Goal: Task Accomplishment & Management: Manage account settings

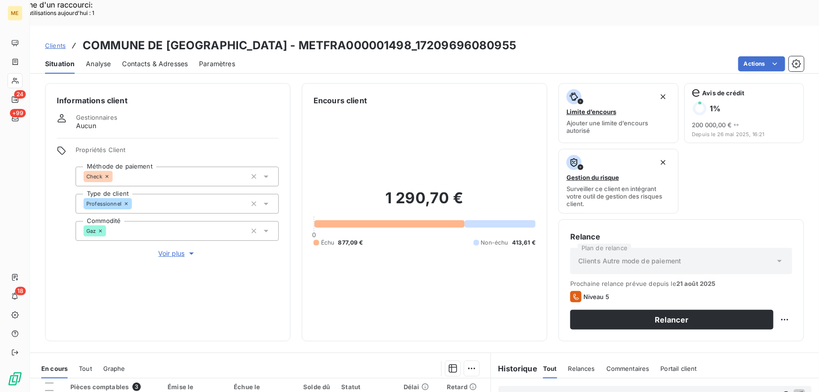
scroll to position [169, 0]
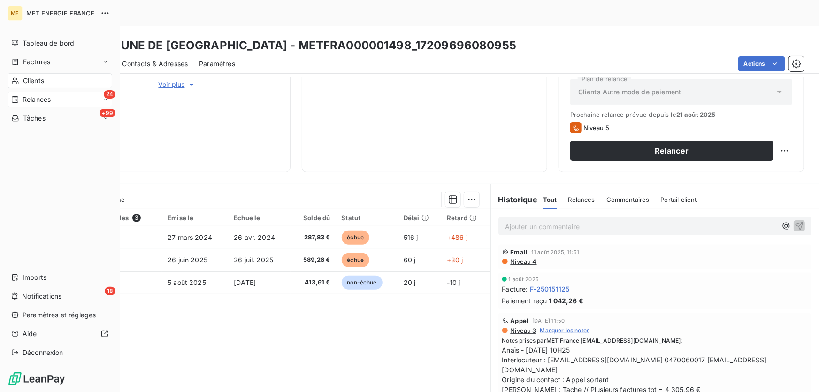
click at [36, 101] on span "Relances" at bounding box center [37, 99] width 28 height 9
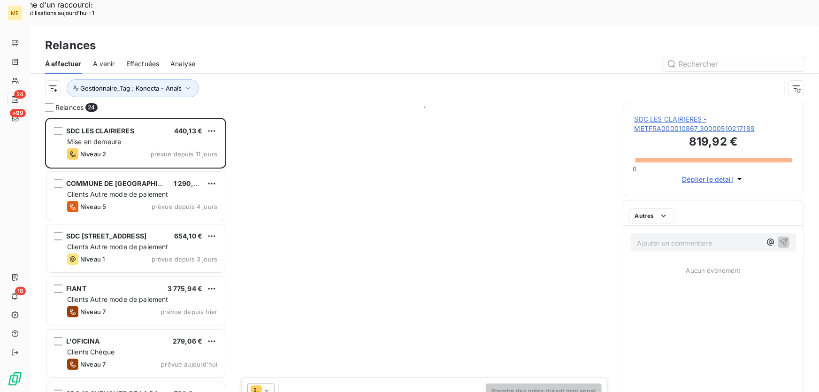
scroll to position [294, 174]
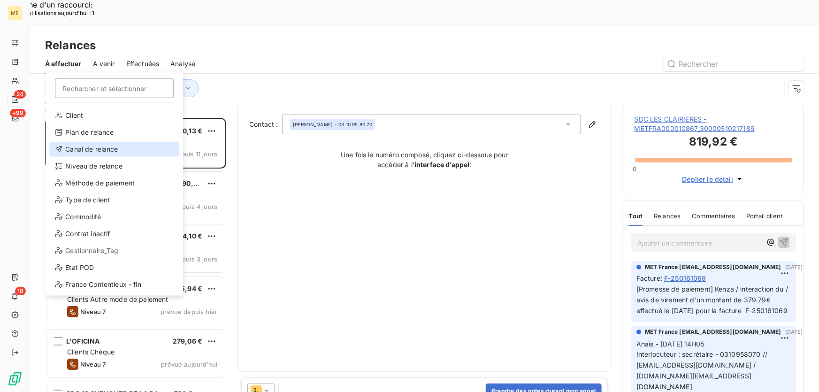
click at [106, 149] on div "Canal de relance" at bounding box center [114, 149] width 130 height 15
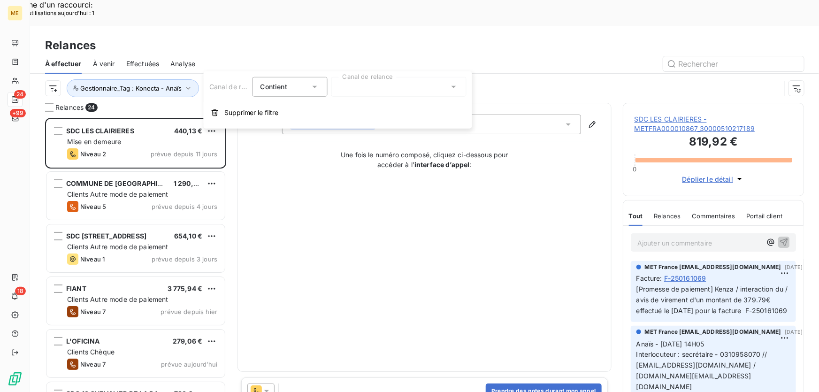
click at [410, 89] on div at bounding box center [398, 87] width 135 height 20
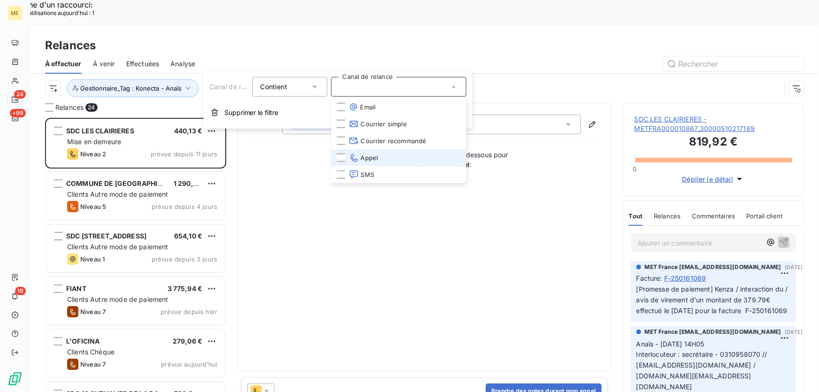
drag, startPoint x: 390, startPoint y: 155, endPoint x: 122, endPoint y: 71, distance: 280.6
click at [391, 155] on li "Appel" at bounding box center [398, 157] width 135 height 17
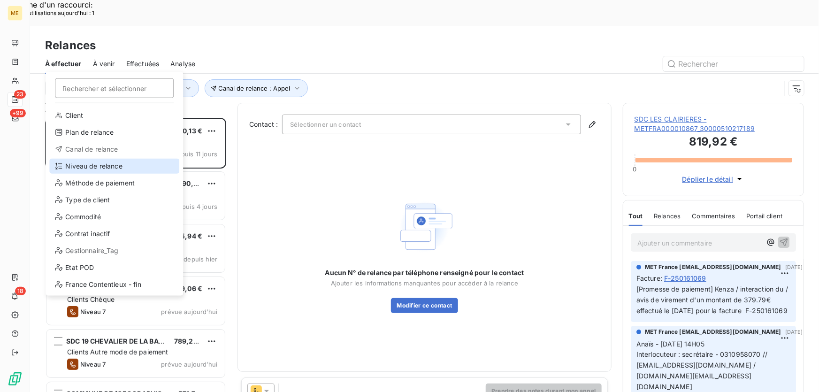
click at [114, 166] on div "Niveau de relance" at bounding box center [114, 166] width 130 height 15
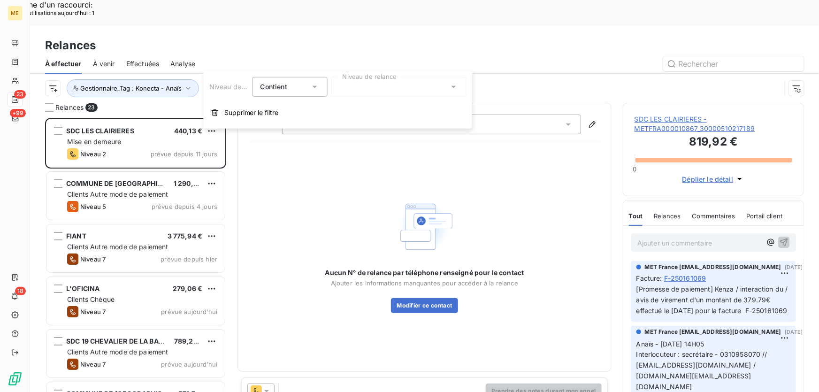
click at [393, 89] on div at bounding box center [398, 87] width 135 height 20
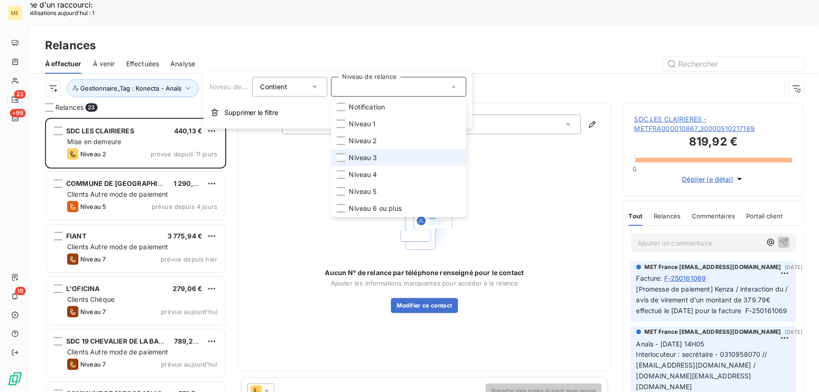
click at [391, 160] on li "Niveau 3" at bounding box center [398, 157] width 135 height 17
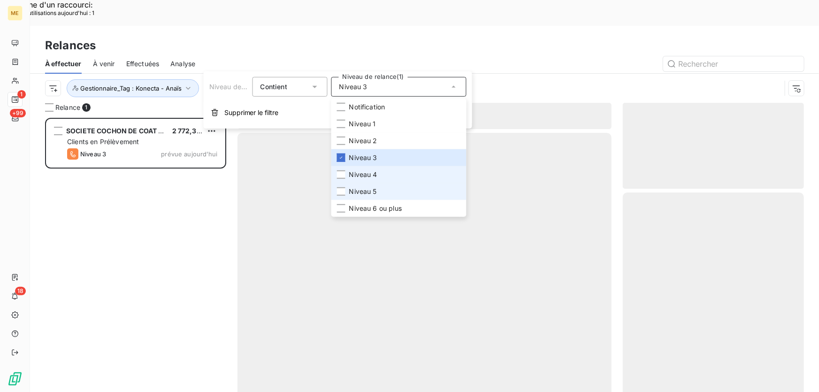
scroll to position [294, 174]
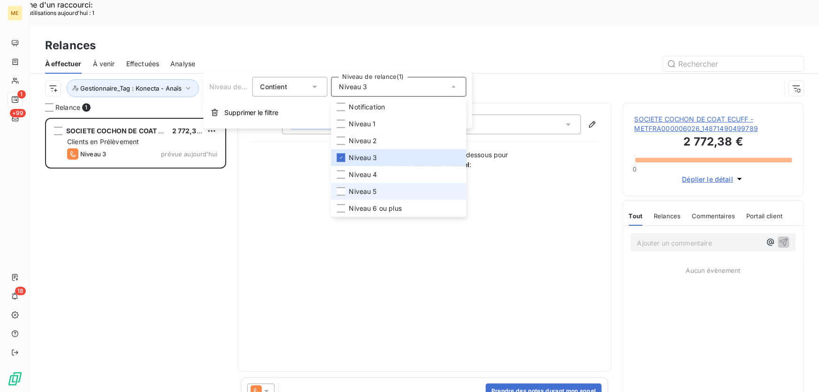
drag, startPoint x: 385, startPoint y: 189, endPoint x: 385, endPoint y: 199, distance: 10.3
click at [385, 190] on li "Niveau 5" at bounding box center [398, 191] width 135 height 17
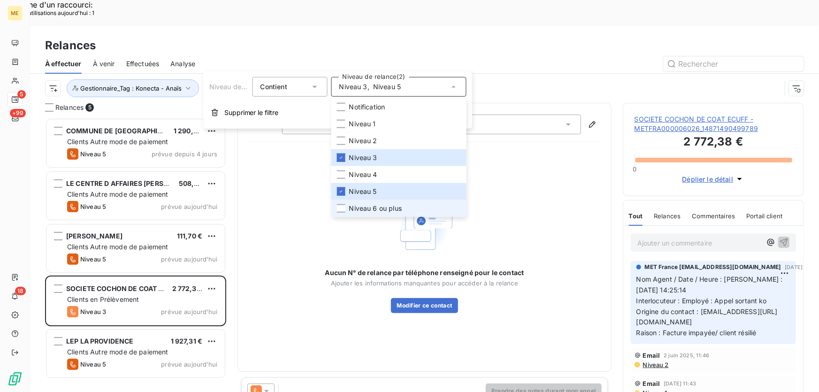
click at [379, 212] on span "Niveau 6 ou plus" at bounding box center [375, 208] width 53 height 9
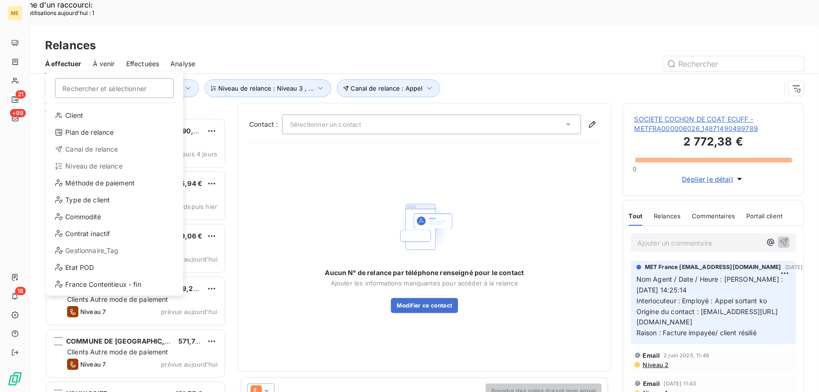
click at [112, 249] on div "Gestionnaire_Tag" at bounding box center [114, 250] width 130 height 15
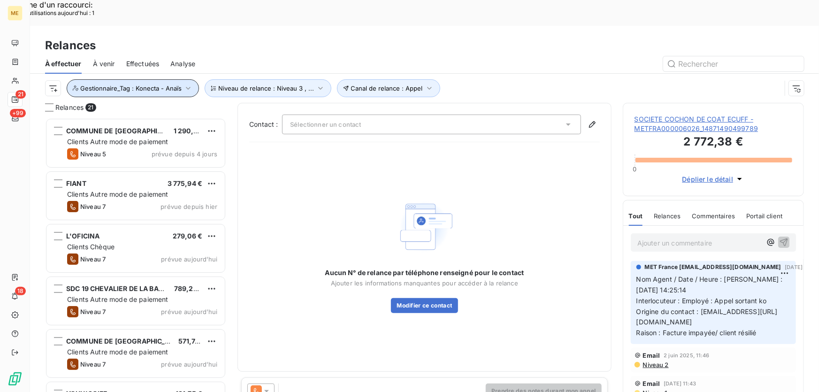
click at [136, 84] on span "Gestionnaire_Tag : Konecta - Anaïs" at bounding box center [130, 88] width 101 height 8
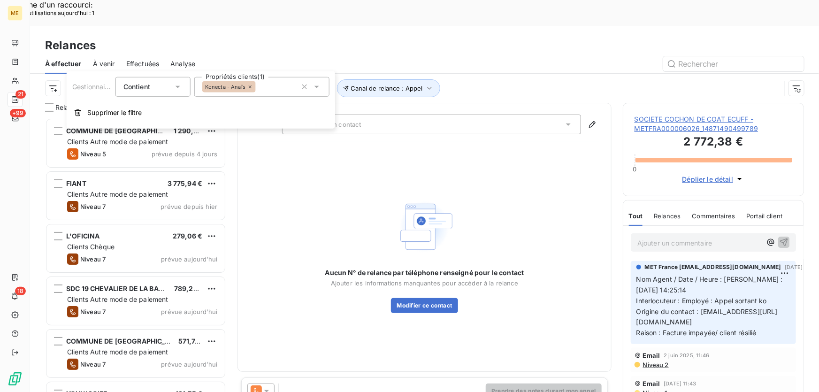
click at [305, 91] on button "button" at bounding box center [304, 86] width 15 height 15
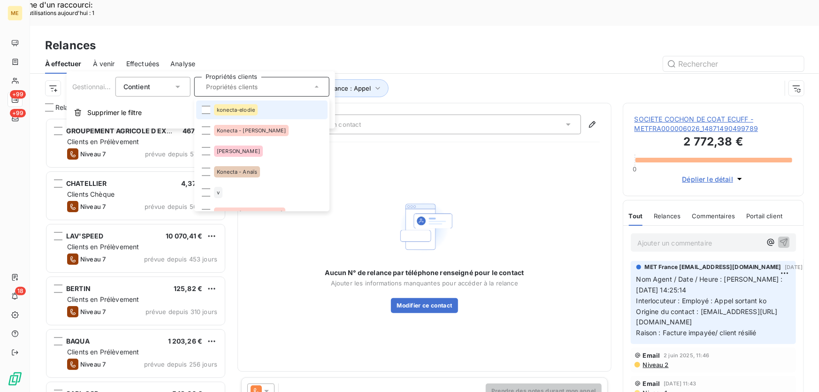
drag, startPoint x: 271, startPoint y: 107, endPoint x: 270, endPoint y: 116, distance: 9.0
click at [271, 109] on li "konecta-elodie" at bounding box center [261, 109] width 131 height 19
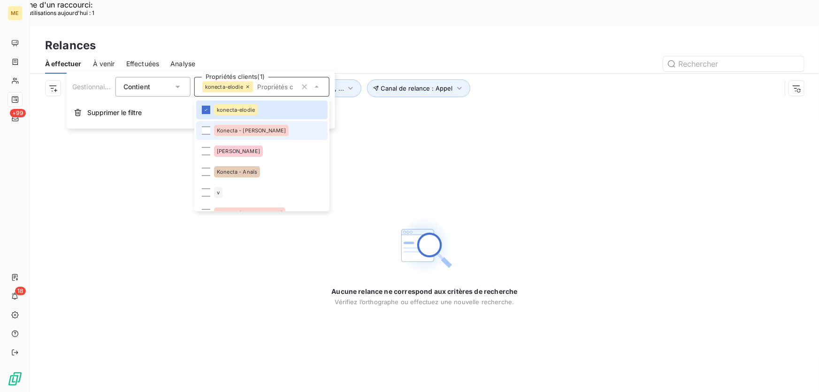
click at [264, 135] on li "Konecta - Cindy" at bounding box center [261, 130] width 131 height 19
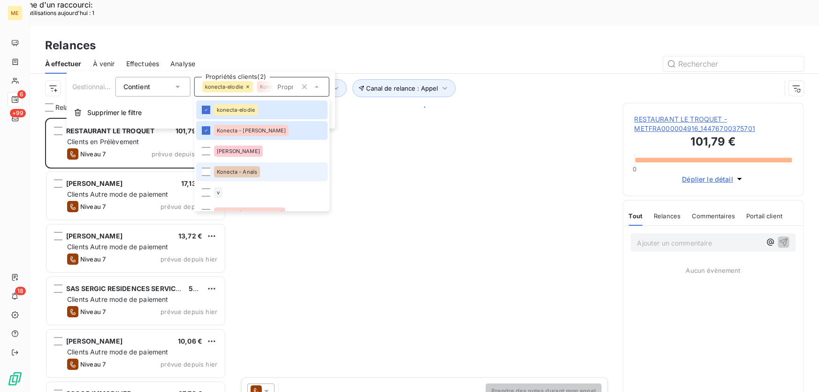
scroll to position [294, 174]
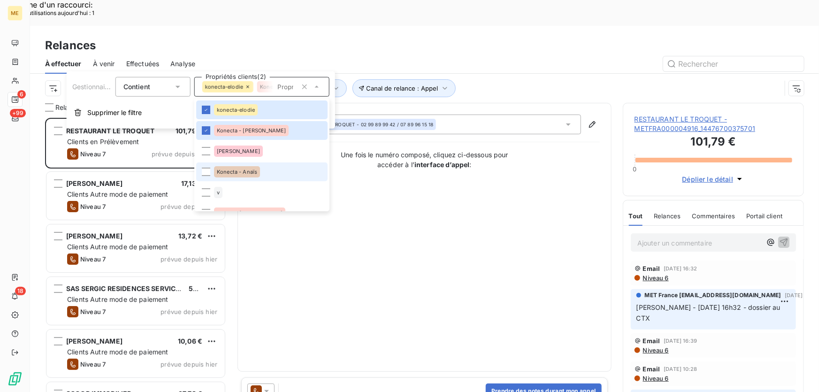
click at [261, 175] on li "Konecta - Anaïs" at bounding box center [261, 171] width 131 height 19
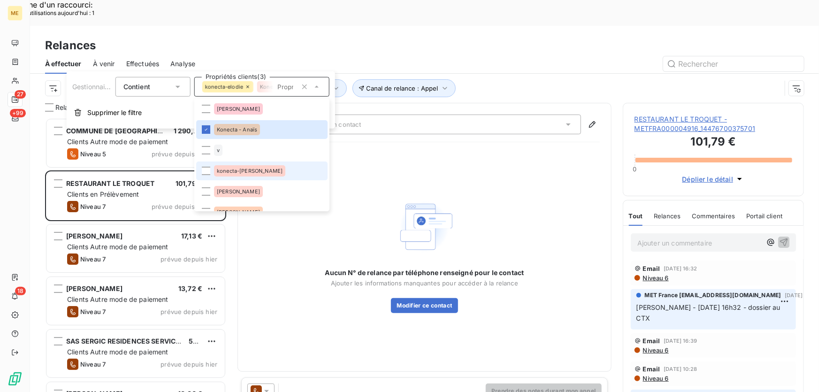
click at [260, 174] on li "konecta-valérie" at bounding box center [261, 170] width 131 height 19
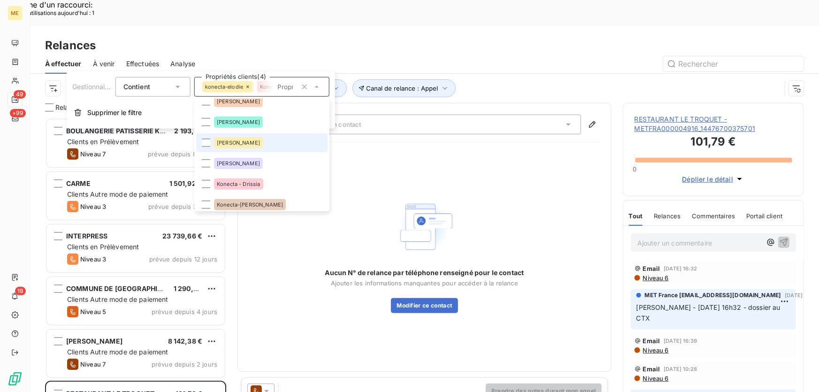
scroll to position [170, 0]
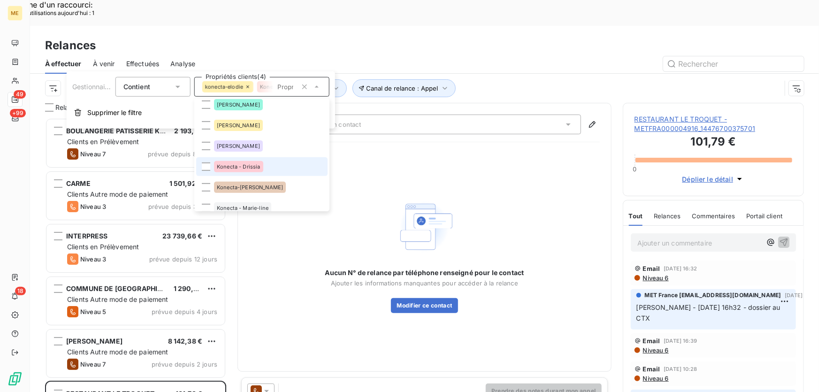
click at [256, 166] on span "Konecta - Drissia" at bounding box center [239, 167] width 44 height 6
click at [253, 190] on div "Konecta-Laurine" at bounding box center [250, 187] width 72 height 11
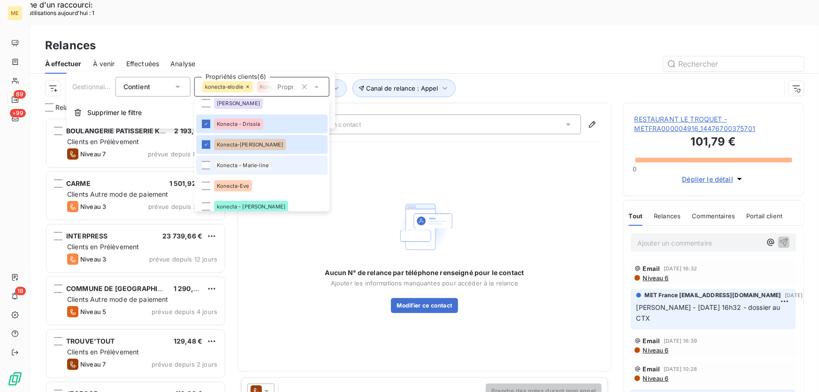
click at [262, 168] on div "Konecta - Marie-line" at bounding box center [242, 164] width 57 height 11
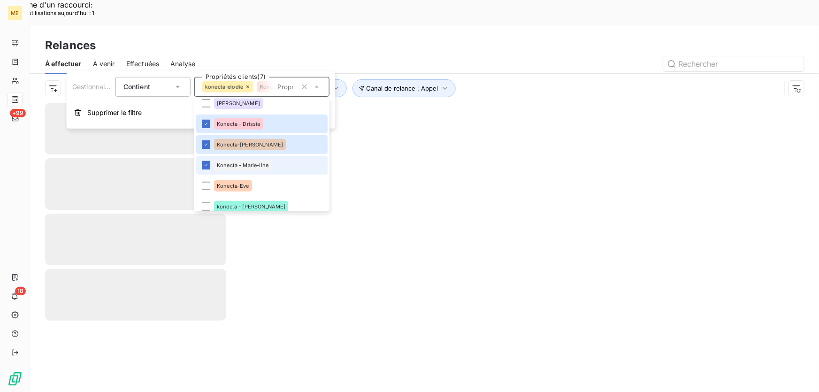
click at [250, 191] on li "Konecta-Eve" at bounding box center [261, 185] width 131 height 19
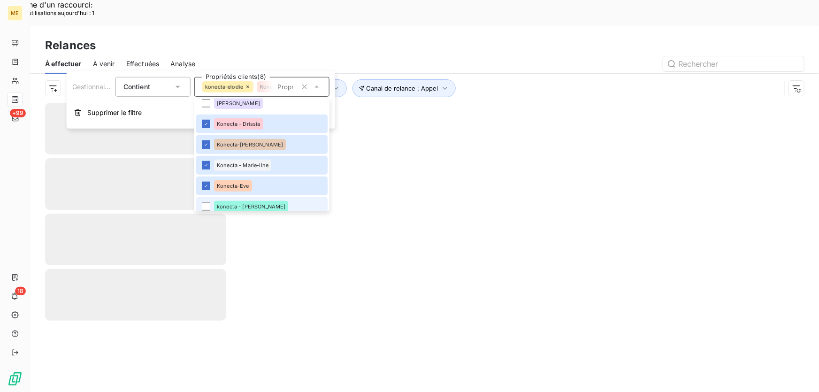
click at [246, 205] on div "konecta - lisa" at bounding box center [251, 206] width 74 height 11
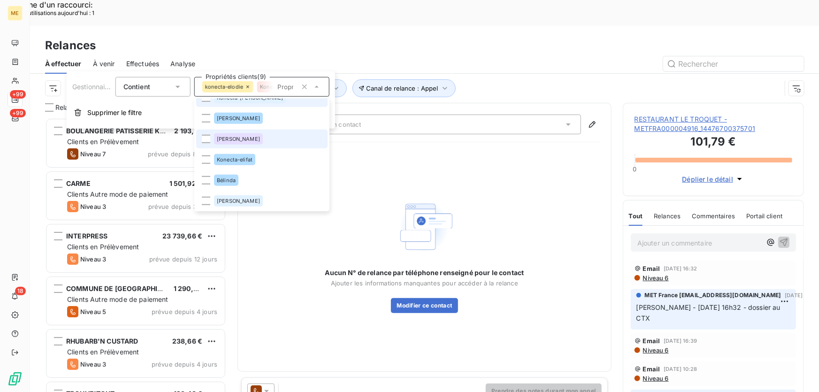
scroll to position [0, 0]
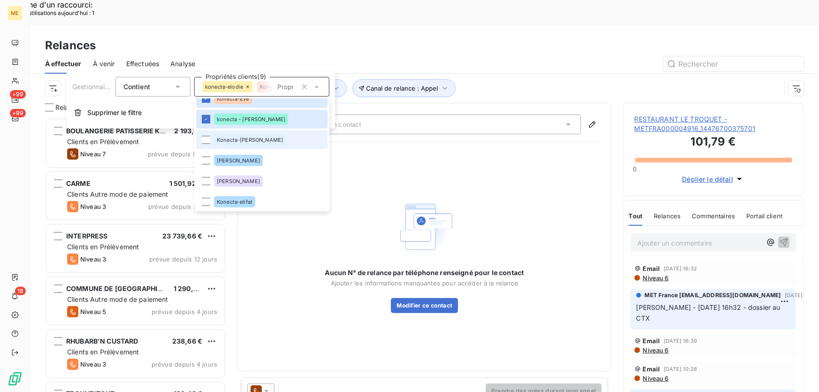
click at [250, 138] on span "Konecta-Sylvain" at bounding box center [250, 140] width 66 height 6
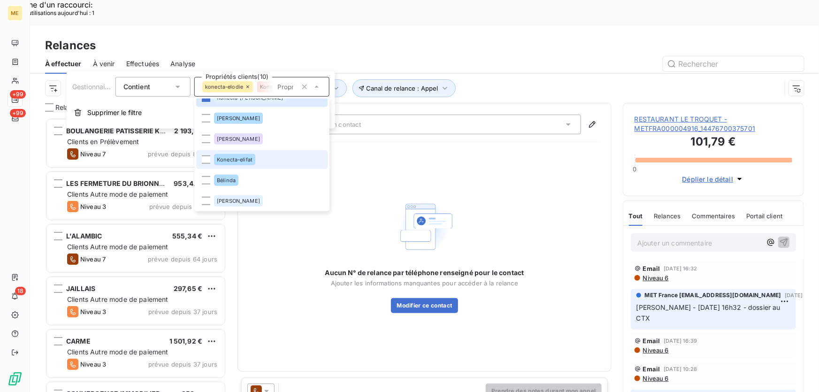
click at [253, 154] on div "Konecta-elifat" at bounding box center [234, 159] width 41 height 11
click at [504, 79] on div "Canal de relance : Appel Niveau de relance : Niveau 3 , ... Gestionnaire_Tag : …" at bounding box center [412, 88] width 735 height 18
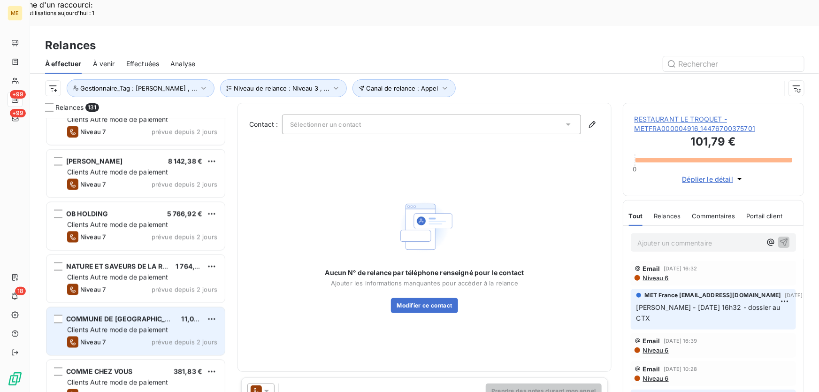
click at [155, 310] on div "COMMUNE DE CHAMPIGNY SUR MARNE 11,02 € Clients Autre mode de paiement Niveau 7 …" at bounding box center [135, 331] width 178 height 48
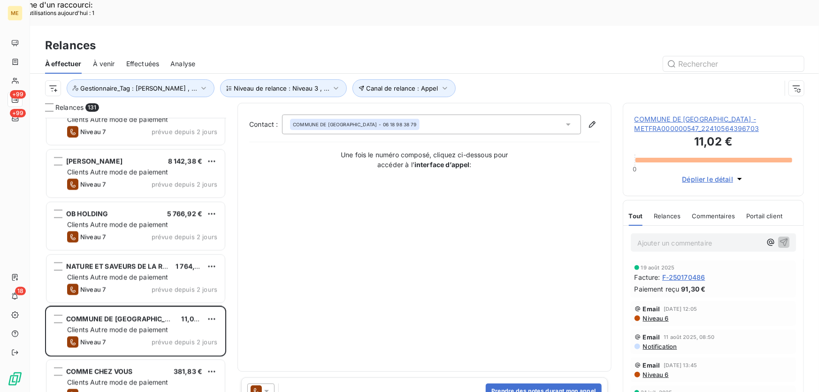
click at [273, 383] on div at bounding box center [260, 390] width 27 height 15
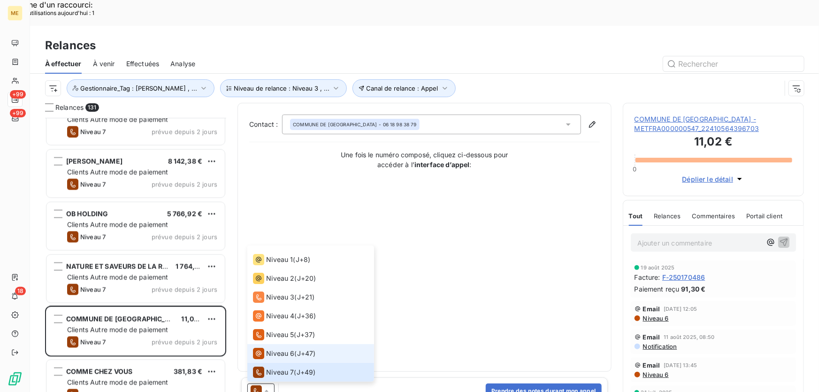
click at [286, 349] on span "Niveau 6" at bounding box center [280, 353] width 28 height 9
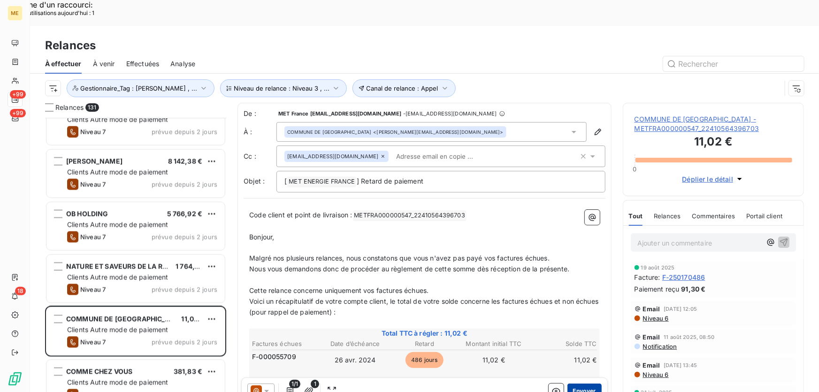
click at [578, 383] on button "Envoyer" at bounding box center [584, 390] width 34 height 15
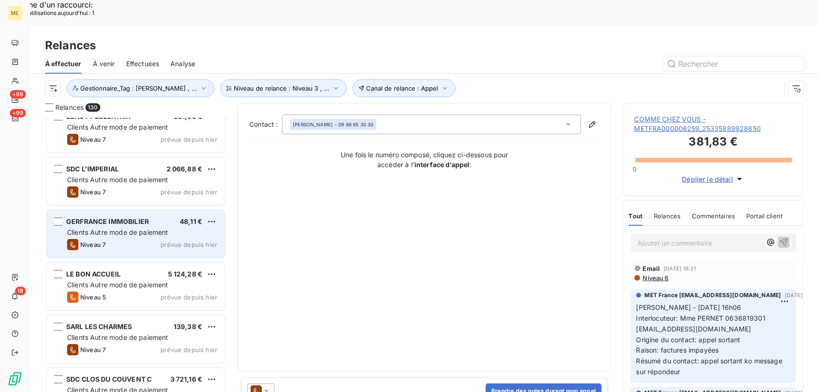
drag, startPoint x: 175, startPoint y: 201, endPoint x: 173, endPoint y: 209, distance: 8.3
click at [175, 210] on div "GERFRANCE IMMOBILIER 48,11 € Clients Autre mode de paiement Niveau 7 prévue dep…" at bounding box center [135, 234] width 178 height 48
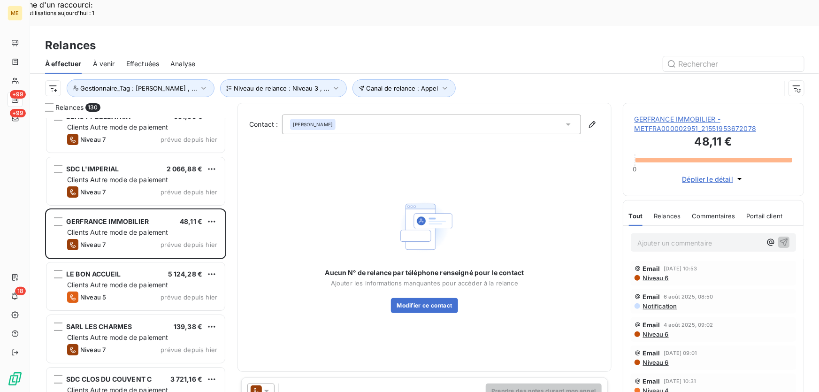
click at [266, 386] on icon at bounding box center [266, 390] width 9 height 9
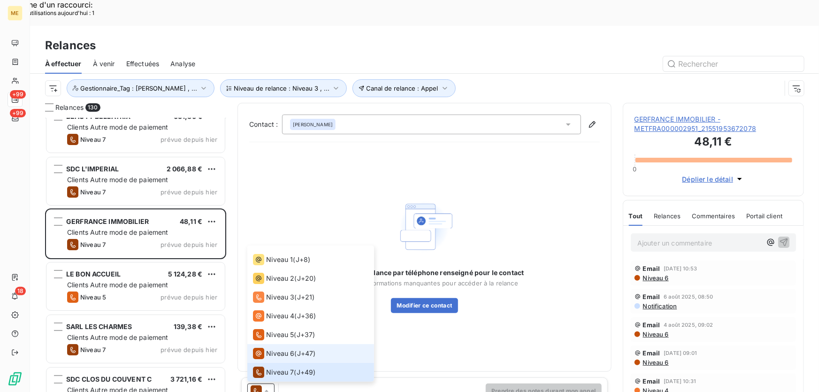
click at [277, 349] on span "Niveau 6" at bounding box center [280, 353] width 28 height 9
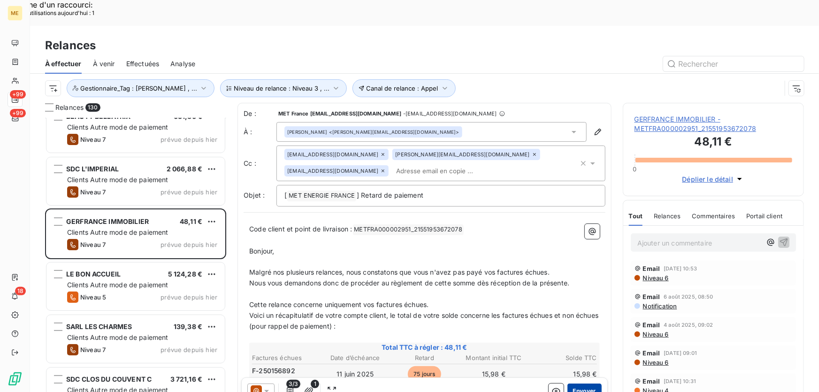
click at [567, 383] on button "Envoyer" at bounding box center [584, 390] width 34 height 15
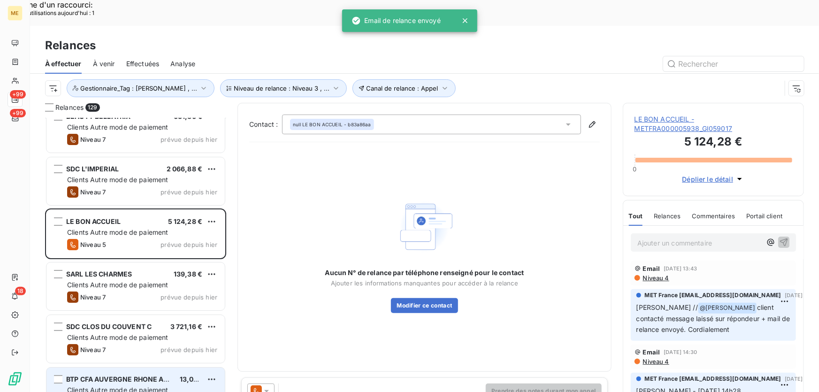
click at [157, 386] on span "Clients Autre mode de paiement" at bounding box center [117, 390] width 101 height 8
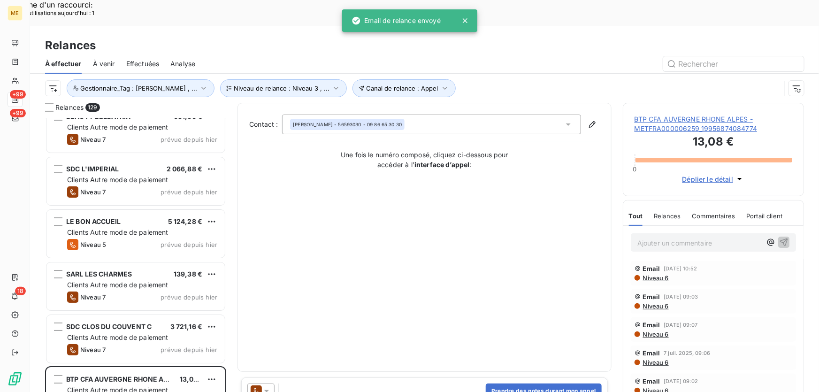
click at [268, 386] on icon at bounding box center [266, 390] width 9 height 9
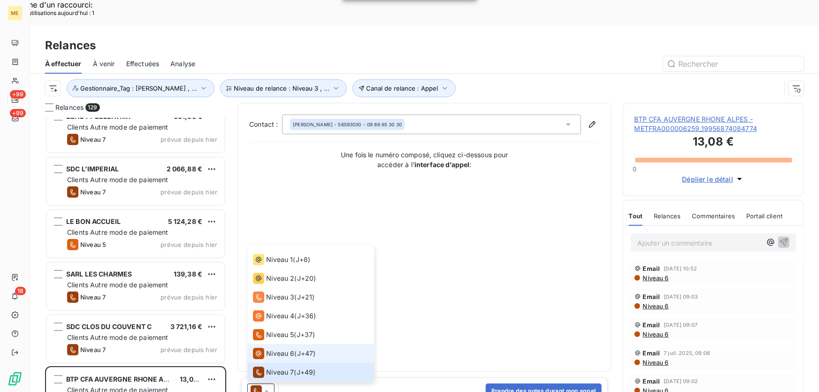
click at [275, 349] on span "Niveau 6" at bounding box center [280, 353] width 28 height 9
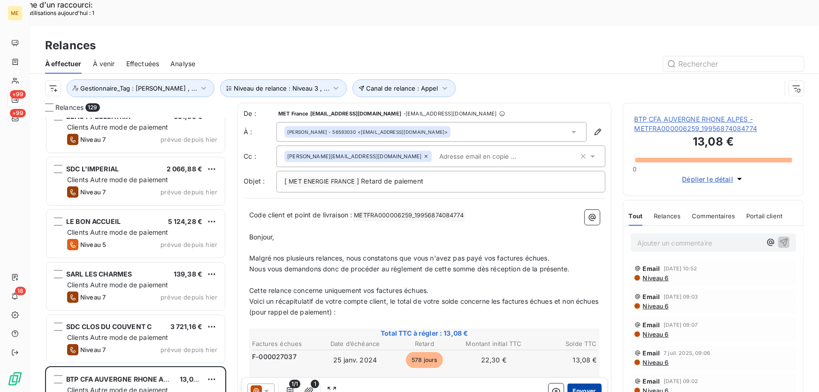
click at [584, 383] on button "Envoyer" at bounding box center [584, 390] width 34 height 15
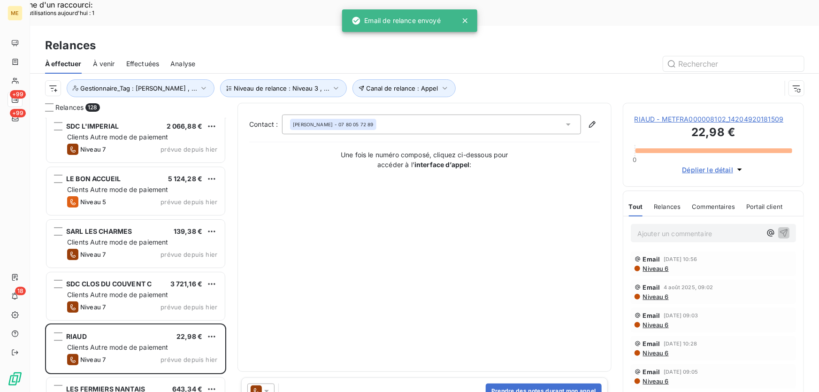
click at [263, 386] on icon at bounding box center [266, 390] width 9 height 9
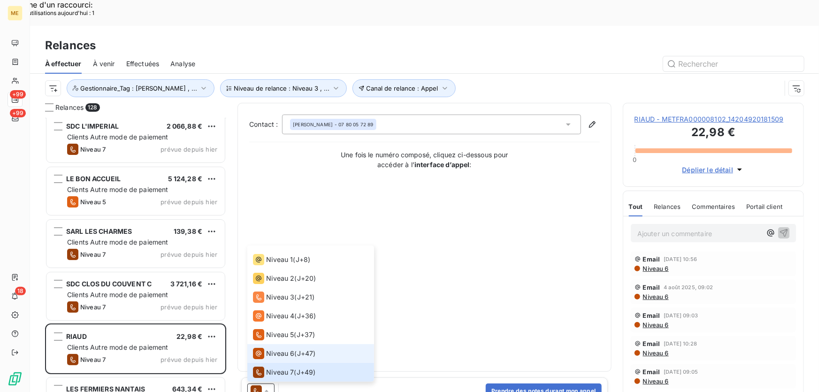
click at [281, 349] on span "Niveau 6" at bounding box center [280, 353] width 28 height 9
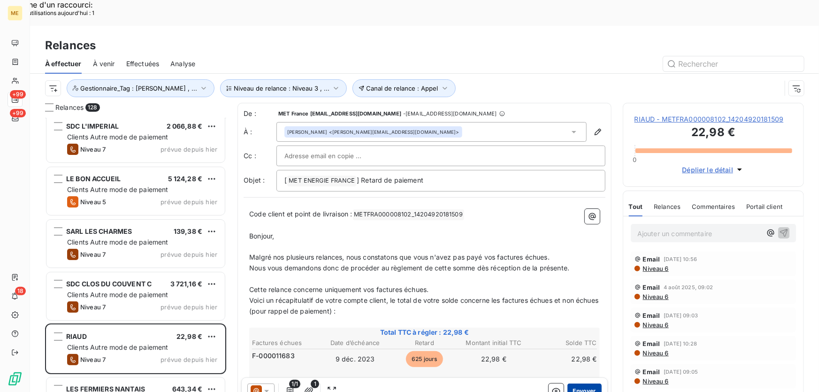
click at [578, 383] on button "Envoyer" at bounding box center [584, 390] width 34 height 15
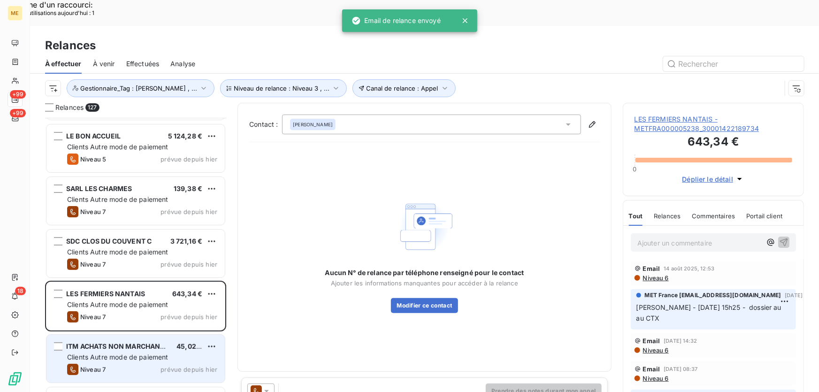
click at [156, 364] on div "Niveau 7 prévue depuis hier" at bounding box center [142, 369] width 150 height 11
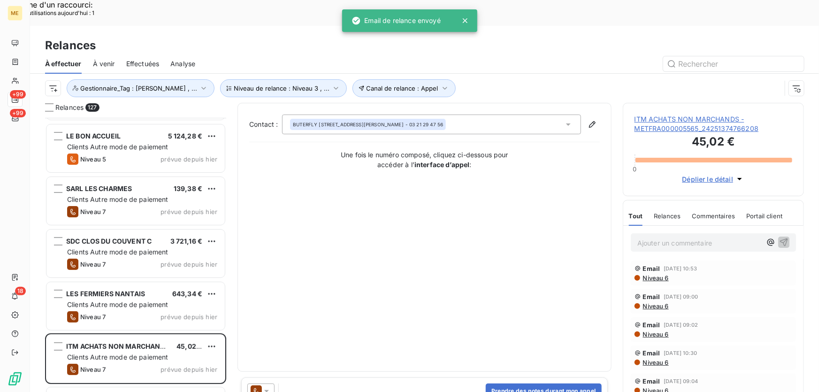
click at [270, 386] on icon at bounding box center [266, 390] width 9 height 9
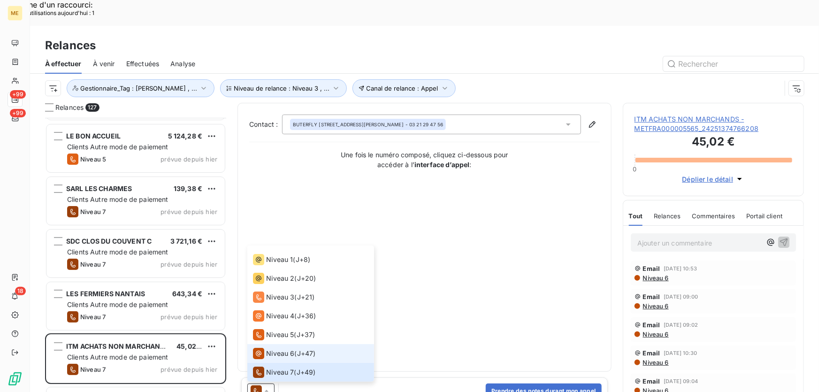
click at [288, 349] on span "Niveau 6" at bounding box center [280, 353] width 28 height 9
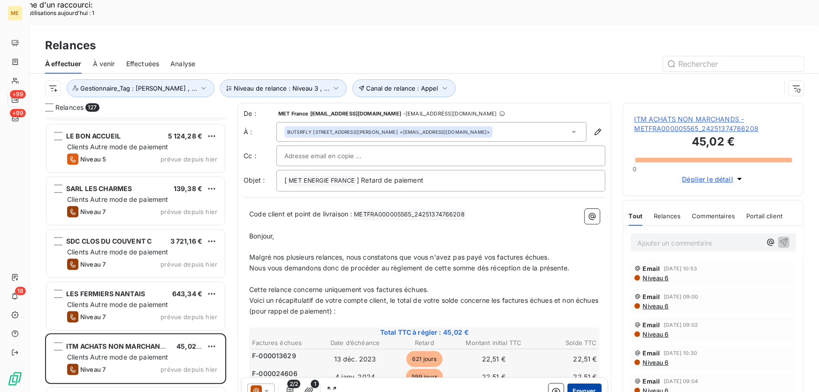
click at [574, 383] on button "Envoyer" at bounding box center [584, 390] width 34 height 15
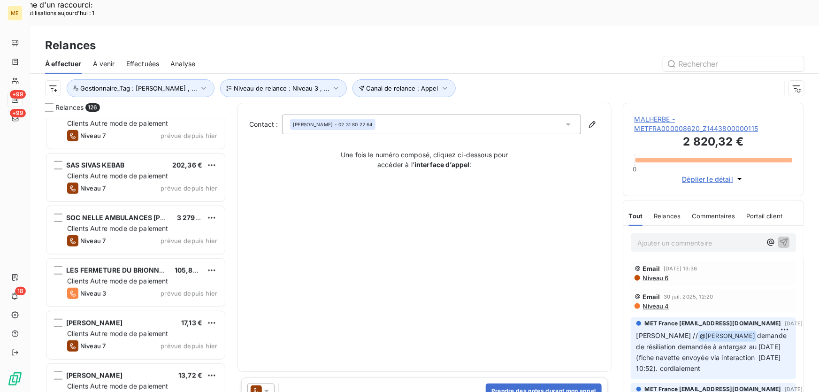
scroll to position [2132, 0]
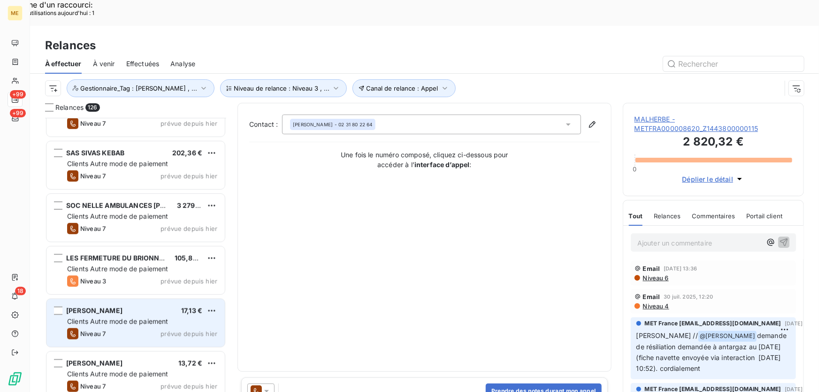
click at [164, 330] on span "prévue depuis hier" at bounding box center [188, 334] width 57 height 8
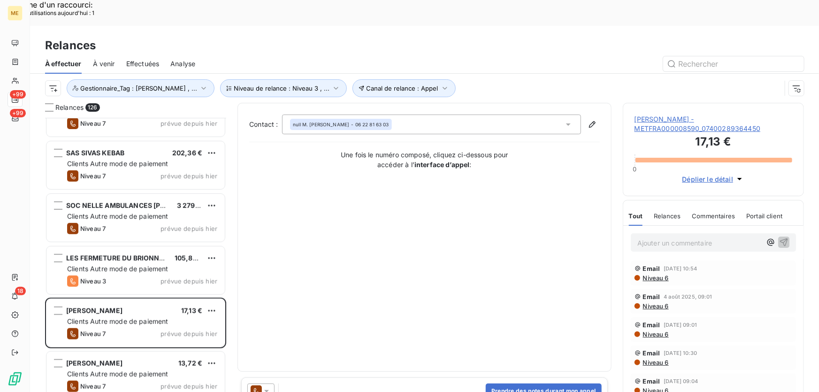
click at [267, 386] on icon at bounding box center [266, 390] width 9 height 9
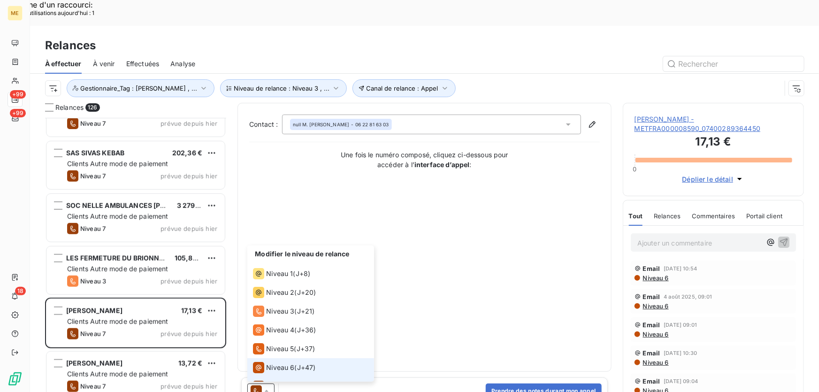
scroll to position [14, 0]
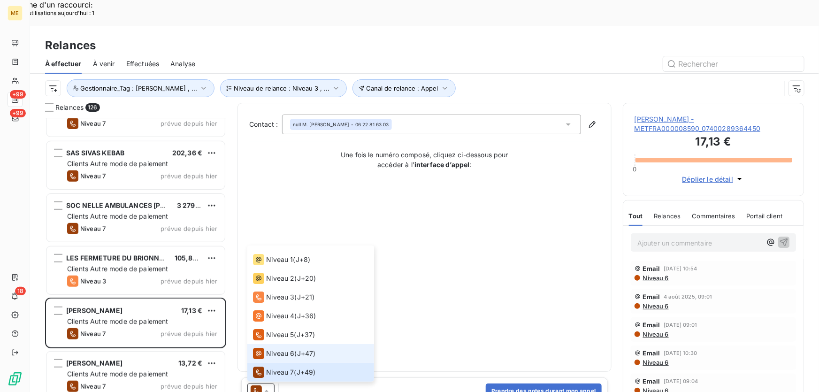
click at [283, 349] on span "Niveau 6" at bounding box center [280, 353] width 28 height 9
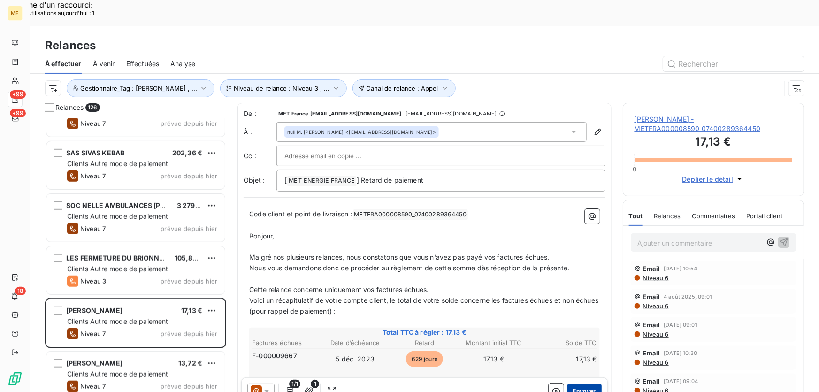
click at [575, 383] on button "Envoyer" at bounding box center [584, 390] width 34 height 15
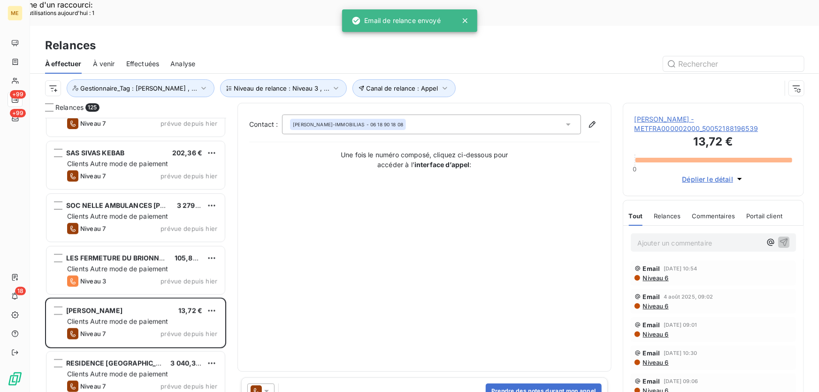
click at [267, 386] on icon at bounding box center [266, 390] width 9 height 9
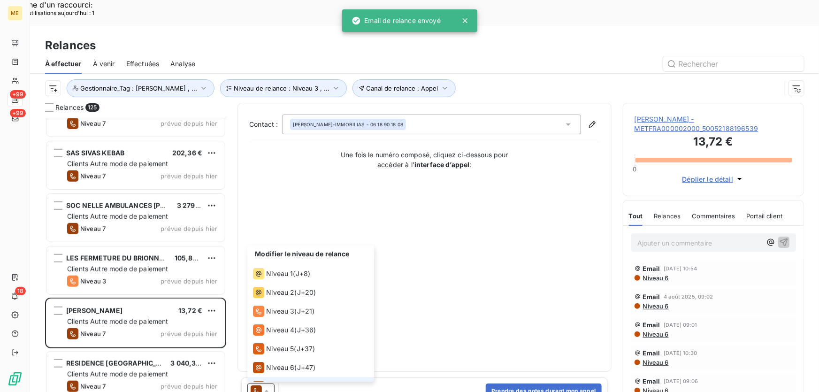
scroll to position [14, 0]
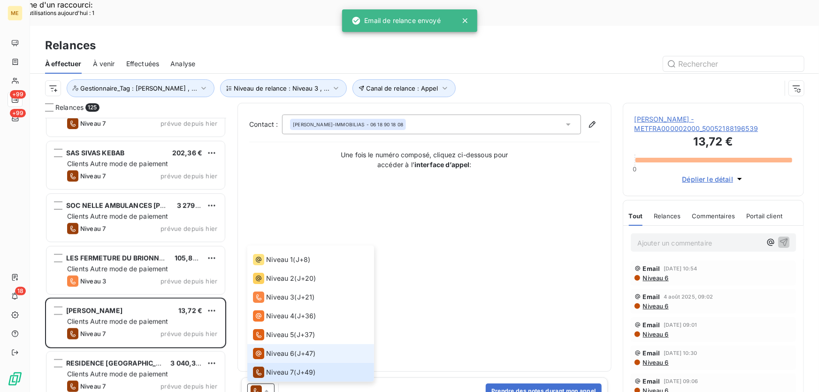
click at [284, 349] on span "Niveau 6" at bounding box center [280, 353] width 28 height 9
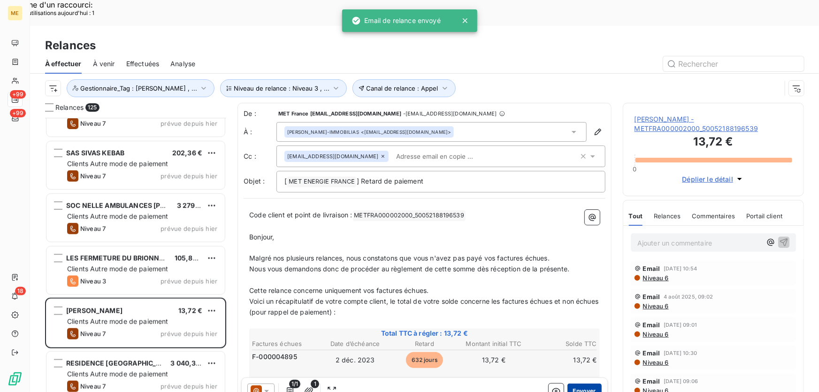
click at [577, 383] on button "Envoyer" at bounding box center [584, 390] width 34 height 15
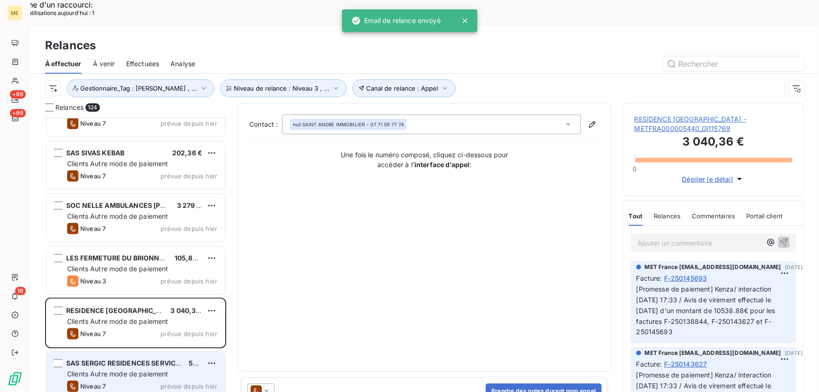
click at [155, 370] on span "Clients Autre mode de paiement" at bounding box center [117, 374] width 101 height 8
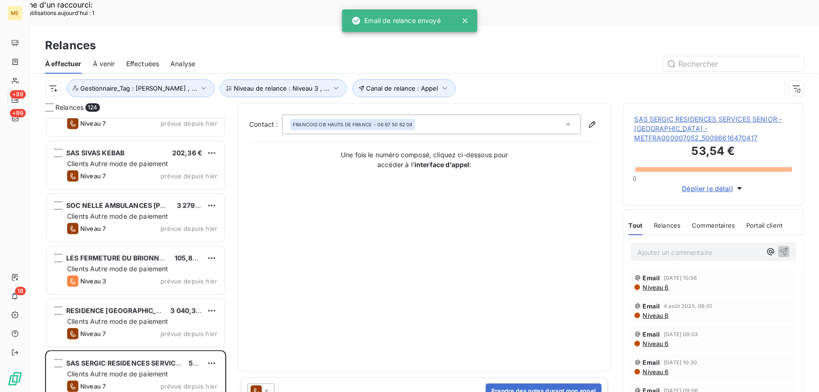
click at [266, 386] on icon at bounding box center [266, 390] width 9 height 9
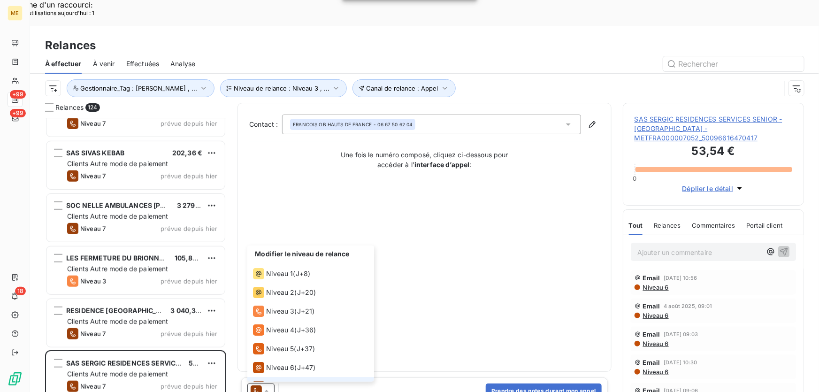
scroll to position [14, 0]
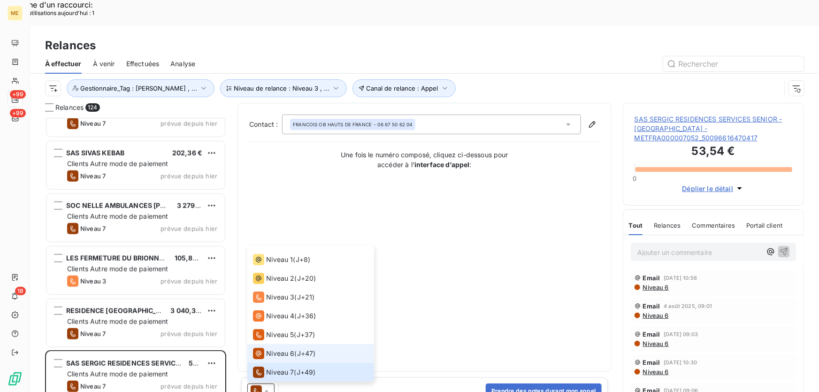
click at [286, 349] on span "Niveau 6" at bounding box center [280, 353] width 28 height 9
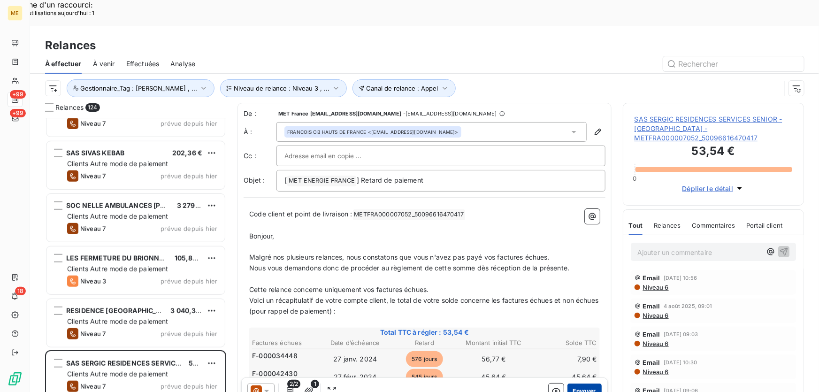
click at [578, 383] on button "Envoyer" at bounding box center [584, 390] width 34 height 15
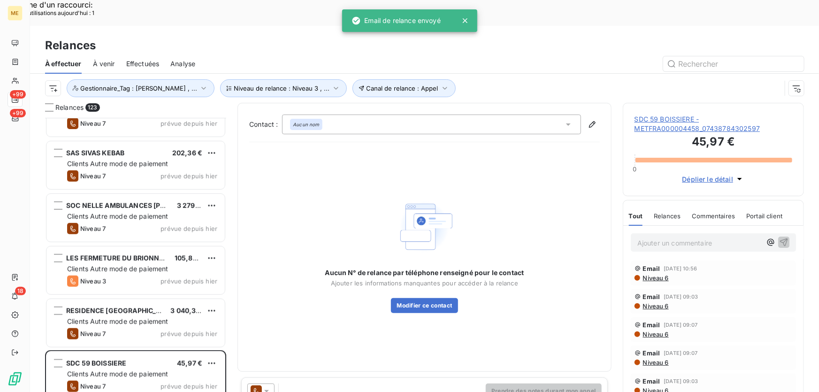
click at [269, 386] on icon at bounding box center [266, 390] width 9 height 9
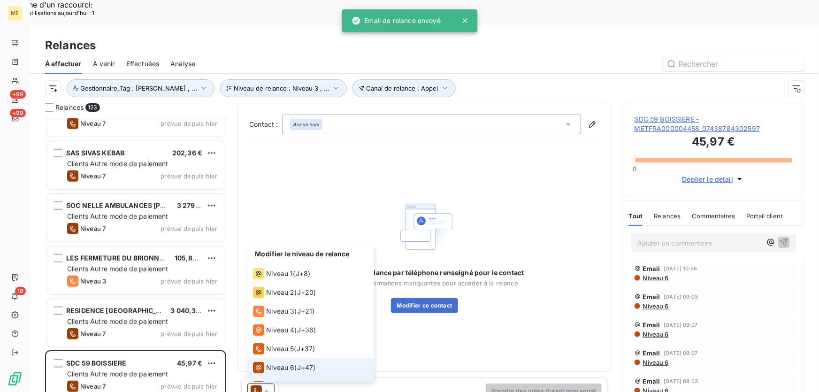
scroll to position [14, 0]
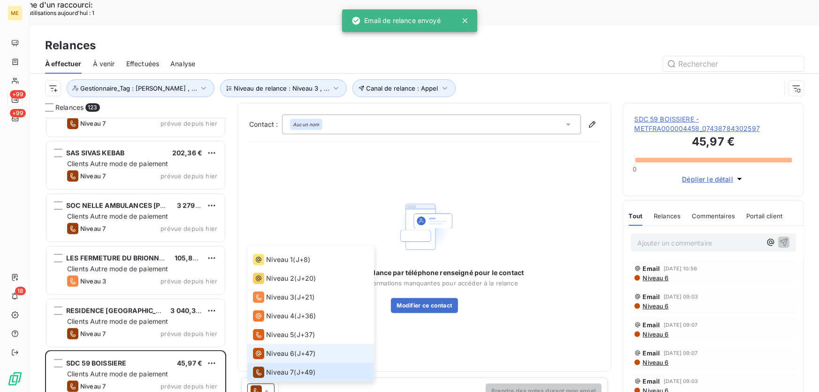
click at [279, 349] on span "Niveau 6" at bounding box center [280, 353] width 28 height 9
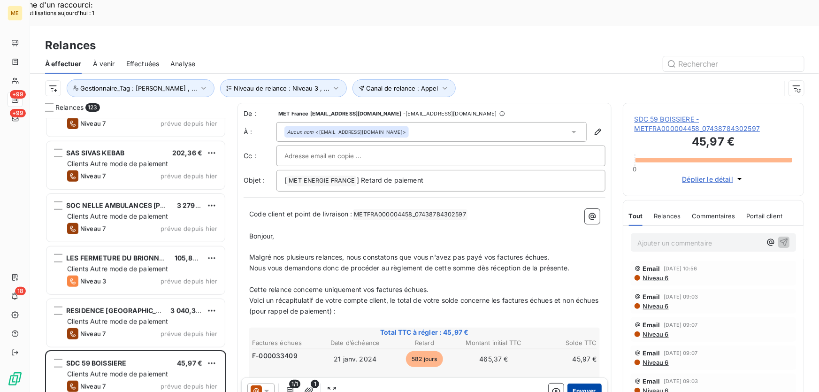
click at [577, 383] on button "Envoyer" at bounding box center [584, 390] width 34 height 15
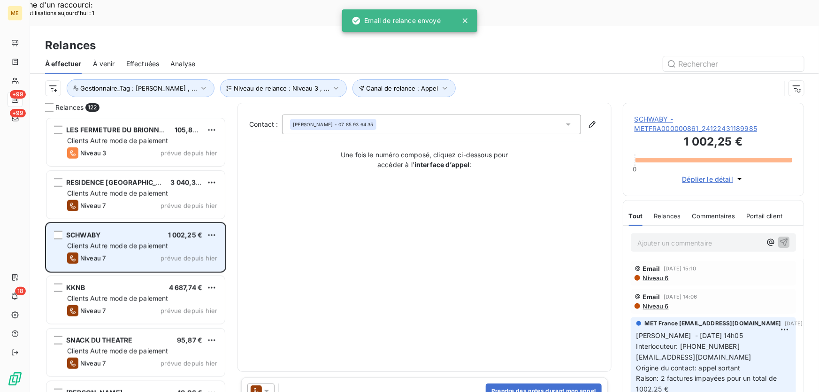
scroll to position [2345, 0]
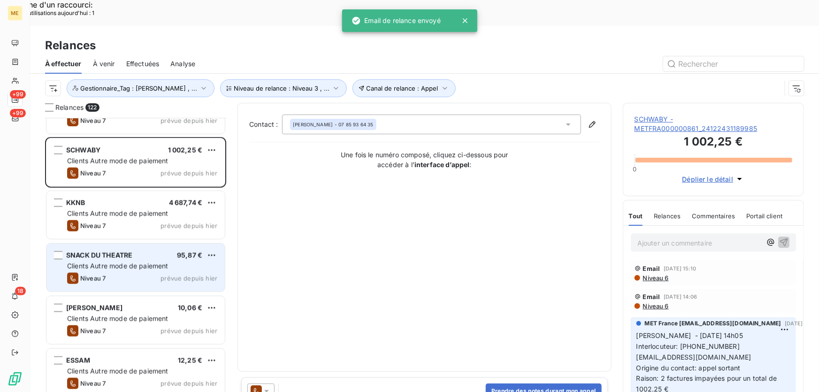
click at [155, 262] on span "Clients Autre mode de paiement" at bounding box center [117, 266] width 101 height 8
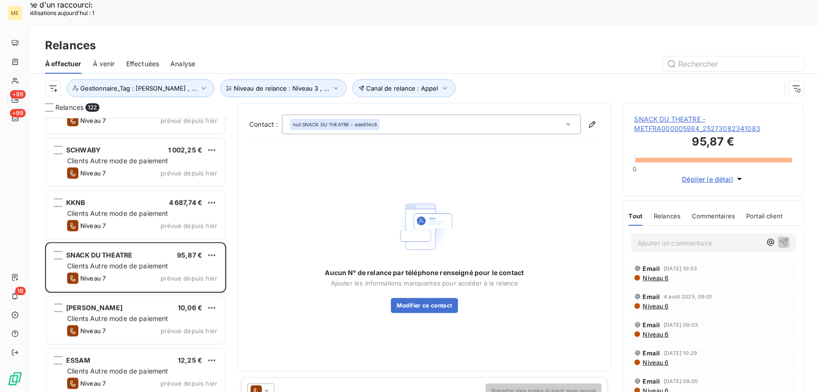
click at [272, 383] on div at bounding box center [260, 390] width 27 height 15
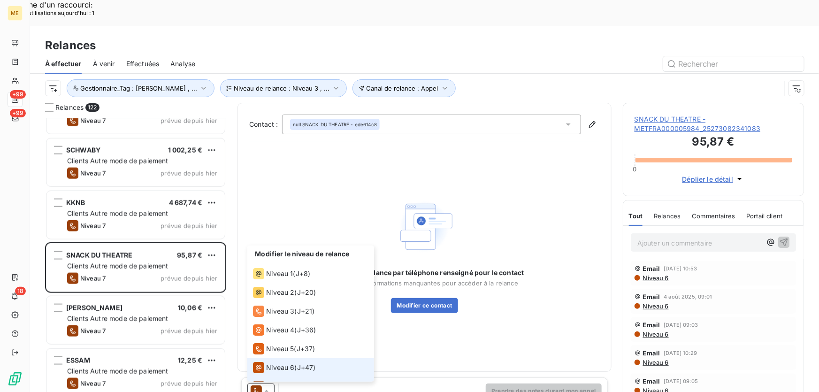
scroll to position [14, 0]
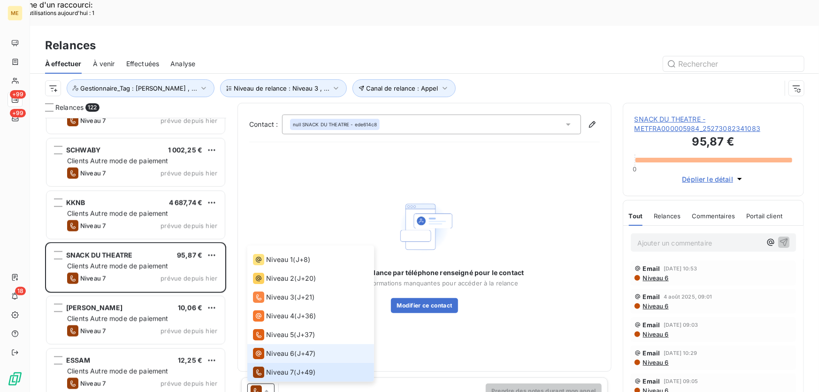
click at [278, 349] on span "Niveau 6" at bounding box center [280, 353] width 28 height 9
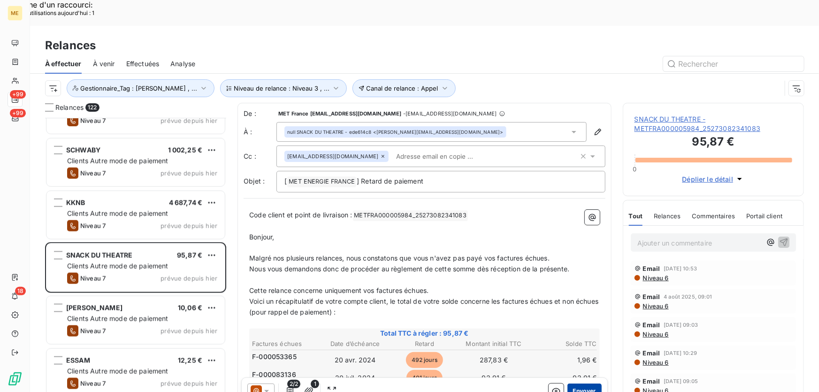
click at [581, 383] on button "Envoyer" at bounding box center [584, 390] width 34 height 15
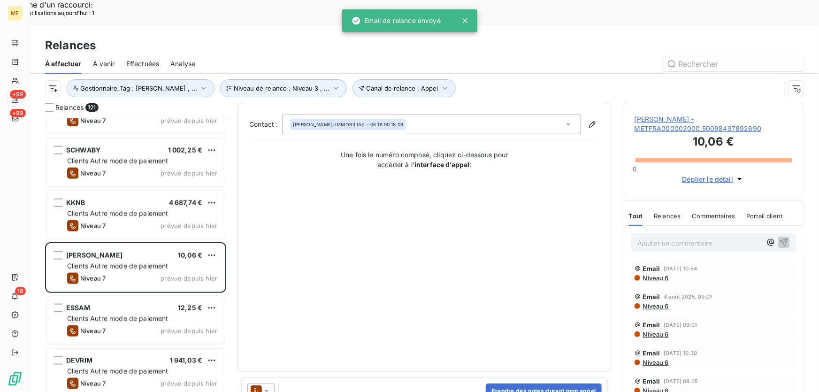
click at [265, 386] on icon at bounding box center [266, 390] width 9 height 9
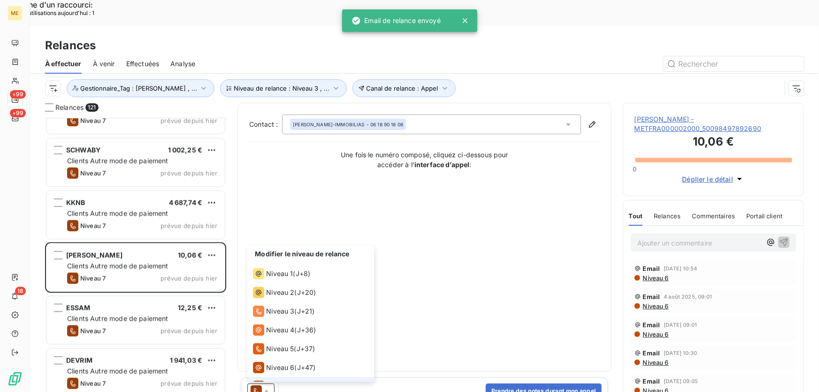
scroll to position [14, 0]
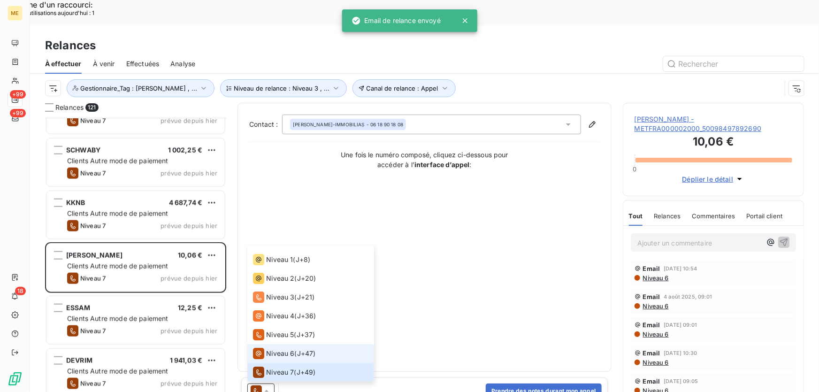
click at [266, 349] on span "Niveau 6" at bounding box center [280, 353] width 28 height 9
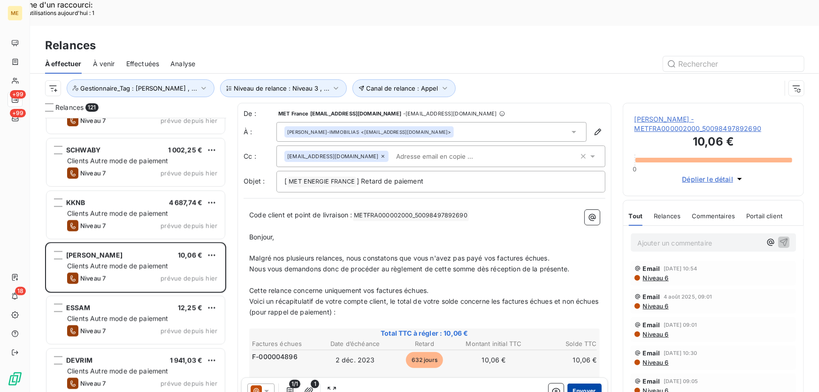
click at [574, 383] on button "Envoyer" at bounding box center [584, 390] width 34 height 15
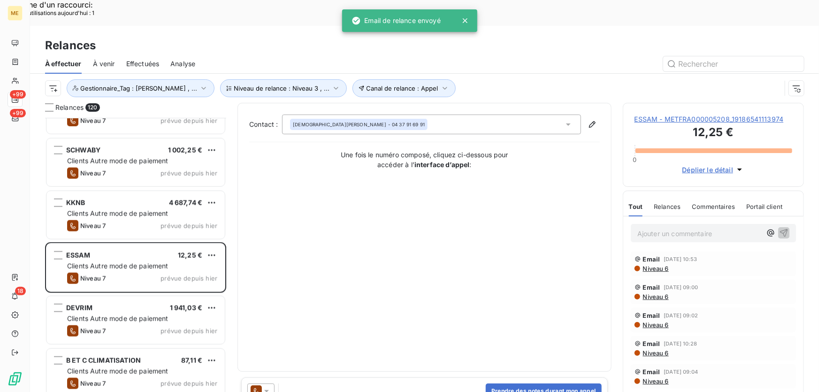
click at [267, 386] on icon at bounding box center [266, 390] width 9 height 9
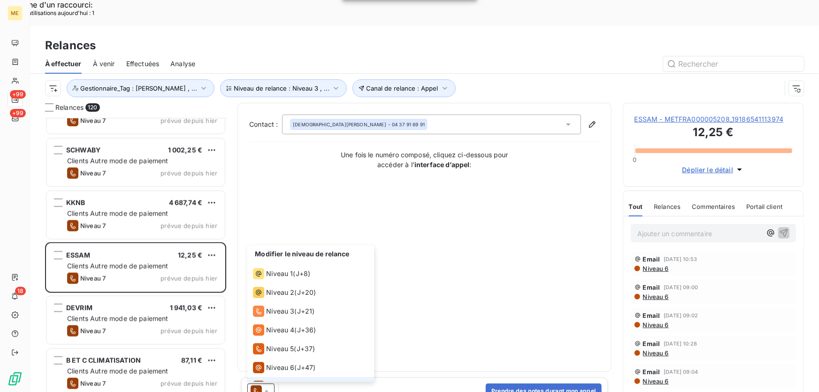
scroll to position [14, 0]
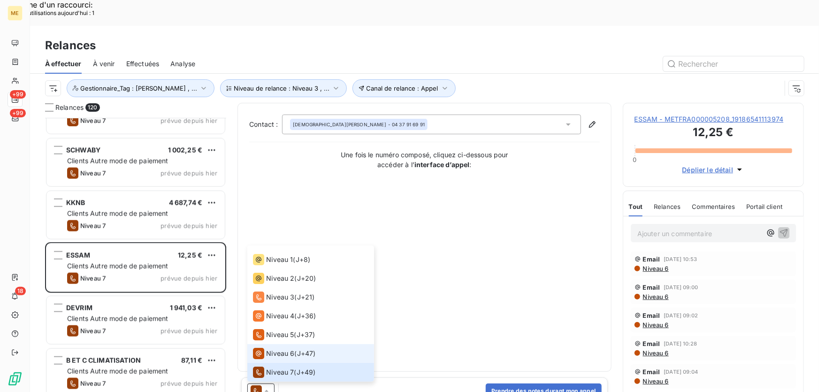
click at [292, 349] on span "Niveau 6" at bounding box center [280, 353] width 28 height 9
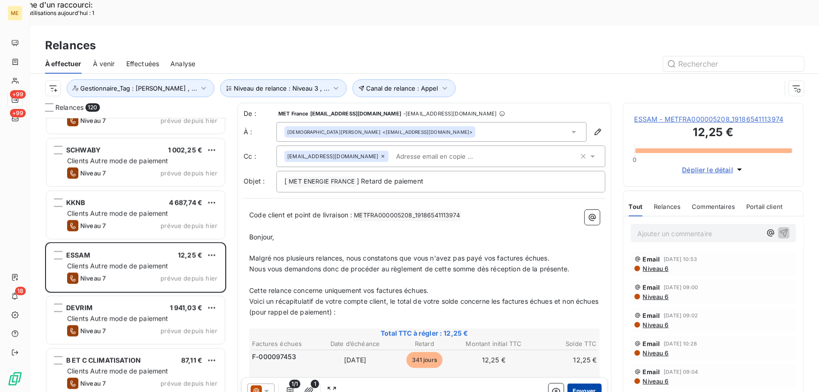
click at [576, 383] on button "Envoyer" at bounding box center [584, 390] width 34 height 15
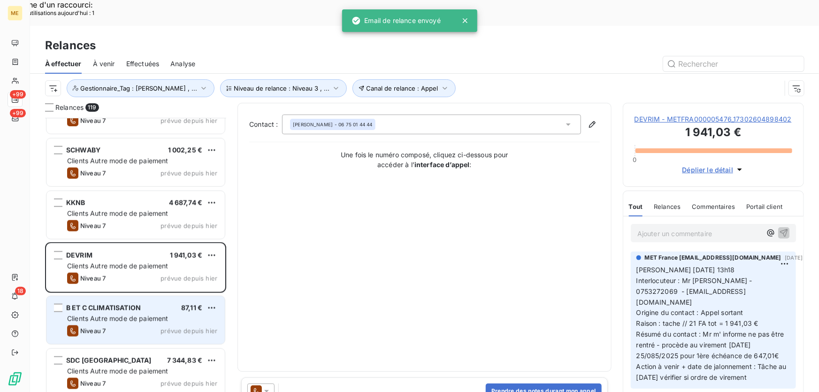
click at [174, 327] on span "prévue depuis hier" at bounding box center [188, 331] width 57 height 8
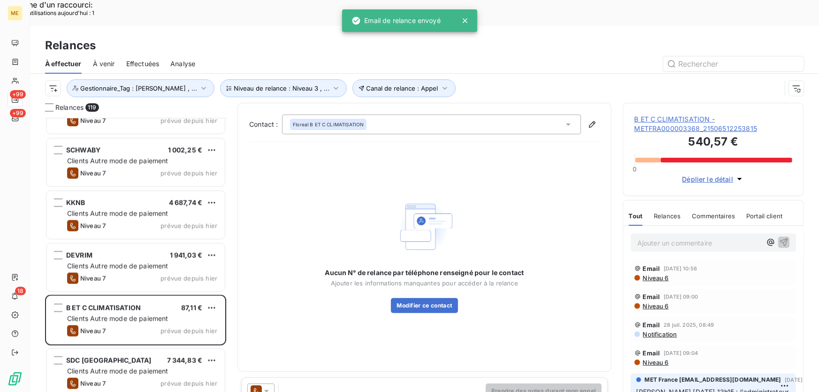
click at [265, 386] on icon at bounding box center [266, 390] width 9 height 9
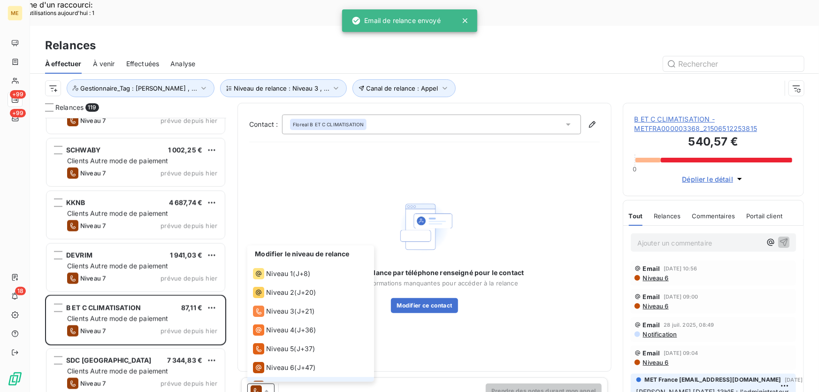
scroll to position [14, 0]
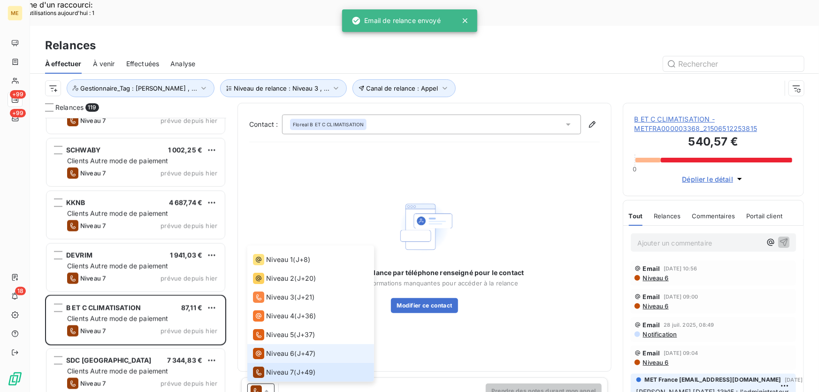
click at [268, 349] on span "Niveau 6" at bounding box center [280, 353] width 28 height 9
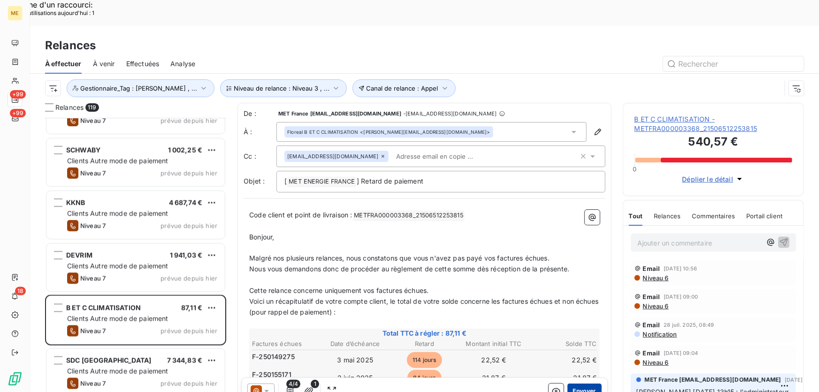
click at [582, 383] on button "Envoyer" at bounding box center [584, 390] width 34 height 15
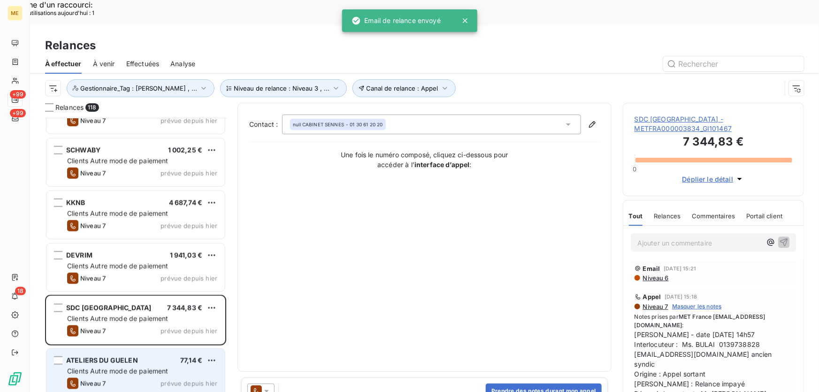
scroll to position [2388, 0]
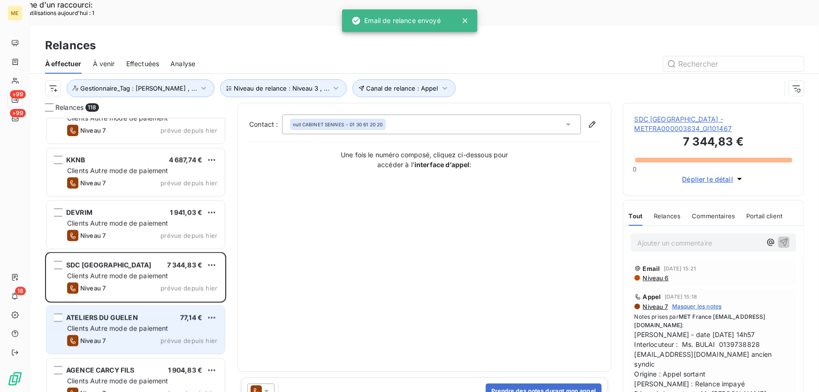
click at [155, 306] on div "ATELIERS DU GUELEN 77,14 € Clients Autre mode de paiement Niveau 7 prévue depui…" at bounding box center [135, 330] width 178 height 48
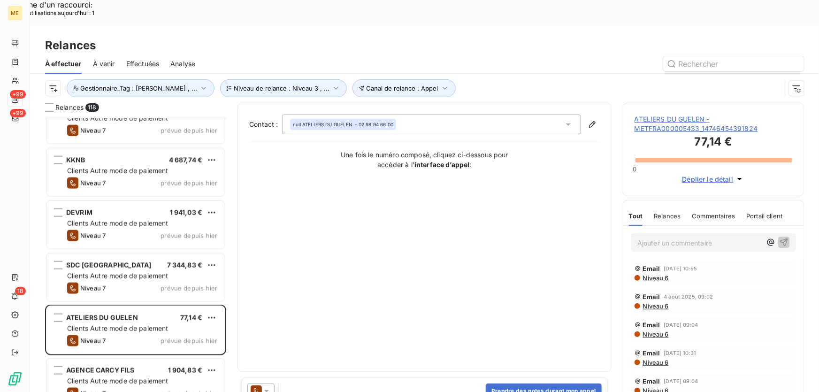
click at [265, 386] on icon at bounding box center [266, 390] width 9 height 9
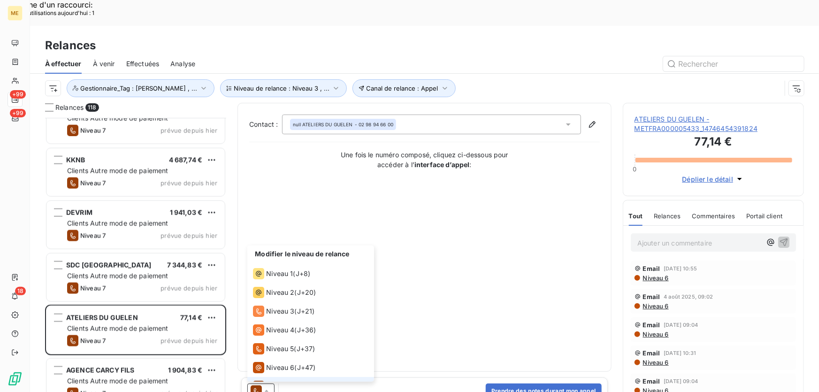
scroll to position [14, 0]
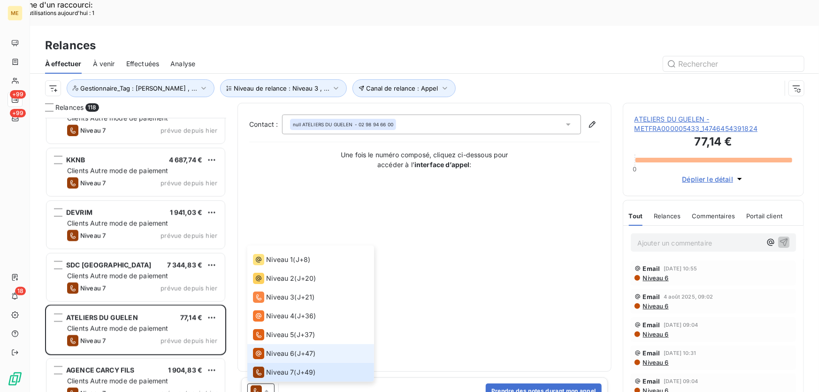
click at [281, 349] on span "Niveau 6" at bounding box center [280, 353] width 28 height 9
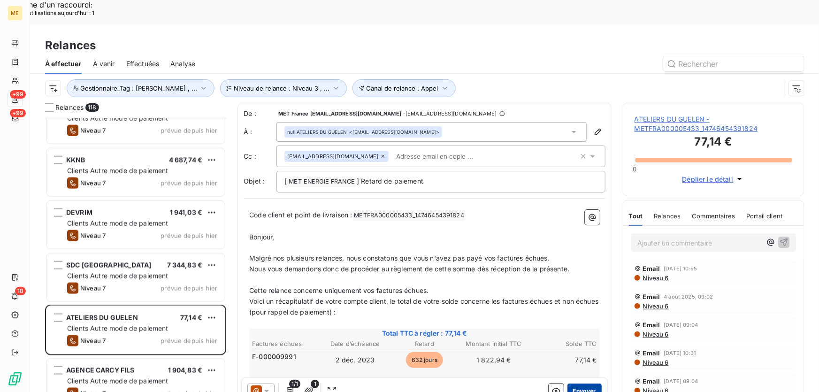
click at [572, 383] on button "Envoyer" at bounding box center [584, 390] width 34 height 15
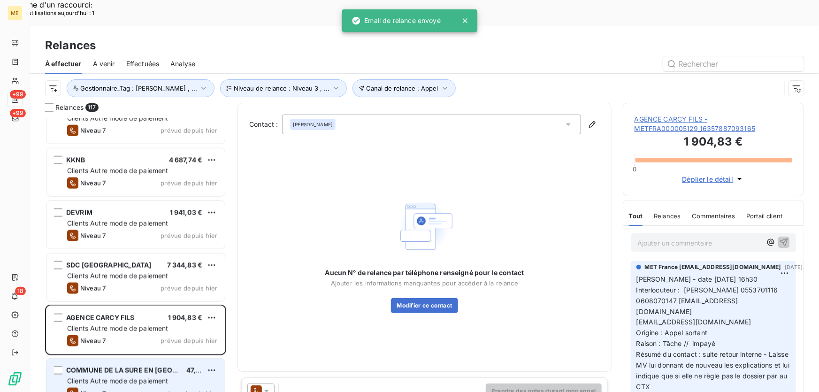
drag, startPoint x: 170, startPoint y: 366, endPoint x: 210, endPoint y: 363, distance: 39.6
click at [170, 389] on span "prévue depuis hier" at bounding box center [188, 393] width 57 height 8
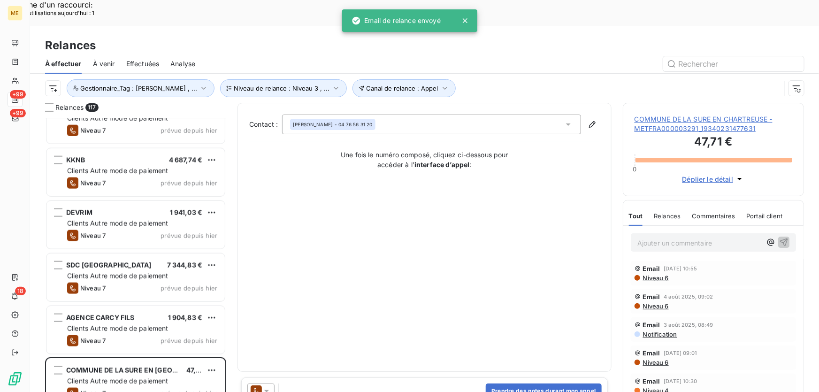
click at [267, 390] on icon at bounding box center [266, 391] width 5 height 2
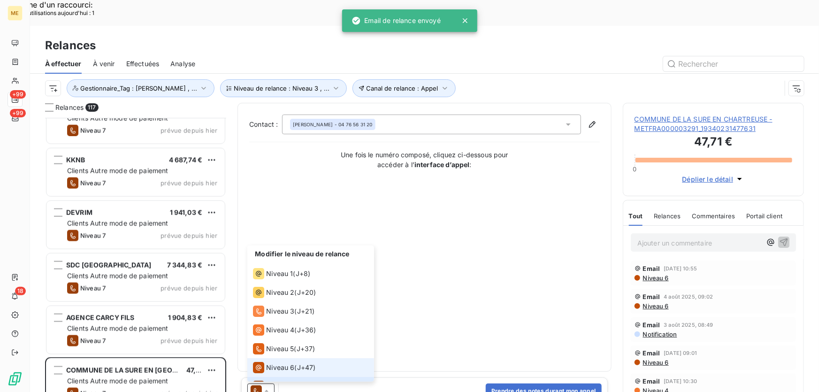
scroll to position [14, 0]
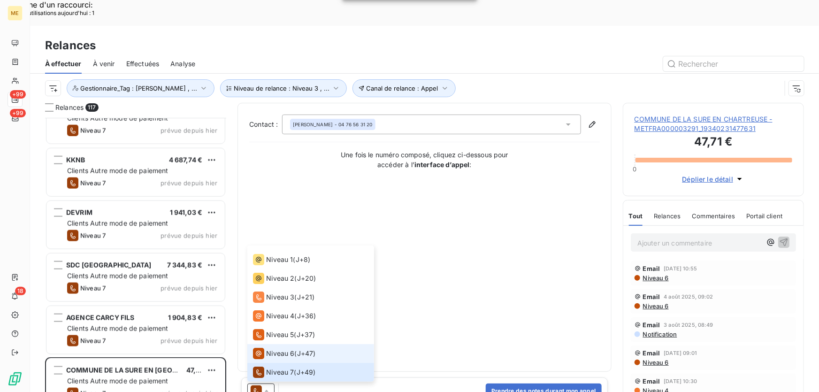
click at [286, 349] on span "Niveau 6" at bounding box center [280, 353] width 28 height 9
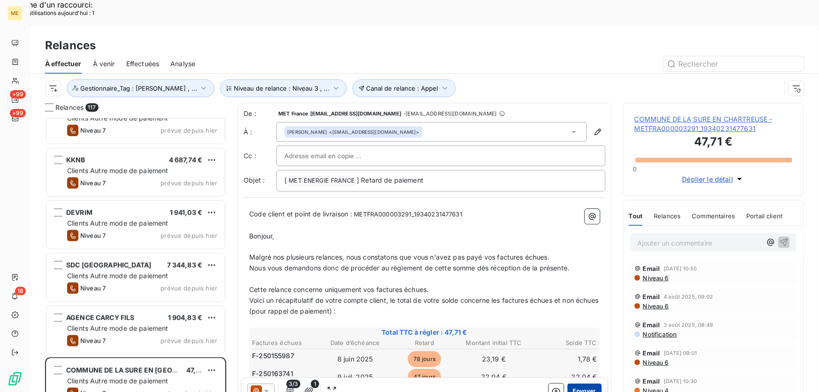
click at [584, 383] on button "Envoyer" at bounding box center [584, 390] width 34 height 15
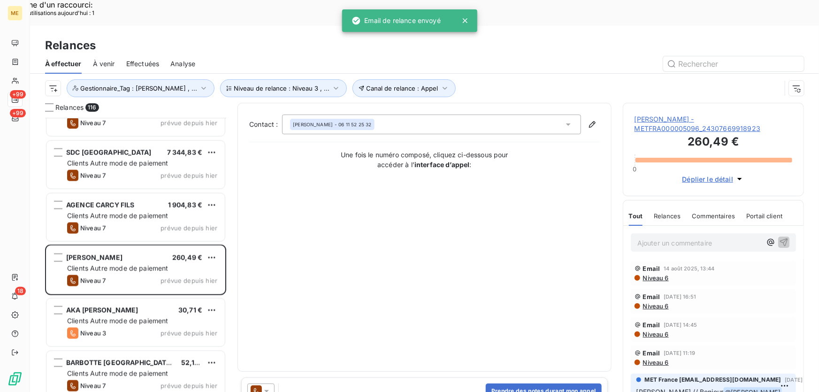
scroll to position [2516, 0]
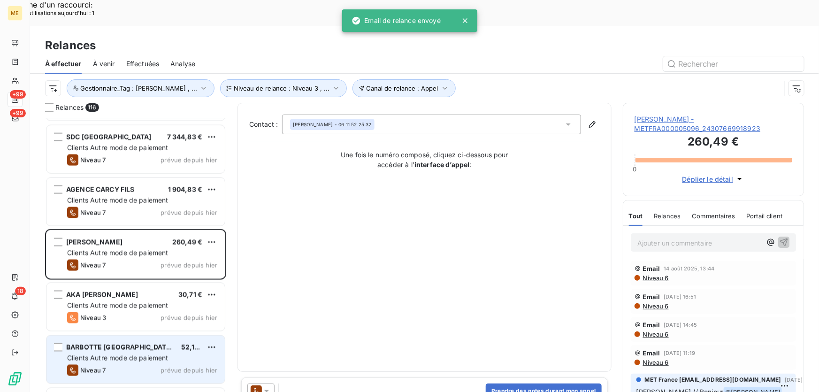
drag, startPoint x: 99, startPoint y: 289, endPoint x: 176, endPoint y: 312, distance: 80.3
click at [99, 314] on span "Niveau 3" at bounding box center [93, 318] width 26 height 8
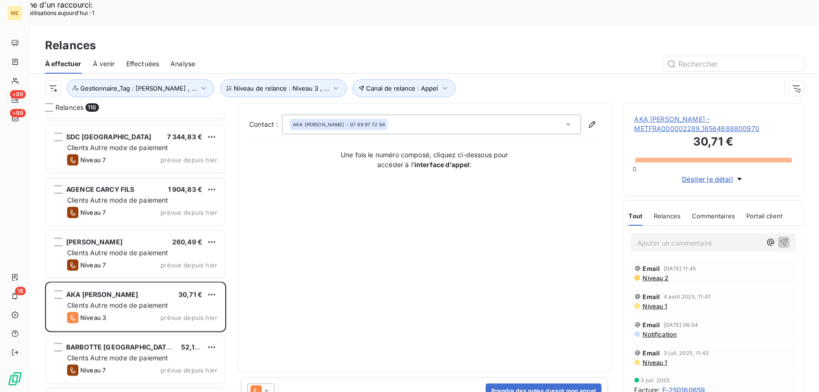
click at [269, 386] on icon at bounding box center [266, 390] width 9 height 9
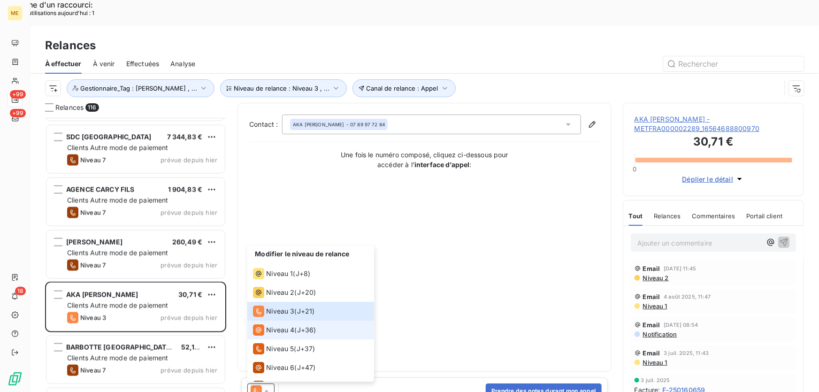
click at [280, 325] on span "Niveau 4" at bounding box center [280, 329] width 28 height 9
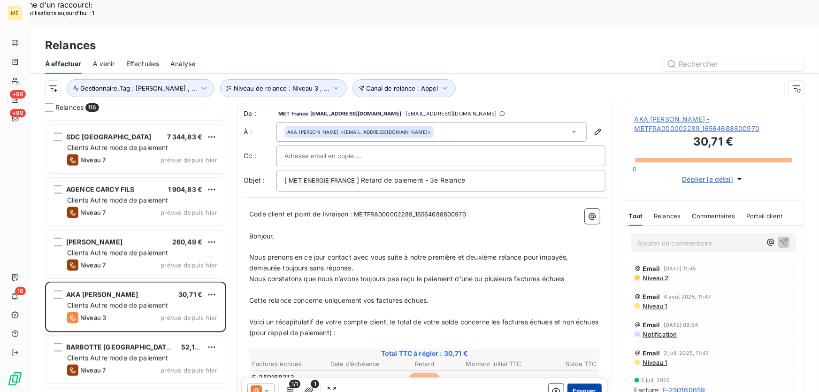
click at [584, 383] on button "Envoyer" at bounding box center [584, 390] width 34 height 15
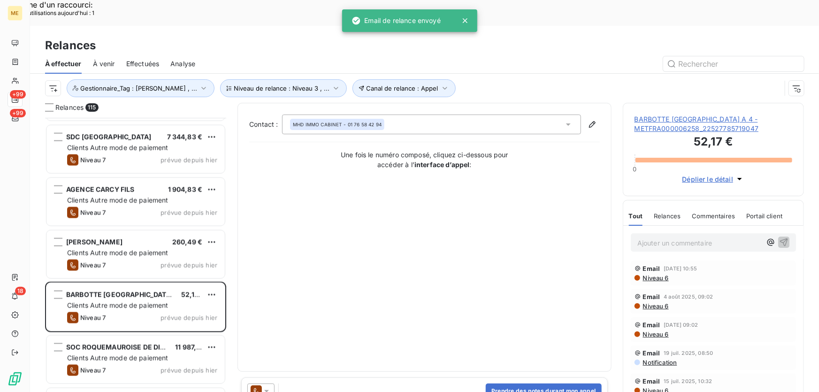
click at [266, 386] on icon at bounding box center [266, 390] width 9 height 9
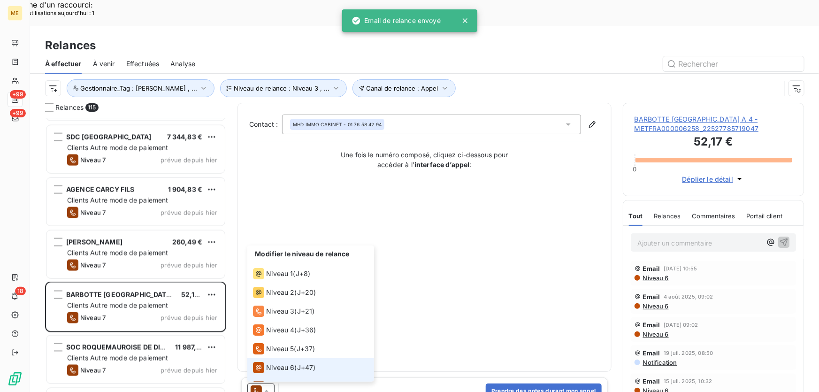
scroll to position [14, 0]
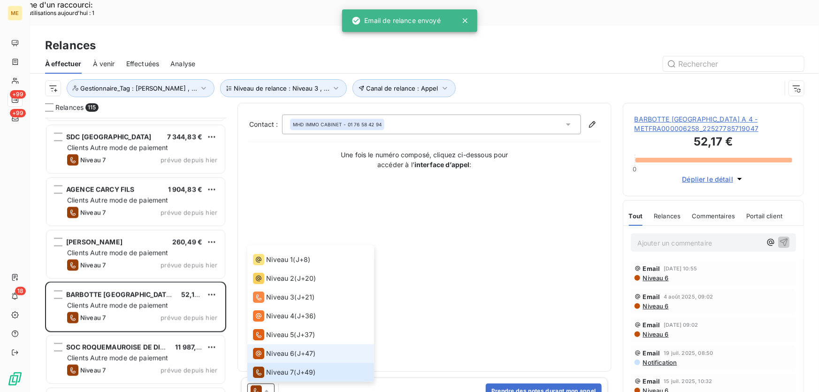
click at [287, 349] on span "Niveau 6" at bounding box center [280, 353] width 28 height 9
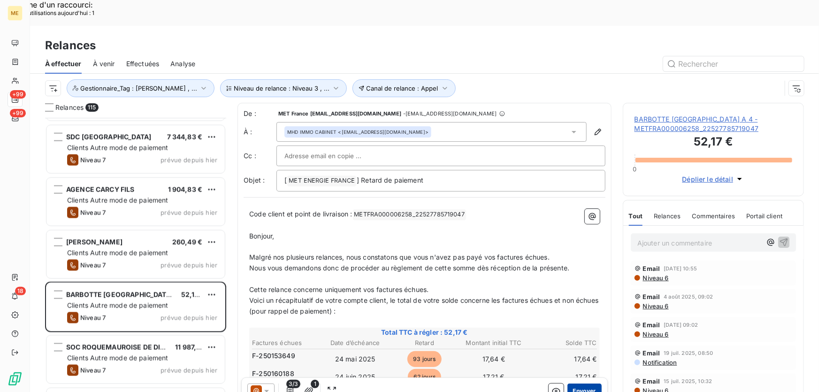
click at [576, 383] on button "Envoyer" at bounding box center [584, 390] width 34 height 15
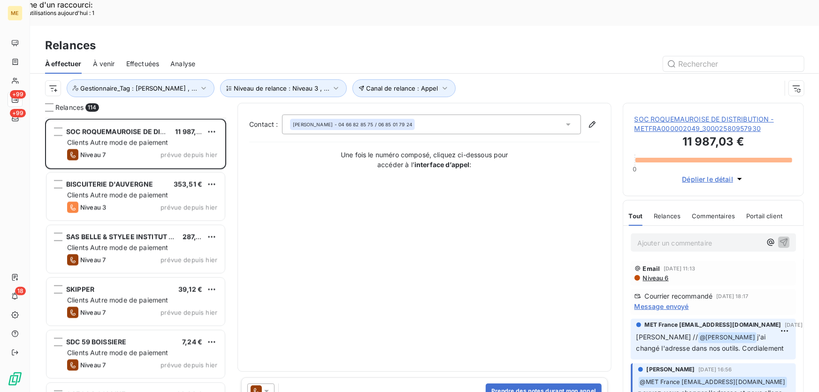
scroll to position [2687, 0]
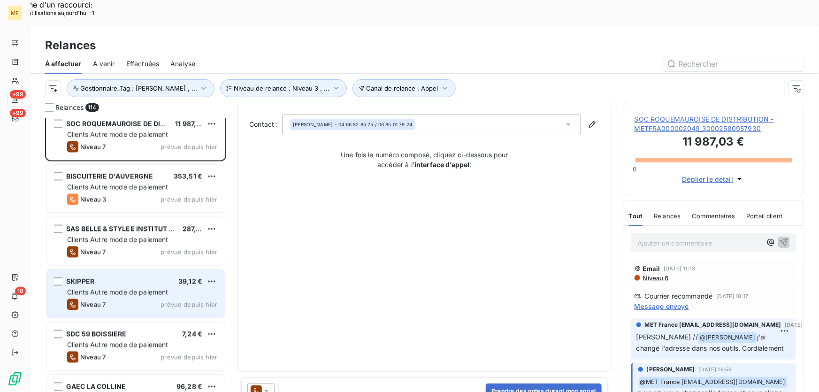
click at [170, 288] on div "Clients Autre mode de paiement" at bounding box center [142, 292] width 150 height 9
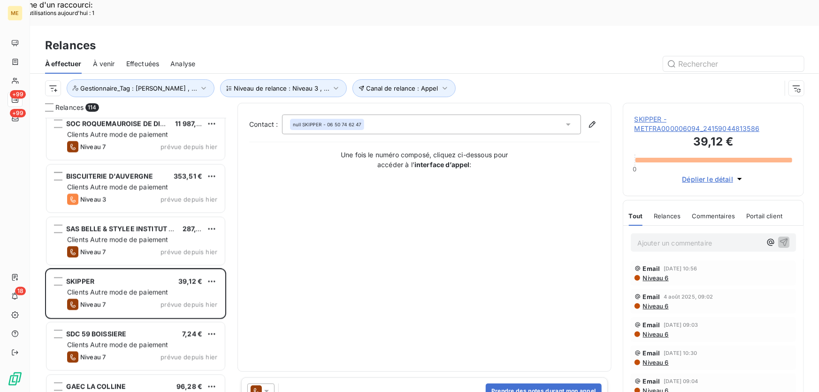
click at [267, 386] on icon at bounding box center [266, 390] width 9 height 9
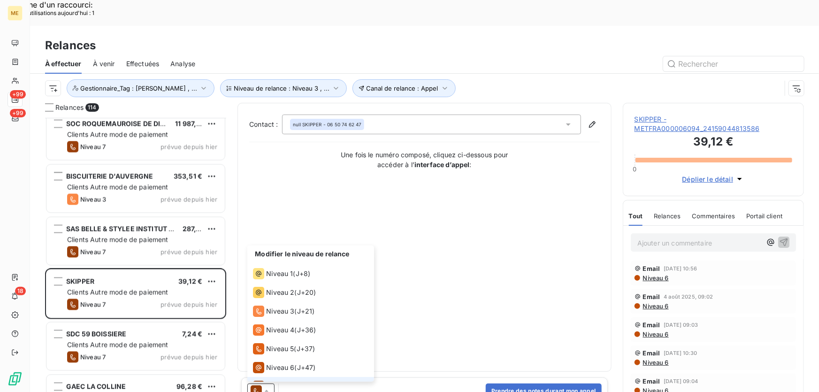
scroll to position [14, 0]
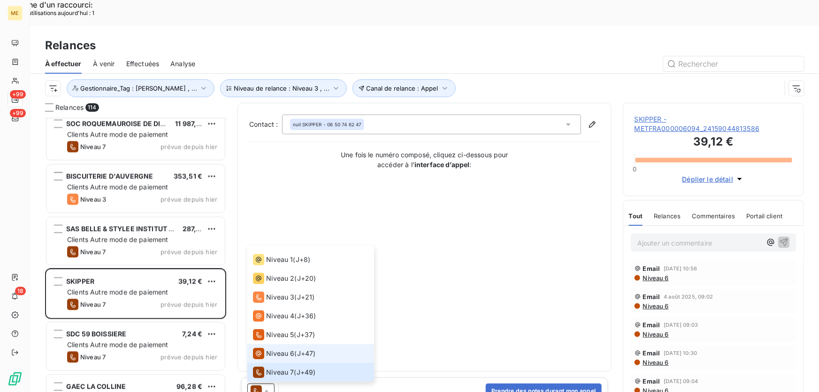
click at [267, 349] on span "Niveau 6" at bounding box center [280, 353] width 28 height 9
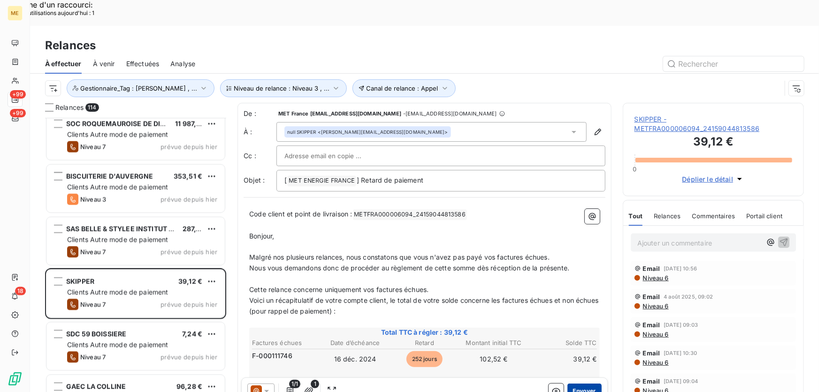
click at [580, 383] on button "Envoyer" at bounding box center [584, 390] width 34 height 15
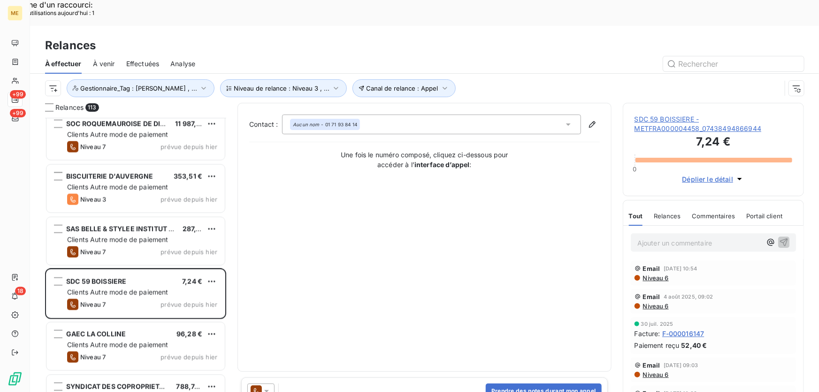
click at [272, 383] on div at bounding box center [260, 390] width 27 height 15
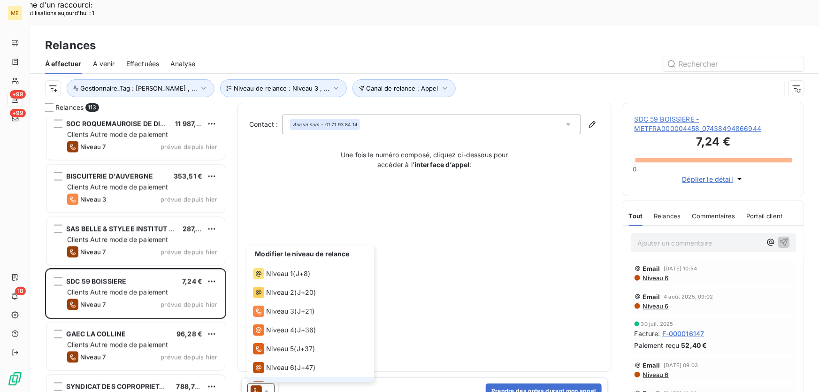
scroll to position [14, 0]
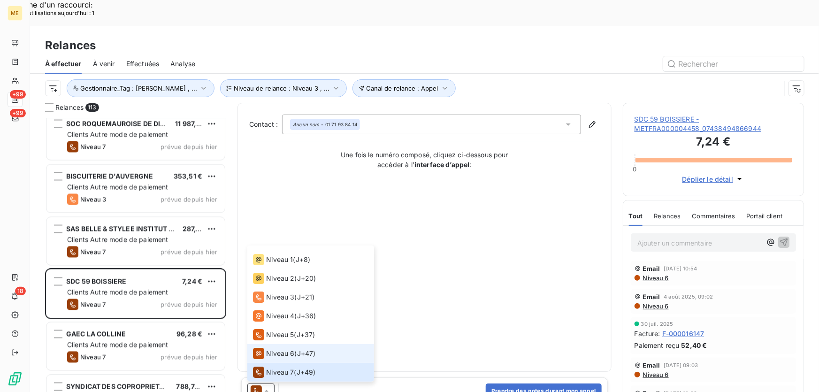
click at [289, 349] on span "Niveau 6" at bounding box center [280, 353] width 28 height 9
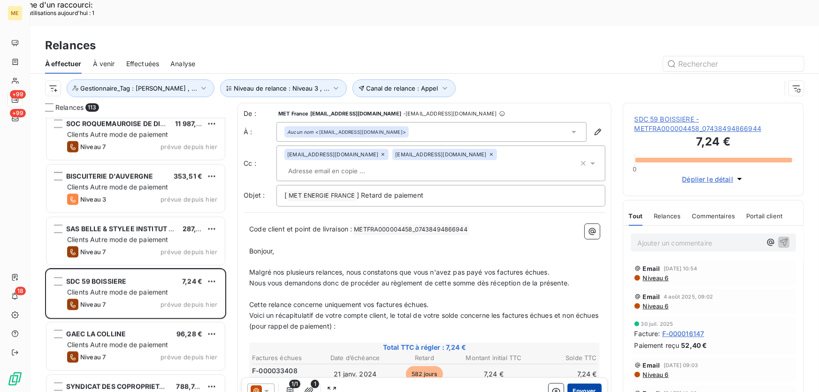
click at [574, 383] on button "Envoyer" at bounding box center [584, 390] width 34 height 15
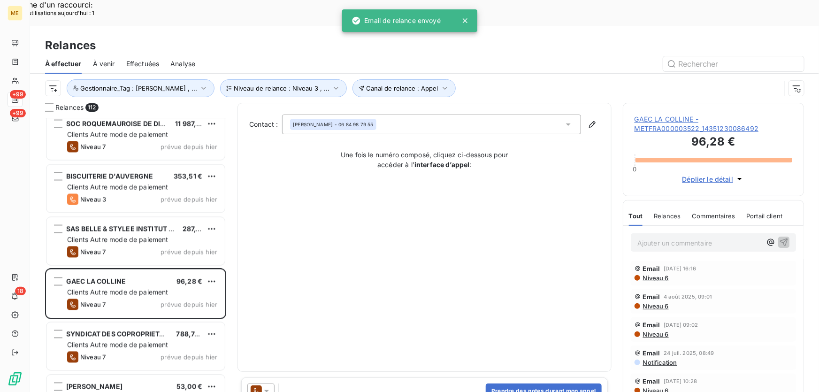
click at [269, 386] on icon at bounding box center [266, 390] width 9 height 9
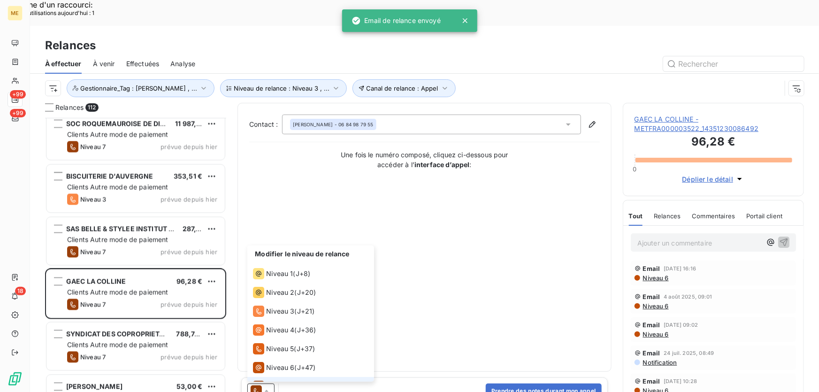
scroll to position [14, 0]
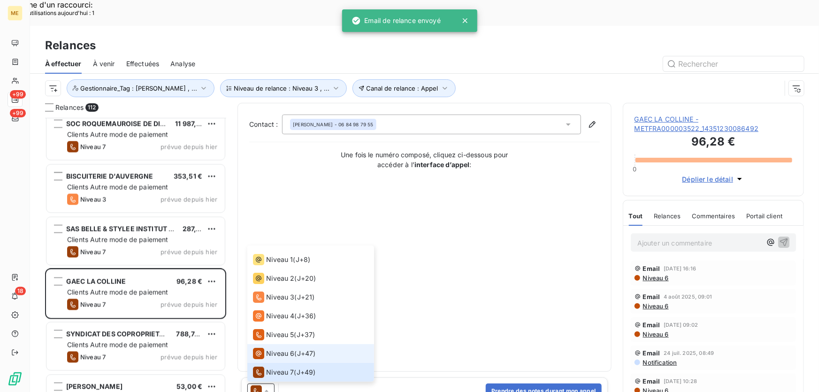
click at [280, 349] on span "Niveau 6" at bounding box center [280, 353] width 28 height 9
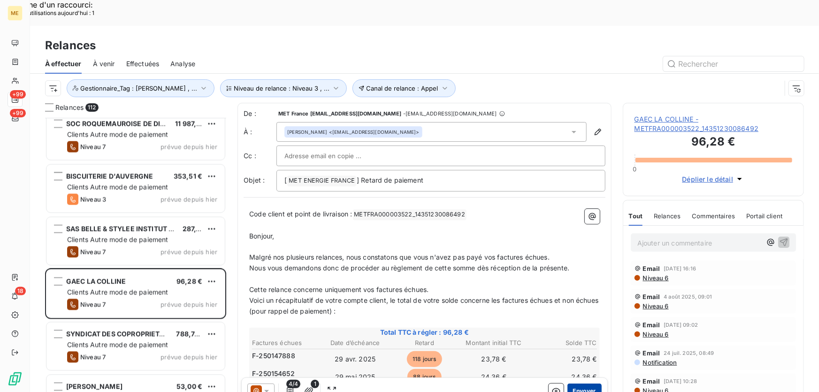
click at [571, 383] on button "Envoyer" at bounding box center [584, 390] width 34 height 15
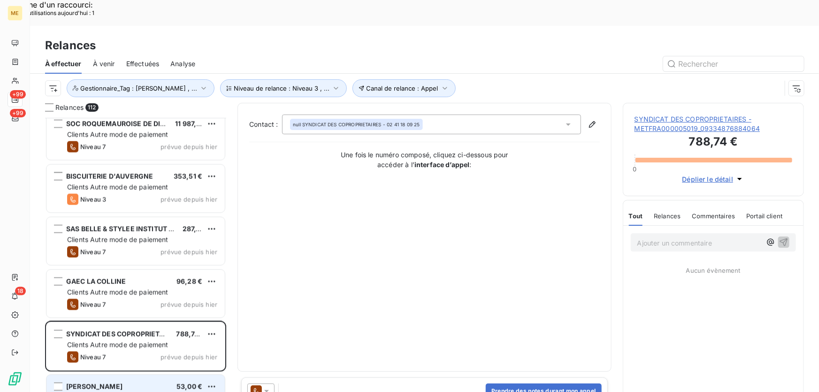
click at [131, 382] on div "BREZAUDY PIERRE 53,00 €" at bounding box center [142, 386] width 150 height 8
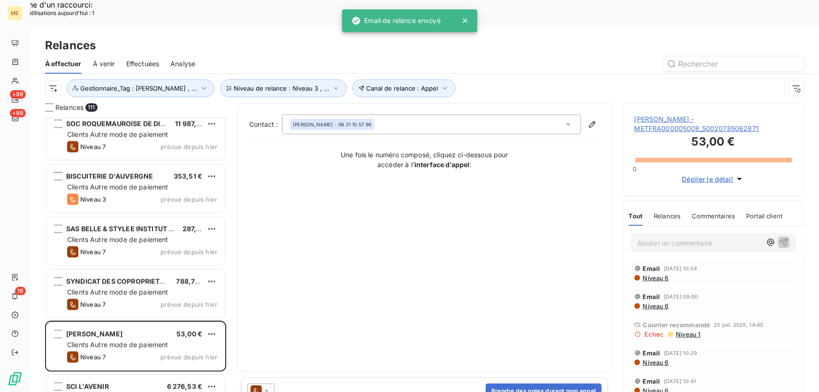
click at [269, 386] on icon at bounding box center [266, 390] width 9 height 9
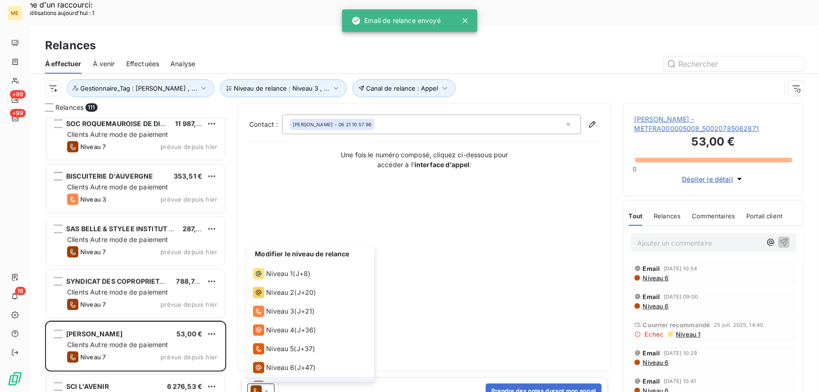
scroll to position [14, 0]
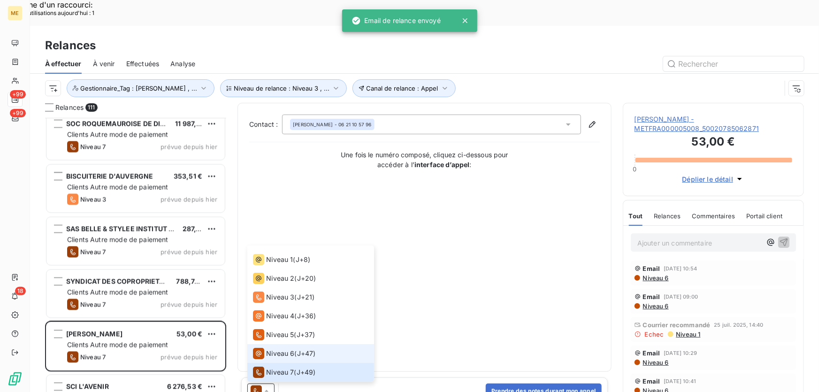
click at [268, 349] on span "Niveau 6" at bounding box center [280, 353] width 28 height 9
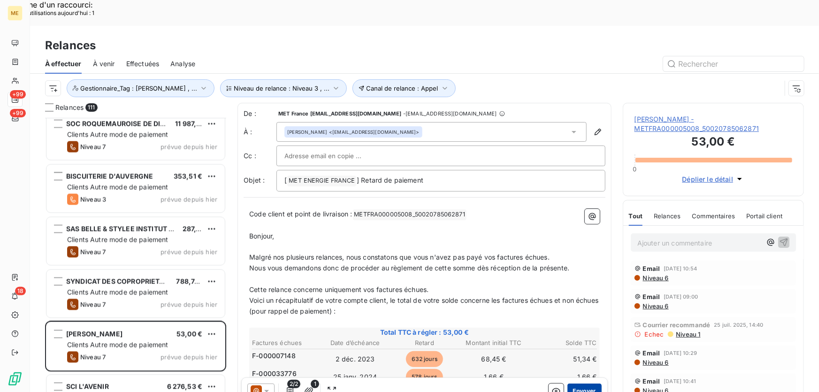
click at [569, 383] on button "Envoyer" at bounding box center [584, 390] width 34 height 15
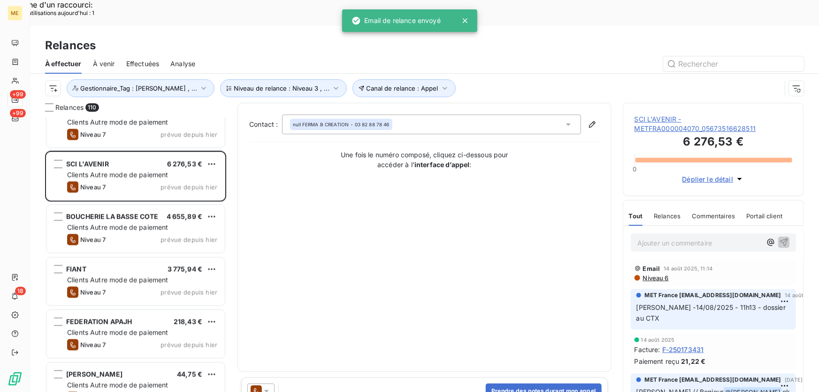
scroll to position [2942, 0]
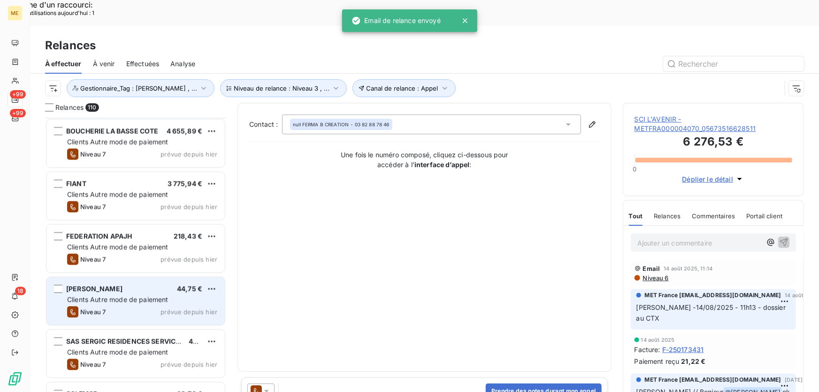
click at [178, 306] on div "Niveau 7 prévue depuis hier" at bounding box center [142, 311] width 150 height 11
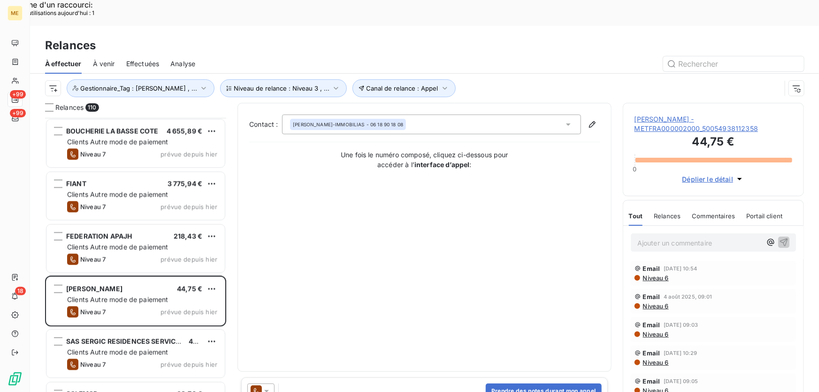
click at [268, 386] on icon at bounding box center [266, 390] width 9 height 9
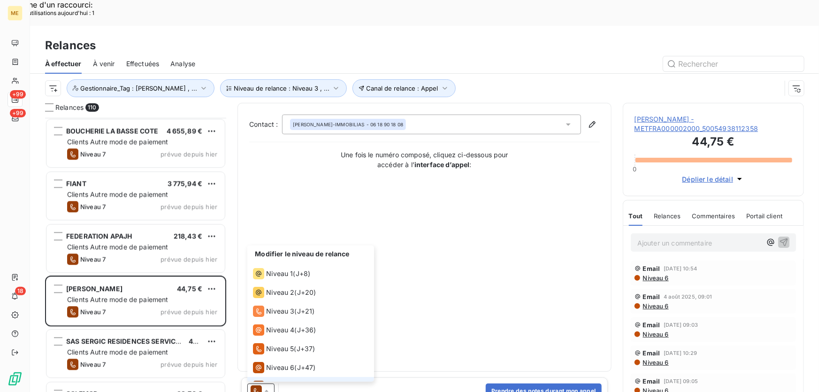
scroll to position [14, 0]
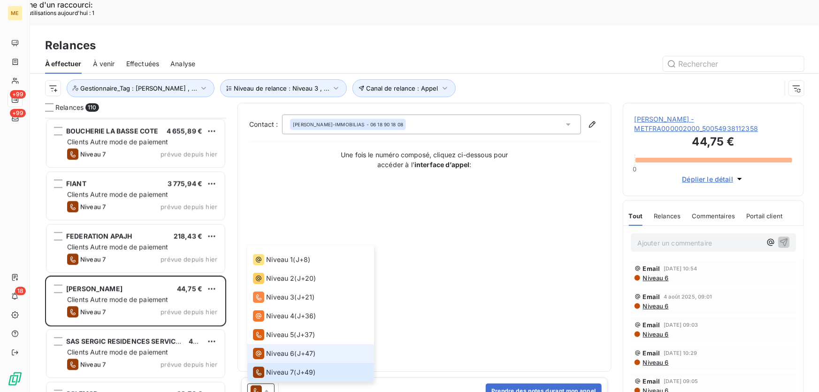
click at [286, 349] on span "Niveau 6" at bounding box center [280, 353] width 28 height 9
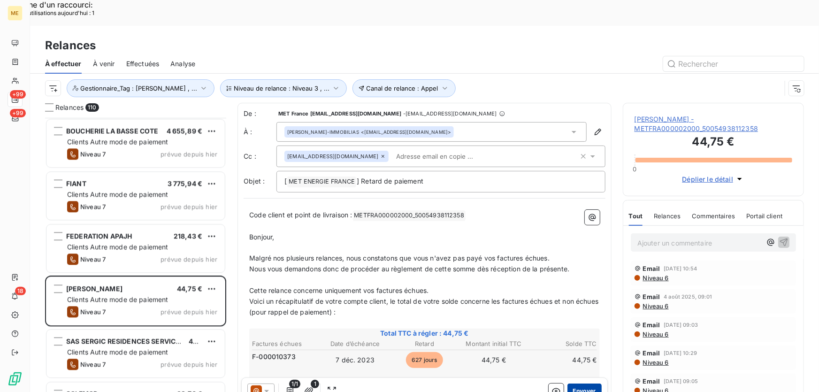
click at [581, 383] on button "Envoyer" at bounding box center [584, 390] width 34 height 15
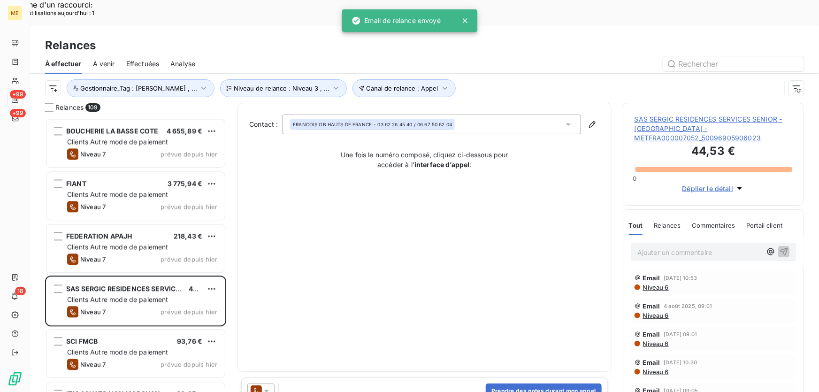
click at [264, 386] on icon at bounding box center [266, 390] width 9 height 9
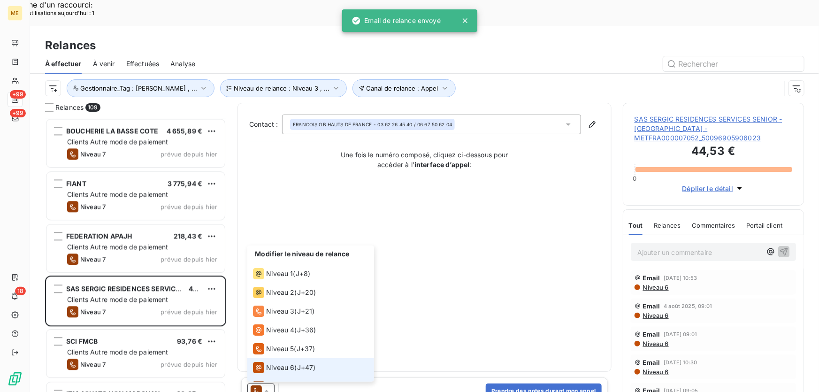
scroll to position [14, 0]
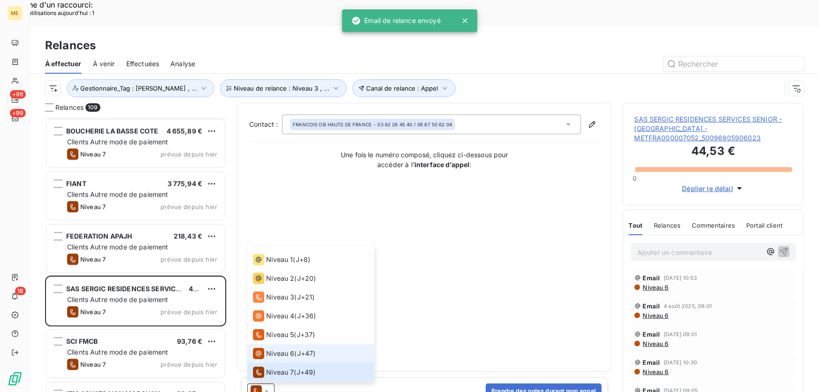
click at [289, 349] on span "Niveau 6" at bounding box center [280, 353] width 28 height 9
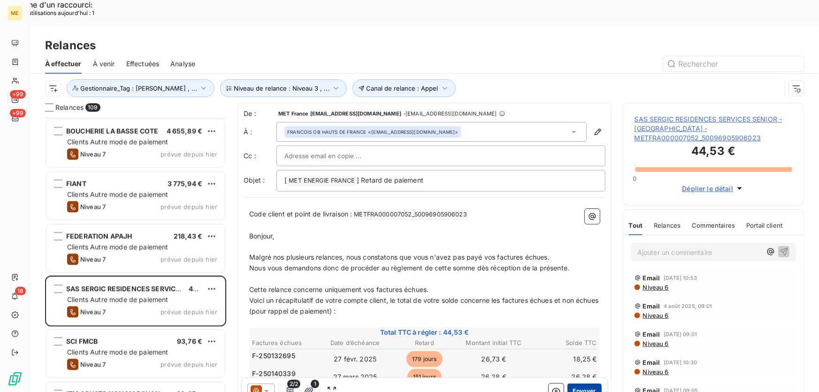
click at [591, 383] on button "Envoyer" at bounding box center [584, 390] width 34 height 15
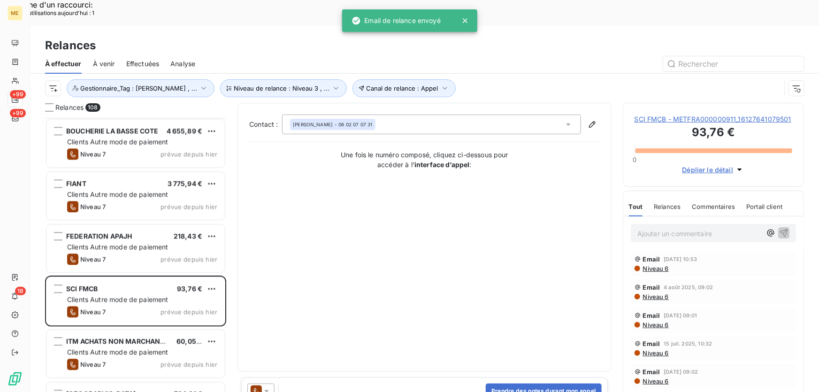
click at [271, 383] on div at bounding box center [260, 390] width 27 height 15
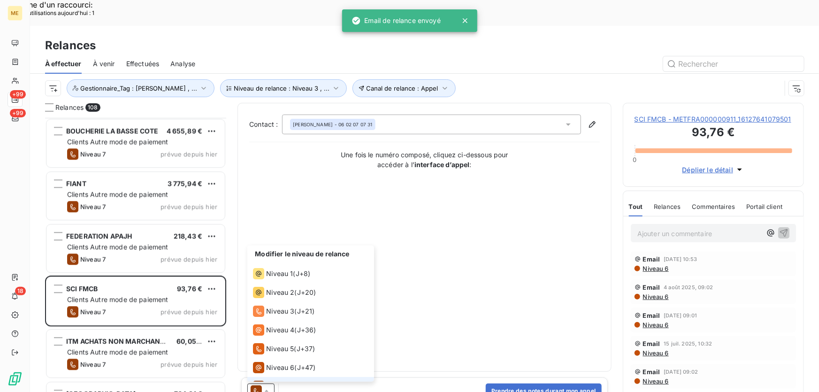
scroll to position [14, 0]
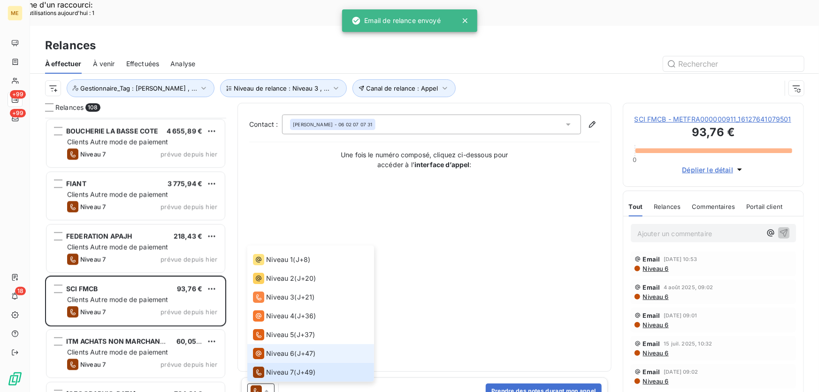
click at [283, 349] on span "Niveau 6" at bounding box center [280, 353] width 28 height 9
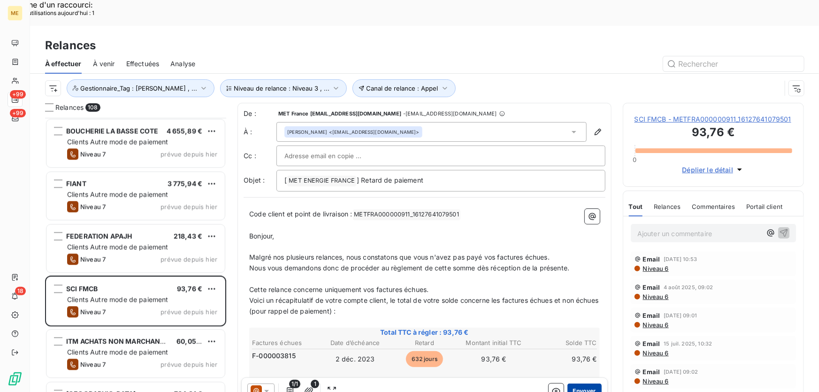
click at [574, 383] on button "Envoyer" at bounding box center [584, 390] width 34 height 15
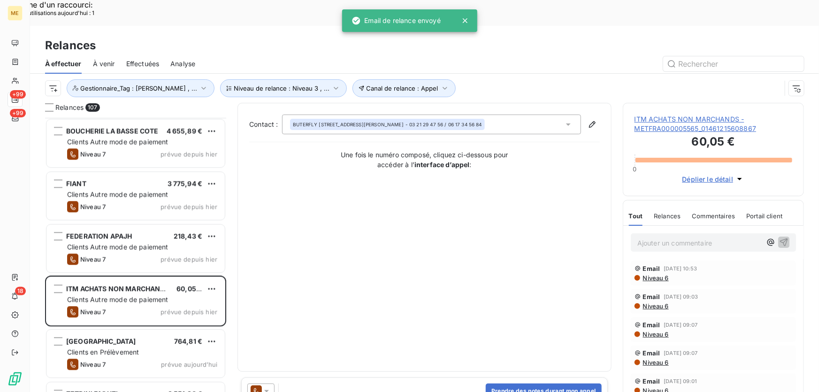
click at [267, 386] on icon at bounding box center [266, 390] width 9 height 9
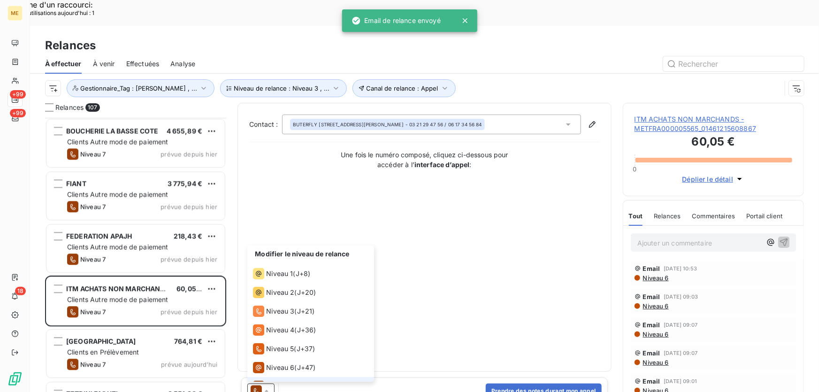
scroll to position [14, 0]
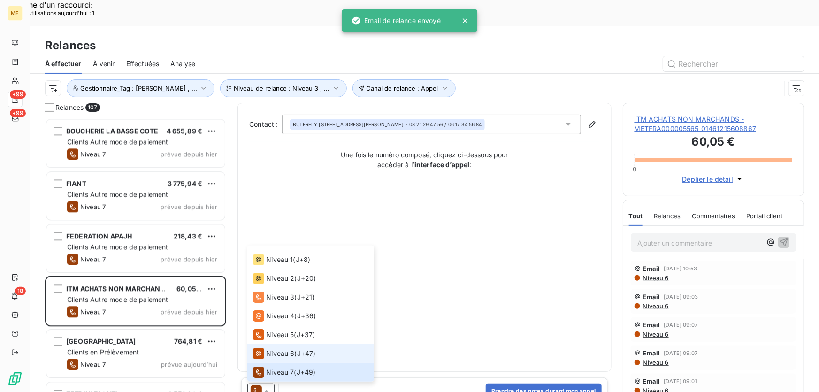
click at [279, 349] on span "Niveau 6" at bounding box center [280, 353] width 28 height 9
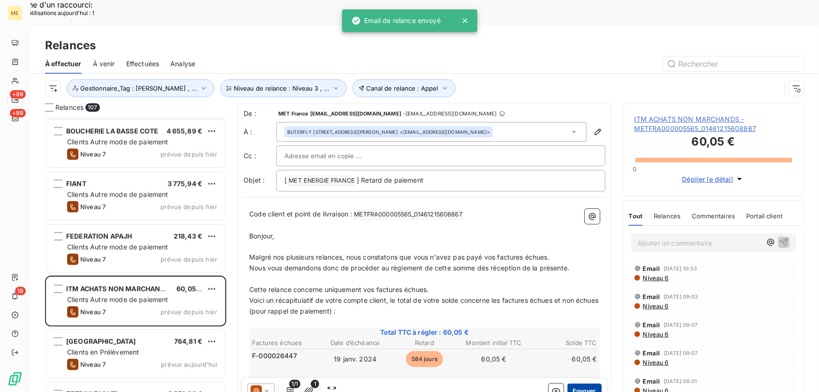
click at [587, 383] on button "Envoyer" at bounding box center [584, 390] width 34 height 15
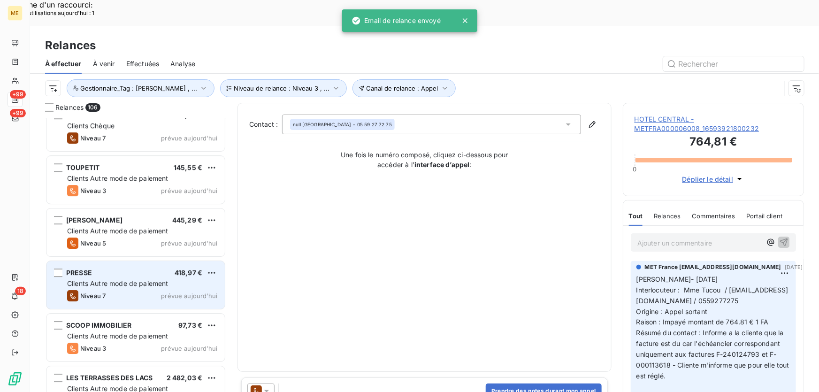
scroll to position [3369, 0]
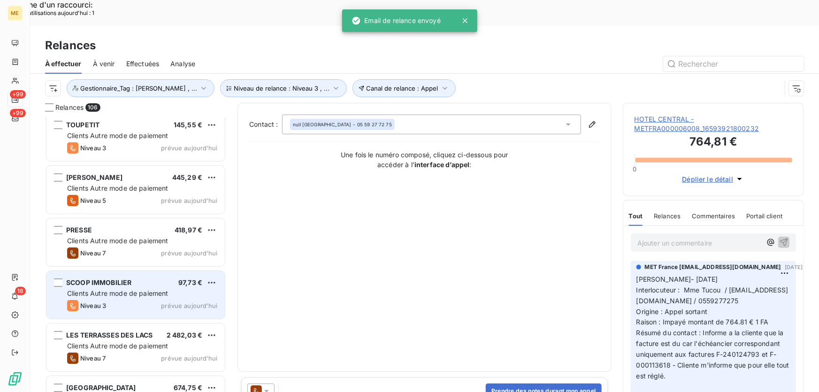
drag, startPoint x: 164, startPoint y: 266, endPoint x: 178, endPoint y: 275, distance: 16.3
click at [164, 289] on span "Clients Autre mode de paiement" at bounding box center [117, 293] width 101 height 8
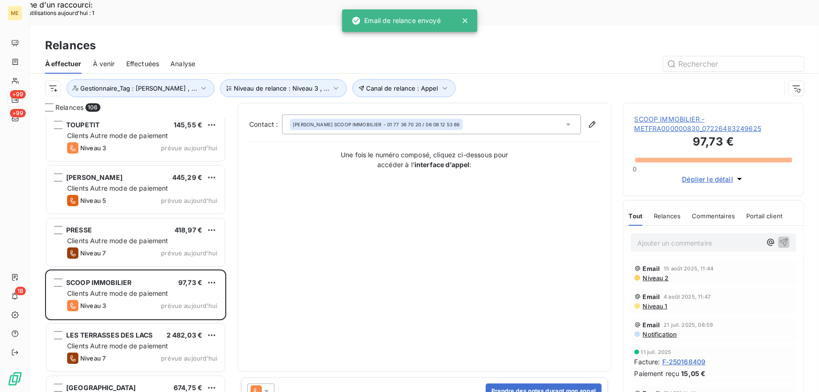
click at [266, 390] on icon at bounding box center [266, 391] width 5 height 2
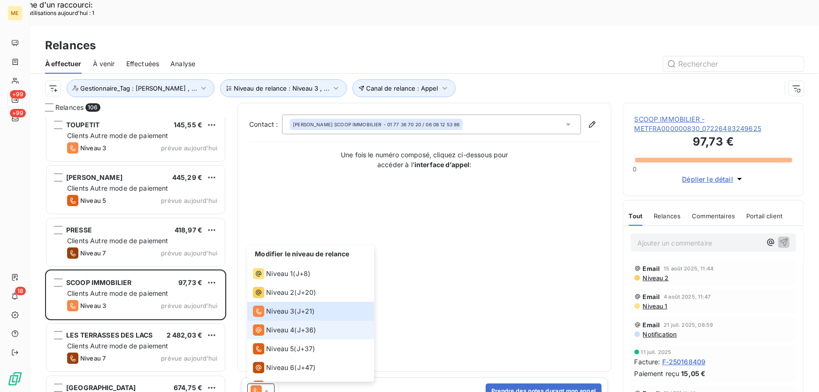
click at [286, 325] on span "Niveau 4" at bounding box center [280, 329] width 28 height 9
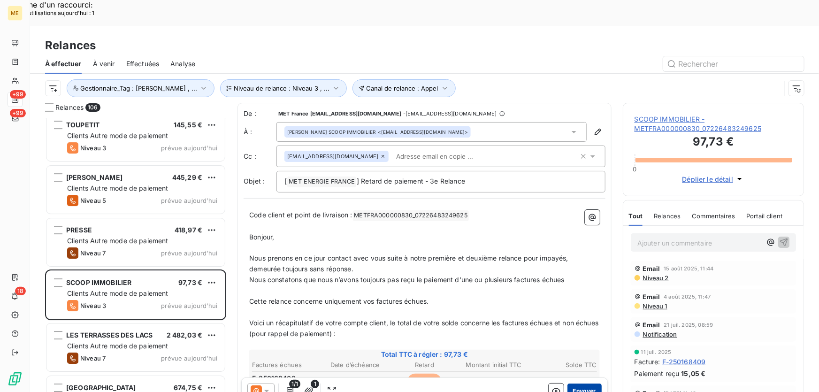
click at [584, 383] on button "Envoyer" at bounding box center [584, 390] width 34 height 15
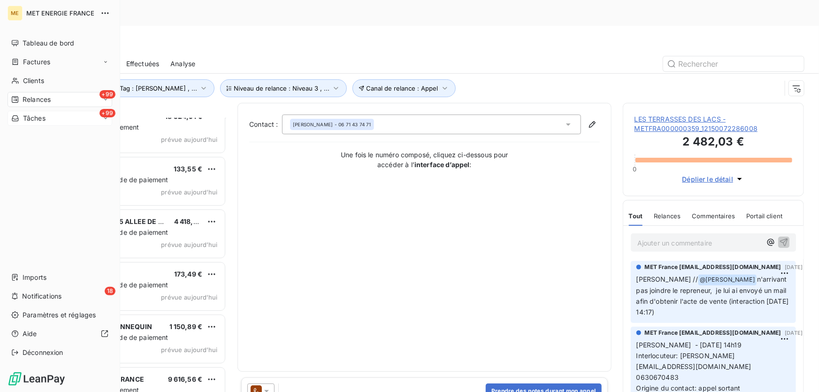
click at [49, 118] on div "+99 Tâches" at bounding box center [60, 118] width 105 height 15
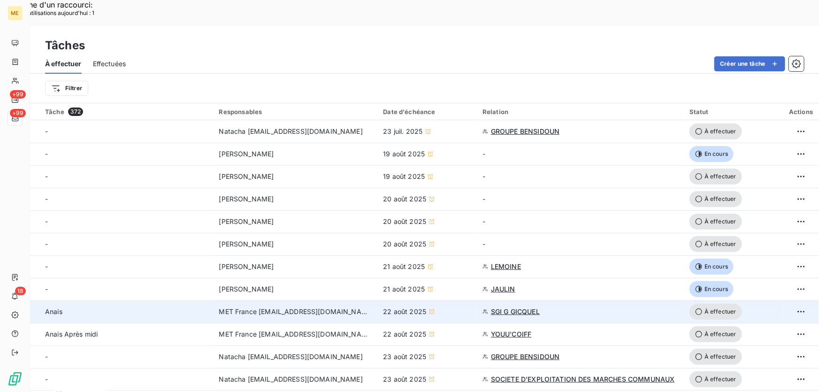
scroll to position [85, 0]
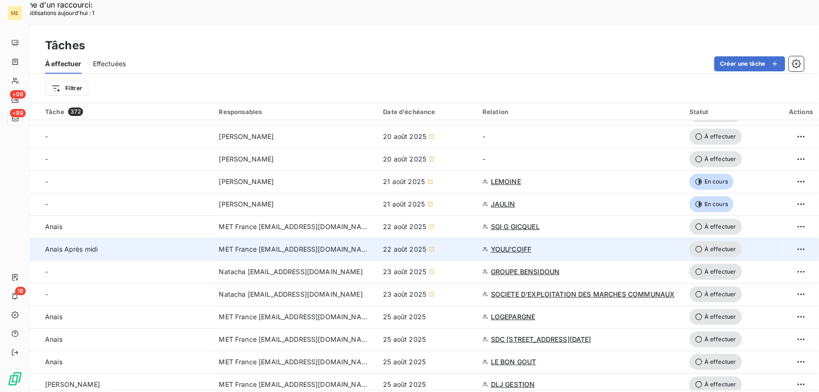
click at [512, 244] on span "YOUU'COIFF" at bounding box center [511, 248] width 41 height 9
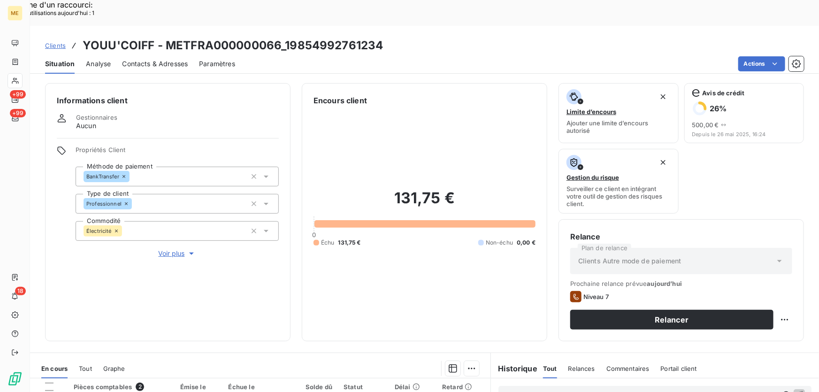
scroll to position [169, 0]
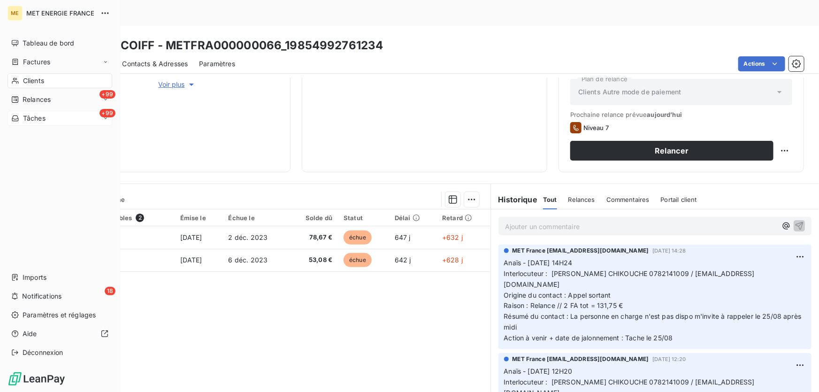
click at [28, 115] on span "Tâches" at bounding box center [34, 118] width 23 height 9
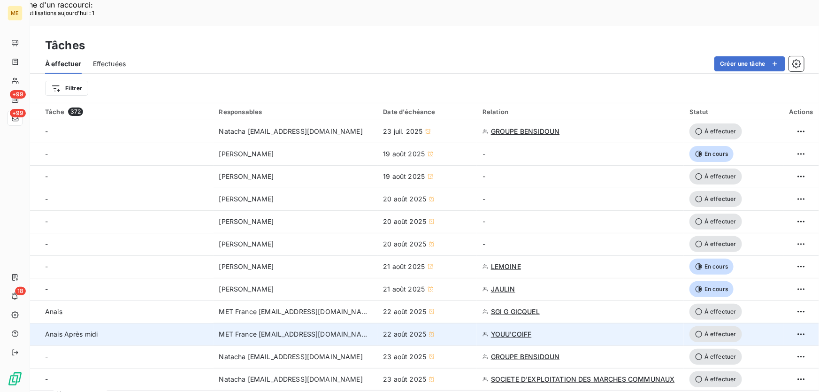
click at [453, 329] on div "22 août 2025" at bounding box center [427, 333] width 88 height 9
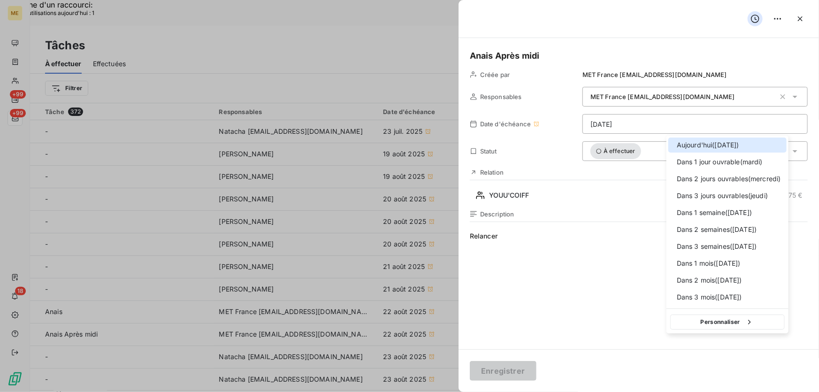
drag, startPoint x: 684, startPoint y: 143, endPoint x: 682, endPoint y: 167, distance: 24.5
click at [685, 143] on div "[DATE] ( [DATE] )" at bounding box center [727, 144] width 118 height 15
type input "[DATE]"
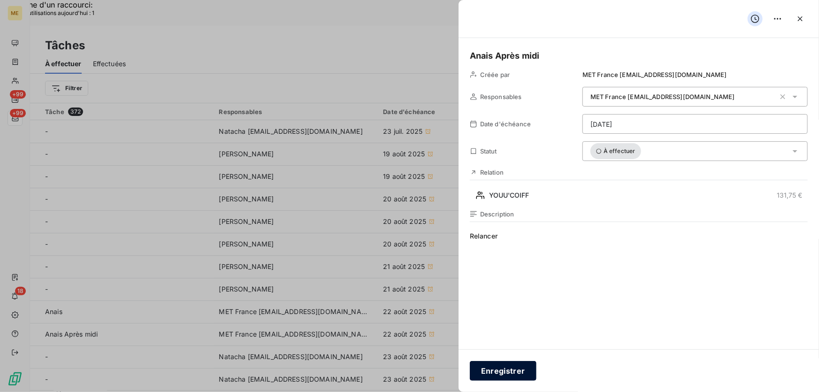
click at [500, 371] on button "Enregistrer" at bounding box center [503, 371] width 67 height 20
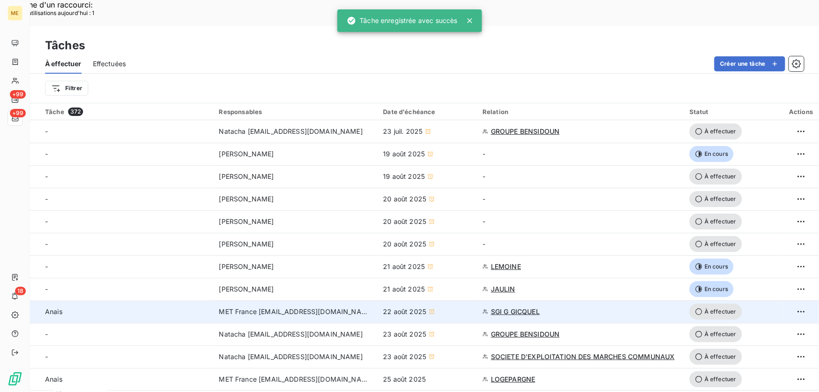
click at [445, 307] on div "22 août 2025" at bounding box center [427, 311] width 88 height 9
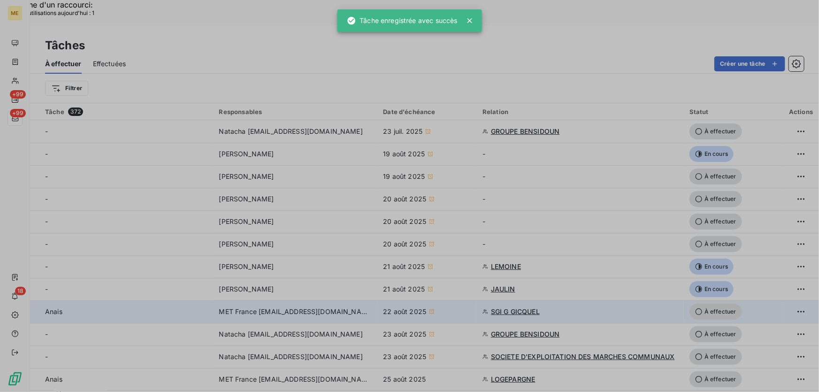
type input "22/08/2025"
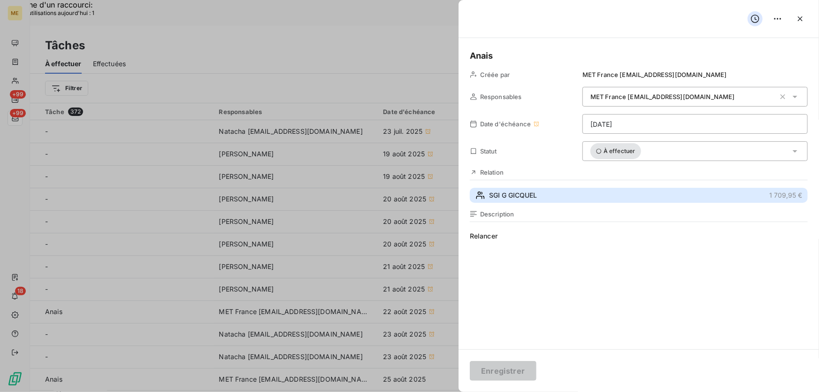
click at [555, 195] on button "SGI G GICQUEL 1 709,95 €" at bounding box center [639, 195] width 338 height 15
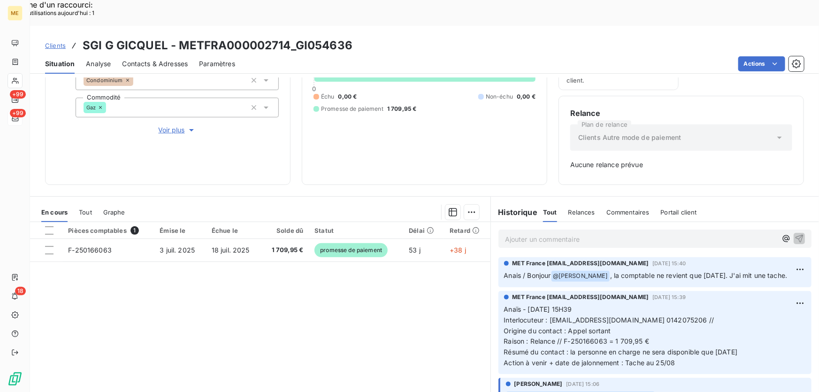
scroll to position [128, 0]
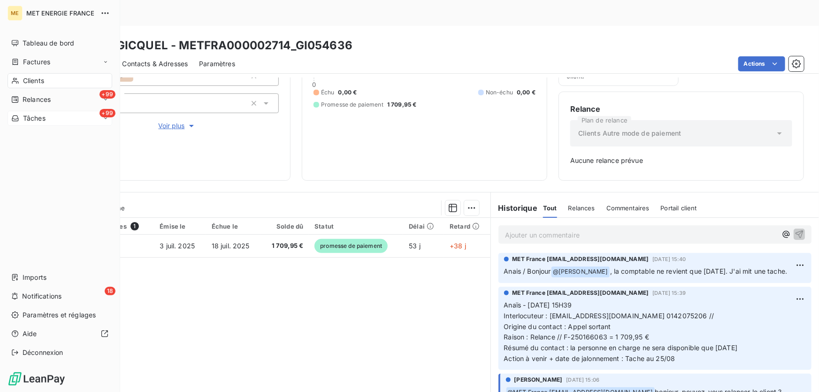
click at [44, 113] on div "+99 Tâches" at bounding box center [60, 118] width 105 height 15
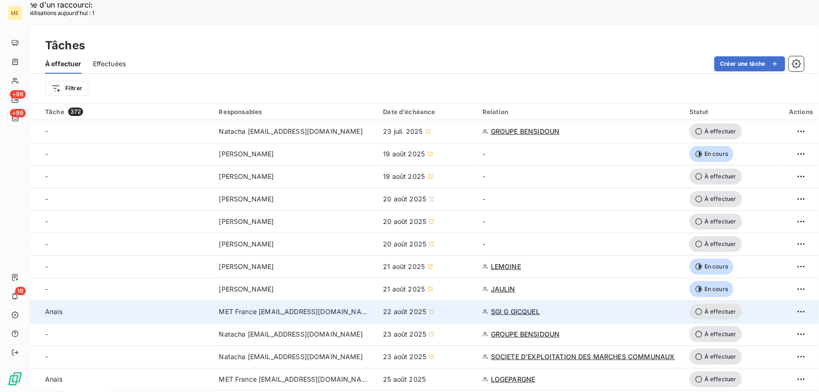
click at [443, 307] on div "22 août 2025" at bounding box center [427, 311] width 88 height 9
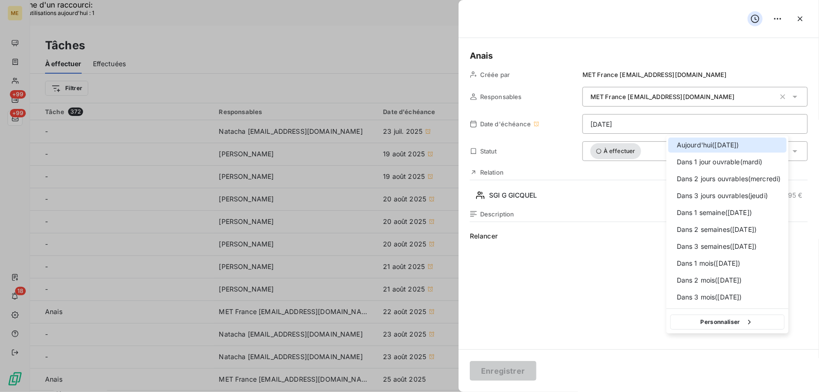
click at [701, 145] on span "[DATE] ( [DATE] )" at bounding box center [707, 144] width 62 height 9
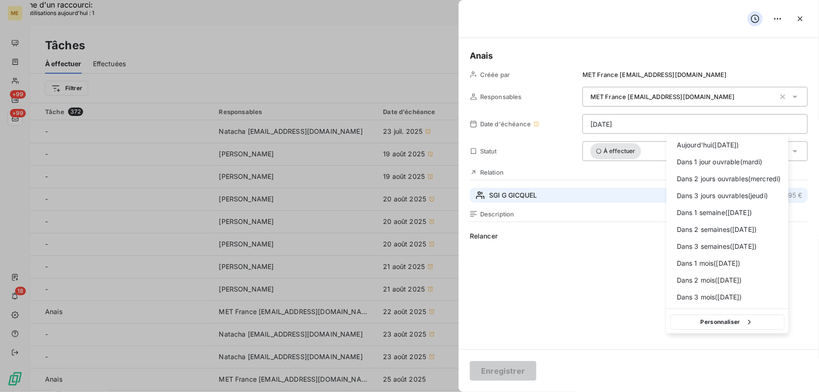
type input "[DATE]"
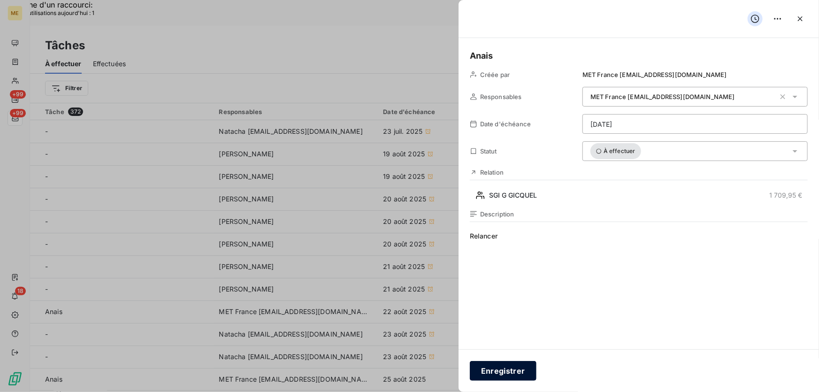
click at [504, 377] on button "Enregistrer" at bounding box center [503, 371] width 67 height 20
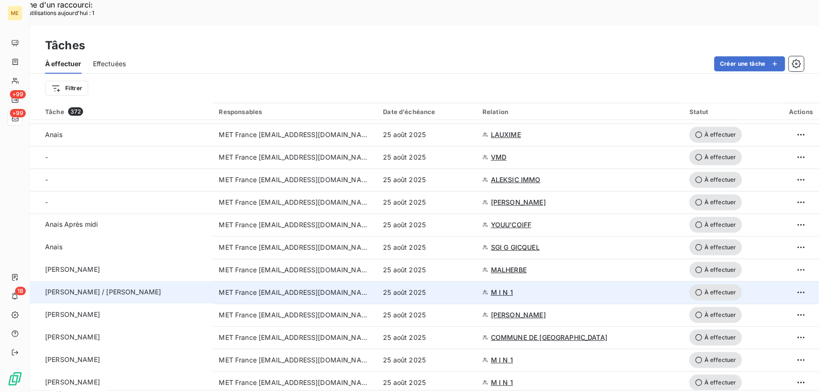
scroll to position [767, 0]
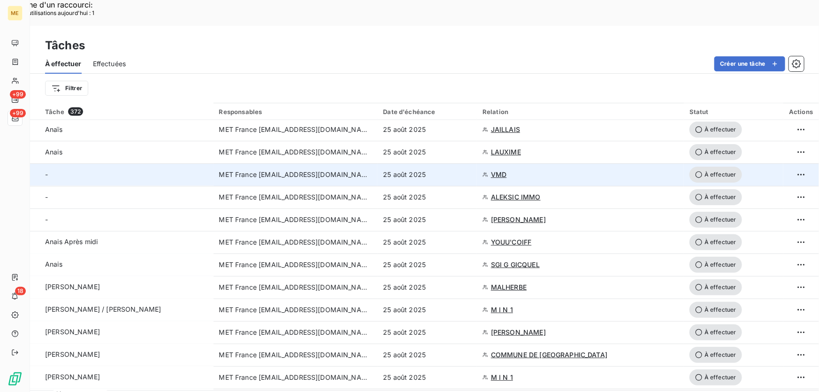
click at [460, 170] on div "25 août 2025" at bounding box center [427, 174] width 88 height 9
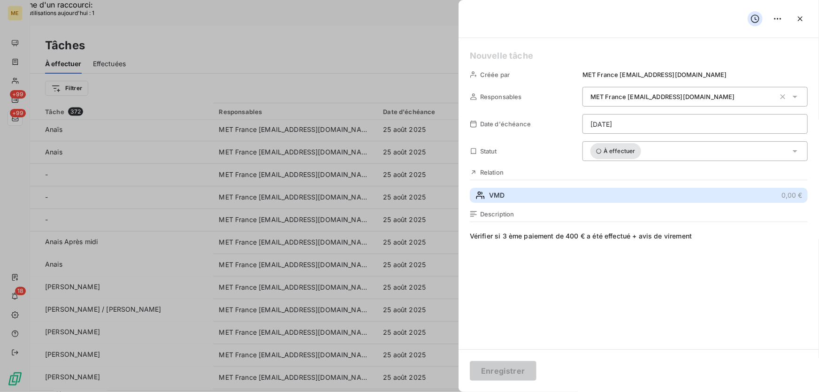
click at [578, 195] on button "VMD 0,00 €" at bounding box center [639, 195] width 338 height 15
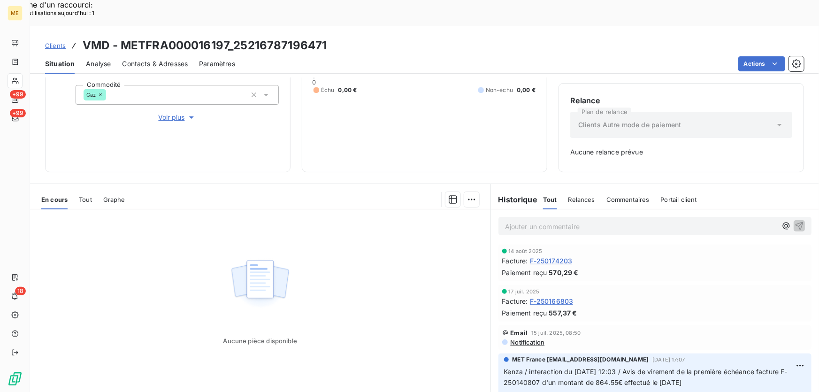
click at [180, 113] on span "Voir plus" at bounding box center [178, 117] width 38 height 9
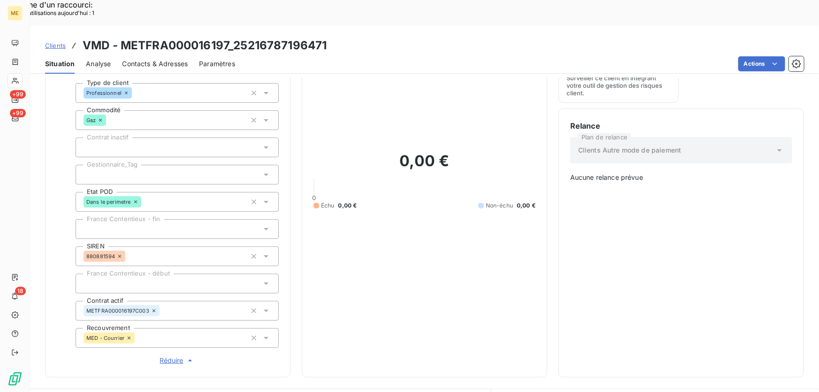
scroll to position [93, 0]
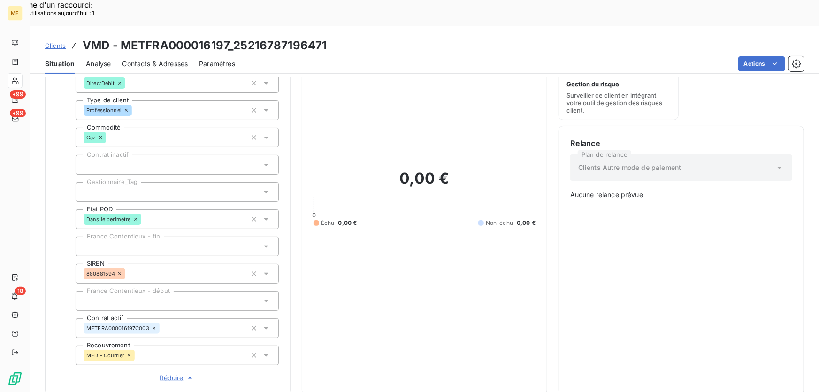
click at [225, 182] on div at bounding box center [177, 192] width 203 height 20
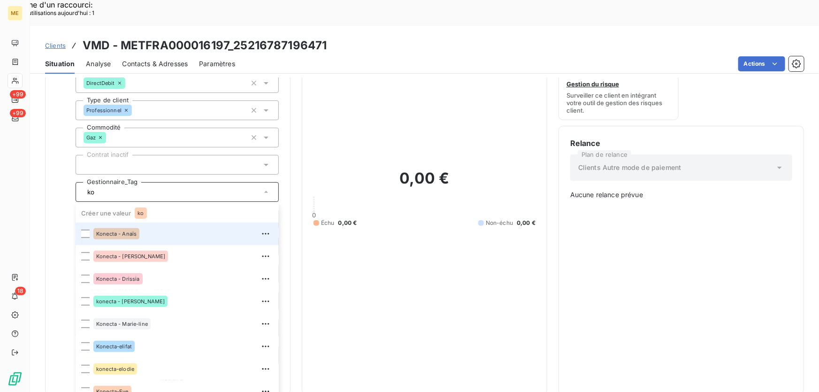
click at [139, 226] on div "Konecta - Anaïs" at bounding box center [183, 233] width 180 height 15
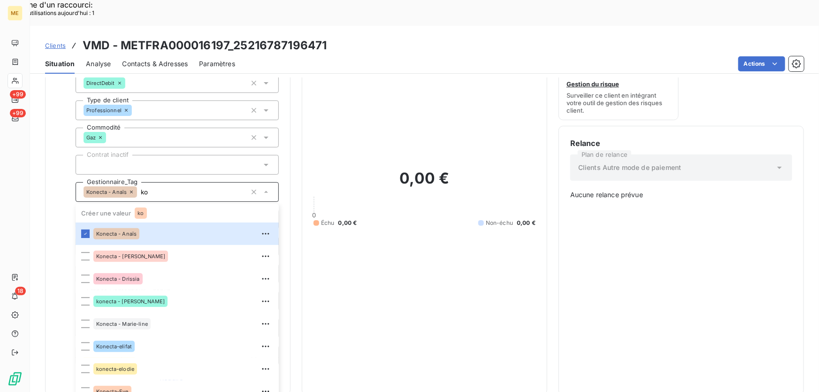
click at [170, 182] on div "Konecta - Anaïs ko" at bounding box center [177, 192] width 203 height 20
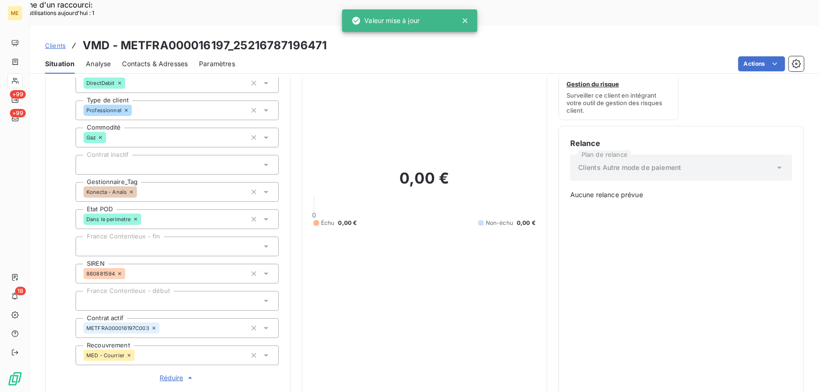
type input "ko"
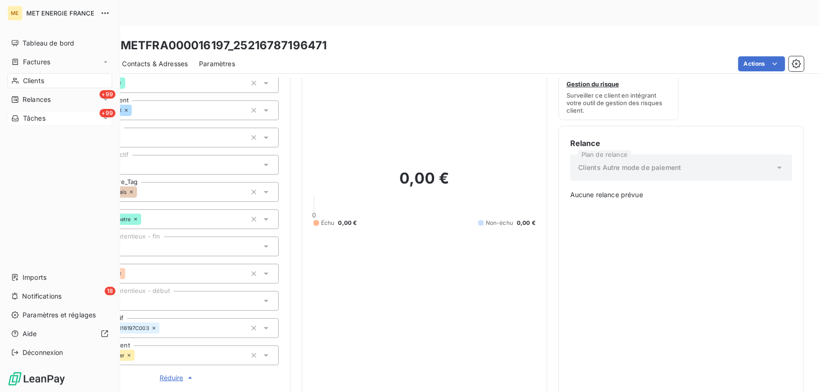
click at [48, 117] on div "+99 Tâches" at bounding box center [60, 118] width 105 height 15
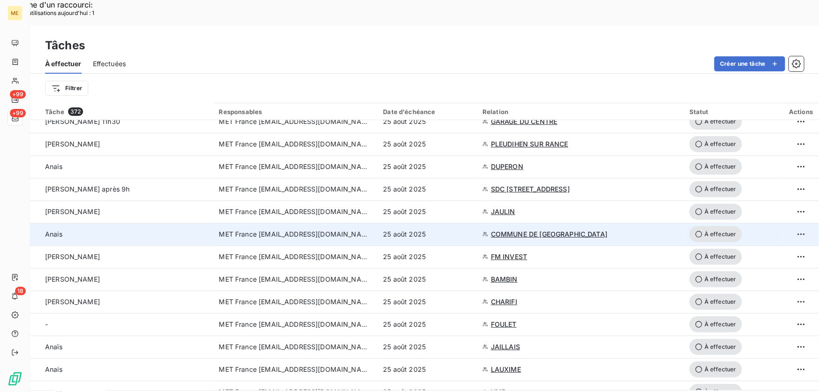
scroll to position [554, 0]
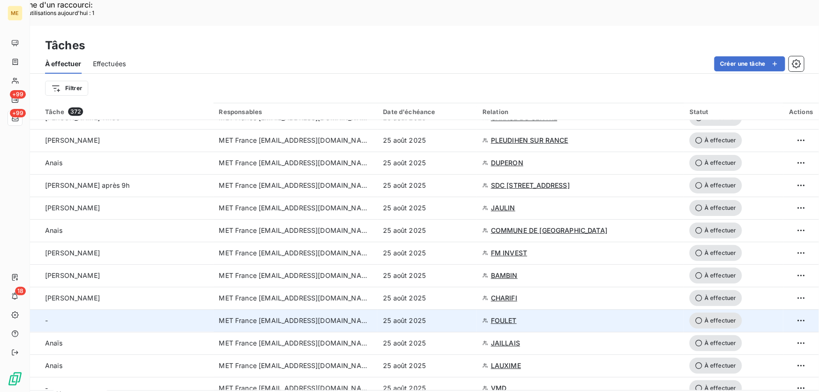
click at [465, 316] on div "25 août 2025" at bounding box center [427, 320] width 88 height 9
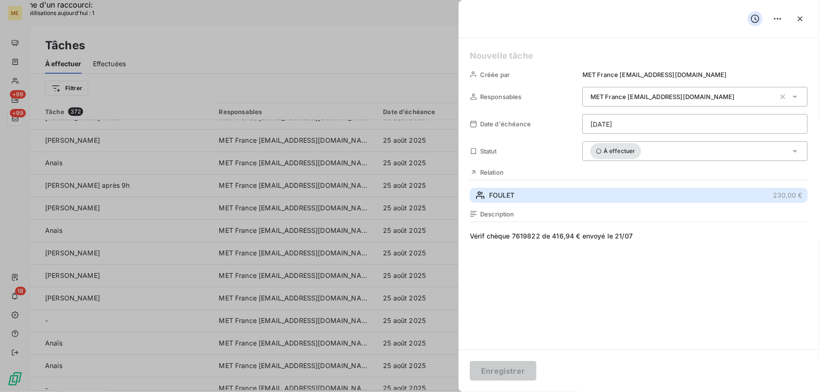
click at [581, 190] on button "FOULET 230,00 €" at bounding box center [639, 195] width 338 height 15
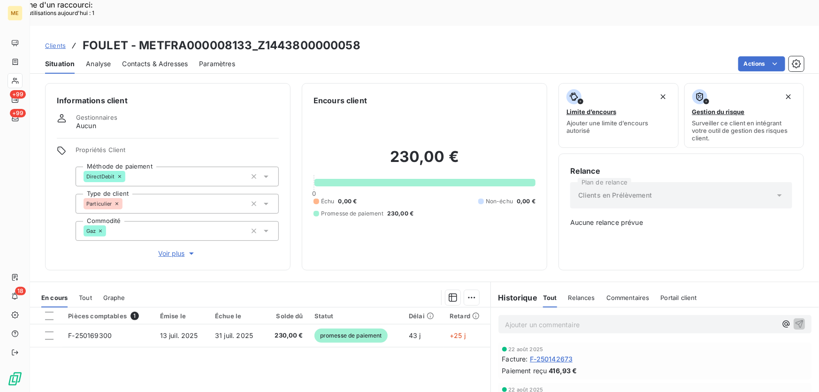
click at [178, 249] on span "Voir plus" at bounding box center [178, 253] width 38 height 9
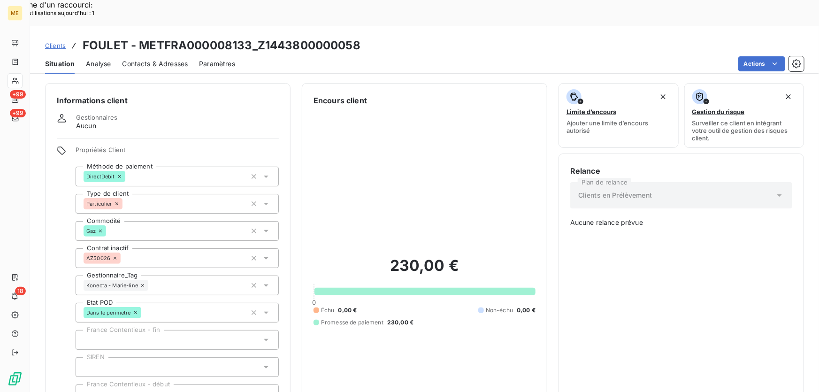
drag, startPoint x: 250, startPoint y: 255, endPoint x: 141, endPoint y: 154, distance: 148.1
click at [249, 281] on icon "button" at bounding box center [253, 285] width 9 height 9
click at [141, 284] on icon at bounding box center [142, 285] width 3 height 3
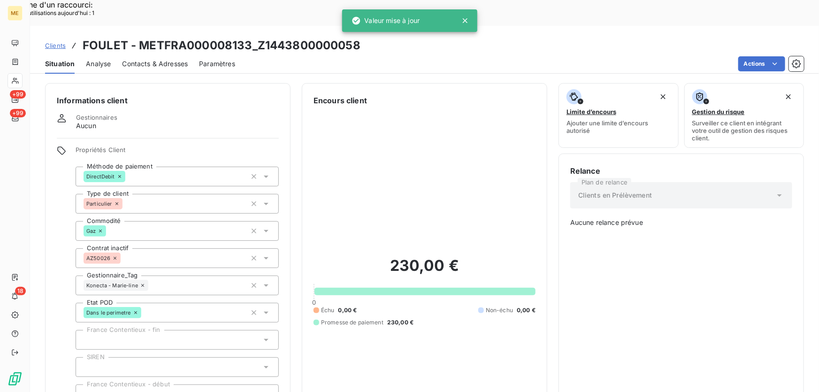
scroll to position [99, 0]
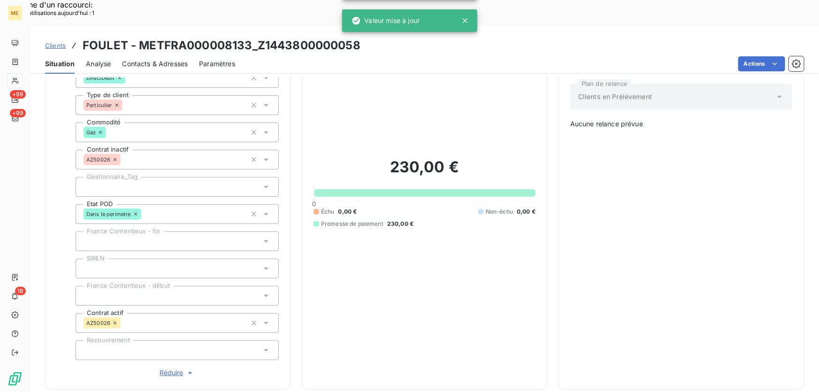
click at [155, 177] on div at bounding box center [177, 187] width 203 height 20
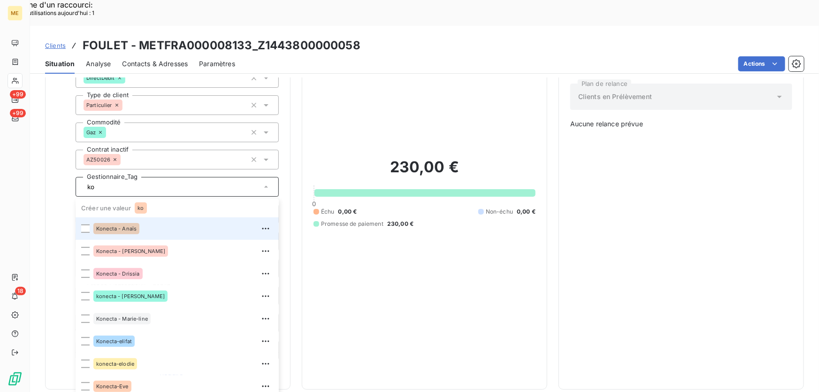
click at [151, 221] on div "Konecta - Anaïs" at bounding box center [183, 228] width 180 height 15
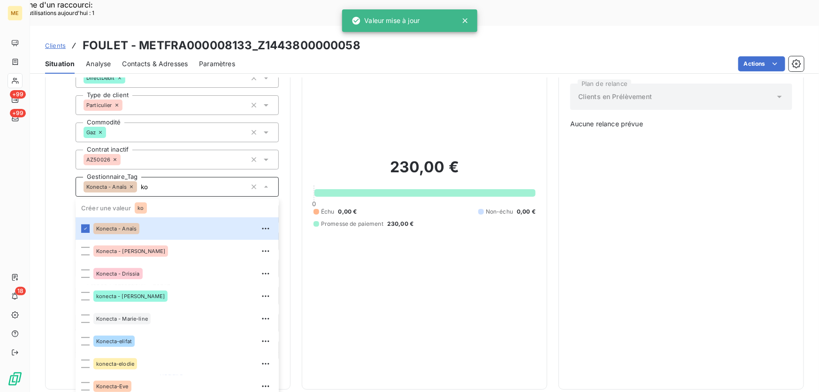
click at [157, 182] on input "ko" at bounding box center [191, 186] width 109 height 8
type input "ko"
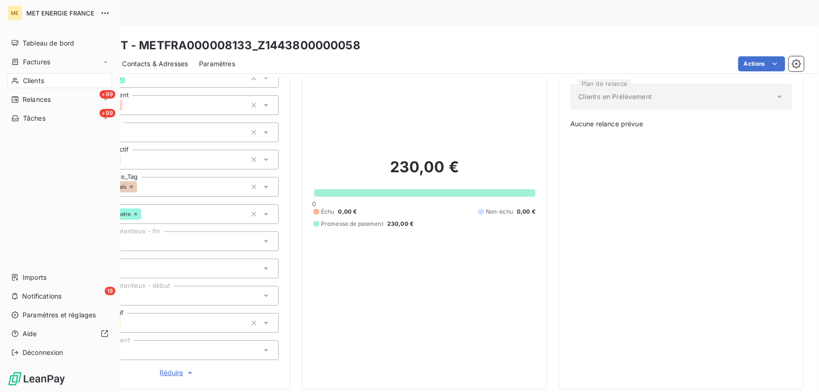
click at [35, 118] on span "Tâches" at bounding box center [34, 118] width 23 height 9
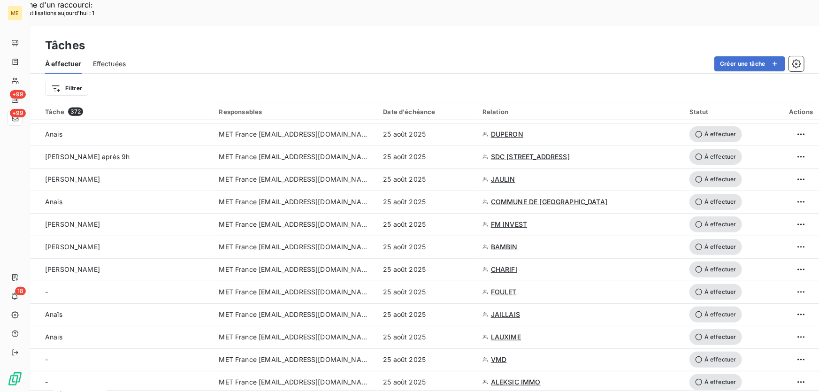
scroll to position [639, 0]
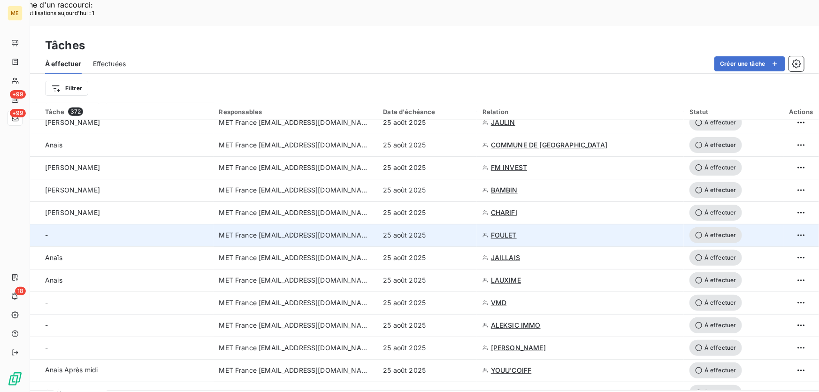
click at [461, 230] on div "25 août 2025" at bounding box center [427, 234] width 88 height 9
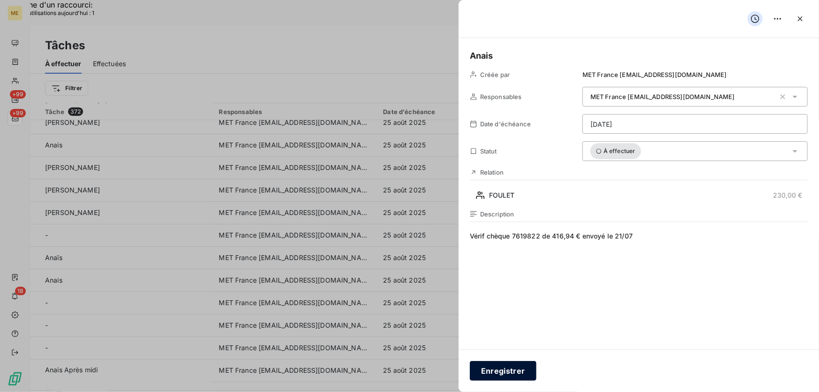
click at [502, 372] on button "Enregistrer" at bounding box center [503, 371] width 67 height 20
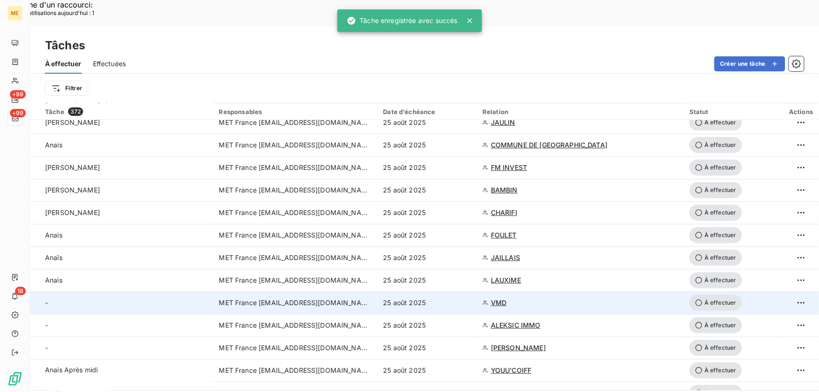
click at [460, 298] on div "25 août 2025" at bounding box center [427, 302] width 88 height 9
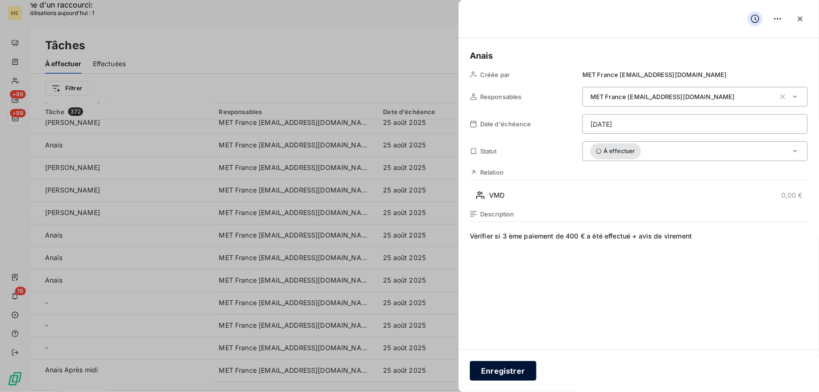
click at [504, 375] on button "Enregistrer" at bounding box center [503, 371] width 67 height 20
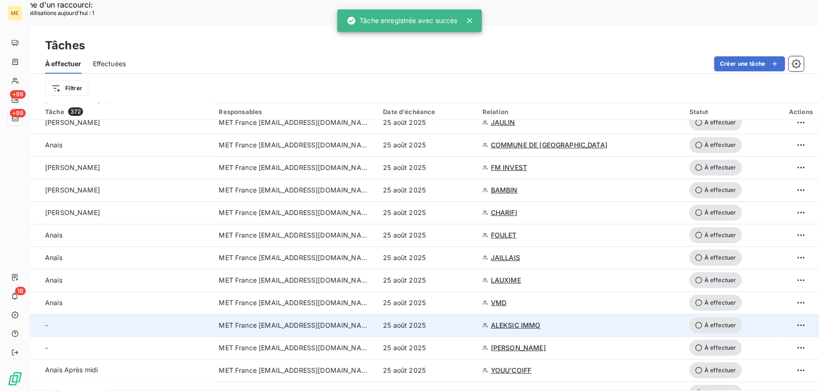
click at [463, 320] on div "25 août 2025" at bounding box center [427, 324] width 88 height 9
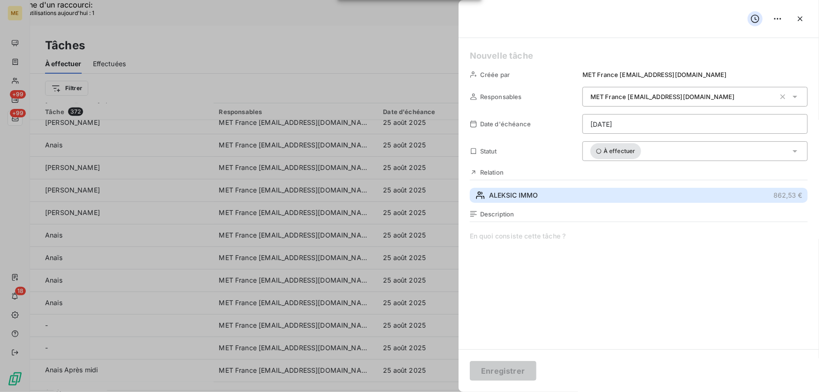
click at [569, 190] on button "ALEKSIC IMMO 862,53 €" at bounding box center [639, 195] width 338 height 15
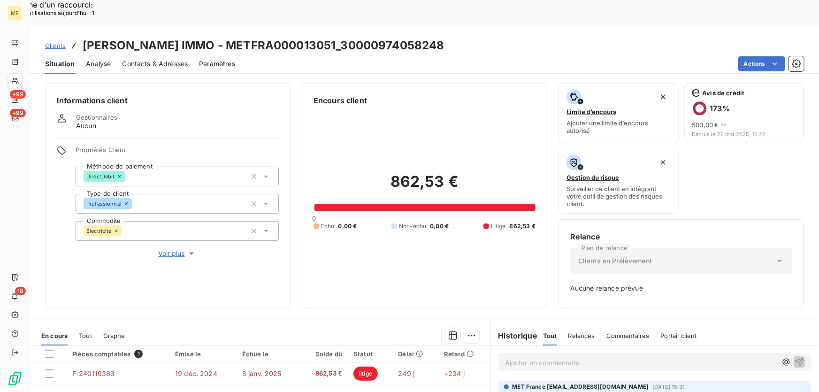
click at [166, 249] on span "Voir plus" at bounding box center [178, 253] width 38 height 9
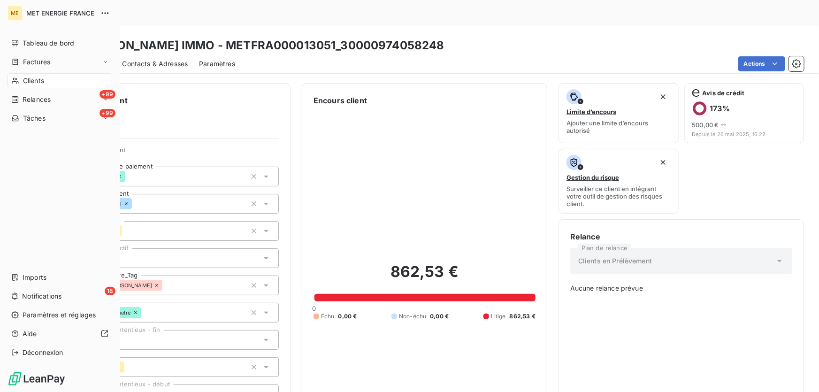
click at [19, 115] on icon at bounding box center [15, 118] width 8 height 8
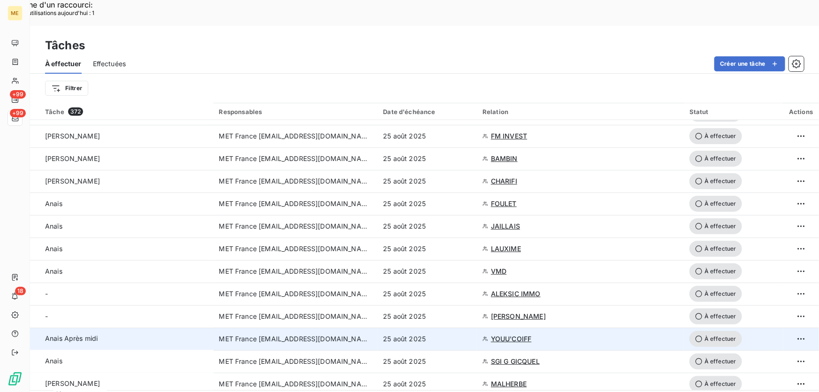
scroll to position [682, 0]
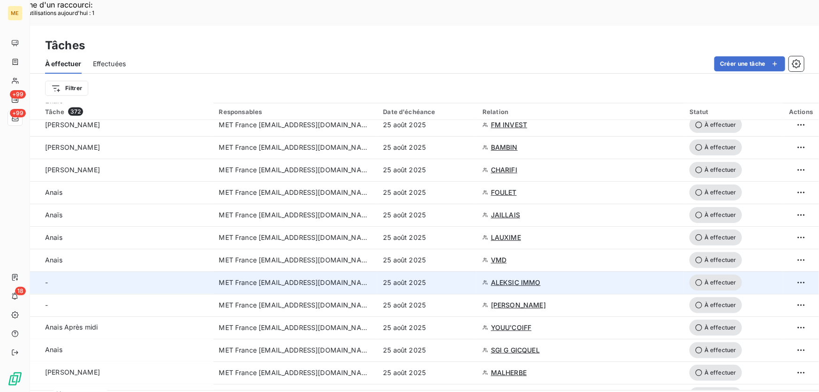
click at [437, 278] on div "25 août 2025" at bounding box center [427, 282] width 88 height 9
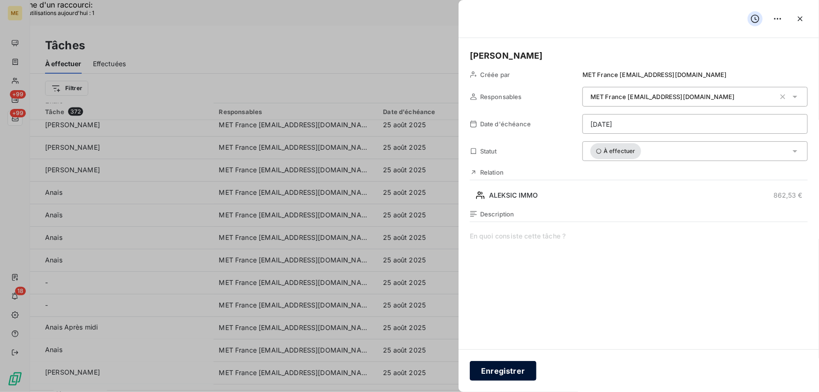
click at [508, 364] on button "Enregistrer" at bounding box center [503, 371] width 67 height 20
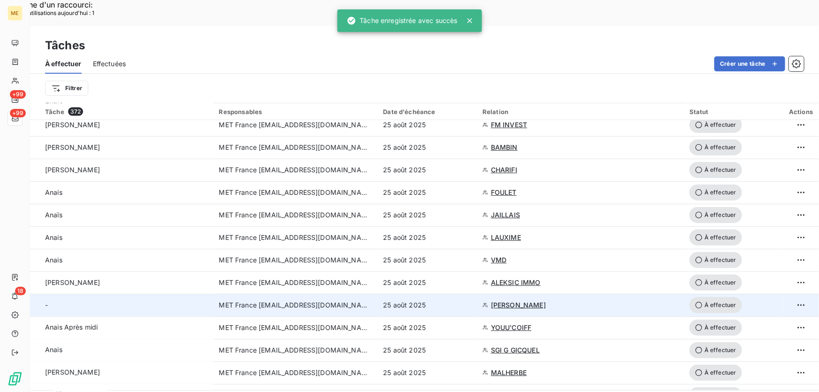
click at [470, 294] on td "25 août 2025" at bounding box center [426, 305] width 99 height 23
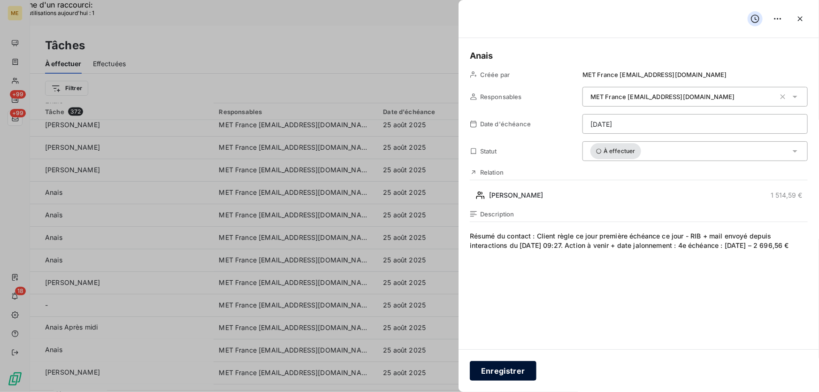
click at [508, 367] on button "Enregistrer" at bounding box center [503, 371] width 67 height 20
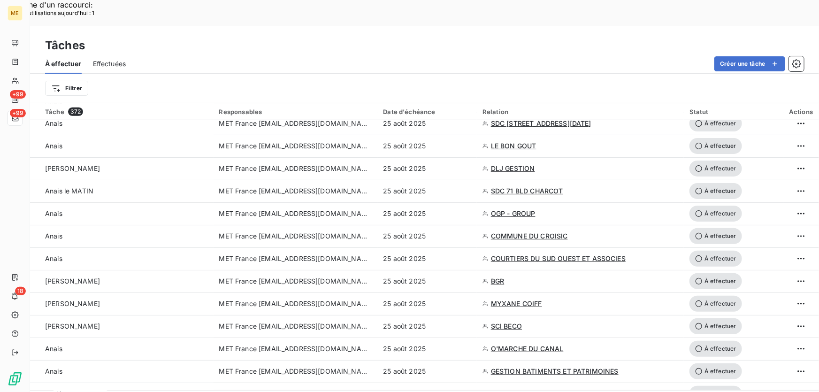
scroll to position [170, 0]
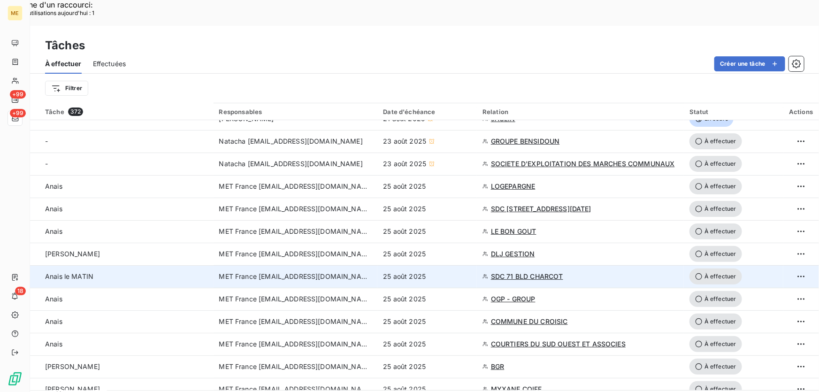
click at [449, 272] on div "25 août 2025" at bounding box center [427, 276] width 88 height 9
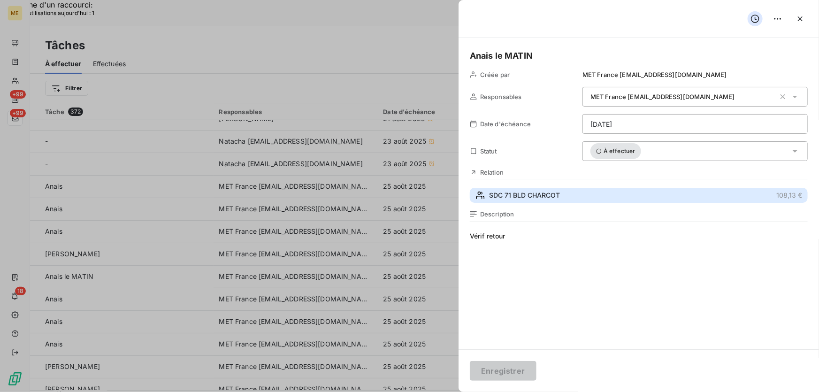
click at [575, 194] on button "SDC 71 BLD CHARCOT 108,13 €" at bounding box center [639, 195] width 338 height 15
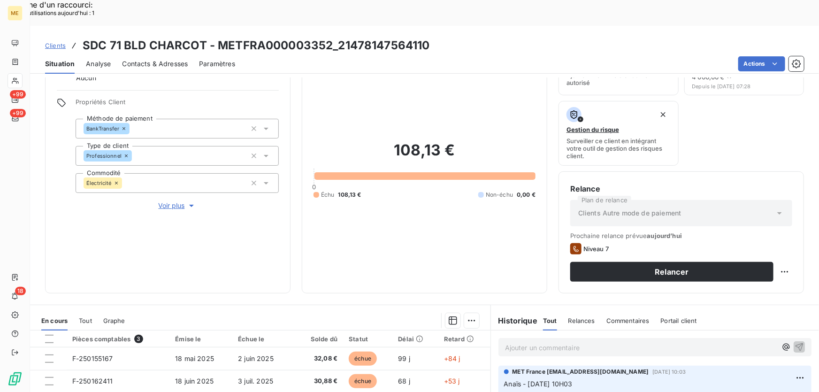
scroll to position [169, 0]
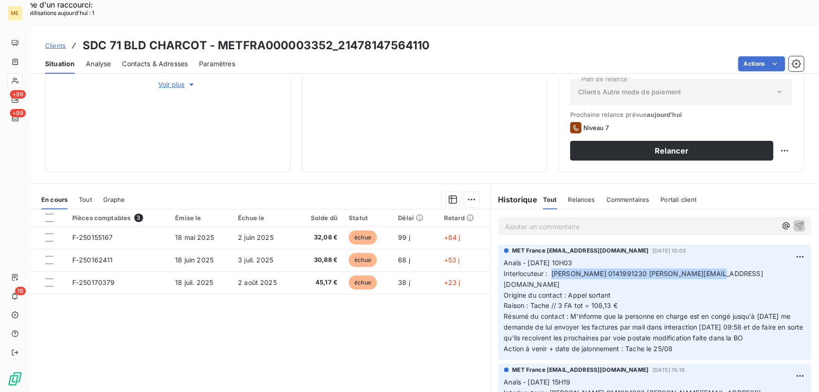
drag, startPoint x: 547, startPoint y: 248, endPoint x: 749, endPoint y: 246, distance: 201.2
click at [749, 258] on p "Anaïs - 19/08/2025 - 10H03 Interlocuteur : Mme LEROY 0141991230 STEPHANIE.LEROY…" at bounding box center [655, 306] width 302 height 97
copy span "[PERSON_NAME] 0141991230 [PERSON_NAME][EMAIL_ADDRESS][DOMAIN_NAME]"
drag, startPoint x: 555, startPoint y: 269, endPoint x: 626, endPoint y: 268, distance: 71.3
click at [626, 268] on p "Anaïs - 19/08/2025 - 10H03 Interlocuteur : Mme LEROY 0141991230 STEPHANIE.LEROY…" at bounding box center [655, 306] width 302 height 97
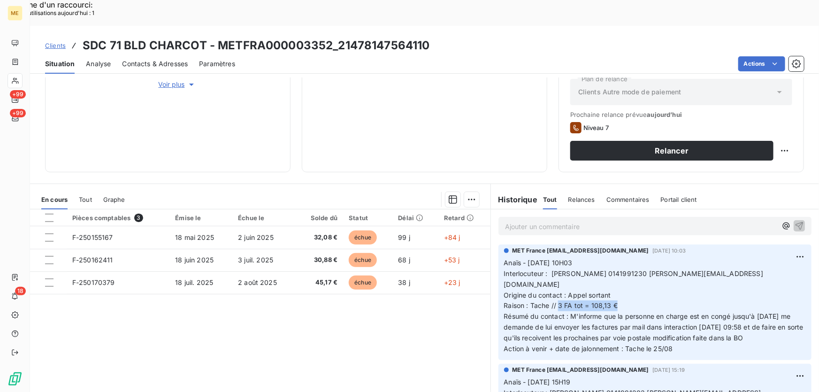
copy span "3 FA tot = 108,13 €"
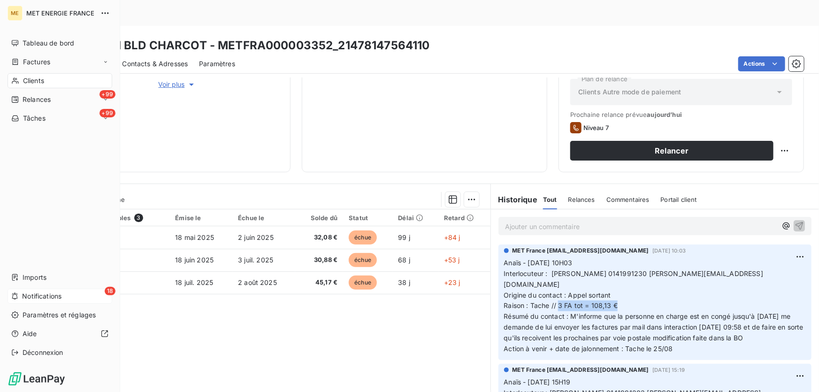
click at [19, 292] on div "18 Notifications" at bounding box center [60, 295] width 105 height 15
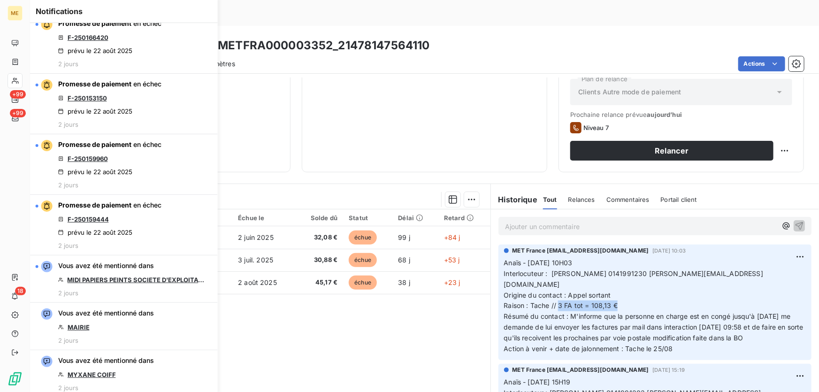
scroll to position [789, 0]
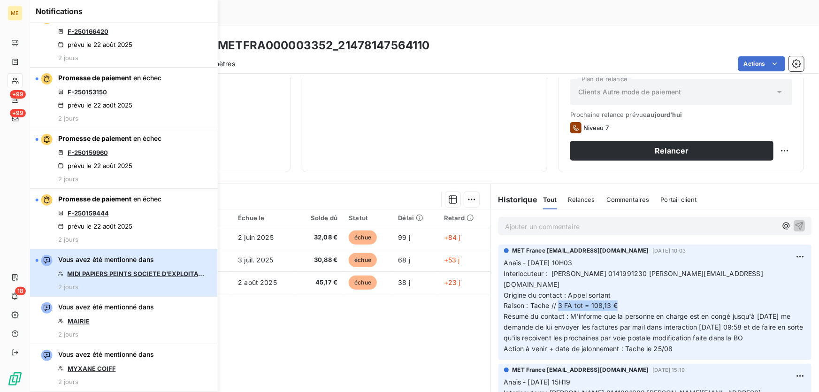
click at [164, 279] on div "Vous avez été mentionné dans MIDI PAPIERS PEINTS SOCIETE D'EXPLOITATION 2 jours" at bounding box center [133, 273] width 150 height 36
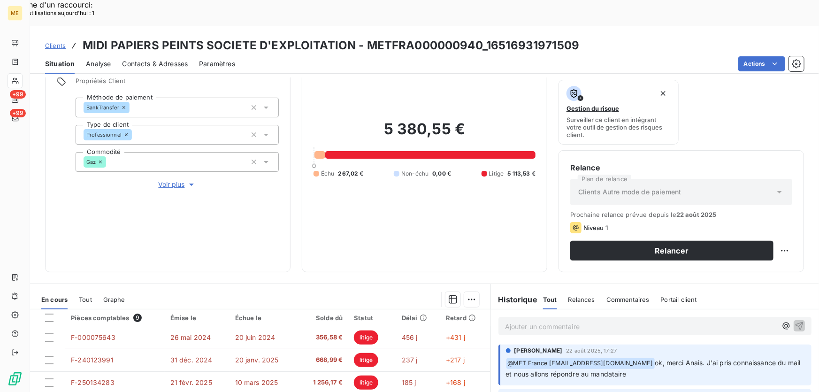
scroll to position [41, 0]
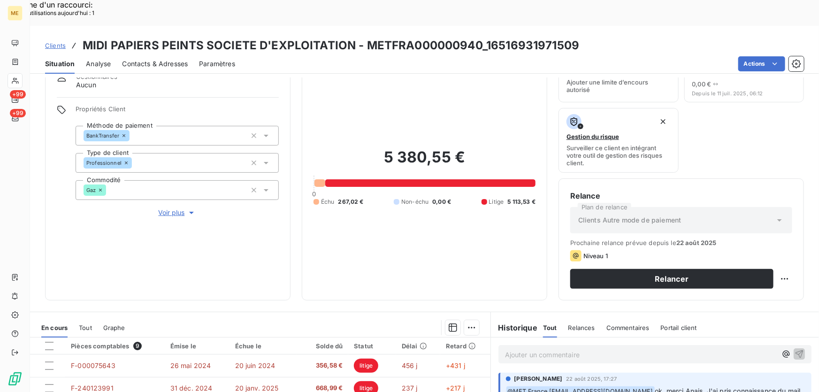
click at [559, 349] on p "Ajouter un commentaire ﻿" at bounding box center [641, 355] width 272 height 12
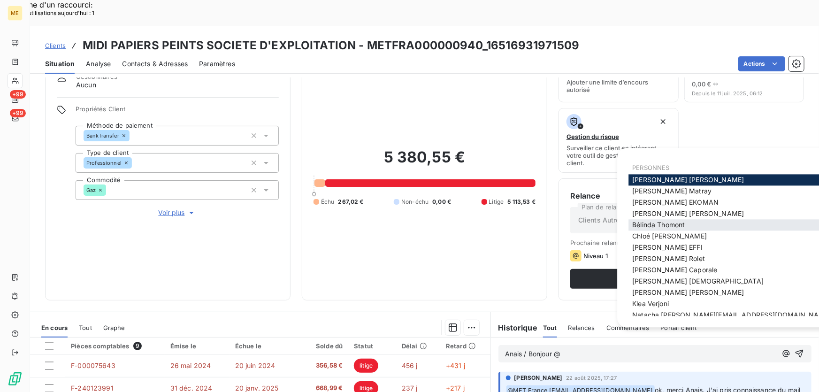
click at [641, 225] on span "[PERSON_NAME]" at bounding box center [658, 225] width 53 height 8
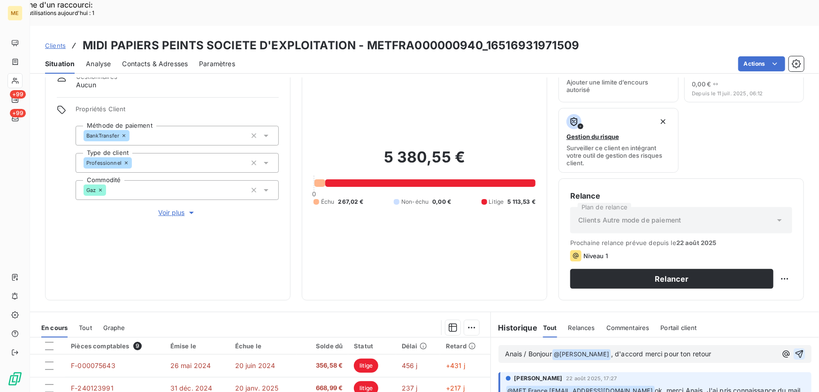
click at [794, 349] on icon "button" at bounding box center [798, 353] width 9 height 9
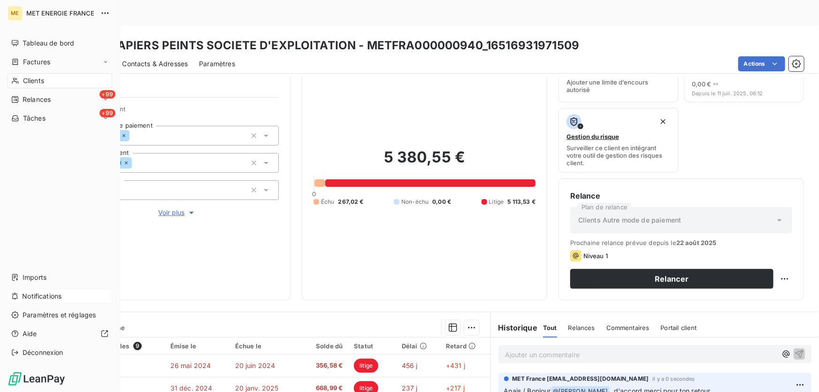
click at [36, 293] on span "Notifications" at bounding box center [41, 295] width 39 height 9
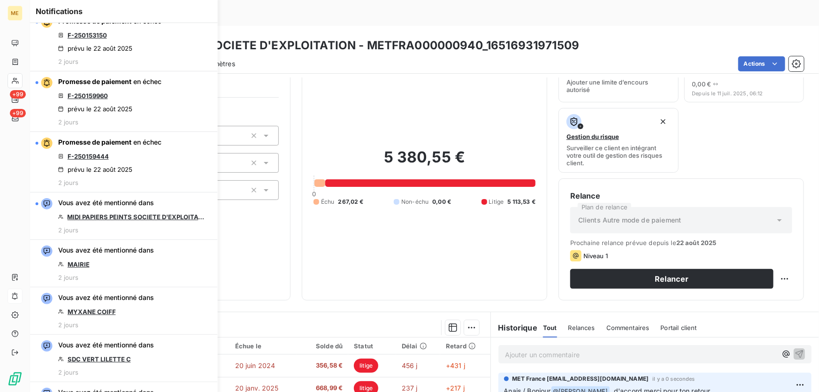
scroll to position [853, 0]
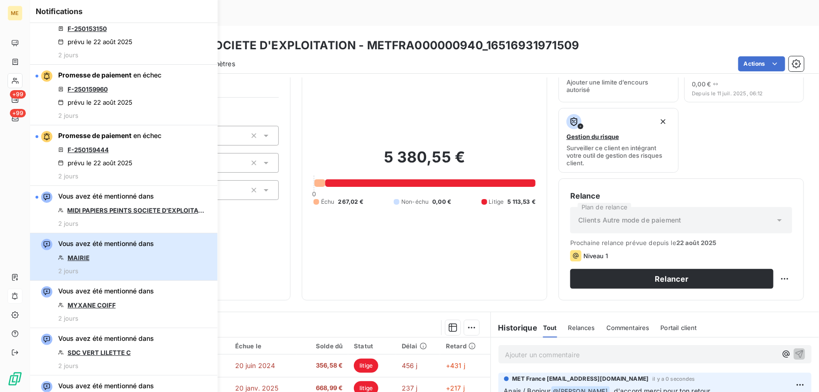
click at [98, 259] on div "Vous avez été mentionné dans MAIRIE 2 jours" at bounding box center [106, 257] width 96 height 36
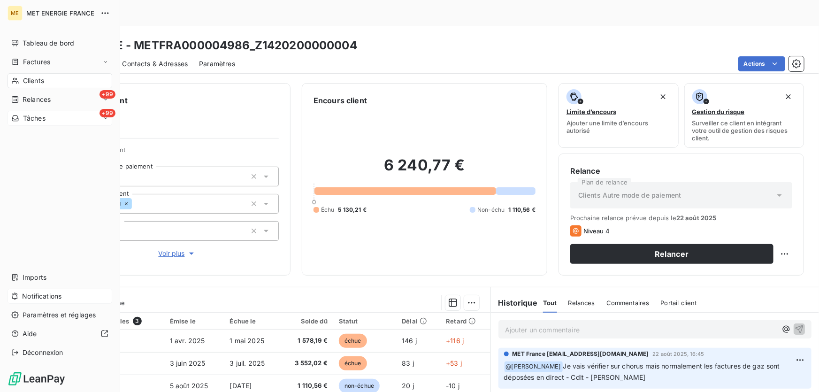
click at [33, 116] on span "Tâches" at bounding box center [34, 118] width 23 height 9
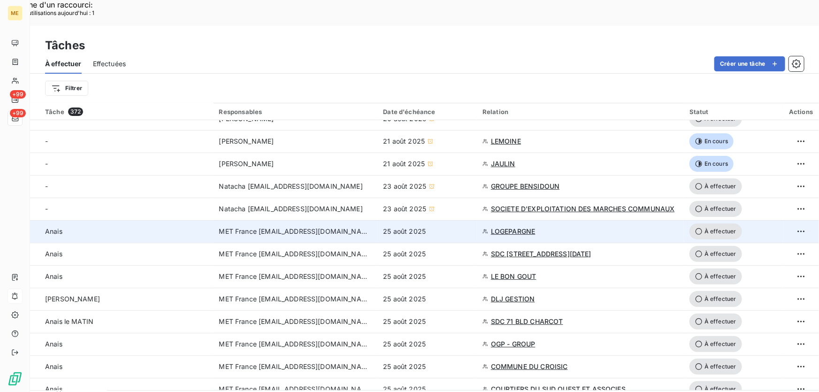
scroll to position [128, 0]
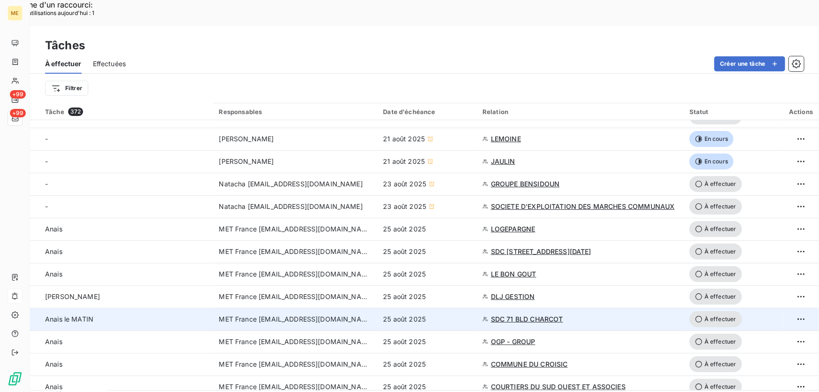
click at [544, 314] on span "SDC 71 BLD CHARCOT" at bounding box center [527, 318] width 72 height 9
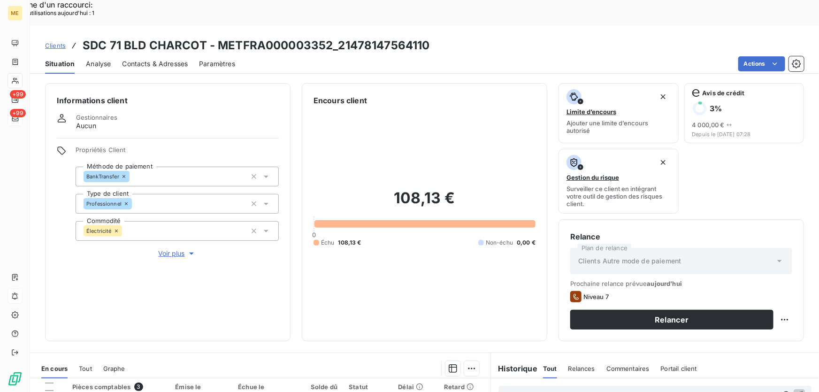
scroll to position [169, 0]
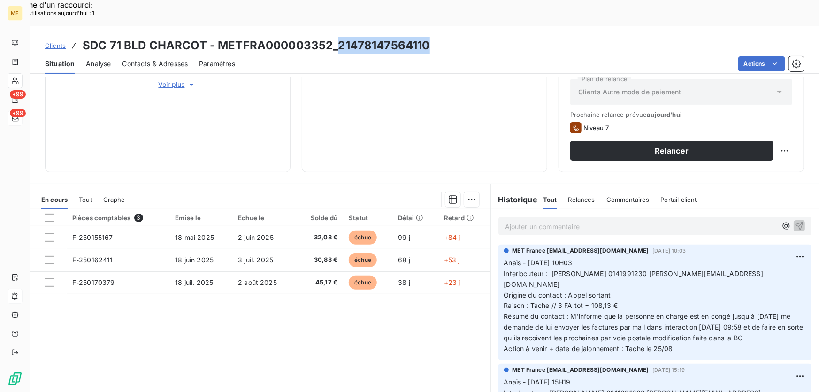
drag, startPoint x: 436, startPoint y: 21, endPoint x: 339, endPoint y: 15, distance: 97.2
click at [339, 37] on div "Clients SDC 71 BLD CHARCOT - METFRA000003352_21478147564110" at bounding box center [424, 45] width 789 height 17
copy h3 "21478147564110"
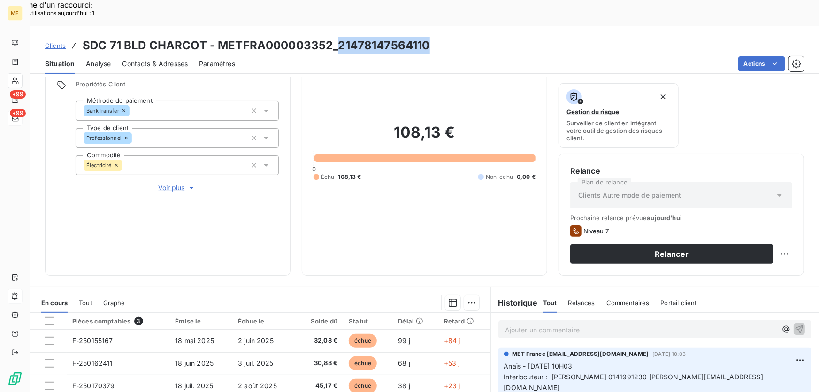
scroll to position [83, 0]
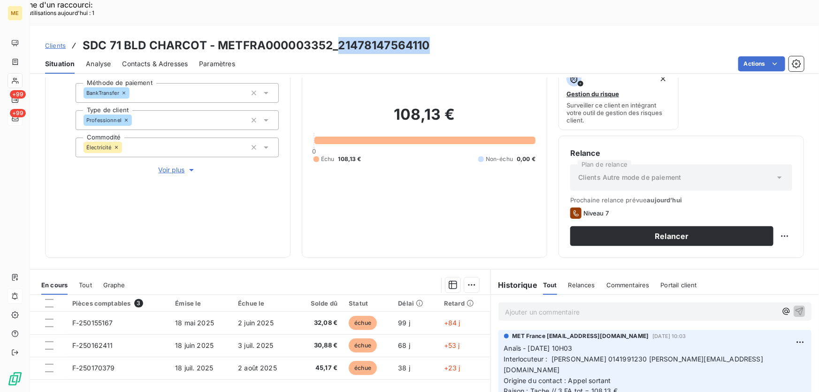
click at [635, 306] on p "Ajouter un commentaire ﻿" at bounding box center [641, 312] width 272 height 12
click at [512, 306] on p "Ajouter un commentaire ﻿" at bounding box center [641, 312] width 272 height 12
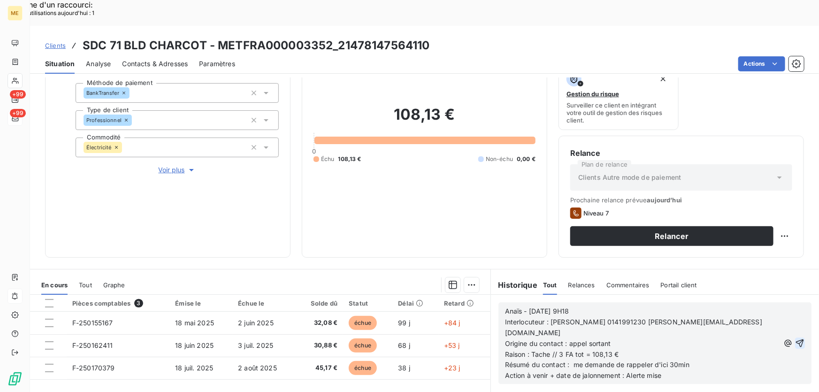
click at [796, 339] on icon "button" at bounding box center [800, 343] width 8 height 8
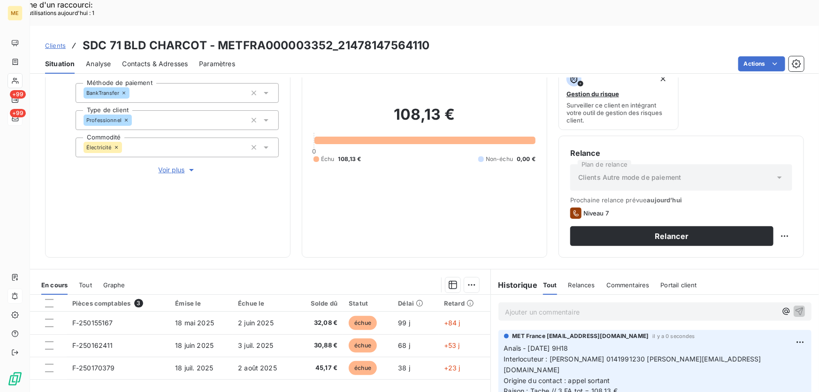
scroll to position [169, 0]
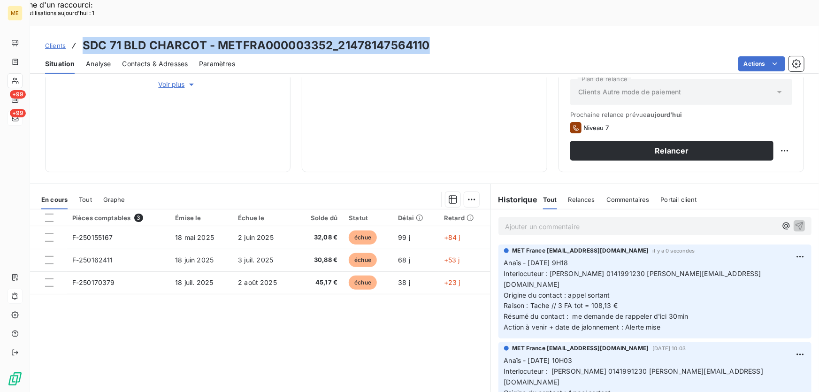
drag, startPoint x: 436, startPoint y: 17, endPoint x: 82, endPoint y: 15, distance: 353.7
click at [82, 37] on div "Clients SDC 71 BLD CHARCOT - METFRA000003352_21478147564110" at bounding box center [424, 45] width 789 height 17
copy h3 "SDC 71 BLD CHARCOT - METFRA000003352_21478147564110"
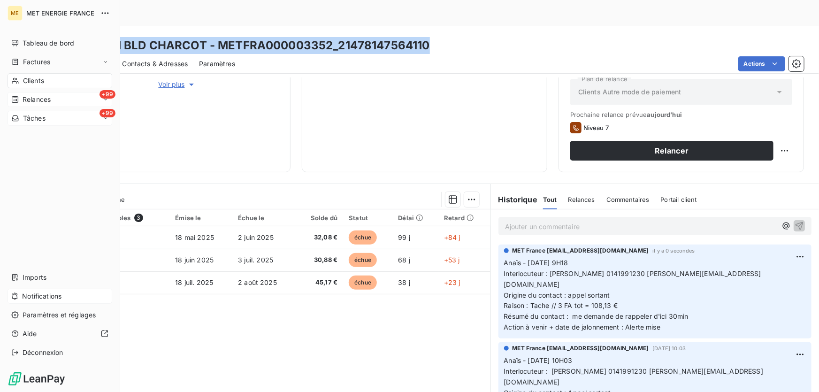
click at [40, 94] on div "+99 Relances" at bounding box center [60, 99] width 105 height 15
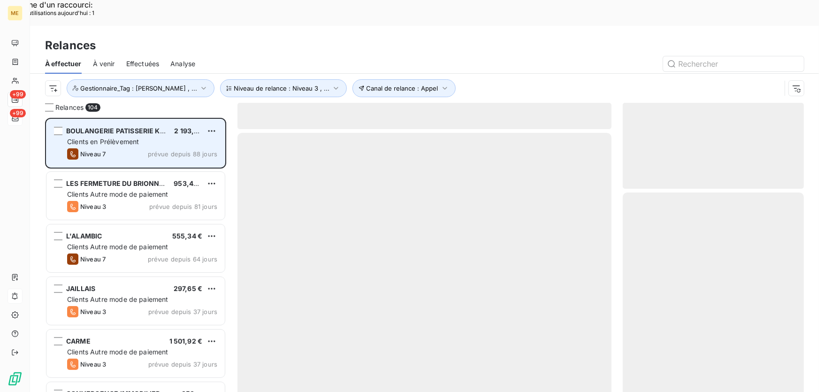
scroll to position [294, 174]
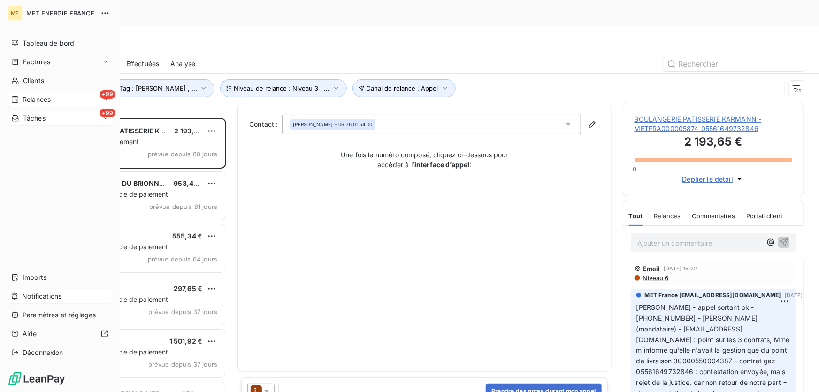
click at [25, 116] on span "Tâches" at bounding box center [34, 118] width 23 height 9
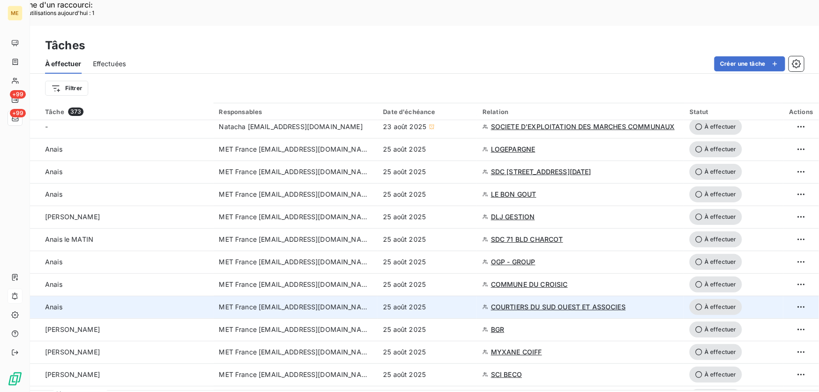
scroll to position [170, 0]
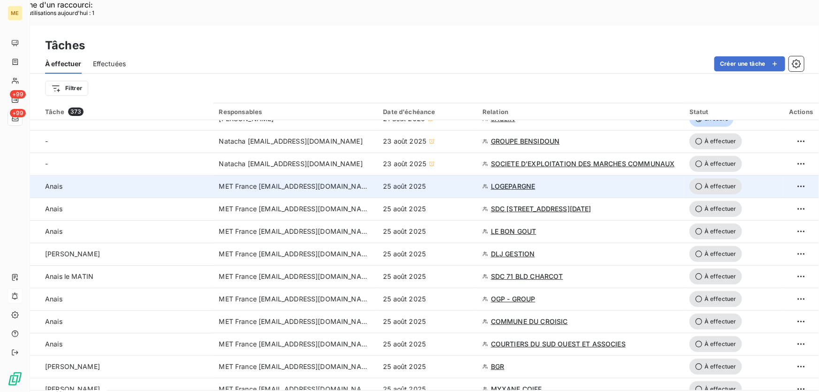
click at [464, 182] on div "25 août 2025" at bounding box center [427, 186] width 88 height 9
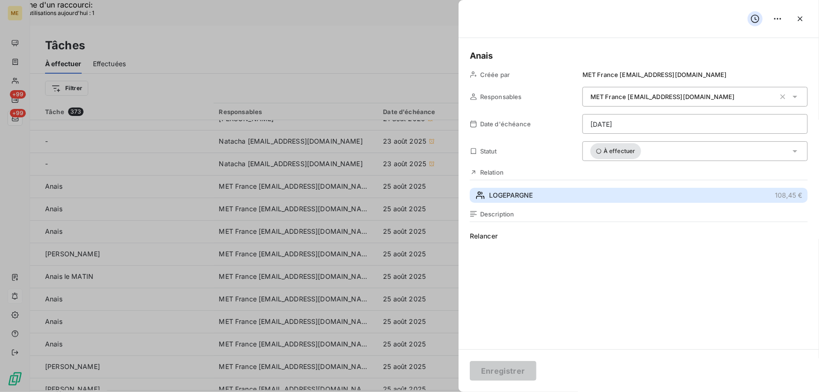
click at [554, 192] on button "LOGEPARGNE 108,45 €" at bounding box center [639, 195] width 338 height 15
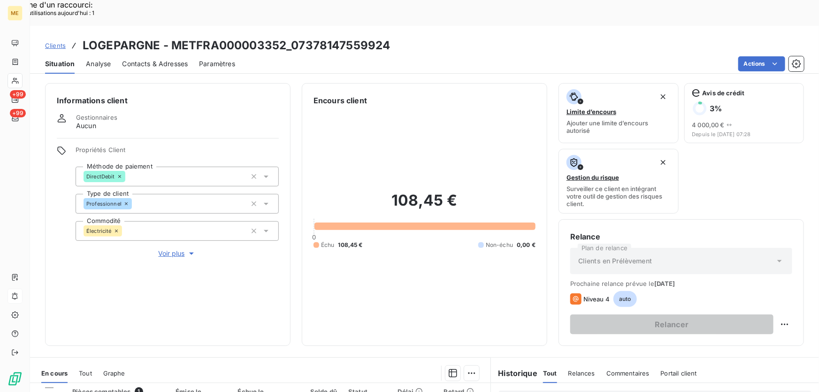
scroll to position [169, 0]
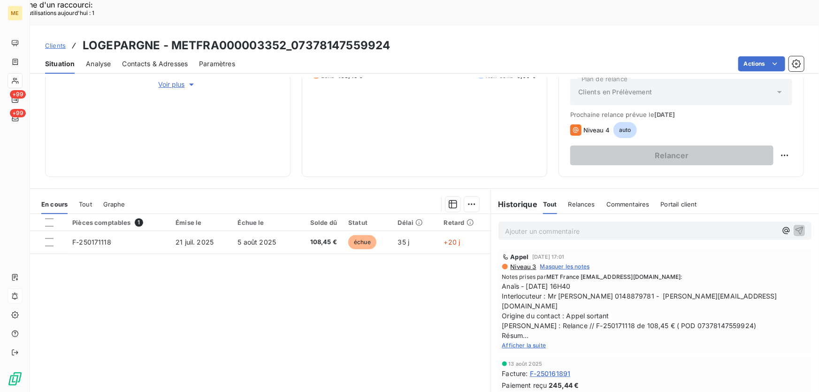
click at [523, 340] on div "Afficher la suite" at bounding box center [654, 344] width 305 height 9
click at [524, 341] on span "Afficher la suite" at bounding box center [524, 344] width 44 height 7
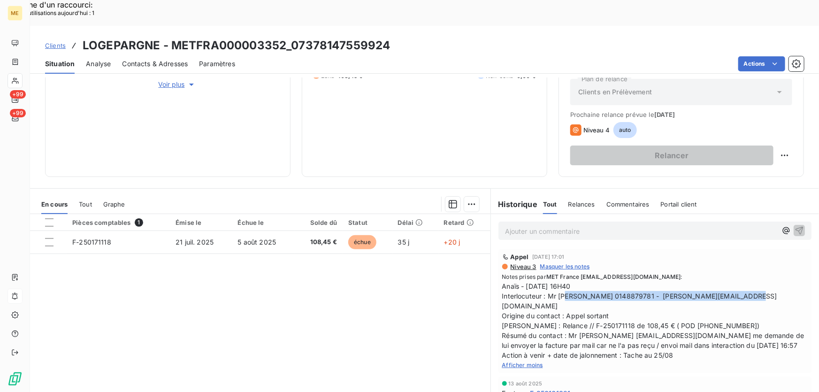
drag, startPoint x: 543, startPoint y: 264, endPoint x: 725, endPoint y: 265, distance: 181.5
click at [725, 281] on span "Anaïs - 19/08/2025 - 16H40 Interlocuteur : Mr LAGRANGE 0148879781 - teixeira-ca…" at bounding box center [654, 320] width 305 height 79
copy span "Mr [PERSON_NAME] 0148879781 - [PERSON_NAME][EMAIL_ADDRESS][DOMAIN_NAME]"
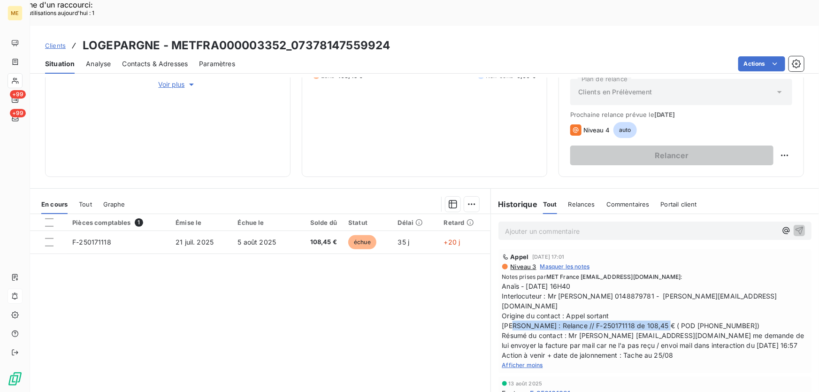
drag, startPoint x: 558, startPoint y: 284, endPoint x: 735, endPoint y: 284, distance: 176.4
click at [735, 284] on span "Anaïs - 19/08/2025 - 16H40 Interlocuteur : Mr LAGRANGE 0148879781 - teixeira-ca…" at bounding box center [654, 320] width 305 height 79
copy span "F-250171118 de 108,45 € ( POD 07378147559924)"
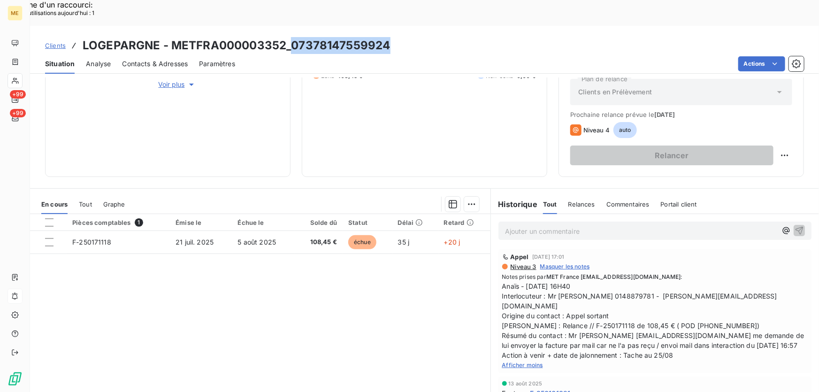
drag, startPoint x: 360, startPoint y: 19, endPoint x: 289, endPoint y: 25, distance: 71.6
click at [289, 37] on div "Clients LOGEPARGNE - METFRA000003352_07378147559924" at bounding box center [424, 45] width 789 height 17
copy h3 "07378147559924"
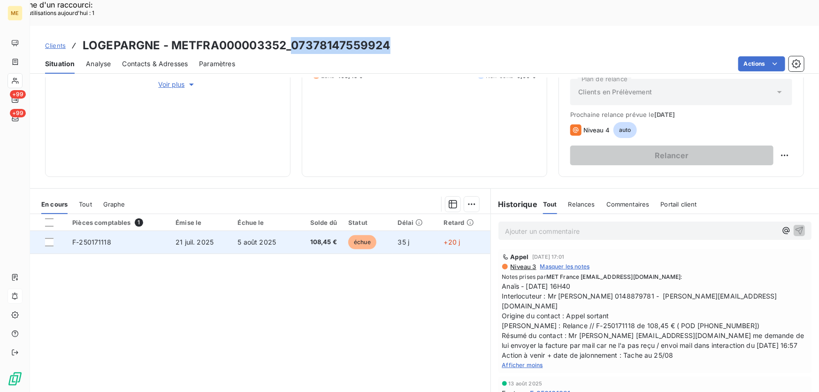
click at [273, 231] on td "5 août 2025" at bounding box center [263, 242] width 62 height 23
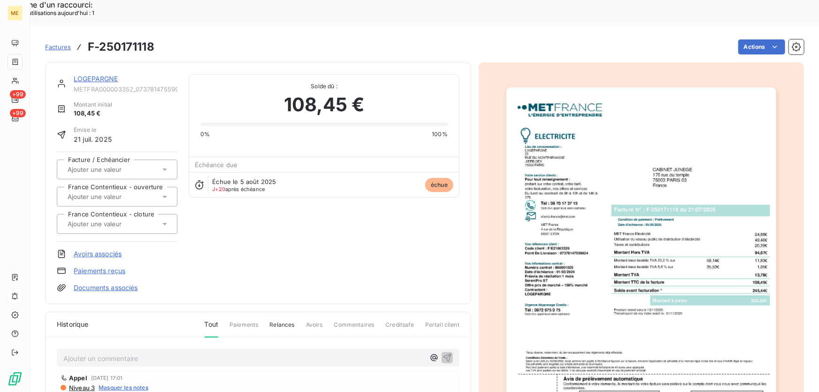
click at [705, 211] on img "button" at bounding box center [641, 278] width 270 height 382
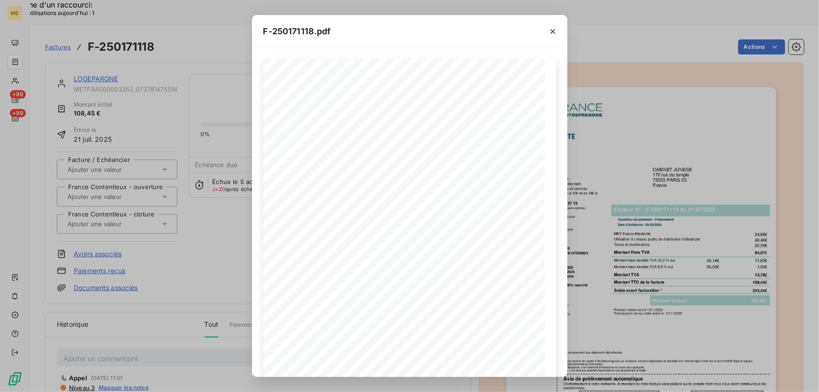
drag, startPoint x: 555, startPoint y: 29, endPoint x: 229, endPoint y: 46, distance: 326.0
click at [555, 29] on icon "button" at bounding box center [552, 31] width 9 height 9
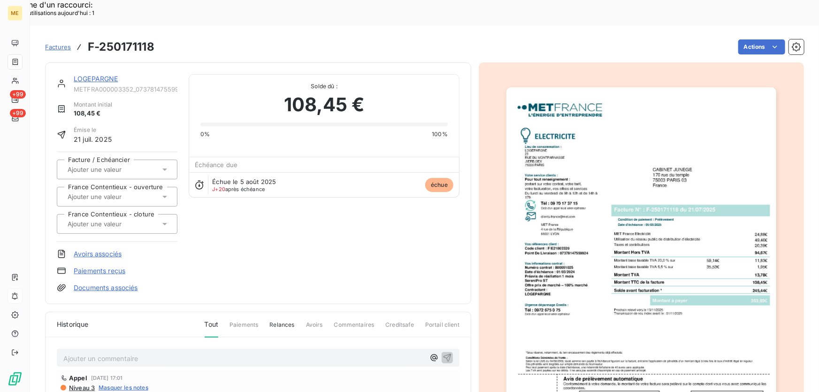
click at [102, 75] on link "LOGEPARGNE" at bounding box center [96, 79] width 45 height 8
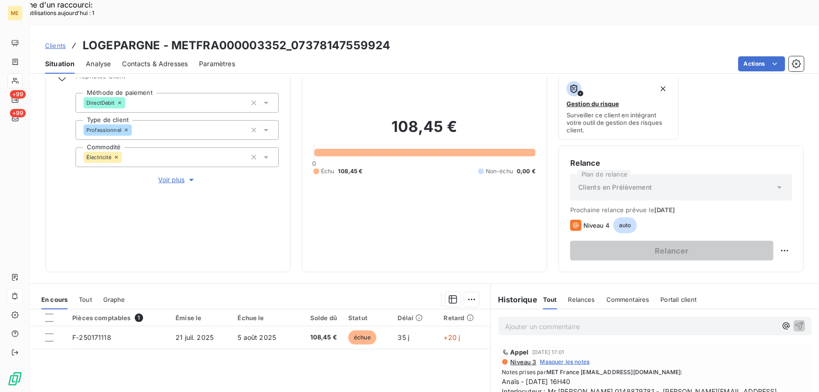
scroll to position [169, 0]
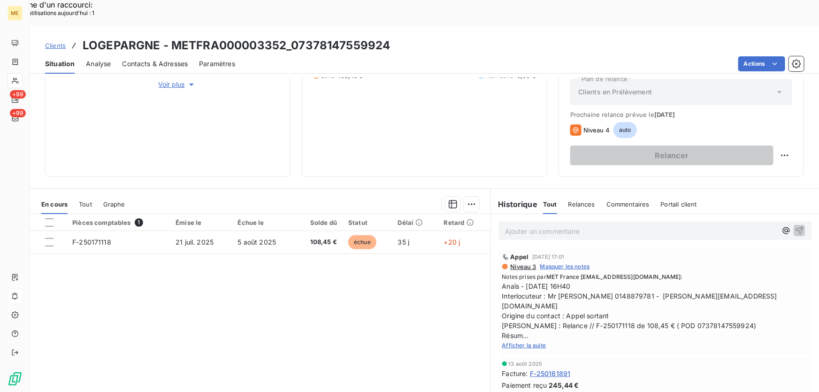
click at [508, 340] on div "Afficher la suite" at bounding box center [654, 344] width 305 height 9
click at [516, 341] on span "Afficher la suite" at bounding box center [524, 344] width 44 height 7
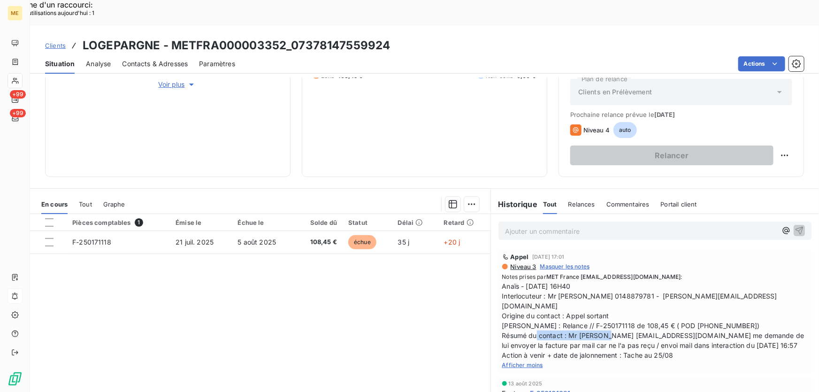
drag, startPoint x: 612, startPoint y: 295, endPoint x: 693, endPoint y: 294, distance: 80.7
click at [693, 294] on span "Anaïs - 19/08/2025 - 16H40 Interlocuteur : Mr LAGRANGE 0148879781 - teixeira-ca…" at bounding box center [654, 320] width 305 height 79
click at [690, 296] on span "Anaïs - 19/08/2025 - 16H40 Interlocuteur : Mr LAGRANGE 0148879781 - teixeira-ca…" at bounding box center [654, 320] width 305 height 79
click at [700, 304] on span "Anaïs - 19/08/2025 - 16H40 Interlocuteur : Mr LAGRANGE 0148879781 - teixeira-ca…" at bounding box center [654, 320] width 305 height 79
drag, startPoint x: 695, startPoint y: 294, endPoint x: 614, endPoint y: 298, distance: 80.8
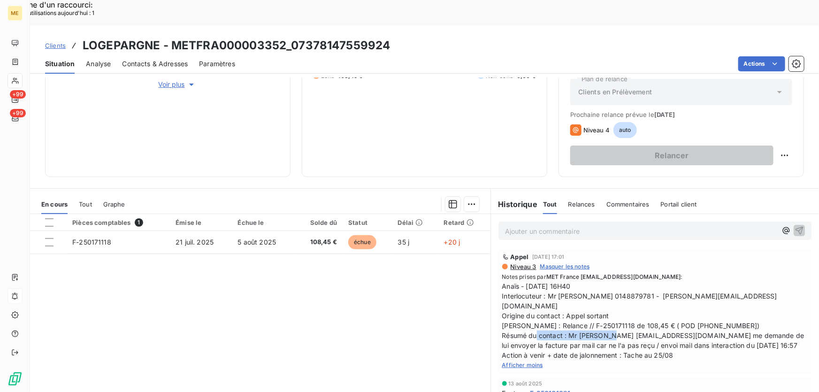
click at [614, 298] on span "Anaïs - 19/08/2025 - 16H40 Interlocuteur : Mr LAGRANGE 0148879781 - teixeira-ca…" at bounding box center [654, 320] width 305 height 79
copy span "compta-copro@junege.fr"
click at [294, 263] on div "Pièces comptables 1 Émise le Échue le Solde dû Statut Délai Retard F-250171118 …" at bounding box center [260, 304] width 460 height 181
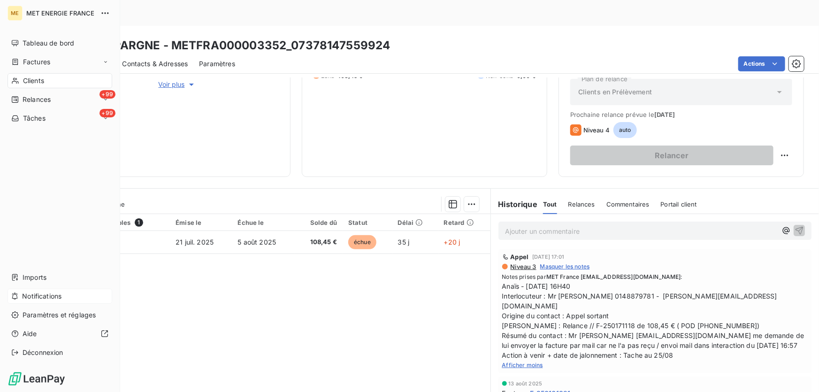
click at [35, 295] on span "Notifications" at bounding box center [41, 295] width 39 height 9
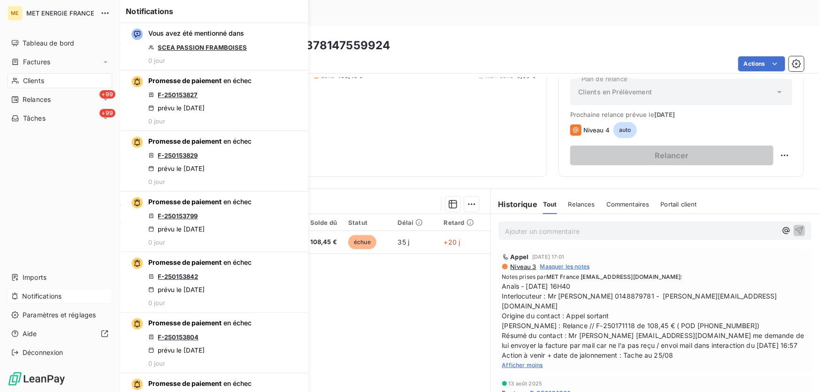
click at [35, 295] on span "Notifications" at bounding box center [41, 295] width 39 height 9
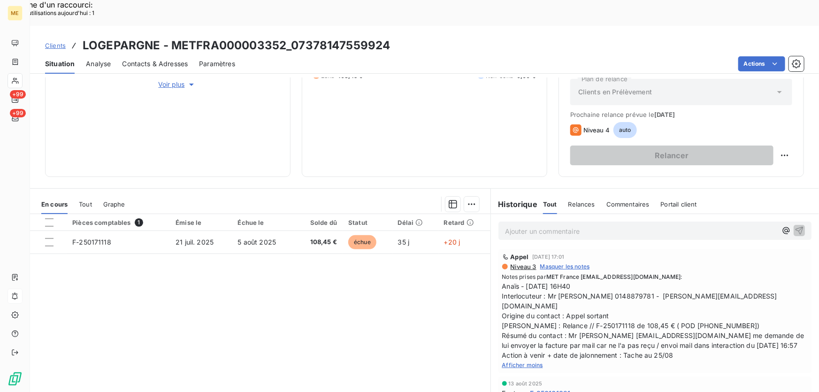
click at [642, 225] on p "Ajouter un commentaire ﻿" at bounding box center [641, 231] width 272 height 12
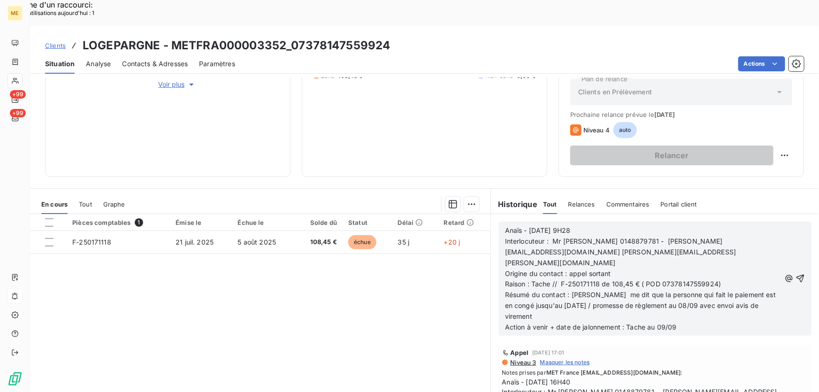
drag, startPoint x: 788, startPoint y: 240, endPoint x: 753, endPoint y: 243, distance: 35.3
click at [795, 273] on icon "button" at bounding box center [799, 277] width 9 height 9
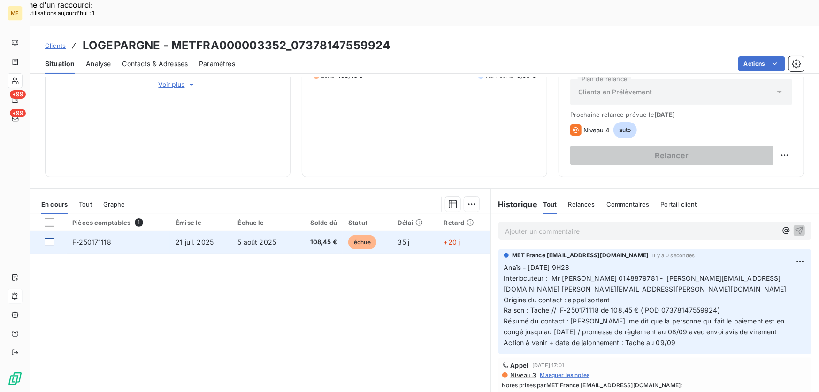
click at [51, 238] on div at bounding box center [49, 242] width 8 height 8
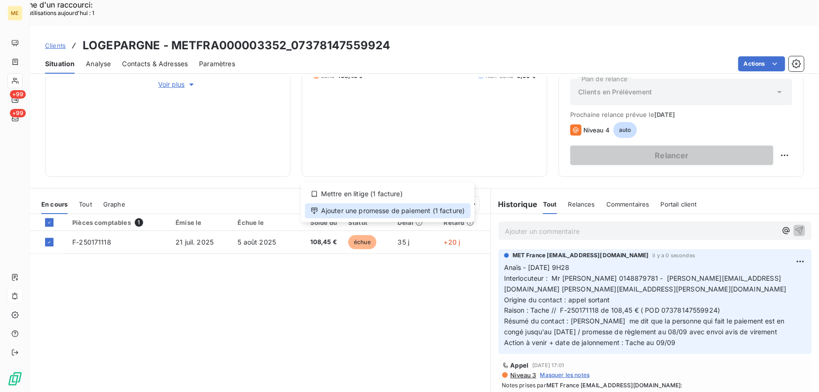
click at [403, 212] on div "Ajouter une promesse de paiement (1 facture)" at bounding box center [388, 210] width 166 height 15
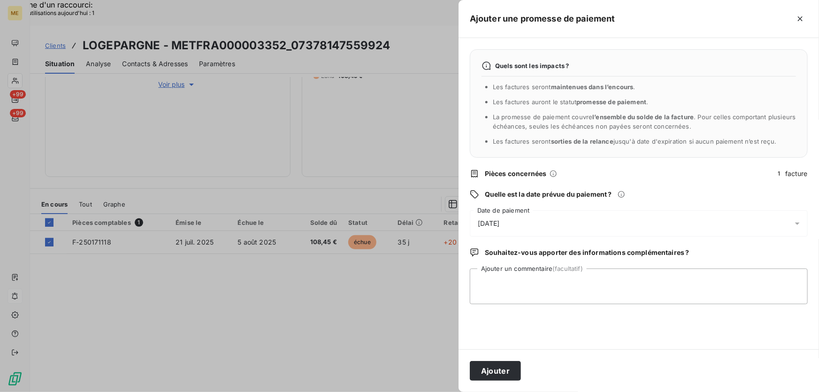
click at [675, 225] on div "26/08/2025" at bounding box center [639, 223] width 338 height 26
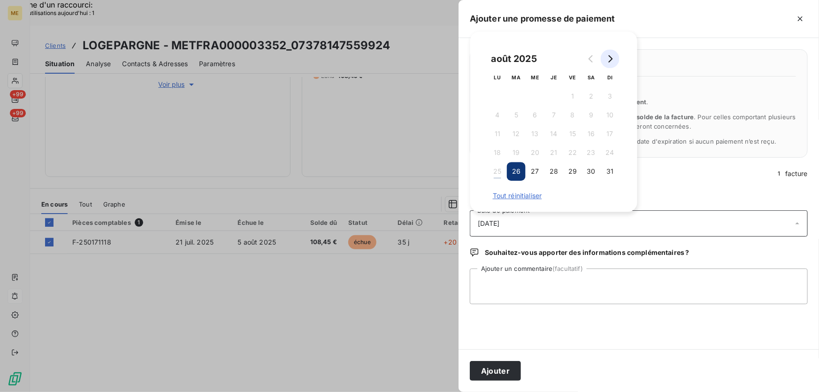
click at [603, 53] on button "Go to next month" at bounding box center [609, 58] width 19 height 19
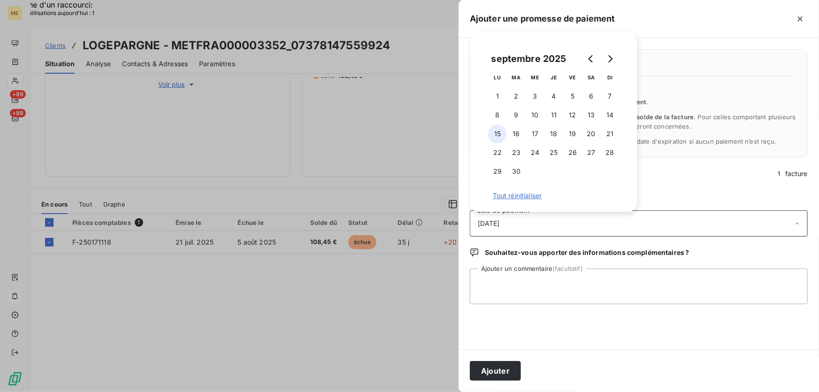
click at [499, 129] on button "15" at bounding box center [497, 133] width 19 height 19
click at [540, 293] on textarea "Ajouter un commentaire (facultatif)" at bounding box center [639, 286] width 338 height 36
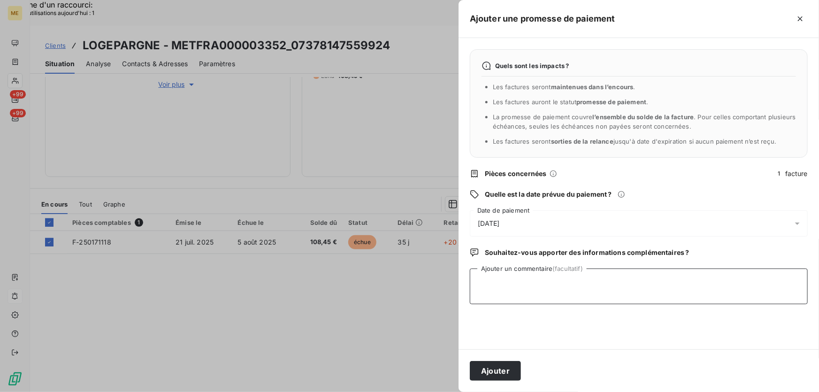
paste textarea "Anaïs - 25/08/2025 - 9H28 Interlocuteur : Mr LAGRANGE 0148879781 - teixeira-car…"
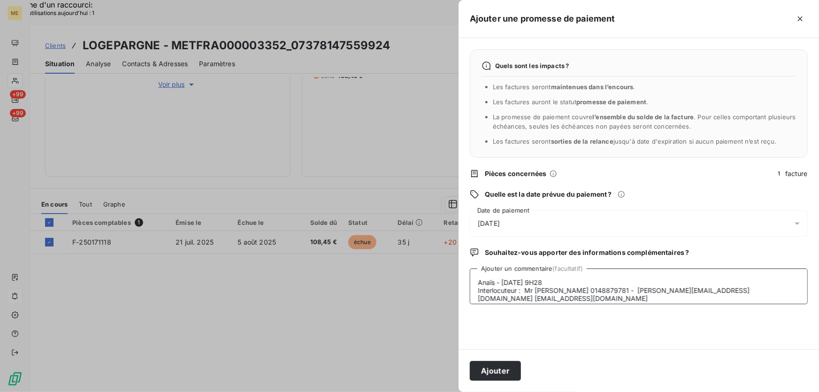
scroll to position [31, 0]
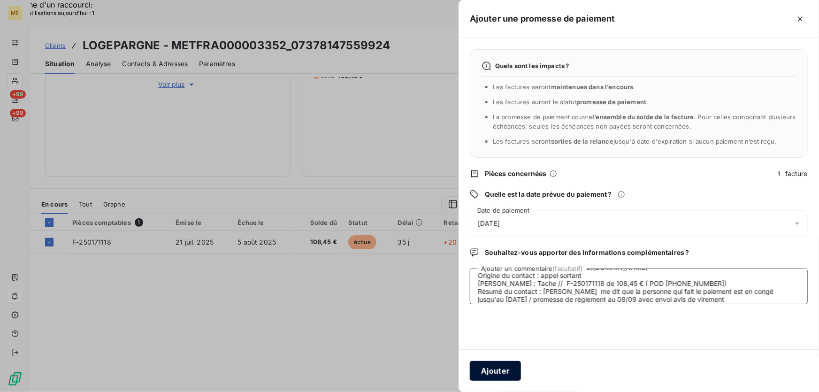
type textarea "Anaïs - 25/08/2025 - 9H28 Interlocuteur : Mr LAGRANGE 0148879781 - teixeira-car…"
click at [497, 368] on button "Ajouter" at bounding box center [495, 371] width 51 height 20
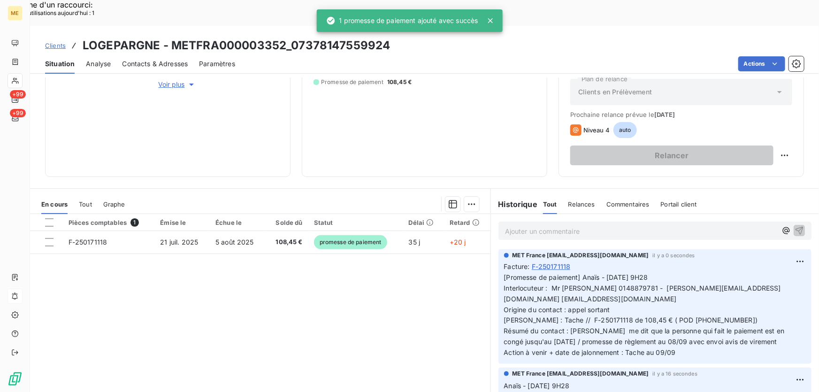
scroll to position [42, 0]
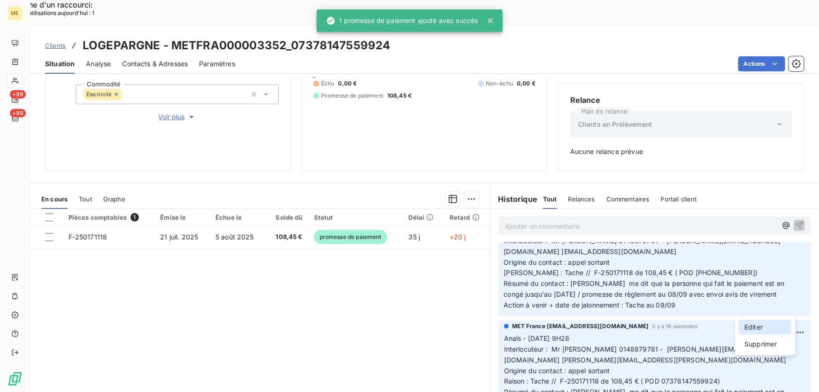
scroll to position [136, 0]
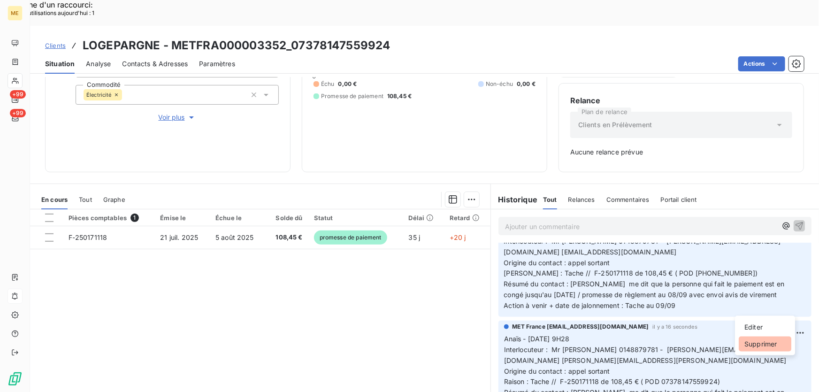
click at [750, 346] on div "Supprimer" at bounding box center [764, 343] width 53 height 15
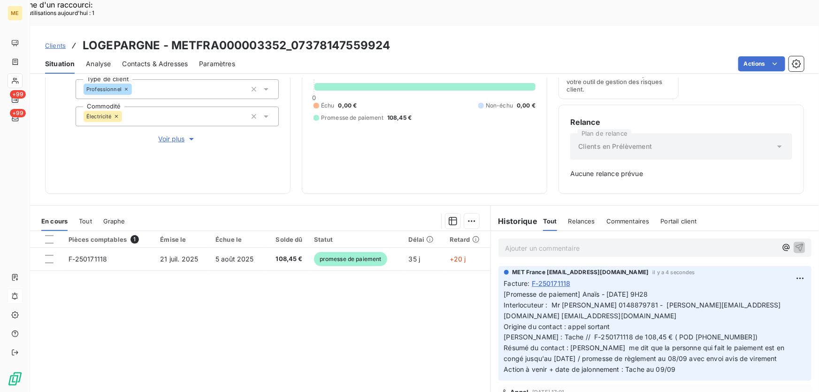
scroll to position [93, 0]
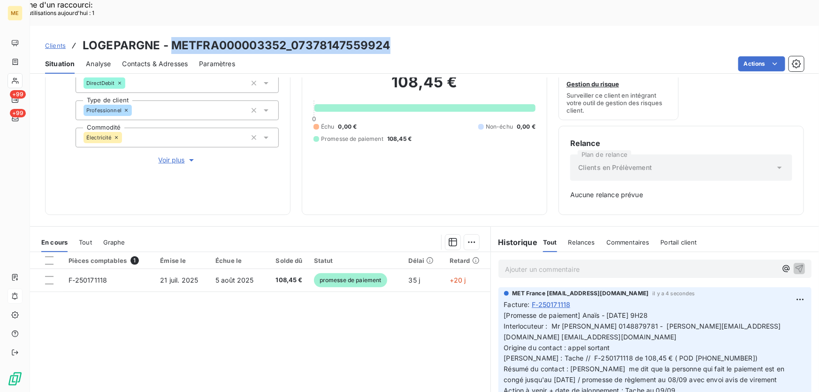
drag, startPoint x: 402, startPoint y: 19, endPoint x: 171, endPoint y: 25, distance: 230.9
click at [171, 37] on div "Clients LOGEPARGNE - METFRA000003352_07378147559924" at bounding box center [424, 45] width 789 height 17
copy h3 "METFRA000003352_07378147559924"
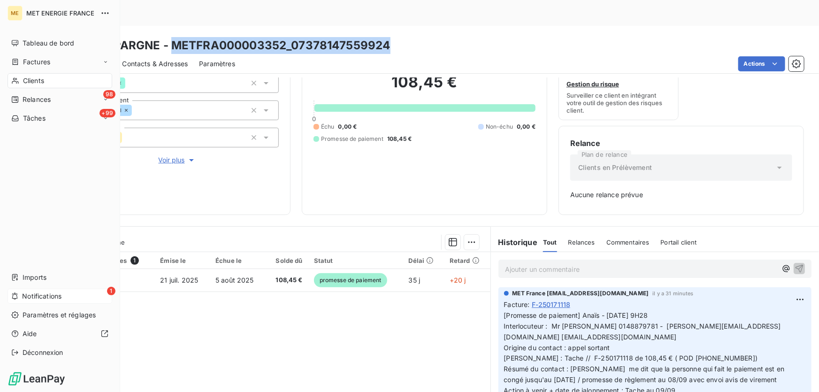
click at [34, 83] on span "Clients" at bounding box center [33, 80] width 21 height 9
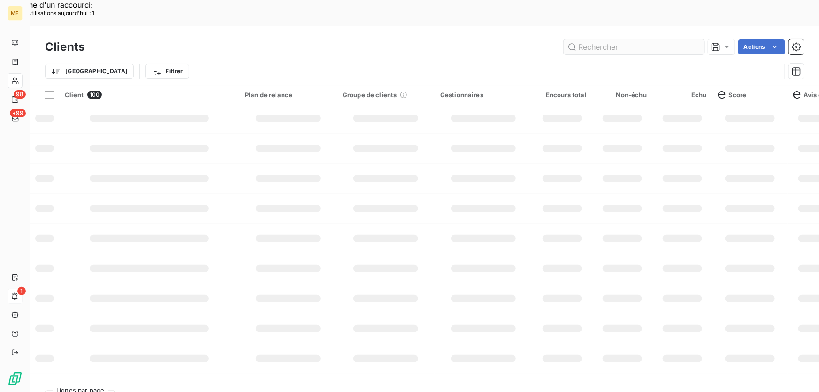
click at [605, 39] on input "text" at bounding box center [633, 46] width 141 height 15
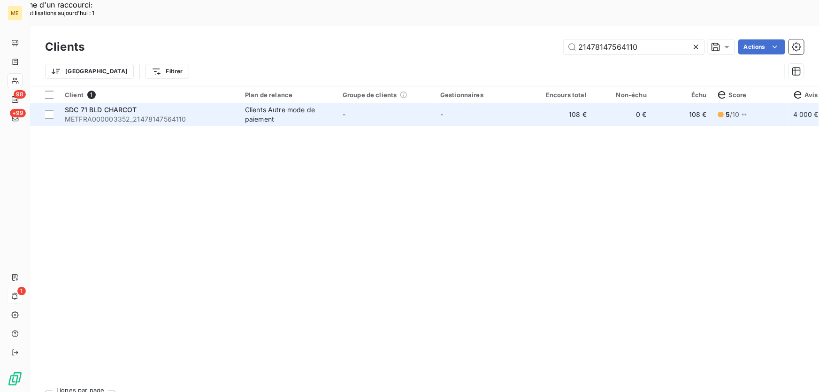
type input "21478147564110"
click at [356, 103] on td "-" at bounding box center [386, 114] width 98 height 23
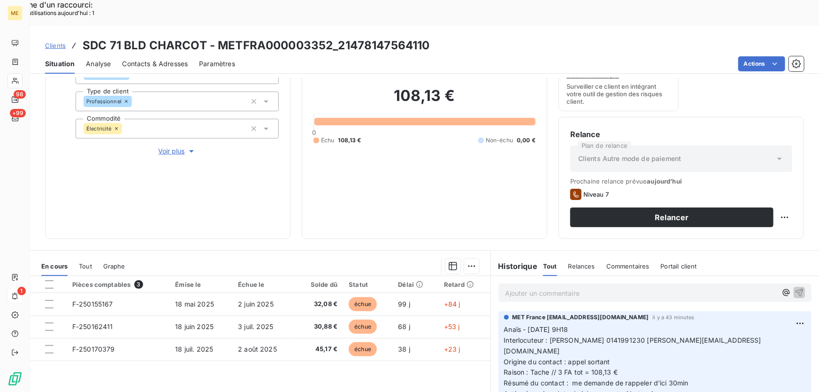
scroll to position [169, 0]
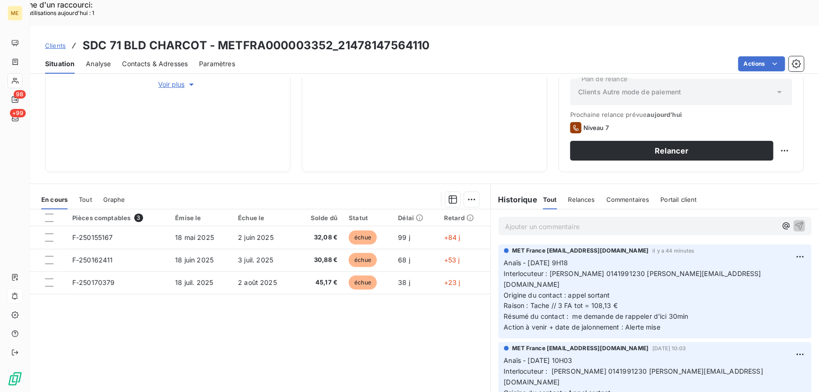
click at [686, 280] on p "Anaïs - 25/08/2025 - 9H18 Interlocuteur : Mme LEROY 0141991230 STEPHANIE.LEROY@…" at bounding box center [655, 295] width 302 height 75
click at [585, 220] on p "Ajouter un commentaire ﻿" at bounding box center [641, 226] width 272 height 12
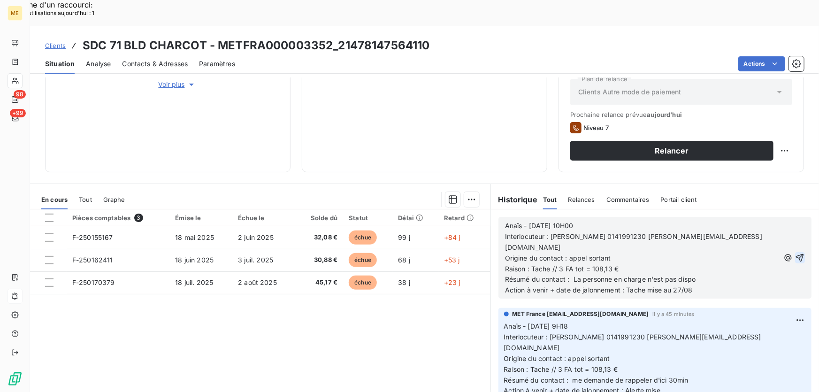
click at [795, 253] on icon "button" at bounding box center [799, 257] width 9 height 9
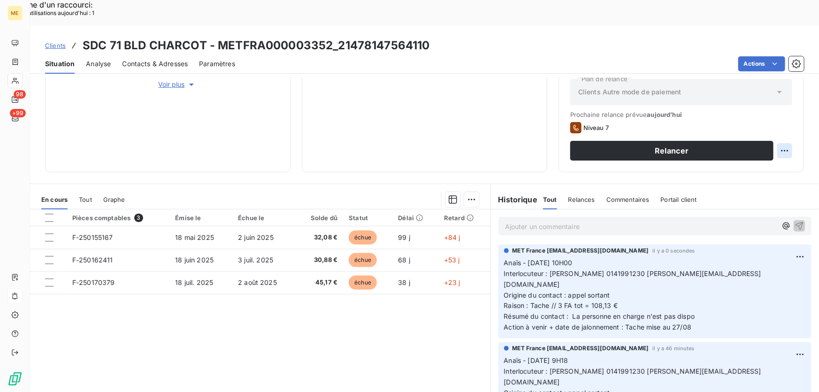
click at [772, 145] on div "Replanifier cette action" at bounding box center [740, 144] width 84 height 15
select select "7"
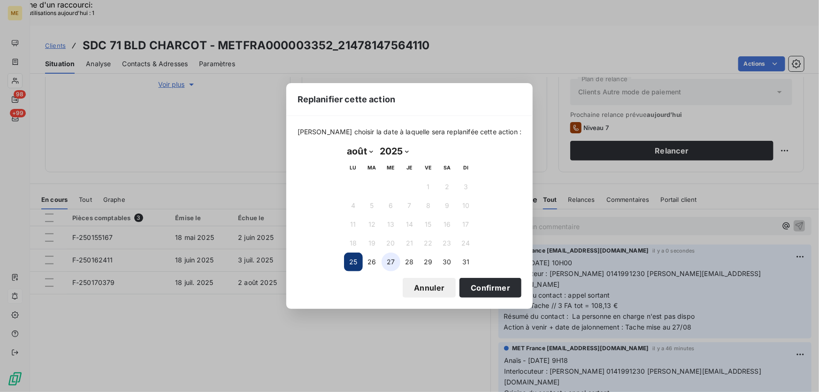
click at [385, 262] on button "27" at bounding box center [390, 261] width 19 height 19
click at [488, 290] on button "Confirmer" at bounding box center [490, 288] width 62 height 20
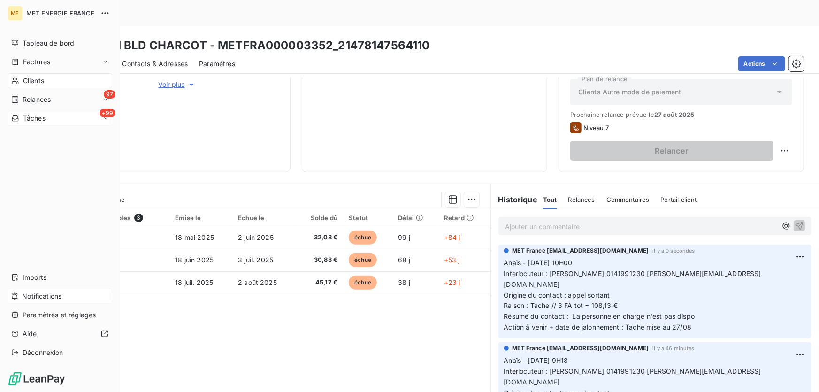
click at [27, 113] on div "+99 Tâches" at bounding box center [60, 118] width 105 height 15
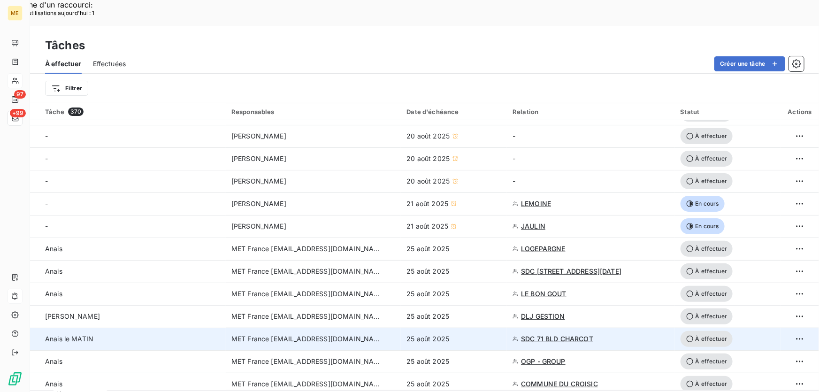
scroll to position [42, 0]
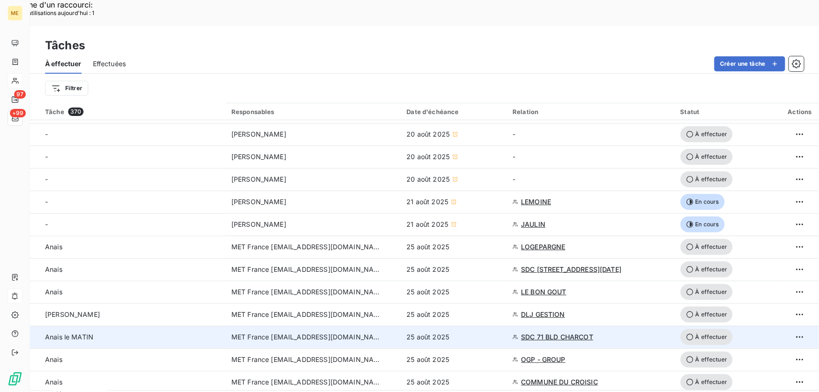
click at [464, 332] on div "25 août 2025" at bounding box center [453, 336] width 95 height 9
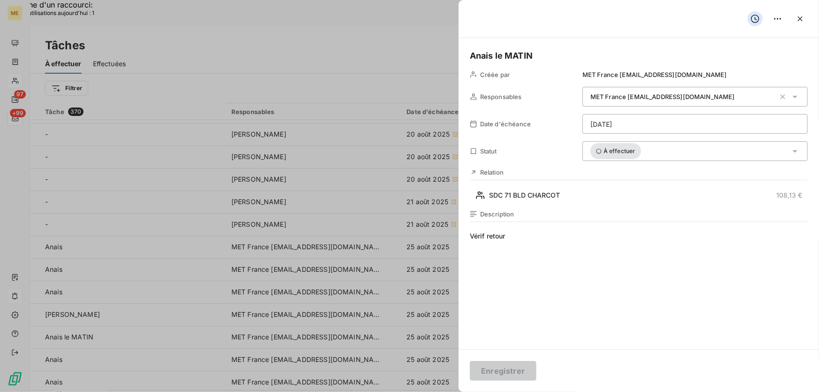
drag, startPoint x: 696, startPoint y: 152, endPoint x: 699, endPoint y: 157, distance: 6.1
click at [697, 152] on div "À effectuer" at bounding box center [694, 151] width 225 height 20
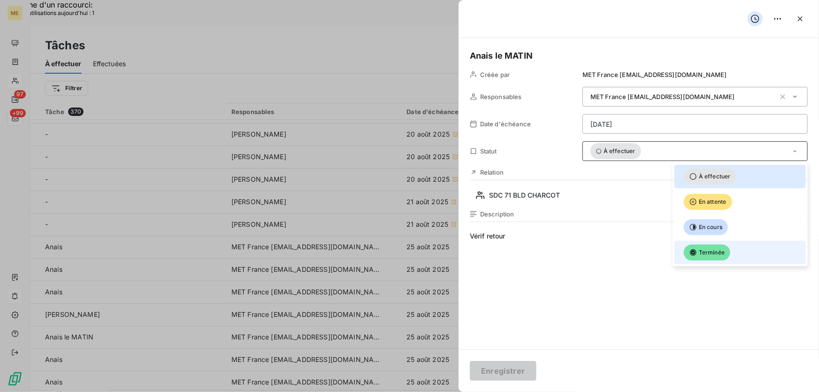
click at [710, 244] on span "Terminée" at bounding box center [706, 252] width 46 height 16
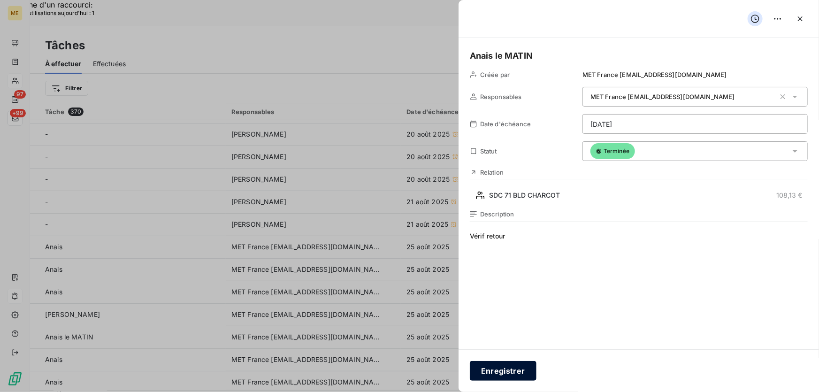
click at [502, 373] on button "Enregistrer" at bounding box center [503, 371] width 67 height 20
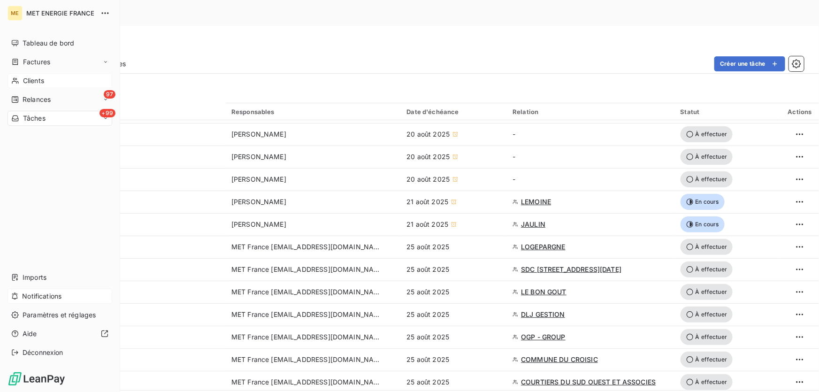
click at [22, 81] on div "Clients" at bounding box center [60, 80] width 105 height 15
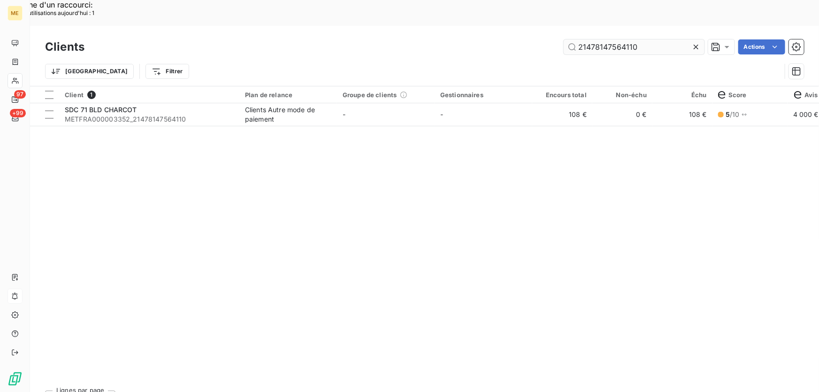
click at [612, 39] on input "21478147564110" at bounding box center [633, 46] width 141 height 15
click at [174, 100] on div "Client 1 Plan de relance Groupe de clients Gestionnaires Encours total Non-échu…" at bounding box center [424, 234] width 789 height 296
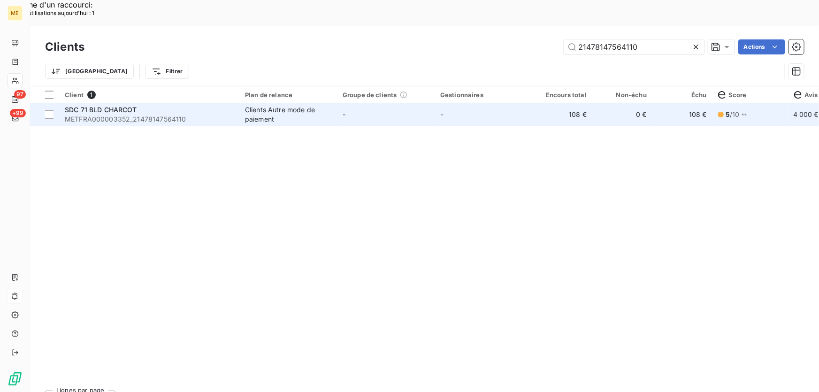
click at [168, 114] on span "METFRA000003352_21478147564110" at bounding box center [149, 118] width 169 height 9
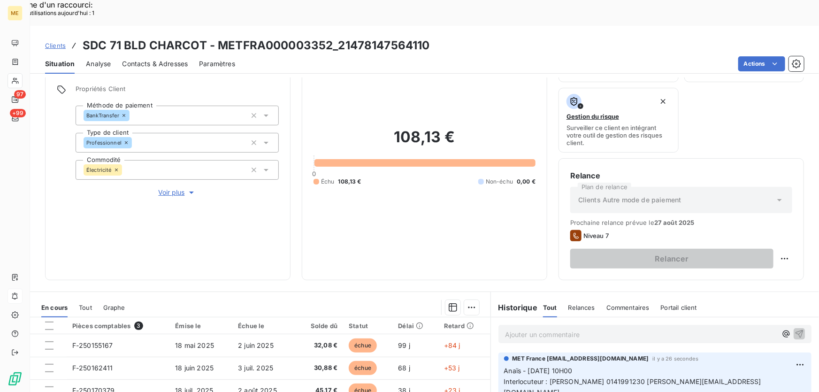
scroll to position [169, 0]
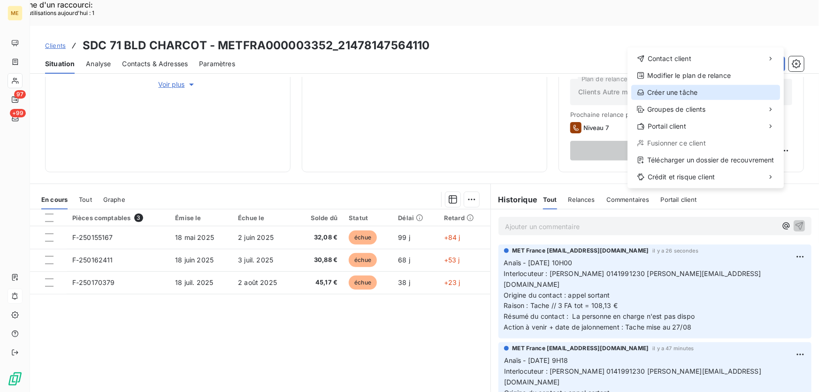
click at [675, 93] on div "Créer une tâche" at bounding box center [705, 92] width 149 height 15
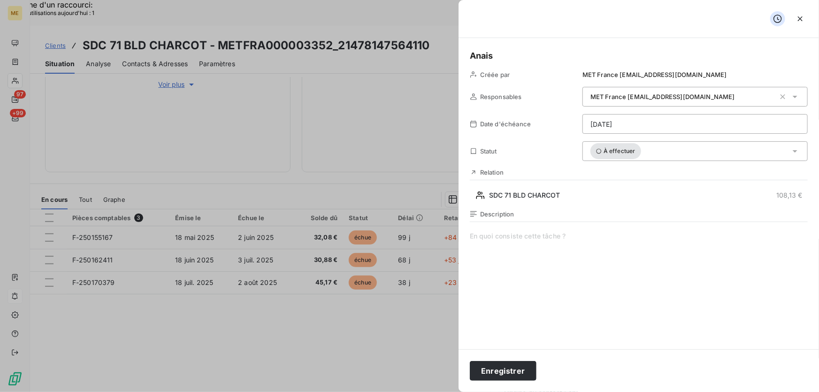
click at [535, 235] on span at bounding box center [639, 321] width 338 height 180
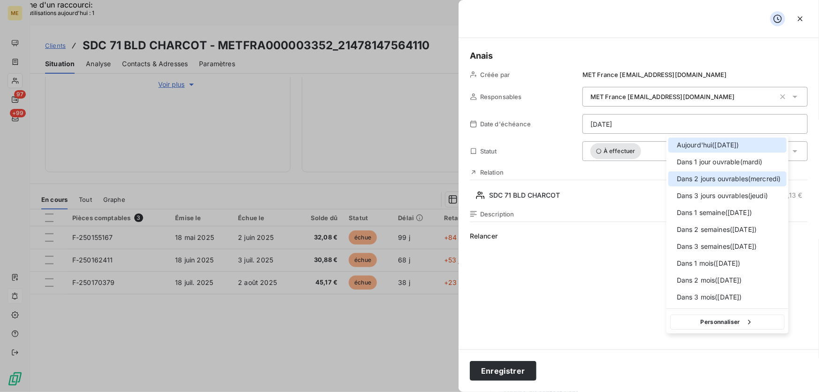
click at [740, 180] on span "Dans 2 jours ouvrables ( mercredi )" at bounding box center [728, 178] width 104 height 9
type input "27/08/2025"
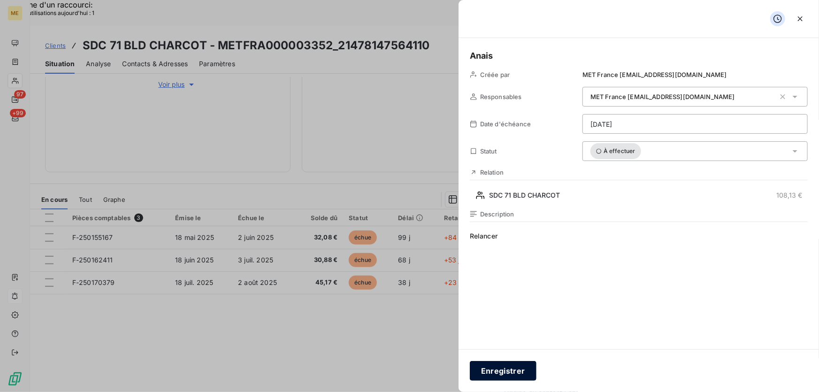
click at [494, 376] on button "Enregistrer" at bounding box center [503, 371] width 67 height 20
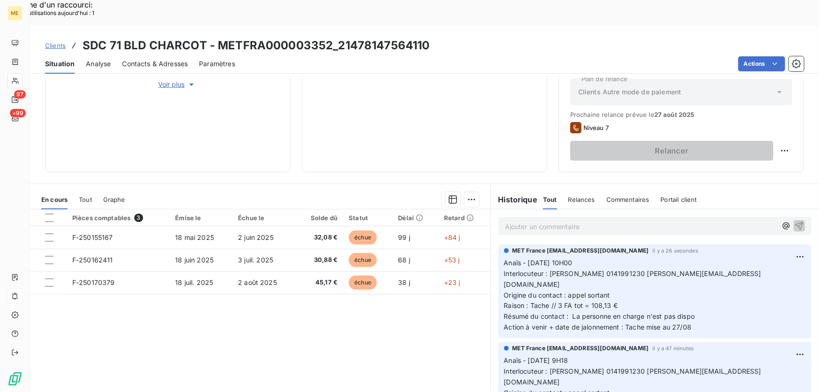
click at [22, 121] on div "+99" at bounding box center [15, 118] width 15 height 15
click at [16, 117] on icon at bounding box center [15, 118] width 8 height 8
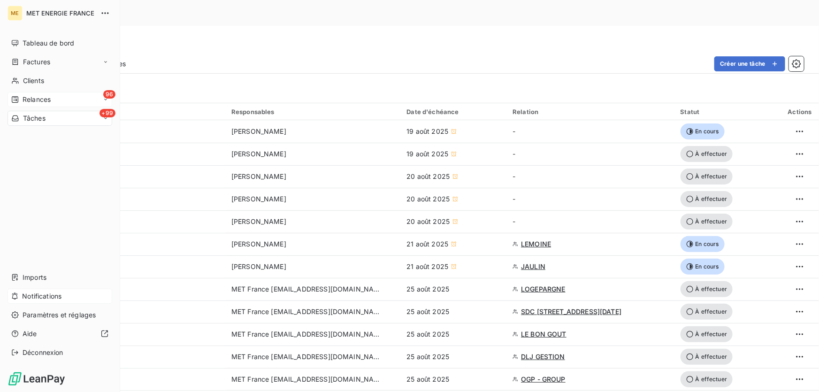
click at [17, 98] on icon at bounding box center [15, 100] width 8 height 8
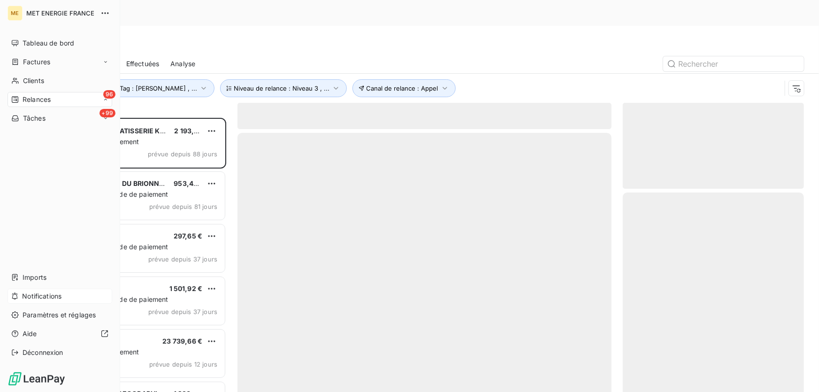
scroll to position [294, 174]
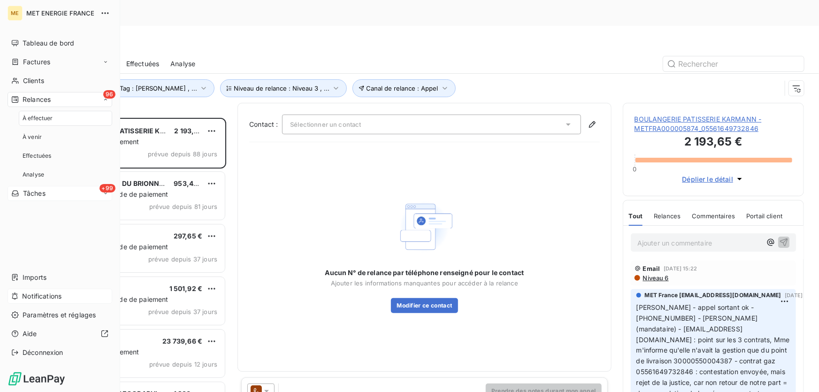
click at [26, 188] on div "+99 Tâches" at bounding box center [60, 193] width 105 height 15
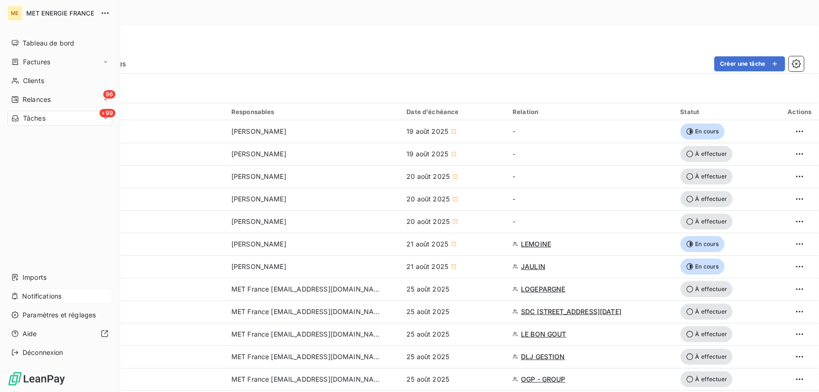
click at [30, 293] on span "Notifications" at bounding box center [41, 295] width 39 height 9
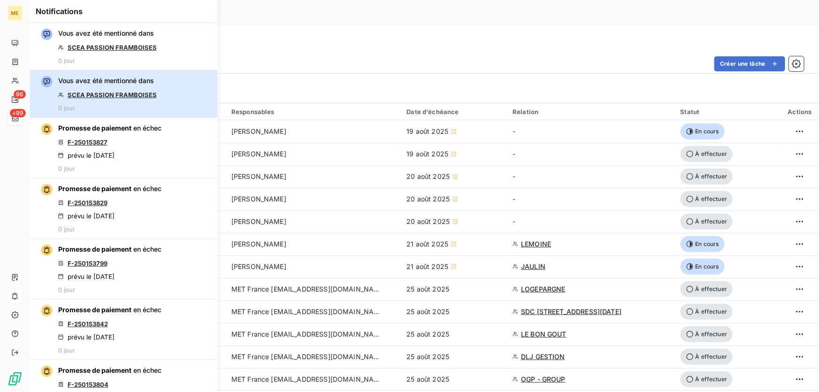
click at [169, 101] on button "Vous avez été mentionné dans SCEA PASSION FRAMBOISES 0 jour" at bounding box center [124, 93] width 188 height 47
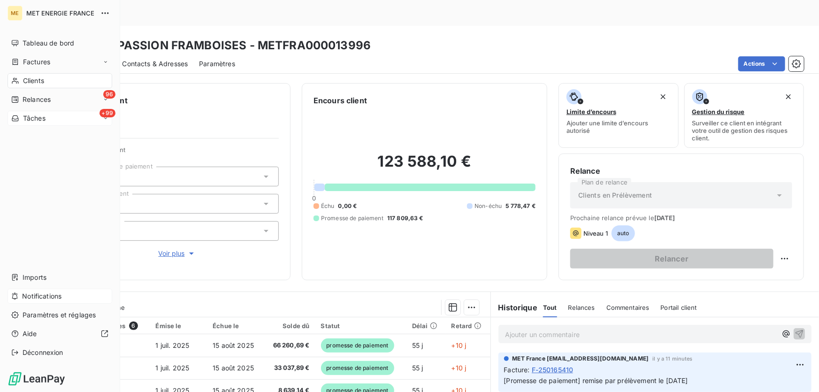
click at [39, 293] on span "Notifications" at bounding box center [41, 295] width 39 height 9
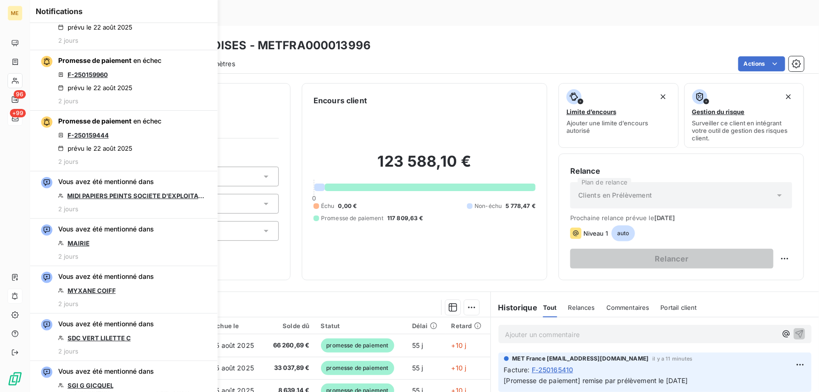
scroll to position [938, 0]
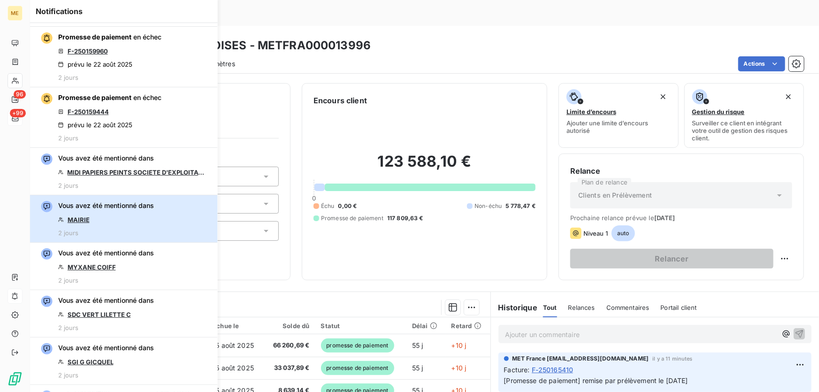
click at [113, 215] on div "Vous avez été mentionné dans MAIRIE 2 jours" at bounding box center [106, 219] width 96 height 36
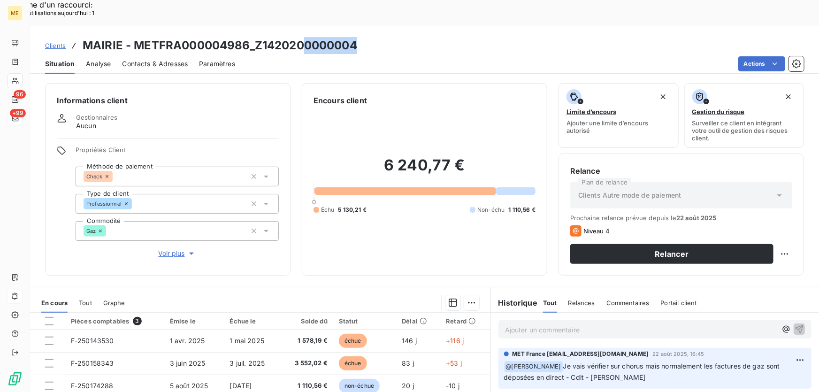
drag, startPoint x: 357, startPoint y: 23, endPoint x: 302, endPoint y: 21, distance: 54.9
click at [302, 37] on div "Clients MAIRIE - METFRA000004986_Z1420200000004" at bounding box center [424, 45] width 789 height 17
click at [425, 106] on div "6 240,77 € 0 Échu 5 130,21 € Non-échu 1 110,56 €" at bounding box center [424, 185] width 222 height 158
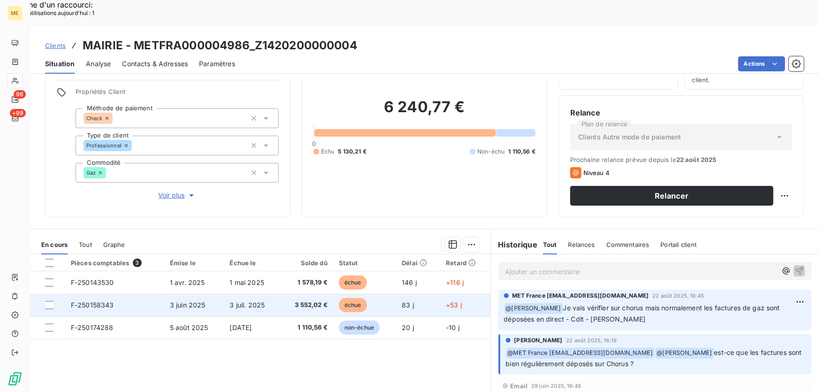
scroll to position [103, 0]
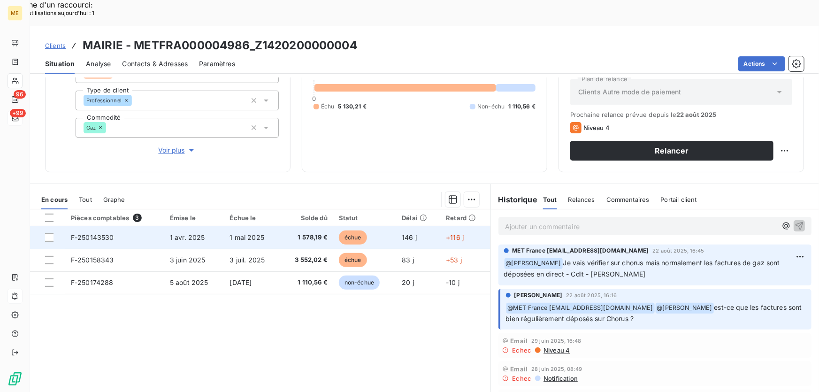
click at [144, 226] on td "F-250143530" at bounding box center [114, 237] width 99 height 23
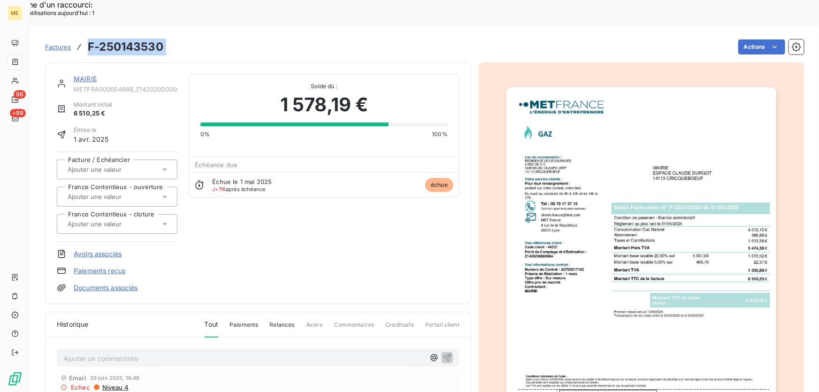
drag, startPoint x: 178, startPoint y: 22, endPoint x: 85, endPoint y: 19, distance: 92.9
click at [85, 37] on div "Factures F-250143530 Actions" at bounding box center [424, 47] width 758 height 20
click at [144, 38] on h3 "F-250143530" at bounding box center [126, 46] width 76 height 17
click at [165, 37] on div "Factures F-250143530 Actions" at bounding box center [424, 47] width 758 height 20
drag, startPoint x: 162, startPoint y: 23, endPoint x: 85, endPoint y: 25, distance: 77.0
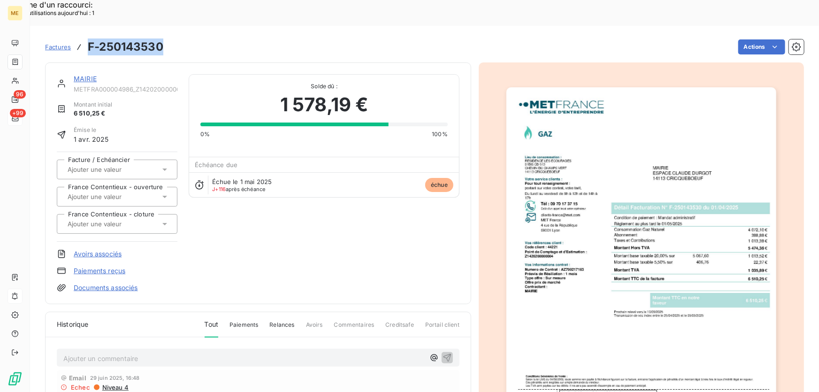
click at [85, 38] on div "Factures F-250143530" at bounding box center [104, 46] width 118 height 17
copy h3 "F-250143530"
click at [579, 153] on img "button" at bounding box center [641, 278] width 270 height 382
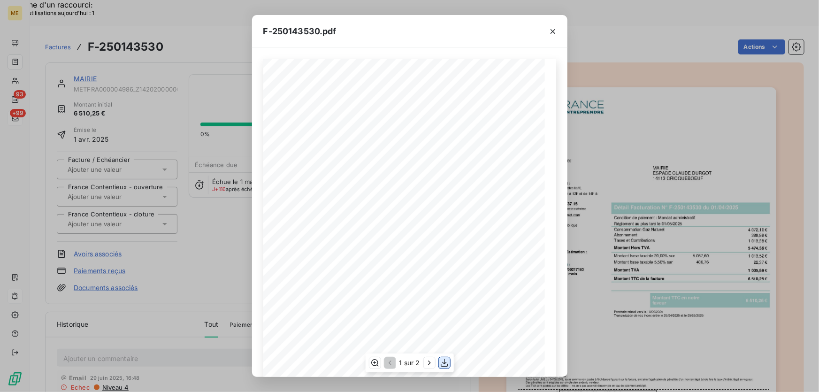
click at [441, 362] on icon "button" at bounding box center [444, 362] width 9 height 9
click at [550, 33] on icon "button" at bounding box center [552, 31] width 9 height 9
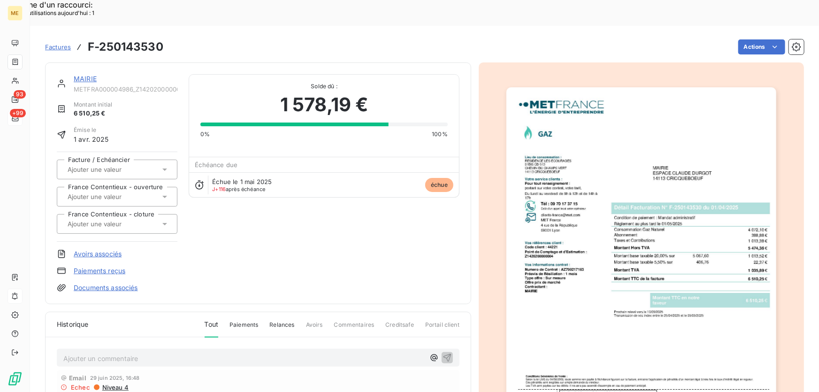
click at [84, 75] on link "MAIRIE" at bounding box center [85, 79] width 23 height 8
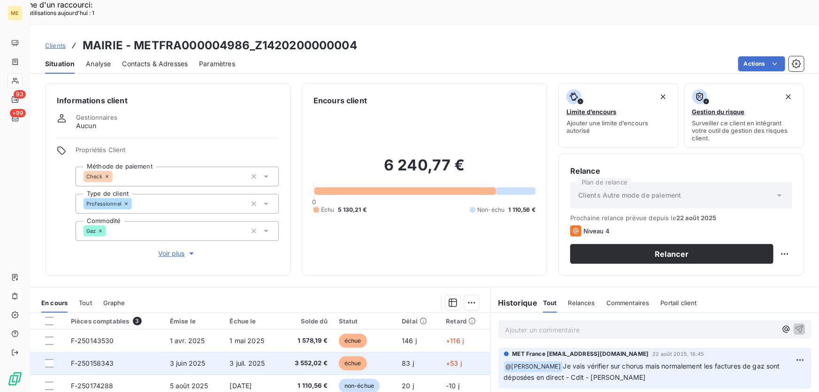
click at [265, 352] on td "3 juil. 2025" at bounding box center [252, 363] width 56 height 23
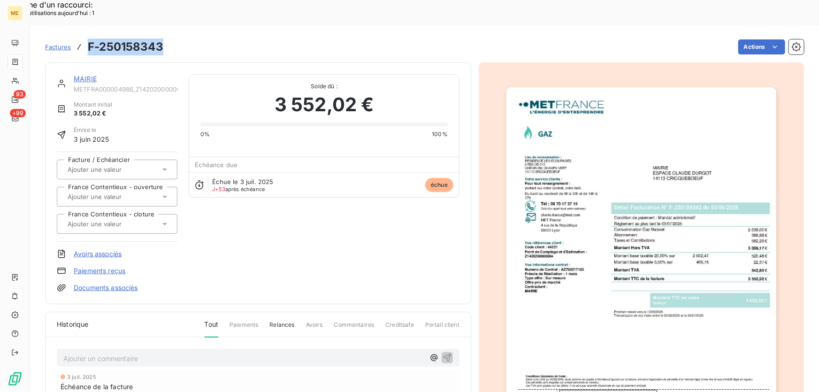
drag, startPoint x: 161, startPoint y: 21, endPoint x: 85, endPoint y: 21, distance: 76.0
click at [85, 38] on div "Factures F-250158343" at bounding box center [104, 46] width 118 height 17
click at [583, 192] on img "button" at bounding box center [641, 278] width 270 height 382
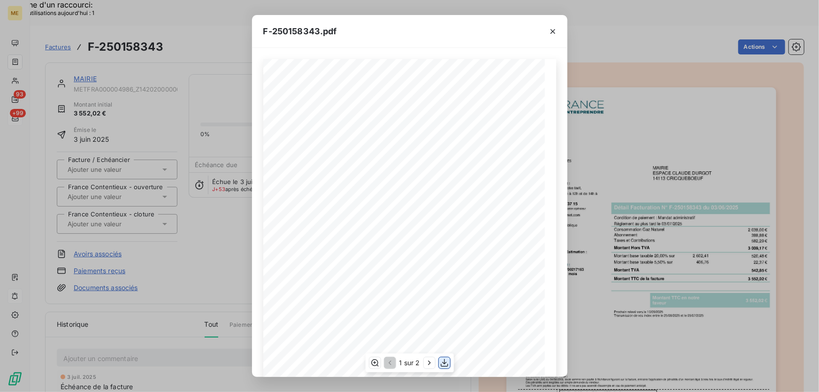
click at [445, 364] on icon "button" at bounding box center [444, 362] width 9 height 9
click at [199, 39] on div "F-250158343.pdf Conditions Générales de Vente : Selon la loi LME du 04/08/2008,…" at bounding box center [409, 196] width 819 height 392
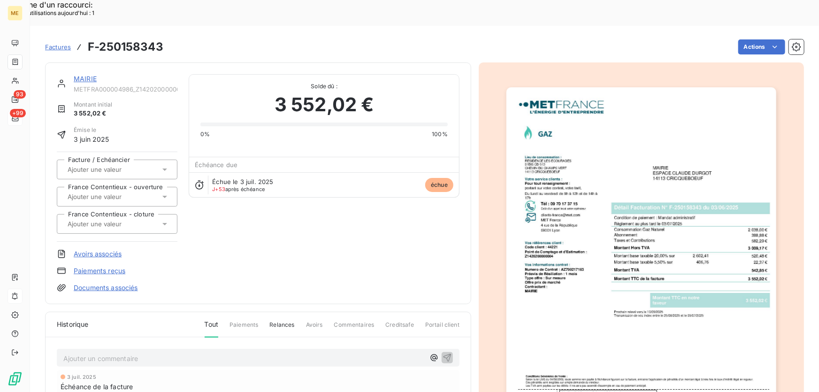
click at [84, 75] on link "MAIRIE" at bounding box center [85, 79] width 23 height 8
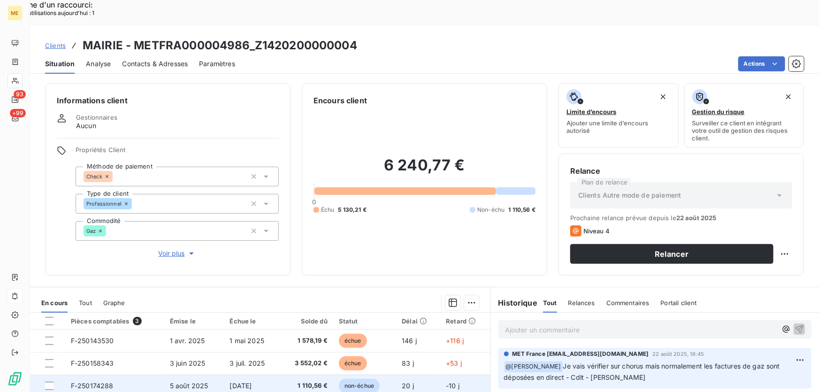
click at [262, 374] on td "4 sept. 2025" at bounding box center [252, 385] width 56 height 23
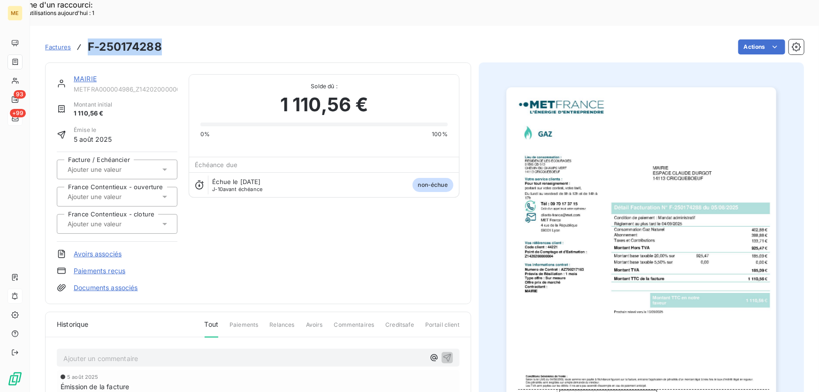
drag, startPoint x: 165, startPoint y: 23, endPoint x: 85, endPoint y: 25, distance: 79.8
click at [85, 37] on div "Factures F-250174288 Actions" at bounding box center [424, 47] width 758 height 20
click at [88, 75] on link "MAIRIE" at bounding box center [85, 79] width 23 height 8
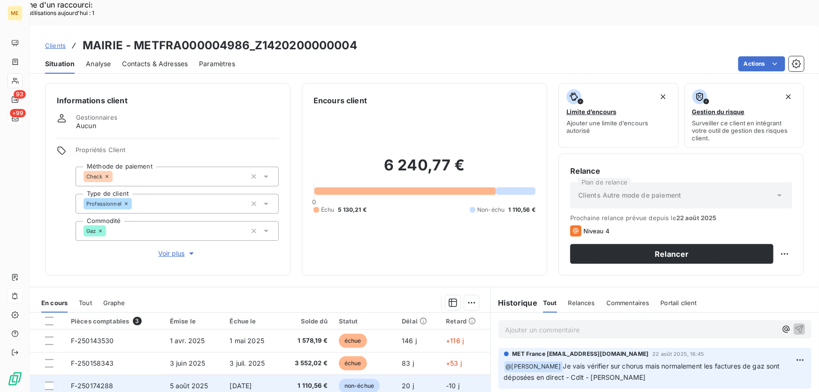
click at [284, 374] on td "1 110,56 €" at bounding box center [306, 385] width 53 height 23
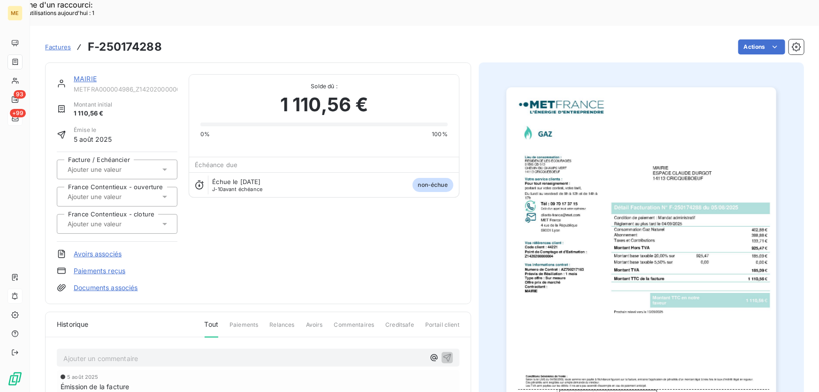
click at [644, 290] on img "button" at bounding box center [641, 278] width 270 height 382
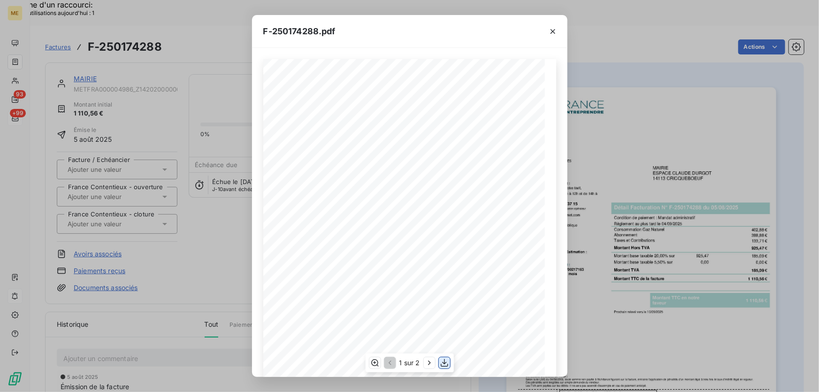
click at [444, 364] on icon "button" at bounding box center [444, 362] width 9 height 9
click at [494, 30] on div "F-250174288.pdf" at bounding box center [409, 31] width 315 height 33
click at [555, 29] on icon "button" at bounding box center [552, 31] width 9 height 9
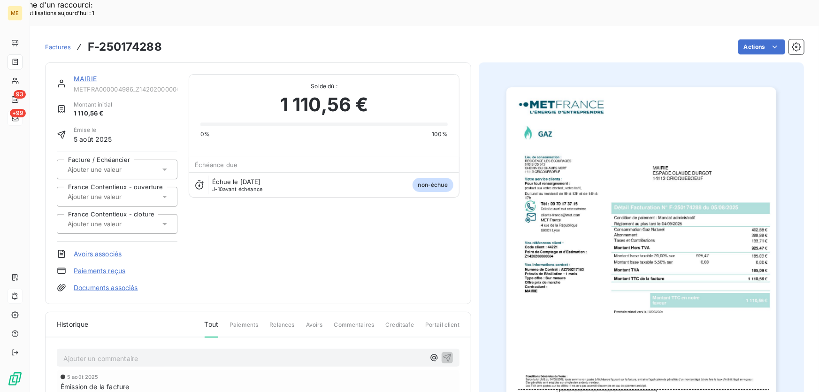
click at [78, 75] on link "MAIRIE" at bounding box center [85, 79] width 23 height 8
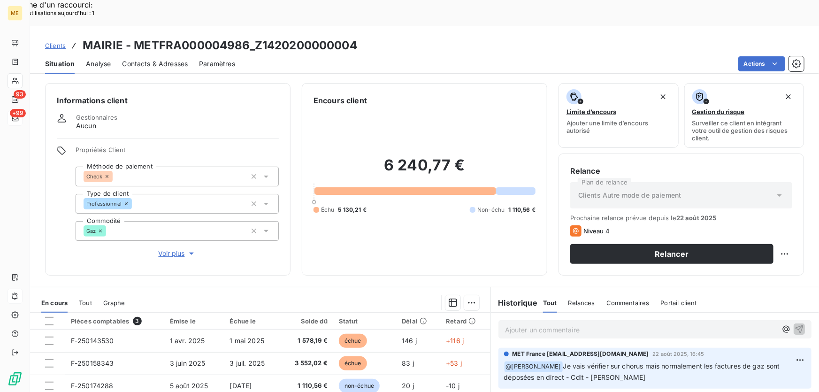
scroll to position [85, 0]
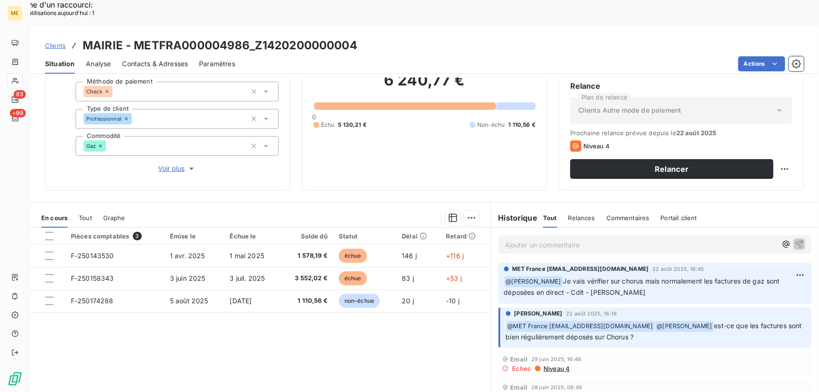
click at [152, 59] on span "Contacts & Adresses" at bounding box center [155, 63] width 66 height 9
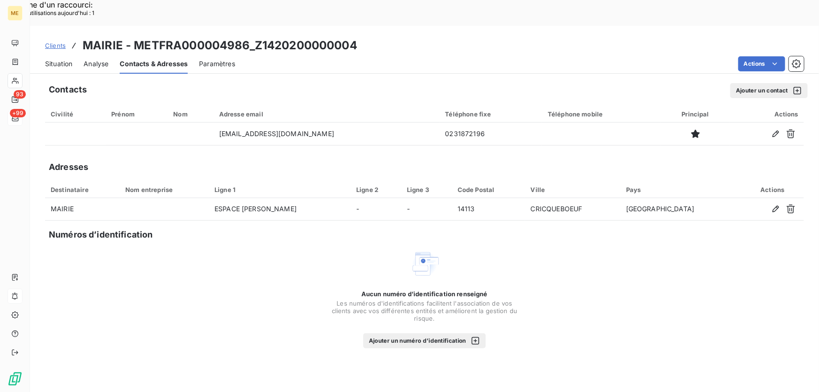
click at [52, 54] on div "Situation" at bounding box center [58, 64] width 27 height 20
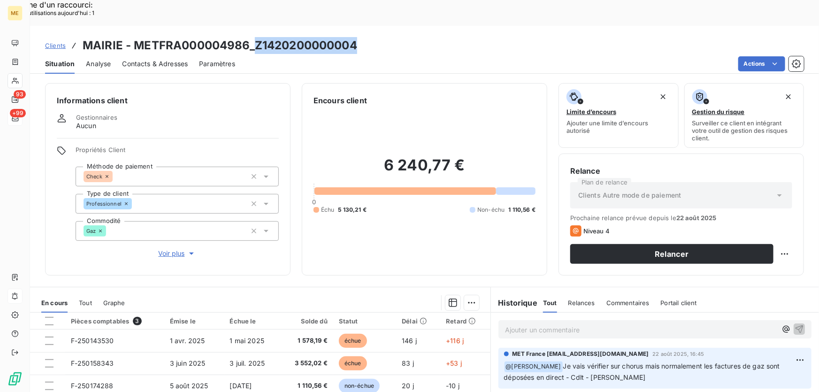
drag, startPoint x: 361, startPoint y: 22, endPoint x: 257, endPoint y: 15, distance: 104.8
click at [257, 37] on div "Clients MAIRIE - METFRA000004986_Z1420200000004" at bounding box center [424, 45] width 789 height 17
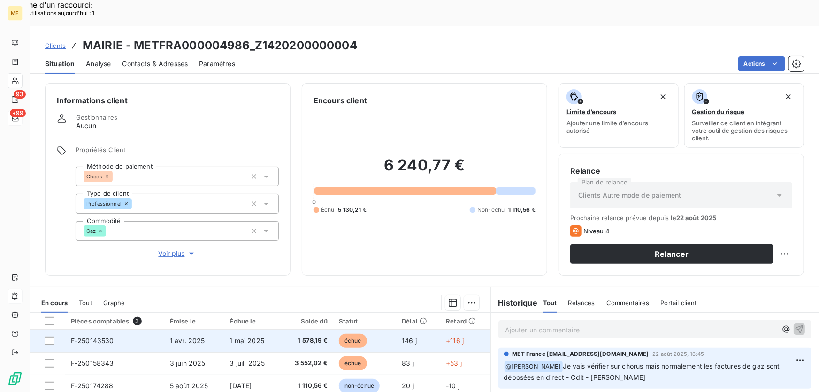
click at [270, 329] on td "1 mai 2025" at bounding box center [252, 340] width 56 height 23
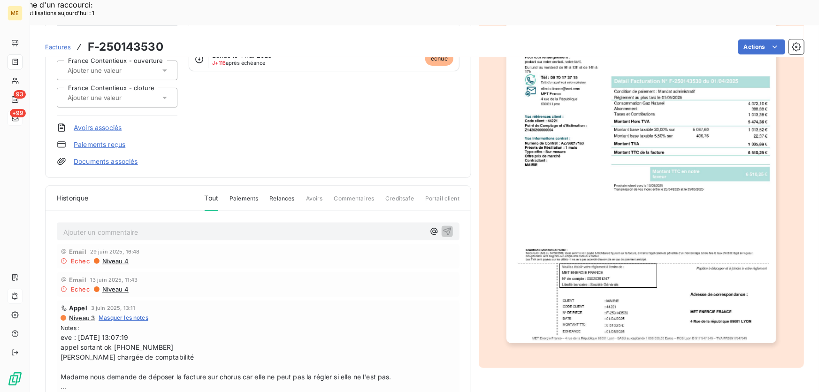
scroll to position [42, 0]
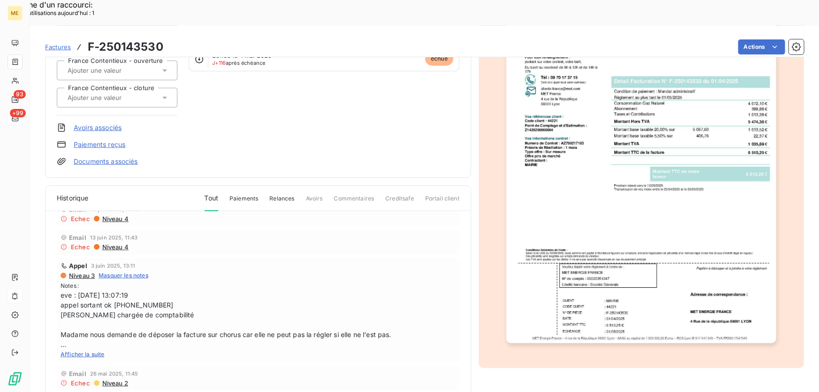
click at [81, 350] on span "Afficher la suite" at bounding box center [83, 353] width 44 height 7
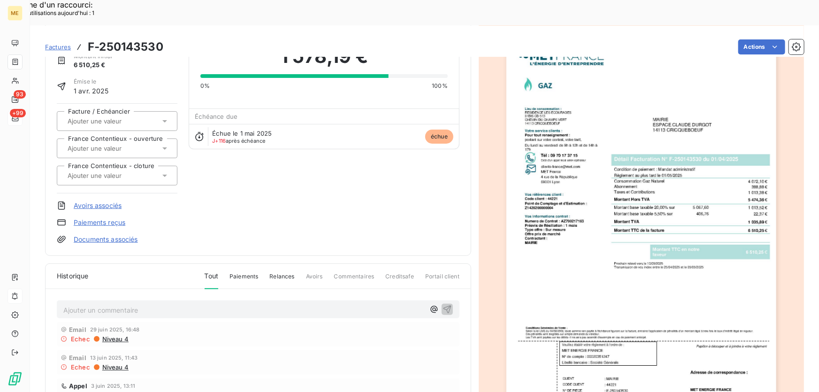
scroll to position [0, 0]
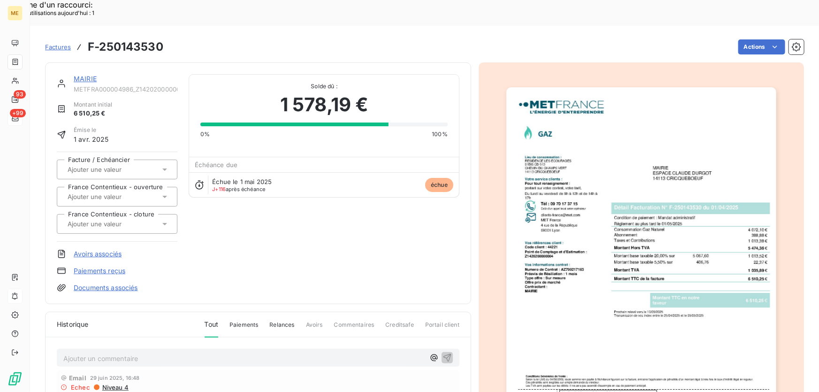
click at [79, 75] on link "MAIRIE" at bounding box center [85, 79] width 23 height 8
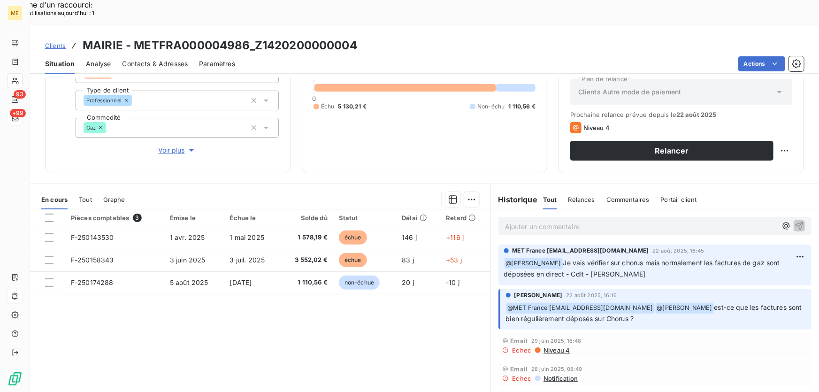
click at [164, 59] on span "Contacts & Adresses" at bounding box center [155, 63] width 66 height 9
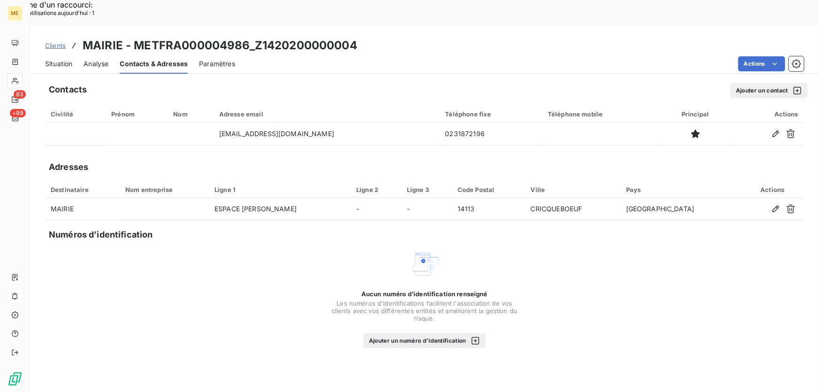
click at [100, 59] on span "Analyse" at bounding box center [95, 63] width 25 height 9
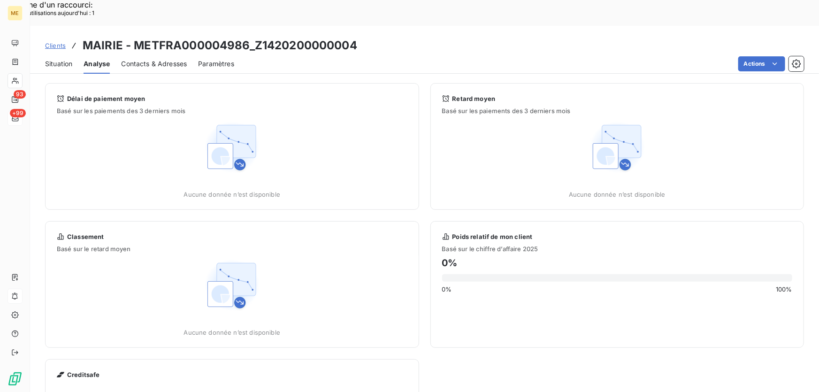
click at [68, 59] on span "Situation" at bounding box center [58, 63] width 27 height 9
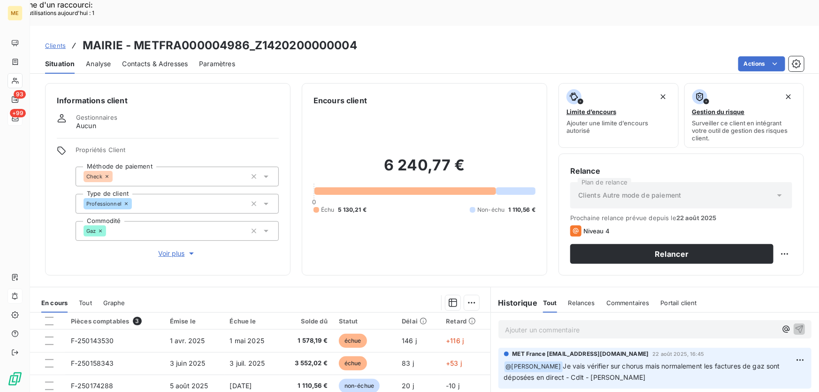
click at [150, 59] on span "Contacts & Adresses" at bounding box center [155, 63] width 66 height 9
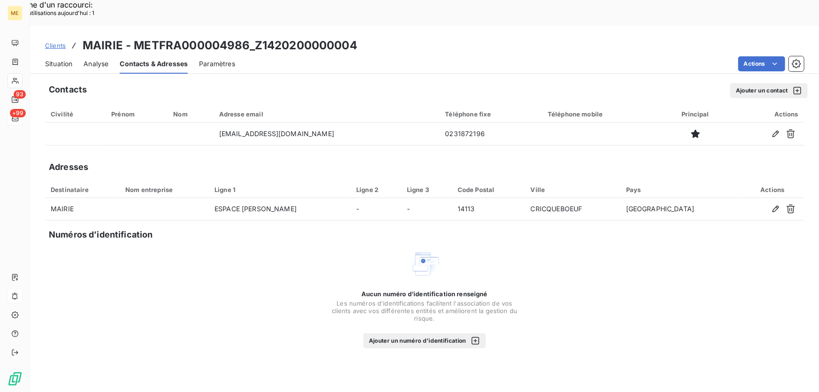
click at [57, 59] on span "Situation" at bounding box center [58, 63] width 27 height 9
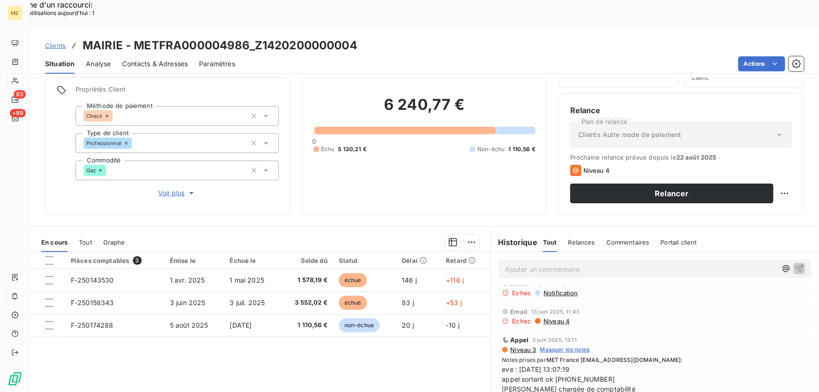
scroll to position [128, 0]
drag, startPoint x: 501, startPoint y: 364, endPoint x: 553, endPoint y: 364, distance: 51.1
click at [553, 364] on span "eve : 03/06/2025 13:07:19 appel sortant ok 0231872196 Madame Meterie chargée de…" at bounding box center [654, 398] width 305 height 69
drag, startPoint x: 589, startPoint y: 353, endPoint x: 553, endPoint y: 351, distance: 36.6
click at [553, 364] on span "eve : 03/06/2025 13:07:19 appel sortant ok 0231872196 Madame Meterie chargée de…" at bounding box center [654, 398] width 305 height 69
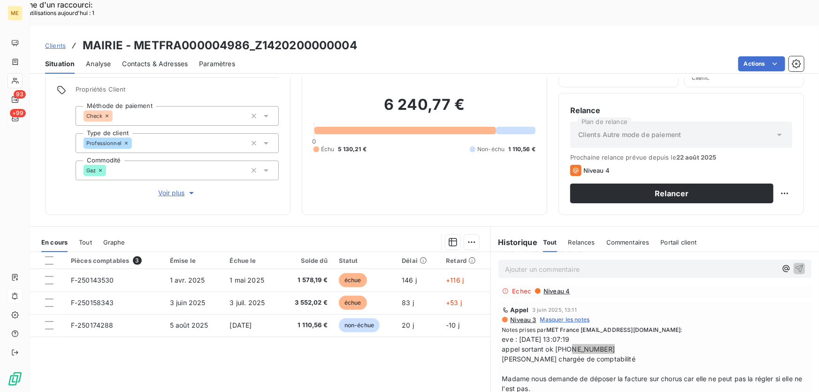
scroll to position [170, 0]
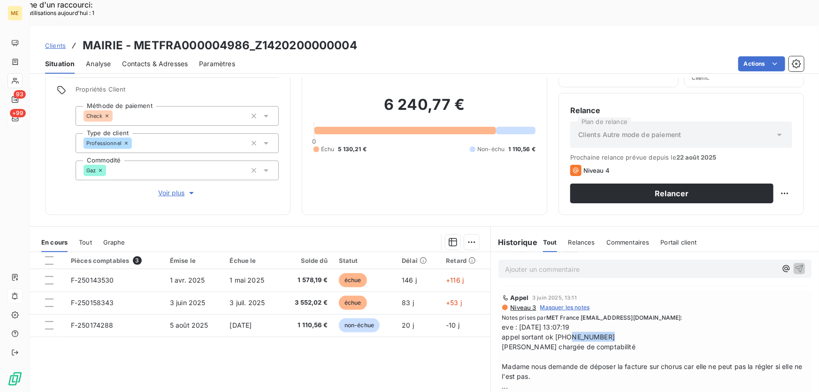
click at [159, 188] on span "Voir plus" at bounding box center [178, 192] width 38 height 9
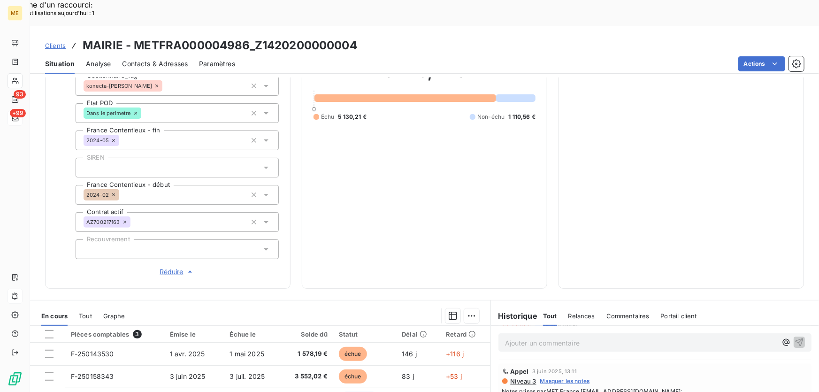
scroll to position [309, 0]
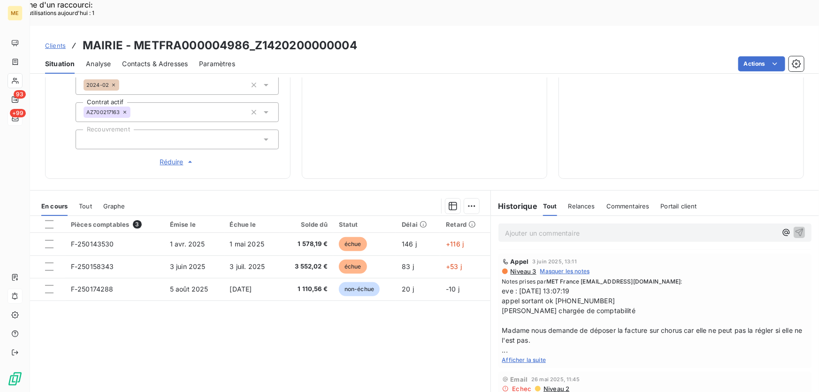
click at [520, 355] on div "Afficher la suite" at bounding box center [654, 359] width 305 height 9
click at [520, 356] on span "Afficher la suite" at bounding box center [524, 359] width 44 height 7
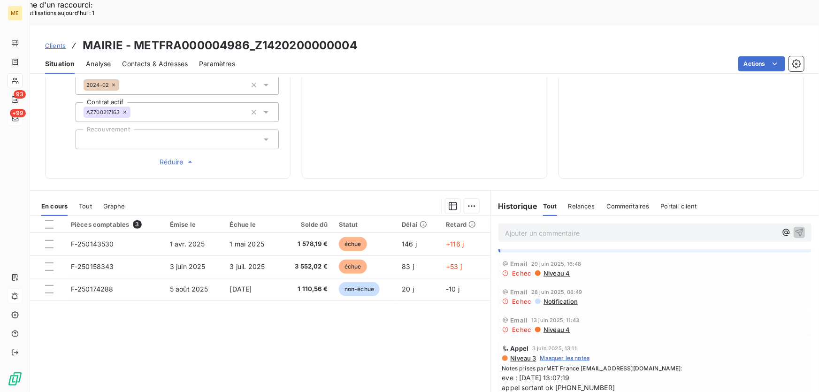
scroll to position [42, 0]
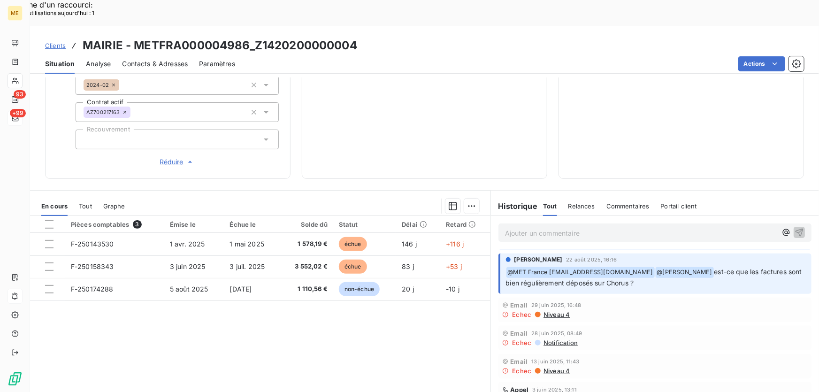
click at [154, 59] on span "Contacts & Adresses" at bounding box center [155, 63] width 66 height 9
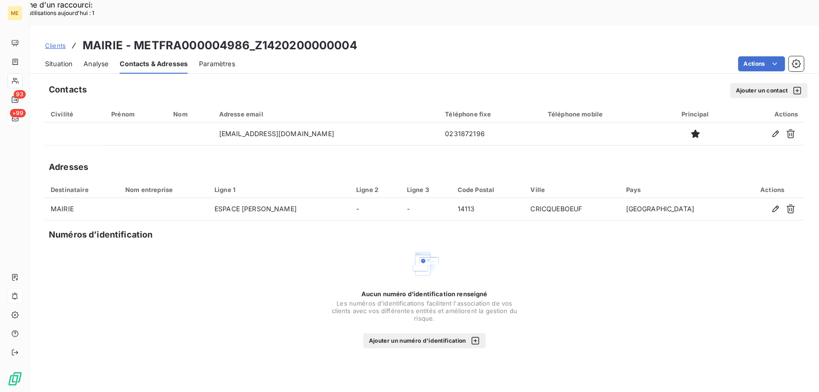
drag, startPoint x: 329, startPoint y: 107, endPoint x: 225, endPoint y: 120, distance: 104.8
click at [218, 122] on td "mairie.criqueboeuf@wanadoo.fr" at bounding box center [326, 133] width 226 height 23
click at [67, 59] on span "Situation" at bounding box center [58, 63] width 27 height 9
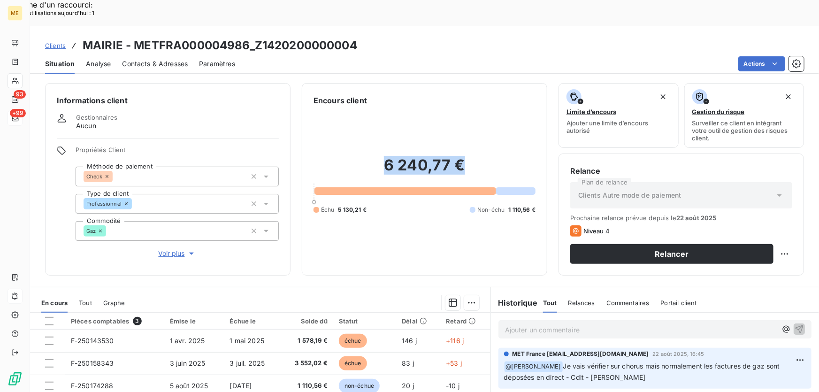
drag, startPoint x: 468, startPoint y: 138, endPoint x: 380, endPoint y: 143, distance: 87.3
click at [380, 156] on h2 "6 240,77 €" at bounding box center [424, 170] width 222 height 28
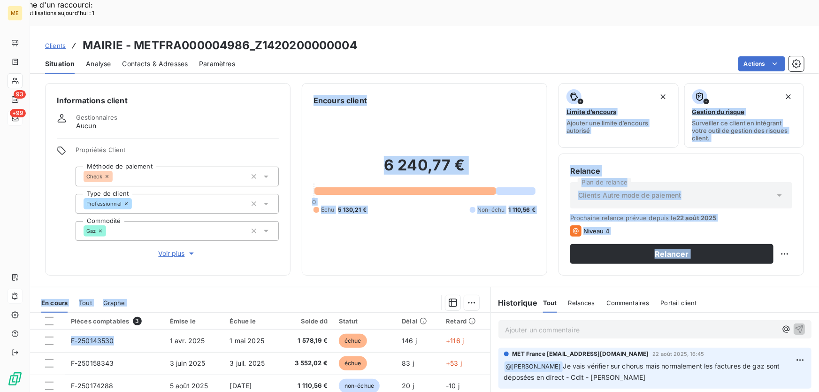
drag, startPoint x: 116, startPoint y: 315, endPoint x: 102, endPoint y: 225, distance: 90.7
click at [102, 225] on div "Informations client Gestionnaires Aucun Propriétés Client Méthode de paiement C…" at bounding box center [424, 247] width 789 height 340
drag, startPoint x: 115, startPoint y: 335, endPoint x: 78, endPoint y: 250, distance: 93.3
click at [78, 250] on div "Informations client Gestionnaires Aucun Propriétés Client Méthode de paiement C…" at bounding box center [424, 247] width 789 height 340
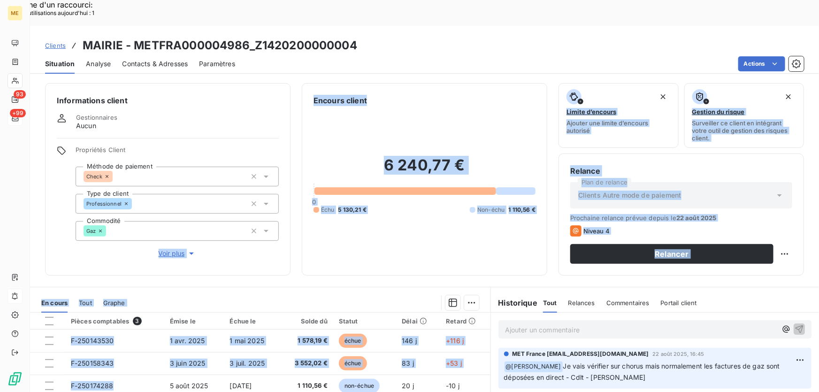
drag, startPoint x: 118, startPoint y: 360, endPoint x: 93, endPoint y: 222, distance: 139.6
click at [93, 222] on div "Informations client Gestionnaires Aucun Propriétés Client Méthode de paiement C…" at bounding box center [424, 247] width 789 height 340
click at [530, 324] on p "Ajouter un commentaire ﻿" at bounding box center [641, 330] width 272 height 12
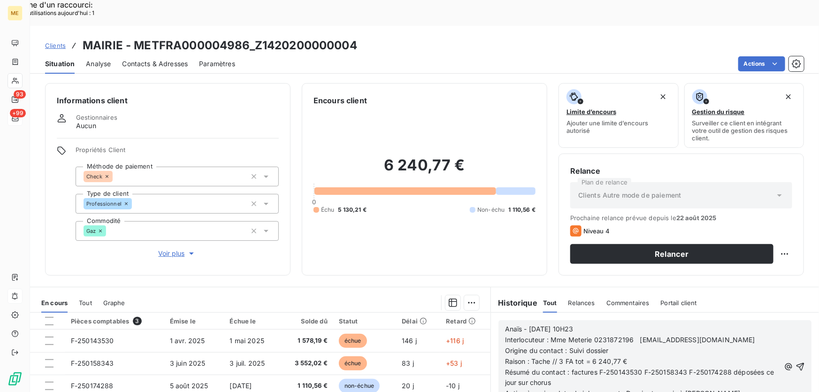
click at [795, 362] on icon "button" at bounding box center [799, 366] width 9 height 9
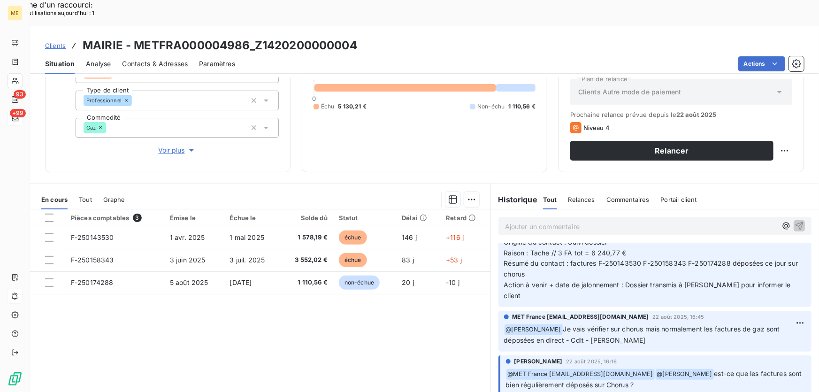
scroll to position [0, 0]
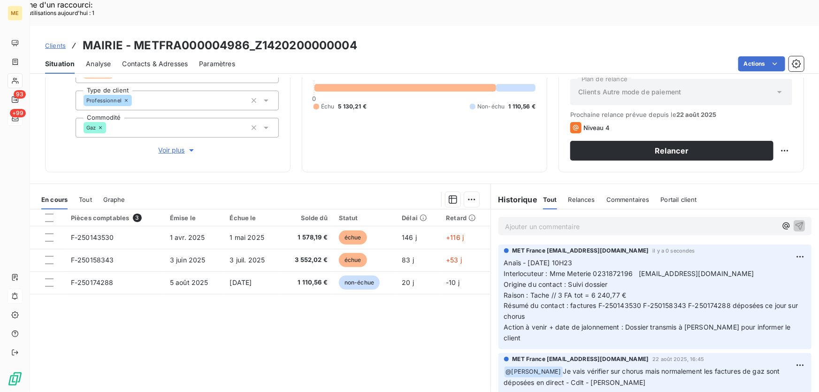
click at [568, 220] on p "Ajouter un commentaire ﻿" at bounding box center [641, 226] width 272 height 12
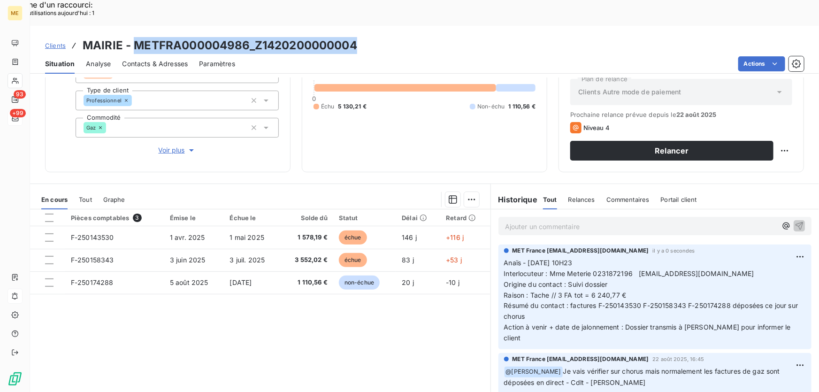
drag, startPoint x: 366, startPoint y: 14, endPoint x: 132, endPoint y: 26, distance: 233.9
click at [132, 37] on div "Clients MAIRIE - METFRA000004986_Z1420200000004" at bounding box center [424, 45] width 789 height 17
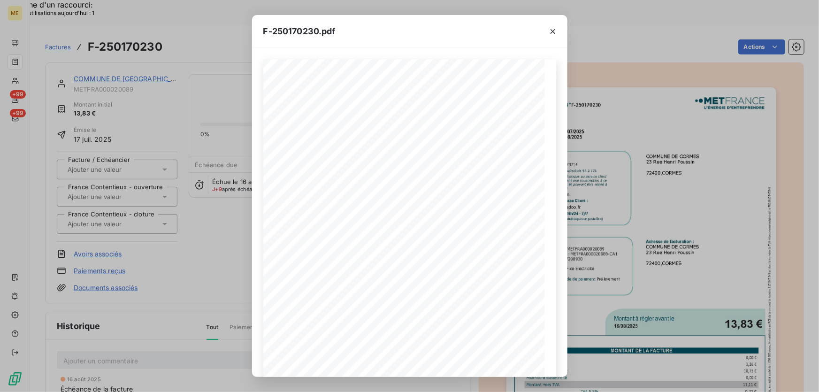
click at [350, 39] on div "F-250170230.pdf" at bounding box center [409, 31] width 315 height 33
copy span "F-250170230"
drag, startPoint x: 318, startPoint y: 30, endPoint x: 260, endPoint y: 30, distance: 57.7
click at [260, 30] on div "F-250170230.pdf" at bounding box center [409, 31] width 315 height 33
click at [553, 30] on icon "button" at bounding box center [552, 31] width 5 height 5
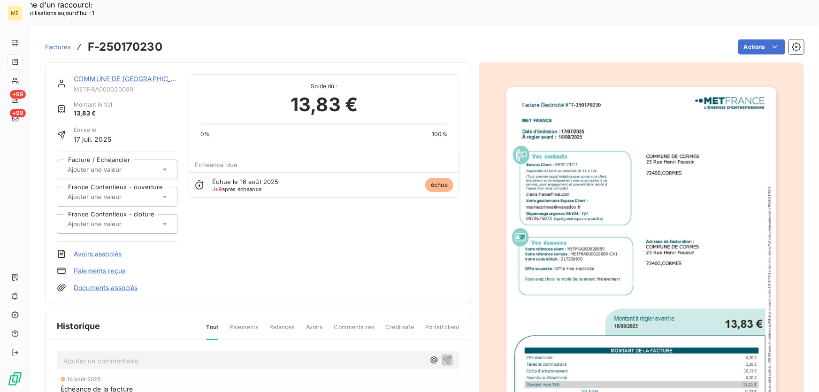
click at [553, 32] on div at bounding box center [545, 39] width 28 height 31
click at [121, 75] on link "COMMUNE DE [GEOGRAPHIC_DATA]" at bounding box center [132, 79] width 117 height 8
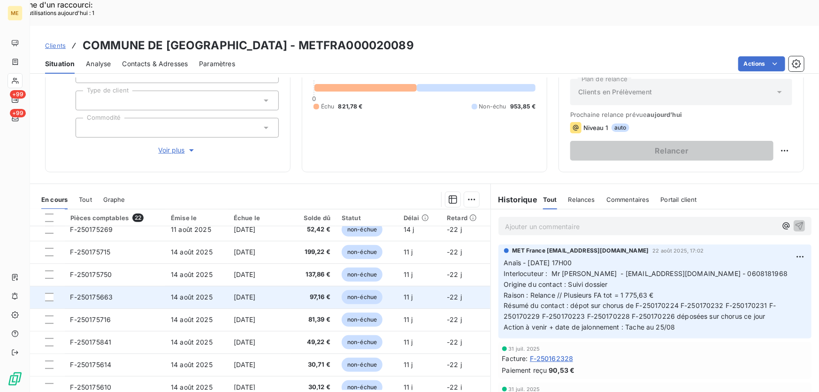
scroll to position [213, 0]
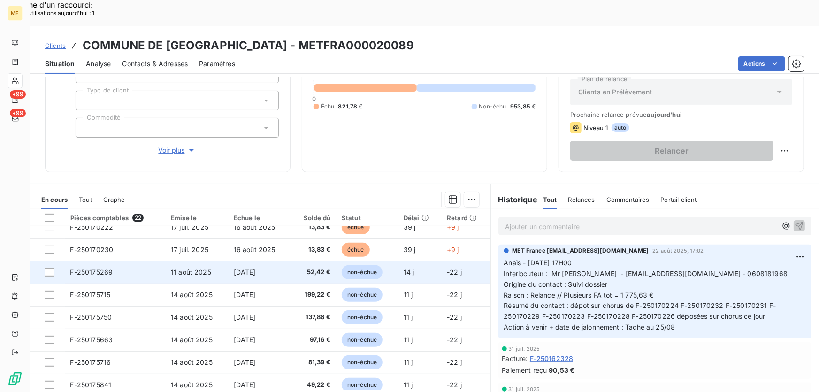
click at [141, 261] on td "F-250175269" at bounding box center [115, 272] width 101 height 23
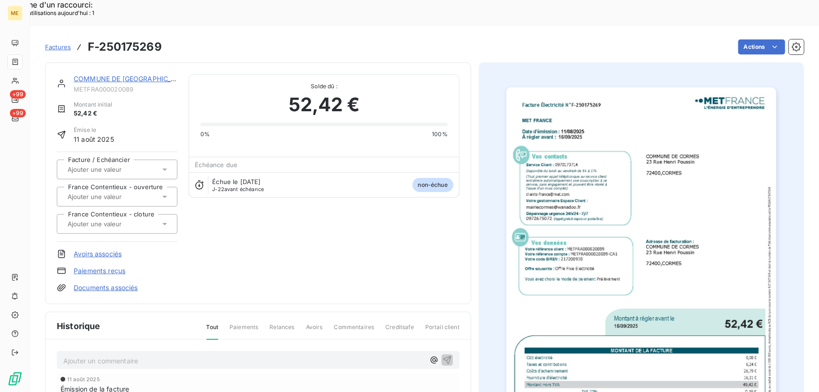
click at [643, 225] on img "button" at bounding box center [641, 278] width 270 height 382
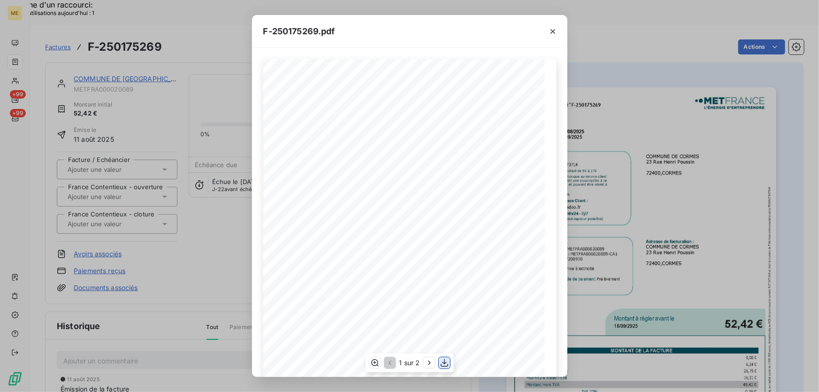
click at [446, 363] on icon "button" at bounding box center [444, 362] width 9 height 9
click at [552, 30] on icon "button" at bounding box center [552, 31] width 5 height 5
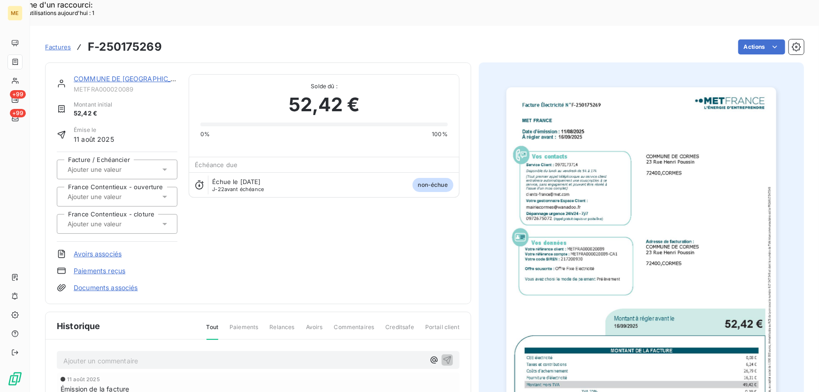
click at [131, 75] on link "COMMUNE DE [GEOGRAPHIC_DATA]" at bounding box center [132, 79] width 117 height 8
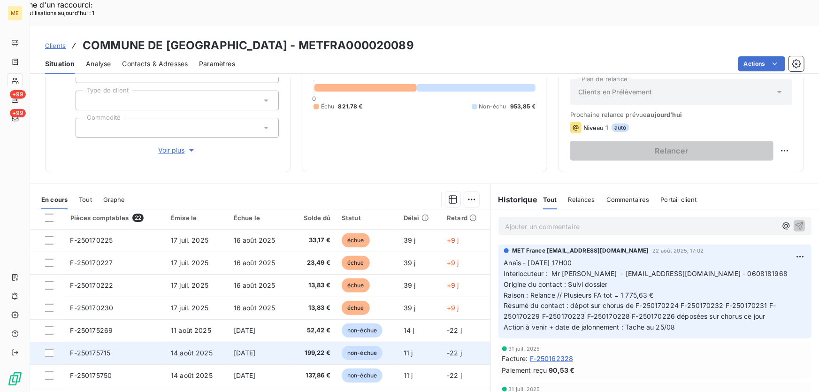
scroll to position [170, 0]
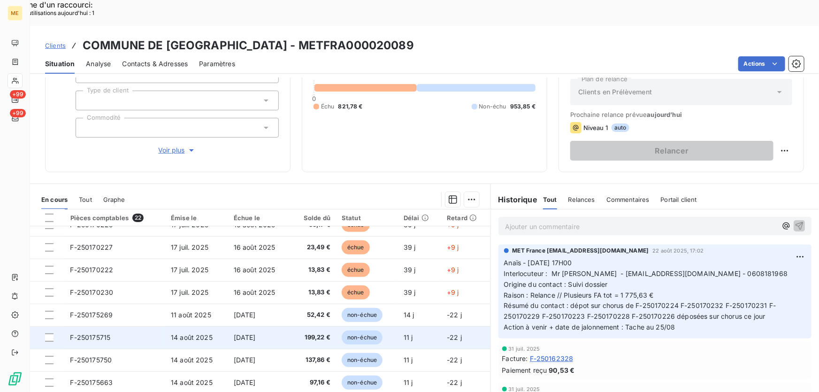
click at [136, 326] on td "F-250175715" at bounding box center [115, 337] width 101 height 23
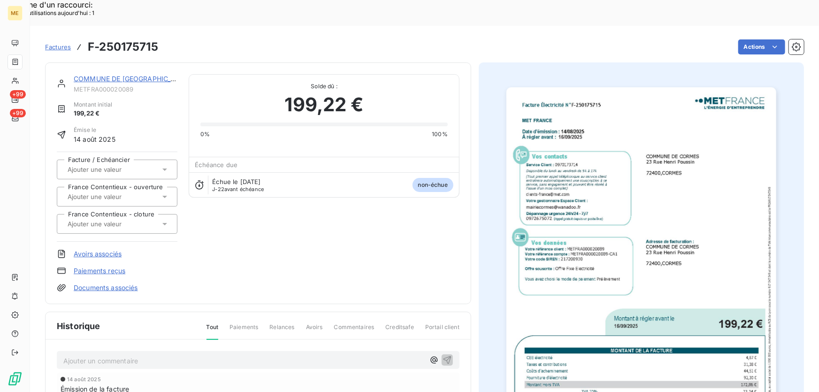
click at [588, 290] on img "button" at bounding box center [641, 278] width 270 height 382
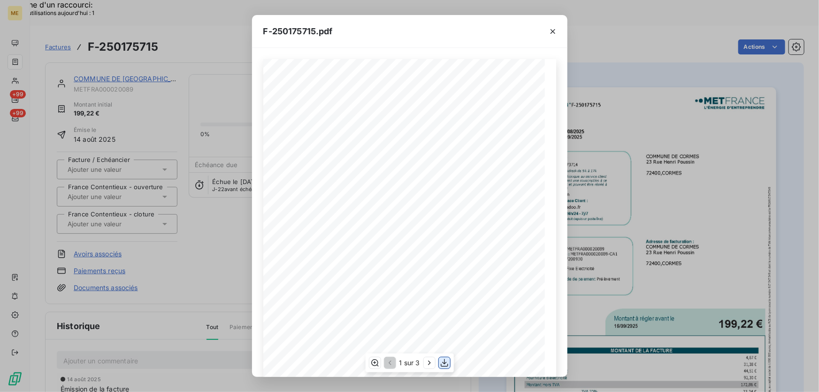
click at [444, 361] on icon "button" at bounding box center [444, 363] width 8 height 8
click at [384, 39] on div "F-250175715.pdf" at bounding box center [409, 31] width 315 height 33
click at [552, 36] on icon "button" at bounding box center [552, 31] width 9 height 9
click at [553, 29] on icon "button" at bounding box center [552, 31] width 9 height 9
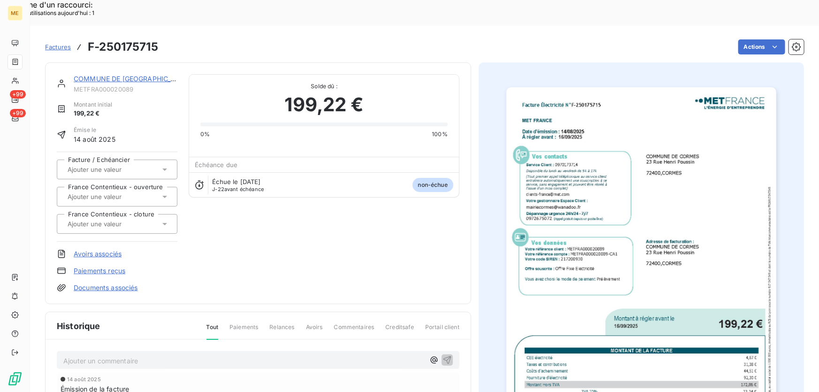
click at [130, 75] on link "COMMUNE DE [GEOGRAPHIC_DATA]" at bounding box center [132, 79] width 117 height 8
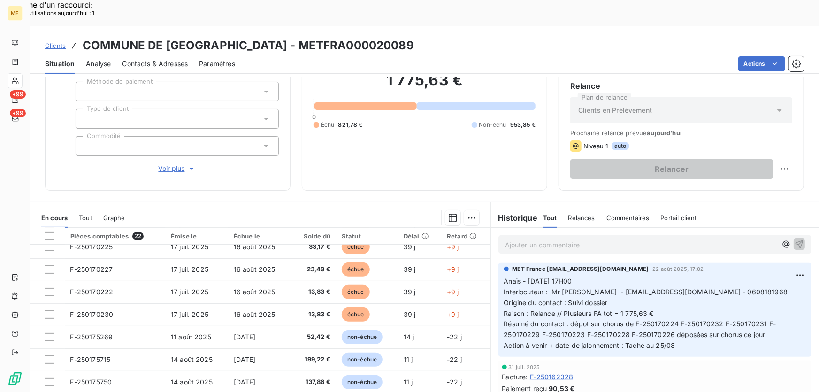
scroll to position [213, 0]
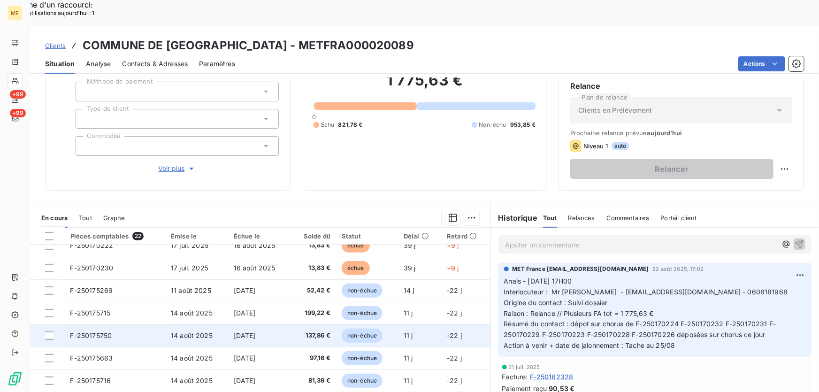
click at [256, 331] on span "[DATE]" at bounding box center [245, 335] width 22 height 8
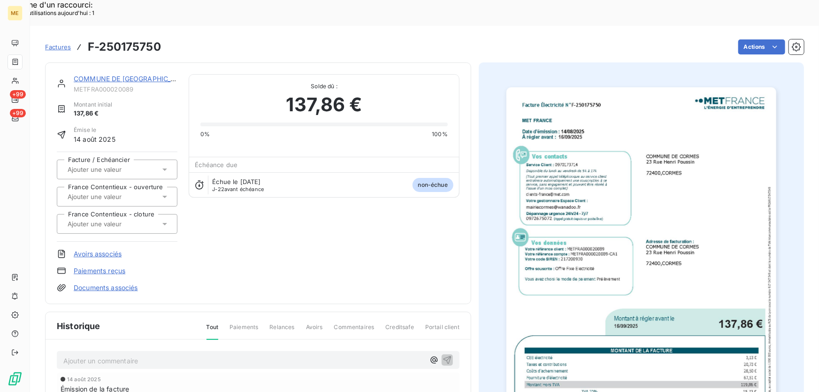
click at [595, 274] on img "button" at bounding box center [641, 278] width 270 height 382
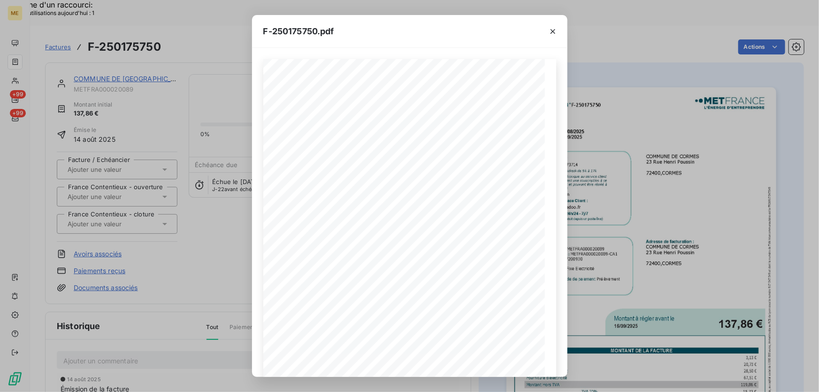
click at [550, 30] on icon "button" at bounding box center [552, 31] width 9 height 9
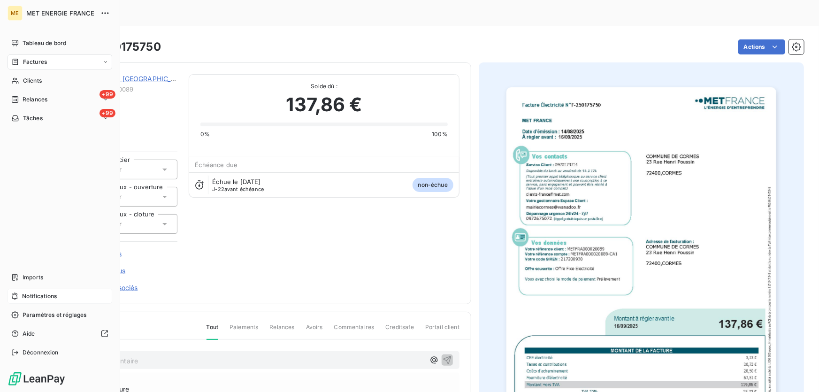
click at [38, 295] on span "Notifications" at bounding box center [39, 296] width 35 height 8
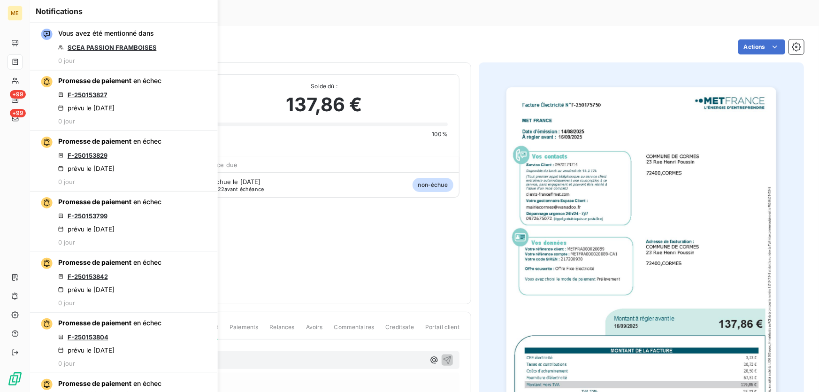
click at [382, 62] on div "COMMUNE DE CORMES METFRA000020089 Montant initial 137,86 € Émise le [DATE] Fact…" at bounding box center [258, 183] width 426 height 242
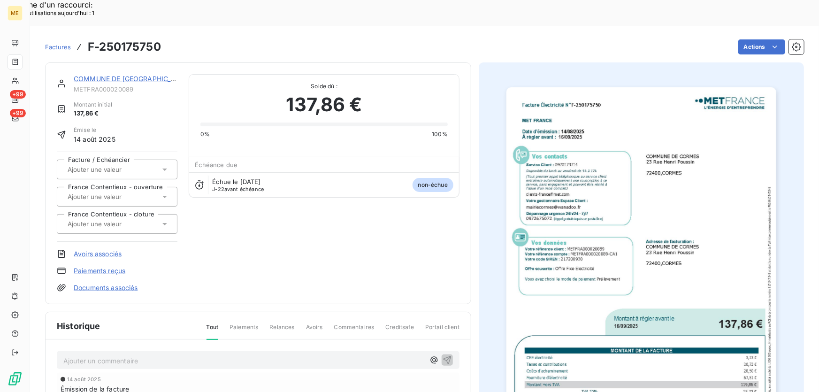
click at [94, 75] on link "COMMUNE DE [GEOGRAPHIC_DATA]" at bounding box center [132, 79] width 117 height 8
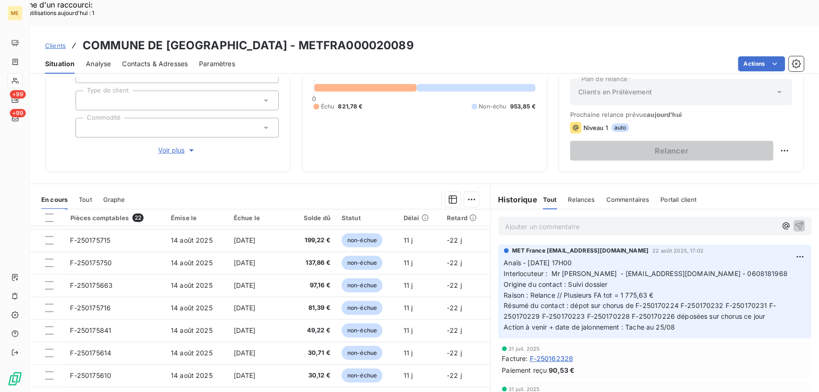
scroll to position [256, 0]
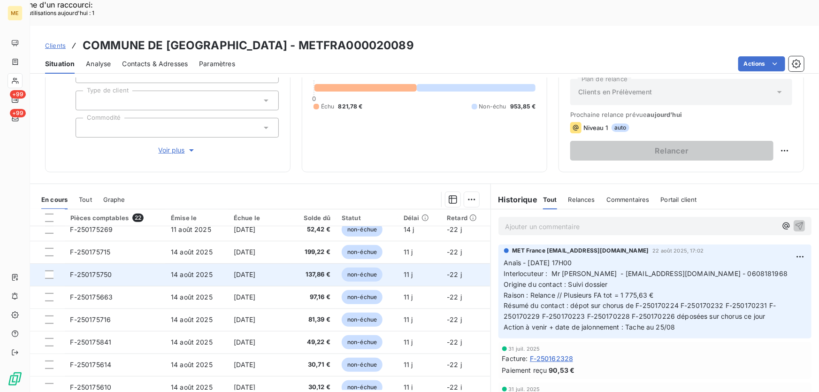
click at [219, 263] on td "14 août 2025" at bounding box center [196, 274] width 63 height 23
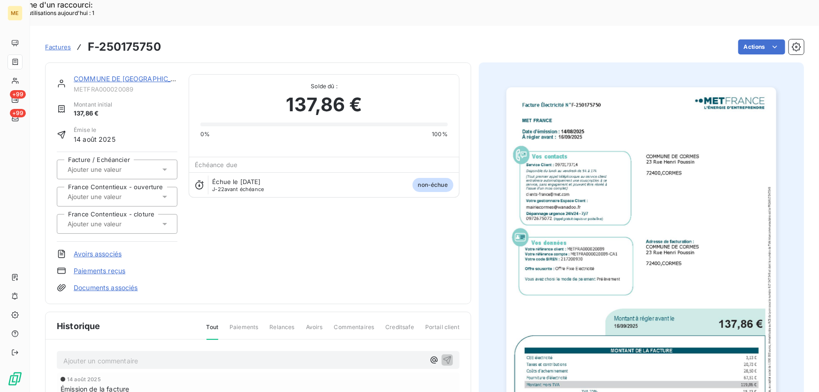
click at [591, 250] on img "button" at bounding box center [641, 278] width 270 height 382
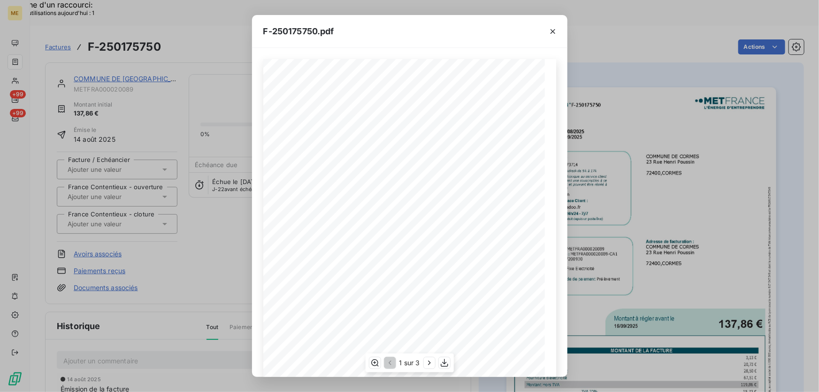
scroll to position [103, 0]
click at [446, 364] on icon "button" at bounding box center [444, 362] width 9 height 9
click at [434, 41] on div "F-250175750.pdf" at bounding box center [409, 31] width 315 height 33
click at [554, 30] on icon "button" at bounding box center [552, 31] width 9 height 9
click at [123, 54] on div "F-250175750.pdf Facture Électricité N° F-250175750 MET Energie France 4, rue de…" at bounding box center [409, 196] width 819 height 392
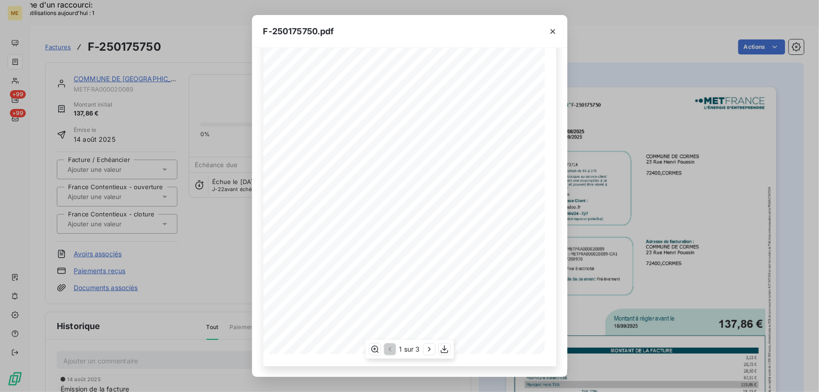
drag, startPoint x: 85, startPoint y: 52, endPoint x: 117, endPoint y: 53, distance: 32.4
click at [84, 52] on div "F-250175750.pdf Facture Électricité N° F-250175750 MET Energie France 4, rue de…" at bounding box center [409, 196] width 819 height 392
click at [552, 30] on icon "button" at bounding box center [552, 31] width 9 height 9
click at [553, 28] on div at bounding box center [552, 31] width 29 height 32
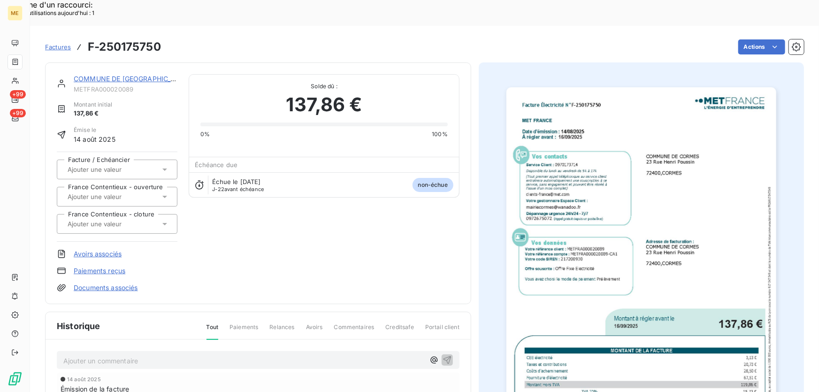
click at [109, 75] on link "COMMUNE DE [GEOGRAPHIC_DATA]" at bounding box center [132, 79] width 117 height 8
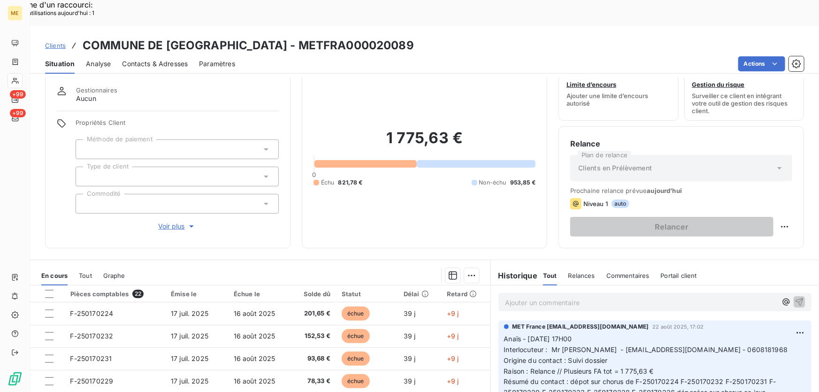
scroll to position [103, 0]
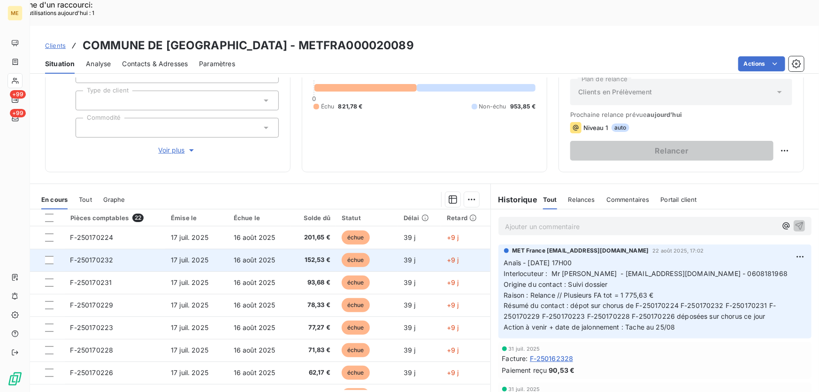
click at [405, 115] on div "1 775,63 € 0 Échu 821,78 € Non-échu 953,85 €" at bounding box center [424, 82] width 222 height 158
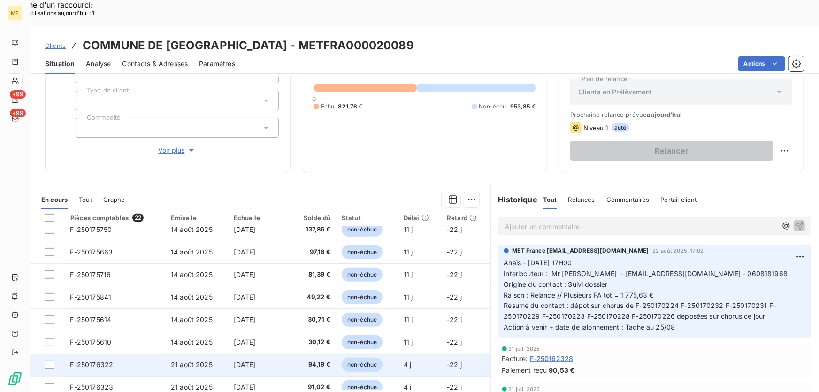
scroll to position [289, 0]
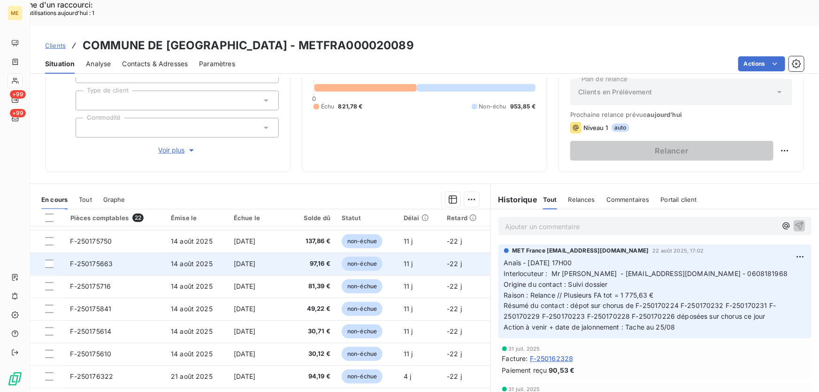
click at [150, 252] on td "F-250175663" at bounding box center [115, 263] width 101 height 23
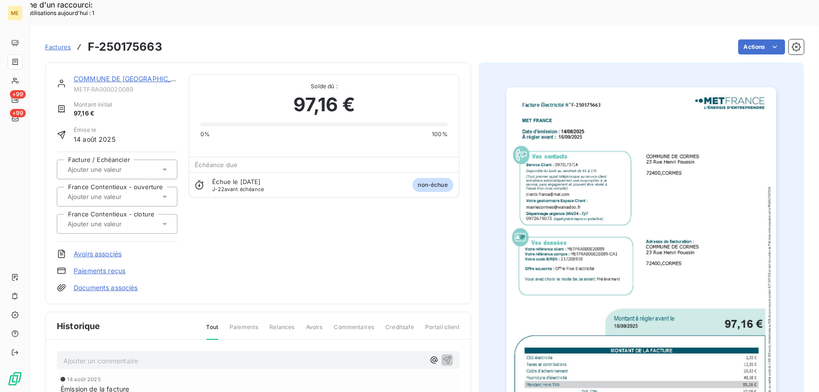
click at [574, 263] on img "button" at bounding box center [641, 278] width 270 height 382
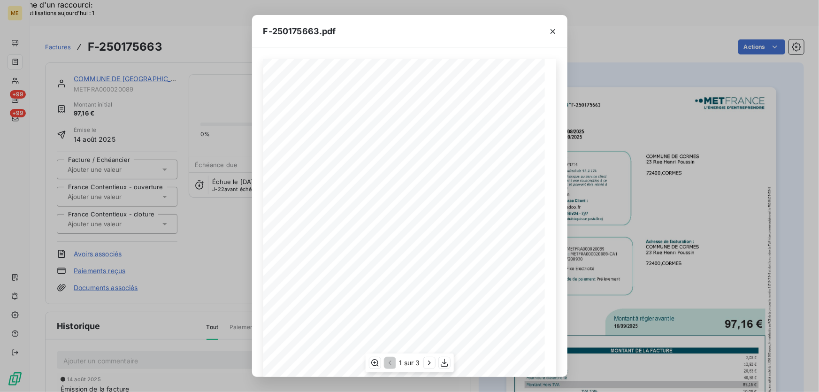
scroll to position [85, 0]
click at [445, 359] on icon "button" at bounding box center [444, 362] width 9 height 9
click at [317, 28] on span "F-250175663.pdf" at bounding box center [299, 31] width 73 height 13
click at [260, 30] on div "F-250175663.pdf" at bounding box center [409, 31] width 315 height 33
click at [555, 29] on icon "button" at bounding box center [552, 31] width 9 height 9
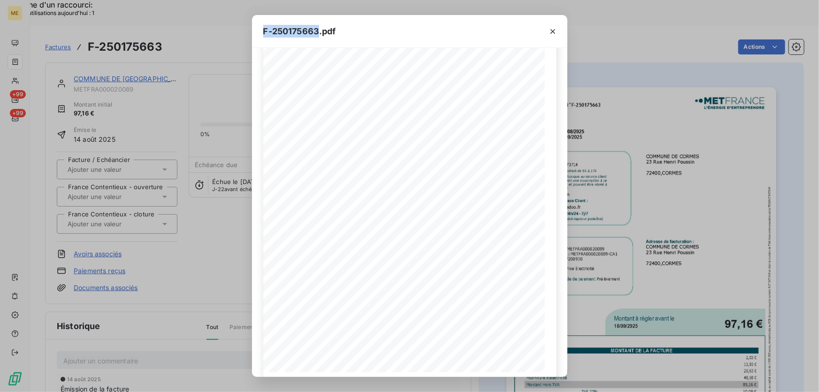
click at [551, 29] on icon "button" at bounding box center [552, 31] width 9 height 9
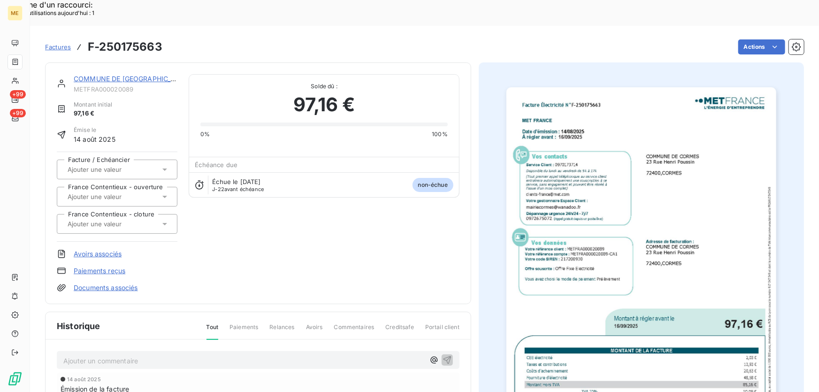
click at [136, 75] on link "COMMUNE DE [GEOGRAPHIC_DATA]" at bounding box center [132, 79] width 117 height 8
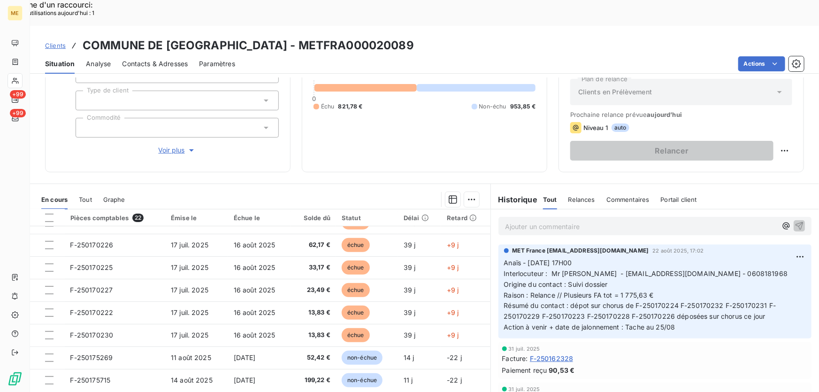
scroll to position [213, 0]
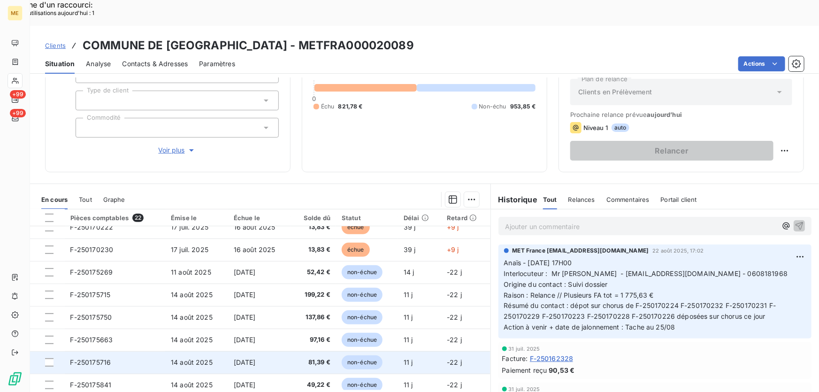
click at [223, 351] on td "14 août 2025" at bounding box center [196, 362] width 63 height 23
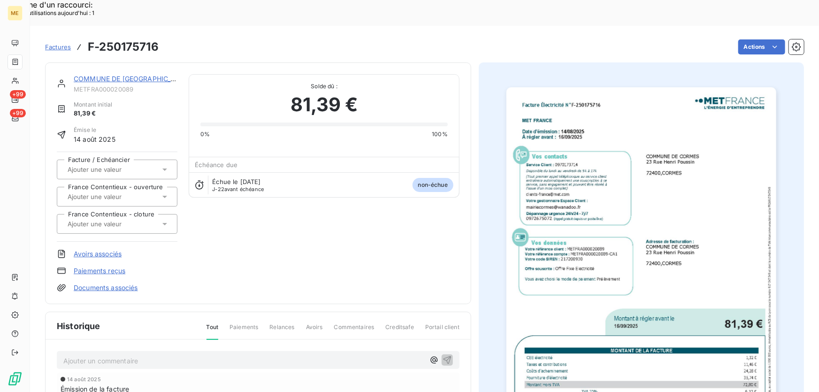
click at [716, 156] on img "button" at bounding box center [641, 278] width 270 height 382
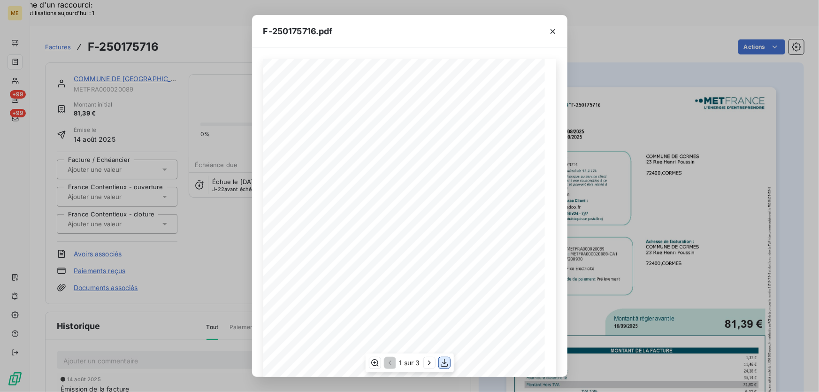
click at [444, 362] on icon "button" at bounding box center [444, 363] width 8 height 8
click at [260, 29] on div "F-250175716.pdf" at bounding box center [409, 31] width 315 height 33
click at [553, 32] on icon "button" at bounding box center [552, 31] width 9 height 9
click at [550, 29] on icon "button" at bounding box center [552, 31] width 5 height 5
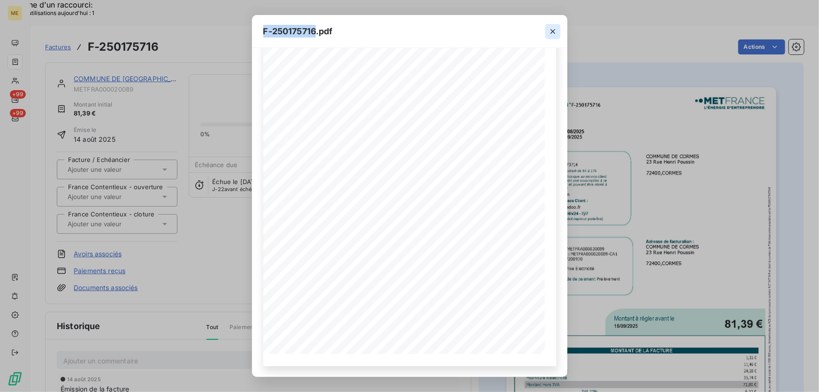
click at [555, 30] on icon "button" at bounding box center [552, 31] width 9 height 9
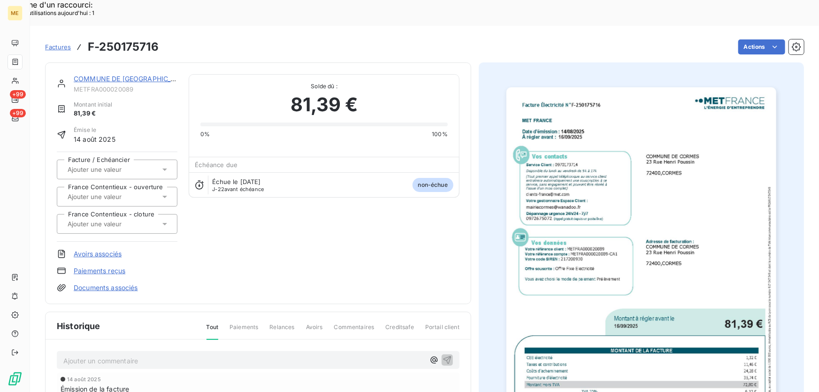
click at [124, 75] on link "COMMUNE DE [GEOGRAPHIC_DATA]" at bounding box center [132, 79] width 117 height 8
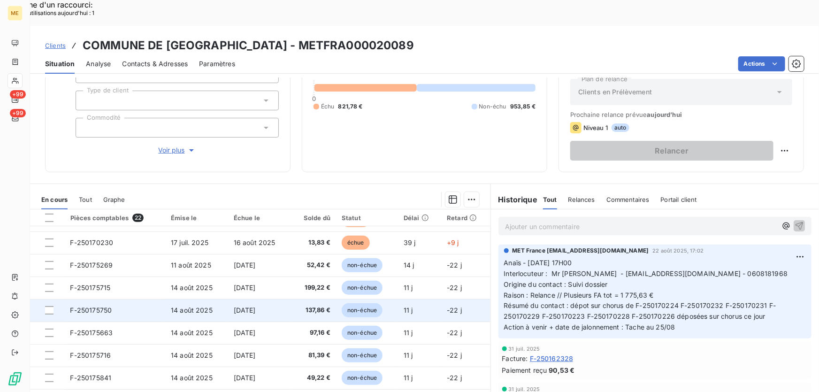
scroll to position [256, 0]
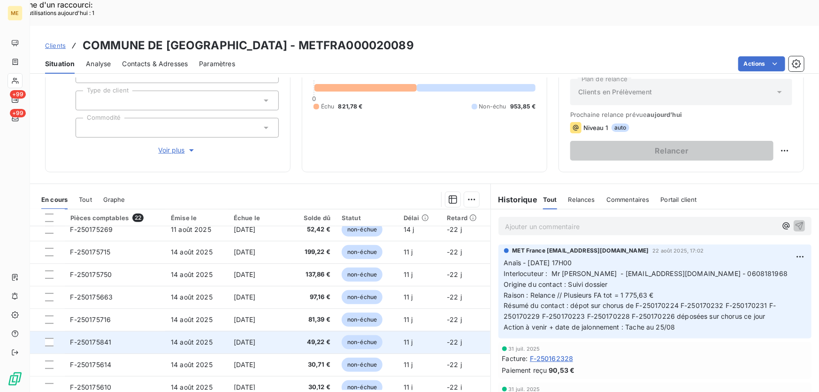
click at [127, 331] on td "F-250175841" at bounding box center [115, 342] width 101 height 23
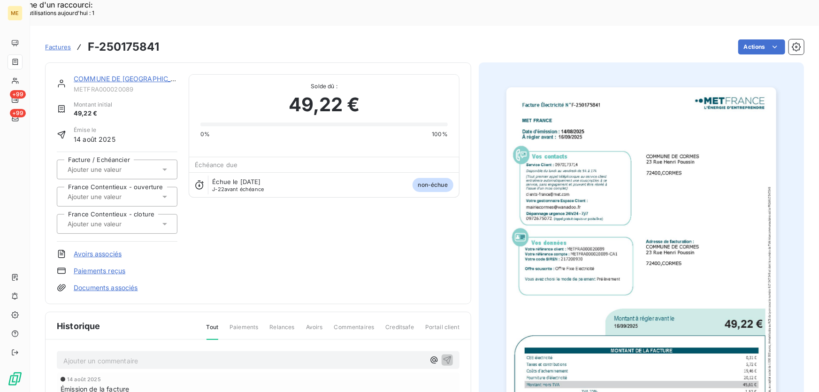
click at [549, 263] on img "button" at bounding box center [641, 278] width 270 height 382
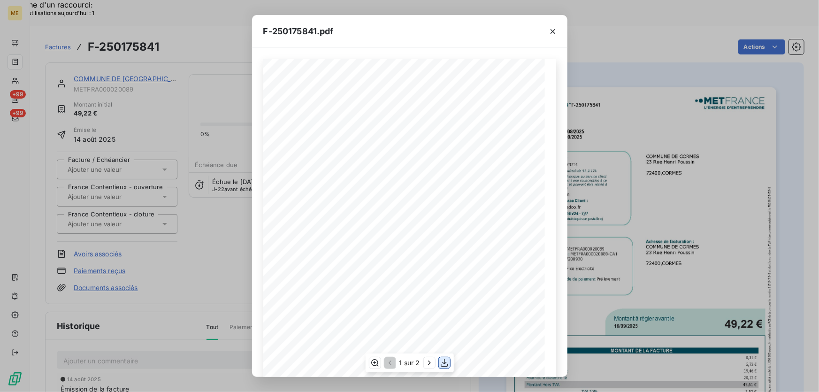
click at [445, 362] on icon "button" at bounding box center [444, 362] width 9 height 9
click at [289, 33] on span "F-250175841.pdf" at bounding box center [298, 31] width 70 height 13
click at [300, 26] on span "F-250175841.pdf" at bounding box center [298, 31] width 70 height 13
drag, startPoint x: 263, startPoint y: 29, endPoint x: 317, endPoint y: 33, distance: 54.1
click at [317, 33] on span "F-250175841.pdf" at bounding box center [298, 31] width 70 height 13
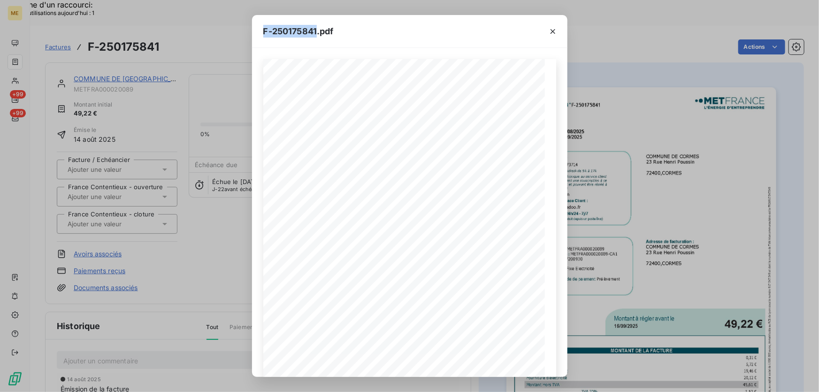
copy span "F-250175841"
click at [553, 30] on icon "button" at bounding box center [552, 31] width 9 height 9
click at [553, 32] on icon "button" at bounding box center [552, 31] width 5 height 5
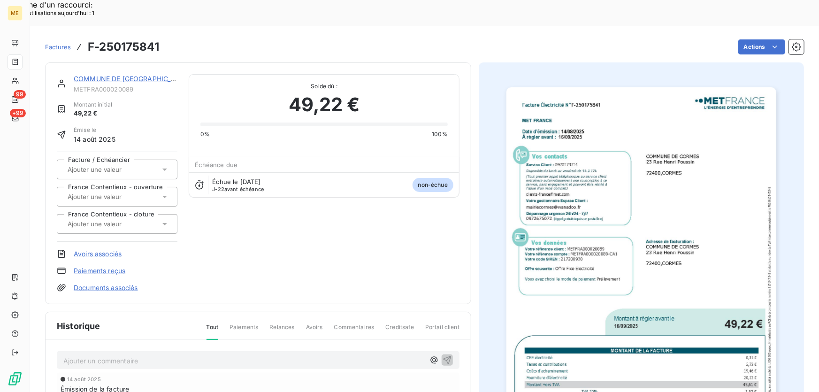
click at [128, 75] on link "COMMUNE DE [GEOGRAPHIC_DATA]" at bounding box center [132, 79] width 117 height 8
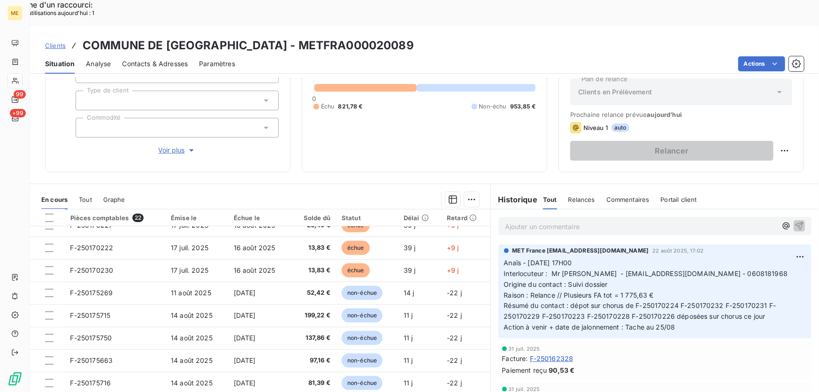
scroll to position [256, 0]
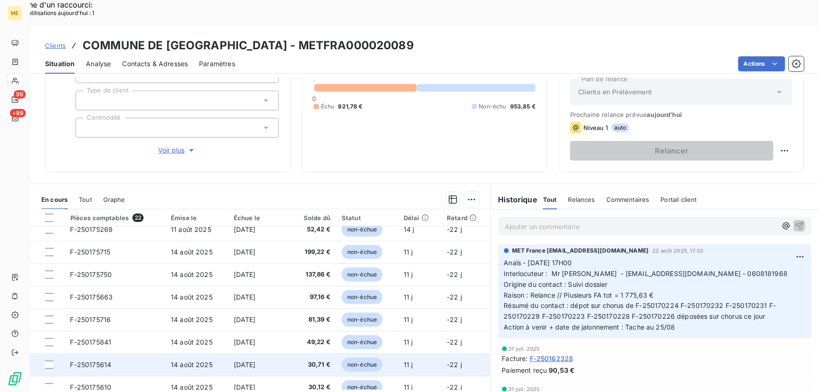
click at [132, 353] on td "F-250175614" at bounding box center [115, 364] width 101 height 23
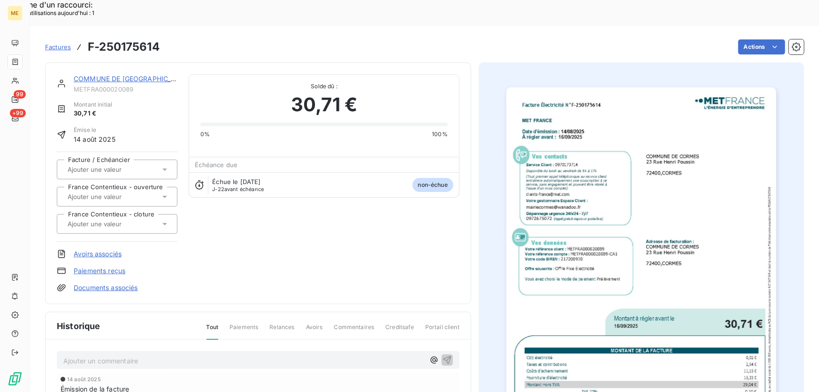
click at [542, 261] on img "button" at bounding box center [641, 278] width 270 height 382
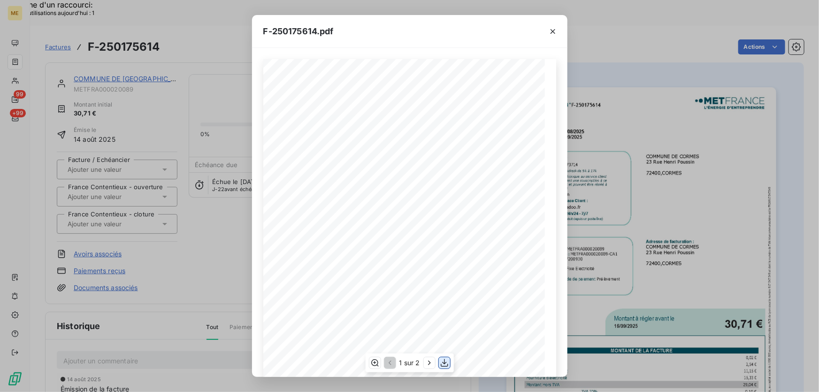
click at [444, 364] on icon "button" at bounding box center [444, 363] width 8 height 8
click at [462, 29] on div "F-250175614.pdf" at bounding box center [409, 31] width 315 height 33
click at [554, 32] on icon "button" at bounding box center [552, 31] width 5 height 5
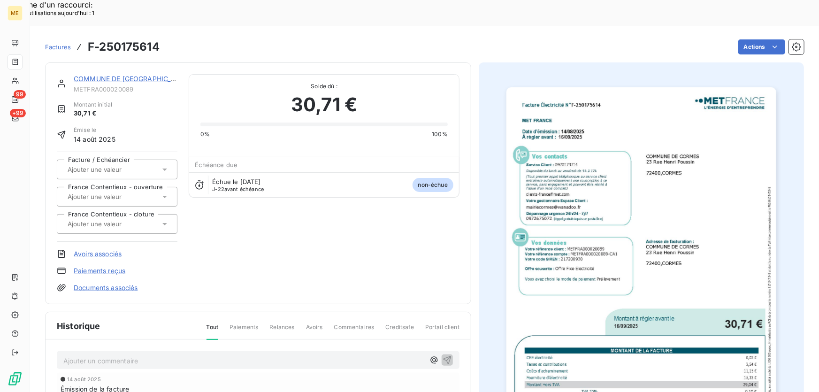
click at [146, 75] on link "COMMUNE DE CORMES" at bounding box center [132, 79] width 117 height 8
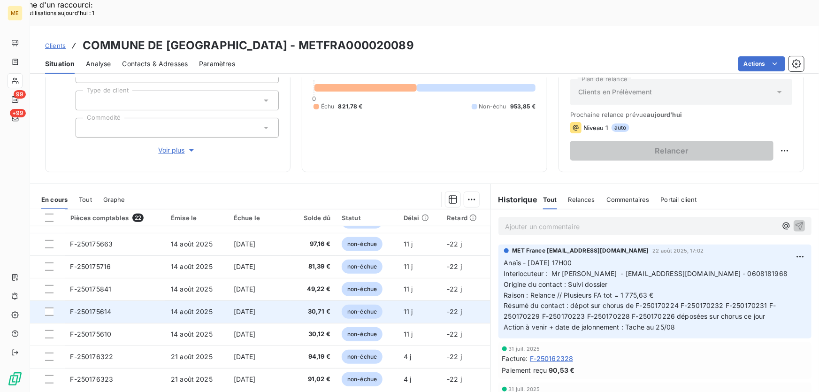
scroll to position [332, 0]
click at [128, 300] on td "F-250175610" at bounding box center [115, 311] width 101 height 23
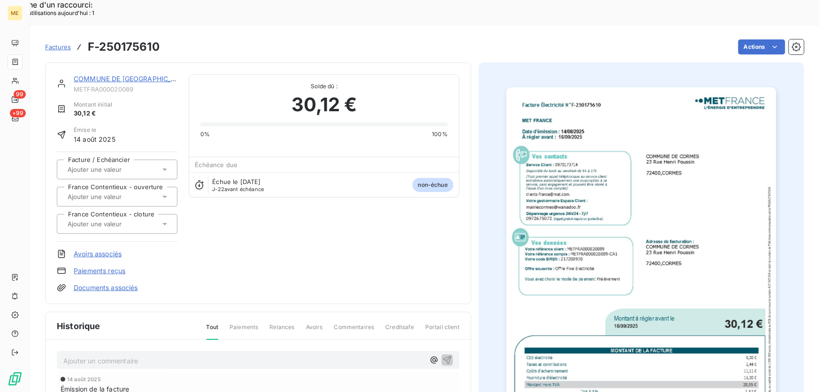
click at [615, 262] on img "button" at bounding box center [641, 278] width 270 height 382
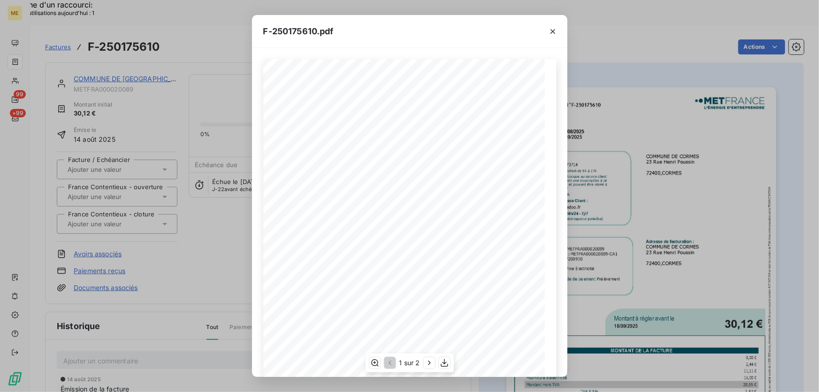
click at [450, 366] on div "1 sur 2" at bounding box center [409, 362] width 88 height 19
click at [440, 363] on icon "button" at bounding box center [444, 362] width 9 height 9
click at [553, 29] on icon "button" at bounding box center [552, 31] width 9 height 9
click at [552, 28] on icon "button" at bounding box center [552, 31] width 9 height 9
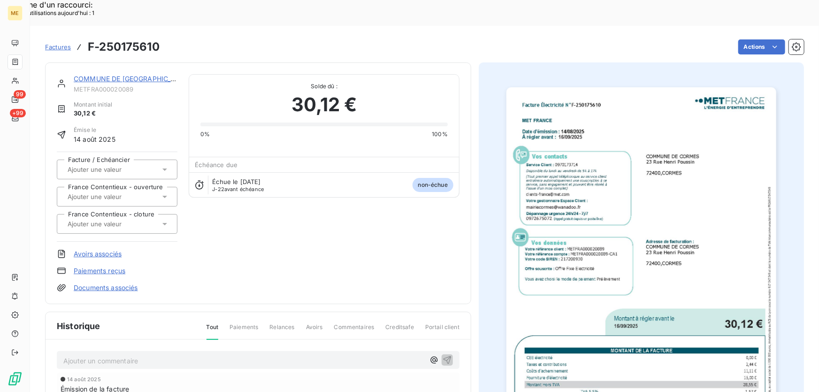
click at [112, 75] on link "COMMUNE DE CORMES" at bounding box center [132, 79] width 117 height 8
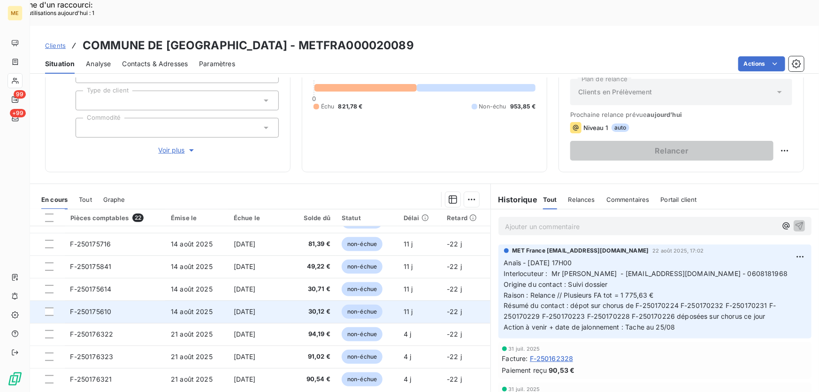
scroll to position [332, 0]
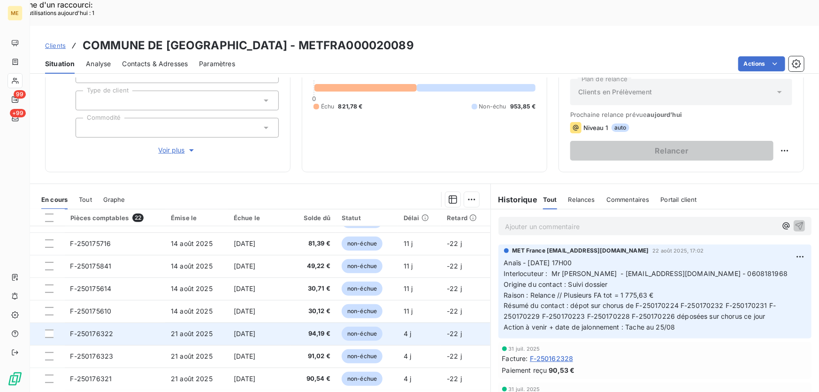
click at [159, 322] on td "F-250176322" at bounding box center [115, 333] width 101 height 23
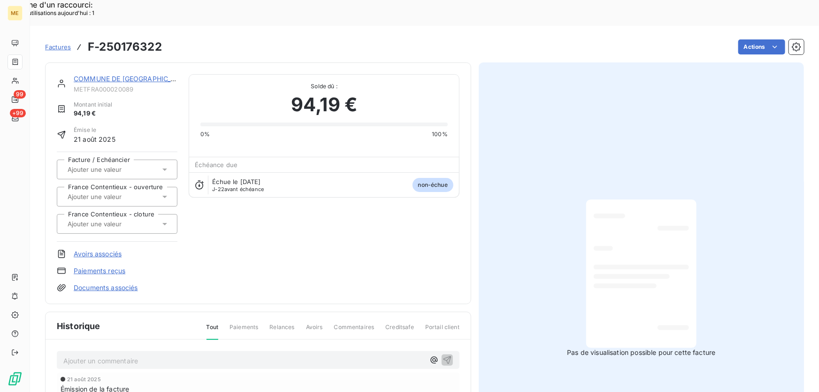
click at [121, 75] on link "COMMUNE DE CORMES" at bounding box center [132, 79] width 117 height 8
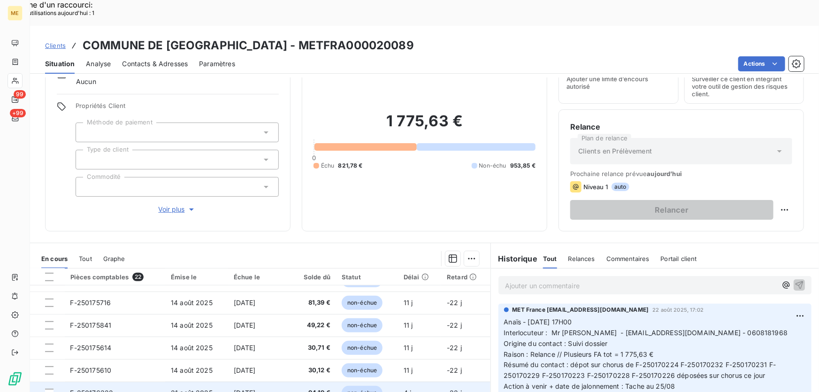
scroll to position [103, 0]
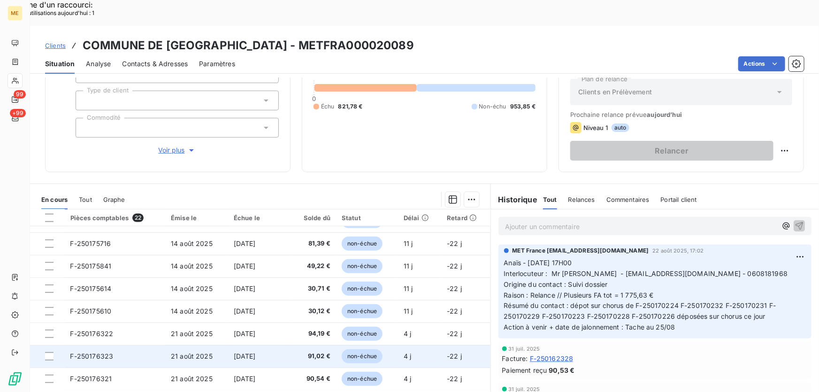
click at [167, 345] on td "21 août 2025" at bounding box center [196, 356] width 63 height 23
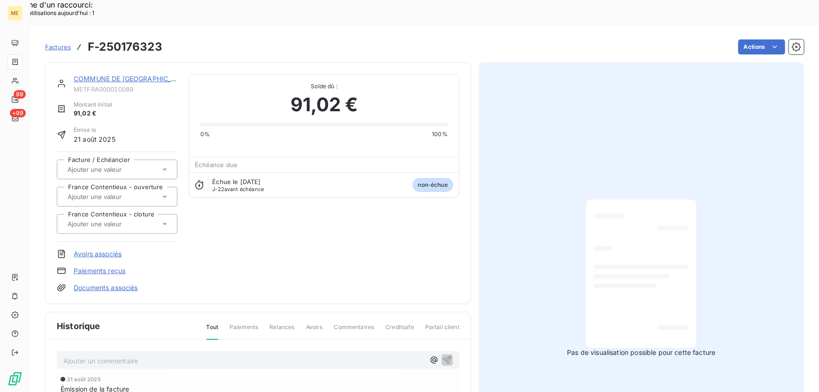
click at [118, 75] on link "COMMUNE DE CORMES" at bounding box center [132, 79] width 117 height 8
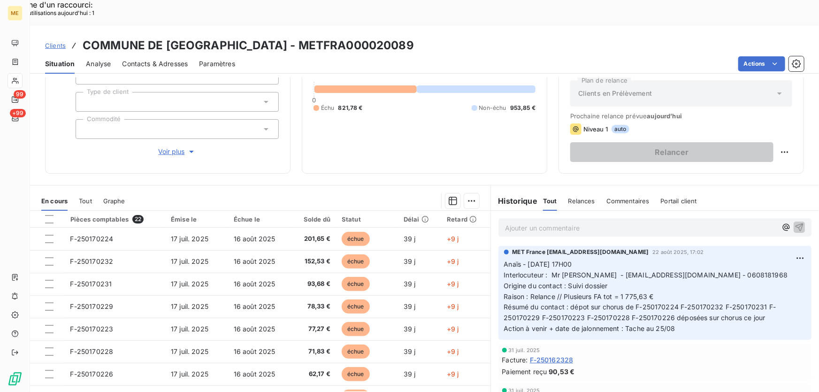
scroll to position [103, 0]
click at [439, 115] on div "1 775,63 € 0 Échu 821,78 € Non-échu 953,85 €" at bounding box center [424, 82] width 222 height 158
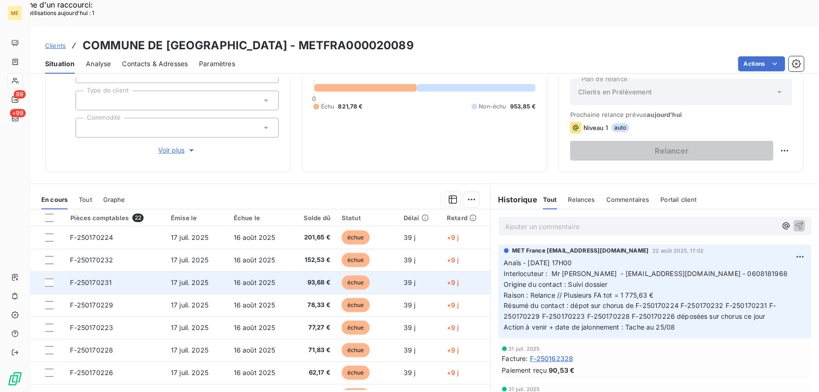
scroll to position [170, 0]
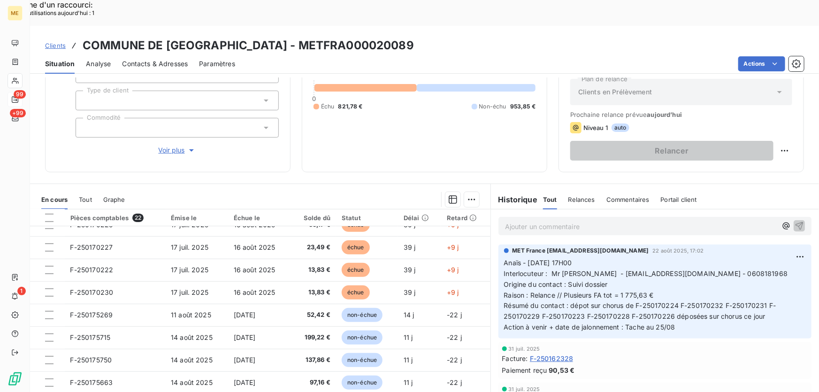
click at [15, 99] on icon at bounding box center [15, 100] width 8 height 8
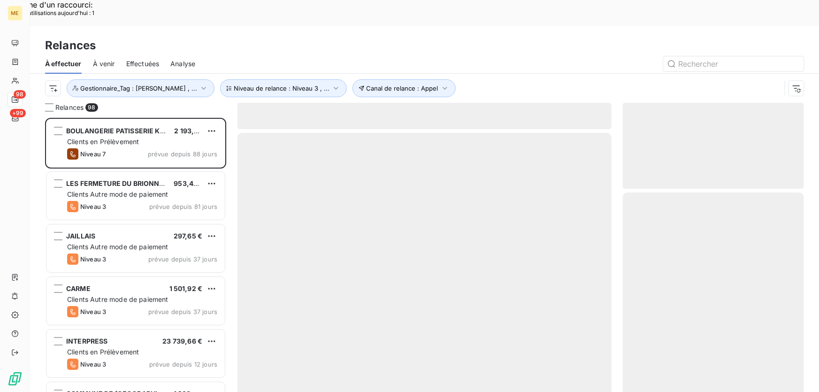
scroll to position [294, 174]
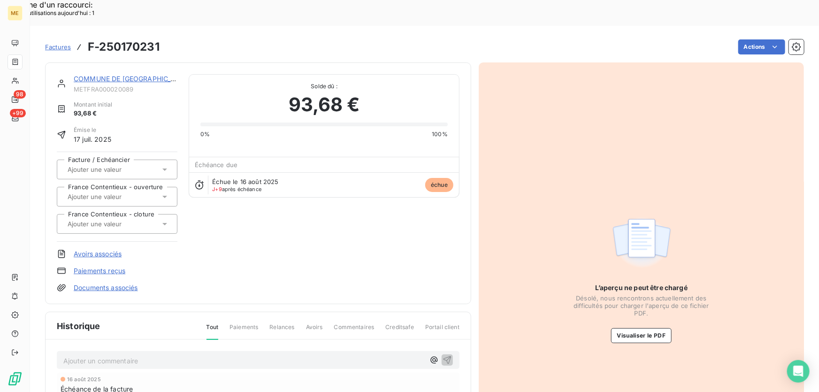
click at [134, 75] on link "COMMUNE DE [GEOGRAPHIC_DATA]" at bounding box center [132, 79] width 117 height 8
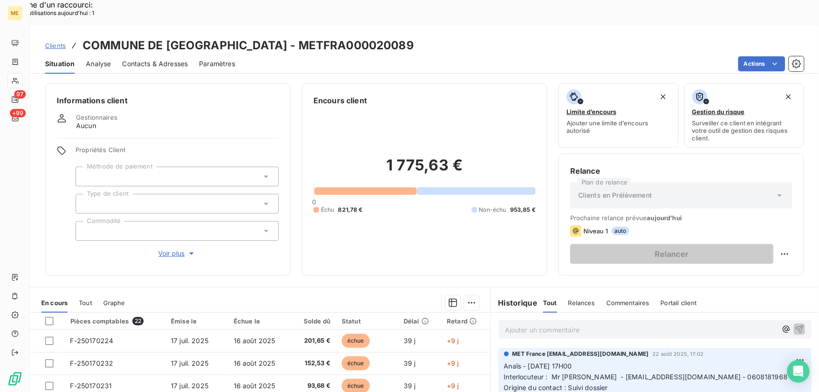
scroll to position [103, 0]
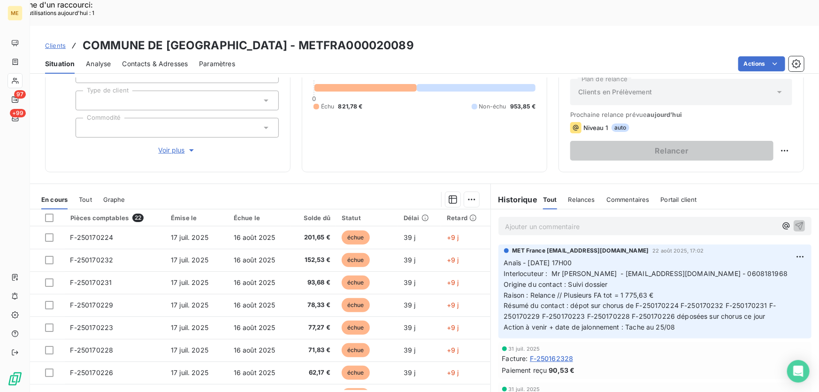
click at [566, 220] on p "Ajouter un commentaire ﻿" at bounding box center [641, 226] width 272 height 12
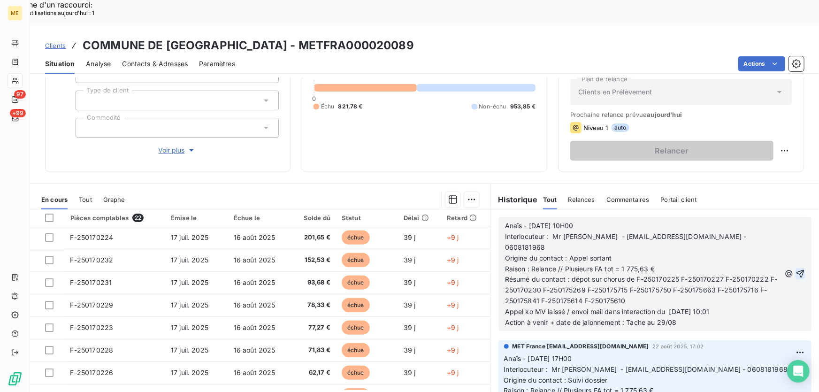
click at [796, 270] on icon "button" at bounding box center [800, 274] width 8 height 8
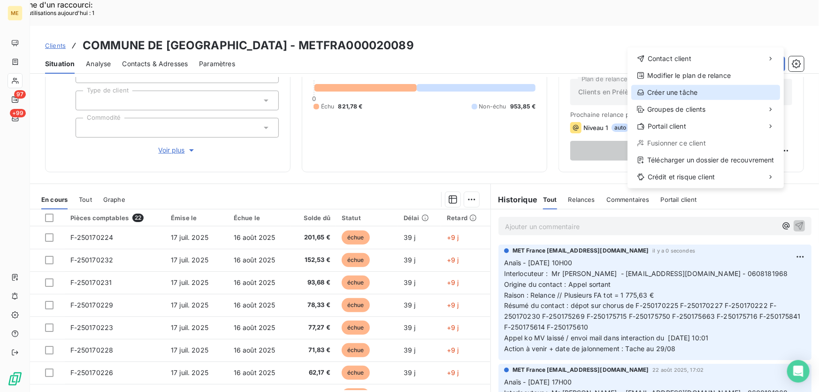
click at [713, 89] on div "Créer une tâche" at bounding box center [705, 92] width 149 height 15
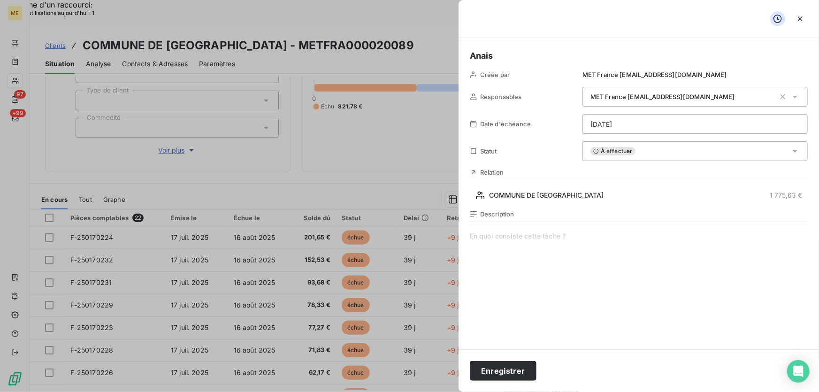
click at [532, 234] on span at bounding box center [639, 321] width 338 height 180
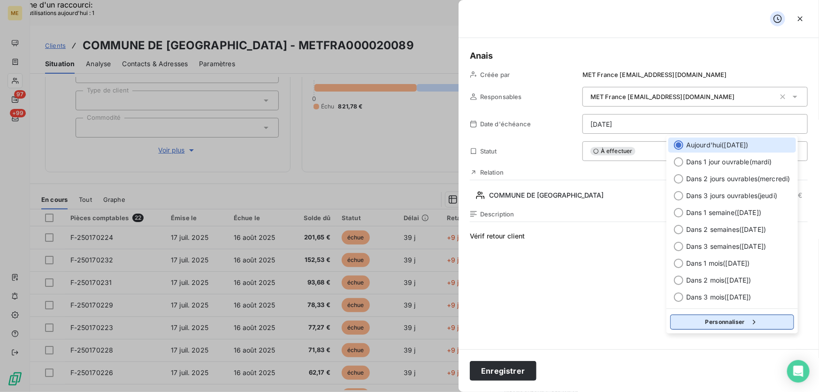
click at [734, 323] on button "Personnaliser" at bounding box center [732, 321] width 124 height 15
select select "7"
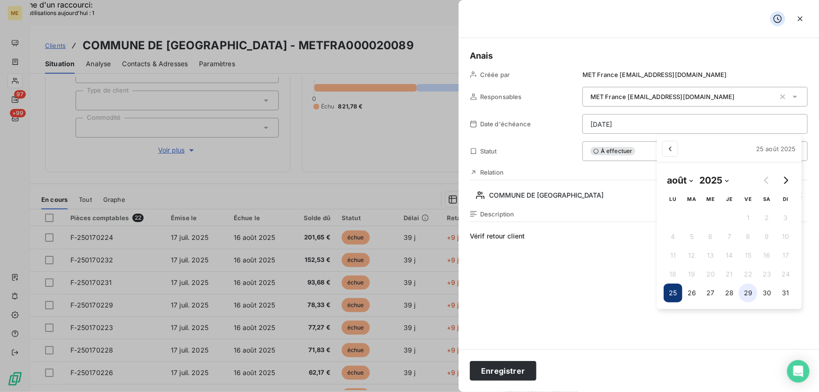
click at [742, 292] on button "29" at bounding box center [747, 292] width 19 height 19
type input "[DATE]"
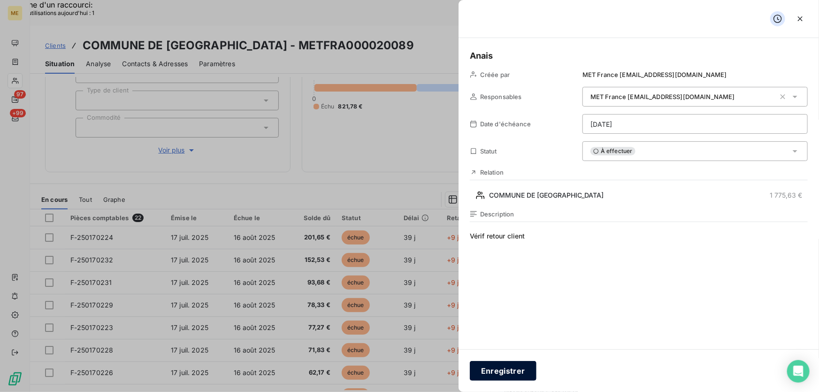
click at [510, 372] on button "Enregistrer" at bounding box center [503, 371] width 67 height 20
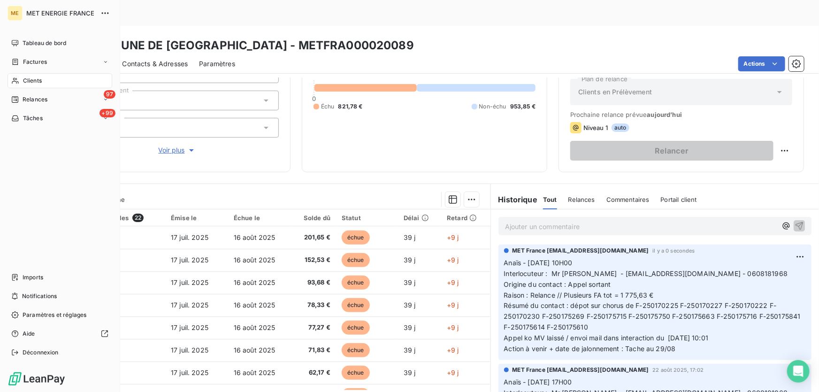
click at [29, 80] on span "Clients" at bounding box center [32, 80] width 19 height 8
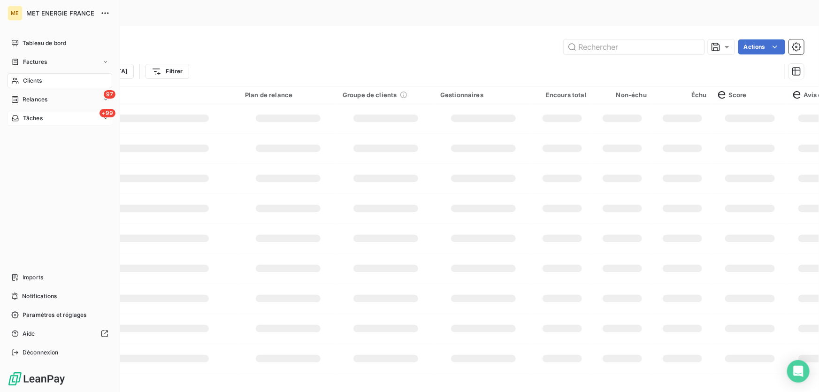
click at [31, 120] on span "Tâches" at bounding box center [33, 118] width 20 height 8
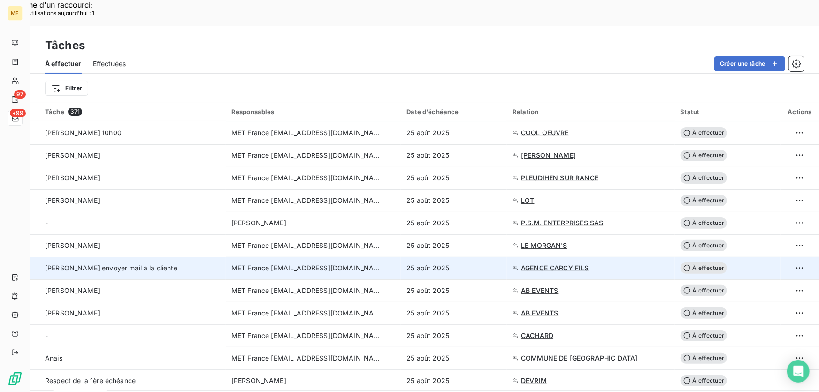
scroll to position [1492, 0]
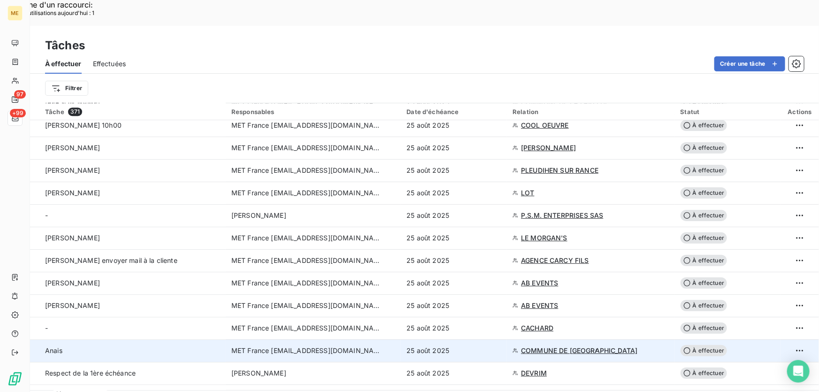
click at [463, 346] on div "25 août 2025" at bounding box center [453, 350] width 95 height 9
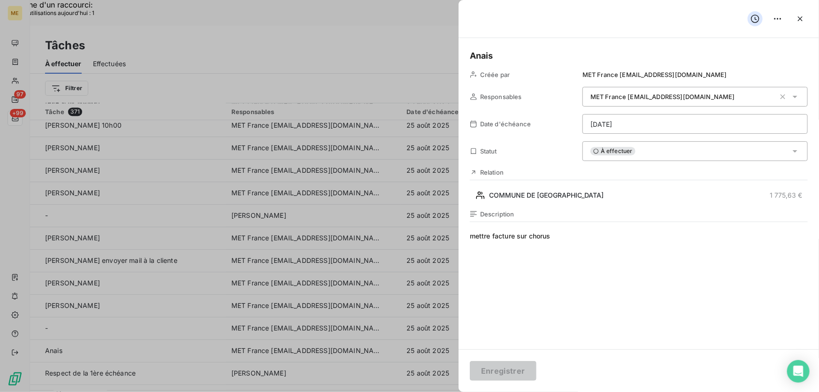
click at [698, 145] on div "À effectuer" at bounding box center [694, 151] width 225 height 20
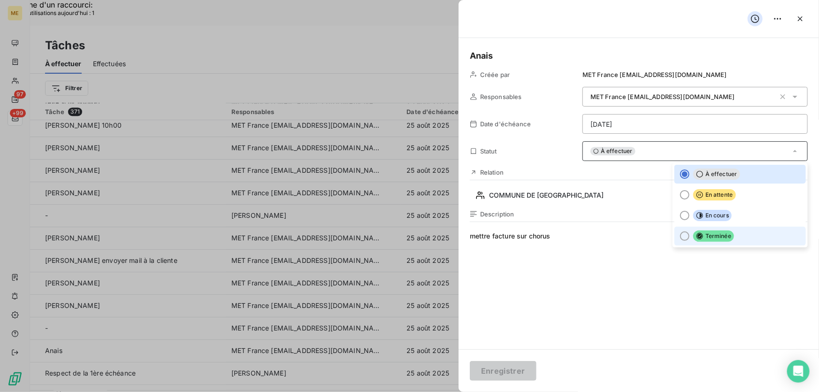
click at [727, 229] on li "Terminée" at bounding box center [739, 236] width 131 height 19
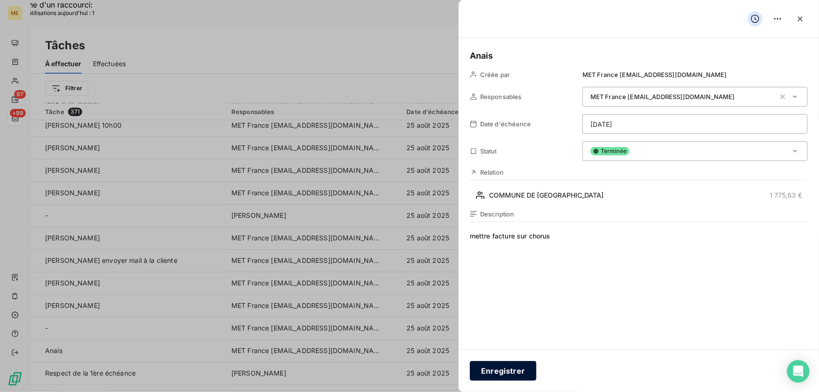
click at [486, 367] on button "Enregistrer" at bounding box center [503, 371] width 67 height 20
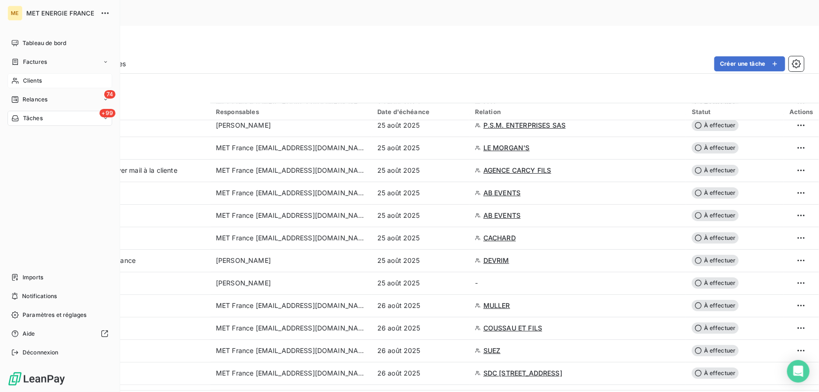
click at [26, 79] on span "Clients" at bounding box center [32, 80] width 19 height 8
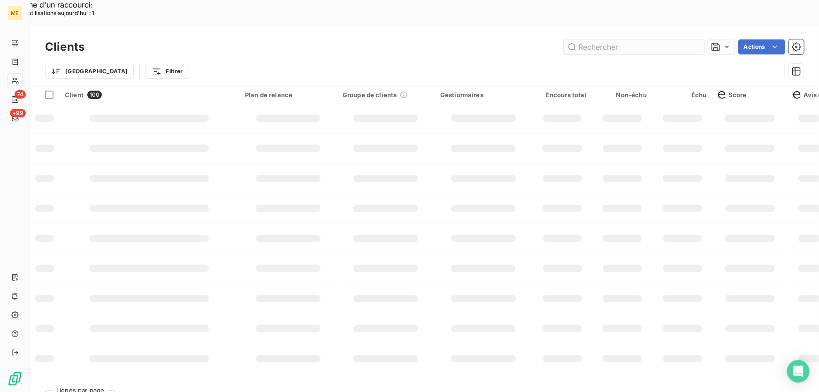
click at [603, 39] on input "text" at bounding box center [633, 46] width 141 height 15
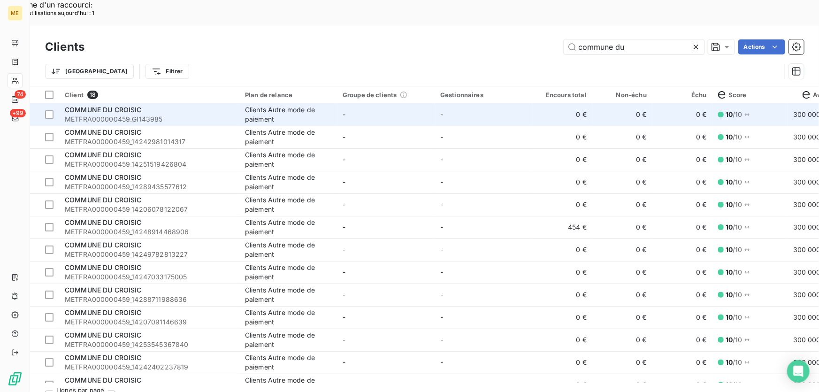
type input "commune du"
click at [468, 103] on td "-" at bounding box center [483, 114] width 98 height 23
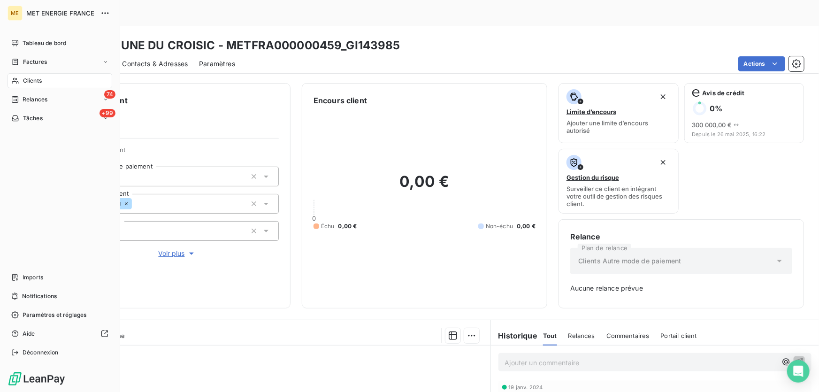
click at [18, 83] on icon at bounding box center [15, 81] width 8 height 8
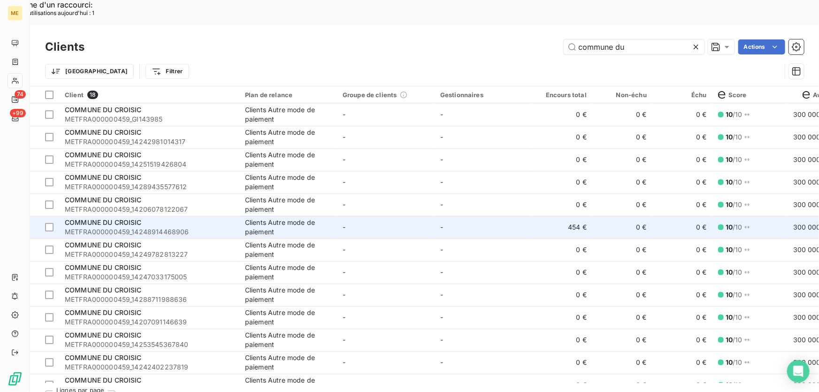
click at [479, 216] on td "-" at bounding box center [483, 227] width 98 height 23
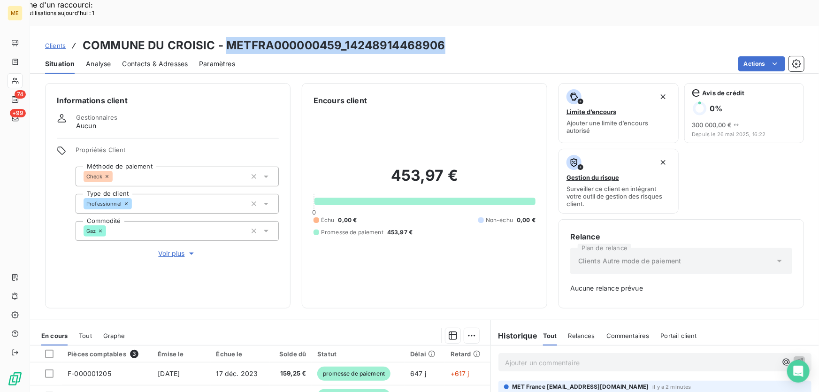
drag, startPoint x: 444, startPoint y: 17, endPoint x: 225, endPoint y: 25, distance: 219.2
click at [225, 37] on div "Clients COMMUNE DU CROISIC - METFRA000000459_14248914468906" at bounding box center [424, 45] width 789 height 17
copy h3 "METFRA000000459_14248914468906"
click at [15, 117] on icon at bounding box center [15, 118] width 8 height 8
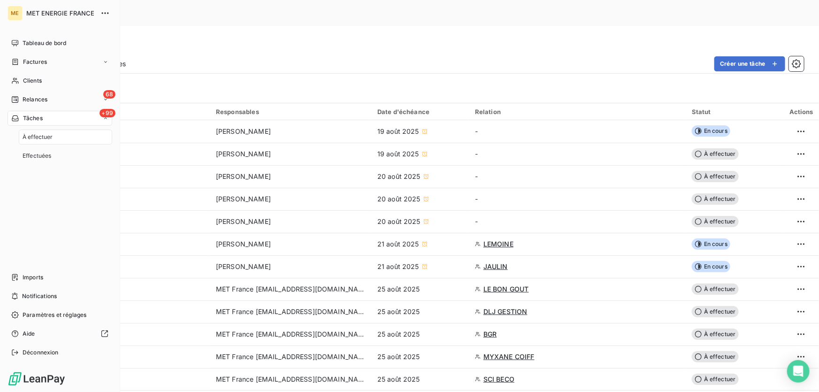
click at [23, 118] on span "Tâches" at bounding box center [33, 118] width 20 height 8
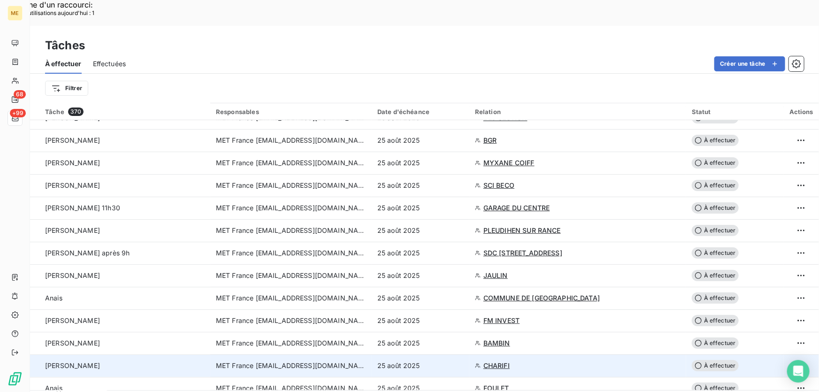
scroll to position [213, 0]
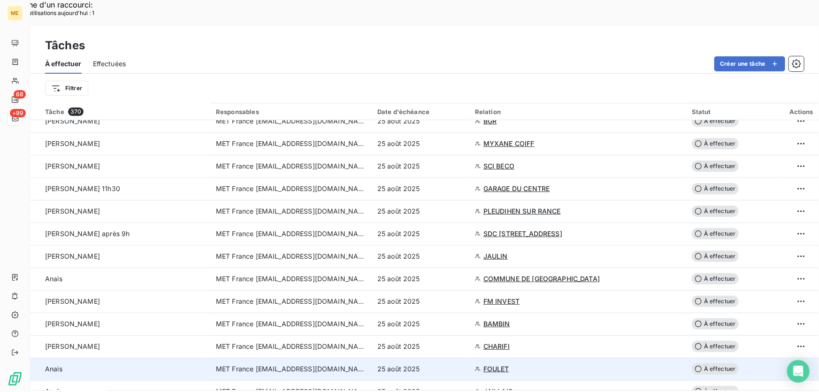
click at [456, 364] on div "25 août 2025" at bounding box center [420, 368] width 86 height 9
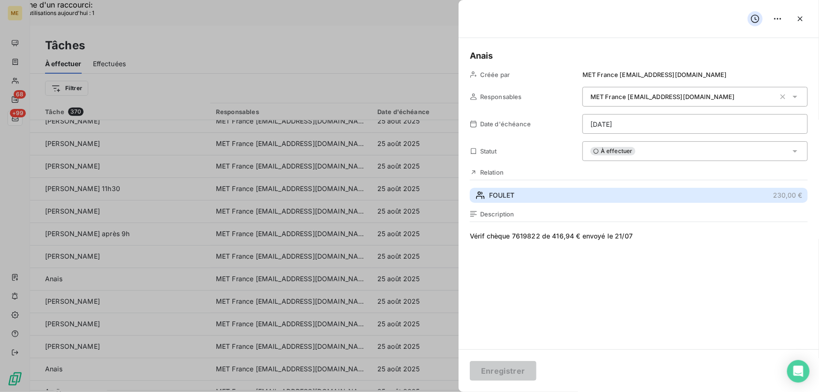
click at [558, 195] on button "FOULET 230,00 €" at bounding box center [639, 195] width 338 height 15
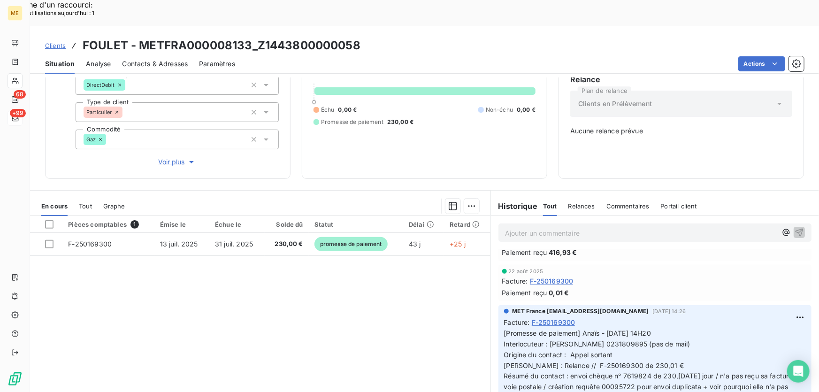
scroll to position [42, 0]
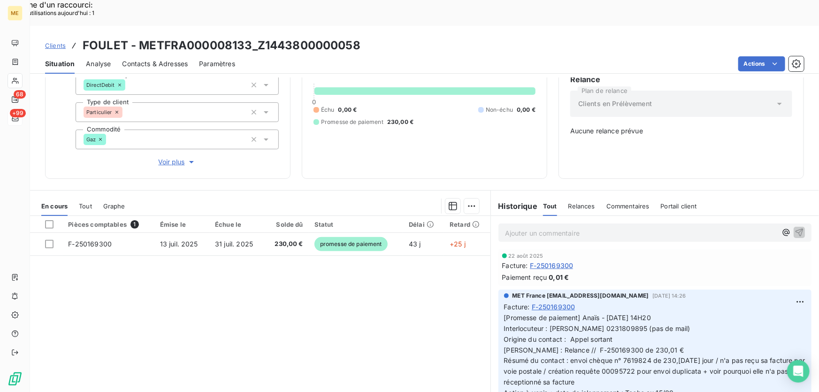
click at [160, 157] on span "Voir plus" at bounding box center [178, 161] width 38 height 9
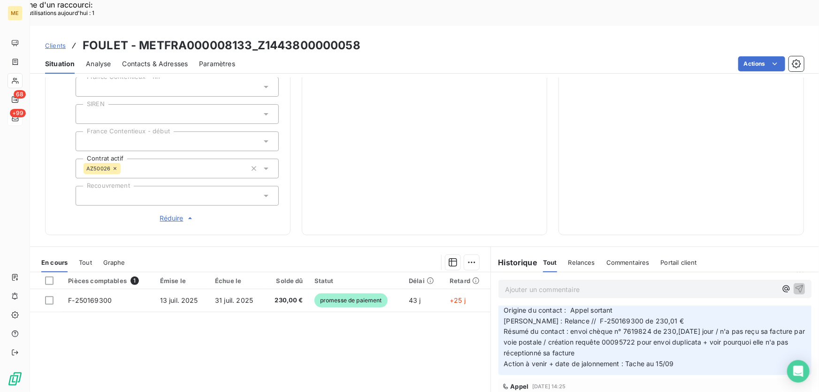
scroll to position [305, 0]
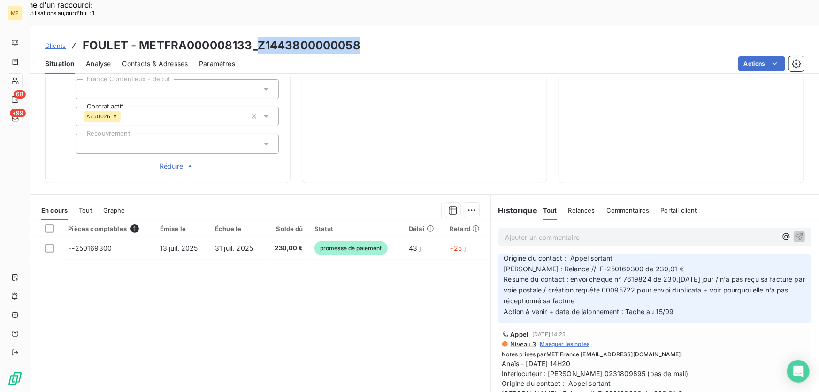
drag, startPoint x: 363, startPoint y: 15, endPoint x: 258, endPoint y: 23, distance: 104.9
click at [258, 37] on div "Clients FOULET - METFRA000008133_Z1443800000058" at bounding box center [424, 45] width 789 height 17
copy h3 "Z1443800000058"
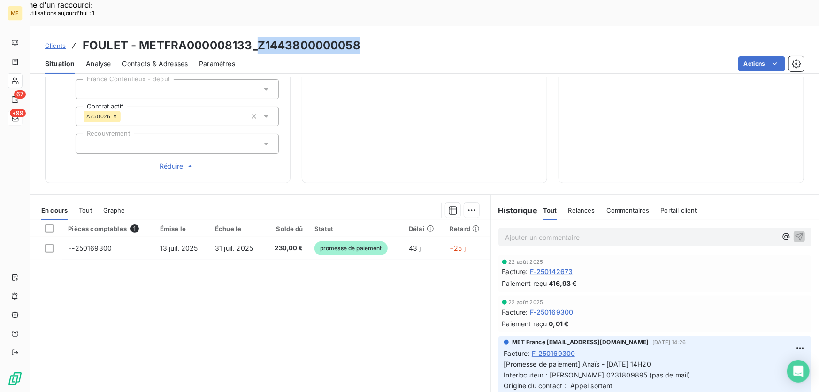
scroll to position [42, 0]
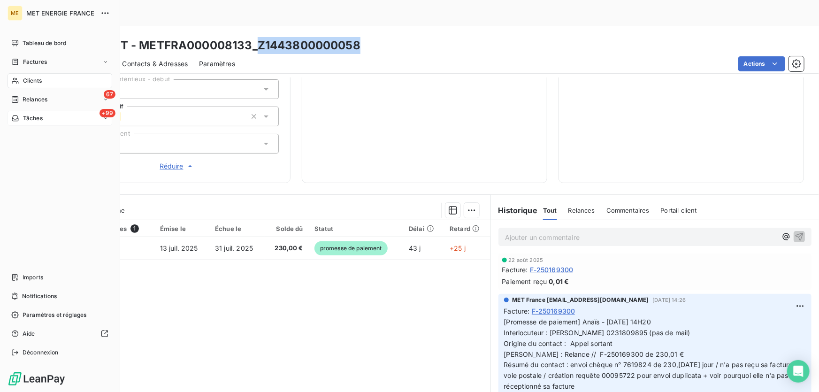
click at [23, 120] on span "Tâches" at bounding box center [33, 118] width 20 height 8
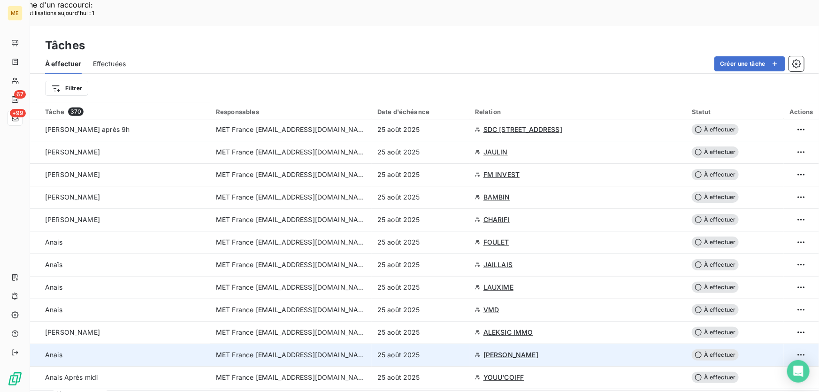
scroll to position [298, 0]
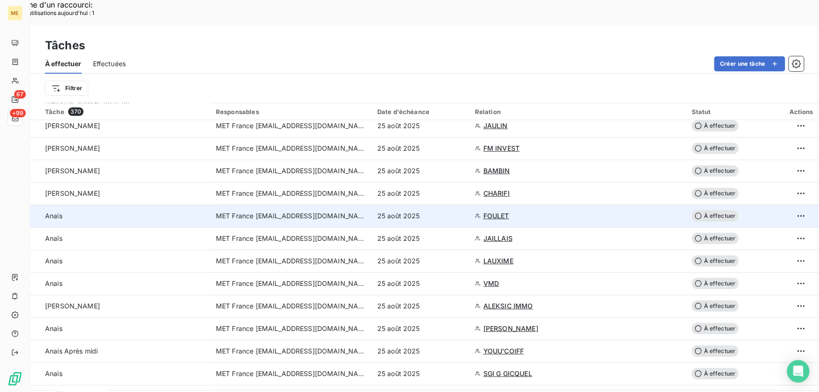
click at [453, 211] on div "25 août 2025" at bounding box center [420, 215] width 86 height 9
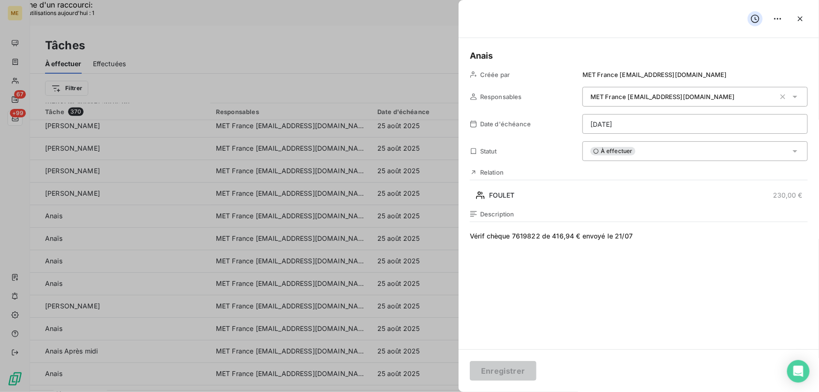
click at [633, 154] on div "À effectuer" at bounding box center [694, 151] width 225 height 20
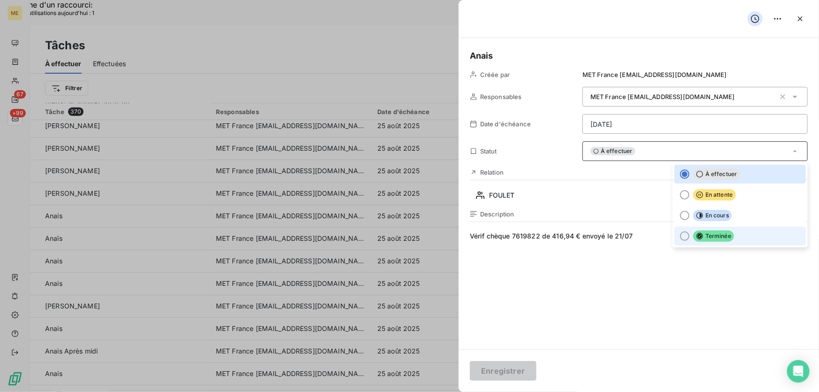
click at [719, 240] on span "Terminée" at bounding box center [713, 235] width 41 height 11
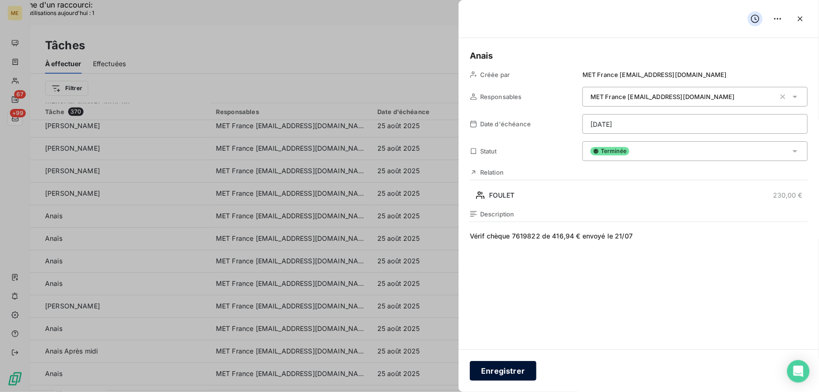
click at [491, 370] on button "Enregistrer" at bounding box center [503, 371] width 67 height 20
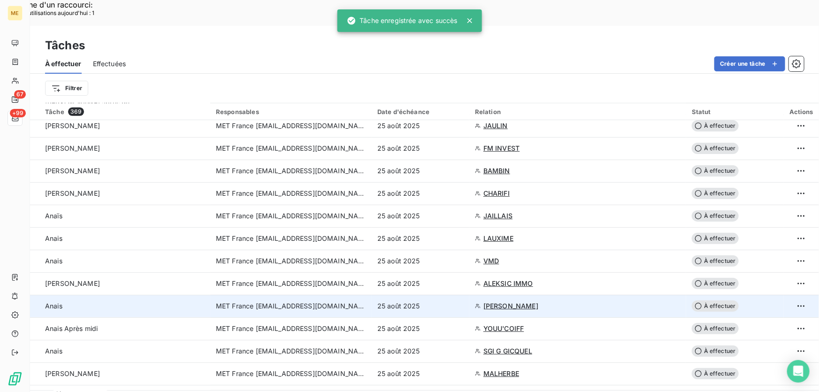
click at [459, 301] on div "25 août 2025" at bounding box center [420, 305] width 86 height 9
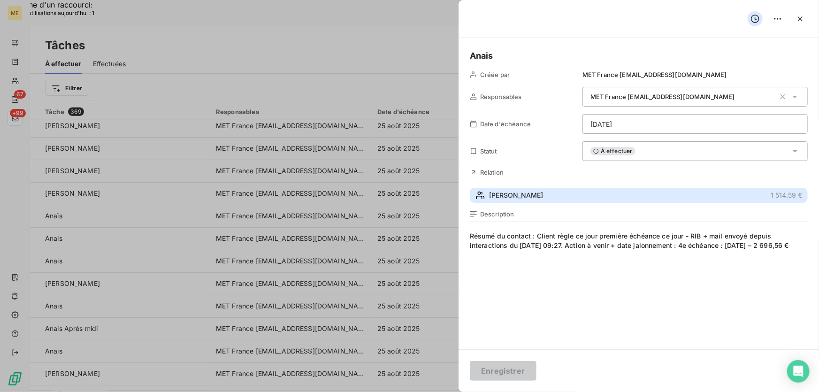
click at [596, 197] on button "SIMON ORAIN PAULETTE 1 514,59 €" at bounding box center [639, 195] width 338 height 15
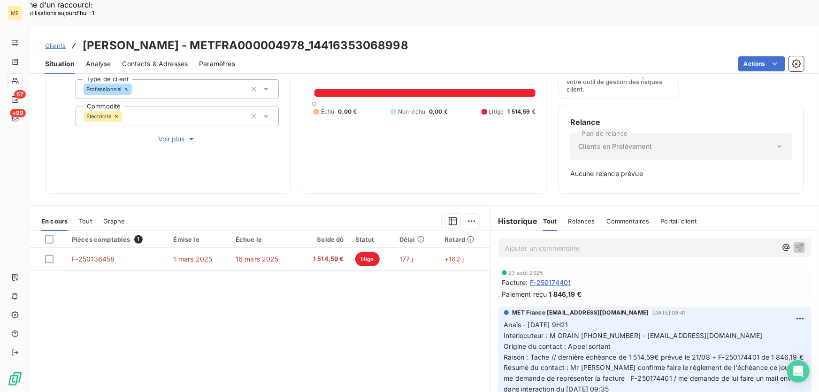
scroll to position [136, 0]
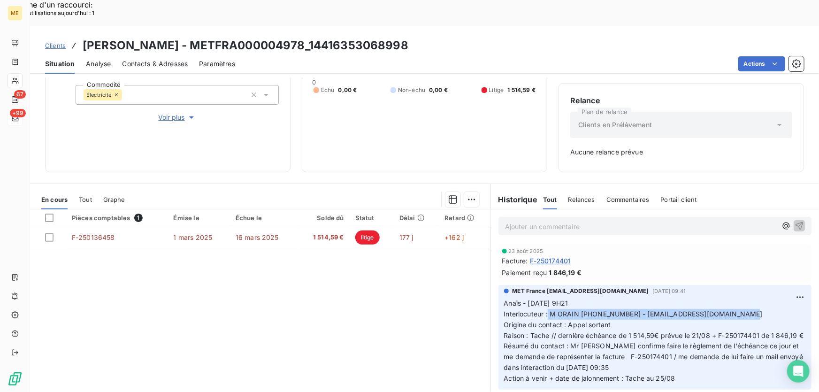
drag, startPoint x: 544, startPoint y: 289, endPoint x: 755, endPoint y: 287, distance: 210.6
click at [755, 298] on p "Anaïs - 22/08/2025 - 9H21 Interlocuteur : M ORAIN 0648248130 - contact@fermelem…" at bounding box center [655, 341] width 302 height 86
drag, startPoint x: 555, startPoint y: 310, endPoint x: 571, endPoint y: 314, distance: 17.1
click at [571, 314] on p "Anaïs - 22/08/2025 - 9H21 Interlocuteur : M ORAIN 0648248130 - contact@fermelem…" at bounding box center [655, 341] width 302 height 86
drag, startPoint x: 736, startPoint y: 289, endPoint x: 624, endPoint y: 286, distance: 112.2
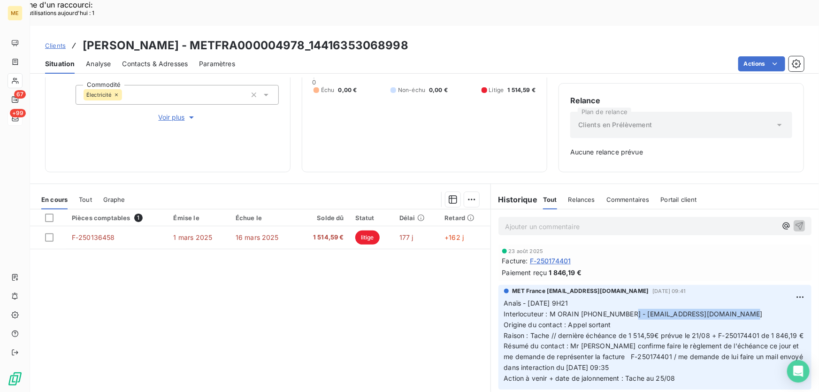
click at [624, 310] on span "Interlocuteur : M ORAIN 0648248130 - contact@fermelemoulindubois.com" at bounding box center [633, 314] width 258 height 8
copy span "contact@fermelemoulindubois.com"
click at [626, 350] on p "Anaïs - 22/08/2025 - 9H21 Interlocuteur : M ORAIN 0648248130 - contact@fermelem…" at bounding box center [655, 341] width 302 height 86
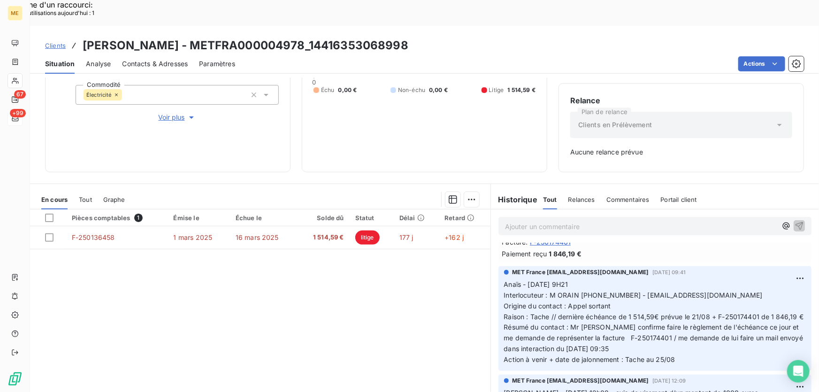
scroll to position [0, 0]
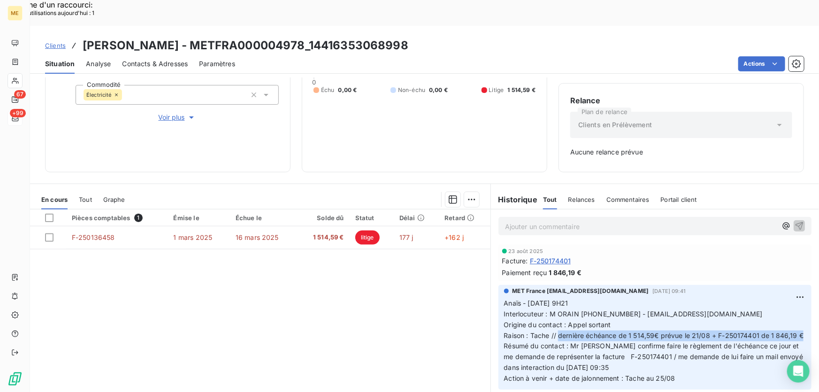
drag, startPoint x: 556, startPoint y: 309, endPoint x: 618, endPoint y: 318, distance: 62.6
click at [618, 318] on p "Anaïs - 22/08/2025 - 9H21 Interlocuteur : M ORAIN 0648248130 - contact@fermelem…" at bounding box center [655, 341] width 302 height 86
copy span "dernière échéance de 1 514,59€ prévue le 21/08 + F-250174401 de 1 846,19 €"
click at [408, 37] on h3 "SIMON ORAIN PAULETTE - METFRA000004978_14416353068998" at bounding box center [246, 45] width 326 height 17
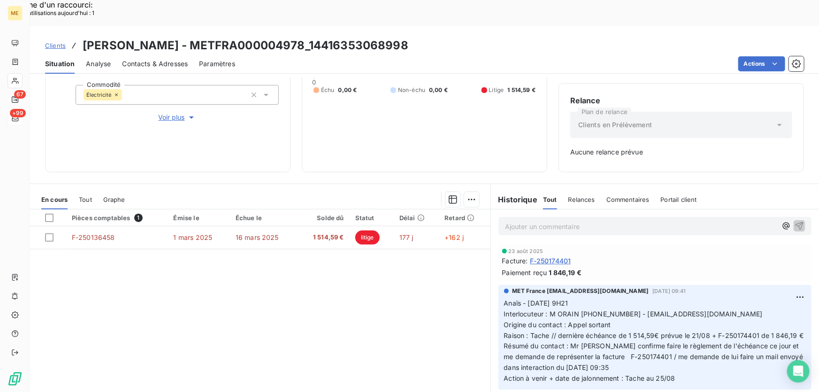
click at [457, 37] on div "Clients SIMON ORAIN PAULETTE - METFRA000004978_14416353068998" at bounding box center [424, 45] width 789 height 17
drag, startPoint x: 454, startPoint y: 20, endPoint x: 352, endPoint y: 23, distance: 102.3
click at [352, 37] on div "Clients SIMON ORAIN PAULETTE - METFRA000004978_14416353068998" at bounding box center [424, 45] width 789 height 17
copy h3 "14416353068998"
drag, startPoint x: 713, startPoint y: 309, endPoint x: 740, endPoint y: 318, distance: 28.3
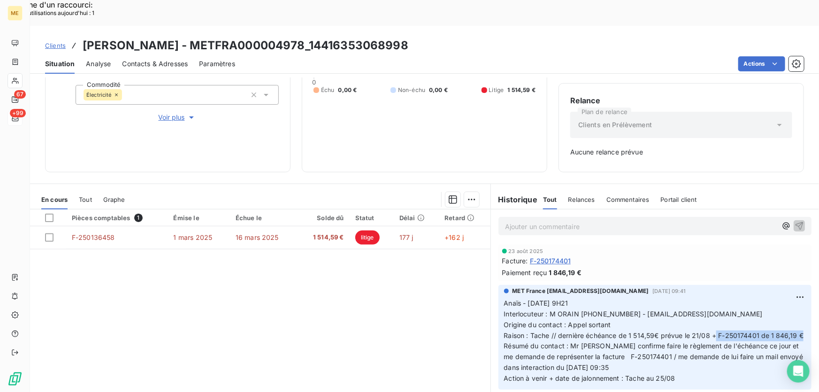
click at [740, 318] on p "Anaïs - 22/08/2025 - 9H21 Interlocuteur : M ORAIN 0648248130 - contact@fermelem…" at bounding box center [655, 341] width 302 height 86
copy span "F-250174401 de 1 846,19 €"
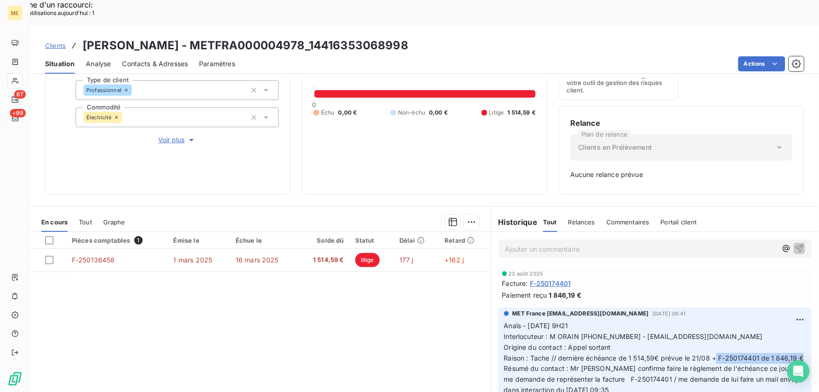
scroll to position [136, 0]
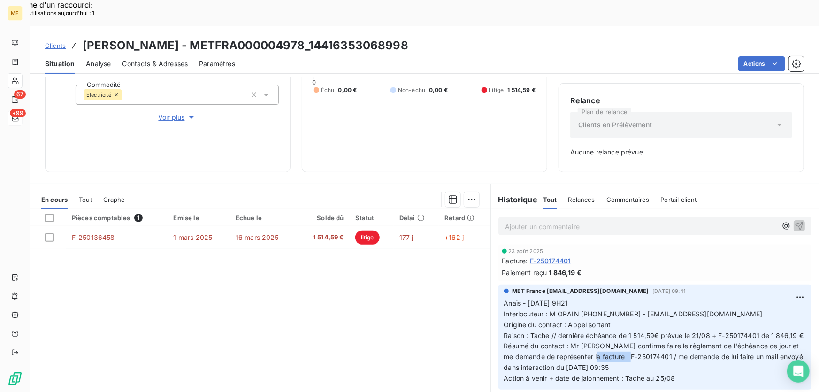
drag, startPoint x: 614, startPoint y: 342, endPoint x: 657, endPoint y: 342, distance: 42.2
click at [657, 342] on span "Résumé du contact : Mr me confirme faire le règlement de l'échéance ce jour et …" at bounding box center [654, 356] width 301 height 30
drag, startPoint x: 706, startPoint y: 310, endPoint x: 625, endPoint y: 310, distance: 81.2
click at [625, 331] on span "Raison : Tache // dernière échéance de 1 514,59€ prévue le 21/08 + F-250174401 …" at bounding box center [654, 335] width 300 height 8
click at [644, 323] on p "Anaïs - 22/08/2025 - 9H21 Interlocuteur : M ORAIN 0648248130 - contact@fermelem…" at bounding box center [655, 341] width 302 height 86
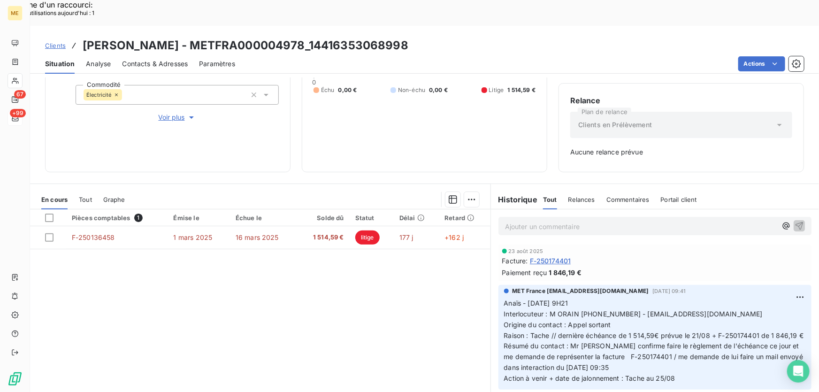
click at [642, 331] on span "Raison : Tache // dernière échéance de 1 514,59€ prévue le 21/08 + F-250174401 …" at bounding box center [654, 335] width 300 height 8
click at [626, 331] on span "Raison : Tache // dernière échéance de 1 514,59€ prévue le 21/08 + F-250174401 …" at bounding box center [654, 335] width 300 height 8
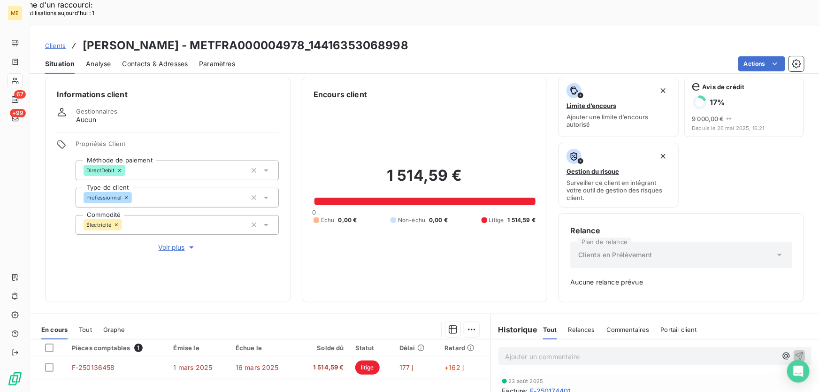
scroll to position [0, 0]
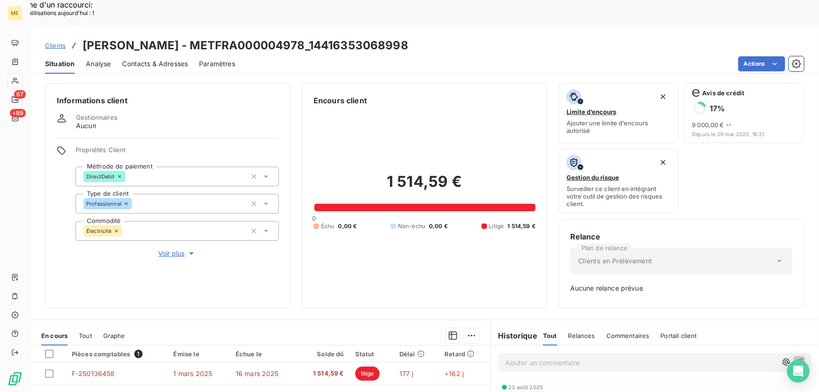
click at [174, 249] on span "Voir plus" at bounding box center [178, 253] width 38 height 9
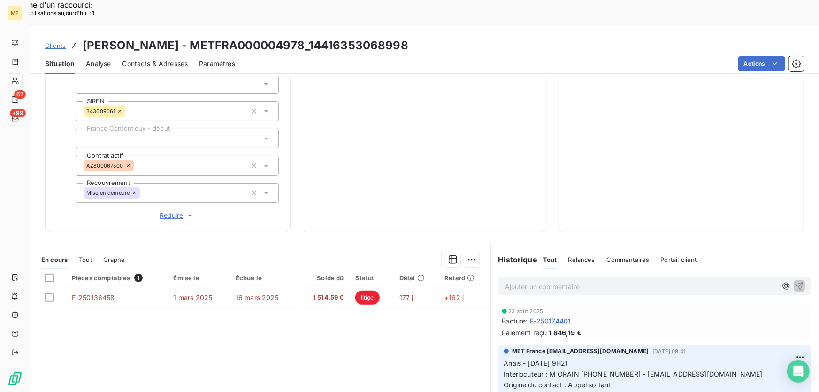
click at [572, 281] on p "Ajouter un commentaire ﻿" at bounding box center [641, 287] width 272 height 12
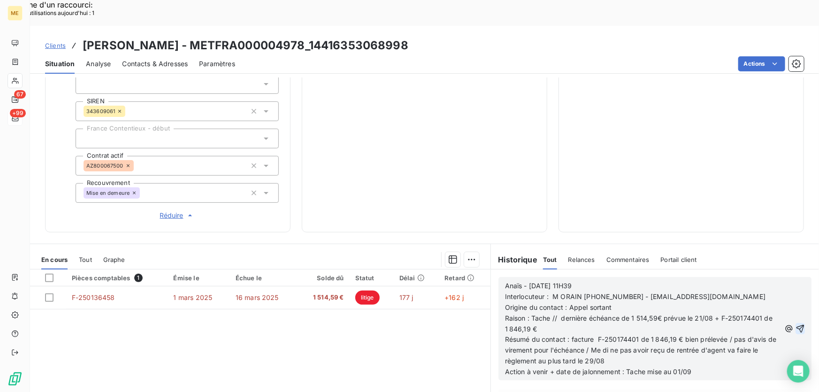
click at [795, 324] on icon "button" at bounding box center [799, 328] width 9 height 9
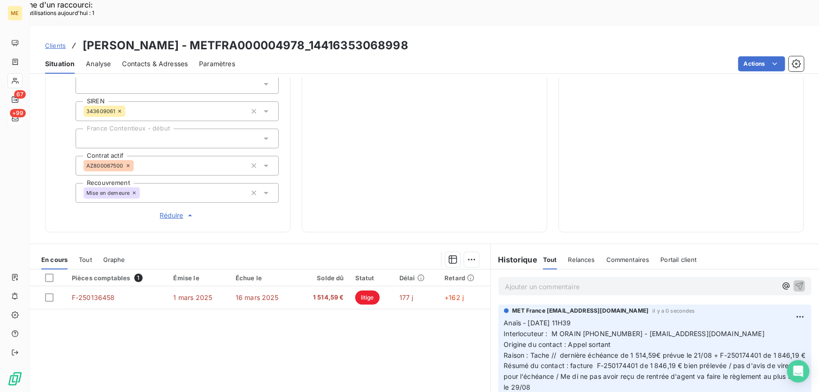
drag, startPoint x: 450, startPoint y: 19, endPoint x: 229, endPoint y: 25, distance: 220.5
click at [229, 37] on div "Clients SIMON ORAIN PAULETTE - METFRA000004978_14416353068998" at bounding box center [424, 45] width 789 height 17
copy h3 "METFRA000004978_14416353068998"
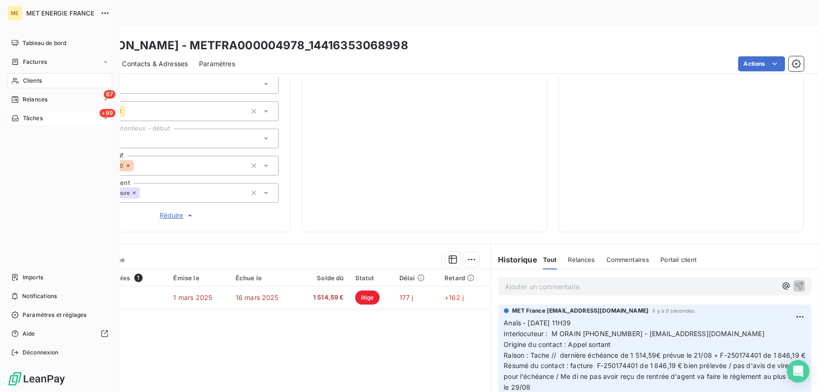
click at [22, 116] on div "Tâches" at bounding box center [26, 118] width 31 height 8
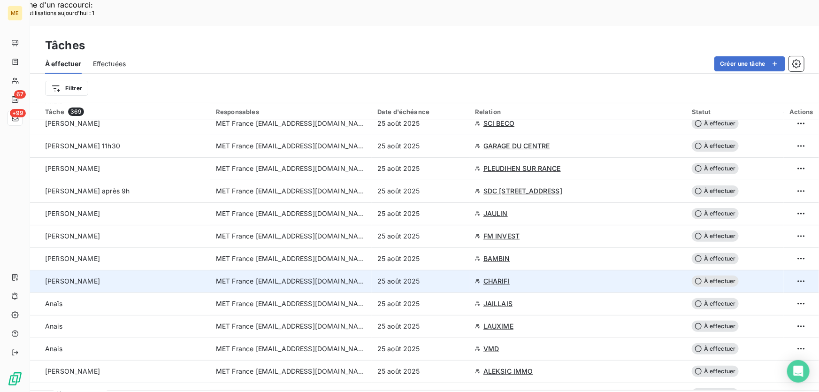
scroll to position [213, 0]
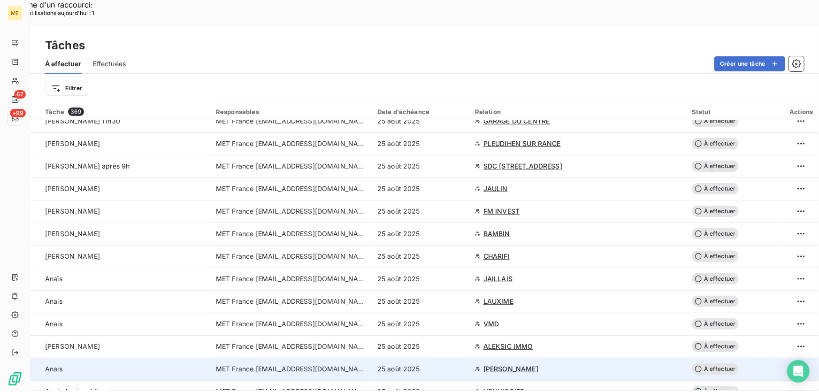
click at [448, 364] on div "25 août 2025" at bounding box center [420, 368] width 86 height 9
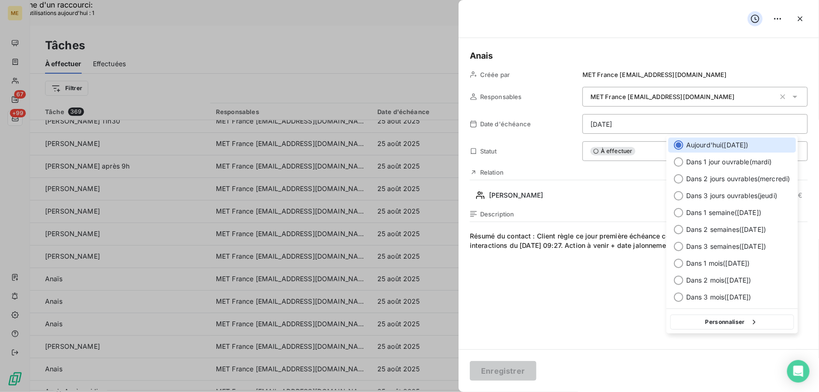
click at [715, 325] on button "Personnaliser" at bounding box center [732, 321] width 124 height 15
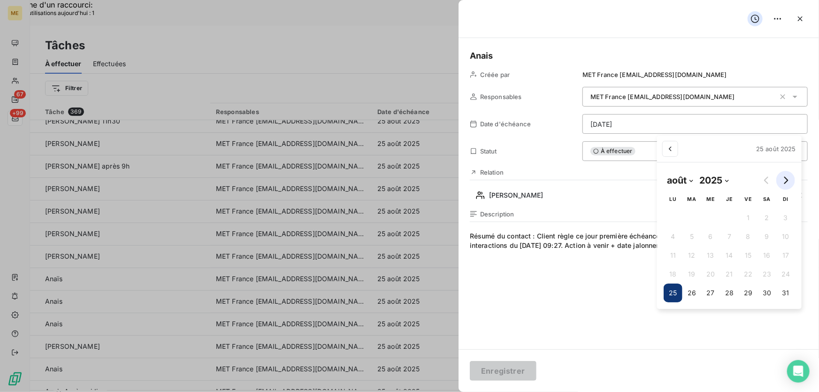
click at [784, 177] on icon "Go to next month" at bounding box center [786, 180] width 4 height 8
select select "8"
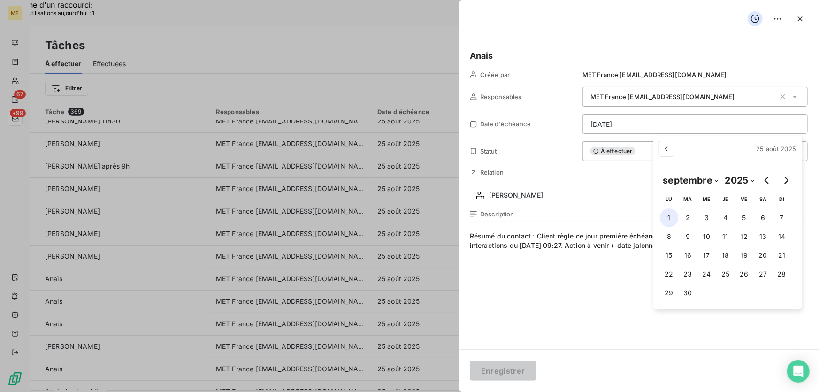
click at [668, 221] on button "1" at bounding box center [669, 217] width 19 height 19
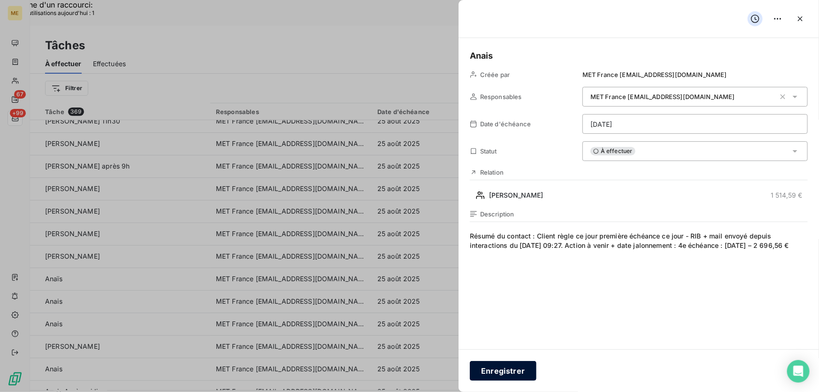
click at [503, 375] on button "Enregistrer" at bounding box center [503, 371] width 67 height 20
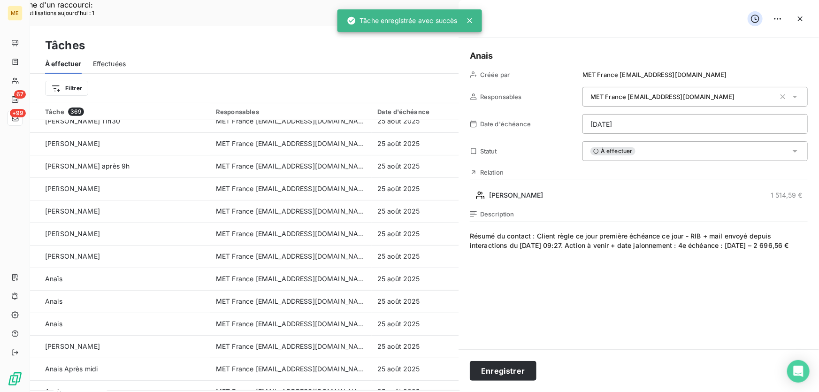
type input "[DATE]"
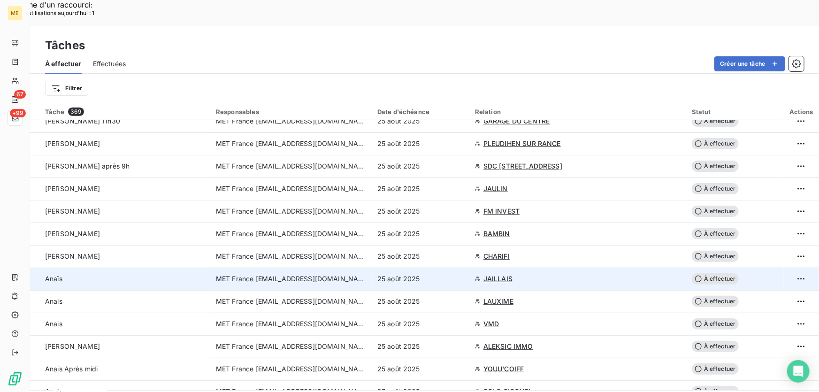
click at [452, 274] on div "25 août 2025" at bounding box center [420, 278] width 86 height 9
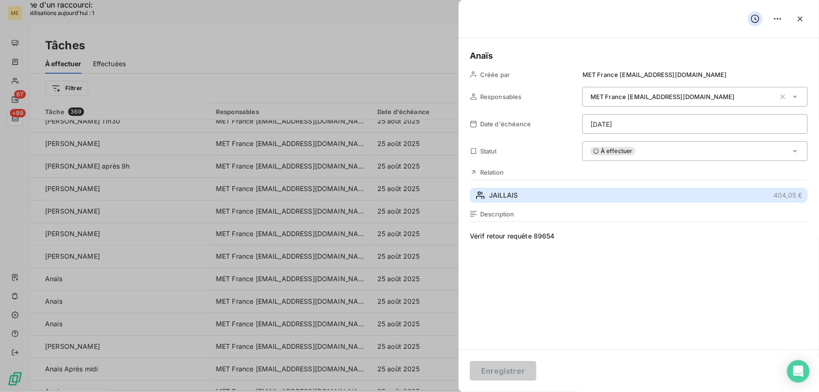
click at [534, 198] on button "JAILLAIS 404,05 €" at bounding box center [639, 195] width 338 height 15
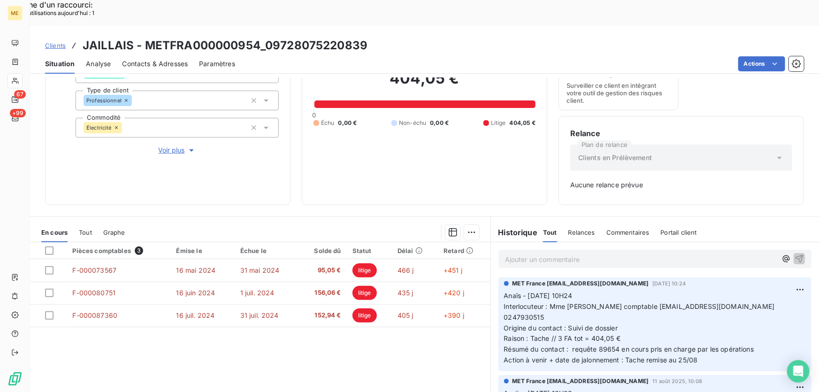
scroll to position [136, 0]
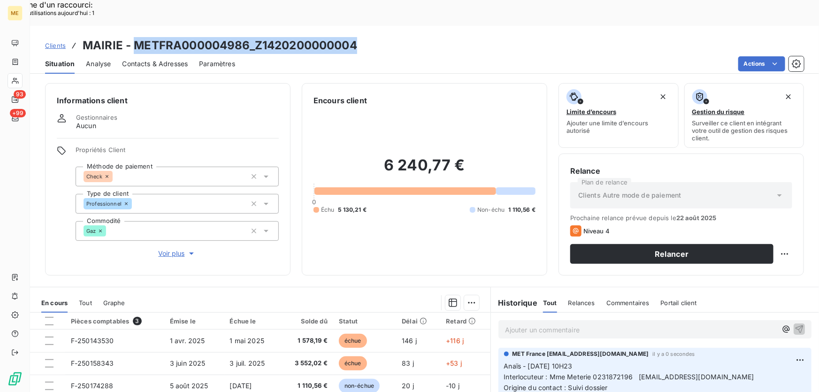
scroll to position [103, 0]
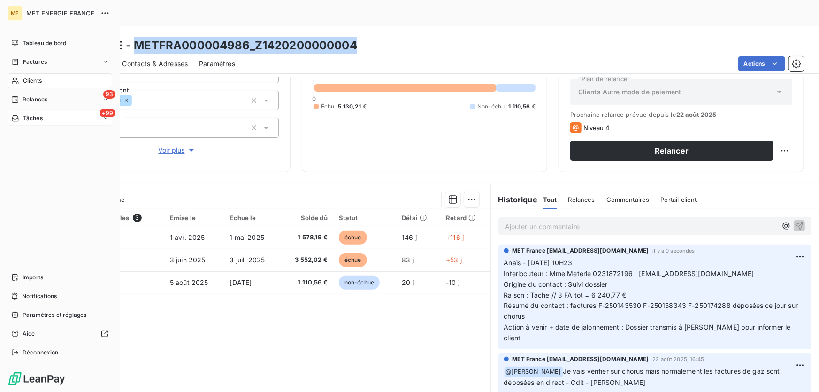
click at [24, 117] on span "Tâches" at bounding box center [33, 118] width 20 height 8
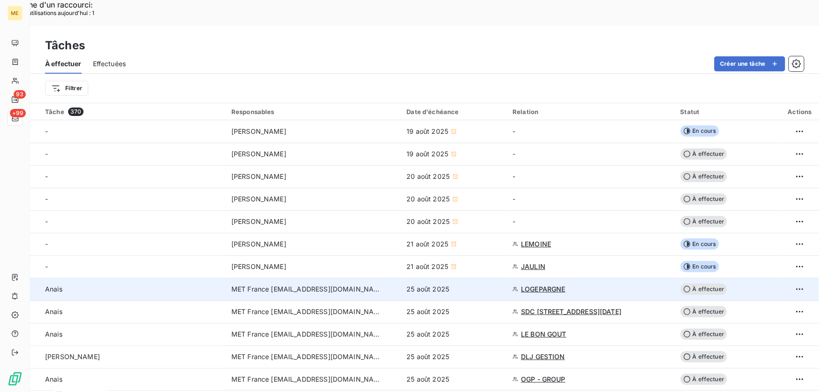
click at [468, 284] on div "25 août 2025" at bounding box center [453, 288] width 95 height 9
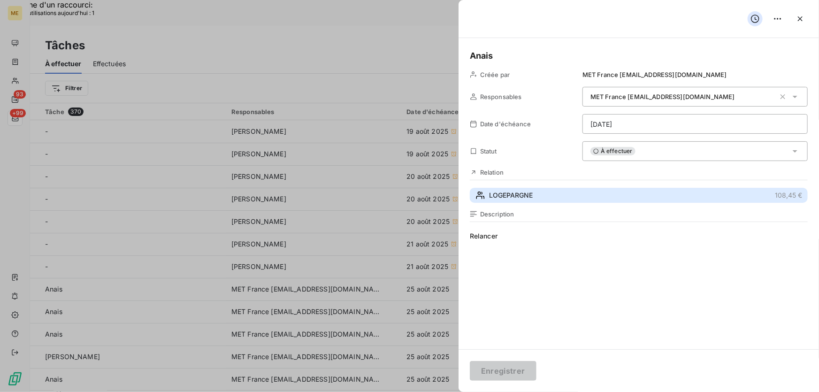
click at [557, 194] on button "LOGEPARGNE 108,45 €" at bounding box center [639, 195] width 338 height 15
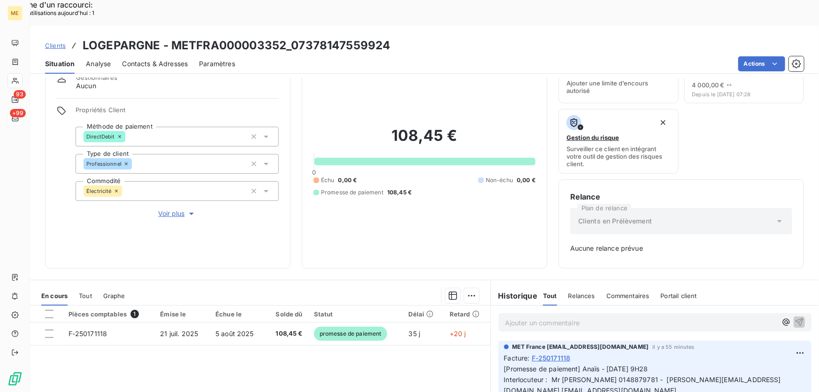
scroll to position [85, 0]
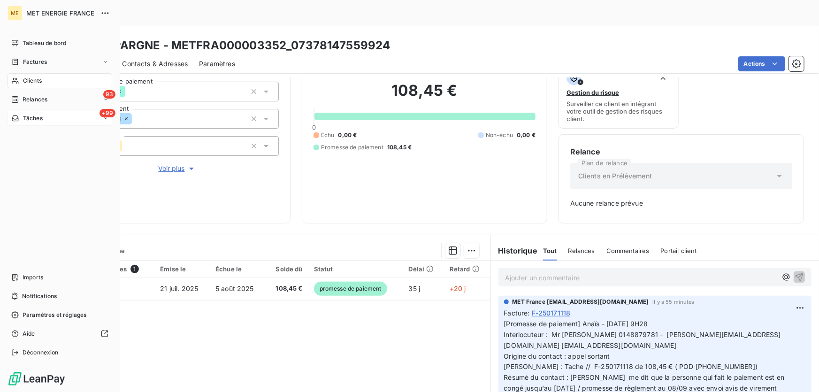
click at [28, 114] on span "Tâches" at bounding box center [33, 118] width 20 height 8
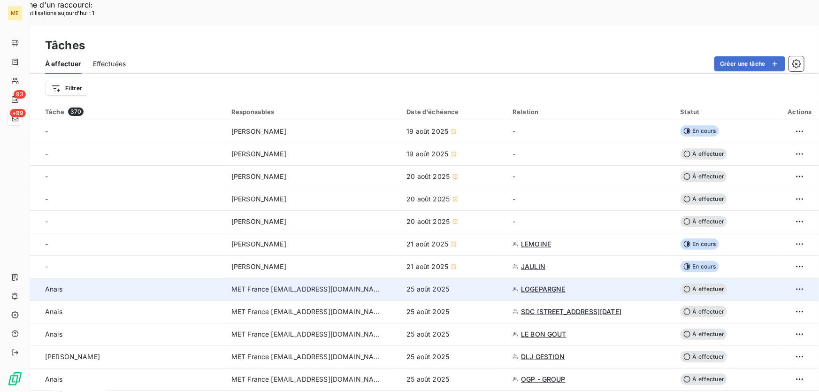
click at [465, 284] on div "25 août 2025" at bounding box center [453, 288] width 95 height 9
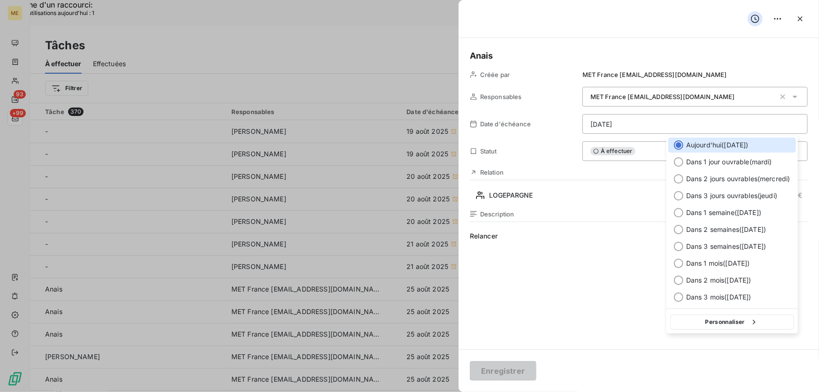
click at [729, 325] on button "Personnaliser" at bounding box center [732, 321] width 124 height 15
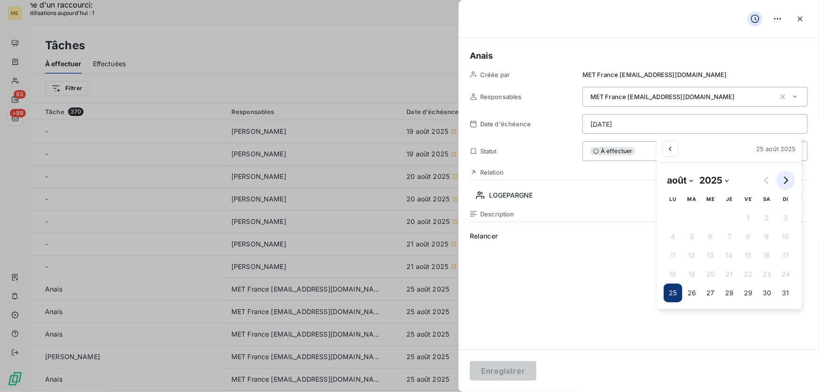
click at [790, 180] on button "Go to next month" at bounding box center [785, 180] width 19 height 19
select select "8"
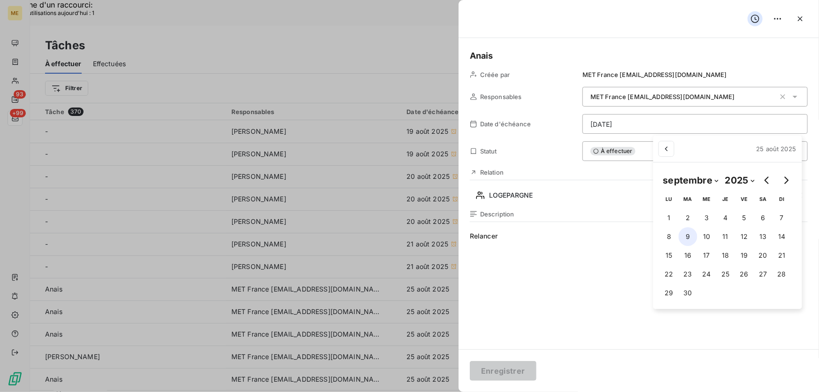
click at [688, 235] on button "9" at bounding box center [687, 236] width 19 height 19
type input "[DATE]"
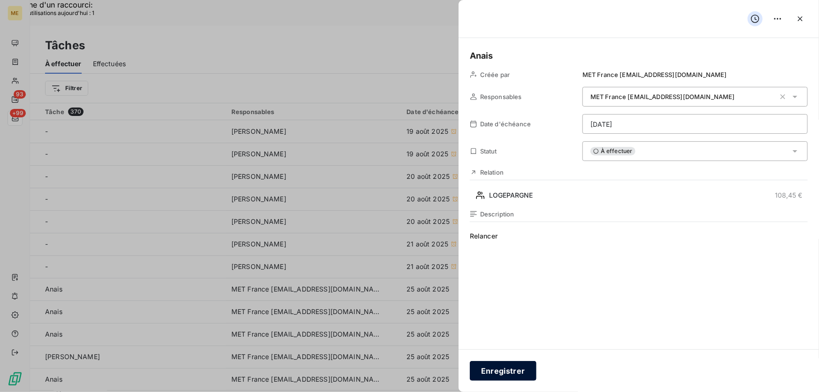
click at [501, 371] on button "Enregistrer" at bounding box center [503, 371] width 67 height 20
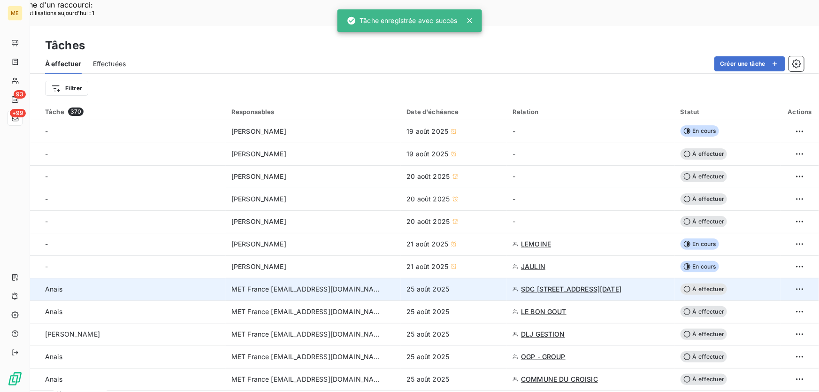
click at [454, 284] on div "25 août 2025" at bounding box center [453, 288] width 95 height 9
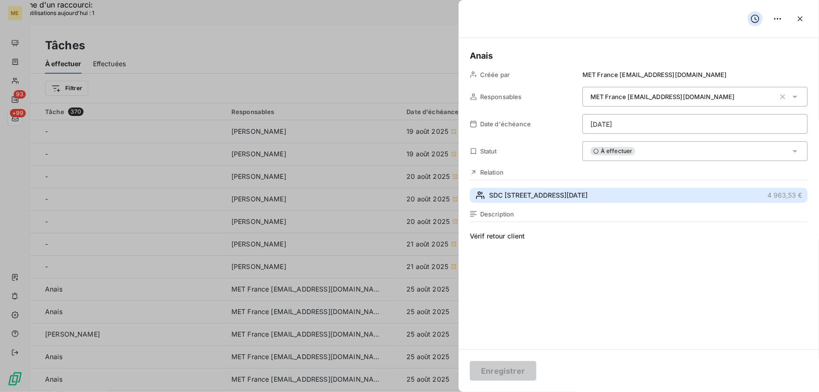
click at [574, 195] on span "SDC [STREET_ADDRESS][DATE]" at bounding box center [538, 194] width 99 height 9
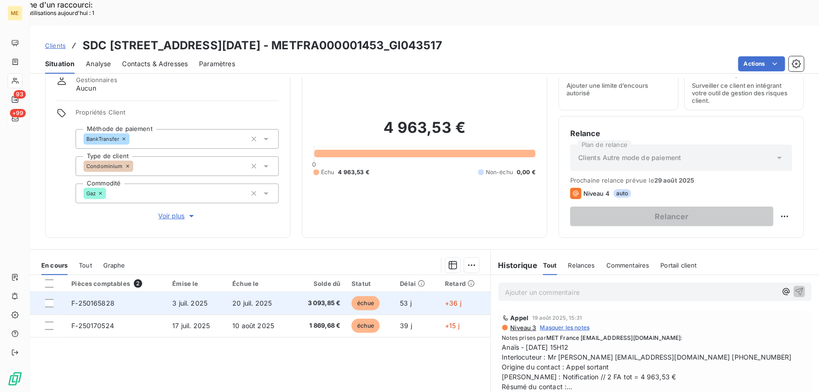
scroll to position [85, 0]
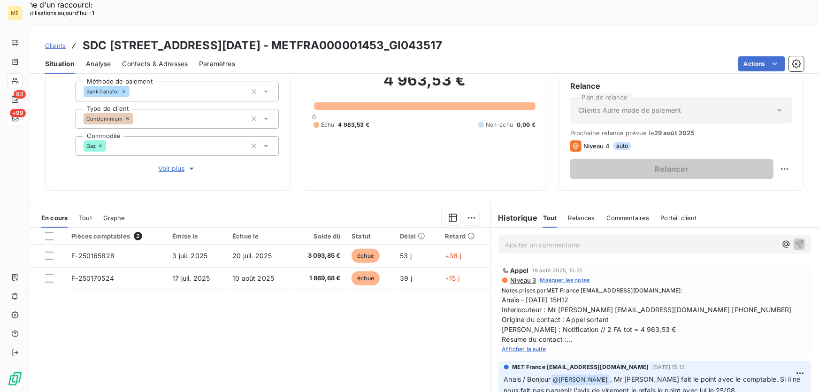
click at [522, 345] on span "Afficher la suite" at bounding box center [524, 348] width 44 height 7
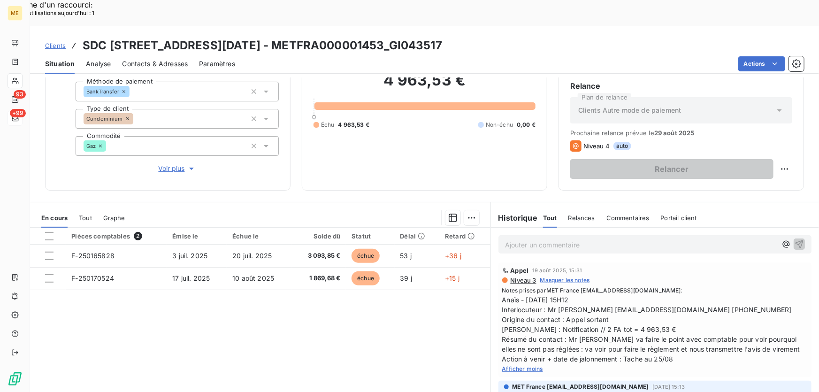
drag, startPoint x: 439, startPoint y: 19, endPoint x: 388, endPoint y: 22, distance: 51.2
click at [388, 37] on h3 "SDC [STREET_ADDRESS][DATE] - METFRA000001453_GI043517" at bounding box center [262, 45] width 359 height 17
copy h3 "GI043517"
drag, startPoint x: 545, startPoint y: 283, endPoint x: 757, endPoint y: 283, distance: 212.0
click at [757, 295] on span "Anaïs - [DATE] 15H12 Interlocuteur : Mr [PERSON_NAME] [EMAIL_ADDRESS][DOMAIN_NA…" at bounding box center [654, 329] width 305 height 69
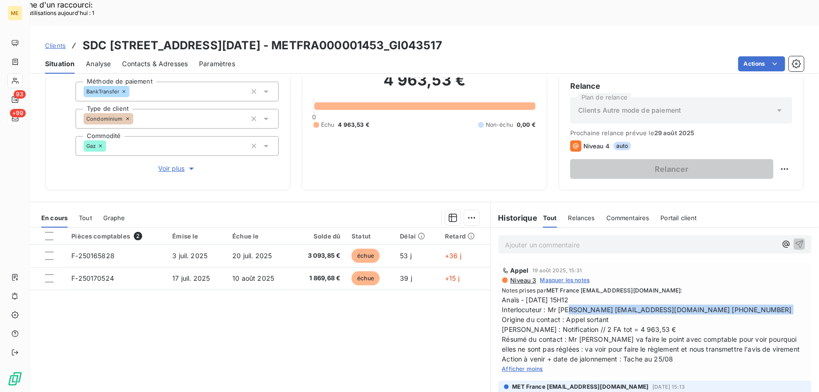
copy span "Mr [PERSON_NAME] [EMAIL_ADDRESS][DOMAIN_NAME] 0663515512"
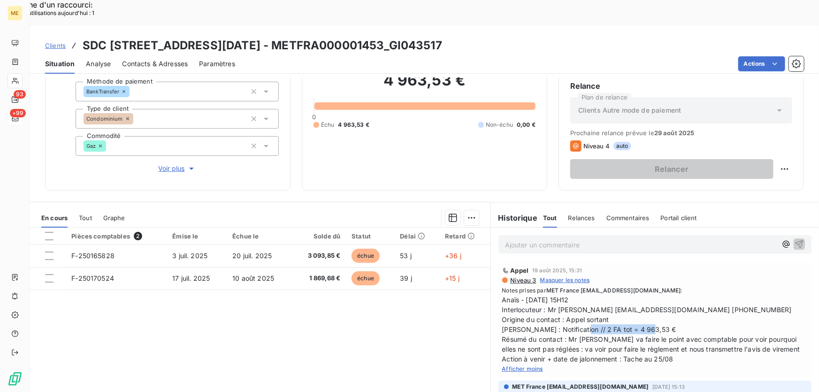
drag, startPoint x: 570, startPoint y: 303, endPoint x: 655, endPoint y: 304, distance: 85.4
click at [655, 304] on span "Anaïs - [DATE] 15H12 Interlocuteur : Mr [PERSON_NAME] [EMAIL_ADDRESS][DOMAIN_NA…" at bounding box center [654, 329] width 305 height 69
copy span "2 FA tot = 4 963,53 €"
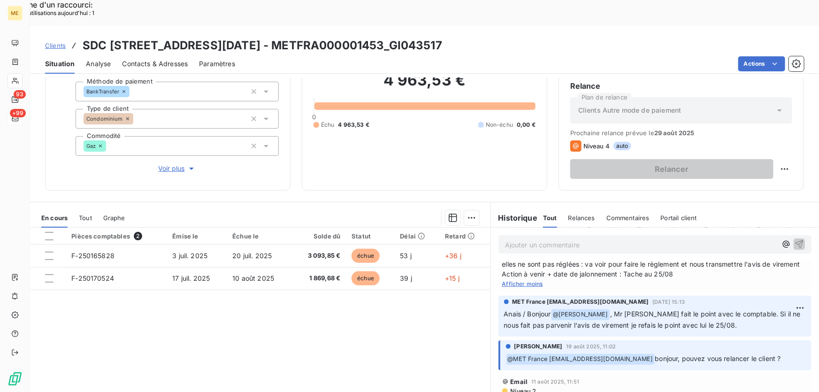
click at [171, 164] on span "Voir plus" at bounding box center [178, 168] width 38 height 9
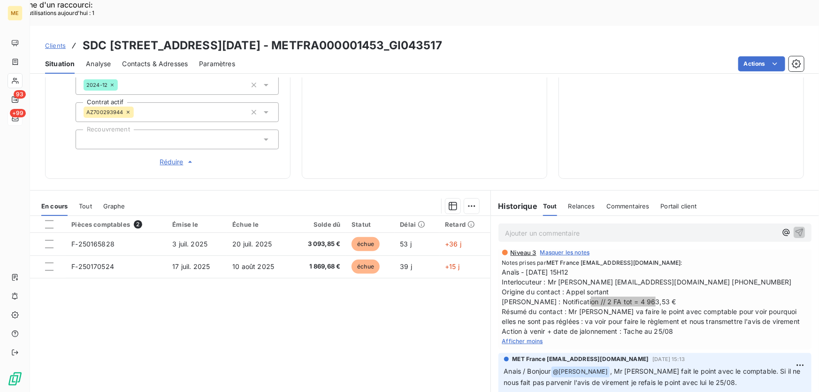
scroll to position [0, 0]
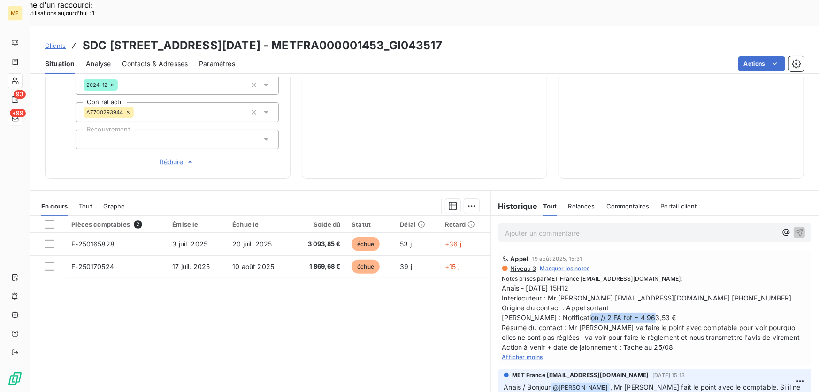
click at [625, 227] on p "Ajouter un commentaire ﻿" at bounding box center [641, 233] width 272 height 12
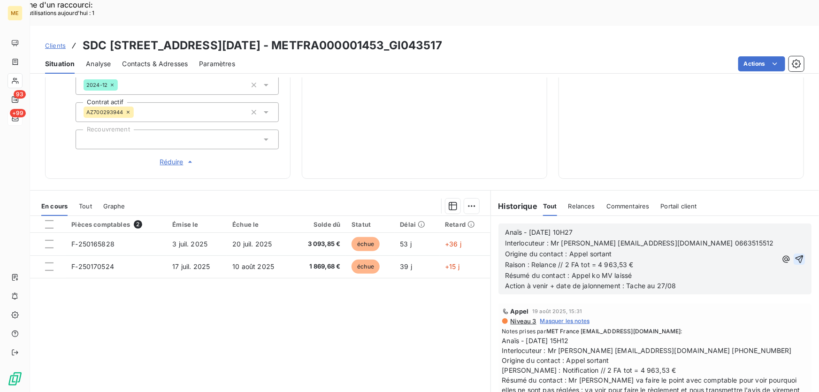
click at [795, 255] on icon "button" at bounding box center [799, 259] width 8 height 8
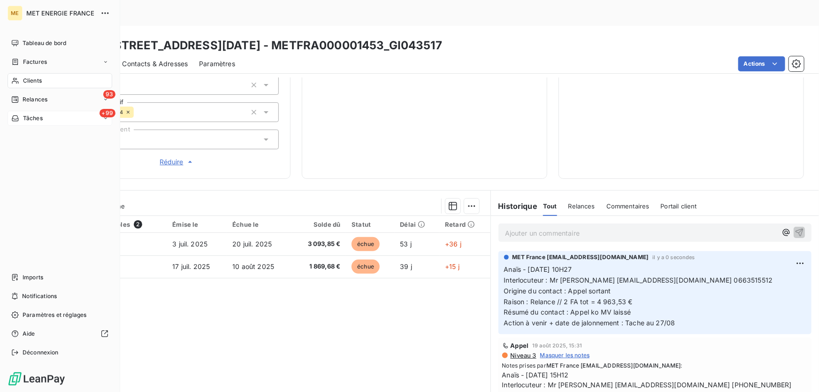
click at [54, 120] on div "+99 Tâches" at bounding box center [60, 118] width 105 height 15
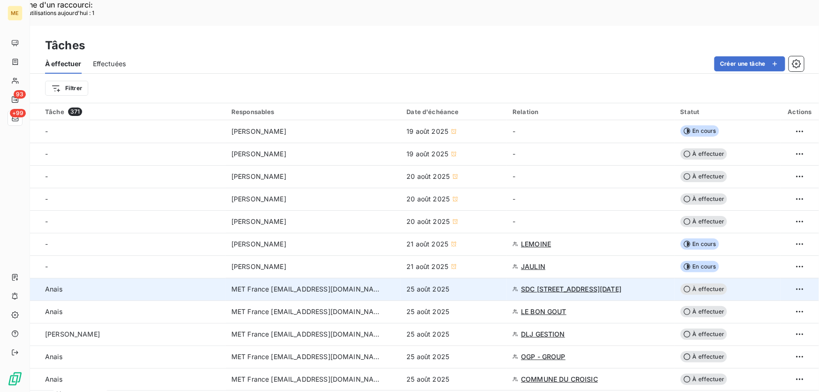
click at [478, 284] on div "25 août 2025" at bounding box center [453, 288] width 95 height 9
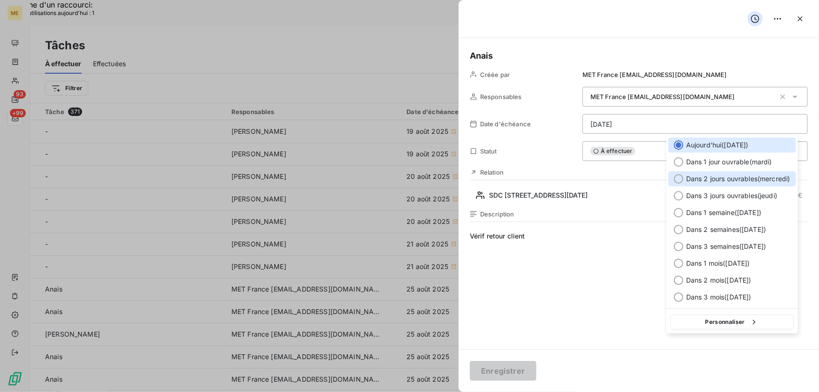
click at [690, 174] on div "Dans 2 jours ouvrables ( [DATE] )" at bounding box center [732, 178] width 128 height 15
type input "[DATE]"
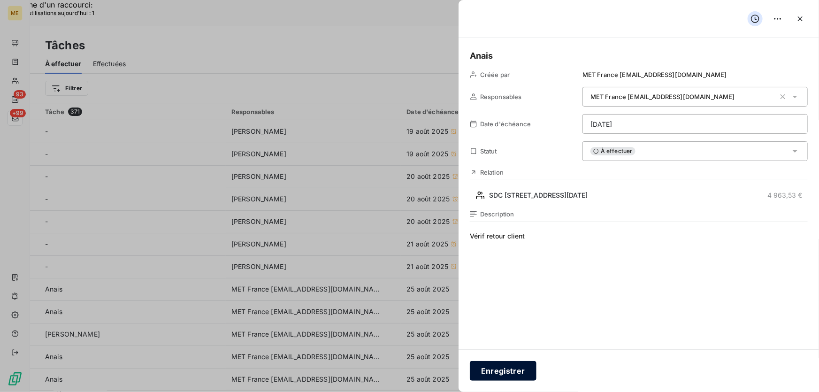
click at [516, 372] on button "Enregistrer" at bounding box center [503, 371] width 67 height 20
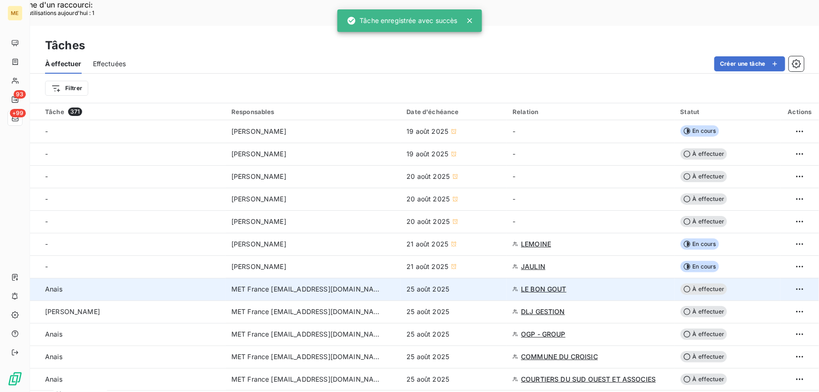
click at [463, 278] on td "25 août 2025" at bounding box center [454, 289] width 106 height 23
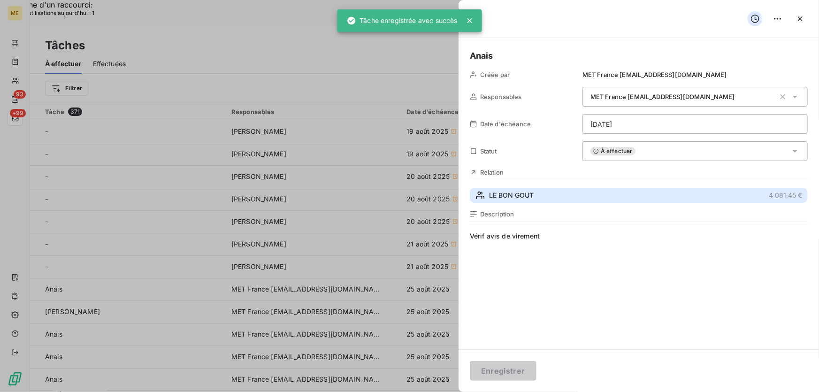
click at [525, 195] on span "LE BON GOUT" at bounding box center [511, 194] width 45 height 9
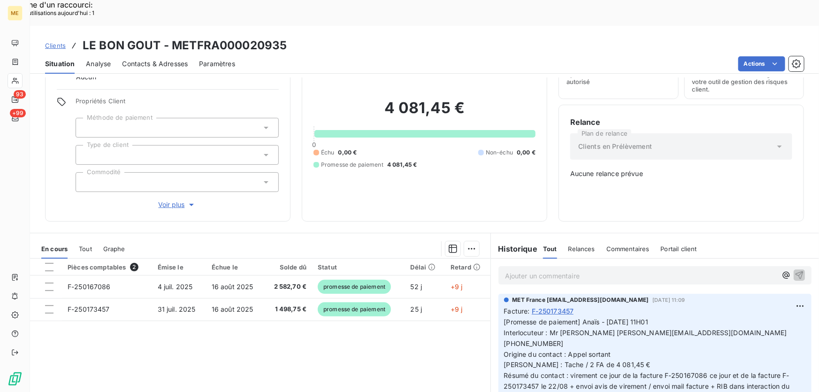
scroll to position [91, 0]
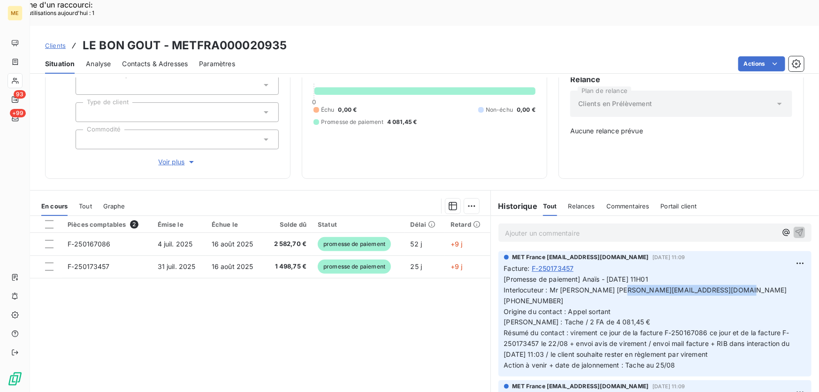
drag, startPoint x: 716, startPoint y: 258, endPoint x: 606, endPoint y: 259, distance: 109.8
click at [606, 275] on span "[Promesse de paiement] Anaïs - [DATE] 11H01 Interlocuteur : Mr [PERSON_NAME] [P…" at bounding box center [648, 322] width 288 height 94
copy span "[EMAIL_ADDRESS][DOMAIN_NAME]"
drag, startPoint x: 547, startPoint y: 257, endPoint x: 769, endPoint y: 256, distance: 222.3
click at [769, 274] on p "[Promesse de paiement] Anaïs - [DATE] 11H01 Interlocuteur : Mr [PERSON_NAME] [P…" at bounding box center [655, 322] width 302 height 97
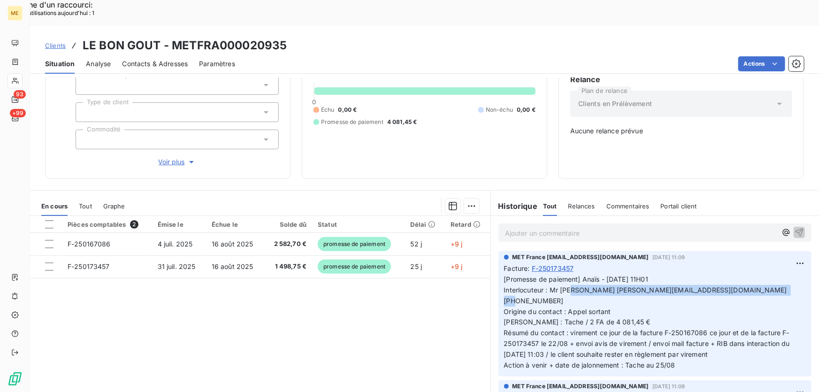
copy span "Mr [PERSON_NAME] [PERSON_NAME][EMAIL_ADDRESS][DOMAIN_NAME] 0758003002"
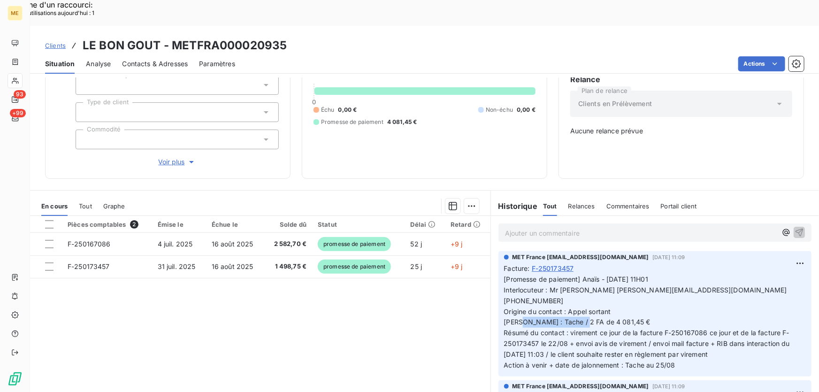
drag, startPoint x: 549, startPoint y: 281, endPoint x: 640, endPoint y: 281, distance: 90.5
click at [640, 281] on p "[Promesse de paiement] Anaïs - [DATE] 11H01 Interlocuteur : Mr [PERSON_NAME] [P…" at bounding box center [655, 322] width 302 height 97
copy span "2 FA de 4 081,45 €"
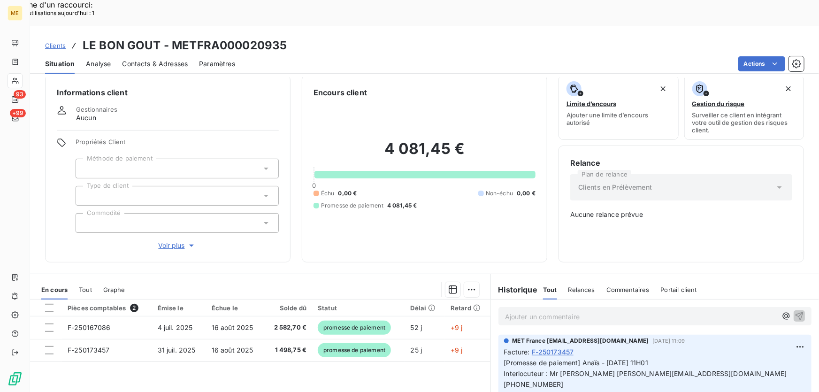
scroll to position [0, 0]
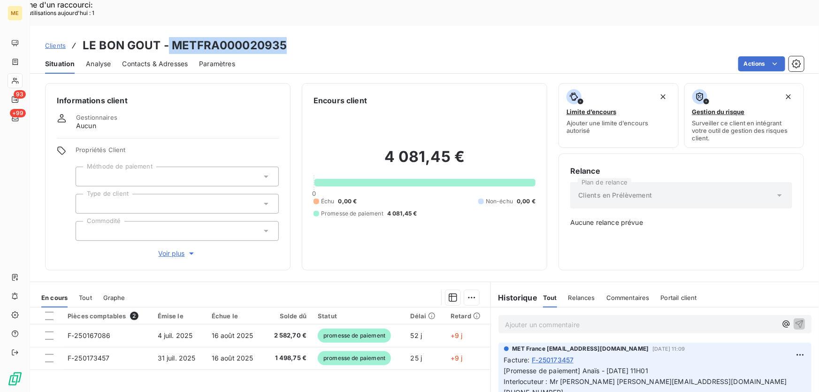
drag, startPoint x: 286, startPoint y: 13, endPoint x: 168, endPoint y: 20, distance: 117.5
click at [168, 37] on div "Clients LE BON GOUT - METFRA000020935" at bounding box center [424, 45] width 789 height 17
copy h3 "METFRA000020935"
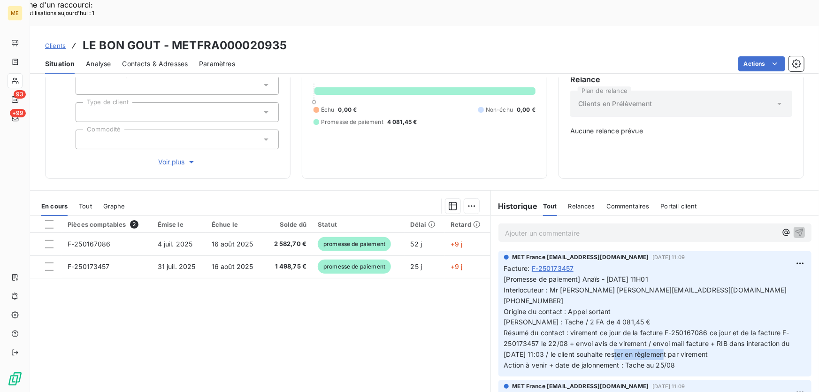
drag, startPoint x: 720, startPoint y: 309, endPoint x: 673, endPoint y: 311, distance: 47.4
click at [673, 311] on p "[Promesse de paiement] Anaïs - [DATE] 11H01 Interlocuteur : Mr [PERSON_NAME] [P…" at bounding box center [655, 322] width 302 height 97
click at [713, 314] on span "[Promesse de paiement] Anaïs - [DATE] 11H01 Interlocuteur : Mr [PERSON_NAME] [P…" at bounding box center [648, 322] width 288 height 94
drag, startPoint x: 287, startPoint y: 17, endPoint x: 169, endPoint y: 25, distance: 118.5
click at [169, 37] on div "Clients LE BON GOUT - METFRA000020935" at bounding box center [424, 45] width 789 height 17
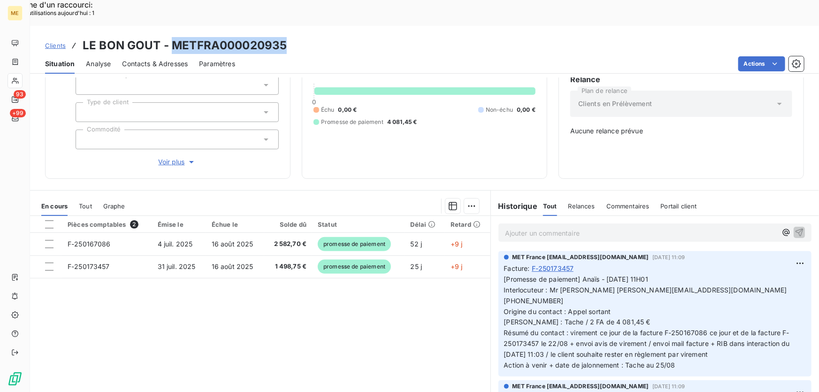
copy h3 "METFRA000020935"
click at [418, 303] on div "Pièces comptables 2 Émise le Échue le Solde dû Statut Délai Retard F-250167086 …" at bounding box center [260, 306] width 460 height 181
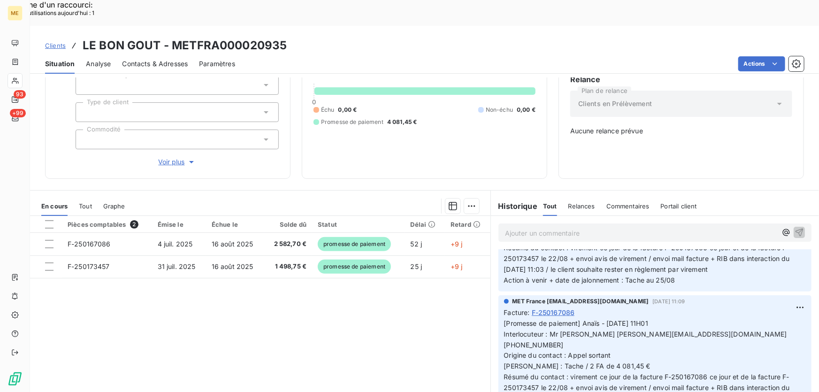
scroll to position [94, 0]
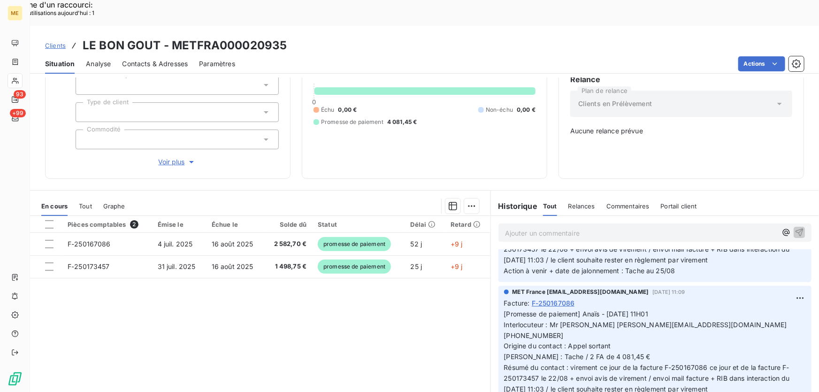
click at [633, 309] on p "[Promesse de paiement] Anaïs - [DATE] 11H01 Interlocuteur : Mr [PERSON_NAME] [P…" at bounding box center [655, 357] width 302 height 97
click at [165, 157] on span "Voir plus" at bounding box center [178, 161] width 38 height 9
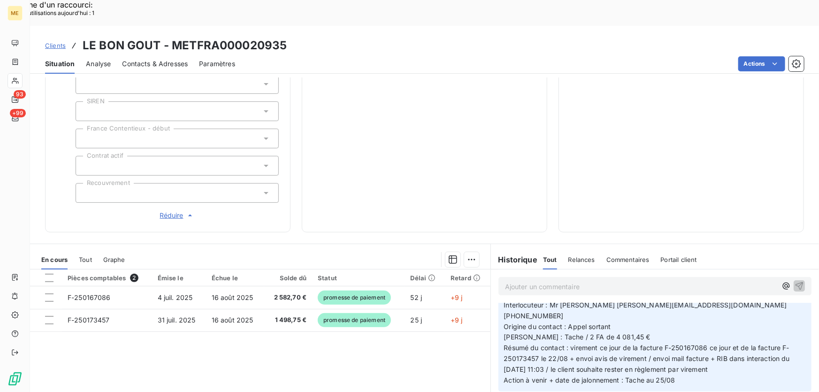
scroll to position [0, 0]
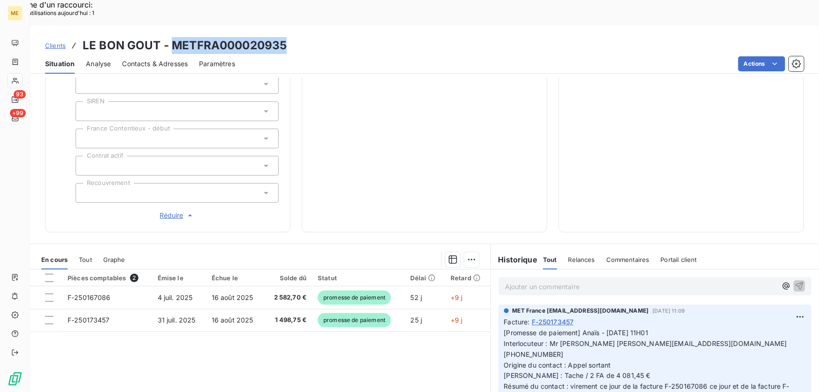
drag, startPoint x: 288, startPoint y: 22, endPoint x: 174, endPoint y: 25, distance: 114.0
click at [174, 37] on div "Clients LE BON GOUT - METFRA000020935" at bounding box center [424, 45] width 789 height 17
copy h3 "METFRA000020935"
drag, startPoint x: 617, startPoint y: 330, endPoint x: 576, endPoint y: 331, distance: 41.3
click at [576, 331] on p "[Promesse de paiement] Anaïs - [DATE] 11H01 Interlocuteur : Mr [PERSON_NAME] [P…" at bounding box center [655, 375] width 302 height 97
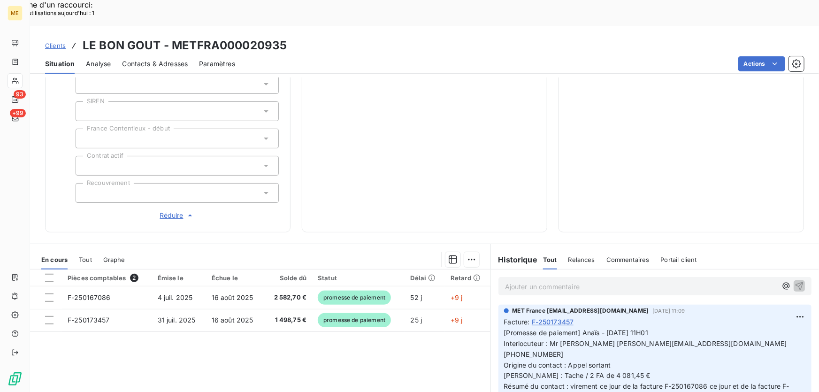
click at [554, 182] on div "Informations client Gestionnaires Aucun Propriétés Client Méthode de paiement T…" at bounding box center [424, 29] width 789 height 405
drag, startPoint x: 606, startPoint y: 311, endPoint x: 624, endPoint y: 322, distance: 22.1
click at [623, 327] on p "[Promesse de paiement] Anaïs - 19/08/2025 - 11H01 Interlocuteur : Mr BENOTHMANE…" at bounding box center [655, 375] width 302 height 97
click at [607, 328] on span "[Promesse de paiement] Anaïs - 19/08/2025 - 11H01 Interlocuteur : Mr BENOTHMANE…" at bounding box center [648, 375] width 288 height 94
click at [608, 328] on span "[Promesse de paiement] Anaïs - 19/08/2025 - 11H01 Interlocuteur : Mr BENOTHMANE…" at bounding box center [648, 375] width 288 height 94
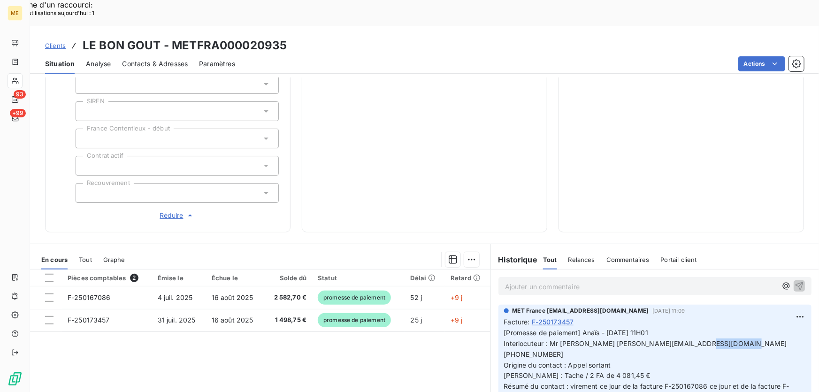
drag, startPoint x: 718, startPoint y: 313, endPoint x: 676, endPoint y: 312, distance: 41.7
click at [676, 328] on span "[Promesse de paiement] Anaïs - 19/08/2025 - 11H01 Interlocuteur : Mr BENOTHMANE…" at bounding box center [648, 375] width 288 height 94
click at [705, 328] on span "[Promesse de paiement] Anaïs - 19/08/2025 - 11H01 Interlocuteur : Mr BENOTHMANE…" at bounding box center [648, 375] width 288 height 94
click at [612, 327] on p "[Promesse de paiement] Anaïs - 19/08/2025 - 11H01 Interlocuteur : Mr BENOTHMANE…" at bounding box center [655, 375] width 302 height 97
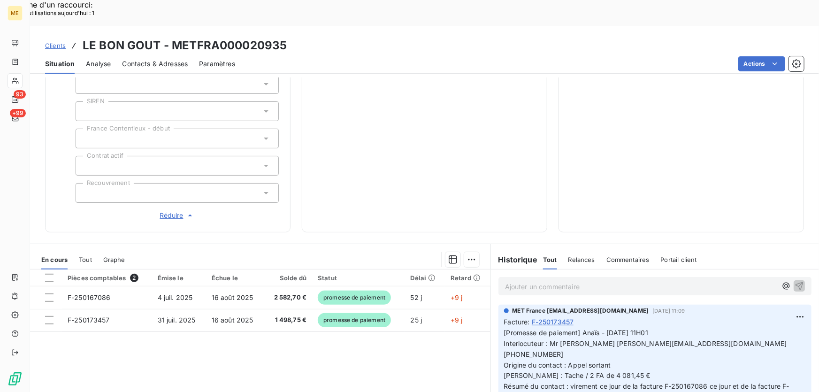
click at [601, 328] on span "[Promesse de paiement] Anaïs - 19/08/2025 - 11H01 Interlocuteur : Mr BENOTHMANE…" at bounding box center [648, 375] width 288 height 94
click at [680, 328] on span "[Promesse de paiement] Anaïs - 19/08/2025 - 11H01 Interlocuteur : Mr BENOTHMANE…" at bounding box center [648, 375] width 288 height 94
drag, startPoint x: 603, startPoint y: 313, endPoint x: 631, endPoint y: 312, distance: 28.6
click at [603, 328] on span "[Promesse de paiement] Anaïs - 19/08/2025 - 11H01 Interlocuteur : Mr BENOTHMANE…" at bounding box center [648, 375] width 288 height 94
drag, startPoint x: 603, startPoint y: 310, endPoint x: 558, endPoint y: 314, distance: 45.3
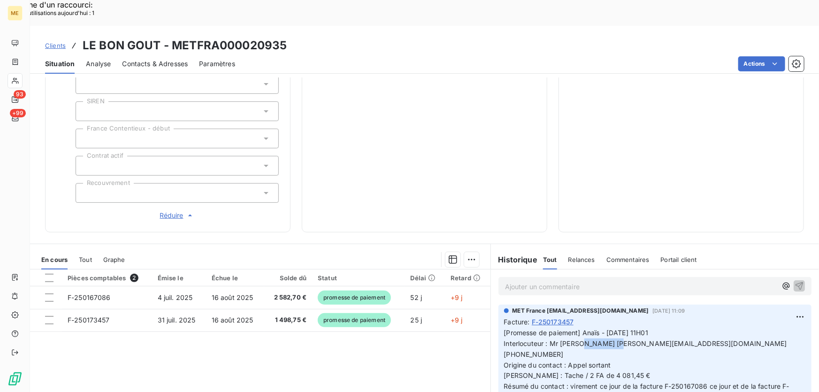
click at [558, 328] on span "[Promesse de paiement] Anaïs - 19/08/2025 - 11H01 Interlocuteur : Mr BENOTHMANE…" at bounding box center [648, 375] width 288 height 94
click at [598, 57] on div "Relance Plan de relance Clients en Prélèvement Aucune relance prévue" at bounding box center [681, 64] width 222 height 311
drag, startPoint x: 719, startPoint y: 312, endPoint x: 779, endPoint y: 310, distance: 60.1
click at [779, 327] on p "[Promesse de paiement] Anaïs - 19/08/2025 - 11H01 Interlocuteur : Mr BENOTHMANE…" at bounding box center [655, 375] width 302 height 97
click at [600, 281] on p "Ajouter un commentaire ﻿" at bounding box center [641, 287] width 272 height 12
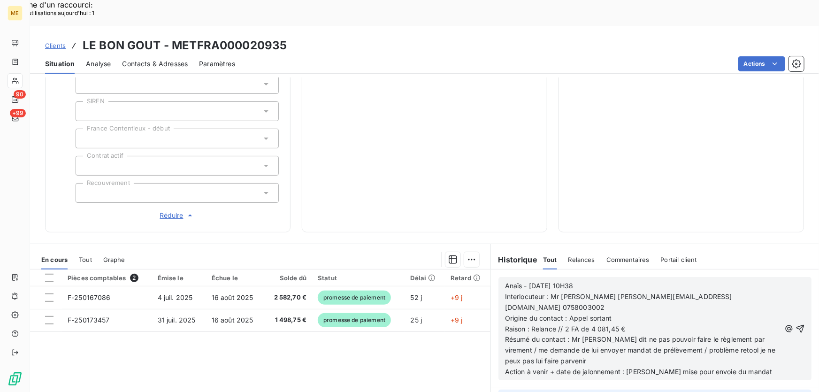
click at [795, 324] on icon "button" at bounding box center [799, 328] width 9 height 9
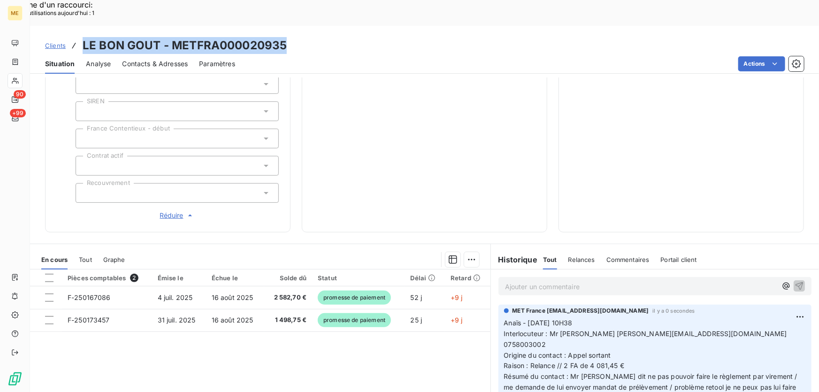
drag, startPoint x: 292, startPoint y: 23, endPoint x: 78, endPoint y: 20, distance: 213.9
click at [78, 37] on div "Clients LE BON GOUT - METFRA000020935" at bounding box center [424, 45] width 789 height 17
copy h3 "LE BON GOUT - METFRA000020935"
click at [751, 303] on div "Editer" at bounding box center [764, 304] width 53 height 15
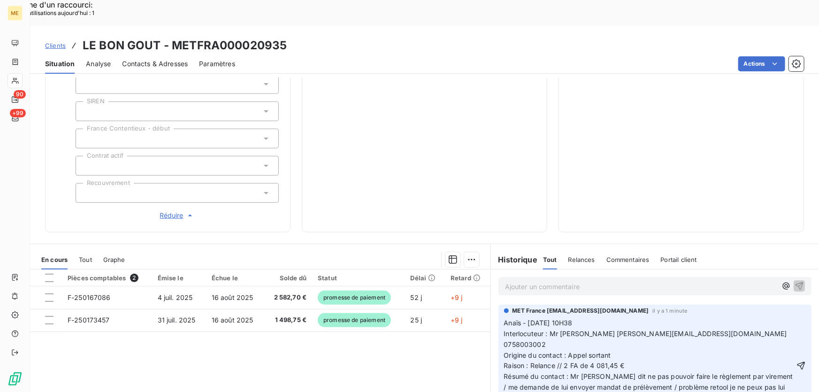
click at [745, 372] on span "Résumé du contact : Mr me dit ne pas pouvoir faire le règlement par virement / …" at bounding box center [649, 387] width 291 height 30
click at [797, 361] on icon "button" at bounding box center [801, 365] width 8 height 8
click at [536, 93] on div "Encours client 4 081,45 € 0 Échu 0,00 € Non-échu 0,00 € Promesse de paiement 4 …" at bounding box center [424, 29] width 245 height 405
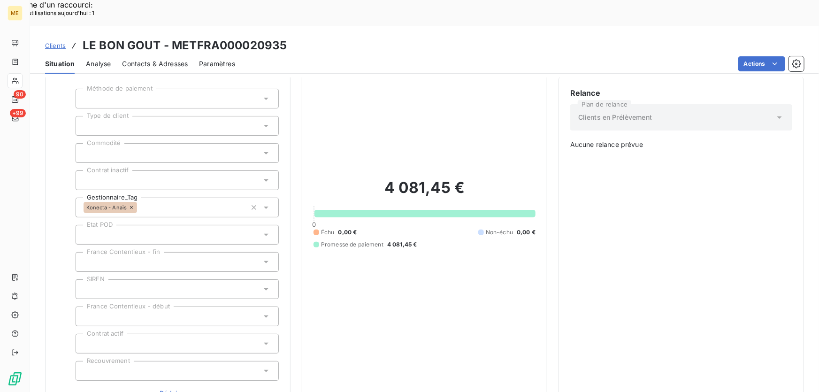
scroll to position [298, 0]
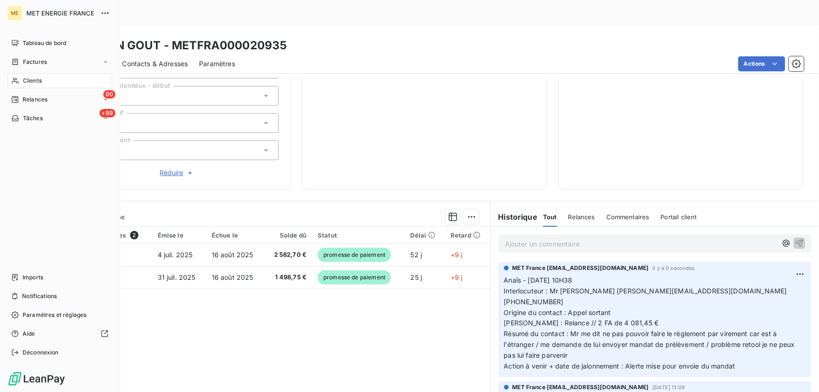
click at [29, 118] on span "Tâches" at bounding box center [33, 118] width 20 height 8
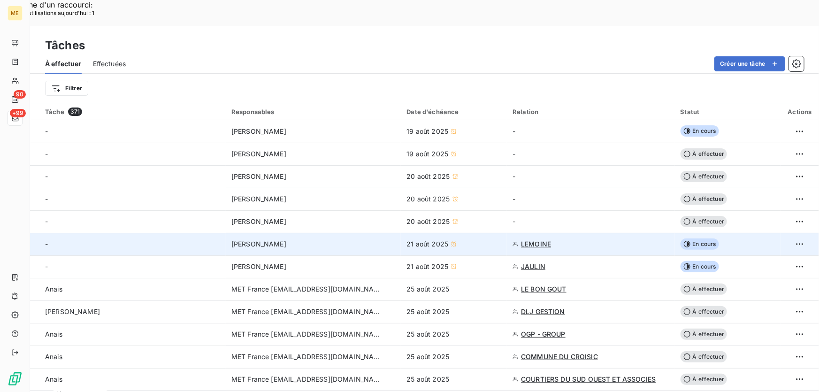
scroll to position [128, 0]
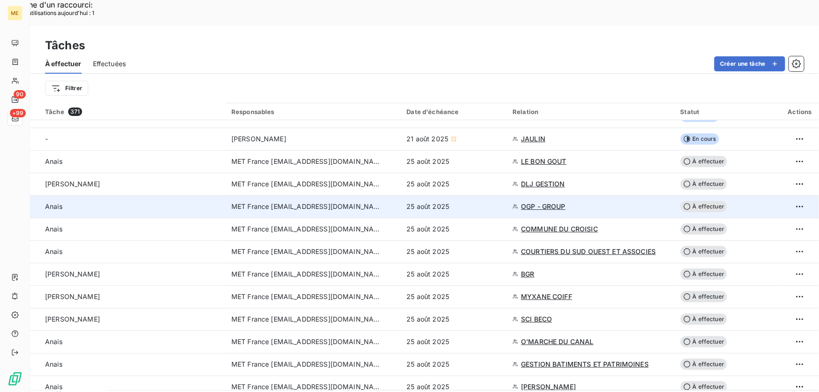
click at [468, 202] on div "25 août 2025" at bounding box center [453, 206] width 95 height 9
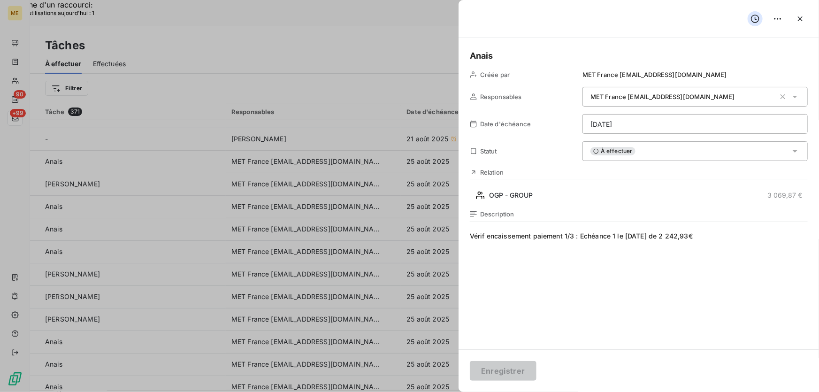
click at [643, 186] on div "Relation OGP - GROUP 3 069,87 €" at bounding box center [639, 185] width 338 height 34
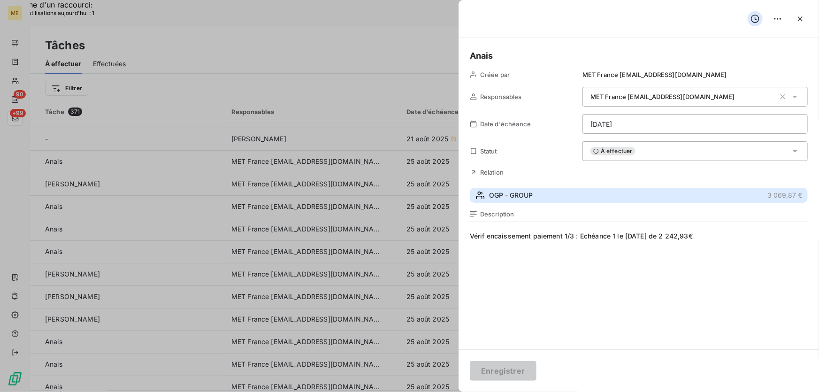
click at [620, 197] on button "OGP - GROUP 3 069,87 €" at bounding box center [639, 195] width 338 height 15
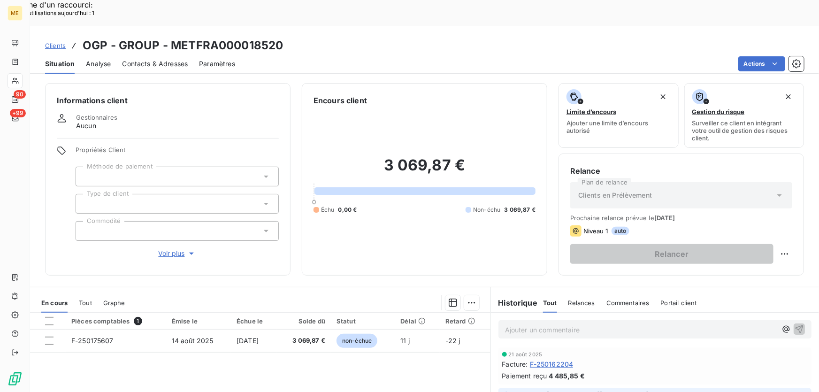
click at [159, 249] on span "Voir plus" at bounding box center [178, 253] width 38 height 9
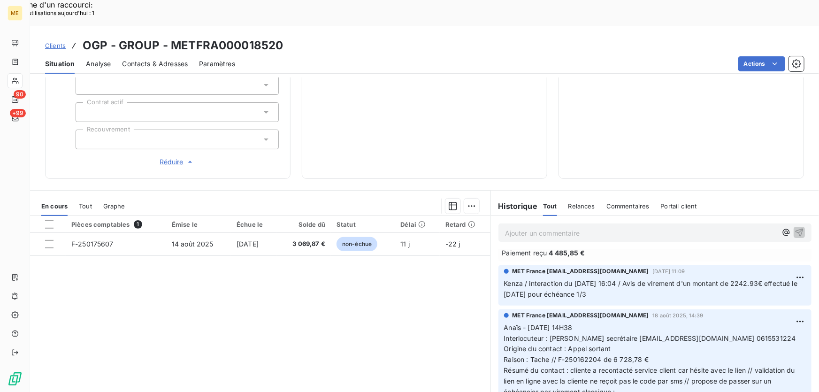
scroll to position [42, 0]
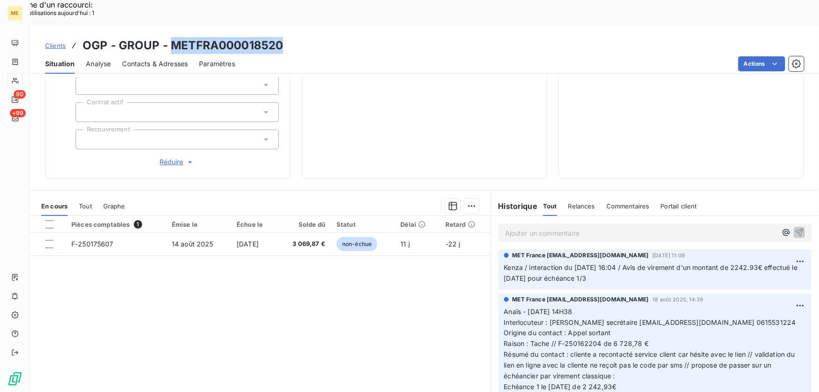
drag, startPoint x: 286, startPoint y: 18, endPoint x: 170, endPoint y: 17, distance: 115.4
click at [170, 37] on div "Clients OGP - GROUP - METFRA000018520" at bounding box center [424, 45] width 789 height 17
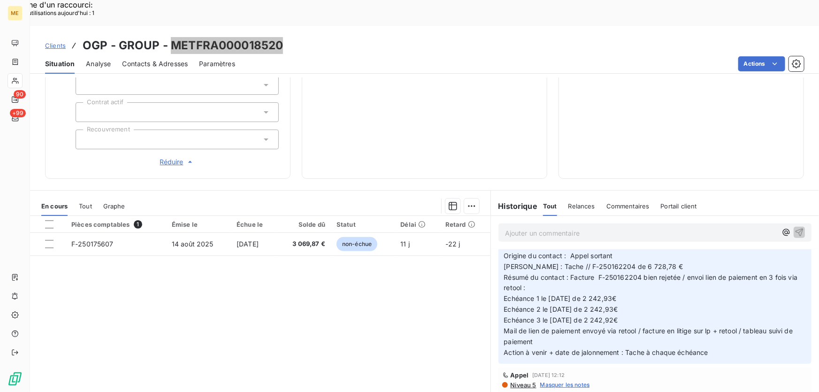
scroll to position [298, 0]
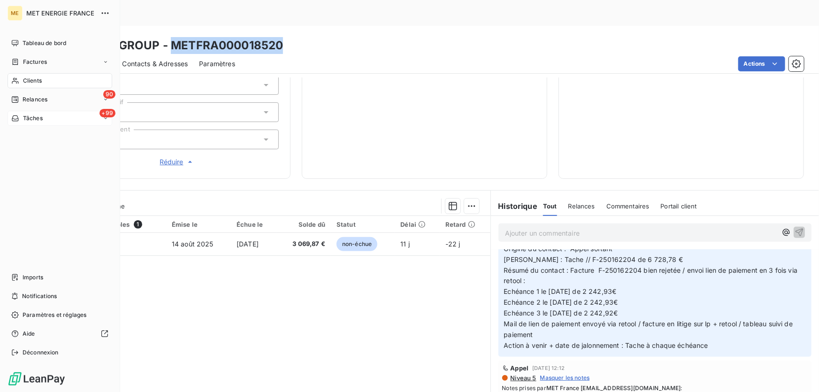
click at [35, 112] on div "+99 Tâches" at bounding box center [60, 118] width 105 height 15
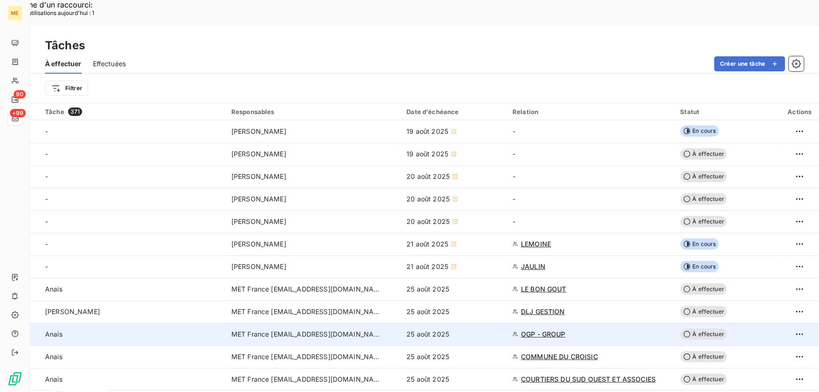
click at [434, 329] on div "25 août 2025" at bounding box center [453, 333] width 95 height 9
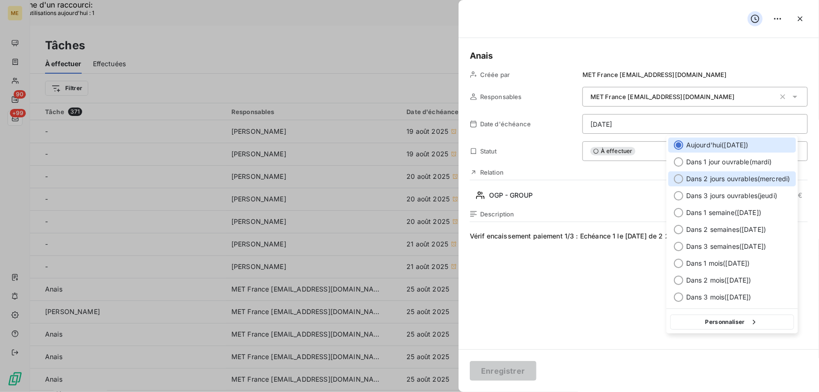
click at [731, 176] on span "Dans 2 jours ouvrables ( [DATE] )" at bounding box center [738, 178] width 104 height 9
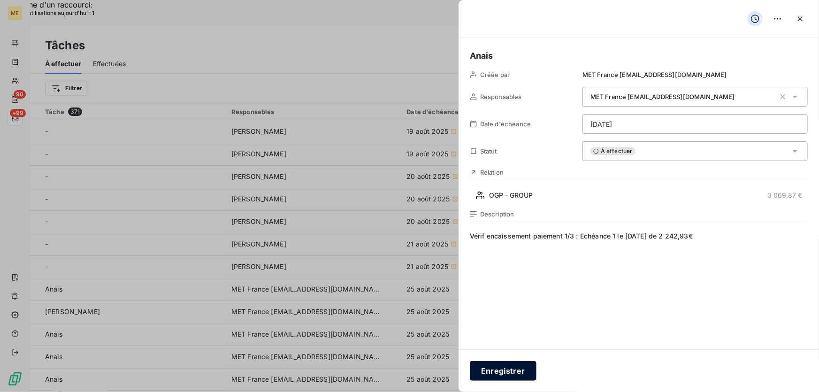
click at [505, 368] on button "Enregistrer" at bounding box center [503, 371] width 67 height 20
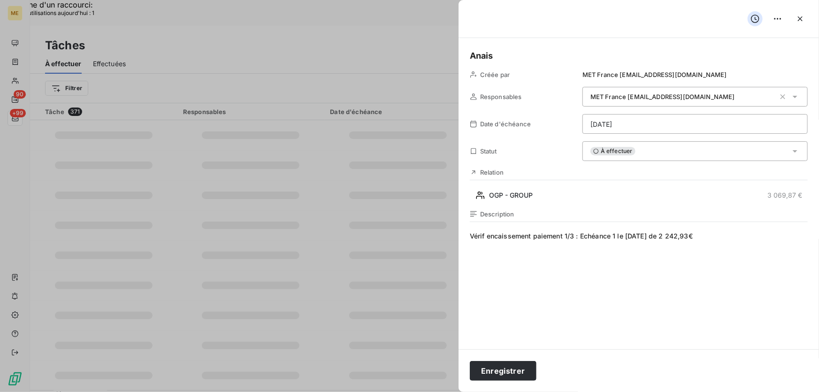
type input "[DATE]"
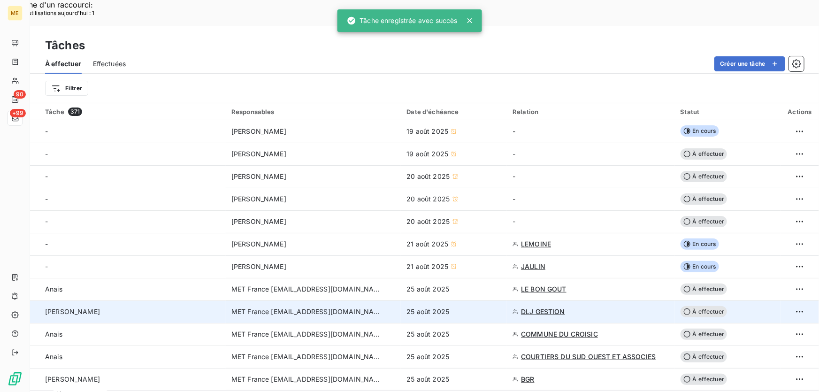
scroll to position [42, 0]
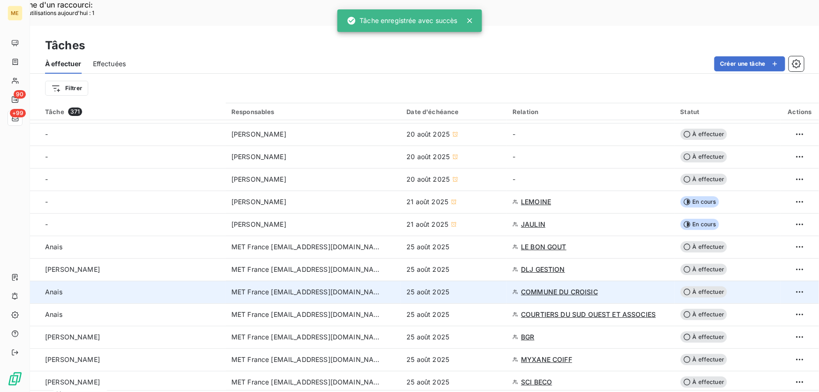
click at [454, 287] on div "25 août 2025" at bounding box center [453, 291] width 95 height 9
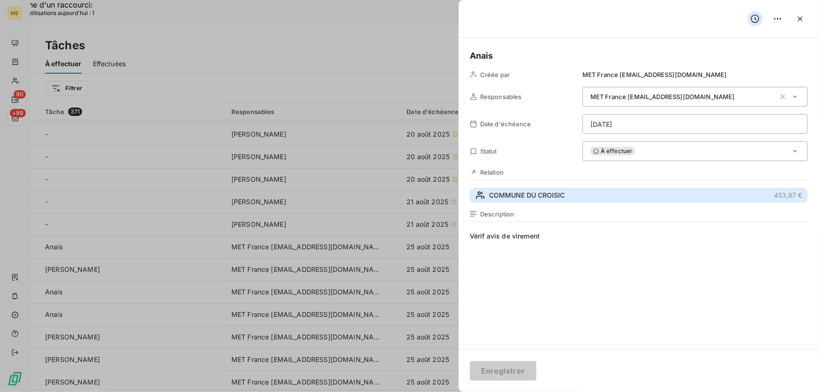
click at [583, 197] on button "COMMUNE DU CROISIC 453,97 €" at bounding box center [639, 195] width 338 height 15
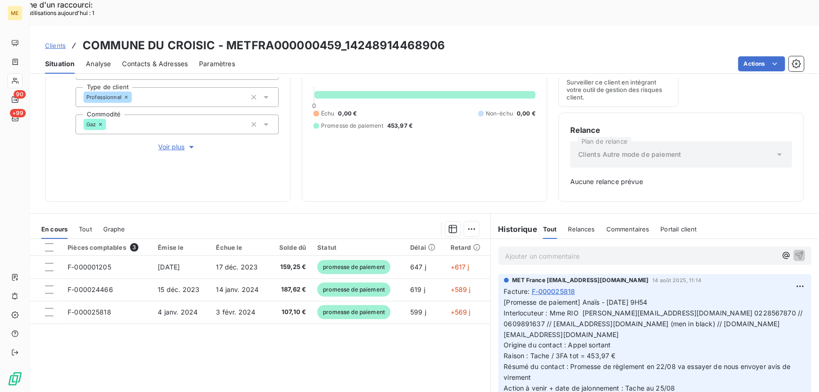
scroll to position [136, 0]
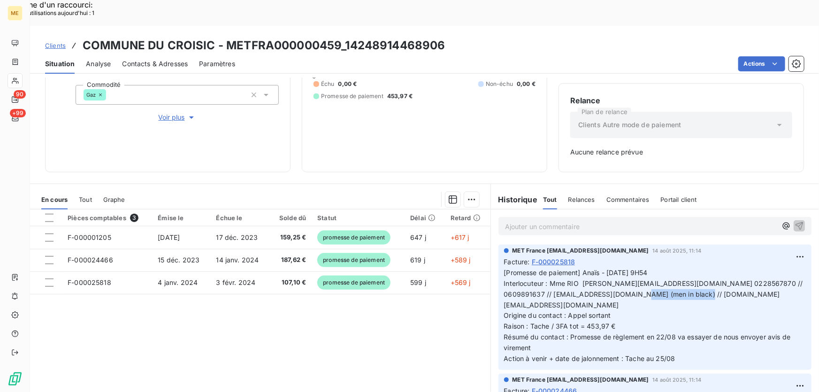
drag, startPoint x: 669, startPoint y: 267, endPoint x: 619, endPoint y: 268, distance: 50.2
click at [619, 268] on p "[Promesse de paiement] Anaïs - 14/08/2025 - 9H54 Interlocuteur : Mme RIO s.salm…" at bounding box center [655, 315] width 302 height 97
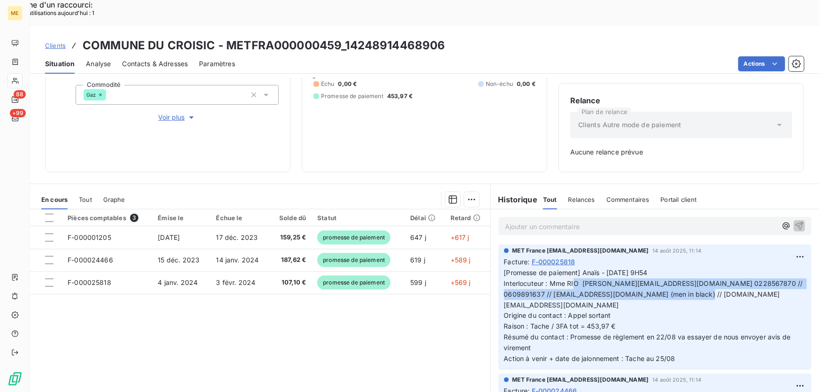
drag, startPoint x: 546, startPoint y: 257, endPoint x: 690, endPoint y: 268, distance: 143.9
click at [690, 268] on p "[Promesse de paiement] Anaïs - 14/08/2025 - 9H54 Interlocuteur : Mme RIO s.salm…" at bounding box center [655, 315] width 302 height 97
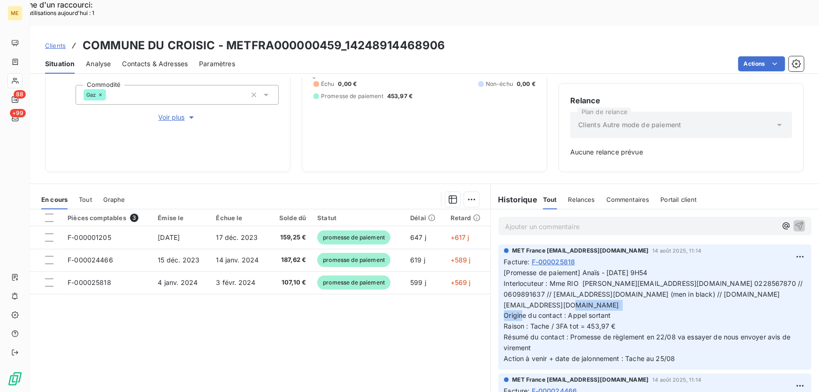
drag, startPoint x: 552, startPoint y: 288, endPoint x: 630, endPoint y: 284, distance: 78.4
click at [630, 284] on p "[Promesse de paiement] Anaïs - 14/08/2025 - 9H54 Interlocuteur : Mme RIO s.salm…" at bounding box center [655, 315] width 302 height 97
drag, startPoint x: 629, startPoint y: 286, endPoint x: 620, endPoint y: 290, distance: 10.3
click at [628, 286] on p "[Promesse de paiement] Anaïs - 14/08/2025 - 9H54 Interlocuteur : Mme RIO s.salm…" at bounding box center [655, 315] width 302 height 97
drag, startPoint x: 619, startPoint y: 290, endPoint x: 554, endPoint y: 291, distance: 65.2
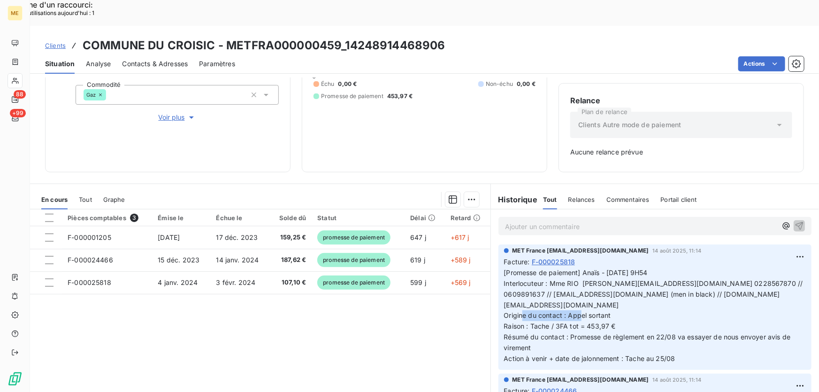
click at [554, 291] on p "[Promesse de paiement] Anaïs - 14/08/2025 - 9H54 Interlocuteur : Mme RIO s.salm…" at bounding box center [655, 315] width 302 height 97
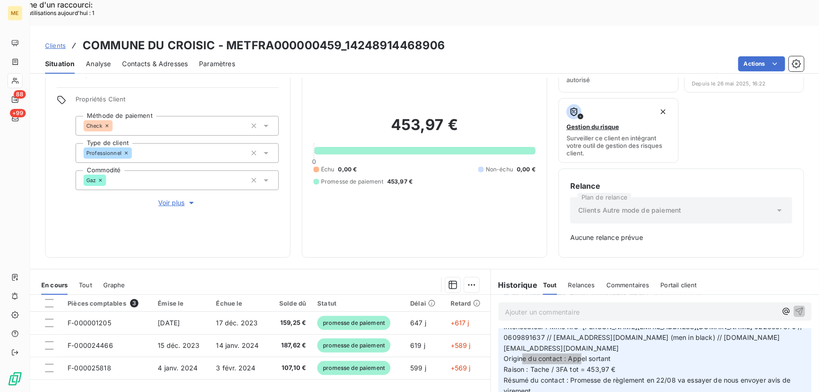
scroll to position [0, 0]
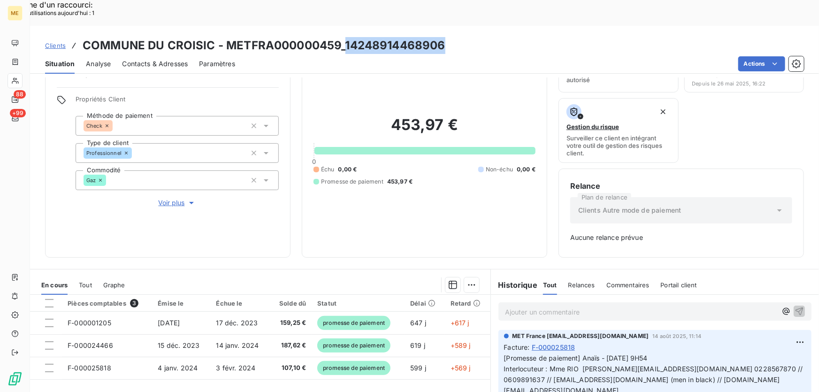
drag, startPoint x: 440, startPoint y: 17, endPoint x: 342, endPoint y: 14, distance: 98.1
click at [342, 37] on div "Clients COMMUNE DU CROISIC - METFRA000000459_14248914468906" at bounding box center [424, 45] width 789 height 17
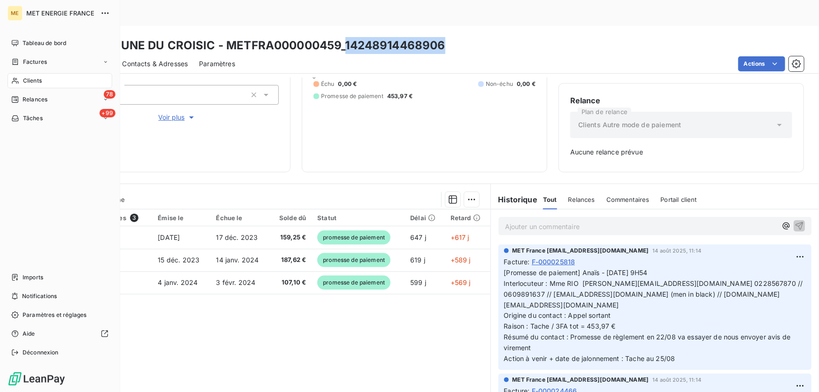
click at [28, 121] on span "Tâches" at bounding box center [33, 118] width 20 height 8
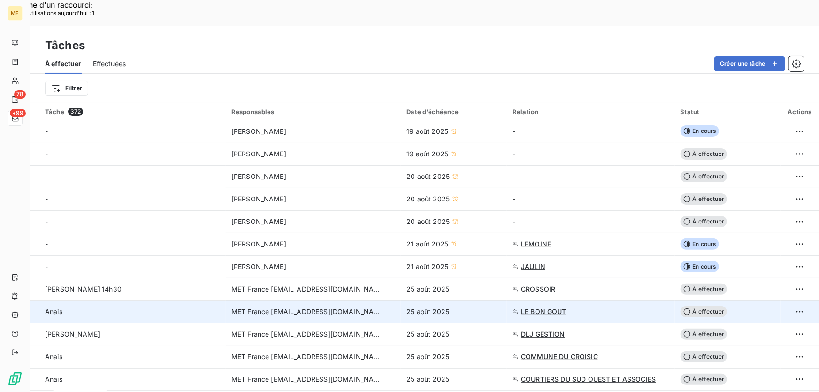
click at [451, 300] on td "25 août 2025" at bounding box center [454, 311] width 106 height 23
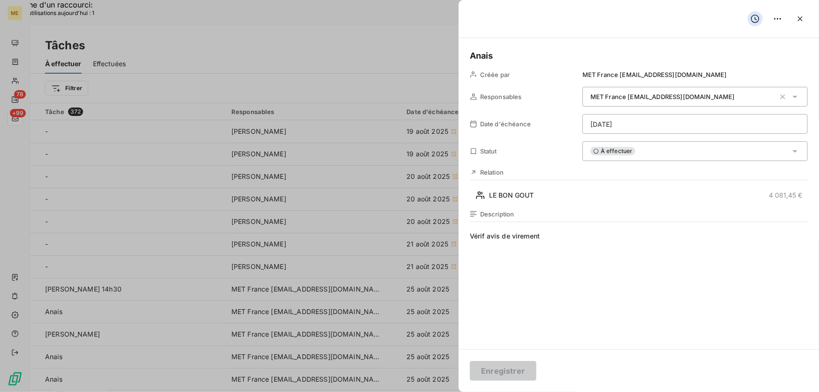
click at [378, 131] on div at bounding box center [409, 196] width 819 height 392
drag, startPoint x: 801, startPoint y: 17, endPoint x: 704, endPoint y: 51, distance: 103.4
click at [802, 16] on icon "button" at bounding box center [799, 18] width 9 height 9
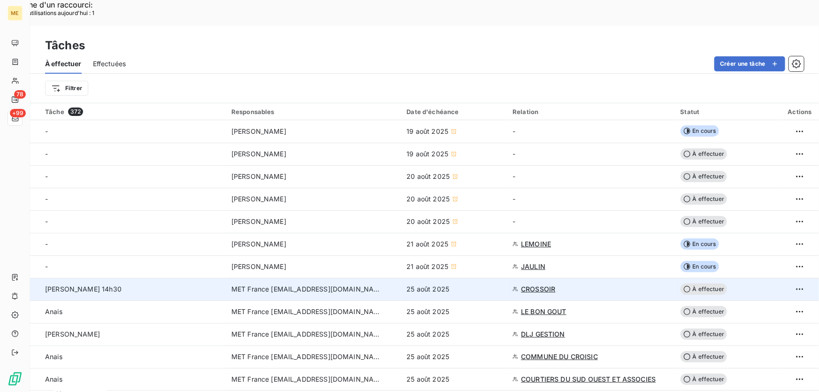
scroll to position [85, 0]
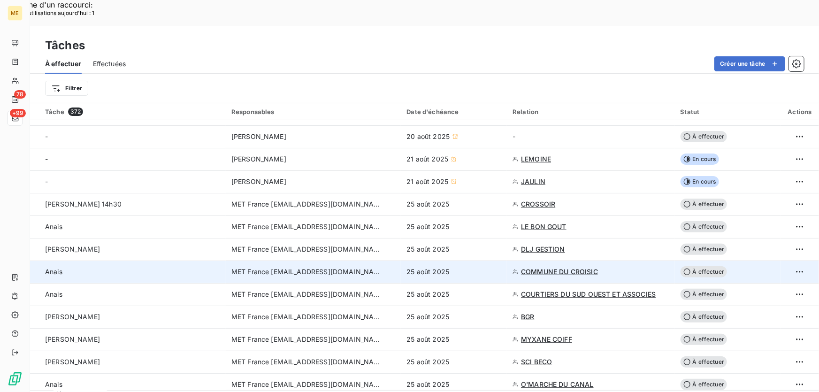
click at [464, 260] on td "25 août 2025" at bounding box center [454, 271] width 106 height 23
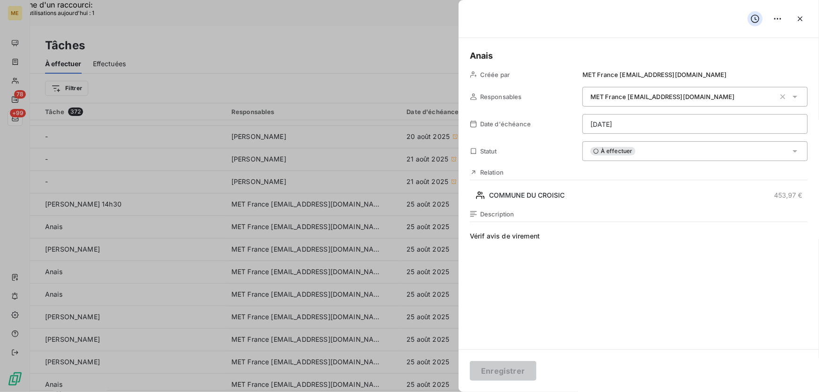
click at [525, 204] on div "Anais Créée par MET France met-france@recouvrement.met.com Responsables MET Fra…" at bounding box center [638, 193] width 360 height 311
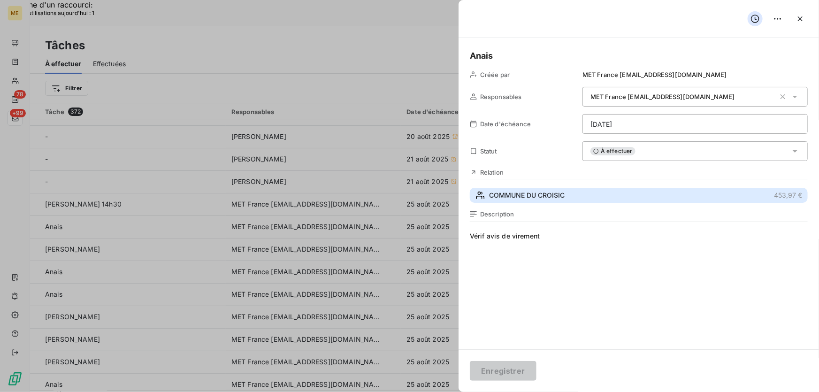
click at [527, 192] on span "COMMUNE DU CROISIC" at bounding box center [527, 194] width 76 height 9
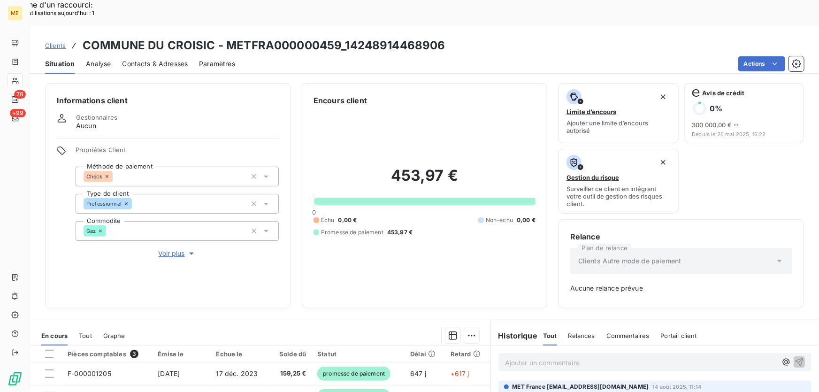
scroll to position [128, 0]
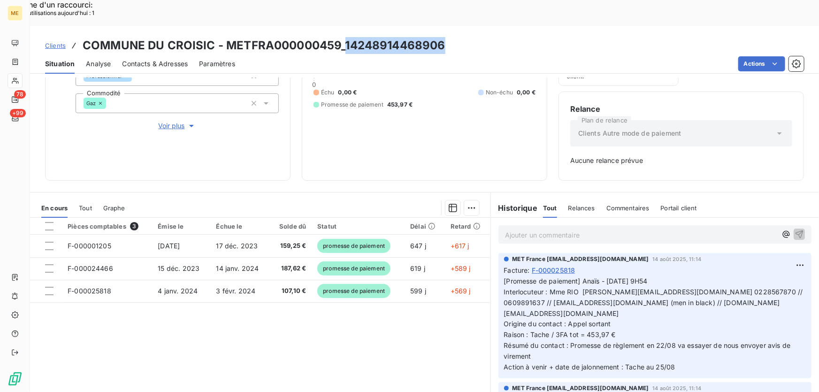
drag, startPoint x: 441, startPoint y: 19, endPoint x: 345, endPoint y: 18, distance: 96.6
click at [344, 37] on h3 "COMMUNE DU CROISIC - METFRA000000459_14248914468906" at bounding box center [264, 45] width 363 height 17
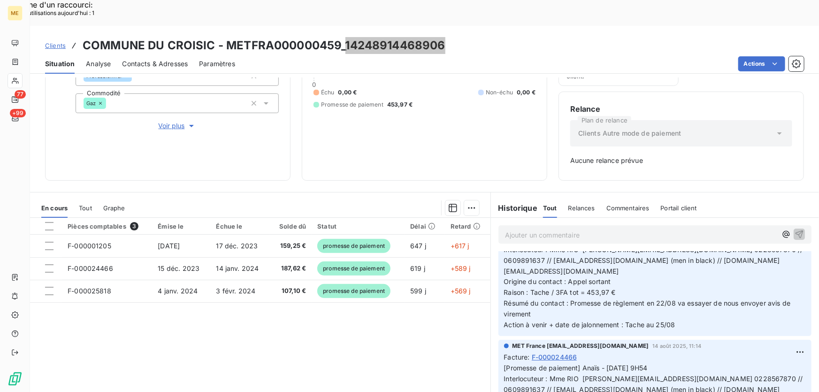
scroll to position [0, 0]
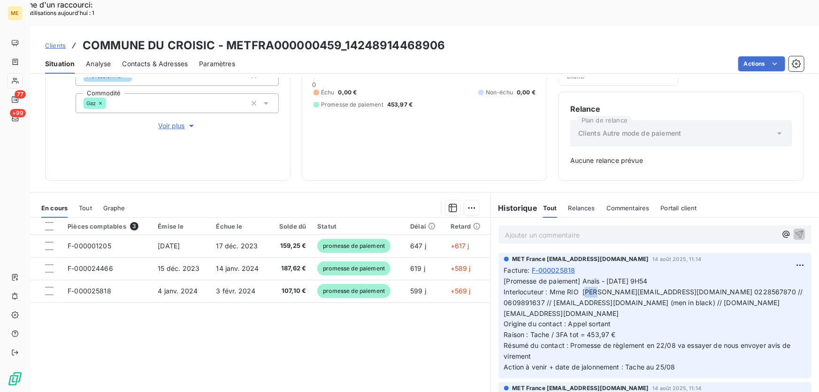
drag, startPoint x: 575, startPoint y: 265, endPoint x: 564, endPoint y: 267, distance: 10.6
click at [564, 277] on span "[Promesse de paiement] Anaïs - 14/08/2025 - 9H54 Interlocuteur : Mme RIO s.salm…" at bounding box center [654, 324] width 301 height 94
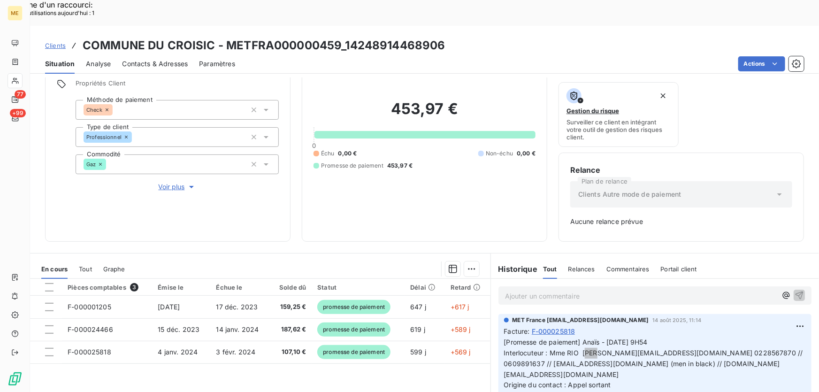
scroll to position [85, 0]
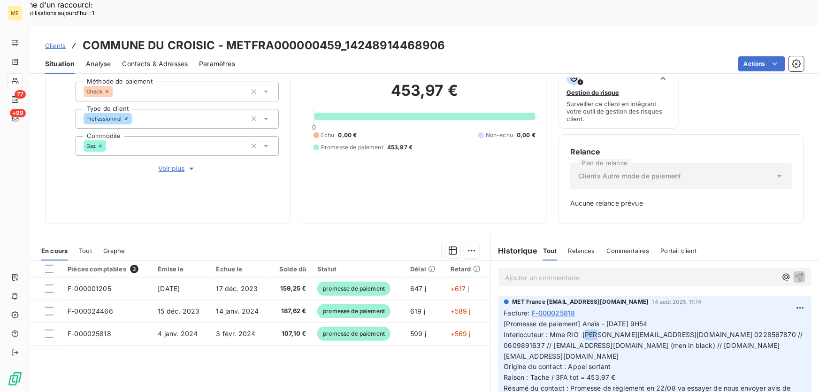
click at [615, 345] on p "[Promesse de paiement] Anaïs - 14/08/2025 - 9H54 Interlocuteur : Mme RIO s.salm…" at bounding box center [655, 366] width 302 height 97
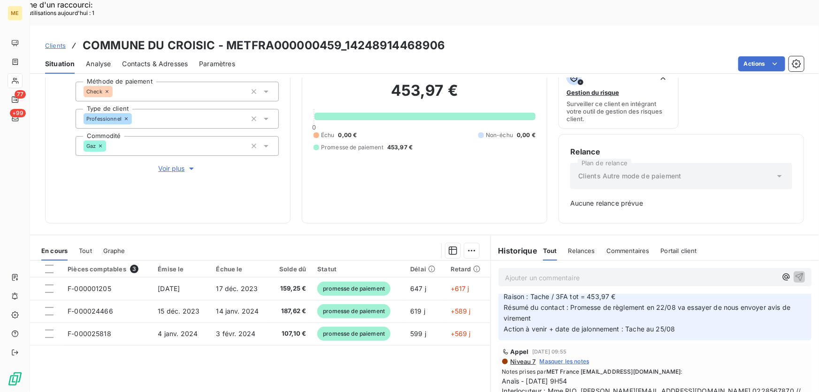
scroll to position [341, 0]
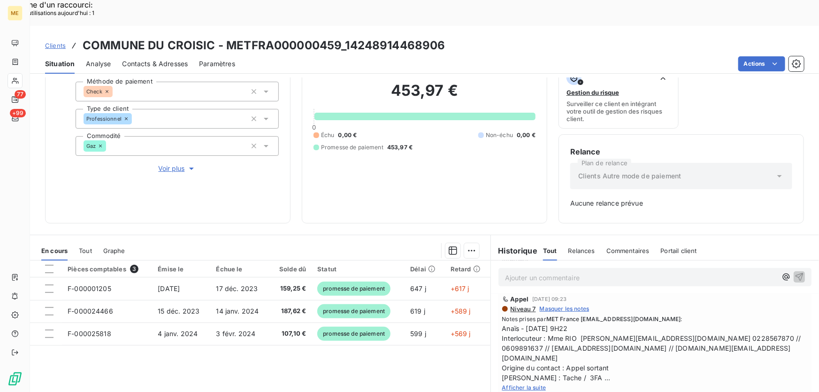
scroll to position [554, 0]
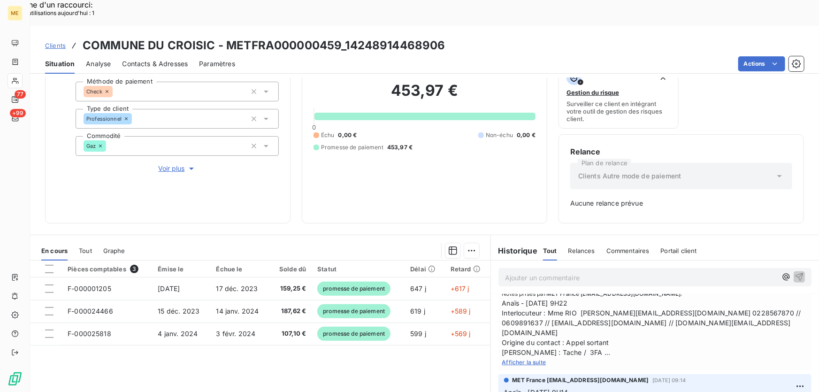
click at [513, 358] on span "Afficher la suite" at bounding box center [524, 361] width 44 height 7
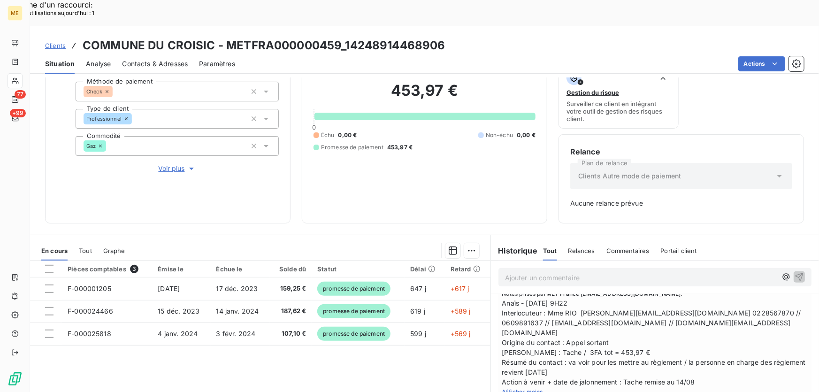
drag, startPoint x: 450, startPoint y: 19, endPoint x: 444, endPoint y: 19, distance: 5.6
click at [447, 37] on div "Clients COMMUNE DU CROISIC - METFRA000000459_14248914468906" at bounding box center [424, 45] width 789 height 17
click at [583, 298] on span "Anaïs - 11/08/2025 - 9H22 Interlocuteur : Mme RIO s.salmon@lecroisic.fr 0228567…" at bounding box center [654, 342] width 305 height 89
click at [589, 298] on span "Anaïs - 11/08/2025 - 9H22 Interlocuteur : Mme RIO s.salmon@lecroisic.fr 0228567…" at bounding box center [654, 342] width 305 height 89
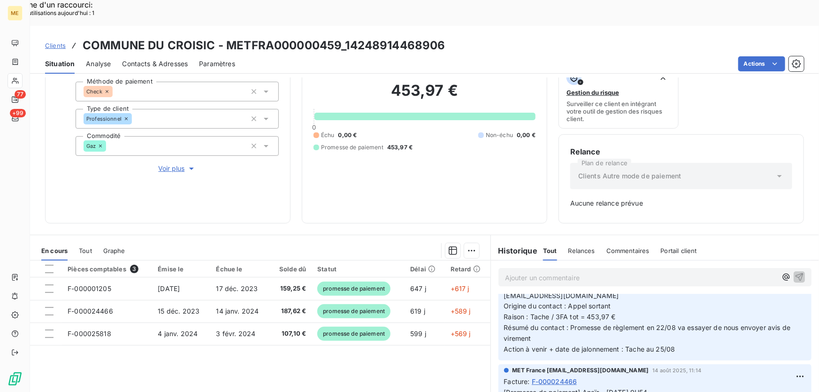
scroll to position [0, 0]
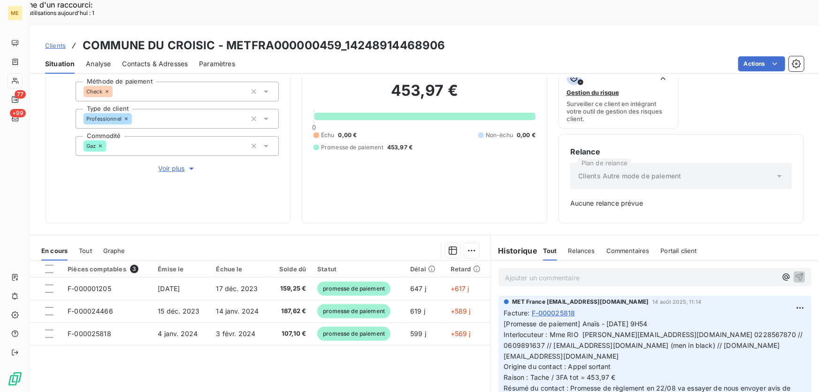
click at [426, 159] on div "453,97 € 0 Échu 0,00 € Non-échu 0,00 € Promesse de paiement 453,97 €" at bounding box center [424, 116] width 222 height 190
click at [550, 272] on p "Ajouter un commentaire ﻿" at bounding box center [641, 278] width 272 height 12
click at [532, 272] on p "Ajouter un commentaire ﻿" at bounding box center [641, 278] width 272 height 12
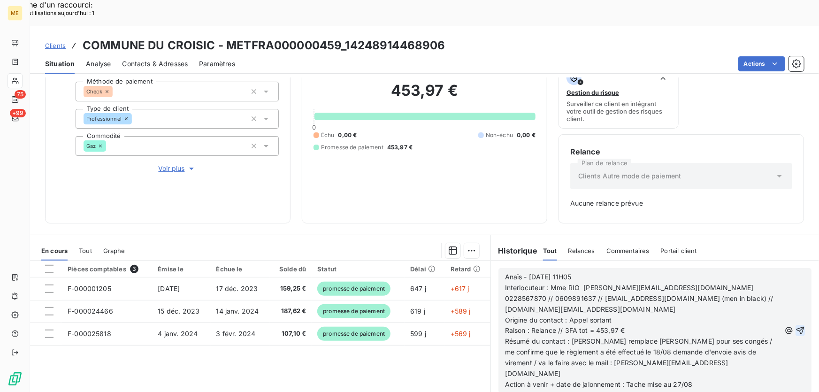
click at [796, 326] on icon "button" at bounding box center [800, 330] width 8 height 8
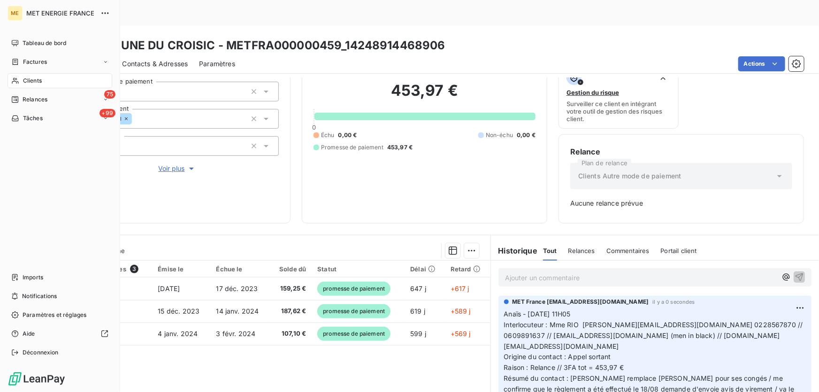
click at [34, 118] on span "Tâches" at bounding box center [33, 118] width 20 height 8
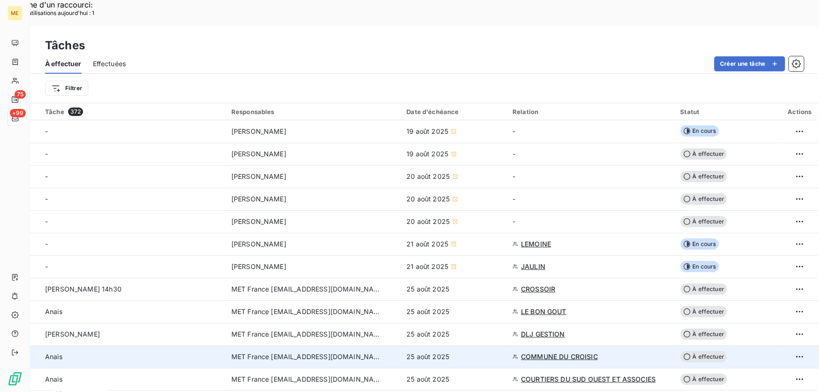
click at [457, 352] on div "25 août 2025" at bounding box center [453, 356] width 95 height 9
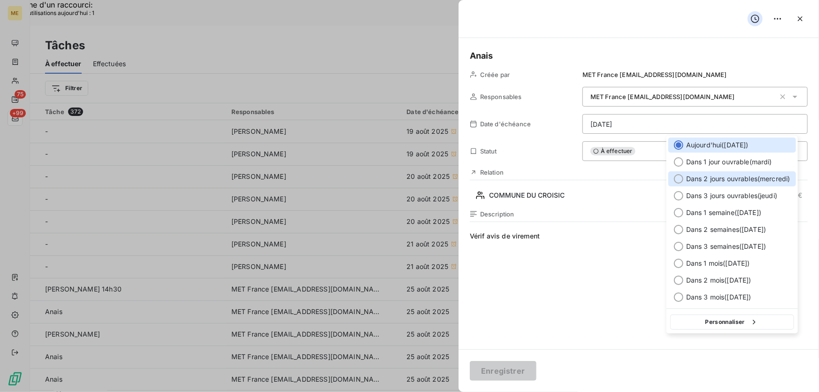
click at [707, 177] on span "Dans 2 jours ouvrables ( mercredi )" at bounding box center [738, 178] width 104 height 9
type input "27/08/2025"
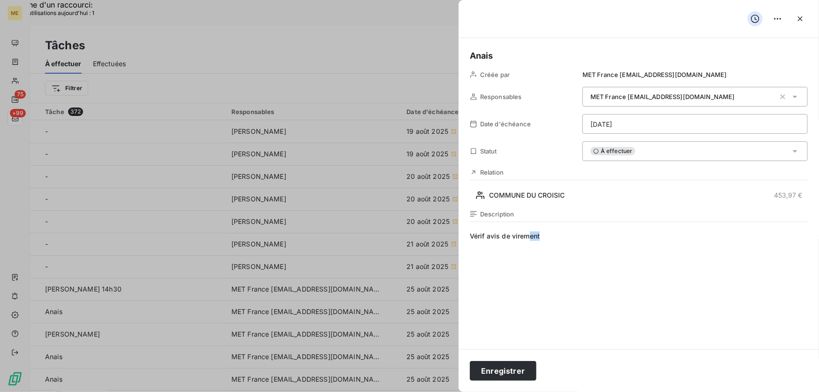
drag, startPoint x: 551, startPoint y: 234, endPoint x: 527, endPoint y: 232, distance: 23.5
click at [527, 232] on span "Vérif avis de virement" at bounding box center [639, 321] width 338 height 180
click at [552, 239] on span "Vérif avis de virement" at bounding box center [639, 321] width 338 height 180
click at [492, 371] on button "Enregistrer" at bounding box center [503, 371] width 67 height 20
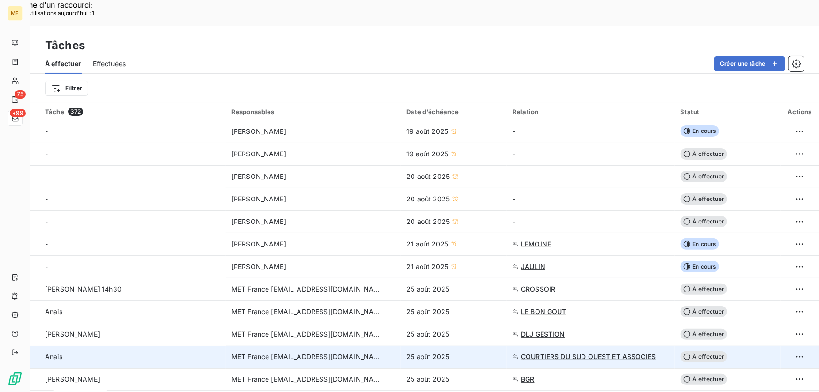
scroll to position [42, 0]
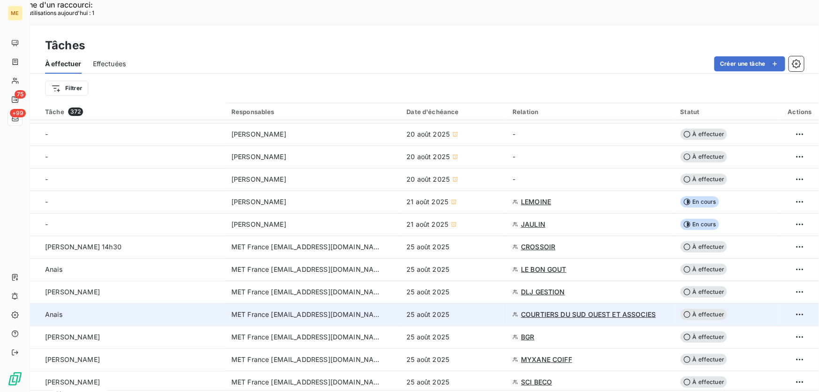
click at [470, 303] on td "25 août 2025" at bounding box center [454, 314] width 106 height 23
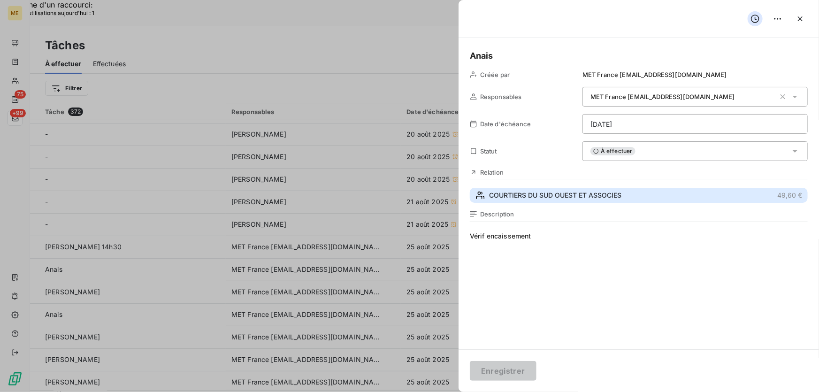
click at [561, 197] on span "COURTIERS DU SUD OUEST ET ASSOCIES" at bounding box center [555, 194] width 132 height 9
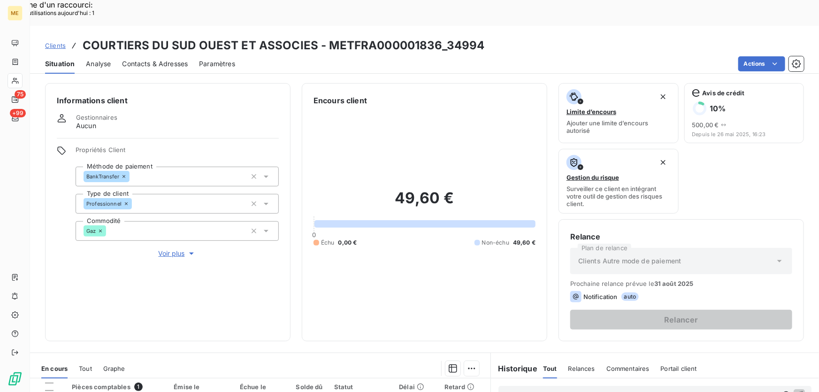
scroll to position [128, 0]
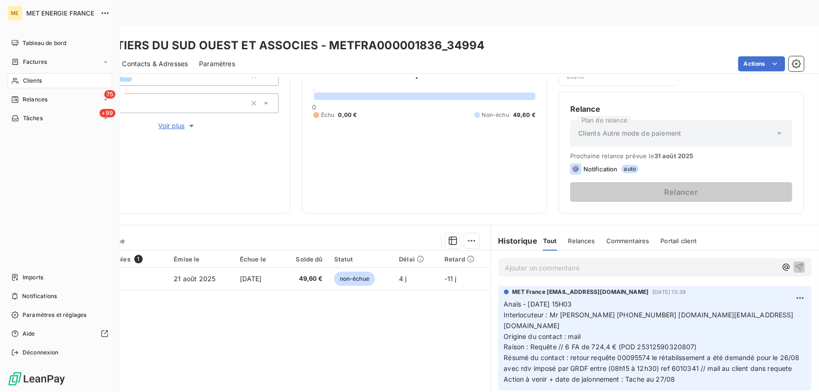
click at [27, 120] on span "Tâches" at bounding box center [33, 118] width 20 height 8
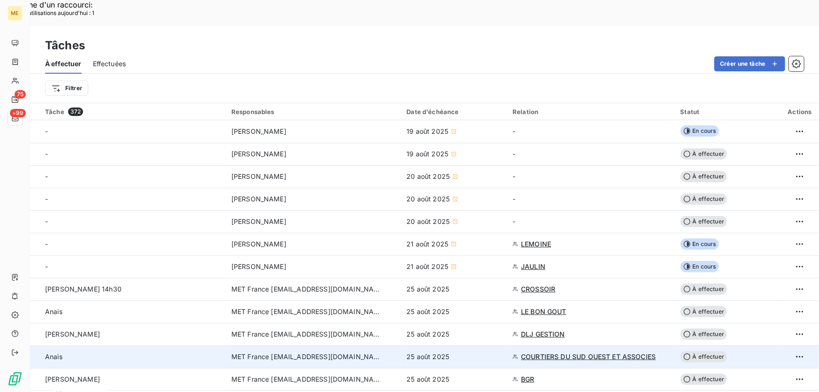
click at [454, 352] on div "25 août 2025" at bounding box center [453, 356] width 95 height 9
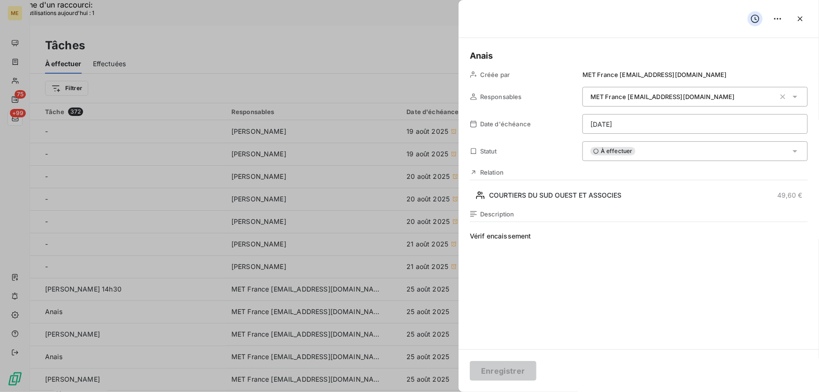
click at [647, 146] on div "À effectuer" at bounding box center [694, 151] width 225 height 20
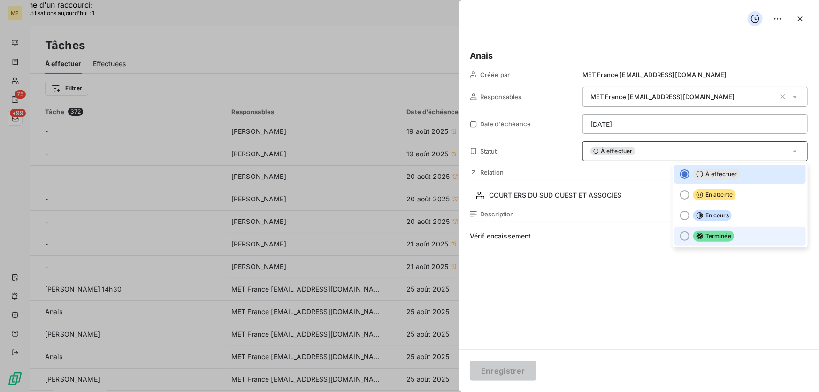
drag, startPoint x: 728, startPoint y: 235, endPoint x: 720, endPoint y: 244, distance: 12.3
click at [728, 236] on li "Terminée" at bounding box center [739, 236] width 131 height 19
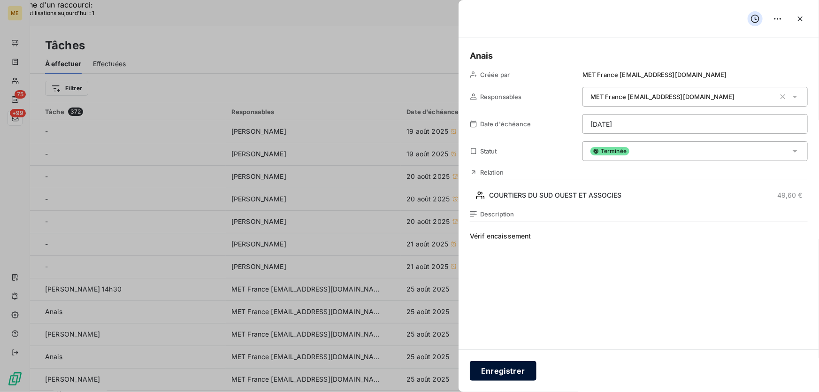
click at [515, 370] on button "Enregistrer" at bounding box center [503, 371] width 67 height 20
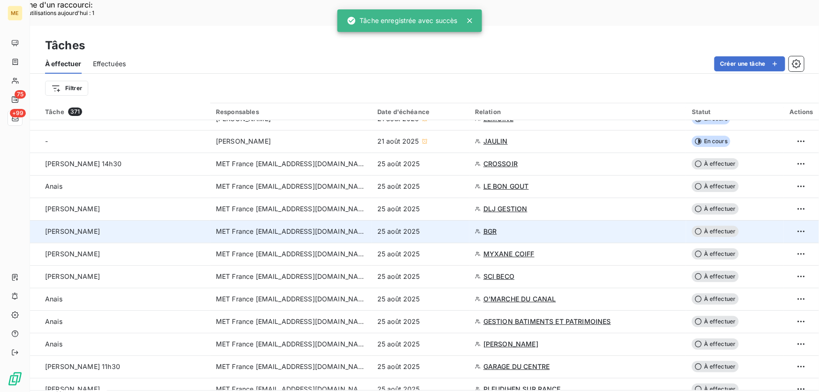
scroll to position [128, 0]
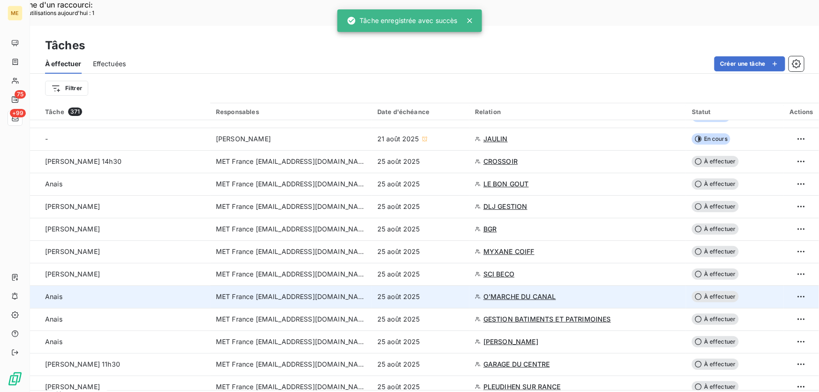
click at [441, 292] on div "25 août 2025" at bounding box center [420, 296] width 86 height 9
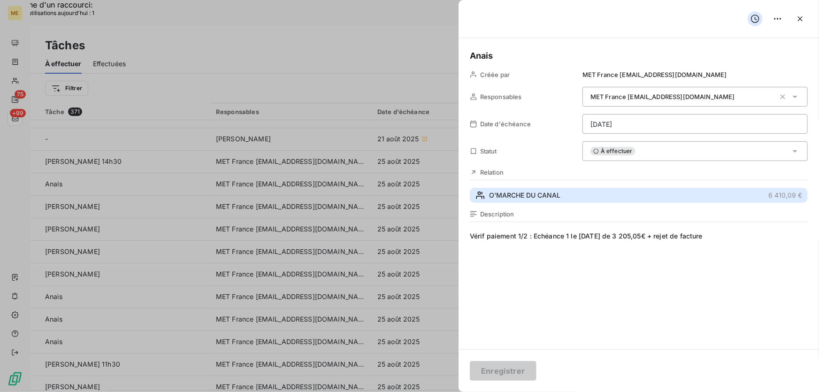
click at [595, 198] on button "O'MARCHE DU CANAL 6 410,09 €" at bounding box center [639, 195] width 338 height 15
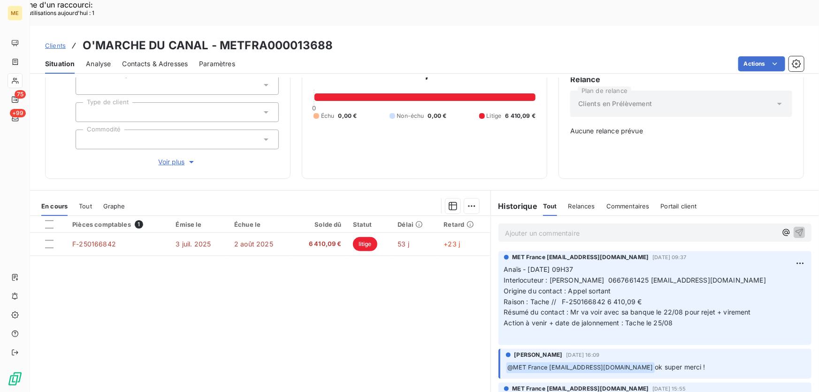
click at [163, 157] on span "Voir plus" at bounding box center [178, 161] width 38 height 9
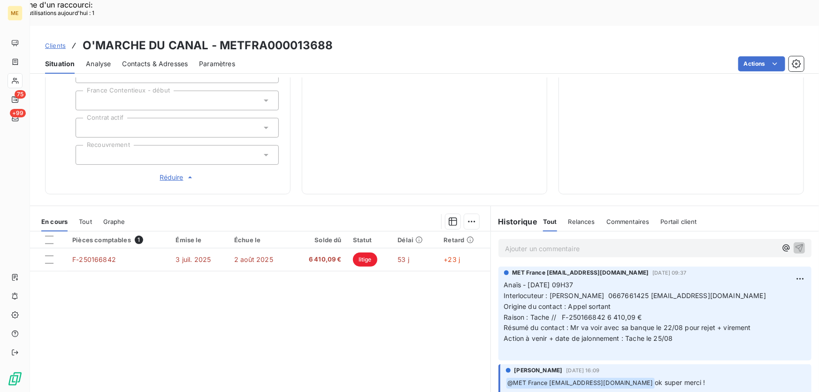
scroll to position [309, 0]
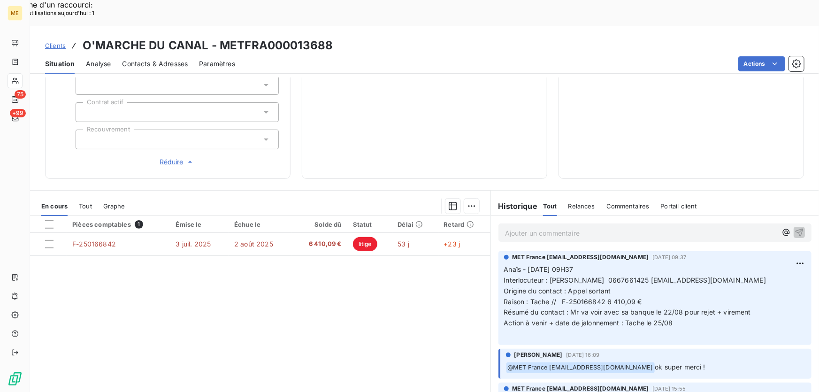
drag, startPoint x: 751, startPoint y: 247, endPoint x: 659, endPoint y: 251, distance: 91.5
click at [659, 276] on span "Interlocuteur : Dinesh Uthayakumar 0667661425 dinesh.uthayan@hotmail.com" at bounding box center [635, 280] width 262 height 8
drag, startPoint x: 729, startPoint y: 272, endPoint x: 736, endPoint y: 269, distance: 7.6
click at [729, 272] on p "Anaïs - 19/08/2025 - 09H37 Interlocuteur : Dinesh Uthayakumar 0667661425 dinesh…" at bounding box center [655, 301] width 302 height 75
drag, startPoint x: 750, startPoint y: 249, endPoint x: 657, endPoint y: 251, distance: 93.4
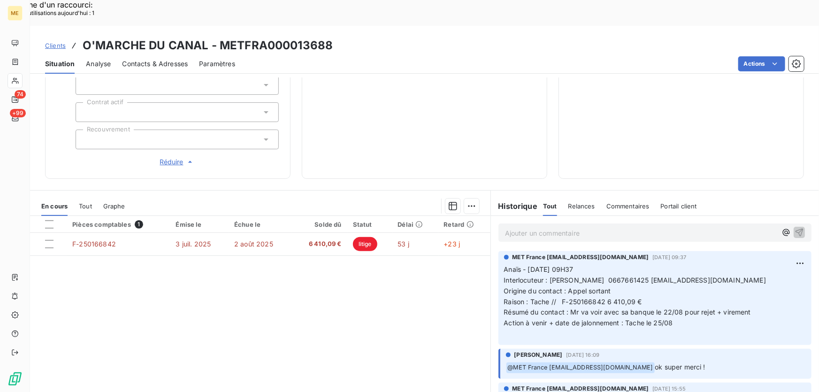
click at [657, 276] on span "Interlocuteur : Dinesh Uthayakumar 0667661425 dinesh.uthayan@hotmail.com" at bounding box center [635, 280] width 262 height 8
drag, startPoint x: 338, startPoint y: 19, endPoint x: 220, endPoint y: 19, distance: 117.7
click at [220, 37] on div "Clients O'MARCHE DU CANAL - METFRA000013688" at bounding box center [424, 45] width 789 height 17
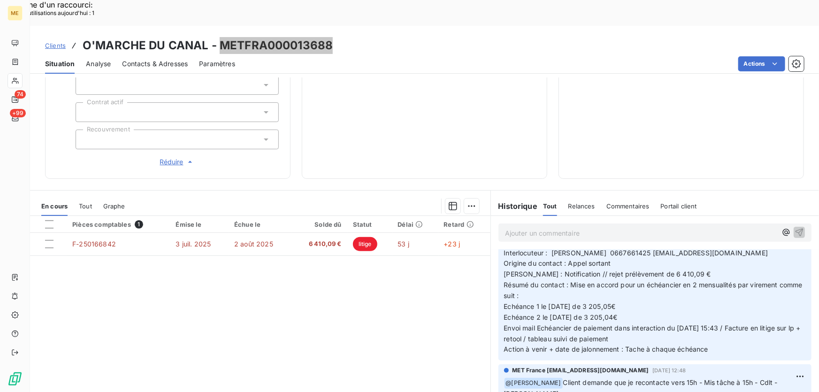
scroll to position [0, 0]
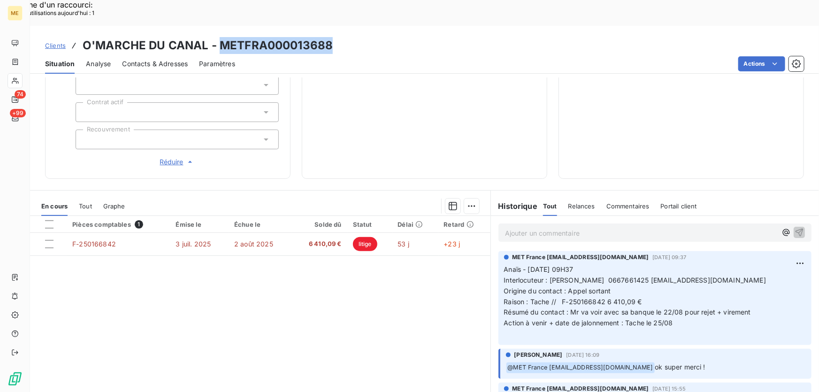
drag, startPoint x: 545, startPoint y: 248, endPoint x: 766, endPoint y: 248, distance: 220.9
click at [766, 264] on p "Anaïs - 19/08/2025 - 09H37 Interlocuteur : Dinesh Uthayakumar 0667661425 dinesh…" at bounding box center [655, 301] width 302 height 75
drag, startPoint x: 557, startPoint y: 270, endPoint x: 647, endPoint y: 269, distance: 89.6
click at [646, 269] on p "Anaïs - 19/08/2025 - 09H37 Interlocuteur : Dinesh Uthayakumar 0667661425 dinesh…" at bounding box center [655, 301] width 302 height 75
drag, startPoint x: 335, startPoint y: 17, endPoint x: 217, endPoint y: 18, distance: 117.7
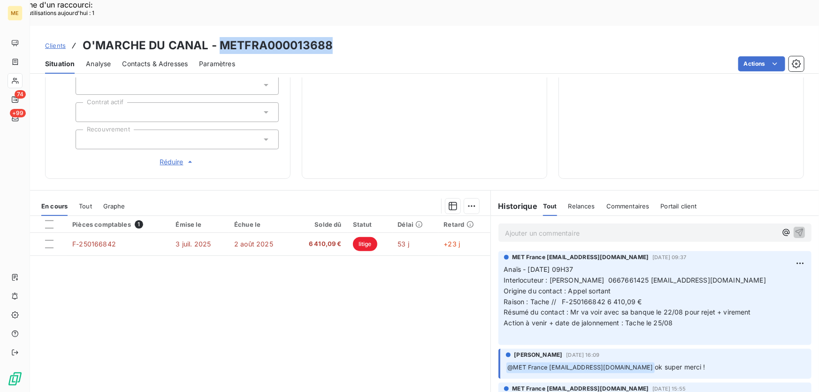
click at [217, 37] on div "Clients O'MARCHE DU CANAL - METFRA000013688" at bounding box center [424, 45] width 789 height 17
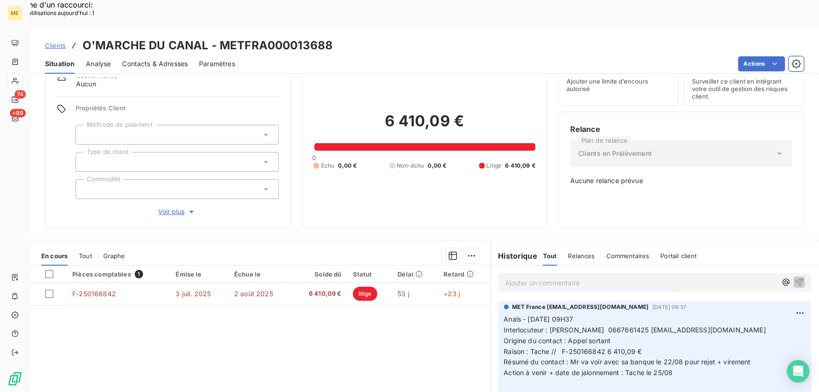
scroll to position [42, 0]
drag, startPoint x: 720, startPoint y: 328, endPoint x: 747, endPoint y: 328, distance: 26.7
click at [747, 328] on p "Anaïs - [DATE] 09H37 Interlocuteur : [PERSON_NAME] 0667661425 [EMAIL_ADDRESS][D…" at bounding box center [655, 350] width 302 height 75
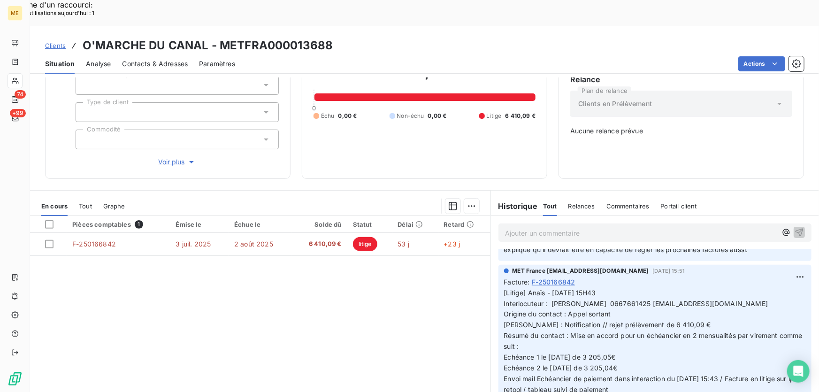
scroll to position [170, 0]
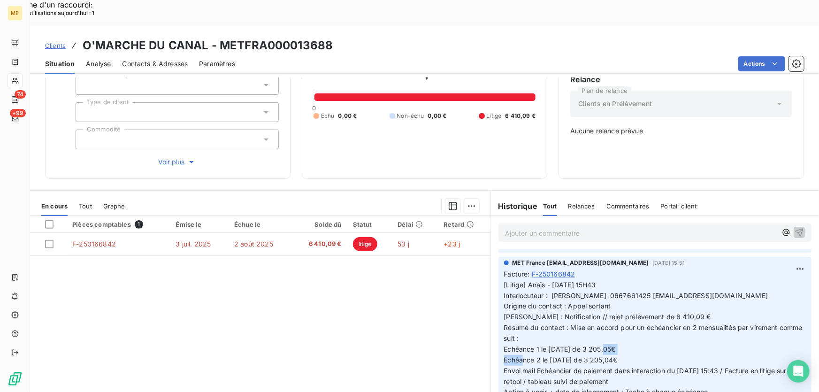
drag, startPoint x: 626, startPoint y: 315, endPoint x: 594, endPoint y: 316, distance: 31.9
click at [594, 316] on p "[Litige] Anaïs - [DATE] 15H43 Interlocuteur : [PERSON_NAME] 0667661425 [EMAIL_A…" at bounding box center [655, 339] width 302 height 118
click at [631, 318] on p "[Litige] Anaïs - [DATE] 15H43 Interlocuteur : [PERSON_NAME] 0667661425 [EMAIL_A…" at bounding box center [655, 339] width 302 height 118
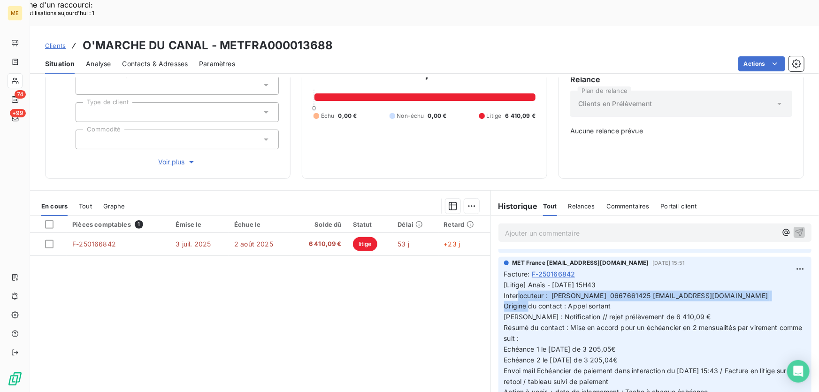
drag, startPoint x: 757, startPoint y: 263, endPoint x: 727, endPoint y: 257, distance: 30.3
click at [727, 280] on p "[Litige] Anaïs - [DATE] 15H43 Interlocuteur : [PERSON_NAME] 0667661425 [EMAIL_A…" at bounding box center [655, 339] width 302 height 118
click at [744, 281] on span "[Litige] Anaïs - [DATE] 15H43 Interlocuteur : [PERSON_NAME] 0667661425 [EMAIL_A…" at bounding box center [654, 338] width 301 height 115
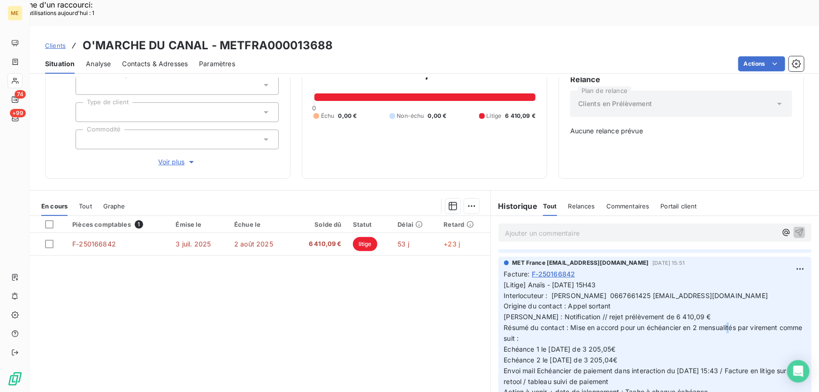
click at [723, 296] on span "[Litige] Anaïs - [DATE] 15H43 Interlocuteur : [PERSON_NAME] 0667661425 [EMAIL_A…" at bounding box center [654, 338] width 301 height 115
drag, startPoint x: 675, startPoint y: 337, endPoint x: 693, endPoint y: 337, distance: 18.8
click at [693, 337] on span "[Litige] Anaïs - [DATE] 15H43 Interlocuteur : [PERSON_NAME] 0667661425 [EMAIL_A…" at bounding box center [654, 338] width 301 height 115
drag, startPoint x: 733, startPoint y: 336, endPoint x: 712, endPoint y: 338, distance: 21.2
click at [712, 338] on span "[Litige] Anaïs - [DATE] 15H43 Interlocuteur : [PERSON_NAME] 0667661425 [EMAIL_A…" at bounding box center [654, 338] width 301 height 115
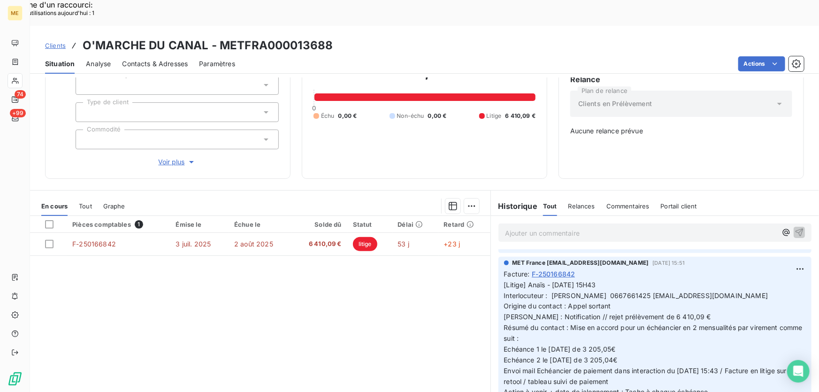
click at [751, 333] on p "[Litige] Anaïs - [DATE] 15H43 Interlocuteur : [PERSON_NAME] 0667661425 [EMAIL_A…" at bounding box center [655, 339] width 302 height 118
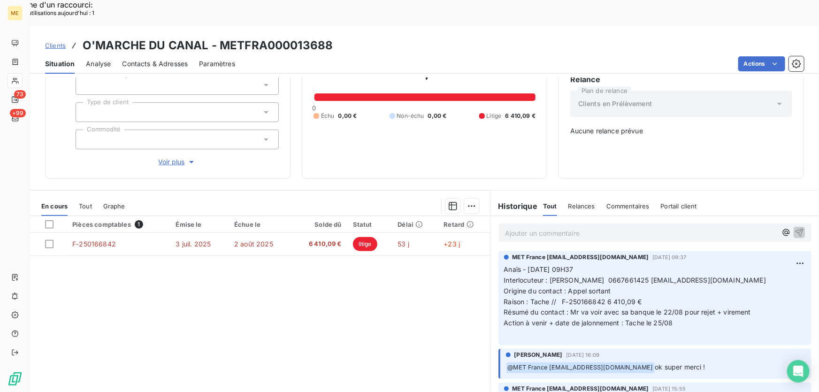
click at [609, 227] on p "Ajouter un commentaire ﻿" at bounding box center [641, 233] width 272 height 12
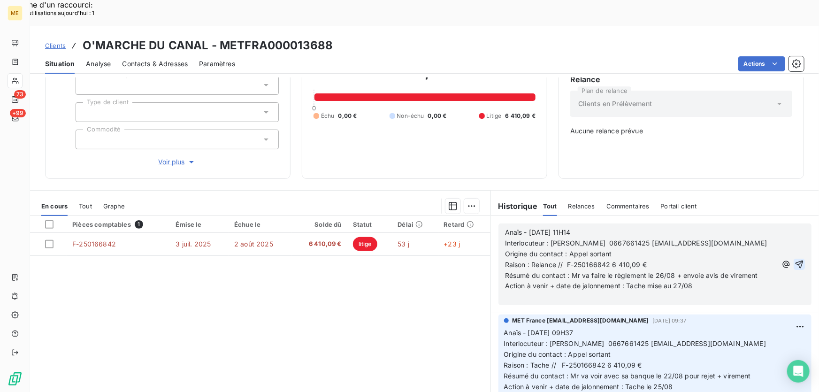
click at [794, 259] on icon "button" at bounding box center [798, 263] width 9 height 9
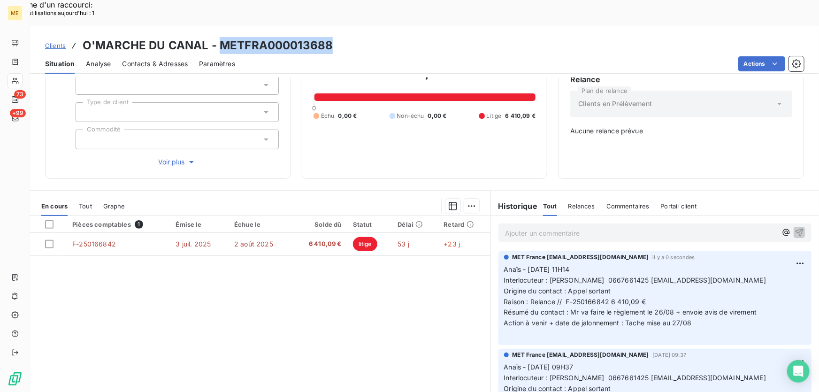
drag, startPoint x: 342, startPoint y: 17, endPoint x: 217, endPoint y: 25, distance: 125.0
click at [217, 37] on div "Clients O'MARCHE DU CANAL - METFRA000013688" at bounding box center [424, 45] width 789 height 17
copy h3 "METFRA000013688"
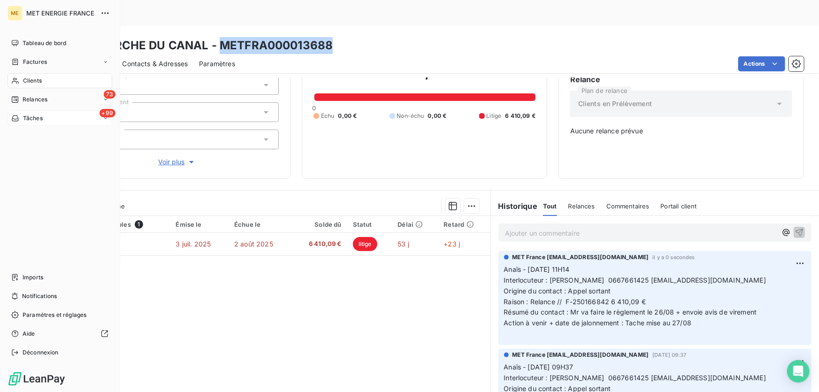
click at [26, 118] on span "Tâches" at bounding box center [33, 118] width 20 height 8
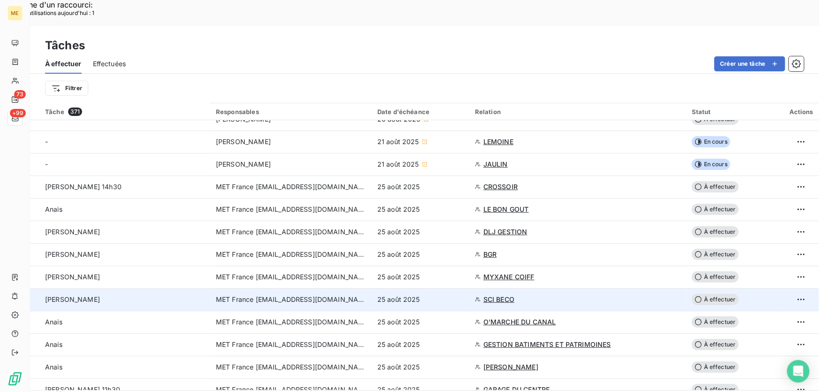
scroll to position [128, 0]
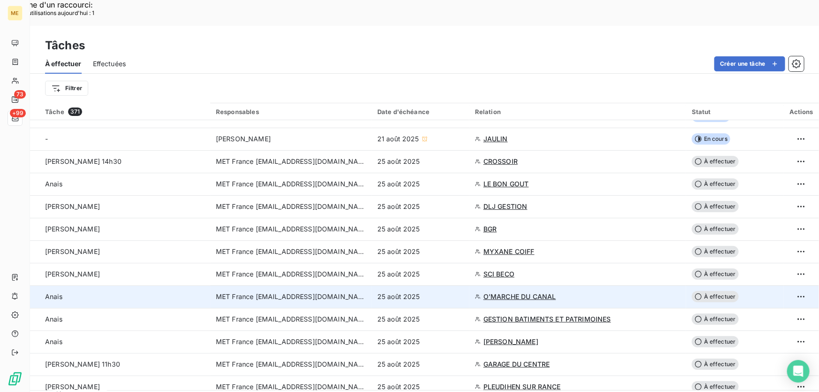
click at [450, 292] on div "25 août 2025" at bounding box center [420, 296] width 86 height 9
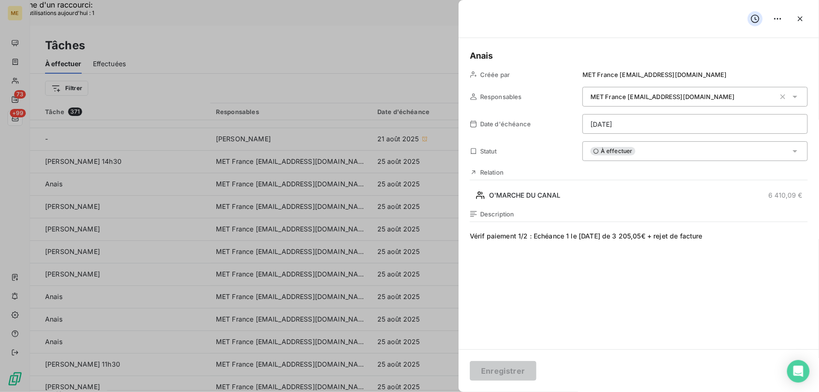
drag, startPoint x: 739, startPoint y: 237, endPoint x: 661, endPoint y: 235, distance: 77.4
click at [661, 235] on span "Vérif paiement 1/2 : Echéance 1 le [DATE] de 3 205,05€ + rejet de facture" at bounding box center [639, 321] width 338 height 180
click at [493, 370] on button "Enregistrer" at bounding box center [503, 371] width 67 height 20
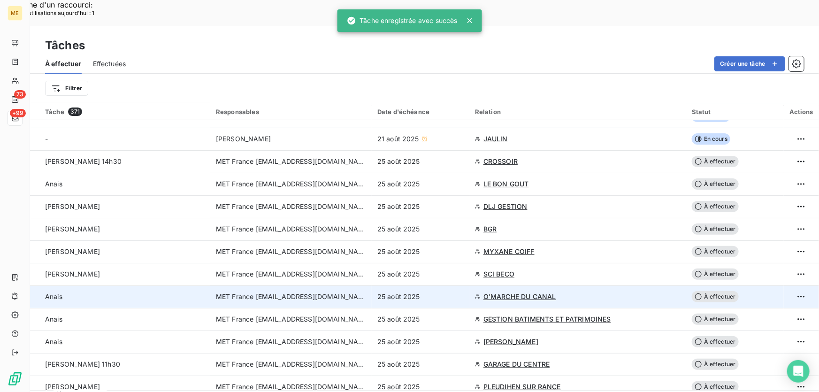
click at [452, 292] on div "25 août 2025" at bounding box center [420, 296] width 86 height 9
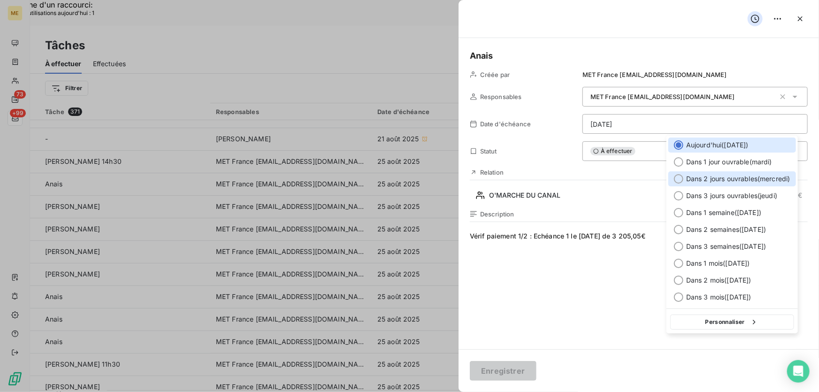
click at [719, 176] on span "Dans 2 jours ouvrables ( [DATE] )" at bounding box center [738, 178] width 104 height 9
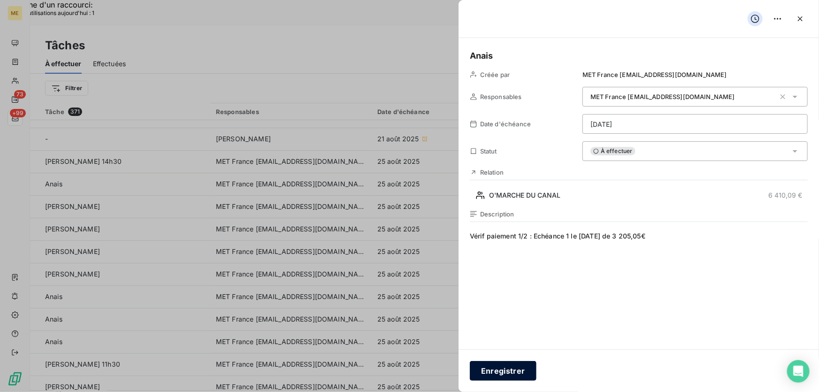
click at [520, 370] on button "Enregistrer" at bounding box center [503, 371] width 67 height 20
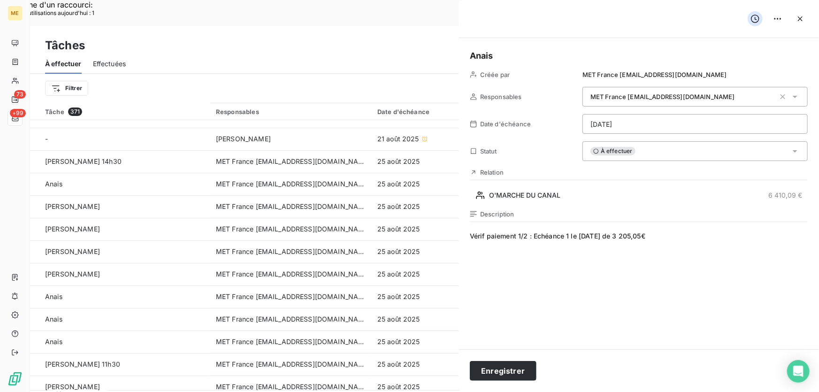
type input "[DATE]"
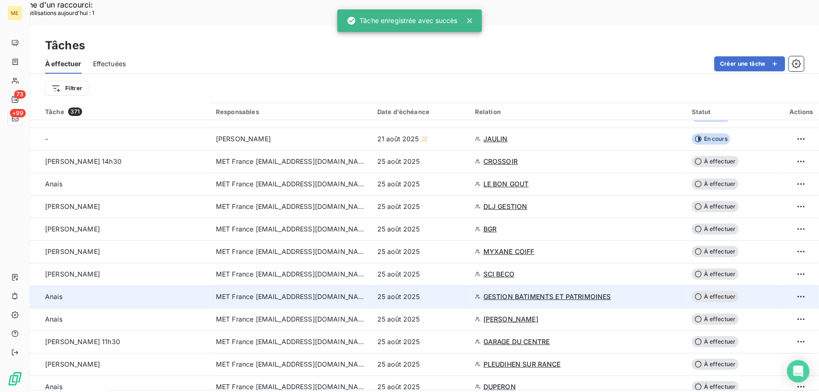
click at [455, 292] on div "25 août 2025" at bounding box center [420, 296] width 86 height 9
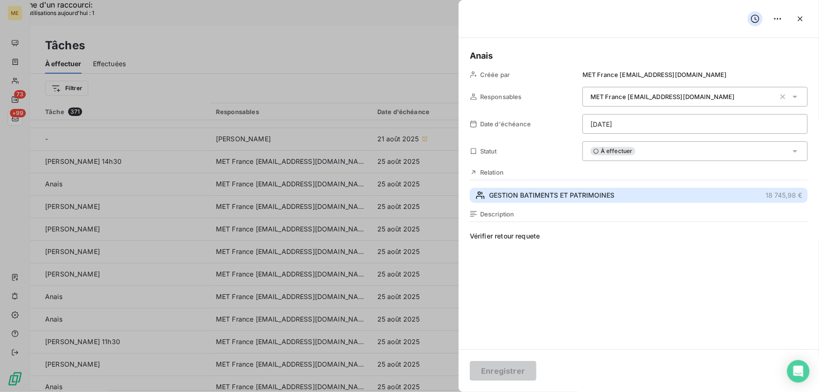
click at [616, 192] on button "GESTION BATIMENTS ET PATRIMOINES 18 745,98 €" at bounding box center [639, 195] width 338 height 15
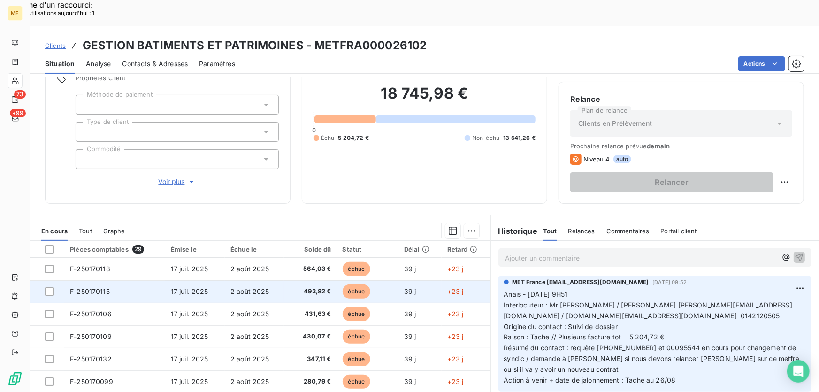
scroll to position [103, 0]
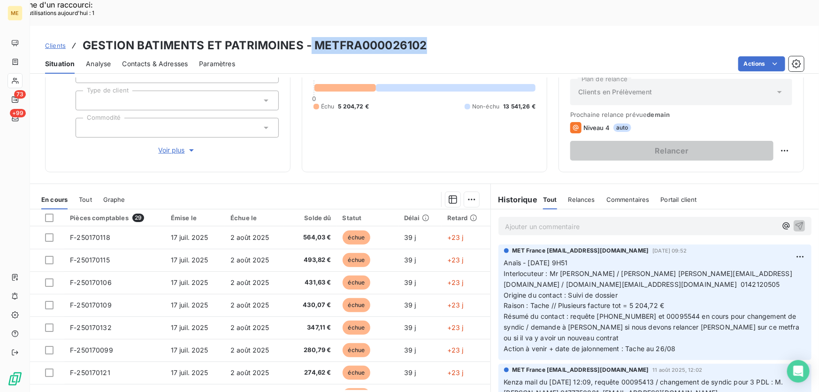
drag, startPoint x: 417, startPoint y: 19, endPoint x: 309, endPoint y: 22, distance: 107.9
click at [309, 37] on div "Clients GESTION BATIMENTS ET PATRIMOINES - METFRA000026102" at bounding box center [424, 45] width 789 height 17
click at [310, 37] on h3 "GESTION BATIMENTS ET PATRIMOINES - METFRA000026102" at bounding box center [255, 45] width 344 height 17
click at [320, 37] on h3 "GESTION BATIMENTS ET PATRIMOINES - METFRA000026102" at bounding box center [255, 45] width 344 height 17
drag, startPoint x: 668, startPoint y: 288, endPoint x: 636, endPoint y: 291, distance: 32.5
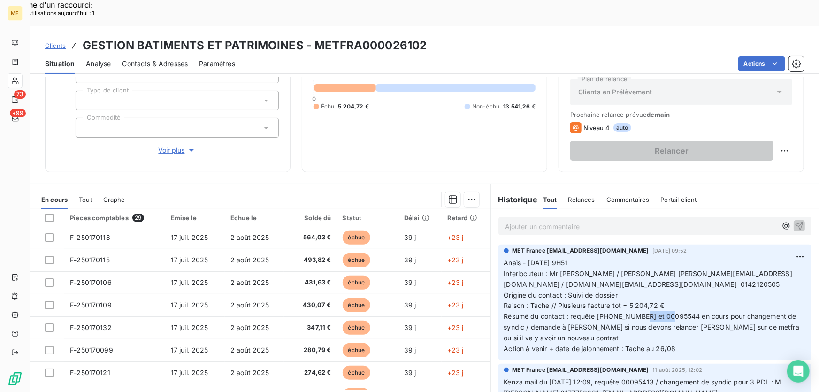
click at [636, 312] on span "Résumé du contact : requête [PHONE_NUMBER] et 00095544 en cours pour changement…" at bounding box center [652, 327] width 297 height 30
copy span "00095544"
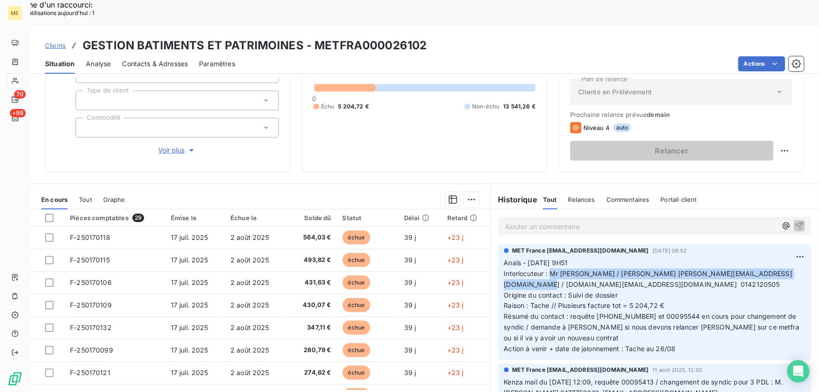
drag, startPoint x: 547, startPoint y: 244, endPoint x: 567, endPoint y: 258, distance: 23.9
click at [567, 258] on p "Anaïs - [DATE] 9H51 Interlocuteur : Mr [PERSON_NAME] / [PERSON_NAME] [PERSON_NA…" at bounding box center [655, 306] width 302 height 97
copy span "Mr [PERSON_NAME] / [PERSON_NAME] [PERSON_NAME][EMAIL_ADDRESS][DOMAIN_NAME] / [D…"
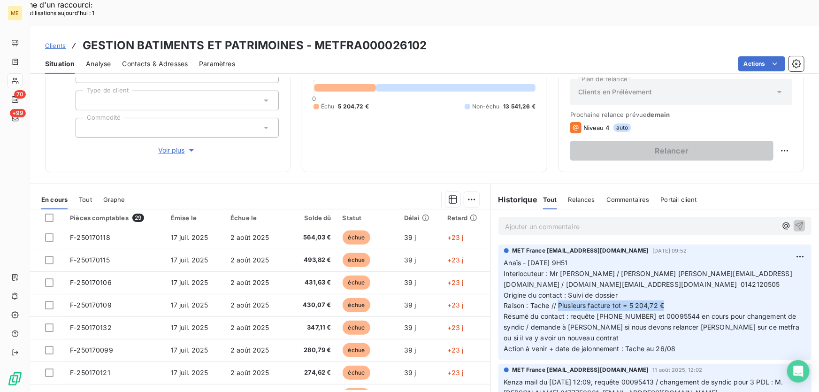
drag, startPoint x: 555, startPoint y: 280, endPoint x: 704, endPoint y: 278, distance: 149.2
click at [704, 278] on p "Anaïs - [DATE] 9H51 Interlocuteur : Mr [PERSON_NAME] / [PERSON_NAME] [PERSON_NA…" at bounding box center [655, 306] width 302 height 97
copy span "Plusieurs facture tot = 5 204,72 €"
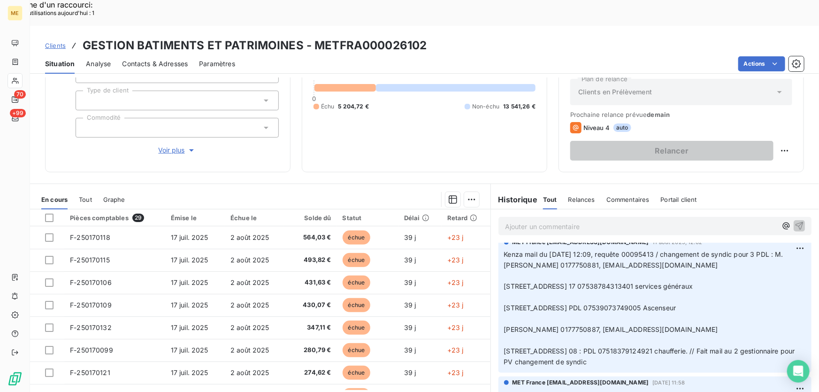
scroll to position [0, 0]
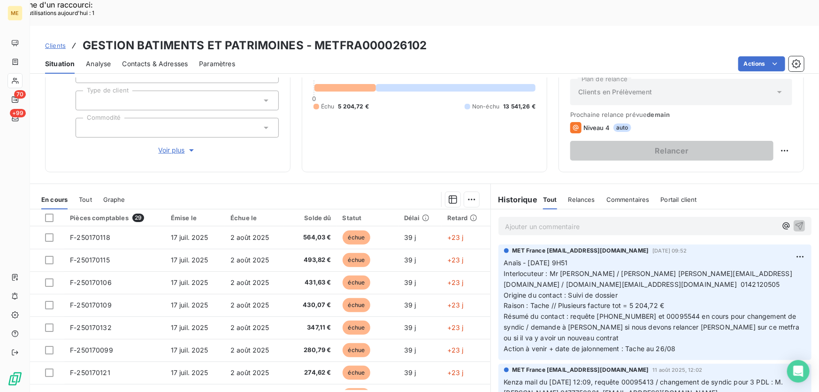
click at [614, 220] on p "Ajouter un commentaire ﻿" at bounding box center [641, 226] width 272 height 12
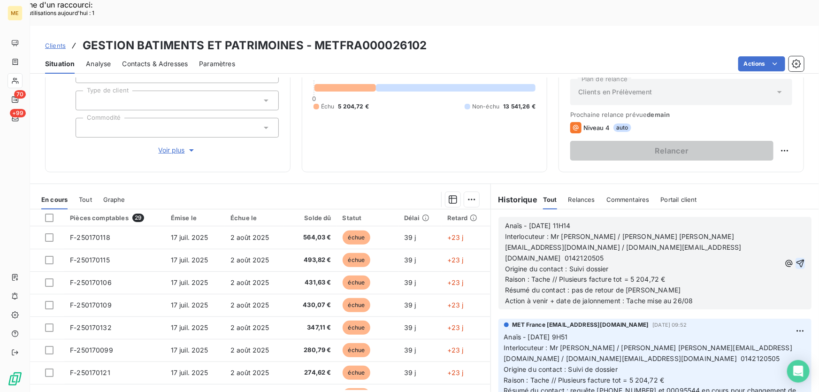
click at [796, 259] on icon "button" at bounding box center [800, 263] width 8 height 8
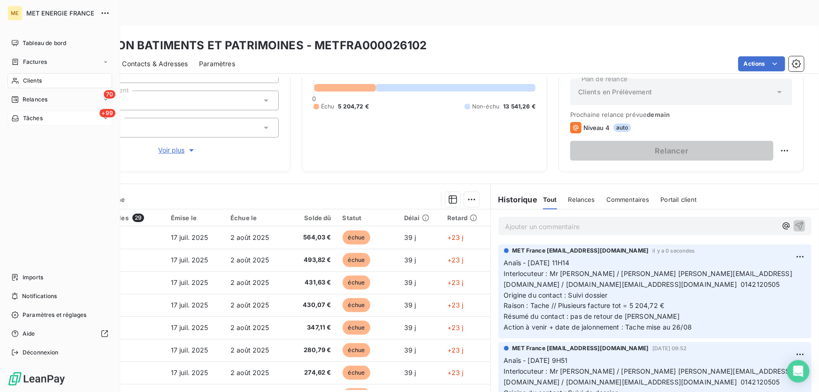
click at [30, 120] on span "Tâches" at bounding box center [33, 118] width 20 height 8
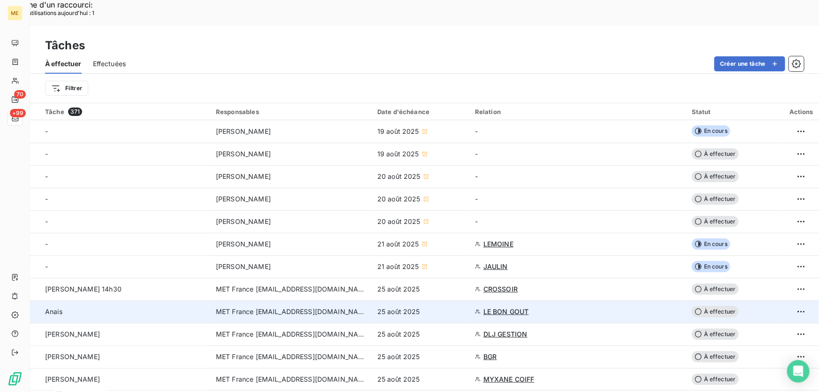
scroll to position [213, 0]
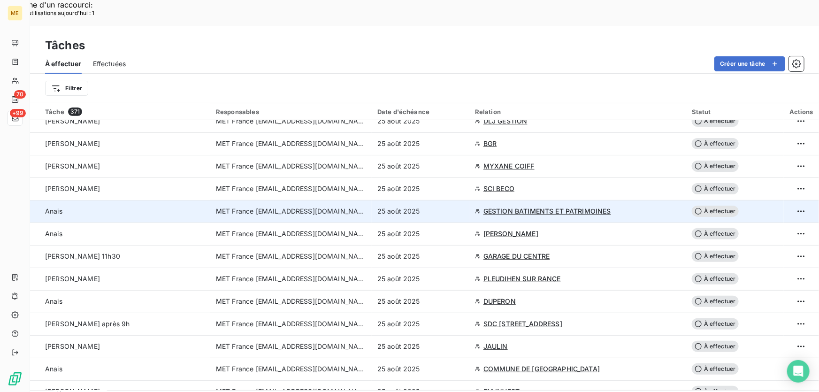
click at [464, 200] on td "25 août 2025" at bounding box center [421, 211] width 98 height 23
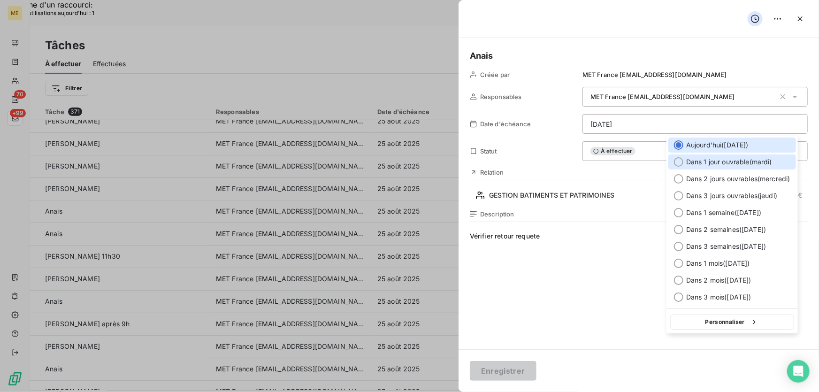
click at [732, 159] on span "Dans 1 jour ouvrable ( [DATE] )" at bounding box center [729, 161] width 86 height 9
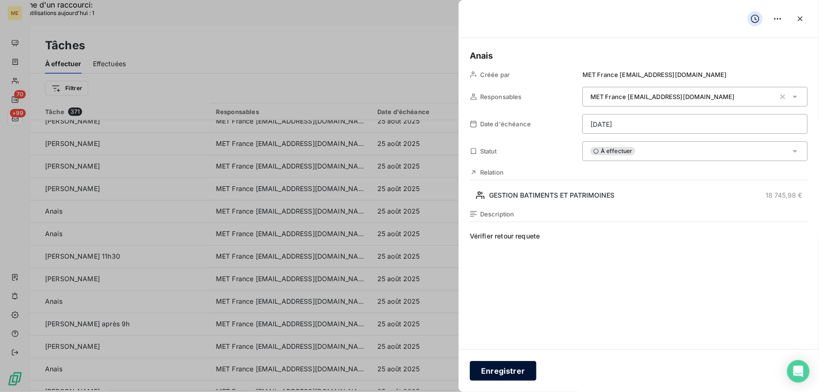
click at [500, 367] on button "Enregistrer" at bounding box center [503, 371] width 67 height 20
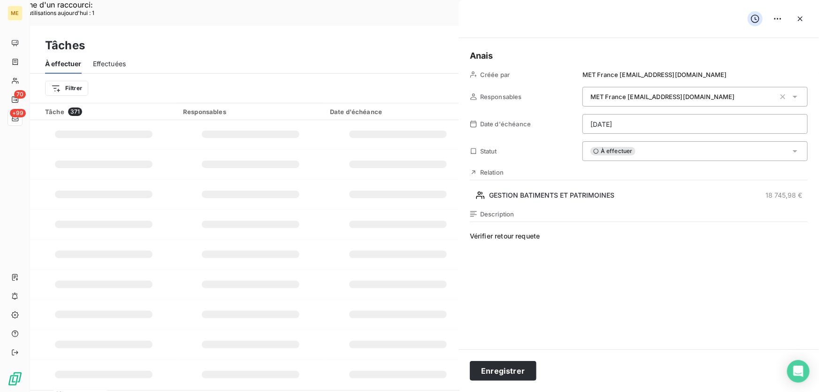
type input "[DATE]"
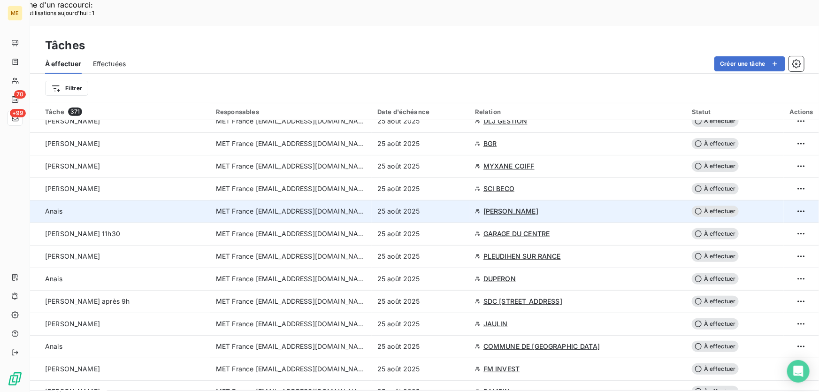
click at [446, 206] on div "25 août 2025" at bounding box center [420, 210] width 86 height 9
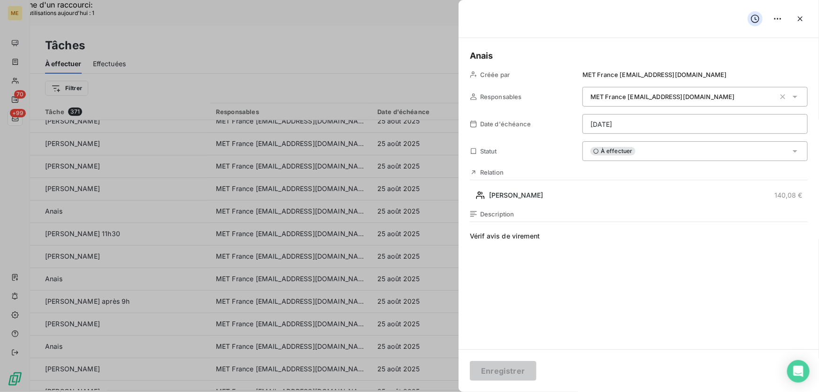
click at [522, 203] on div "[PERSON_NAME] par MET France [EMAIL_ADDRESS][DOMAIN_NAME] Responsables MET Fran…" at bounding box center [638, 193] width 360 height 311
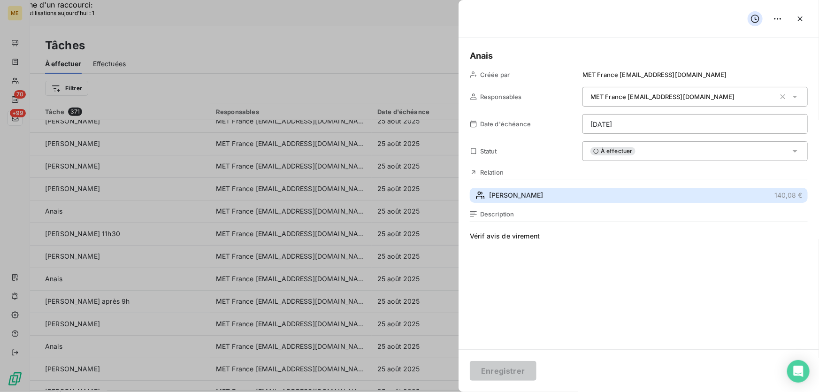
click at [517, 196] on button "[PERSON_NAME] 140,08 €" at bounding box center [639, 195] width 338 height 15
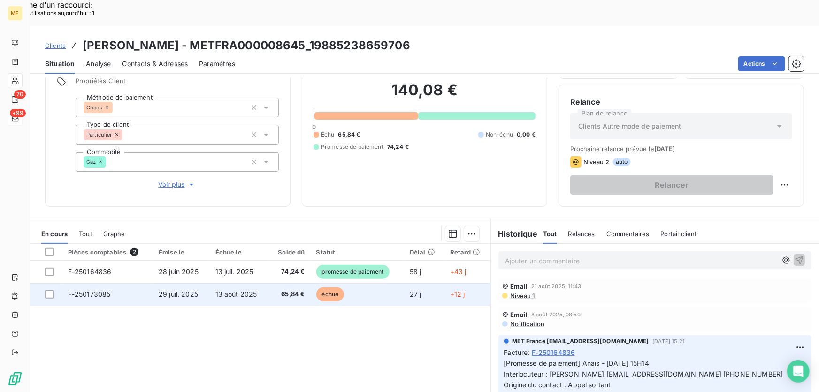
scroll to position [103, 0]
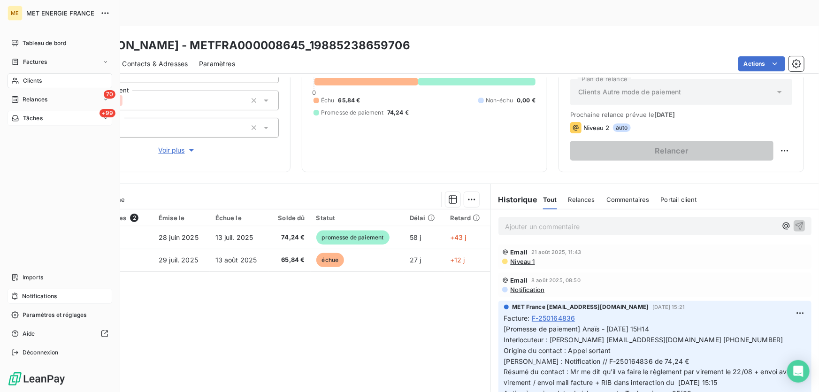
click at [35, 295] on span "Notifications" at bounding box center [39, 296] width 35 height 8
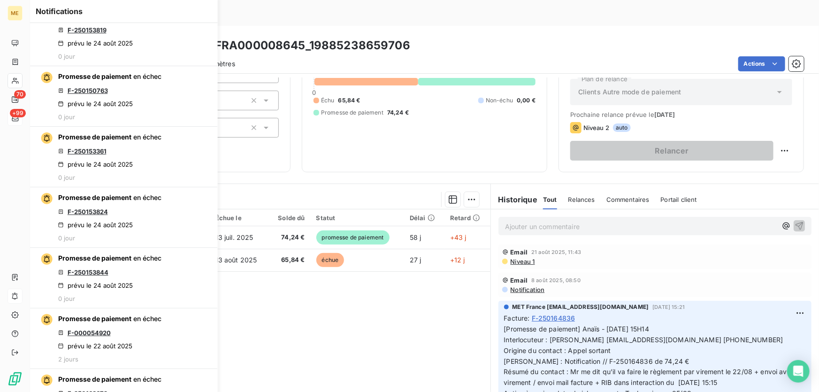
scroll to position [256, 0]
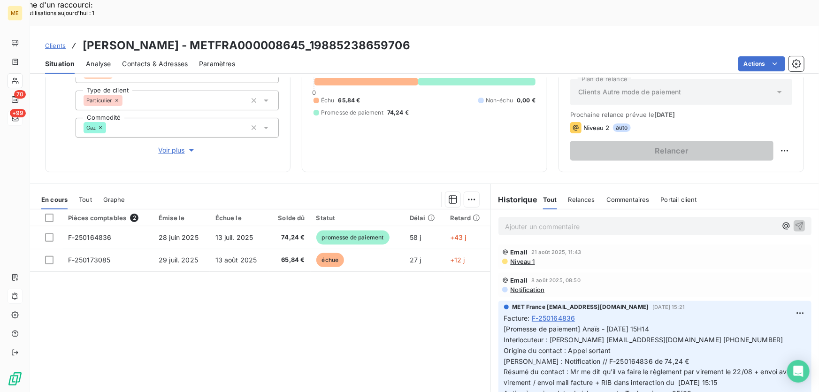
click at [331, 267] on div "Pièces comptables 2 Émise le Échue le Solde dû Statut Délai Retard F-250164836 …" at bounding box center [260, 299] width 460 height 181
drag, startPoint x: 546, startPoint y: 311, endPoint x: 788, endPoint y: 314, distance: 242.5
click at [788, 324] on p "[Promesse de paiement] Anaïs - [DATE] 15H14 Interlocuteur : [PERSON_NAME] [EMAI…" at bounding box center [655, 361] width 302 height 75
copy span "[PERSON_NAME] [EMAIL_ADDRESS][DOMAIN_NAME] 0632194088"
drag, startPoint x: 570, startPoint y: 334, endPoint x: 671, endPoint y: 332, distance: 101.3
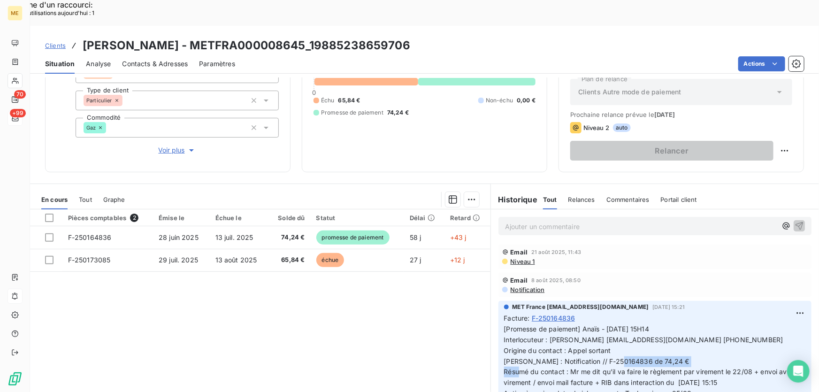
click at [671, 332] on p "[Promesse de paiement] Anaïs - [DATE] 15H14 Interlocuteur : [PERSON_NAME] [EMAI…" at bounding box center [655, 361] width 302 height 75
copy span "F-250164836 de 74,24 €"
drag, startPoint x: 733, startPoint y: 312, endPoint x: 605, endPoint y: 315, distance: 128.5
click at [605, 325] on span "[Promesse de paiement] Anaïs - [DATE] 15H14 Interlocuteur : [PERSON_NAME] [EMAI…" at bounding box center [654, 361] width 300 height 72
copy span "[EMAIL_ADDRESS][DOMAIN_NAME]"
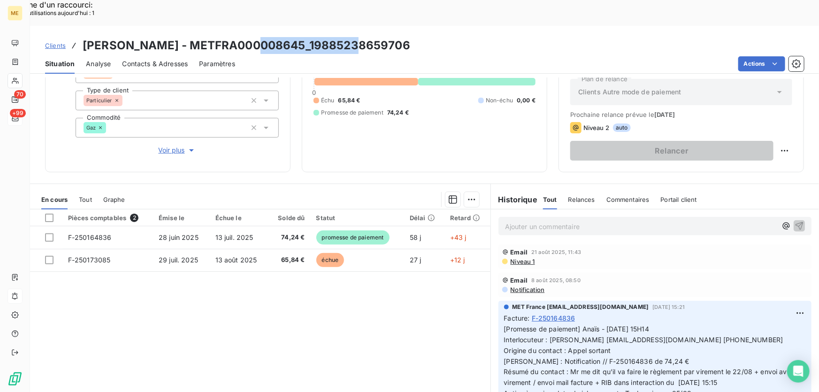
drag, startPoint x: 357, startPoint y: 18, endPoint x: 258, endPoint y: 23, distance: 100.0
click at [258, 37] on div "Clients [PERSON_NAME] - METFRA000008645_19885238659706" at bounding box center [424, 45] width 789 height 17
copy h3 "19885238659706"
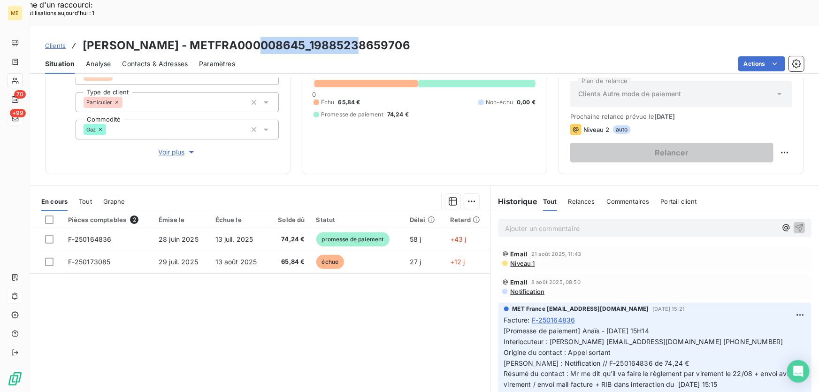
scroll to position [103, 0]
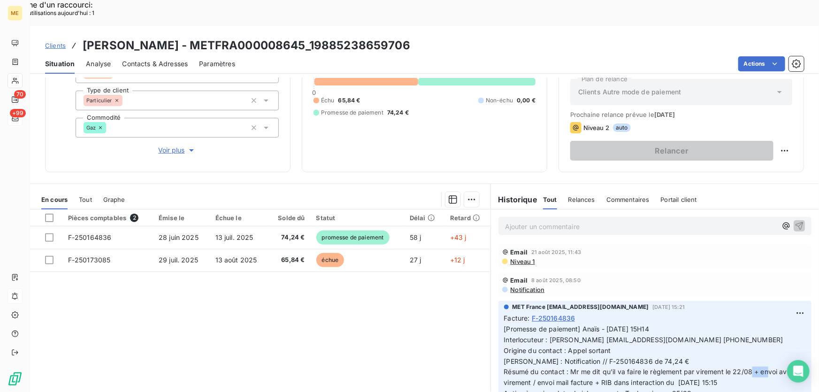
drag, startPoint x: 730, startPoint y: 347, endPoint x: 750, endPoint y: 349, distance: 19.8
click at [750, 349] on span "[Promesse de paiement] Anaïs - [DATE] 15H14 Interlocuteur : [PERSON_NAME] [EMAI…" at bounding box center [654, 361] width 300 height 72
drag, startPoint x: 381, startPoint y: 283, endPoint x: 340, endPoint y: 269, distance: 43.6
click at [380, 283] on div "Pièces comptables 2 Émise le Échue le Solde dû Statut Délai Retard F-250164836 …" at bounding box center [260, 299] width 460 height 181
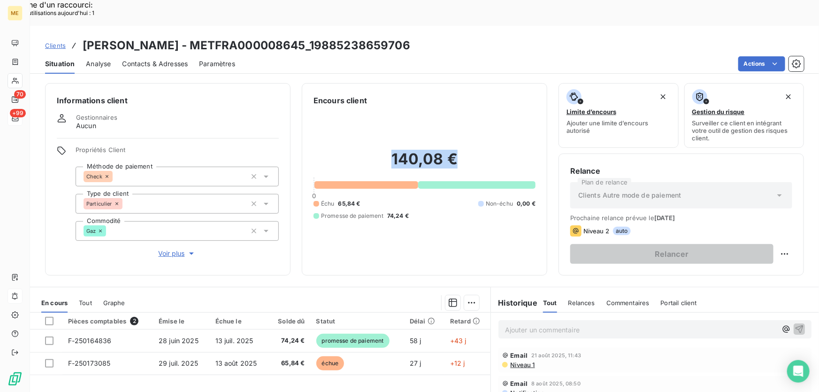
drag, startPoint x: 458, startPoint y: 129, endPoint x: 380, endPoint y: 133, distance: 77.9
click at [380, 150] on h2 "140,08 €" at bounding box center [424, 164] width 222 height 28
click at [452, 109] on div "140,08 € 0 Échu 65,84 € Non-échu 0,00 € Promesse de paiement 74,24 €" at bounding box center [424, 185] width 222 height 158
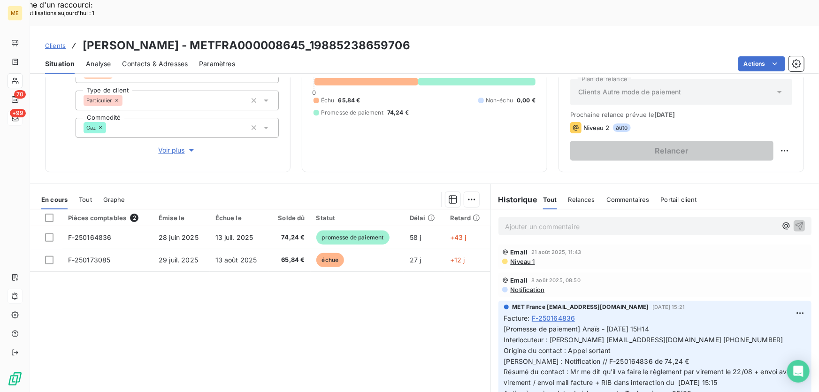
click at [422, 298] on div "Pièces comptables 2 Émise le Échue le Solde dû Statut Délai Retard F-250164836 …" at bounding box center [260, 299] width 460 height 181
drag, startPoint x: 604, startPoint y: 314, endPoint x: 619, endPoint y: 316, distance: 14.7
click at [619, 325] on span "[Promesse de paiement] Anaïs - [DATE] 15H14 Interlocuteur : [PERSON_NAME] [EMAI…" at bounding box center [654, 361] width 300 height 72
click at [439, 114] on div "140,08 € 0 Échu 65,84 € Non-échu 0,00 € Promesse de paiement 74,24 €" at bounding box center [424, 82] width 222 height 158
click at [388, 305] on div "Pièces comptables 2 Émise le Échue le Solde dû Statut Délai Retard F-250164836 …" at bounding box center [260, 299] width 460 height 181
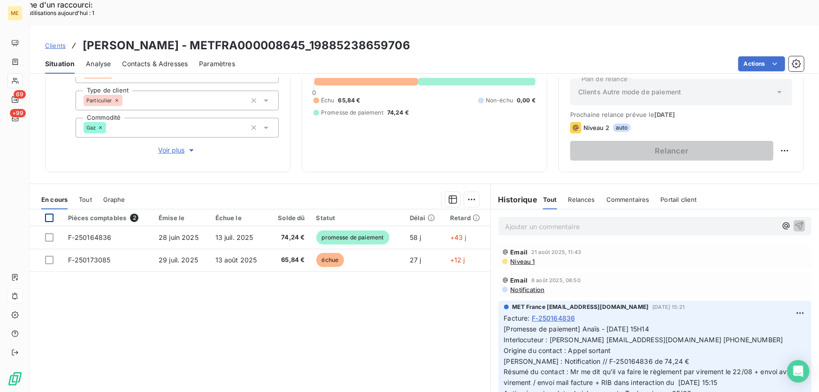
click at [52, 213] on div at bounding box center [49, 217] width 8 height 8
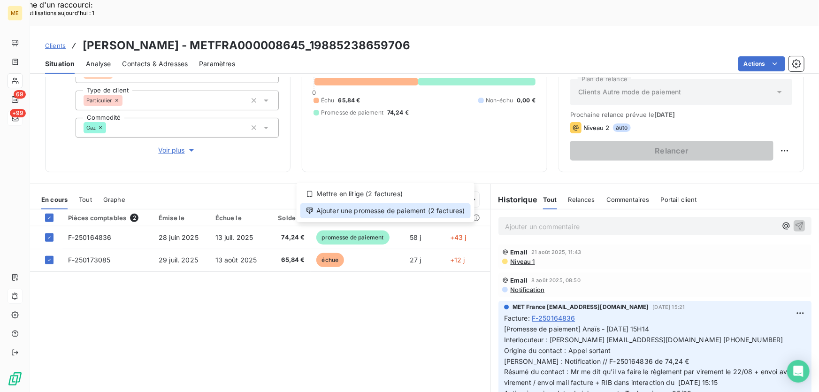
click at [449, 207] on div "Ajouter une promesse de paiement (2 factures)" at bounding box center [385, 210] width 170 height 15
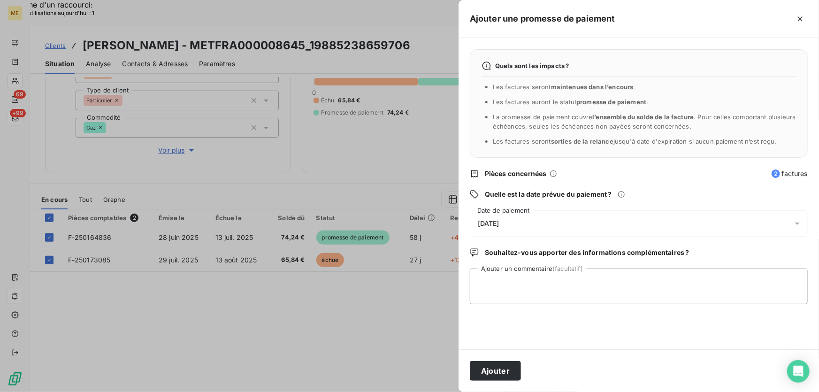
click at [572, 220] on div "[DATE]" at bounding box center [639, 223] width 338 height 26
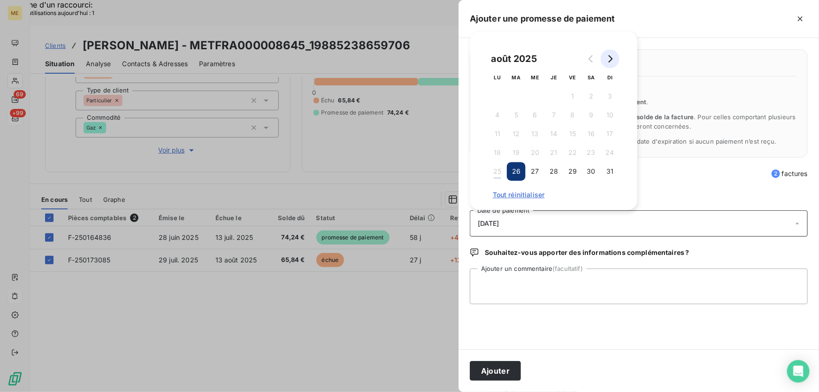
click at [612, 60] on icon "Go to next month" at bounding box center [610, 59] width 8 height 8
click at [687, 58] on div "Quels sont les impacts ? Les factures seront maintenues dans l’encours . Les fa…" at bounding box center [639, 103] width 338 height 108
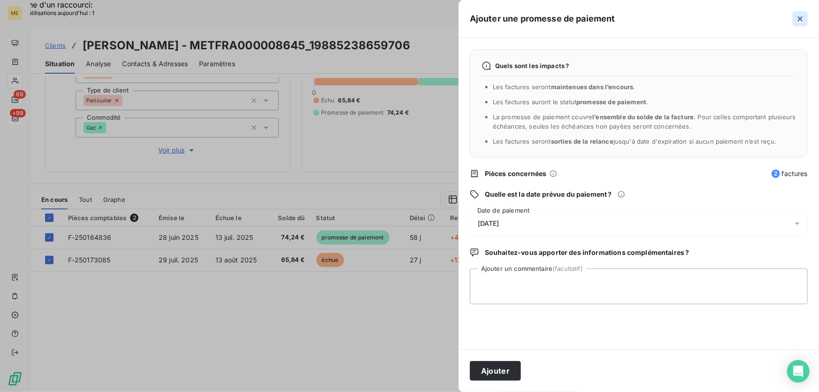
click at [799, 15] on icon "button" at bounding box center [799, 18] width 9 height 9
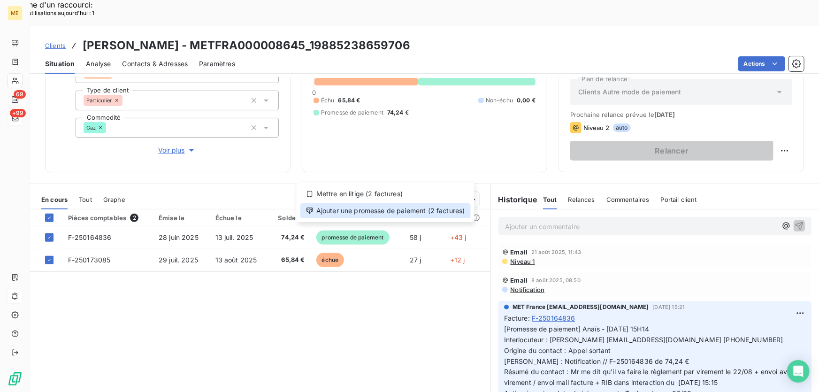
click at [445, 206] on div "Ajouter une promesse de paiement (2 factures)" at bounding box center [385, 210] width 170 height 15
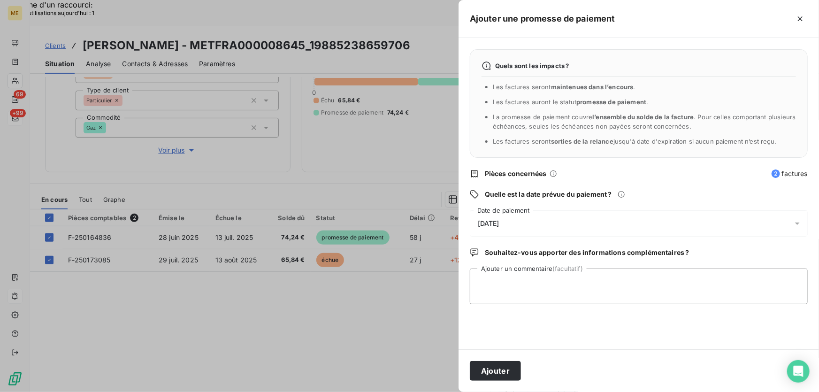
click at [523, 223] on div "[DATE]" at bounding box center [639, 223] width 338 height 26
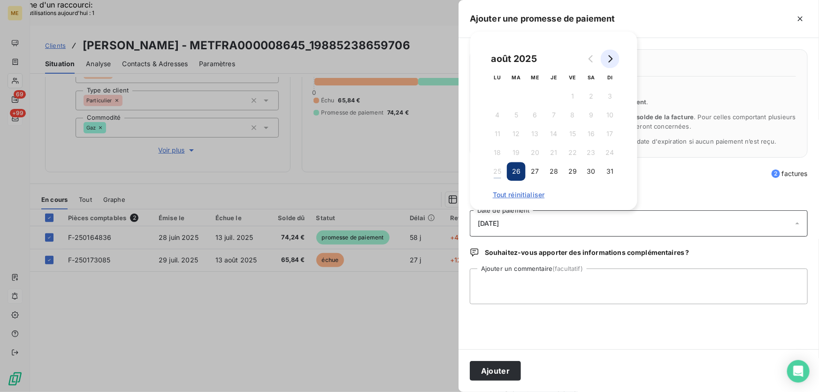
click at [613, 61] on icon "Go to next month" at bounding box center [610, 59] width 8 height 8
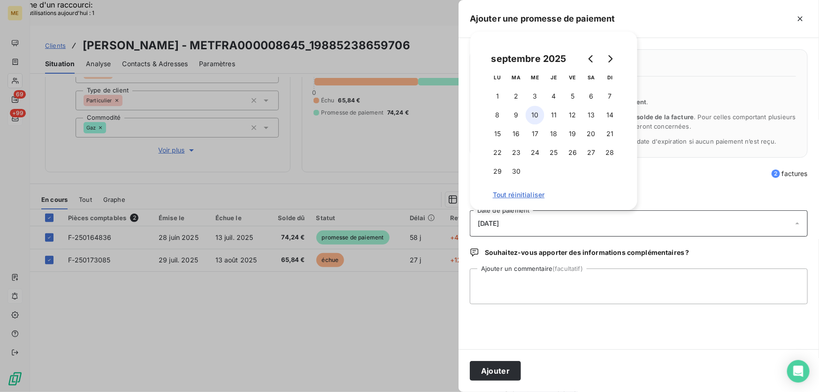
click at [534, 114] on button "10" at bounding box center [534, 115] width 19 height 19
click at [592, 278] on textarea "Ajouter un commentaire (facultatif)" at bounding box center [639, 286] width 338 height 36
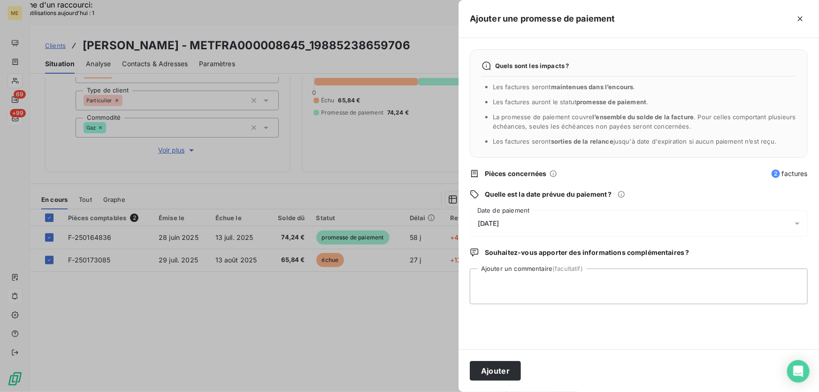
click at [142, 263] on div at bounding box center [409, 196] width 819 height 392
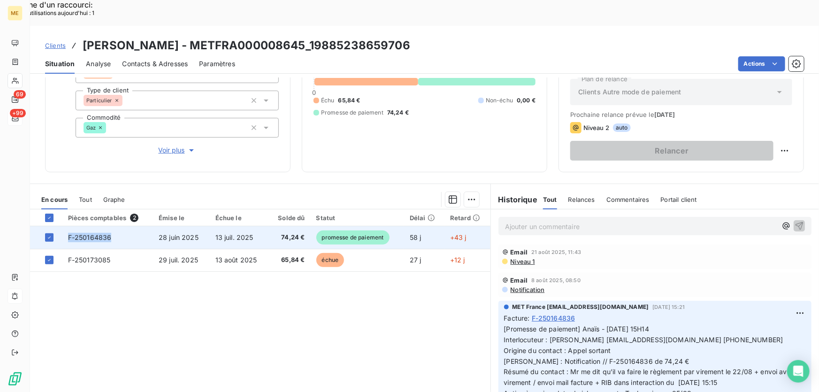
copy span "F-250164836"
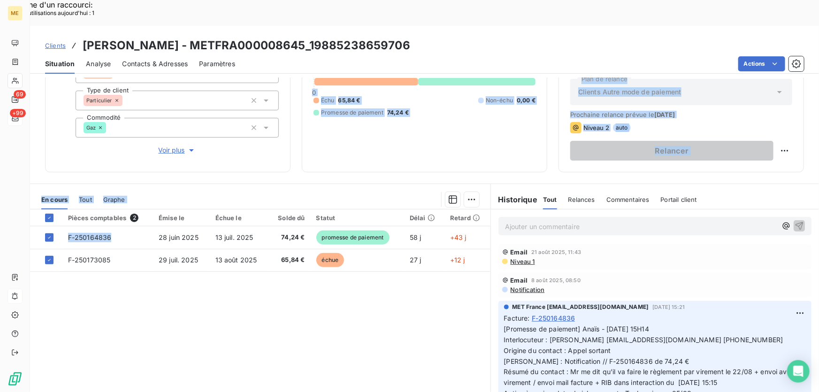
drag, startPoint x: 112, startPoint y: 211, endPoint x: 98, endPoint y: 121, distance: 90.8
click at [98, 121] on div "Informations client Gestionnaires Aucun Propriétés Client Méthode de paiement C…" at bounding box center [424, 247] width 789 height 340
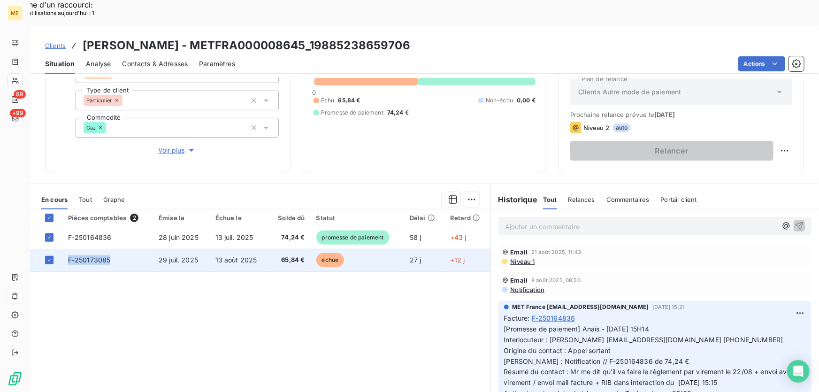
copy span "F-250173085"
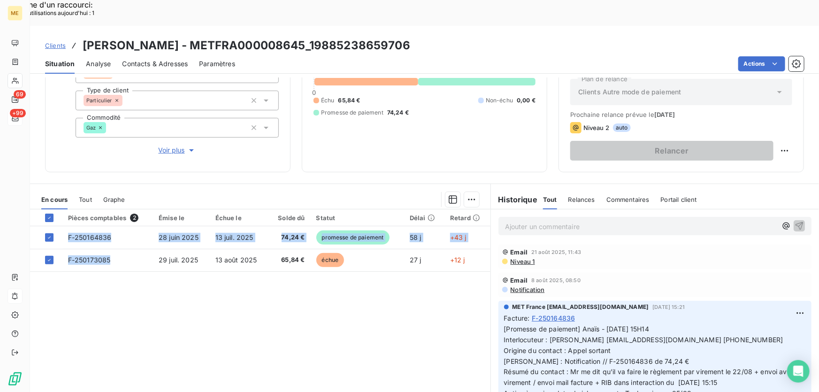
drag, startPoint x: 110, startPoint y: 233, endPoint x: 91, endPoint y: 266, distance: 38.7
click at [79, 265] on div "Pièces comptables 2 Émise le Échue le Solde dû Statut Délai Retard F-250164836 …" at bounding box center [260, 299] width 460 height 181
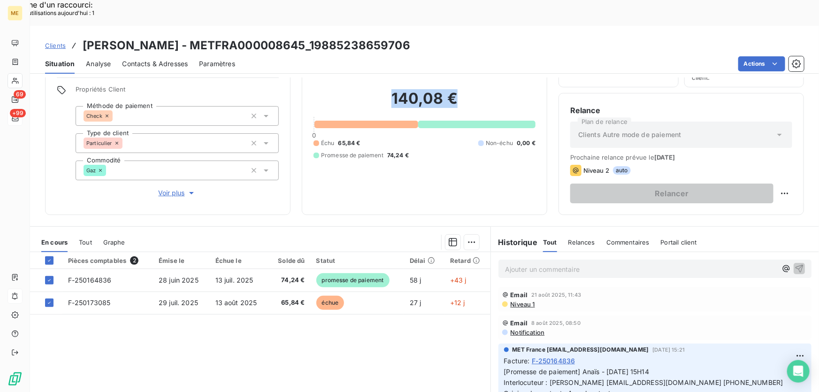
drag, startPoint x: 461, startPoint y: 73, endPoint x: 377, endPoint y: 76, distance: 83.5
click at [377, 89] on h2 "140,08 €" at bounding box center [424, 103] width 222 height 28
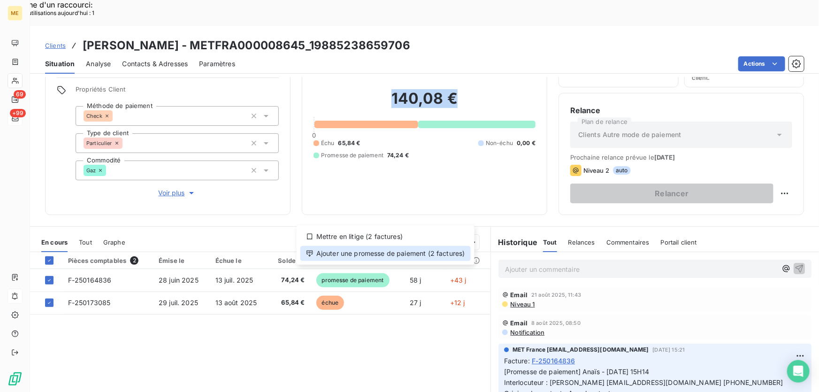
click at [443, 253] on div "Ajouter une promesse de paiement (2 factures)" at bounding box center [385, 253] width 170 height 15
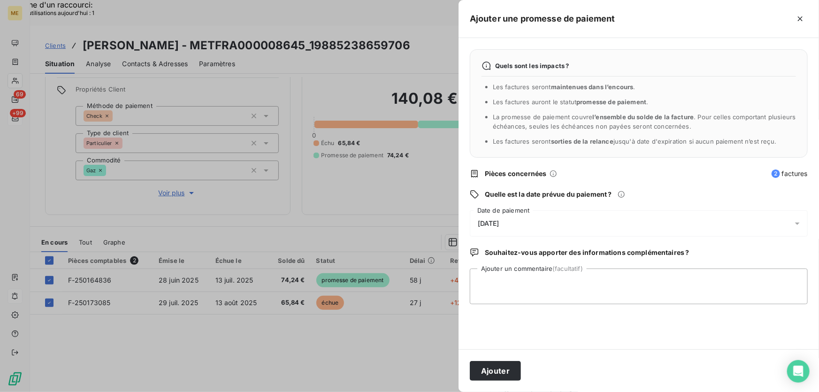
click at [574, 218] on div "26/08/2025" at bounding box center [639, 223] width 338 height 26
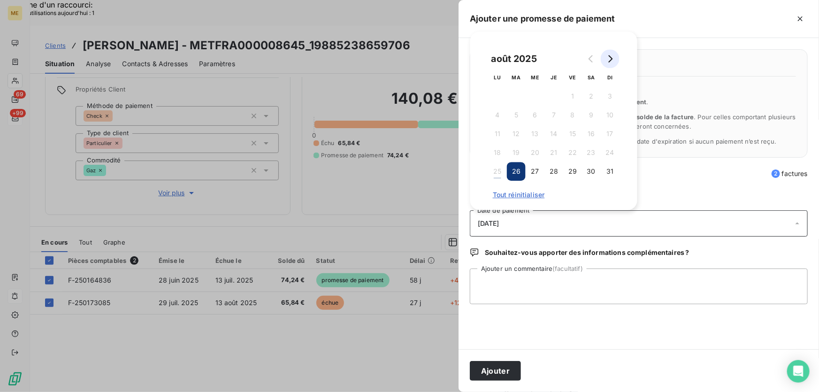
click at [614, 59] on button "Go to next month" at bounding box center [609, 58] width 19 height 19
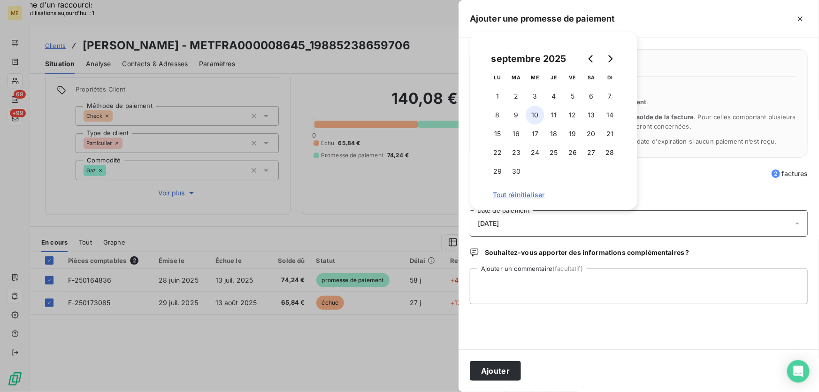
click at [532, 110] on button "10" at bounding box center [534, 115] width 19 height 19
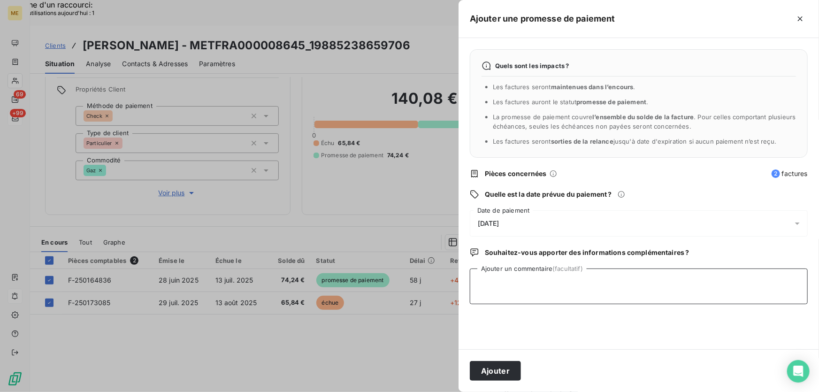
click at [597, 277] on textarea "Ajouter un commentaire (facultatif)" at bounding box center [639, 286] width 338 height 36
click at [596, 282] on textarea "Ajouter un commentaire (facultatif)" at bounding box center [639, 286] width 338 height 36
paste textarea "Anaïs - 25/08/2025 - 11H23 Interlocuteur : PHILIPPE SPADER compagniedeshautspla…"
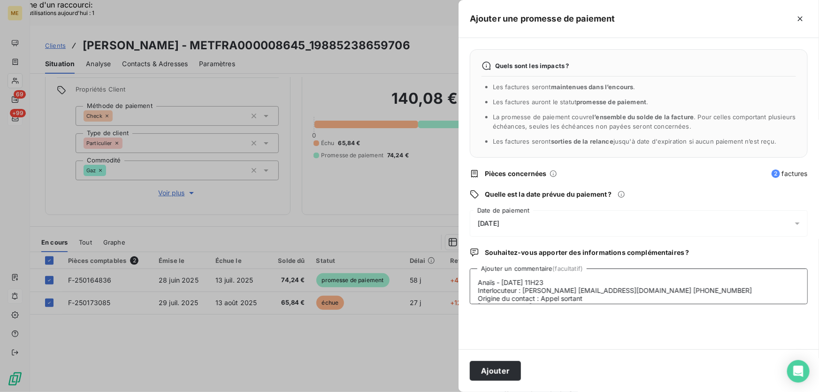
scroll to position [31, 0]
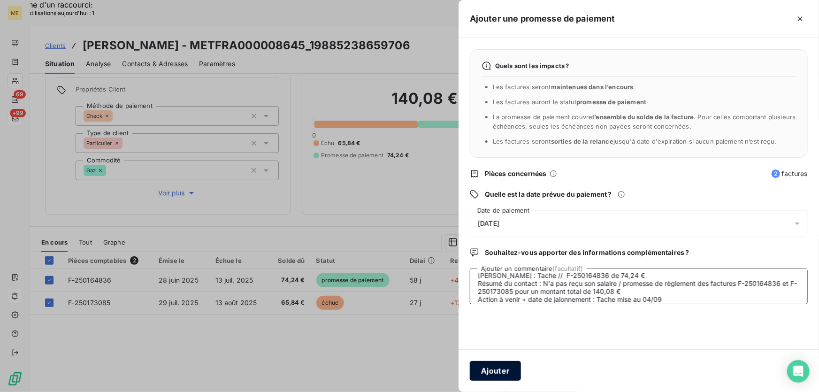
type textarea "Anaïs - 25/08/2025 - 11H23 Interlocuteur : PHILIPPE SPADER compagniedeshautspla…"
click at [501, 367] on button "Ajouter" at bounding box center [495, 371] width 51 height 20
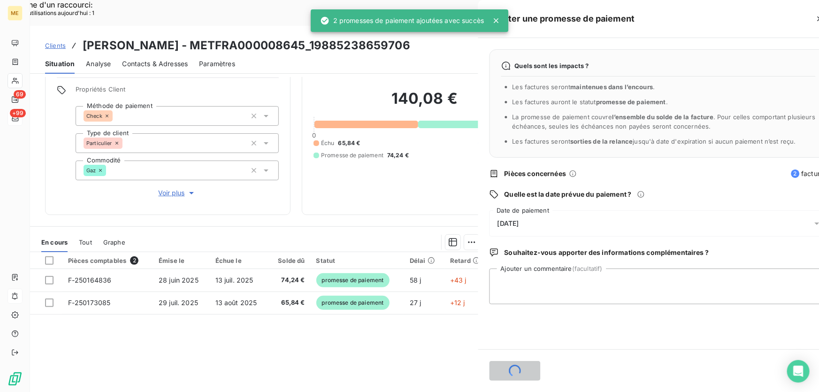
scroll to position [0, 0]
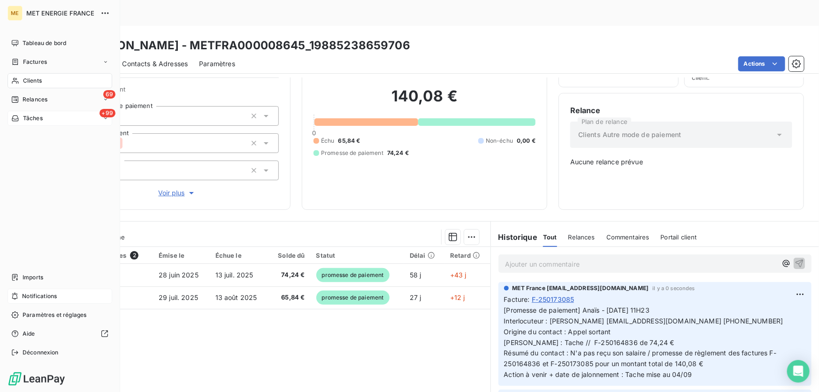
click at [24, 118] on span "Tâches" at bounding box center [33, 118] width 20 height 8
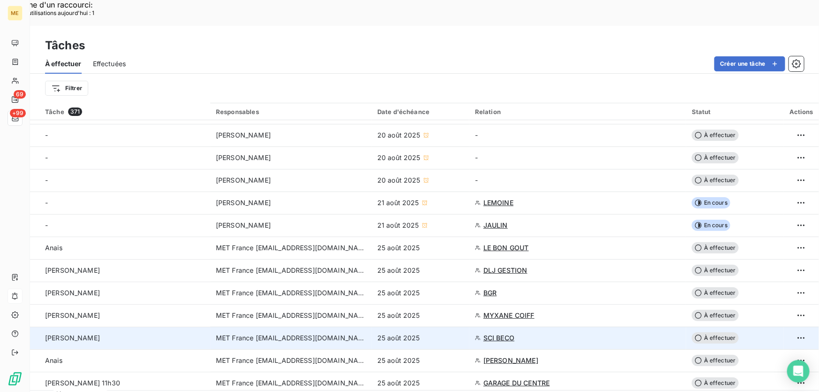
scroll to position [85, 0]
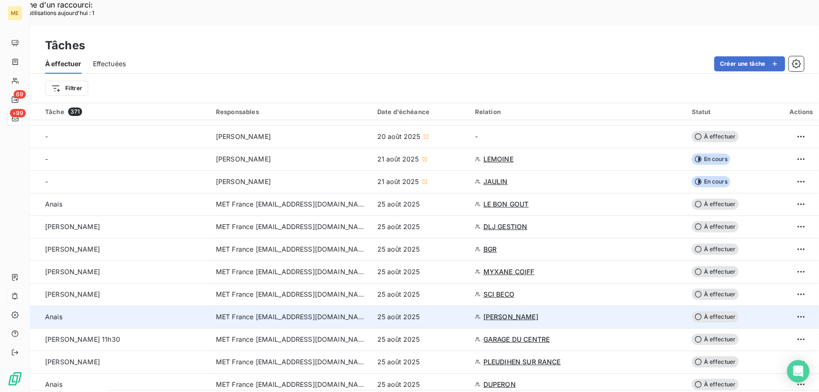
click at [448, 312] on div "25 août 2025" at bounding box center [420, 316] width 86 height 9
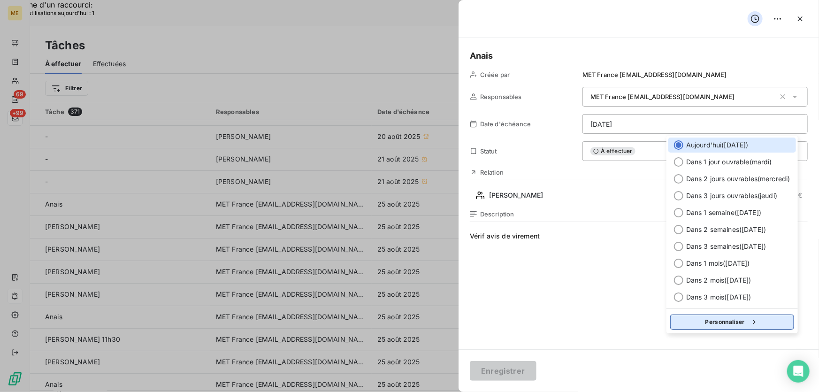
click at [728, 327] on button "Personnaliser" at bounding box center [732, 321] width 124 height 15
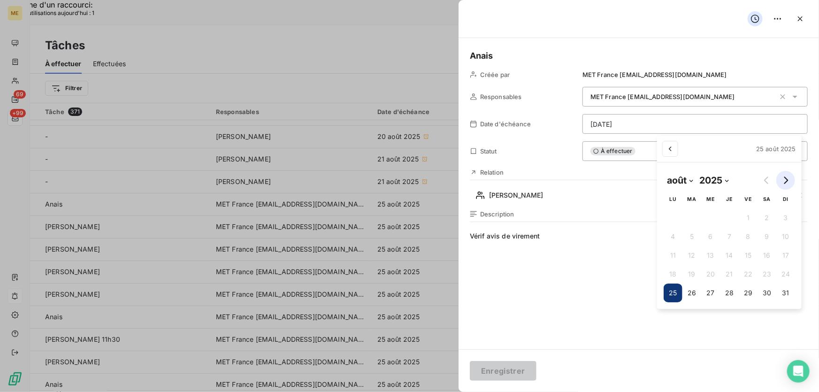
click at [786, 182] on icon "Go to next month" at bounding box center [785, 180] width 8 height 8
select select "8"
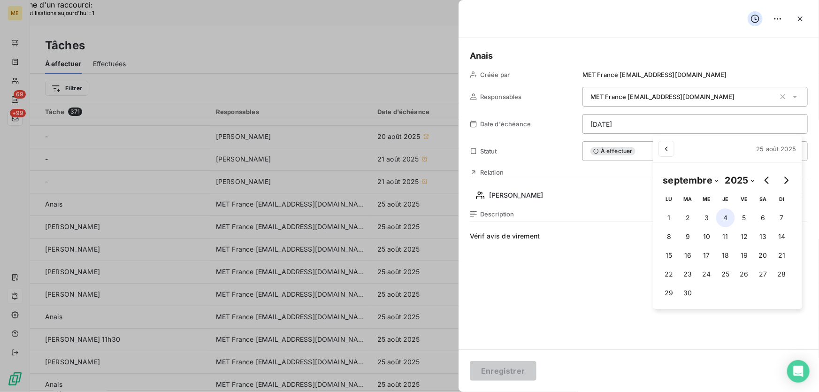
click at [728, 217] on button "4" at bounding box center [725, 217] width 19 height 19
type input "04/09/2025"
drag, startPoint x: 564, startPoint y: 267, endPoint x: 549, endPoint y: 255, distance: 19.3
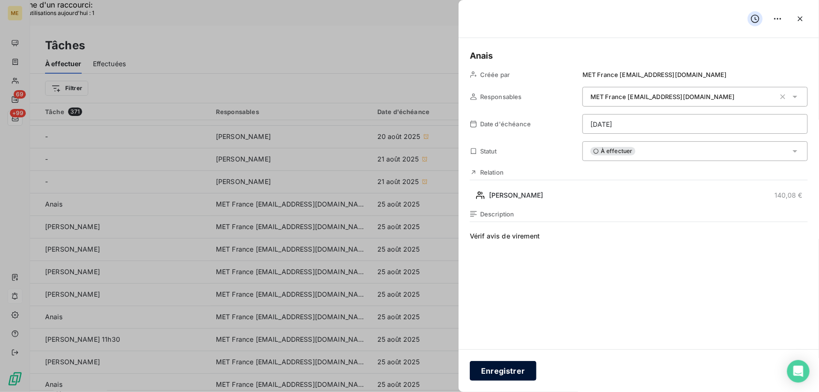
click at [505, 371] on button "Enregistrer" at bounding box center [503, 371] width 67 height 20
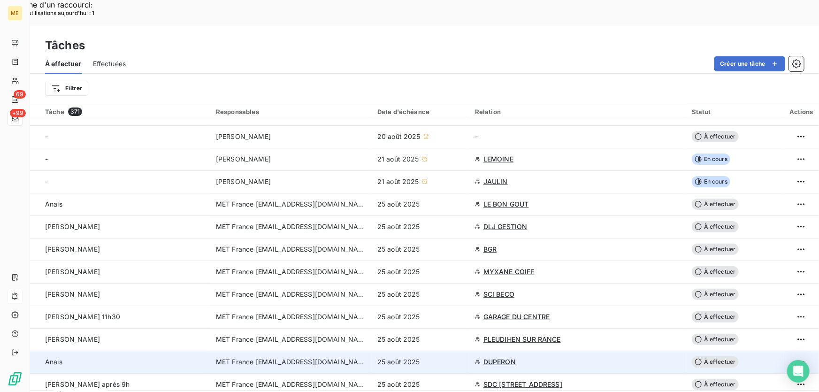
click at [447, 357] on div "25 août 2025" at bounding box center [420, 361] width 86 height 9
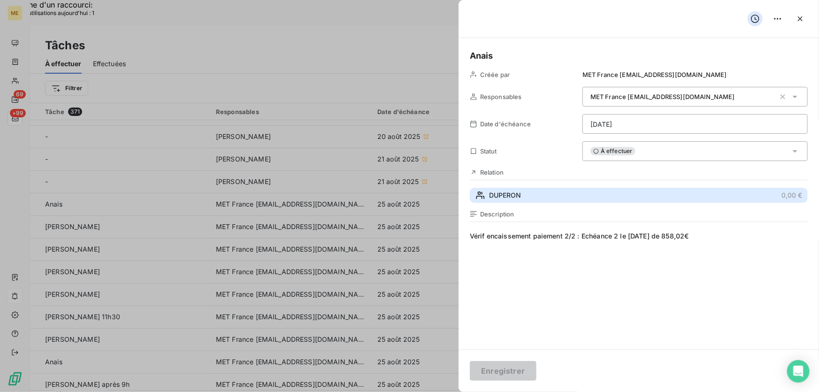
click at [715, 201] on button "DUPERON 0,00 €" at bounding box center [639, 195] width 338 height 15
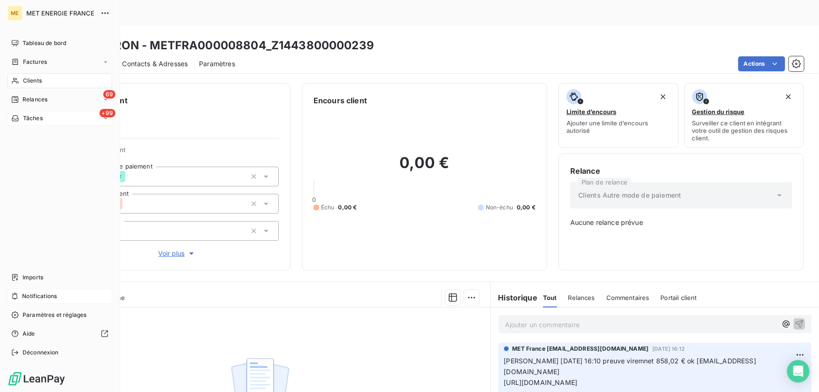
click at [27, 120] on span "Tâches" at bounding box center [33, 118] width 20 height 8
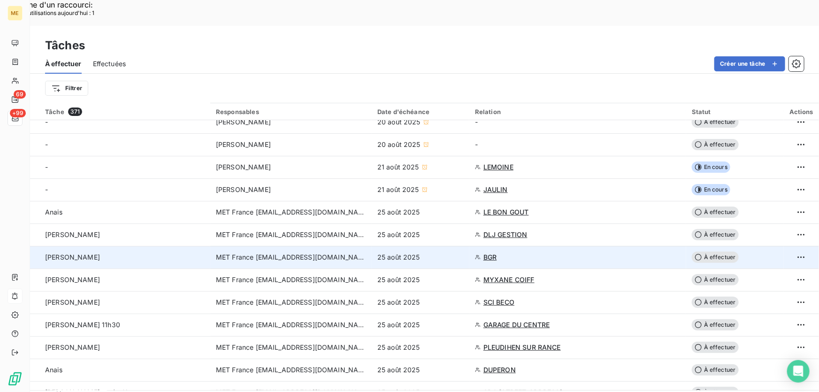
scroll to position [128, 0]
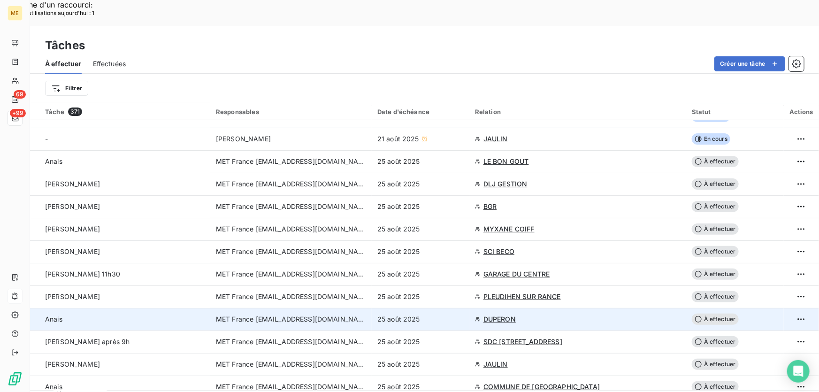
click at [447, 314] on div "25 août 2025" at bounding box center [420, 318] width 86 height 9
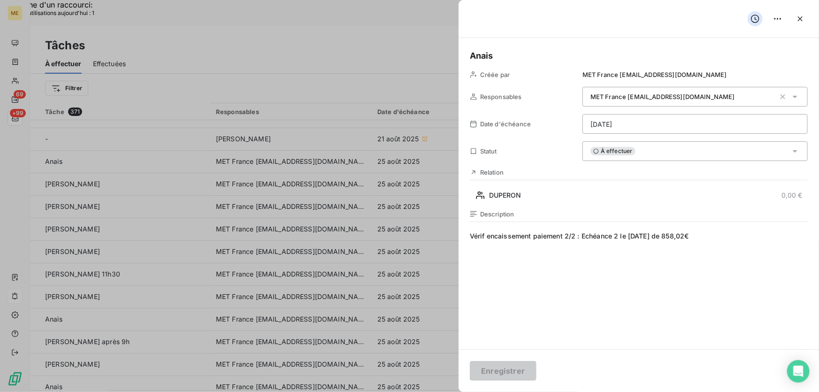
click at [650, 153] on div "À effectuer" at bounding box center [694, 151] width 225 height 20
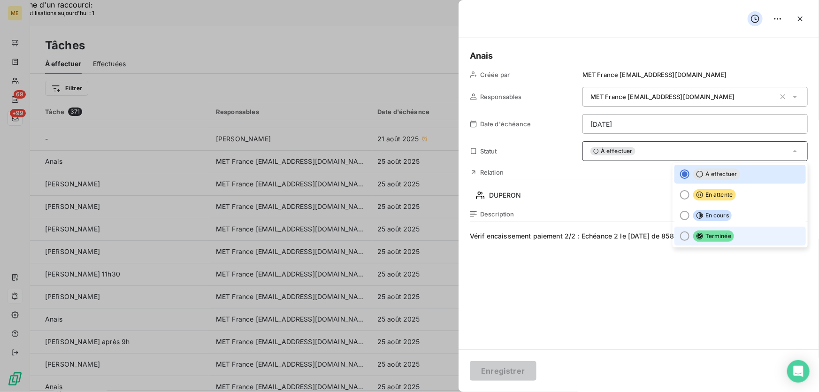
click at [702, 235] on span "Terminée" at bounding box center [713, 235] width 41 height 11
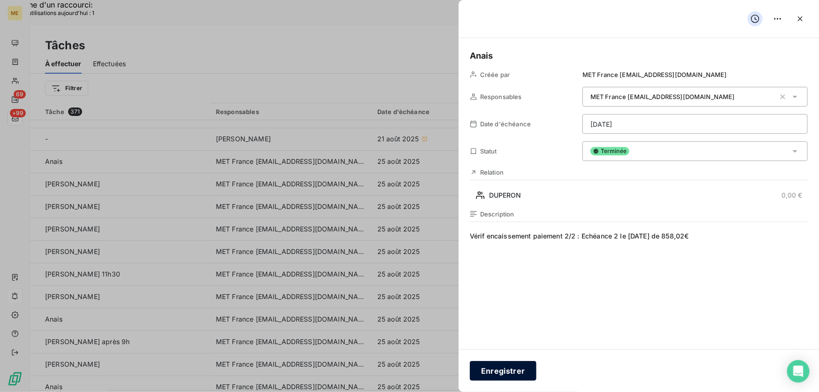
click at [478, 375] on button "Enregistrer" at bounding box center [503, 371] width 67 height 20
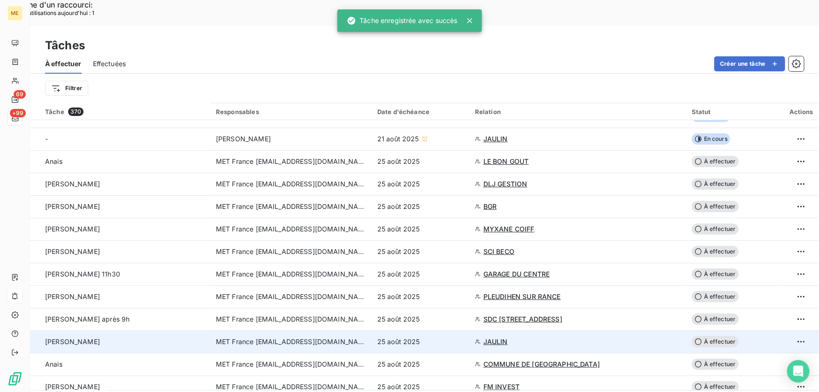
scroll to position [170, 0]
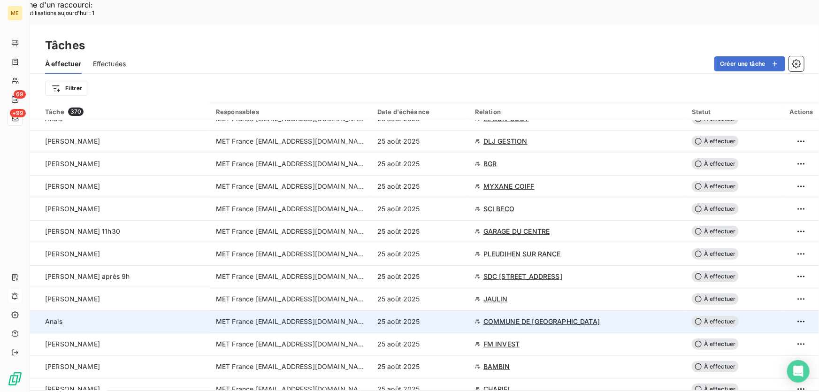
click at [450, 317] on div "25 août 2025" at bounding box center [420, 321] width 86 height 9
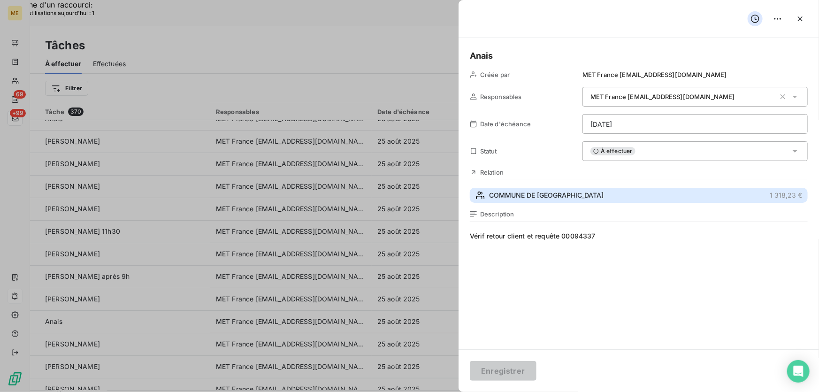
click at [596, 193] on button "COMMUNE DE DOGNEVILLE 1 318,23 €" at bounding box center [639, 195] width 338 height 15
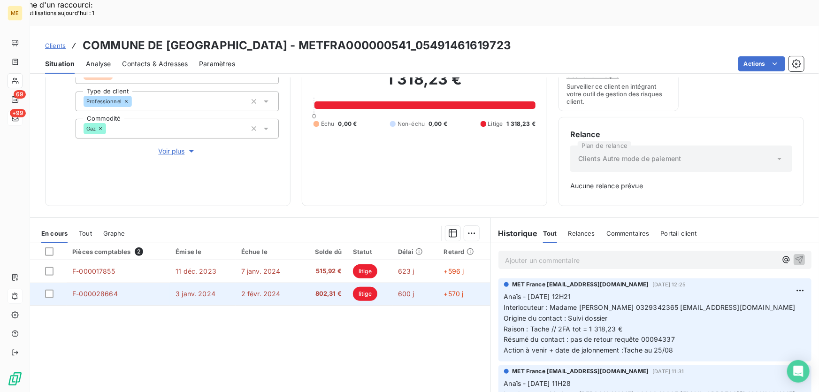
scroll to position [136, 0]
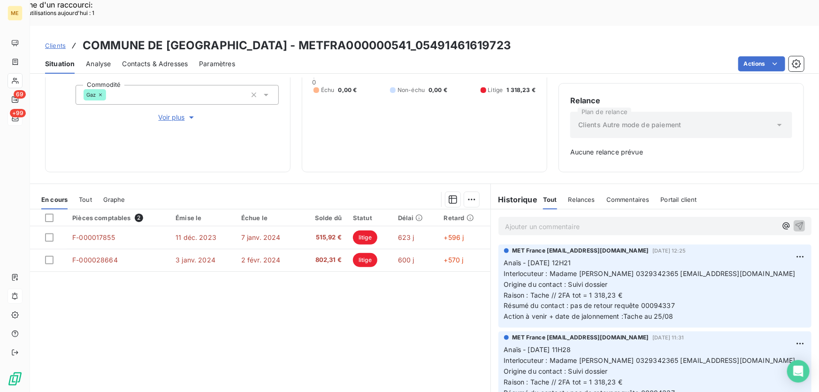
drag, startPoint x: 672, startPoint y: 278, endPoint x: 638, endPoint y: 280, distance: 33.8
click at [638, 301] on span "Résumé du contact : pas de retour requête 00094337" at bounding box center [589, 305] width 171 height 8
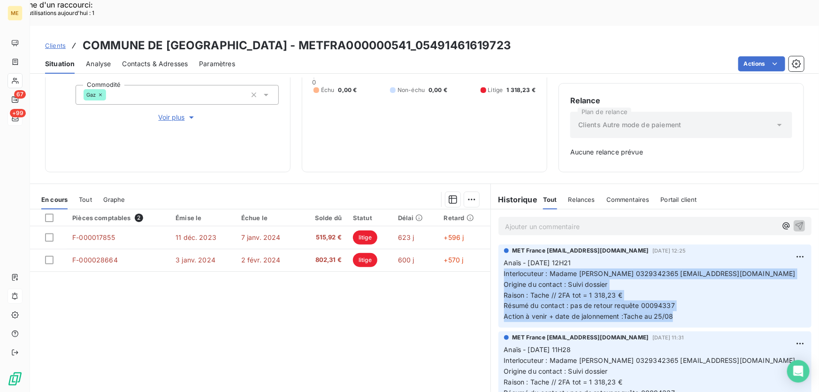
drag, startPoint x: 675, startPoint y: 291, endPoint x: 495, endPoint y: 248, distance: 184.3
click at [498, 248] on div "MET France met-france@recouvrement.met.com 18 août 2025, 12:25 Anaïs - 18/08/20…" at bounding box center [654, 285] width 313 height 83
click at [583, 220] on p "Ajouter un commentaire ﻿" at bounding box center [641, 226] width 272 height 12
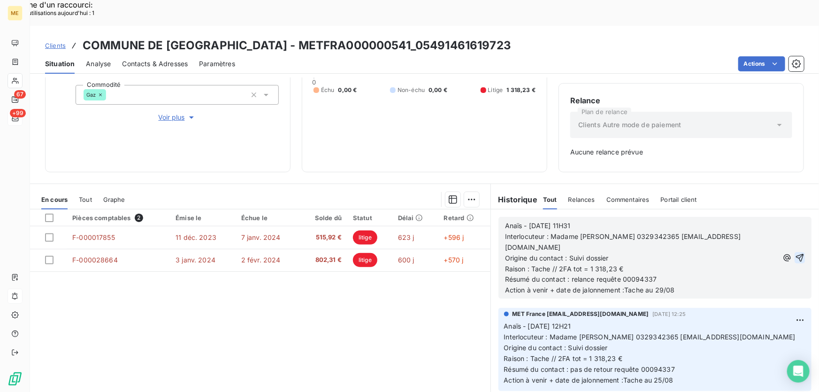
click at [795, 254] on icon "button" at bounding box center [799, 258] width 8 height 8
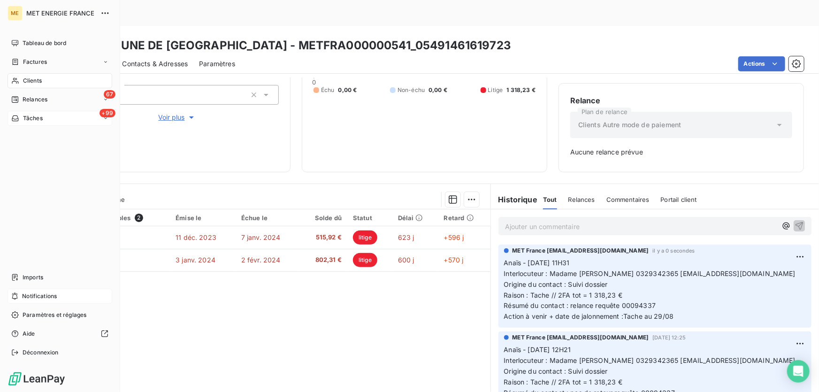
click at [38, 117] on span "Tâches" at bounding box center [33, 118] width 20 height 8
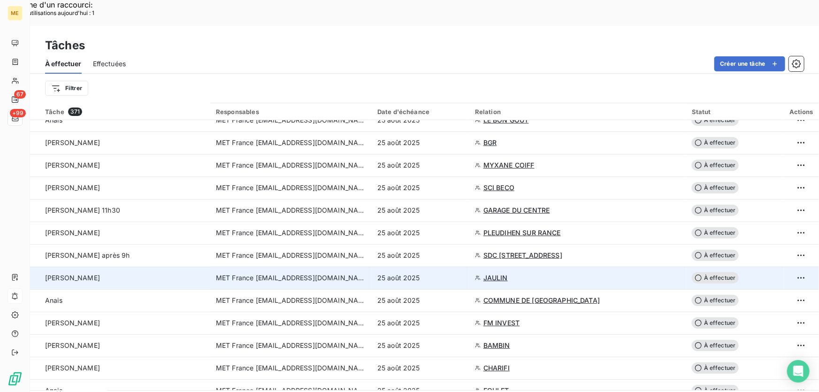
scroll to position [170, 0]
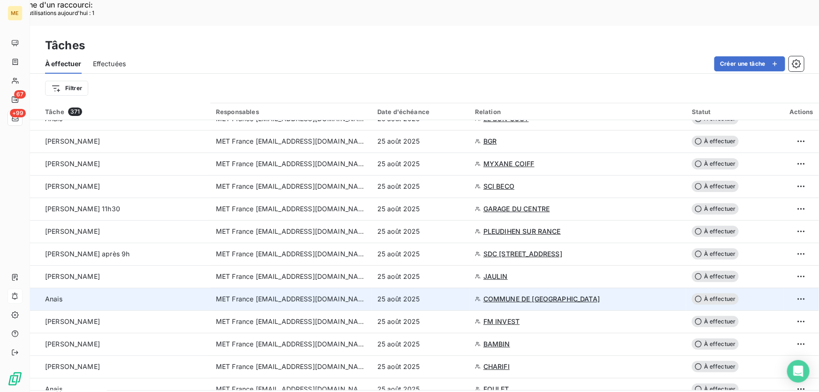
click at [440, 294] on div "25 août 2025" at bounding box center [420, 298] width 86 height 9
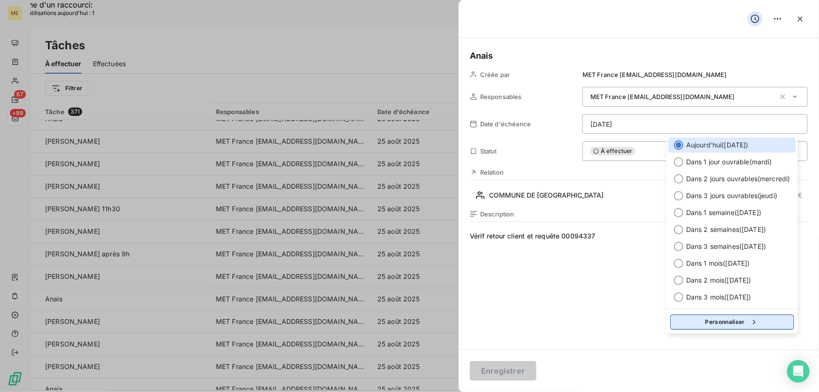
click at [722, 326] on button "Personnaliser" at bounding box center [732, 321] width 124 height 15
select select "7"
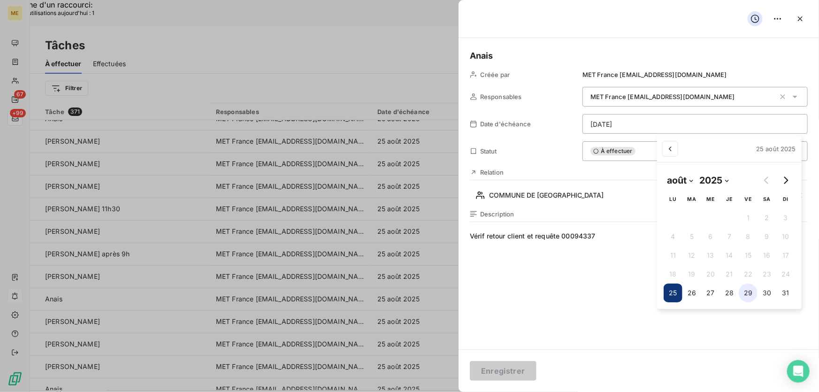
click at [749, 294] on button "29" at bounding box center [747, 292] width 19 height 19
type input "29/08/2025"
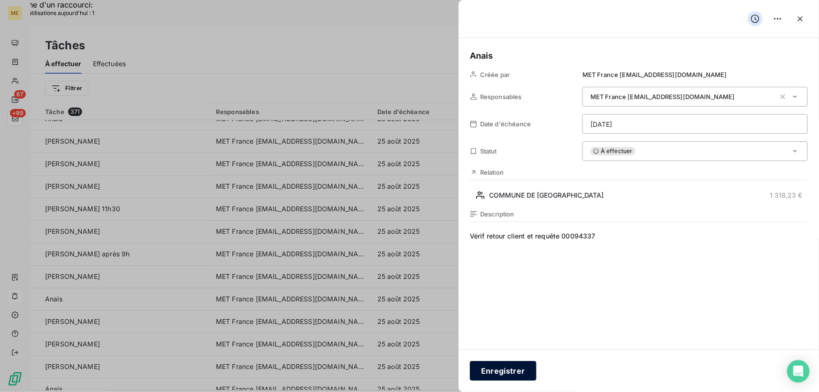
click at [496, 372] on button "Enregistrer" at bounding box center [503, 371] width 67 height 20
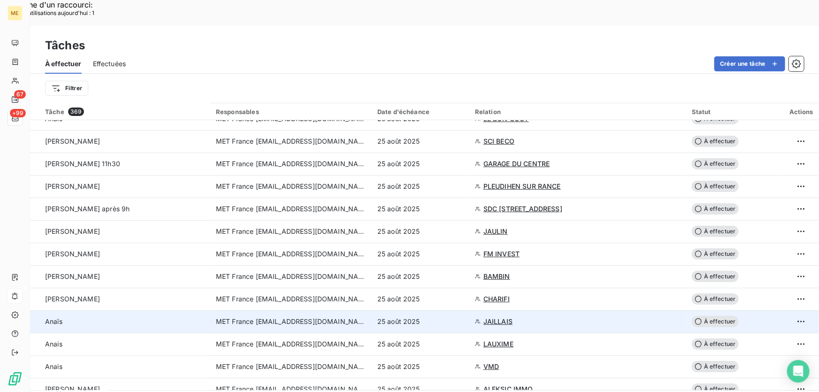
click at [447, 317] on div "25 août 2025" at bounding box center [420, 321] width 86 height 9
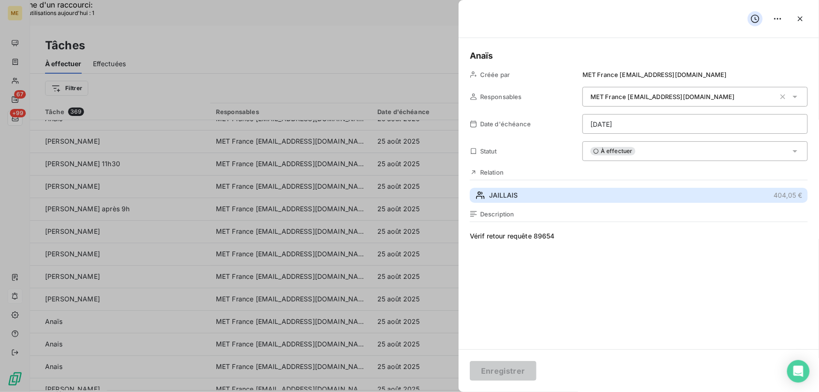
click at [537, 195] on button "JAILLAIS 404,05 €" at bounding box center [639, 195] width 338 height 15
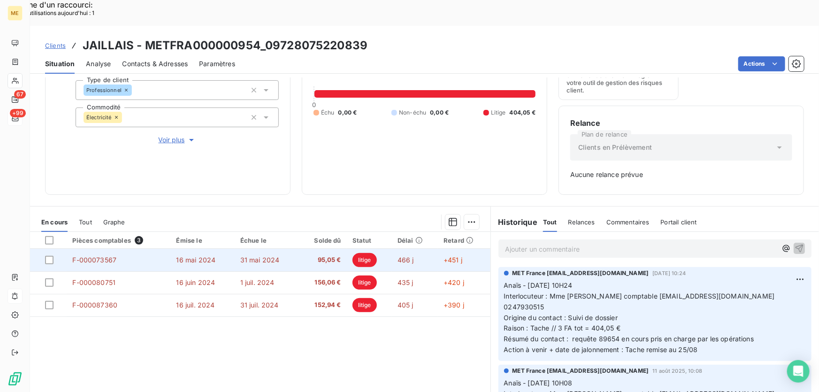
scroll to position [136, 0]
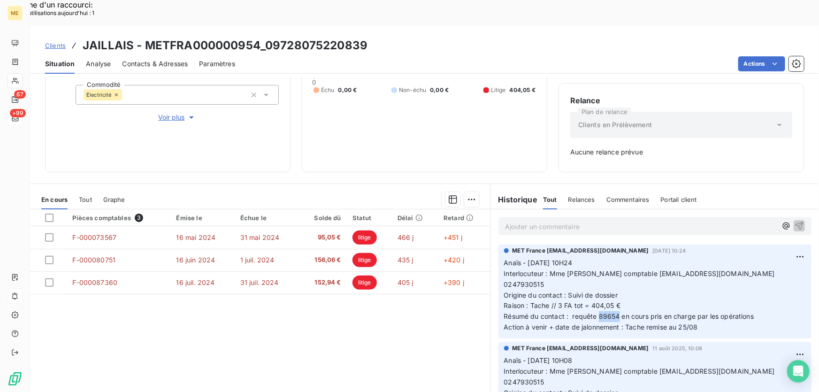
drag, startPoint x: 616, startPoint y: 280, endPoint x: 595, endPoint y: 277, distance: 21.3
click at [595, 312] on span "Résumé du contact : requête 89654 en cours pris en charge par les opérations" at bounding box center [629, 316] width 250 height 8
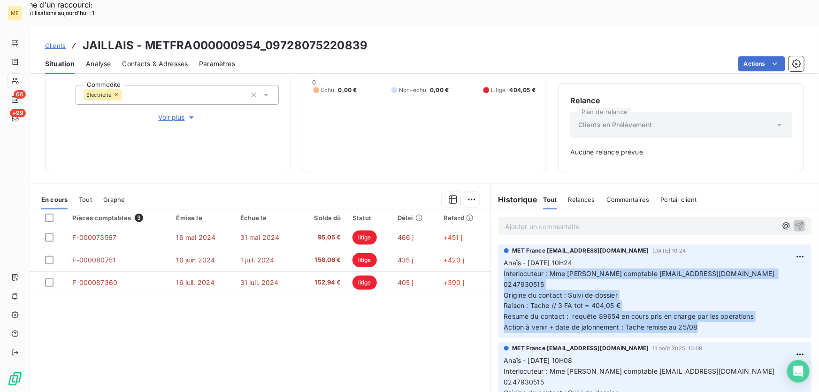
drag, startPoint x: 698, startPoint y: 291, endPoint x: 491, endPoint y: 249, distance: 211.7
click at [491, 249] on div "MET France met-france@recouvrement.met.com 14 août 2025, 10:24 Anaïs - 14/08/20…" at bounding box center [655, 292] width 328 height 98
click at [576, 220] on p "Ajouter un commentaire ﻿" at bounding box center [641, 226] width 272 height 12
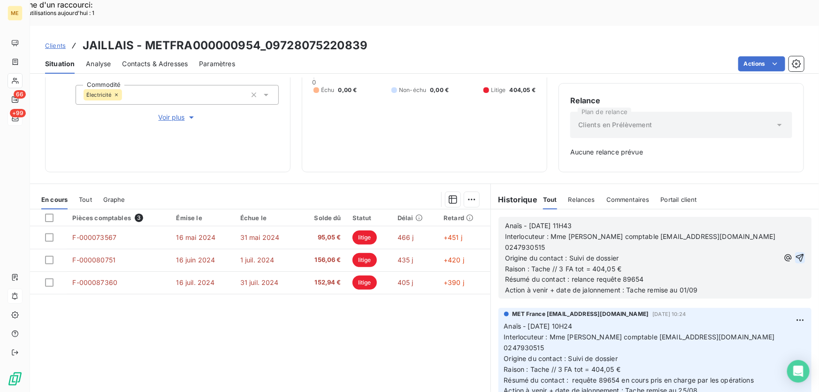
click at [795, 253] on icon "button" at bounding box center [799, 257] width 9 height 9
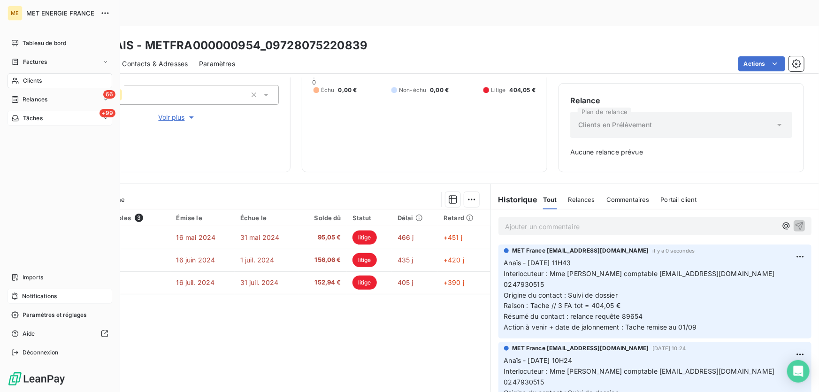
click at [47, 120] on div "+99 Tâches" at bounding box center [60, 118] width 105 height 15
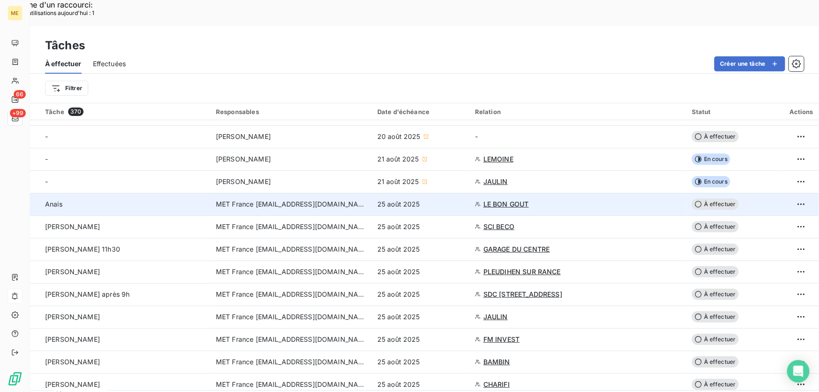
scroll to position [170, 0]
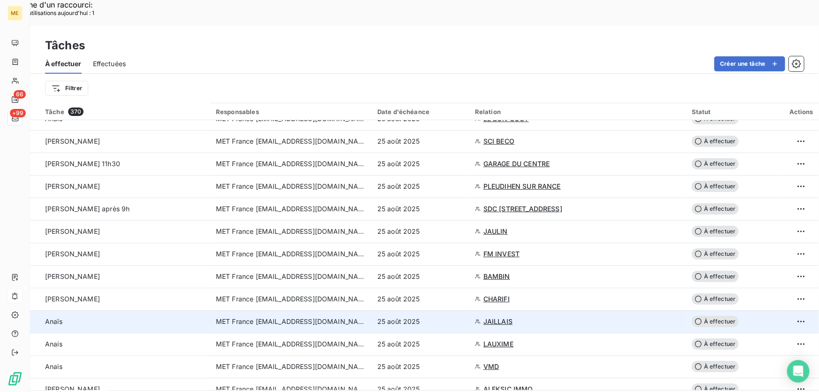
click at [443, 317] on div "25 août 2025" at bounding box center [420, 321] width 86 height 9
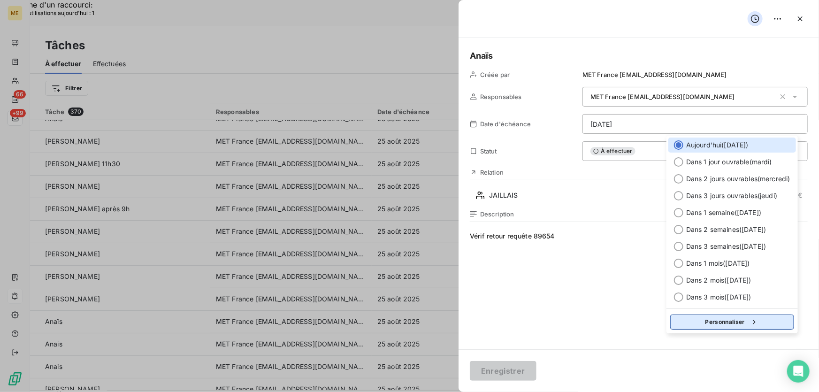
click at [740, 319] on button "Personnaliser" at bounding box center [732, 321] width 124 height 15
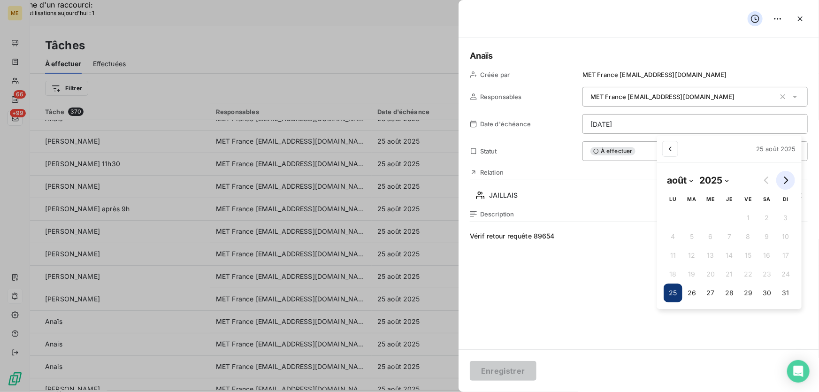
click at [782, 179] on icon "Go to next month" at bounding box center [785, 180] width 8 height 8
select select "8"
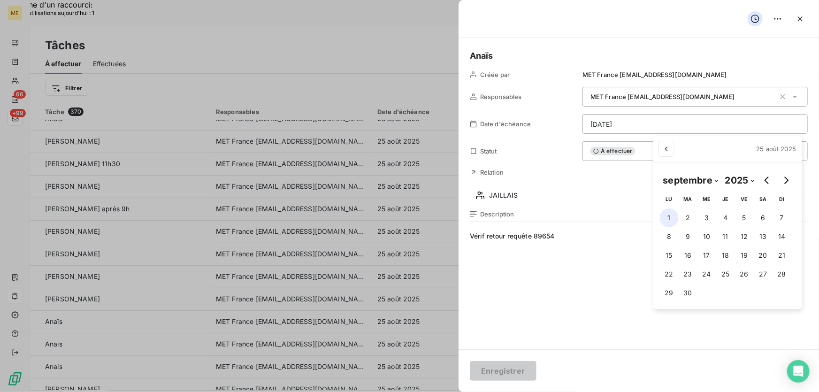
click at [668, 218] on button "1" at bounding box center [669, 217] width 19 height 19
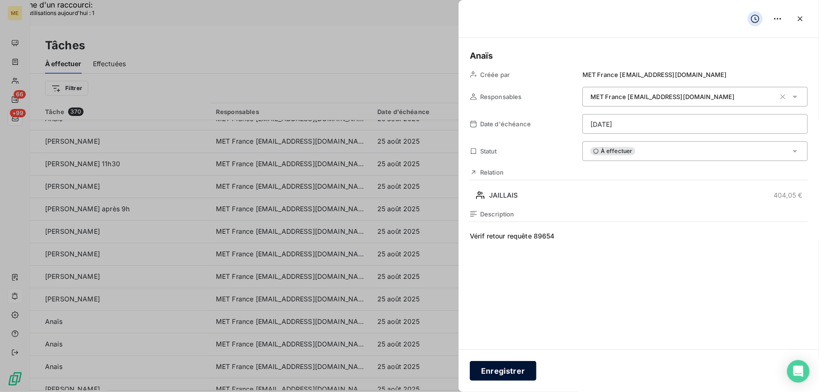
click at [513, 370] on button "Enregistrer" at bounding box center [503, 371] width 67 height 20
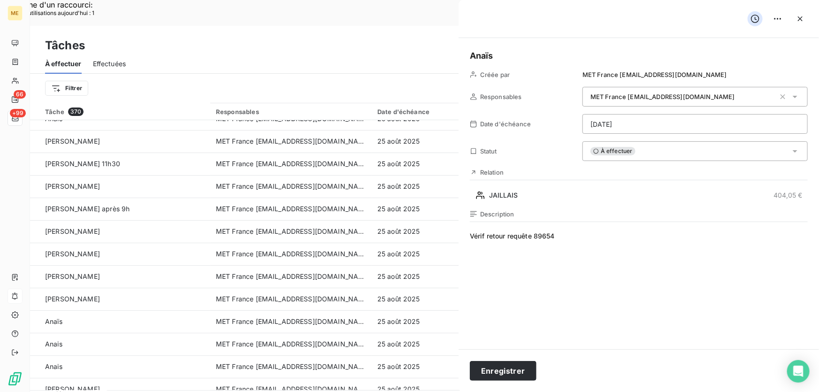
type input "[DATE]"
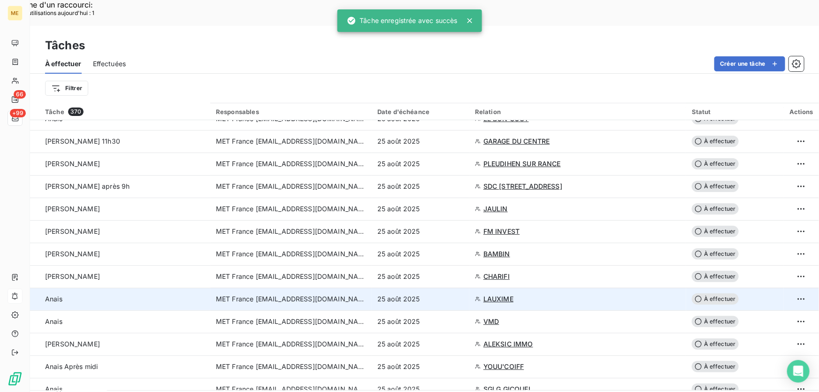
click at [450, 294] on div "25 août 2025" at bounding box center [420, 298] width 86 height 9
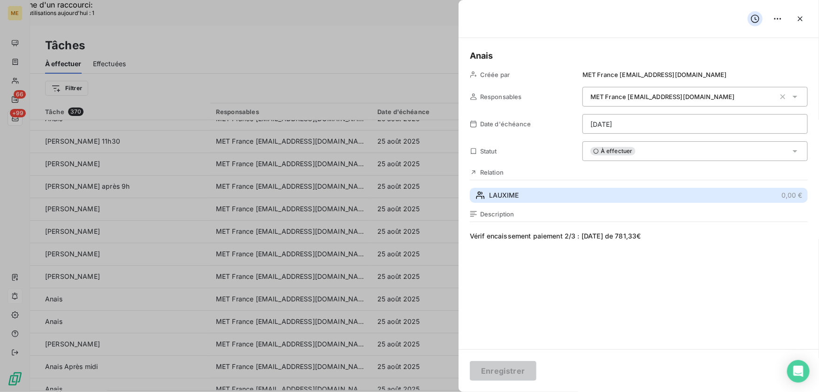
click at [568, 193] on button "LAUXIME 0,00 €" at bounding box center [639, 195] width 338 height 15
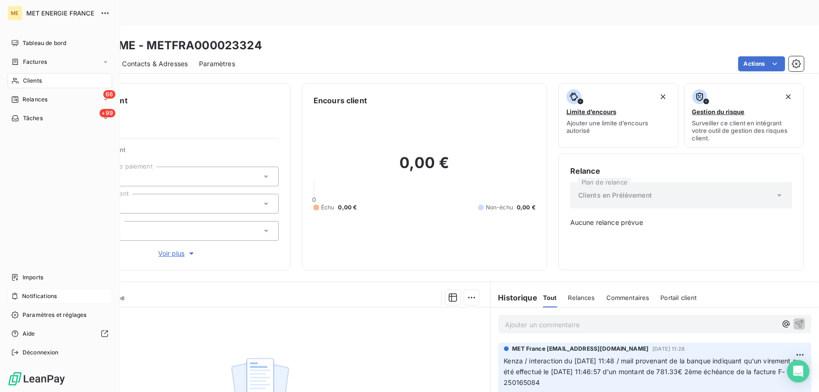
click at [28, 120] on span "Tâches" at bounding box center [33, 118] width 20 height 8
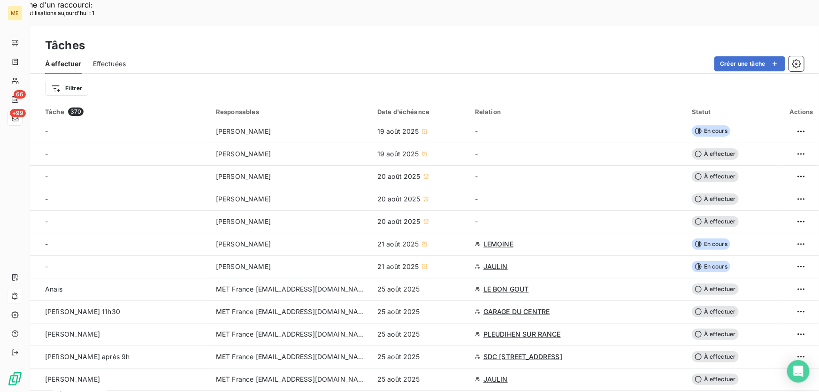
scroll to position [256, 0]
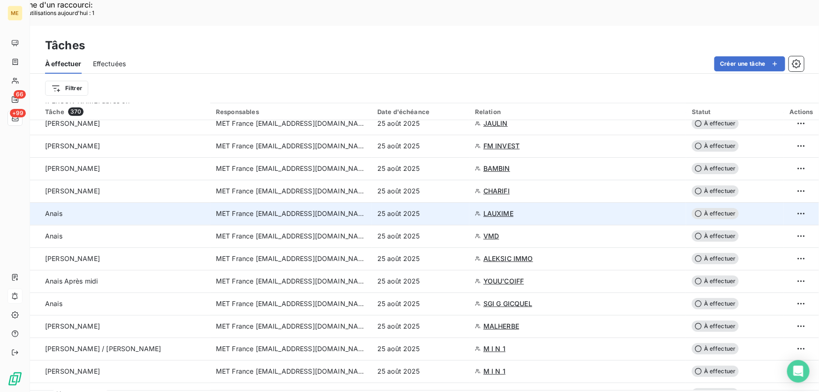
click at [452, 209] on div "25 août 2025" at bounding box center [420, 213] width 86 height 9
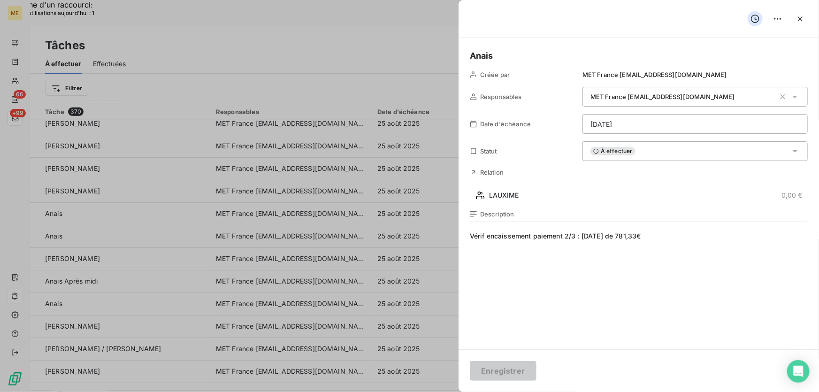
click at [651, 148] on div "À effectuer" at bounding box center [694, 151] width 225 height 20
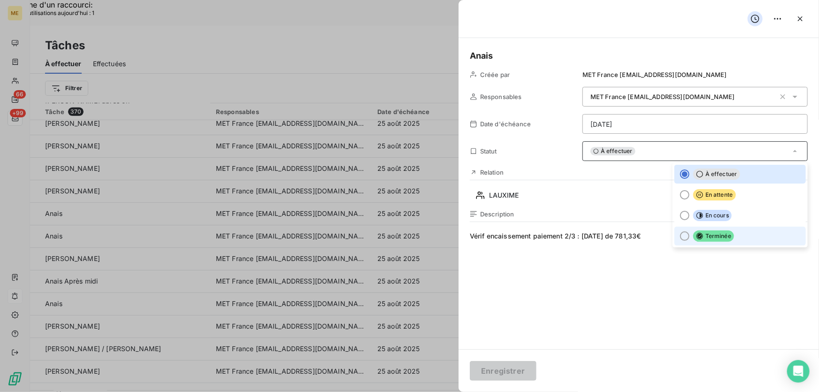
click at [697, 235] on span "Terminée" at bounding box center [713, 235] width 41 height 11
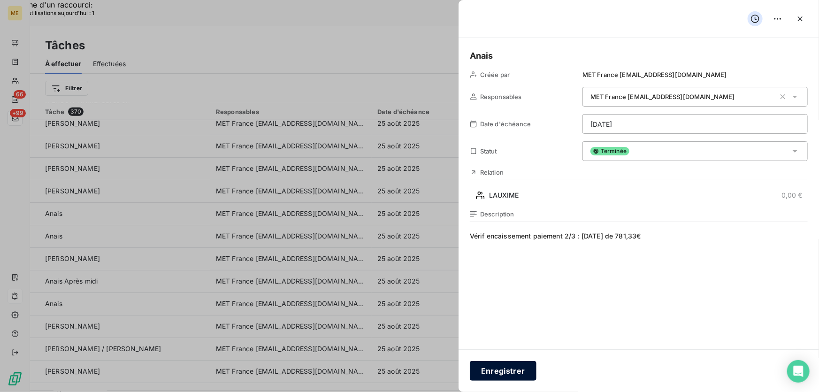
click at [478, 372] on button "Enregistrer" at bounding box center [503, 371] width 67 height 20
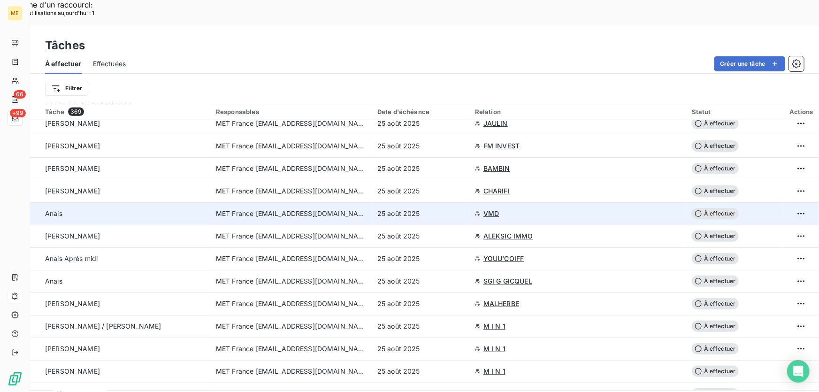
click at [455, 209] on div "25 août 2025" at bounding box center [420, 213] width 86 height 9
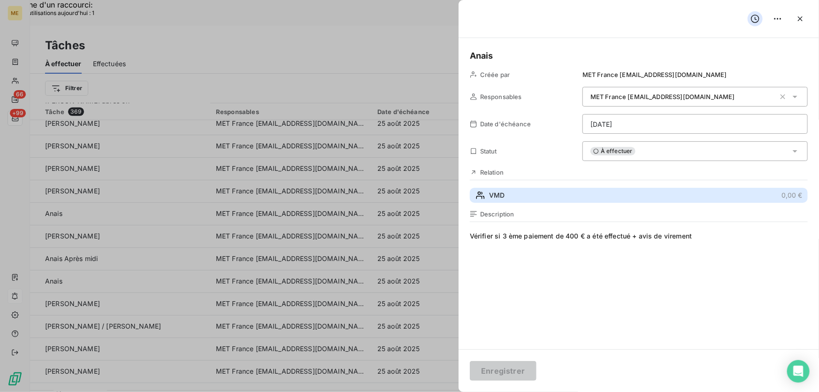
click at [563, 201] on button "VMD 0,00 €" at bounding box center [639, 195] width 338 height 15
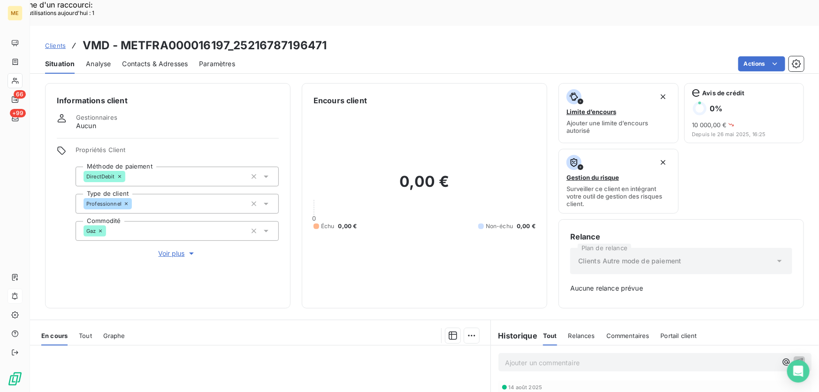
scroll to position [136, 0]
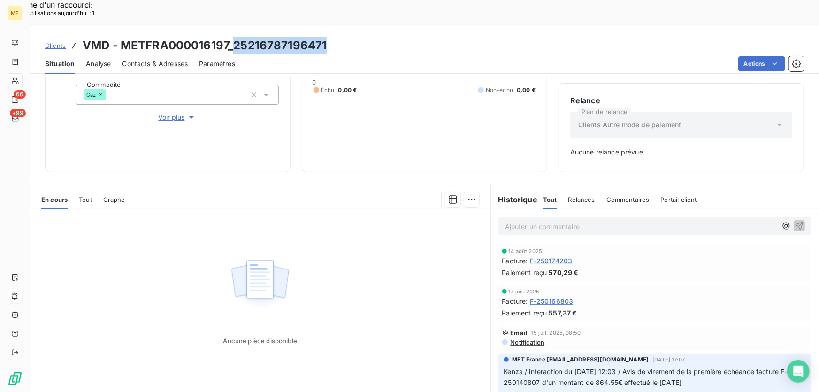
drag, startPoint x: 335, startPoint y: 17, endPoint x: 234, endPoint y: 22, distance: 101.4
click at [234, 37] on div "Clients VMD - METFRA000016197_25216787196471" at bounding box center [424, 45] width 789 height 17
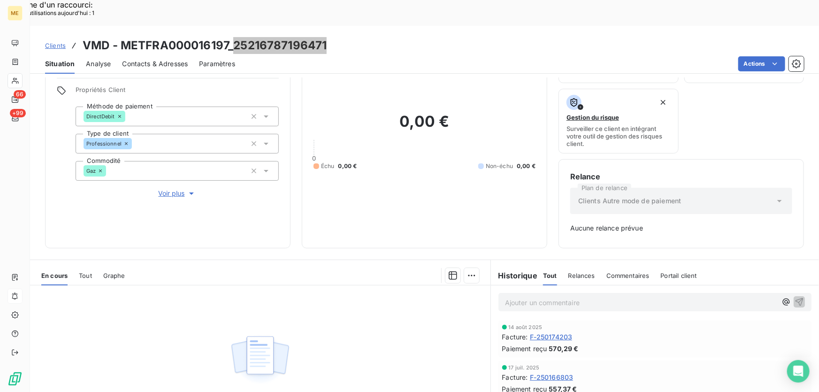
scroll to position [51, 0]
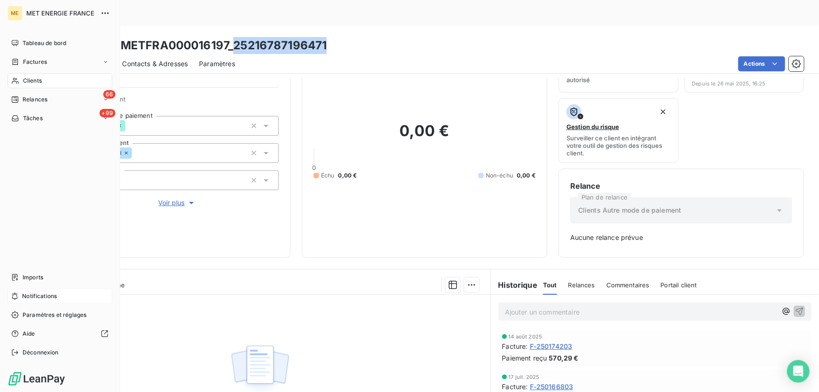
click at [31, 115] on span "Tâches" at bounding box center [33, 118] width 20 height 8
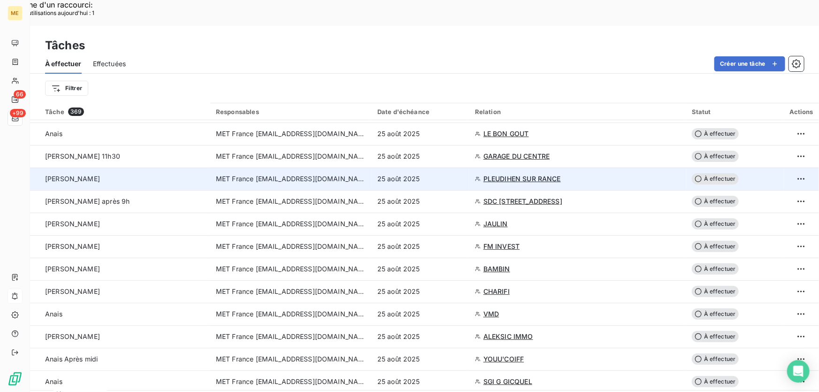
scroll to position [170, 0]
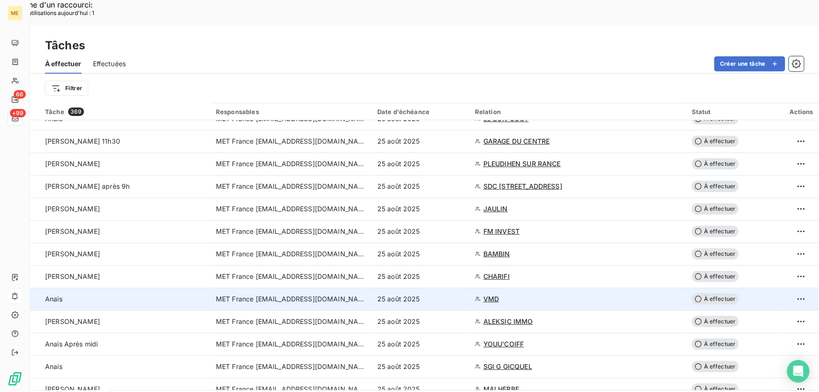
click at [442, 294] on div "25 août 2025" at bounding box center [420, 298] width 86 height 9
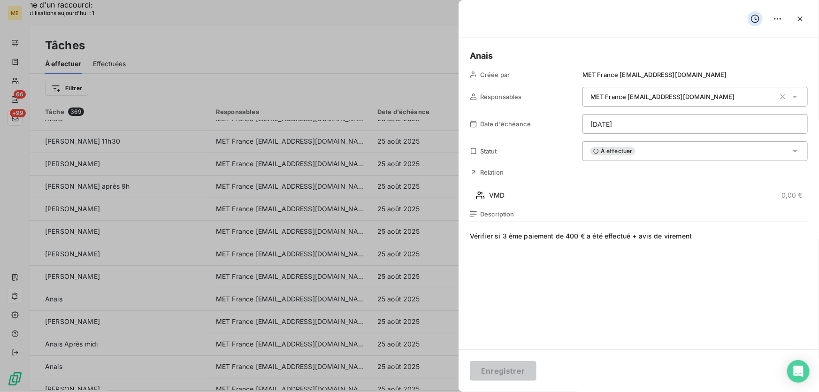
drag, startPoint x: 674, startPoint y: 152, endPoint x: 675, endPoint y: 158, distance: 5.3
click at [674, 153] on div "À effectuer" at bounding box center [694, 151] width 225 height 20
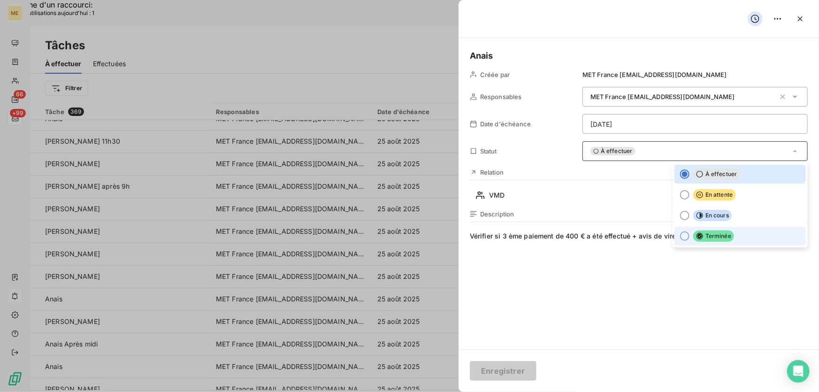
drag, startPoint x: 718, startPoint y: 232, endPoint x: 701, endPoint y: 245, distance: 21.7
click at [718, 232] on span "Terminée" at bounding box center [713, 235] width 41 height 11
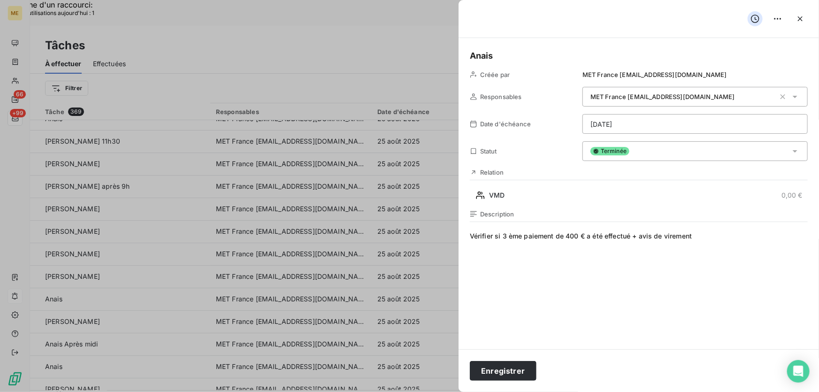
click at [602, 284] on span "Vérifier si 3 ème paiement de 400 € a été effectué + avis de virement" at bounding box center [639, 321] width 338 height 180
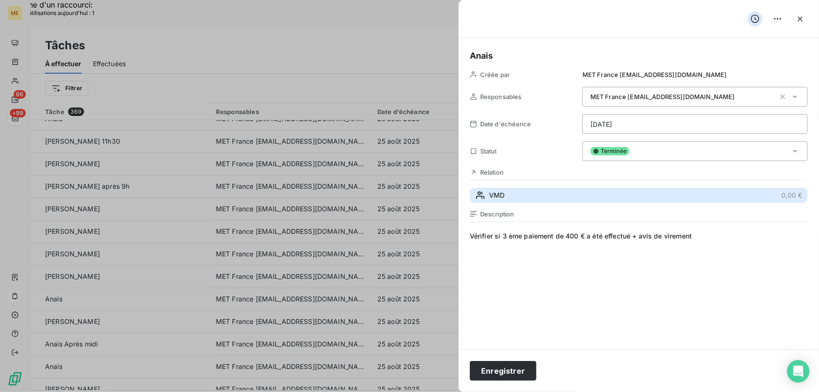
click at [618, 192] on button "VMD 0,00 €" at bounding box center [639, 195] width 338 height 15
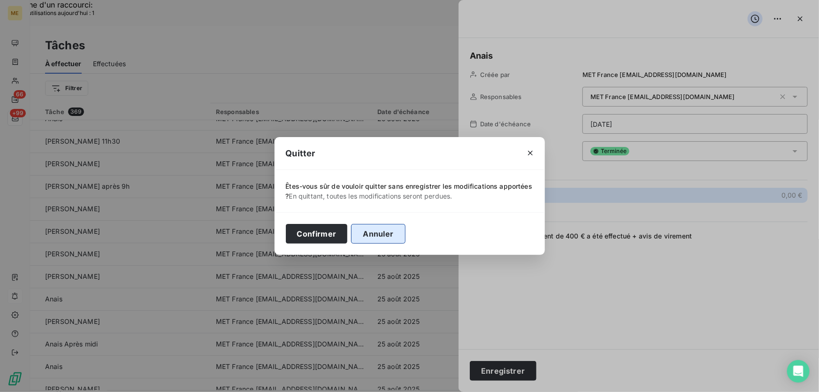
click at [382, 234] on button "Annuler" at bounding box center [378, 234] width 54 height 20
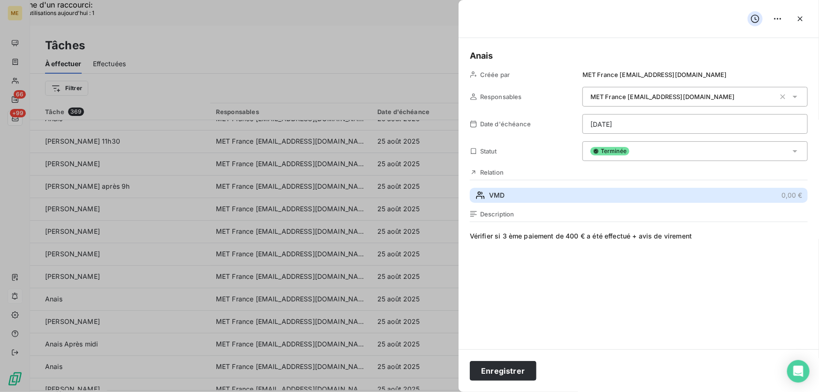
click at [574, 197] on button "VMD 0,00 €" at bounding box center [639, 195] width 338 height 15
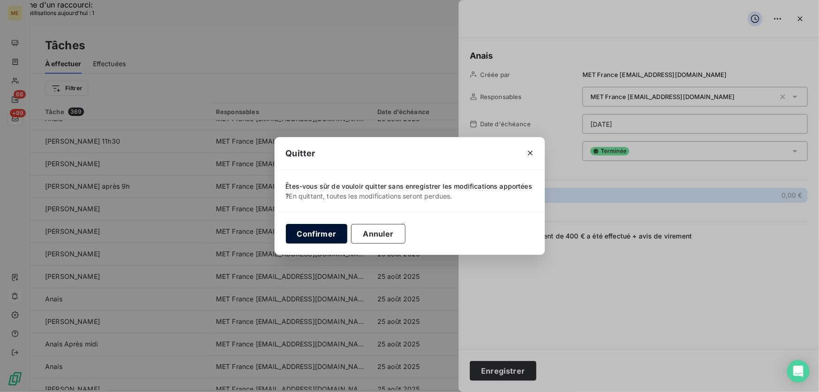
click at [334, 234] on button "Confirmer" at bounding box center [317, 234] width 62 height 20
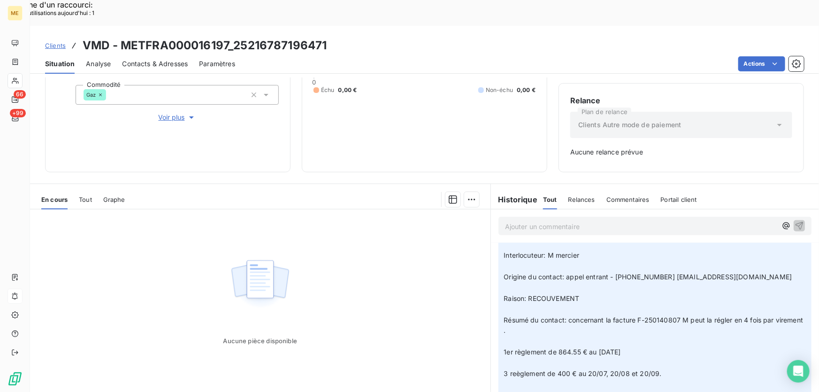
scroll to position [511, 0]
click at [84, 190] on div "Tout" at bounding box center [85, 200] width 13 height 20
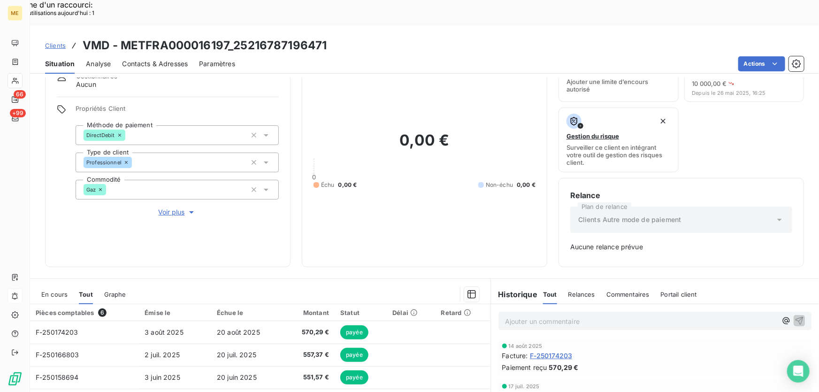
scroll to position [0, 0]
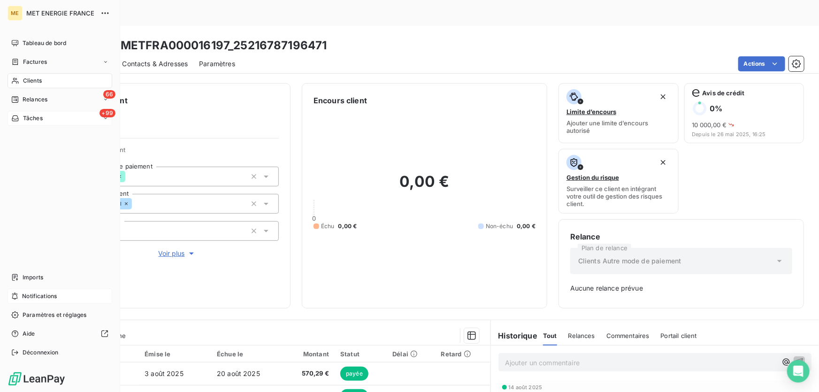
click at [68, 120] on div "+99 Tâches" at bounding box center [60, 118] width 105 height 15
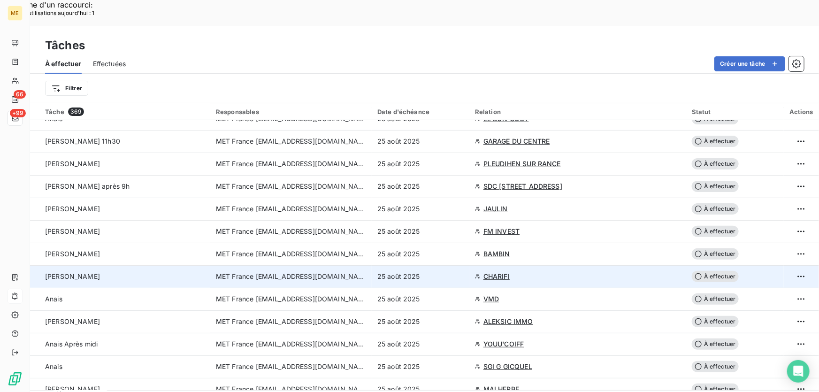
scroll to position [298, 0]
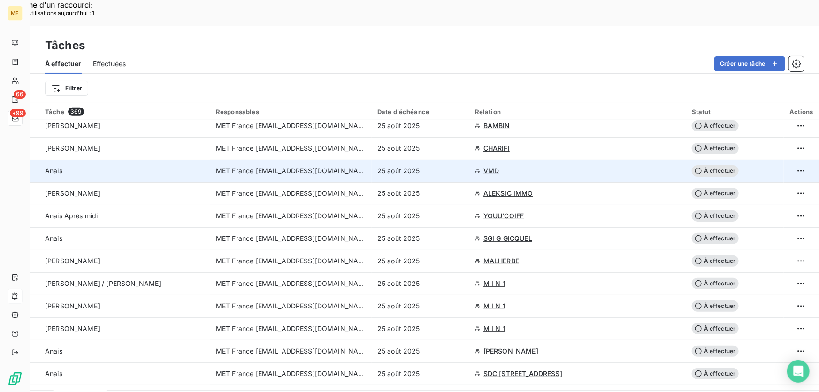
click at [449, 166] on div "25 août 2025" at bounding box center [420, 170] width 86 height 9
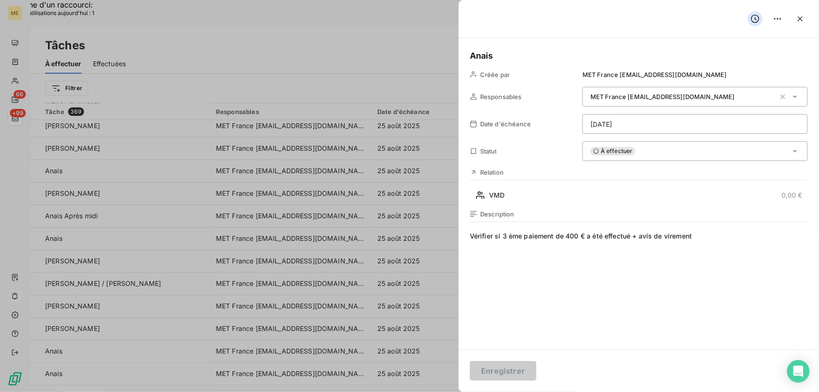
click at [690, 150] on div "À effectuer" at bounding box center [694, 151] width 225 height 20
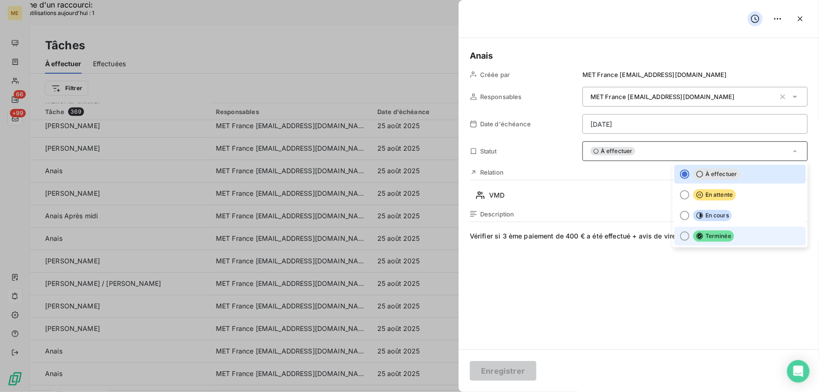
click at [712, 229] on li "Terminée" at bounding box center [739, 236] width 131 height 19
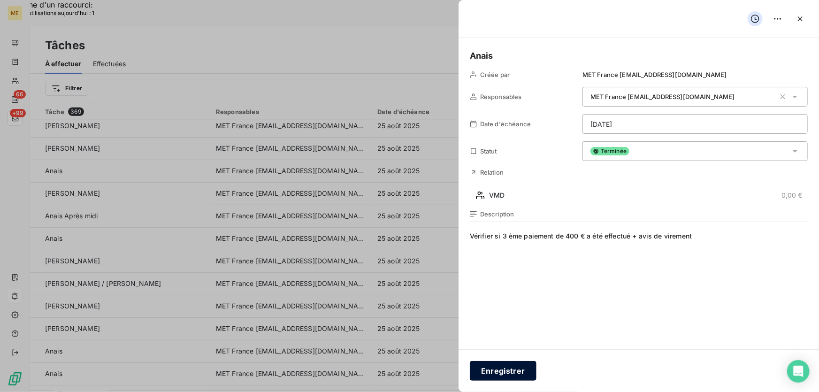
click at [499, 370] on button "Enregistrer" at bounding box center [503, 371] width 67 height 20
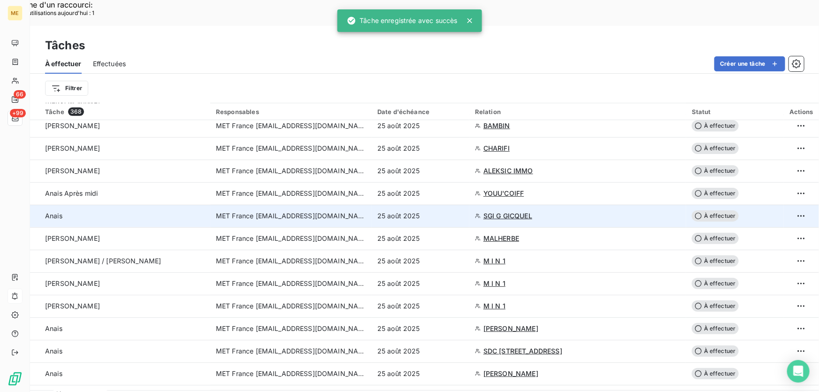
click at [448, 205] on td "25 août 2025" at bounding box center [421, 216] width 98 height 23
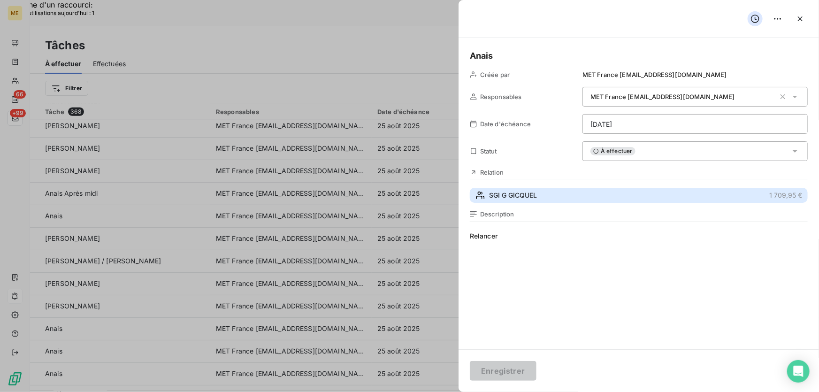
click at [547, 198] on button "SGI G GICQUEL 1 709,95 €" at bounding box center [639, 195] width 338 height 15
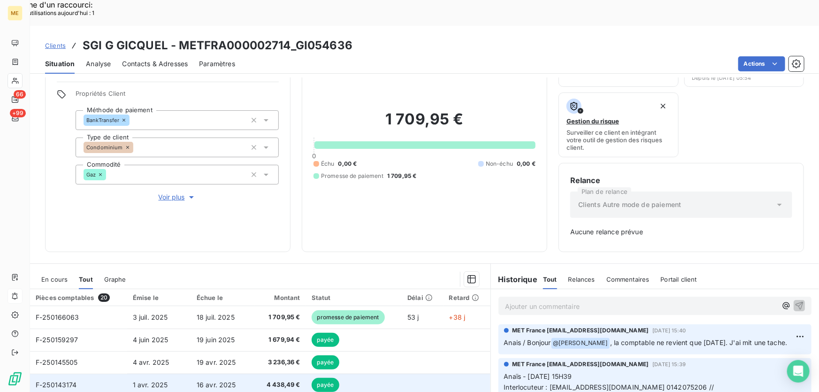
scroll to position [136, 0]
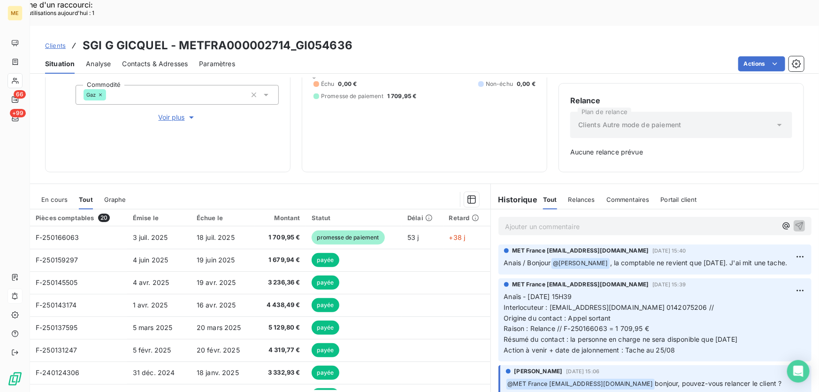
click at [56, 196] on span "En cours" at bounding box center [54, 200] width 26 height 8
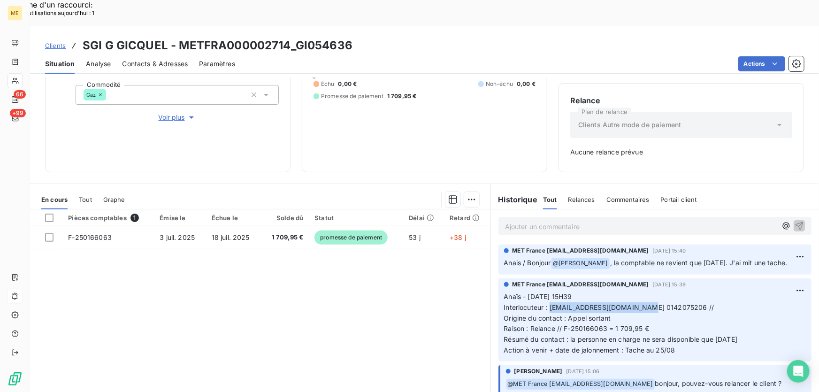
drag, startPoint x: 637, startPoint y: 282, endPoint x: 545, endPoint y: 282, distance: 91.9
click at [545, 303] on span "Interlocuteur : copropriete@sgigicquel.com 0142075206 //" at bounding box center [609, 307] width 210 height 8
click at [657, 295] on p "Anaïs - 22/08/2025 - 15H39 Interlocuteur : copropriete@sgigicquel.com 014207520…" at bounding box center [655, 323] width 302 height 64
drag, startPoint x: 545, startPoint y: 282, endPoint x: 681, endPoint y: 283, distance: 136.0
click at [681, 303] on span "Interlocuteur : copropriete@sgigicquel.com 0142075206 //" at bounding box center [609, 307] width 210 height 8
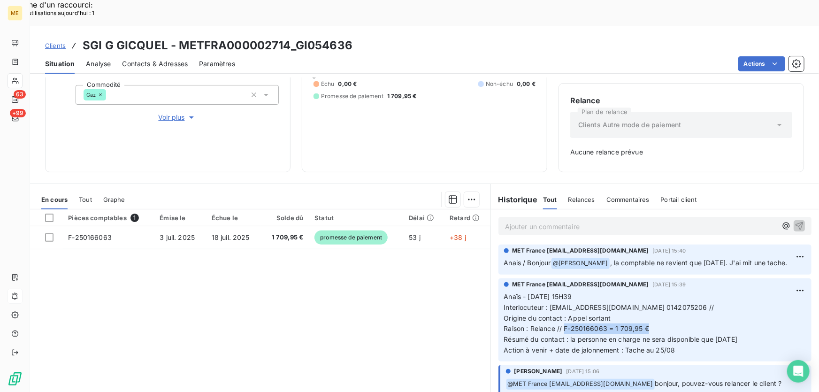
drag, startPoint x: 560, startPoint y: 302, endPoint x: 656, endPoint y: 299, distance: 96.2
click at [656, 299] on p "Anaïs - 22/08/2025 - 15H39 Interlocuteur : copropriete@sgigicquel.com 014207520…" at bounding box center [655, 323] width 302 height 64
click at [750, 313] on p "Anaïs - 22/08/2025 - 15H39 Interlocuteur : copropriete@sgigicquel.com 014207520…" at bounding box center [655, 323] width 302 height 64
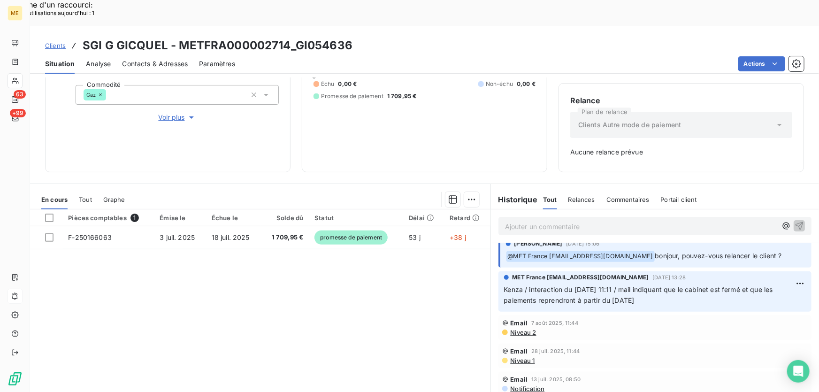
scroll to position [0, 0]
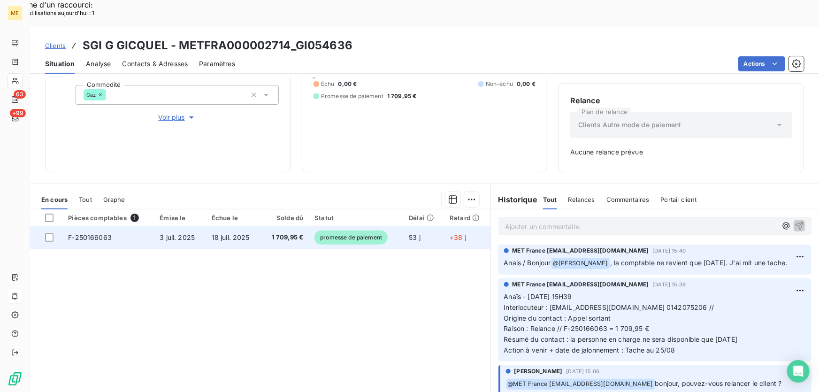
click at [255, 226] on td "18 juil. 2025" at bounding box center [233, 237] width 55 height 23
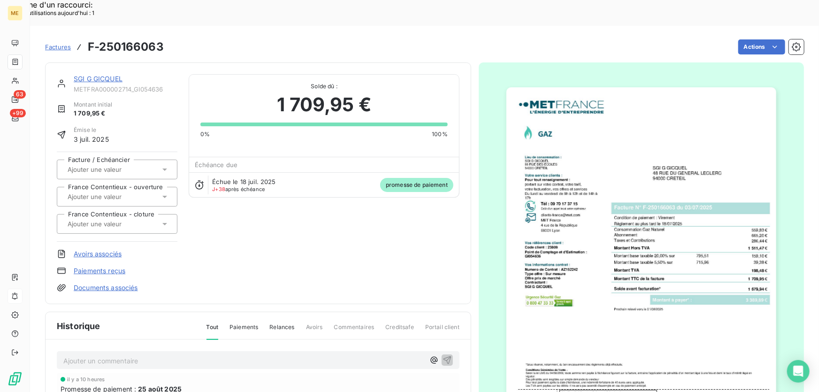
click at [89, 74] on div "SGI G GICQUEL" at bounding box center [126, 78] width 104 height 9
click at [87, 75] on link "SGI G GICQUEL" at bounding box center [98, 79] width 49 height 8
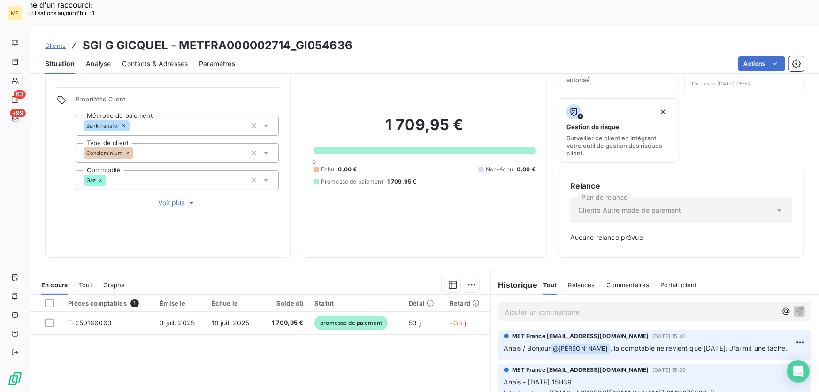
scroll to position [136, 0]
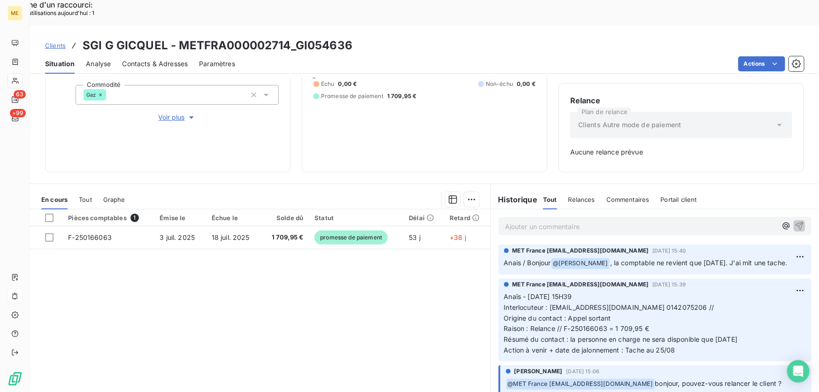
drag, startPoint x: 746, startPoint y: 313, endPoint x: 713, endPoint y: 315, distance: 32.9
click at [713, 315] on p "Anaïs - 22/08/2025 - 15H39 Interlocuteur : copropriete@sgigicquel.com 014207520…" at bounding box center [655, 323] width 302 height 64
click at [747, 294] on p "Anaïs - 22/08/2025 - 15H39 Interlocuteur : copropriete@sgigicquel.com 014207520…" at bounding box center [655, 323] width 302 height 64
click at [751, 314] on p "Anaïs - 22/08/2025 - 15H39 Interlocuteur : copropriete@sgigicquel.com 014207520…" at bounding box center [655, 323] width 302 height 64
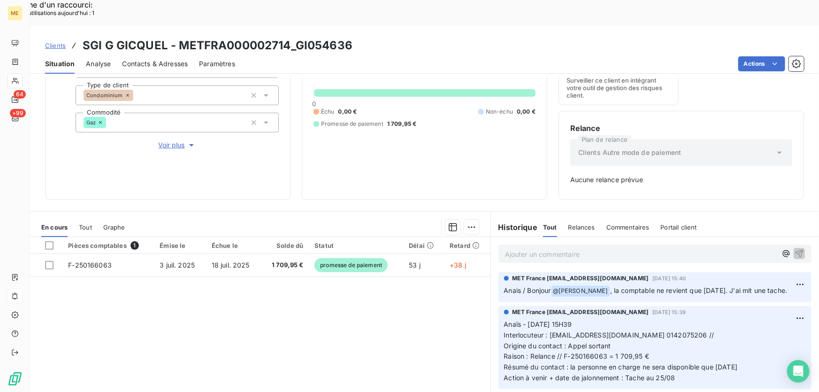
scroll to position [93, 0]
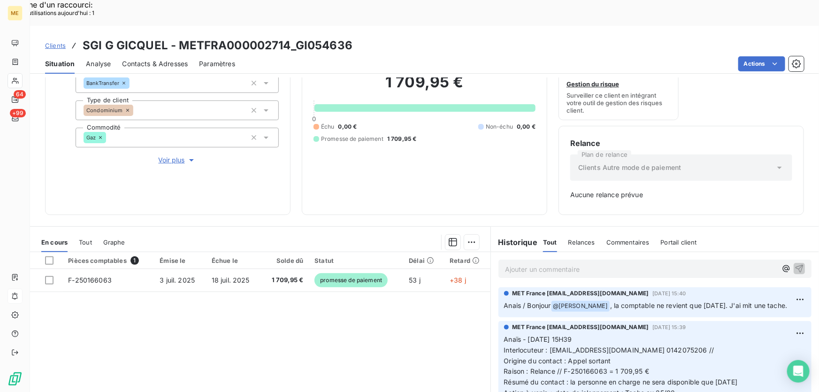
click at [593, 263] on p "Ajouter un commentaire ﻿" at bounding box center [641, 269] width 272 height 12
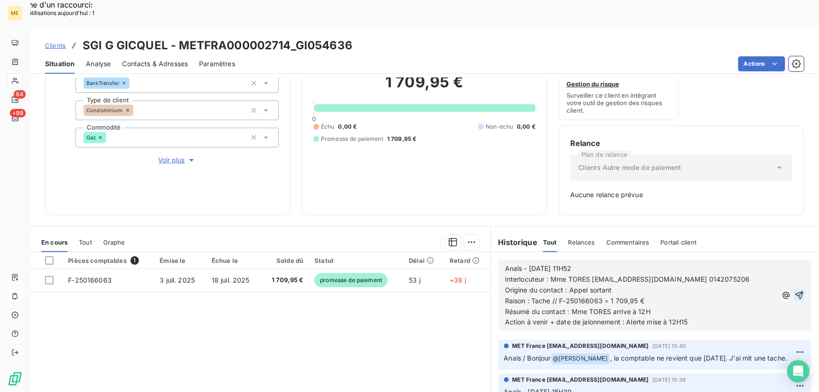
click at [794, 290] on icon "button" at bounding box center [798, 294] width 9 height 9
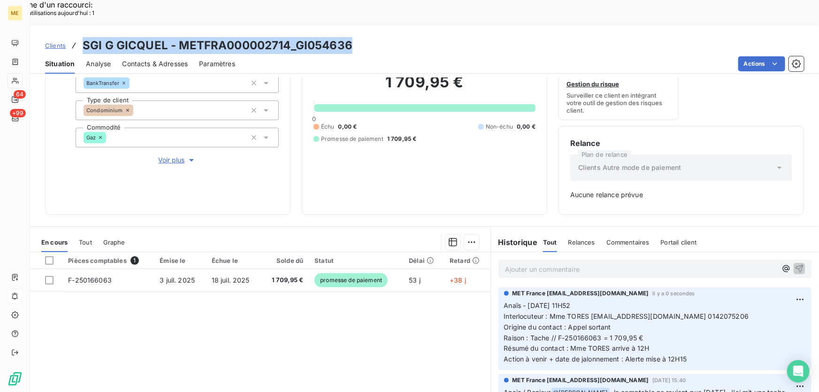
drag, startPoint x: 371, startPoint y: 23, endPoint x: 80, endPoint y: 19, distance: 290.4
click at [80, 37] on div "Clients SGI G GICQUEL - METFRA000002714_GI054636" at bounding box center [424, 45] width 789 height 17
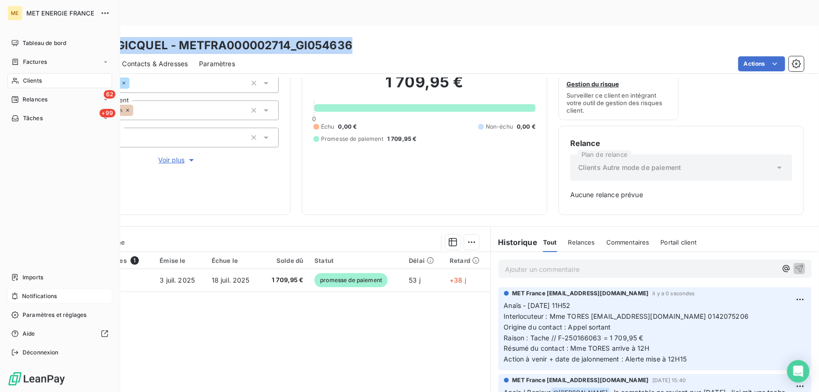
click at [33, 116] on span "Tâches" at bounding box center [33, 118] width 20 height 8
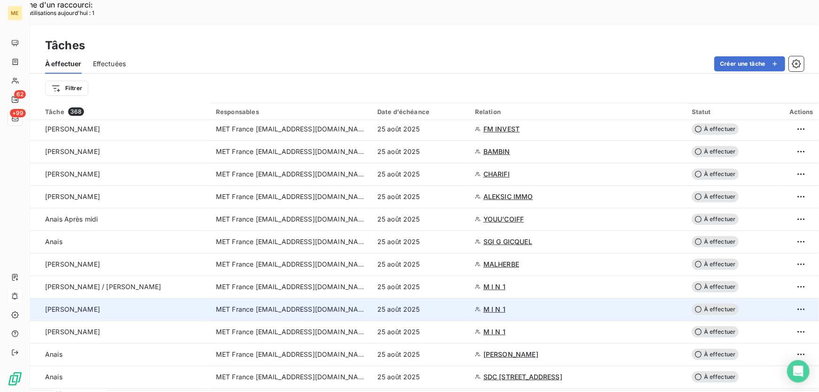
scroll to position [298, 0]
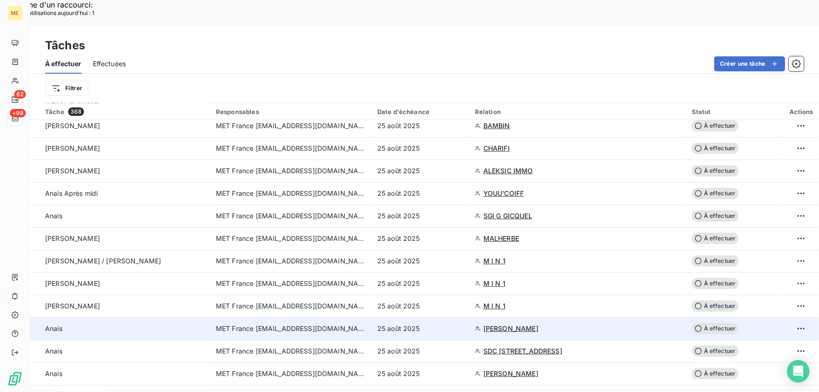
click at [441, 324] on div "25 août 2025" at bounding box center [420, 328] width 86 height 9
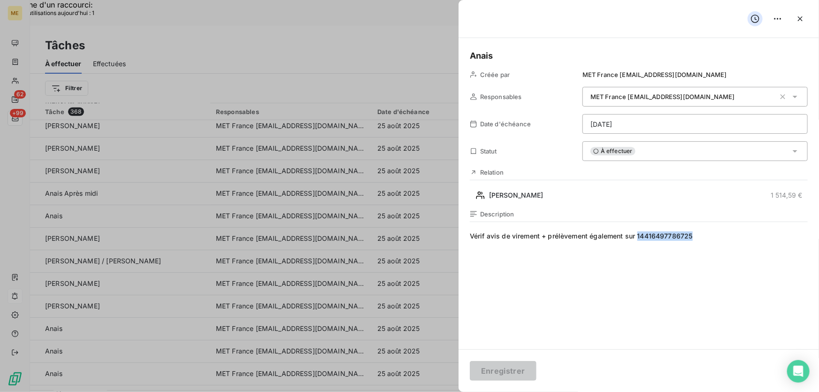
drag, startPoint x: 692, startPoint y: 234, endPoint x: 637, endPoint y: 235, distance: 55.4
click at [637, 235] on span "Vérif avis de virement + prélèvement également sur 14416497786725" at bounding box center [639, 321] width 338 height 180
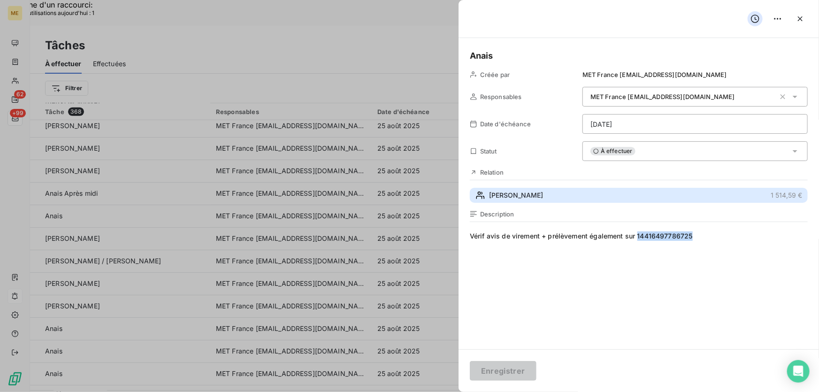
click at [634, 198] on button "SIMON ORAIN PAULETTE 1 514,59 €" at bounding box center [639, 195] width 338 height 15
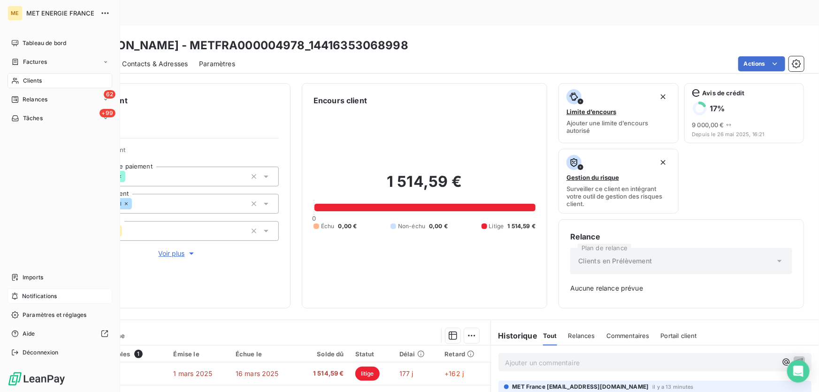
click at [22, 81] on div "Clients" at bounding box center [60, 80] width 105 height 15
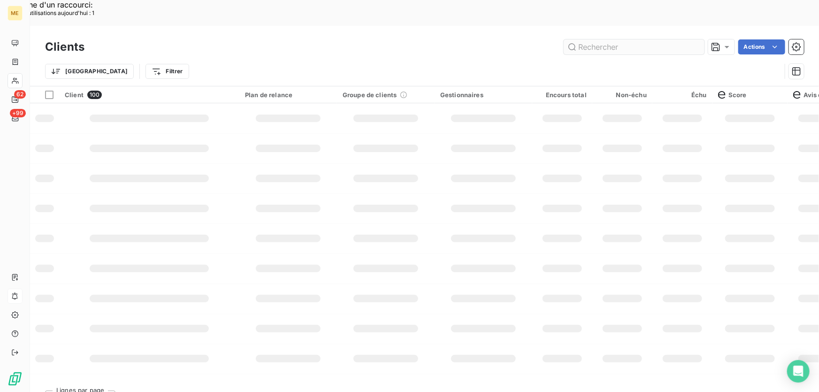
click at [586, 39] on input "text" at bounding box center [633, 46] width 141 height 15
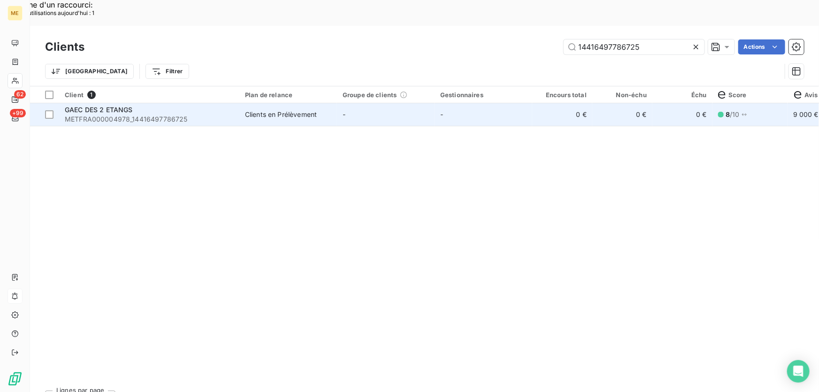
type input "14416497786725"
click at [351, 103] on td "-" at bounding box center [386, 114] width 98 height 23
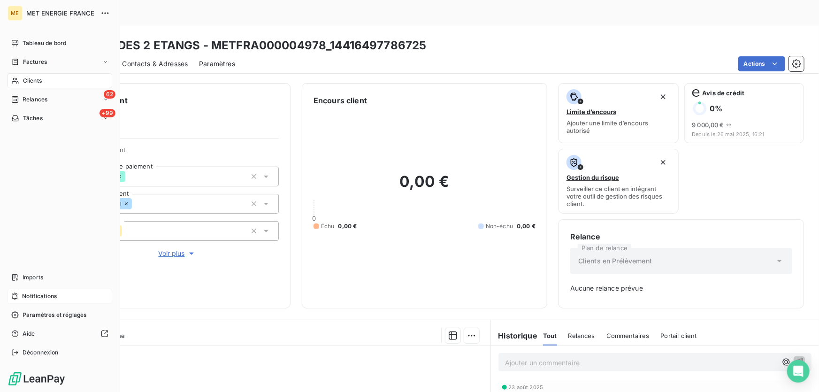
click at [40, 118] on span "Tâches" at bounding box center [33, 118] width 20 height 8
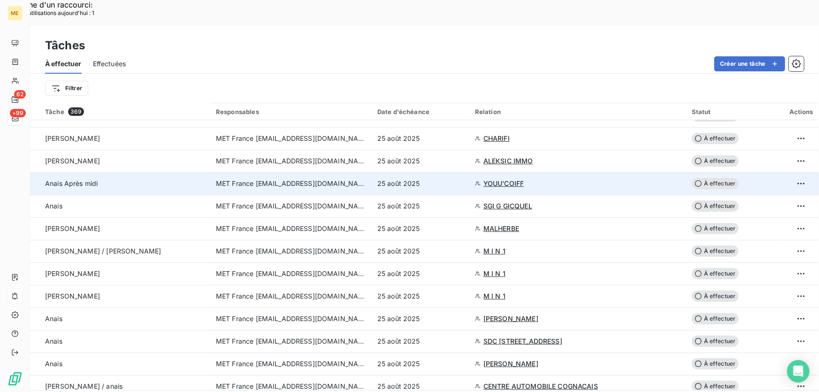
scroll to position [341, 0]
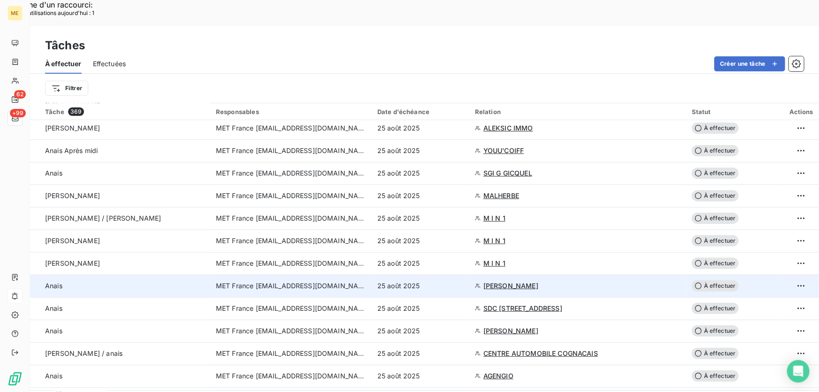
click at [450, 281] on div "25 août 2025" at bounding box center [420, 285] width 86 height 9
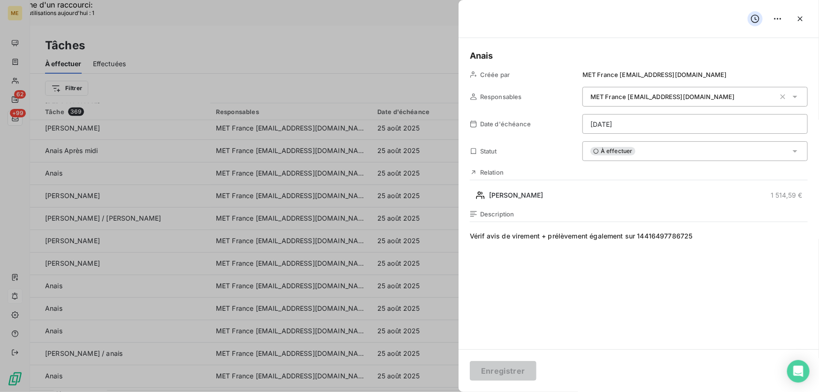
click at [687, 145] on div "À effectuer" at bounding box center [694, 151] width 225 height 20
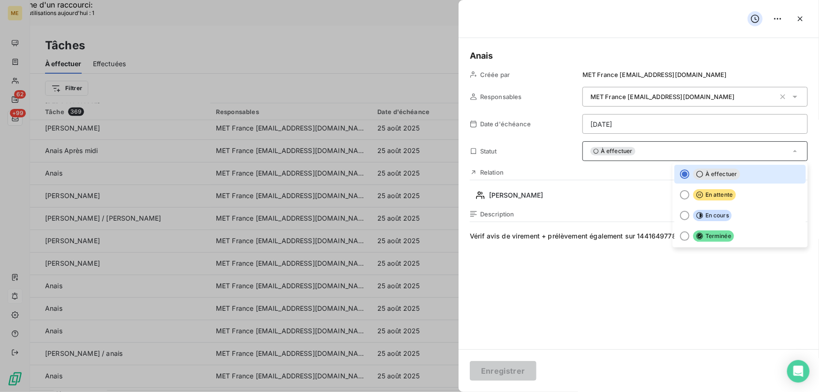
click at [699, 232] on span "Terminée" at bounding box center [713, 235] width 41 height 11
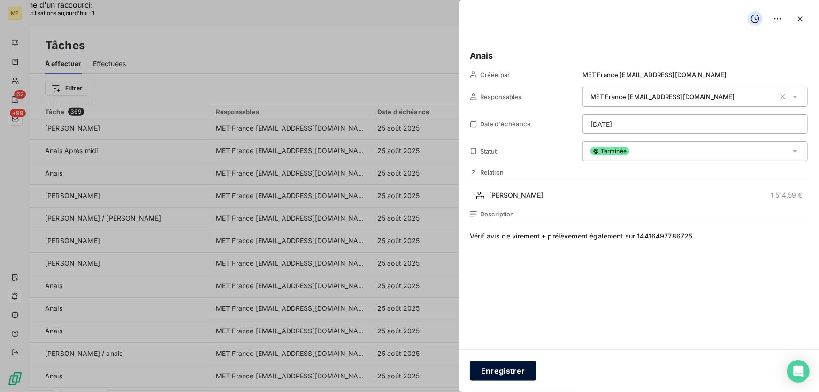
click at [490, 372] on button "Enregistrer" at bounding box center [503, 371] width 67 height 20
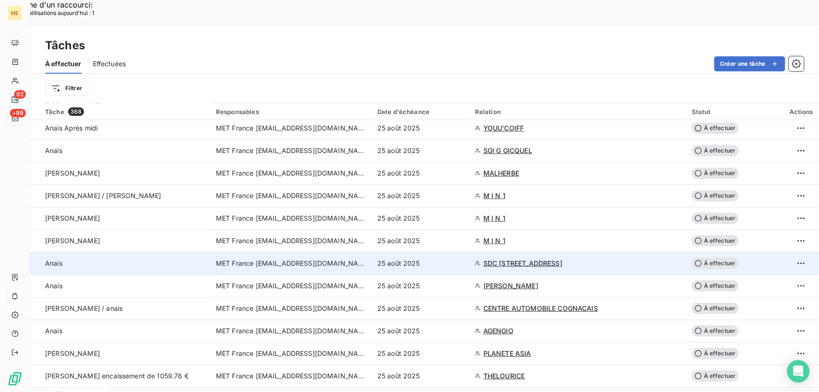
click at [453, 258] on div "25 août 2025" at bounding box center [420, 262] width 86 height 9
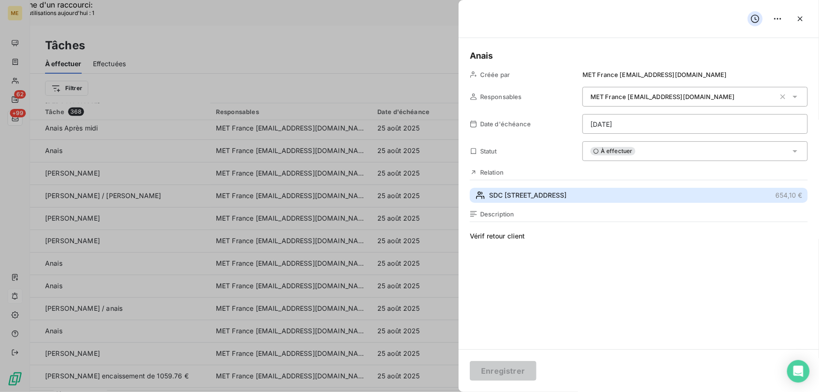
click at [535, 193] on span "SDC 80 RUE DE SEVRES" at bounding box center [527, 194] width 77 height 9
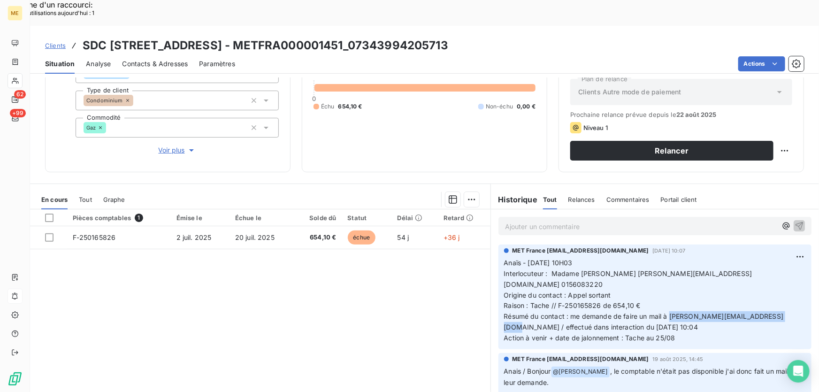
drag, startPoint x: 773, startPoint y: 281, endPoint x: 667, endPoint y: 278, distance: 106.5
click at [667, 312] on span "Résumé du contact : me demande de faire un mail à catherine.jumpertz@pichet-adb…" at bounding box center [644, 321] width 280 height 19
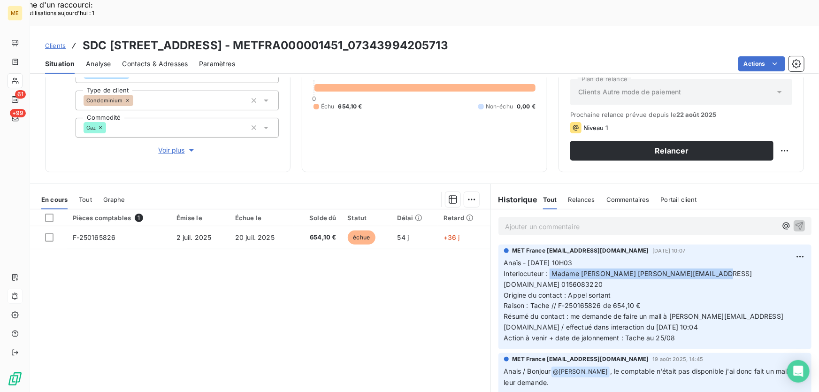
drag, startPoint x: 546, startPoint y: 249, endPoint x: 713, endPoint y: 249, distance: 166.5
click at [713, 258] on p "Anaïs - 21/08/2025 - 10H03 Interlocuteur : Madame BENISTI v.benisti@dodim.fr 01…" at bounding box center [655, 301] width 302 height 86
drag, startPoint x: 164, startPoint y: 116, endPoint x: 433, endPoint y: 149, distance: 271.3
click at [164, 145] on span "Voir plus" at bounding box center [178, 149] width 38 height 9
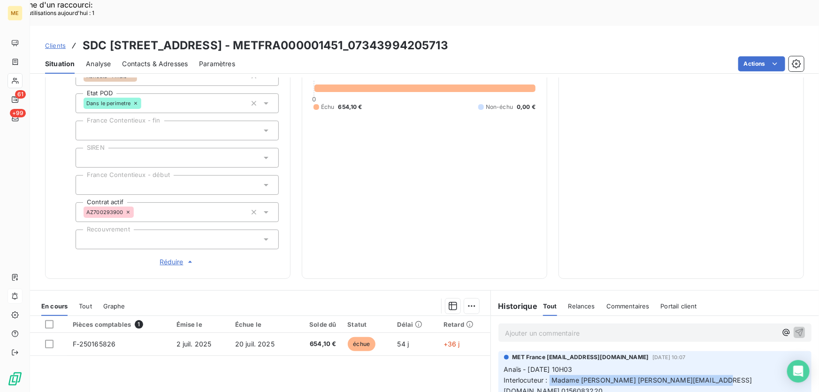
scroll to position [309, 0]
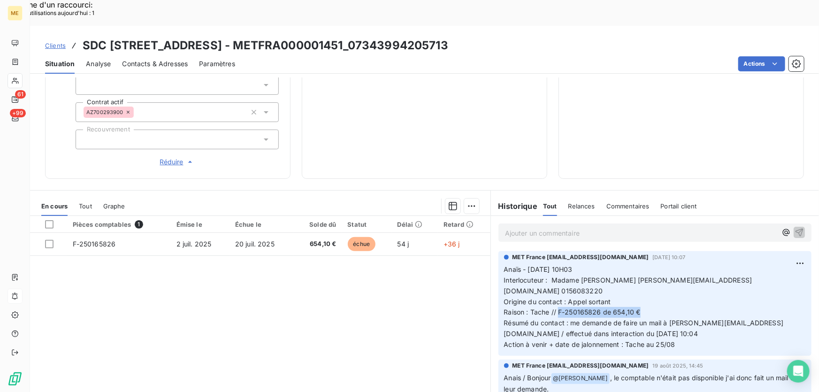
drag, startPoint x: 554, startPoint y: 269, endPoint x: 663, endPoint y: 266, distance: 108.8
click at [663, 266] on p "Anaïs - 21/08/2025 - 10H03 Interlocuteur : Madame BENISTI v.benisti@dodim.fr 01…" at bounding box center [655, 307] width 302 height 86
drag, startPoint x: 401, startPoint y: 20, endPoint x: 338, endPoint y: 14, distance: 63.1
click at [338, 37] on div "Clients SDC 80 RUE DE SEVRES - METFRA000001451_07343994205713" at bounding box center [424, 45] width 789 height 17
click at [351, 37] on h3 "SDC 80 RUE DE SEVRES - METFRA000001451_07343994205713" at bounding box center [265, 45] width 365 height 17
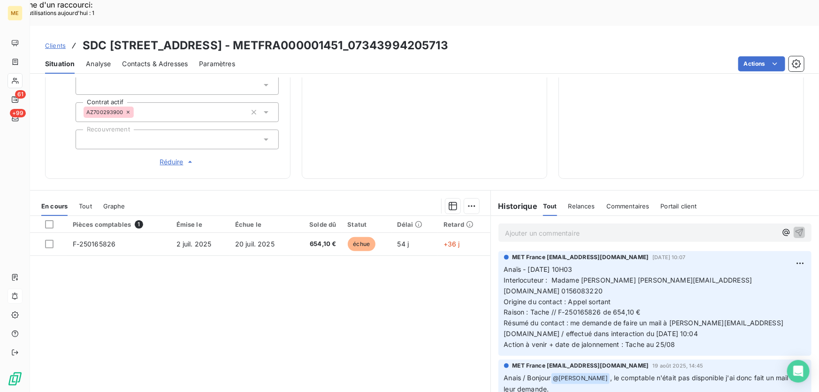
click at [344, 56] on div "Actions" at bounding box center [524, 63] width 557 height 15
drag, startPoint x: 342, startPoint y: 18, endPoint x: 462, endPoint y: 17, distance: 120.1
click at [462, 37] on div "Clients SDC 80 RUE DE SEVRES - METFRA000001451_07343994205713" at bounding box center [424, 45] width 789 height 17
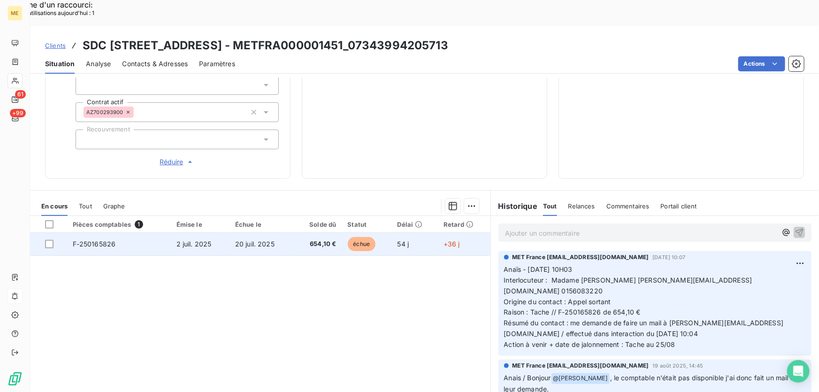
click at [284, 233] on td "20 juil. 2025" at bounding box center [261, 244] width 64 height 23
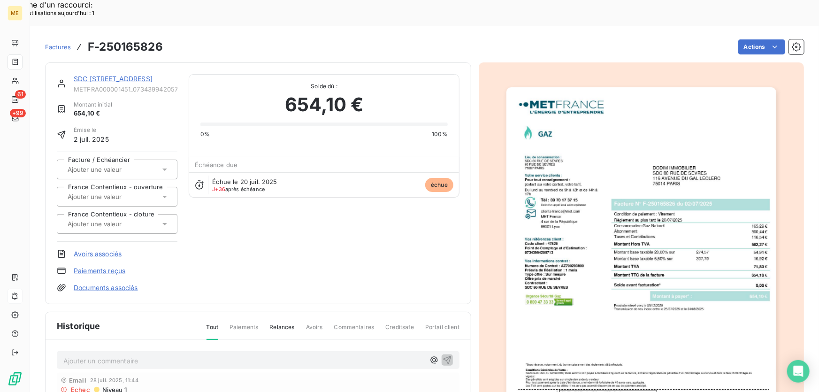
click at [124, 75] on link "SDC 80 RUE DE SEVRES" at bounding box center [113, 79] width 79 height 8
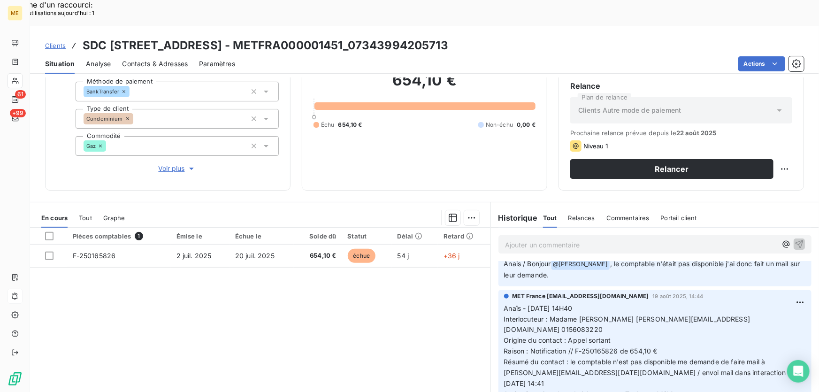
scroll to position [128, 0]
drag, startPoint x: 567, startPoint y: 313, endPoint x: 591, endPoint y: 315, distance: 24.0
click at [591, 356] on span "Résumé du contact : le comptable n'est pas disponible me demande de faire mail …" at bounding box center [651, 371] width 294 height 30
drag, startPoint x: 691, startPoint y: 322, endPoint x: 701, endPoint y: 324, distance: 9.6
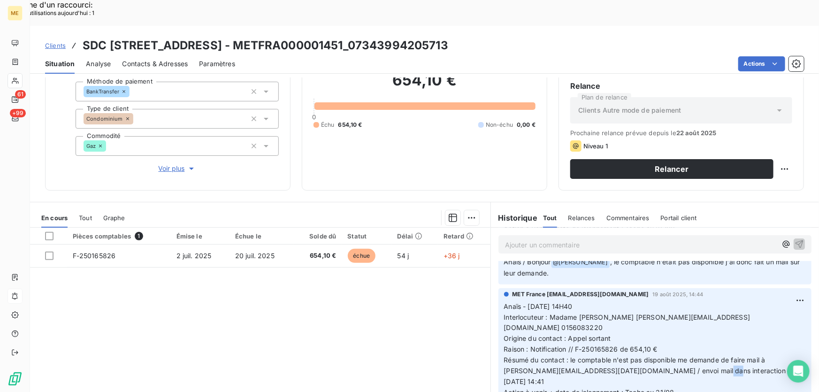
click at [701, 356] on span "Résumé du contact : le comptable n'est pas disponible me demande de faire mail …" at bounding box center [651, 371] width 294 height 30
click at [670, 388] on span "Action à venir + date de jalonnement : Tache au 21/08" at bounding box center [589, 392] width 170 height 8
click at [588, 356] on span "Résumé du contact : le comptable n'est pas disponible me demande de faire mail …" at bounding box center [651, 371] width 294 height 30
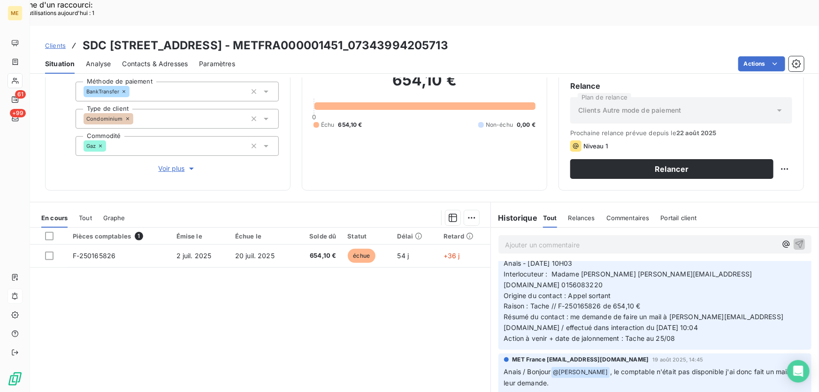
scroll to position [0, 0]
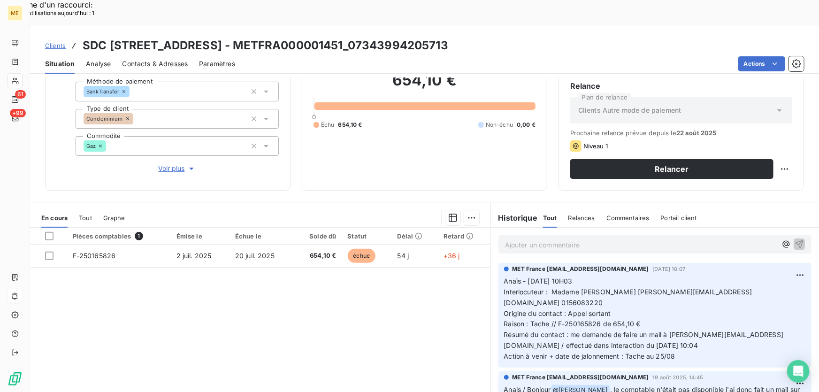
click at [652, 311] on p "Anaïs - 21/08/2025 - 10H03 Interlocuteur : Madame BENISTI v.benisti@dodim.fr 01…" at bounding box center [655, 319] width 302 height 86
click at [652, 307] on p "Anaïs - 21/08/2025 - 10H03 Interlocuteur : Madame BENISTI v.benisti@dodim.fr 01…" at bounding box center [655, 319] width 302 height 86
drag, startPoint x: 666, startPoint y: 296, endPoint x: 773, endPoint y: 299, distance: 107.4
click at [773, 330] on span "Résumé du contact : me demande de faire un mail à catherine.jumpertz@pichet-adb…" at bounding box center [644, 339] width 280 height 19
drag, startPoint x: 763, startPoint y: 309, endPoint x: 746, endPoint y: 318, distance: 19.1
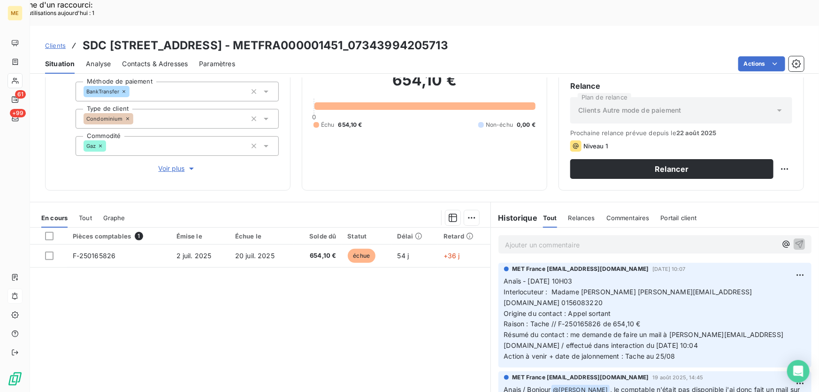
click at [761, 310] on p "Anaïs - 21/08/2025 - 10H03 Interlocuteur : Madame BENISTI v.benisti@dodim.fr 01…" at bounding box center [655, 319] width 302 height 86
drag, startPoint x: 667, startPoint y: 297, endPoint x: 774, endPoint y: 296, distance: 106.5
click at [774, 330] on span "Résumé du contact : me demande de faire un mail à catherine.jumpertz@pichet-adb…" at bounding box center [644, 339] width 280 height 19
click at [164, 59] on span "Contacts & Adresses" at bounding box center [155, 63] width 66 height 9
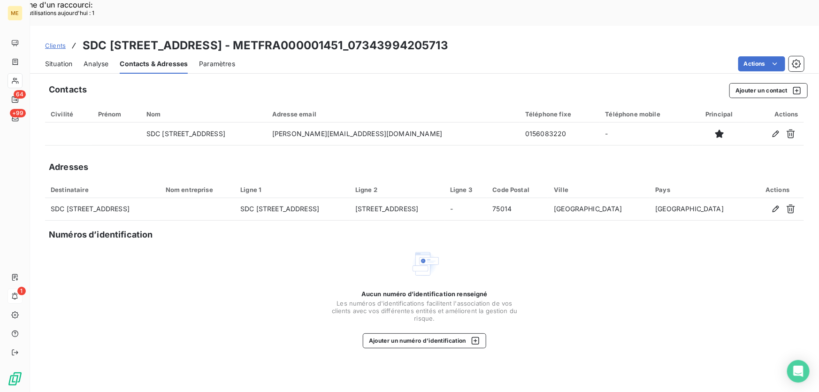
click at [62, 59] on span "Situation" at bounding box center [58, 63] width 27 height 9
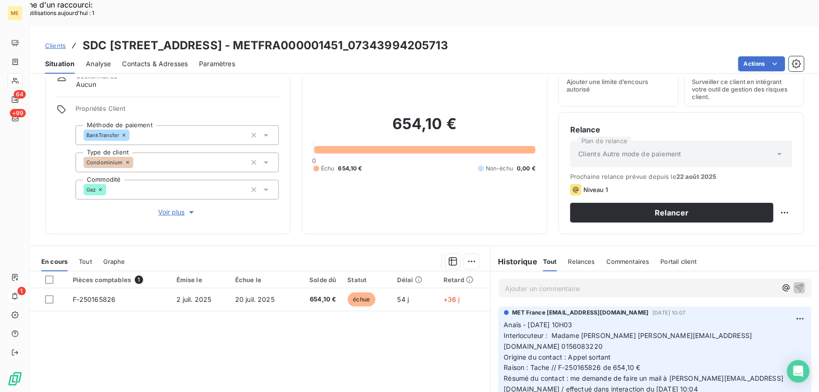
scroll to position [103, 0]
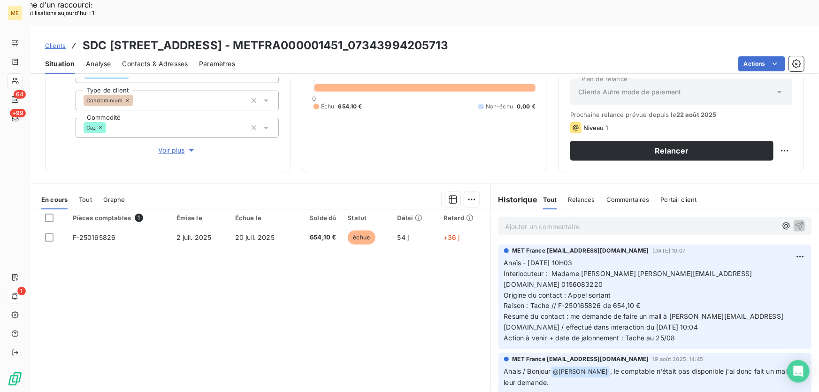
click at [585, 220] on p "Ajouter un commentaire ﻿" at bounding box center [641, 226] width 272 height 12
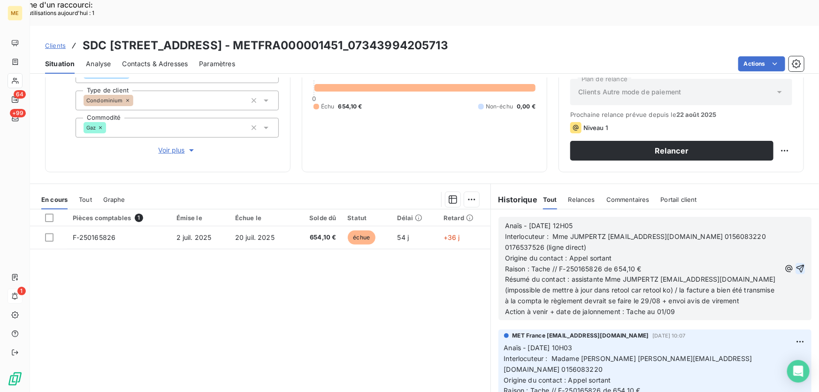
click at [795, 264] on icon "button" at bounding box center [799, 268] width 9 height 9
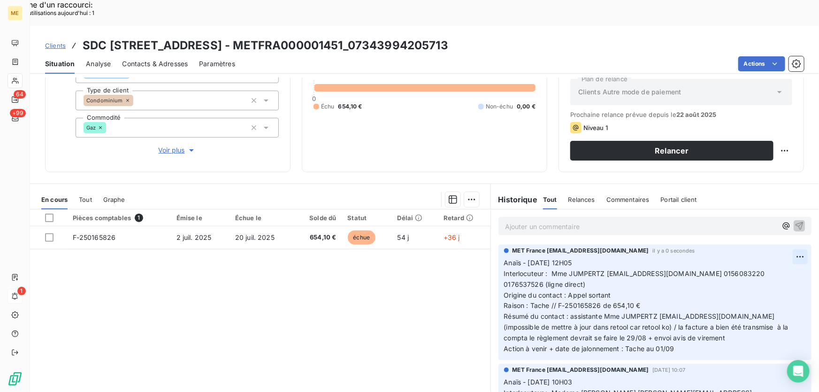
click at [766, 267] on div "Supprimer" at bounding box center [764, 268] width 53 height 15
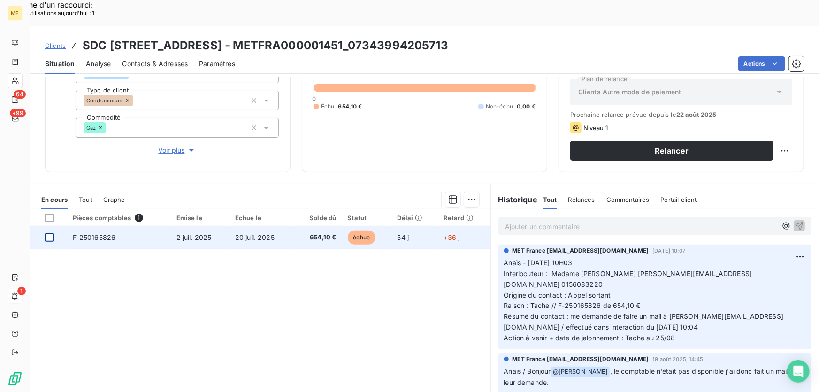
click at [48, 233] on div at bounding box center [49, 237] width 8 height 8
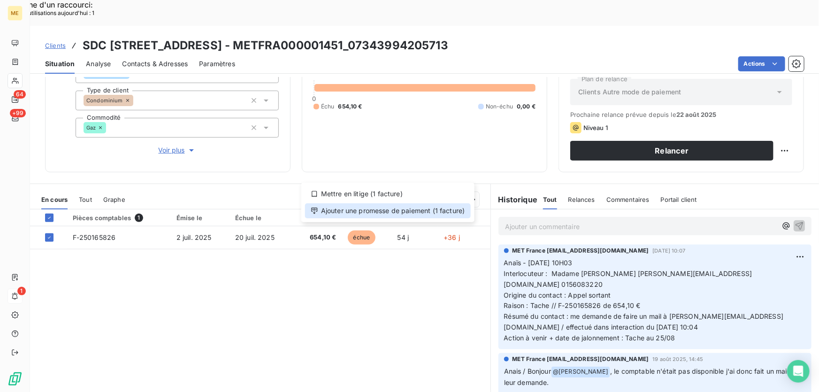
click at [437, 210] on div "Ajouter une promesse de paiement (1 facture)" at bounding box center [388, 210] width 166 height 15
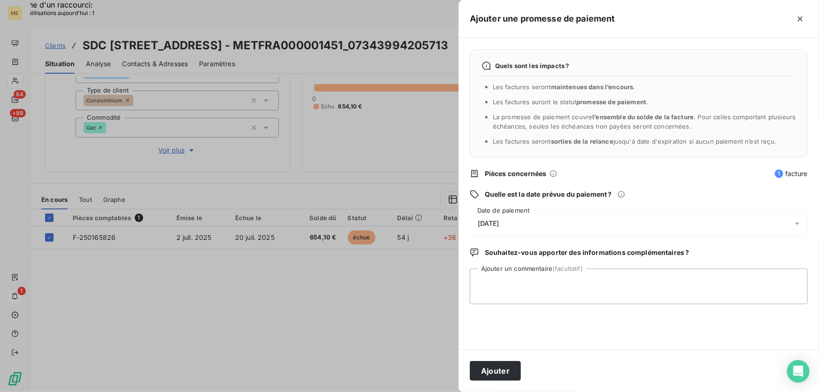
click at [648, 221] on div "26/08/2025" at bounding box center [639, 223] width 338 height 26
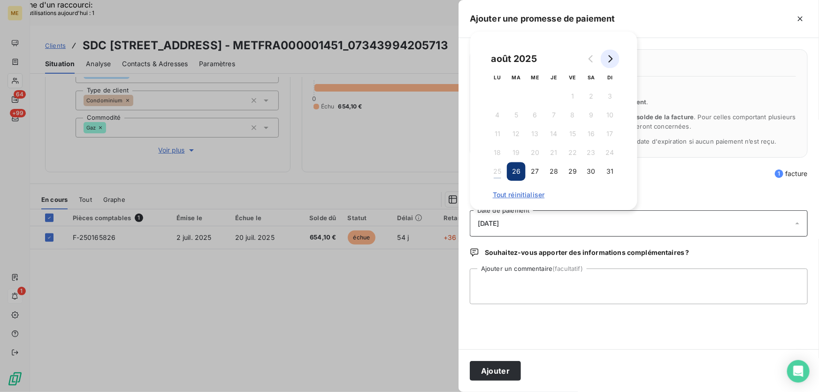
click at [607, 62] on icon "Go to next month" at bounding box center [610, 59] width 8 height 8
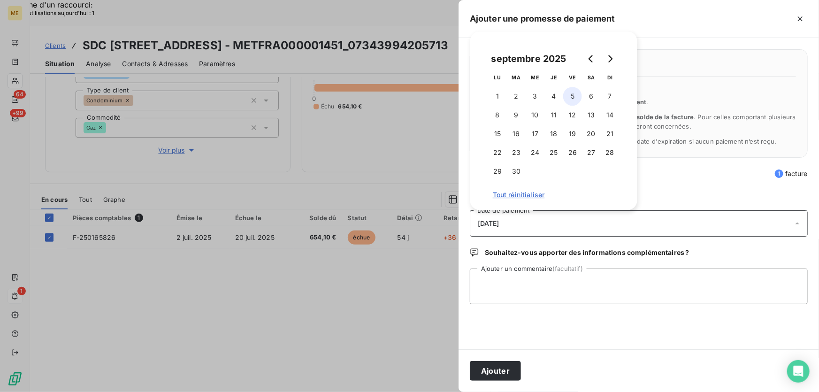
click at [571, 94] on button "5" at bounding box center [572, 96] width 19 height 19
click at [585, 289] on textarea "Ajouter un commentaire (facultatif)" at bounding box center [639, 286] width 338 height 36
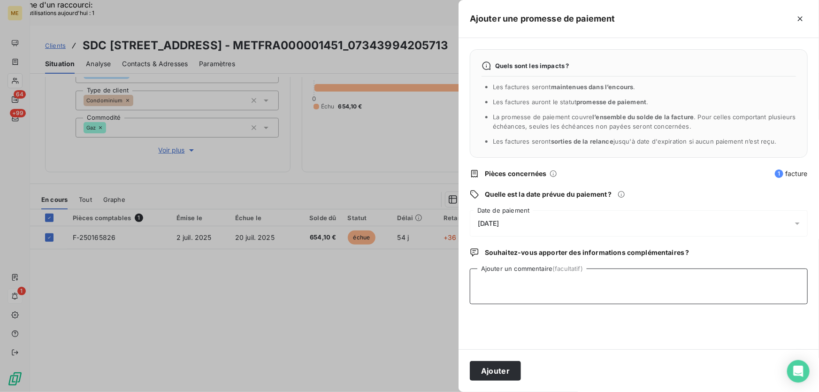
paste textarea "Anaïs - 25/08/2025 - 12H05 Interlocuteur : Mme JUMPERTZ catherine.jumpertz@pich…"
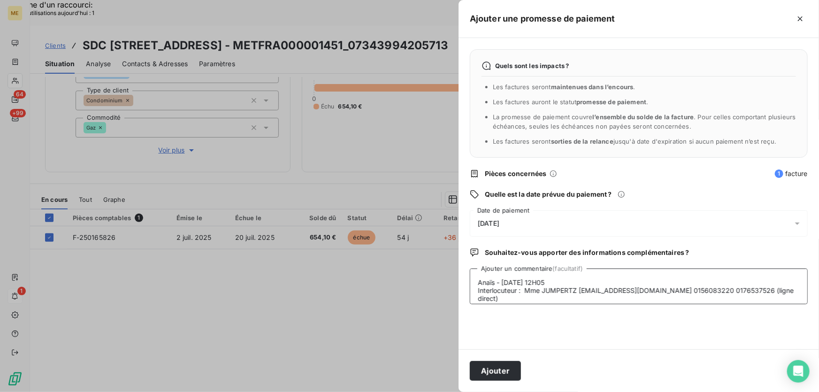
scroll to position [47, 0]
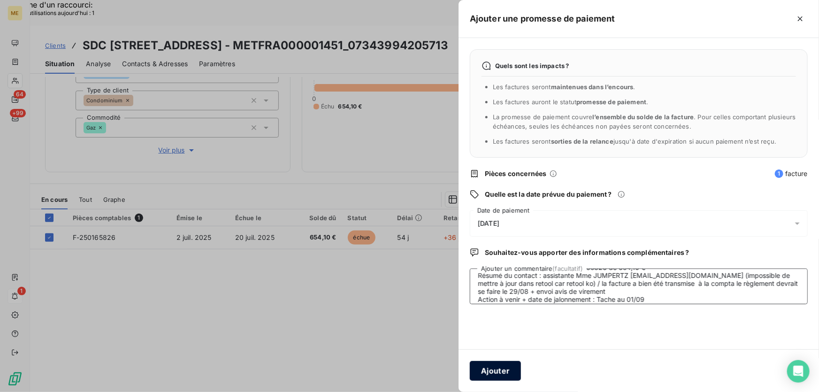
type textarea "Anaïs - 25/08/2025 - 12H05 Interlocuteur : Mme JUMPERTZ catherine.jumpertz@pich…"
click at [494, 375] on button "Ajouter" at bounding box center [495, 371] width 51 height 20
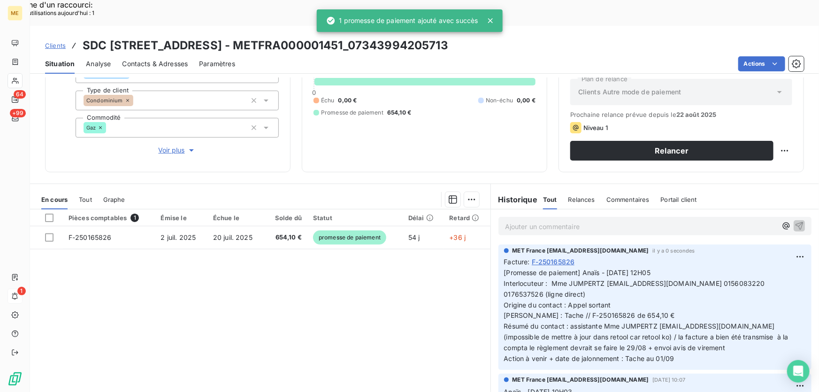
scroll to position [91, 0]
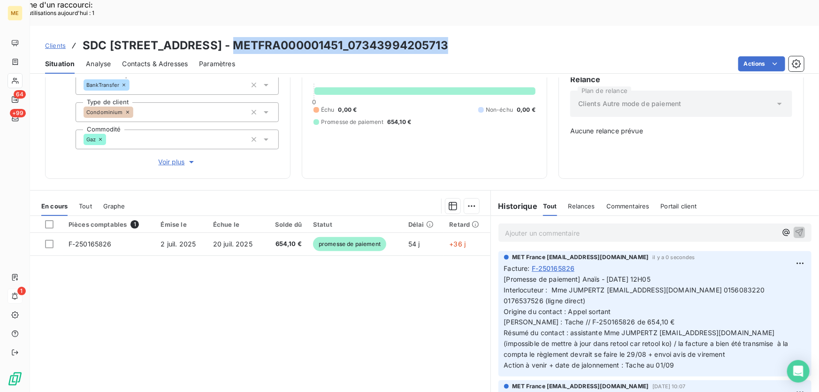
drag, startPoint x: 440, startPoint y: 18, endPoint x: 226, endPoint y: 18, distance: 214.8
click at [226, 37] on div "Clients SDC 80 RUE DE SEVRES - METFRA000001451_07343994205713" at bounding box center [424, 45] width 789 height 17
click at [13, 293] on icon at bounding box center [14, 296] width 7 height 8
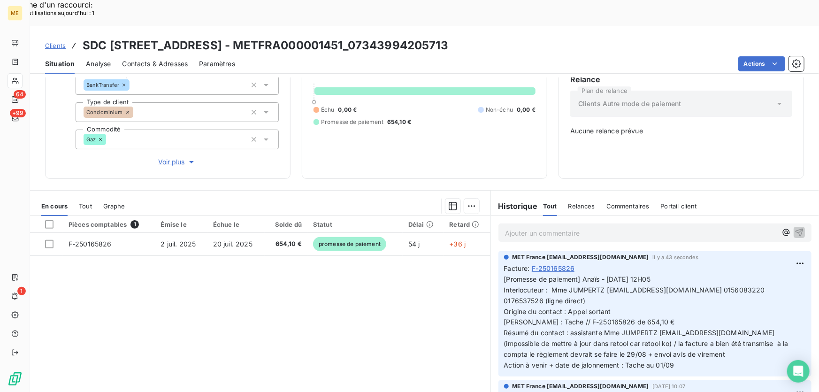
drag, startPoint x: 364, startPoint y: 288, endPoint x: 359, endPoint y: 290, distance: 5.7
click at [363, 288] on div "Pièces comptables 1 Émise le Échue le Solde dû Statut Délai Retard F-250165826 …" at bounding box center [260, 306] width 460 height 181
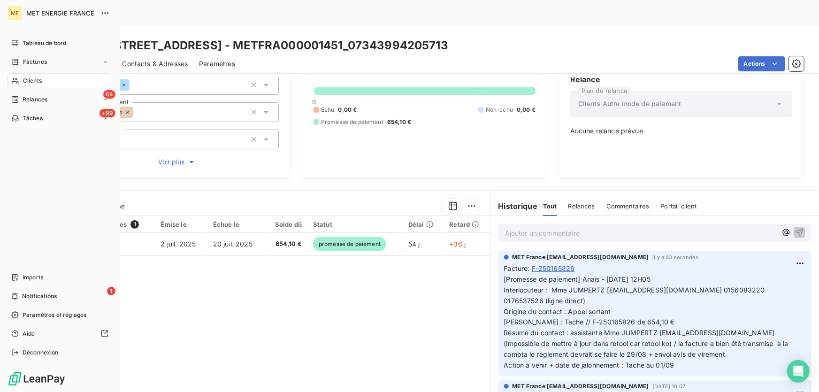
click at [26, 116] on span "Tâches" at bounding box center [33, 118] width 20 height 8
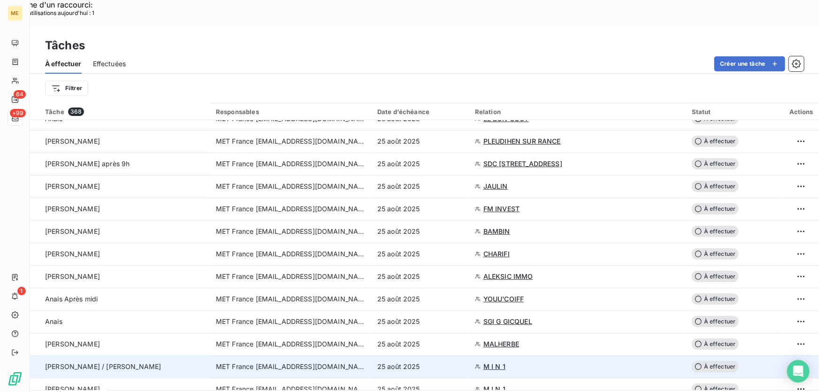
scroll to position [256, 0]
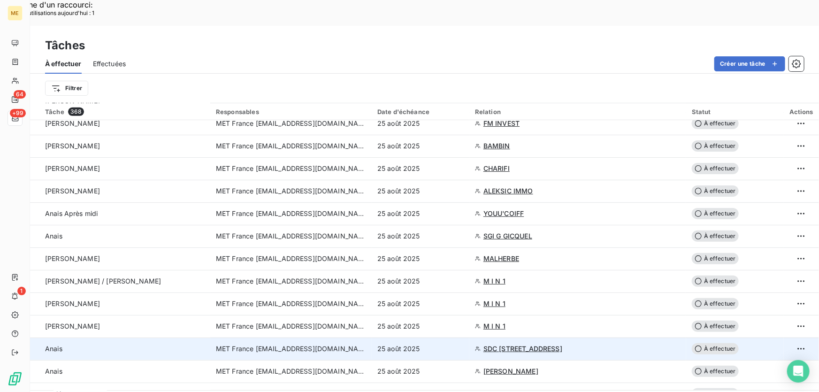
click at [447, 344] on div "25 août 2025" at bounding box center [420, 348] width 86 height 9
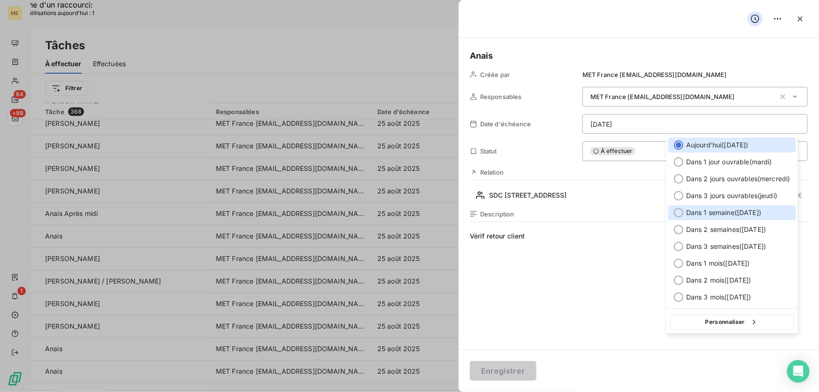
click at [751, 212] on span "Dans 1 semaine ( 1 sept. )" at bounding box center [723, 212] width 75 height 9
type input "01/09/2025"
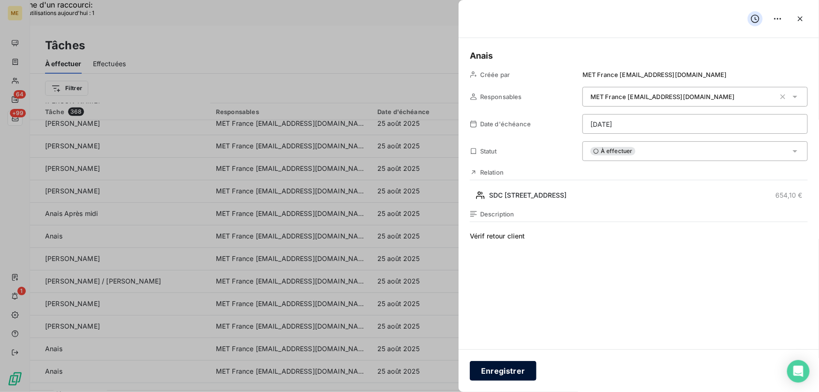
click at [487, 371] on button "Enregistrer" at bounding box center [503, 371] width 67 height 20
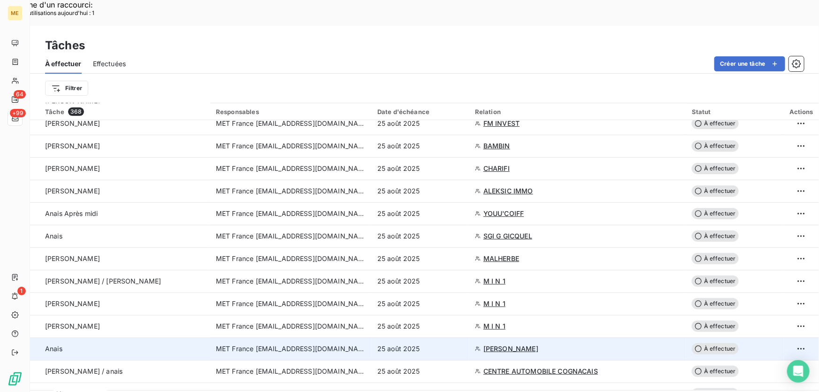
click at [439, 344] on div "25 août 2025" at bounding box center [420, 348] width 86 height 9
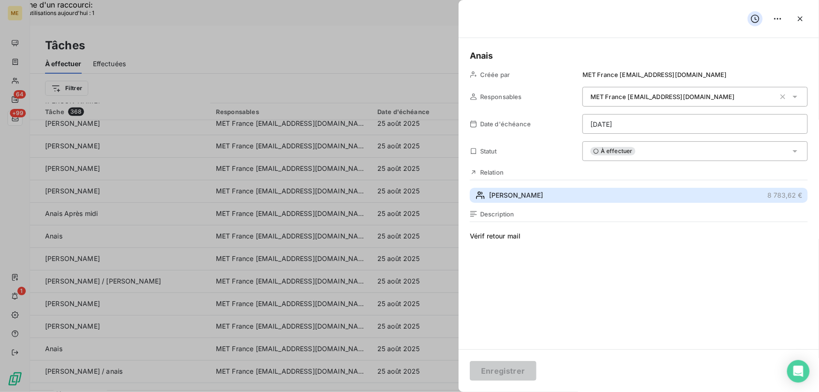
click at [551, 194] on button "OLIVIER 8 783,62 €" at bounding box center [639, 195] width 338 height 15
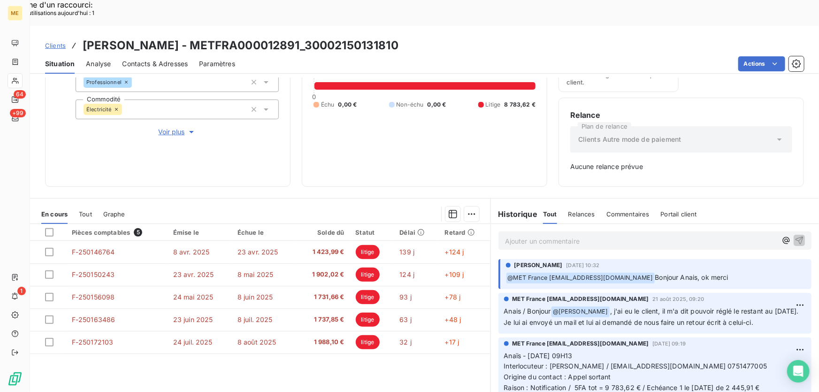
scroll to position [136, 0]
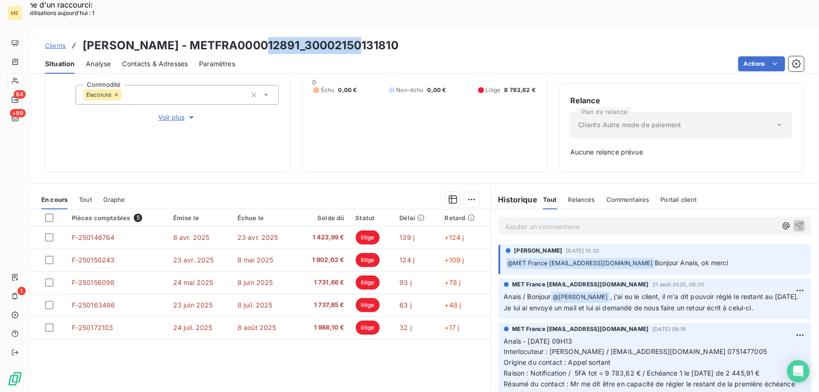
drag, startPoint x: 314, startPoint y: 18, endPoint x: 253, endPoint y: 22, distance: 60.6
click at [253, 37] on div "Clients OLIVIER - METFRA000012891_30002150131810" at bounding box center [424, 45] width 789 height 17
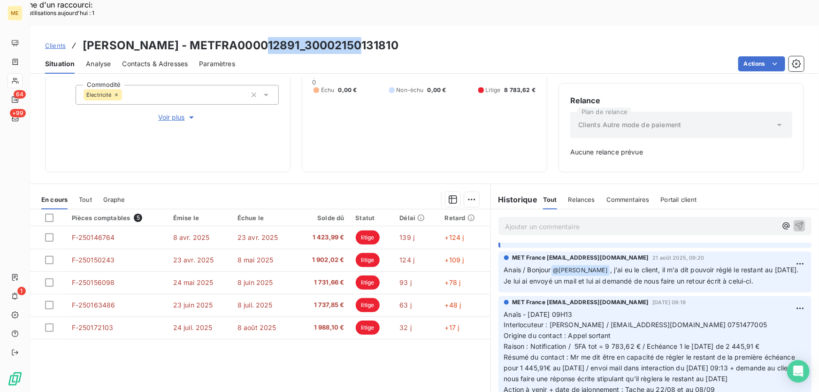
scroll to position [42, 0]
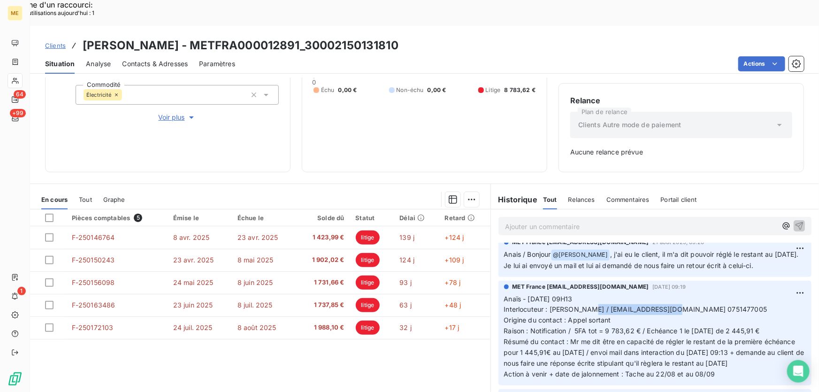
drag, startPoint x: 663, startPoint y: 294, endPoint x: 582, endPoint y: 295, distance: 81.6
click at [582, 305] on span "Interlocuteur : M. Jasim / mashfistdenis@gmail.com 0751477005" at bounding box center [635, 309] width 263 height 8
click at [715, 358] on p "Anaïs - 21/08/2025 - 09H13 Interlocuteur : M. Jasim / mashfistdenis@gmail.com 0…" at bounding box center [655, 337] width 302 height 86
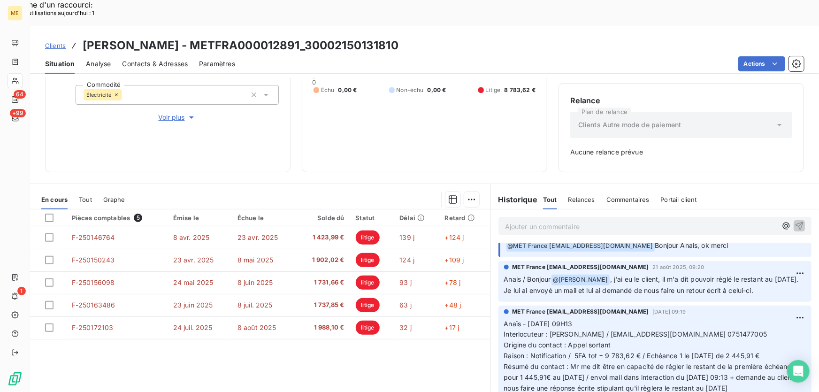
scroll to position [0, 0]
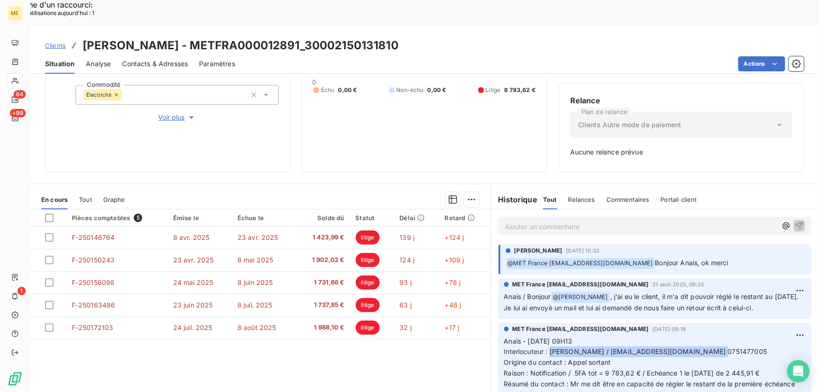
drag, startPoint x: 546, startPoint y: 336, endPoint x: 708, endPoint y: 335, distance: 162.3
click at [708, 336] on p "Anaïs - 21/08/2025 - 09H13 Interlocuteur : M. Jasim / mashfistdenis@gmail.com 0…" at bounding box center [655, 379] width 302 height 86
drag, startPoint x: 572, startPoint y: 357, endPoint x: 787, endPoint y: 356, distance: 214.4
click at [787, 356] on p "Anaïs - 21/08/2025 - 09H13 Interlocuteur : M. Jasim / mashfistdenis@gmail.com 0…" at bounding box center [655, 379] width 302 height 86
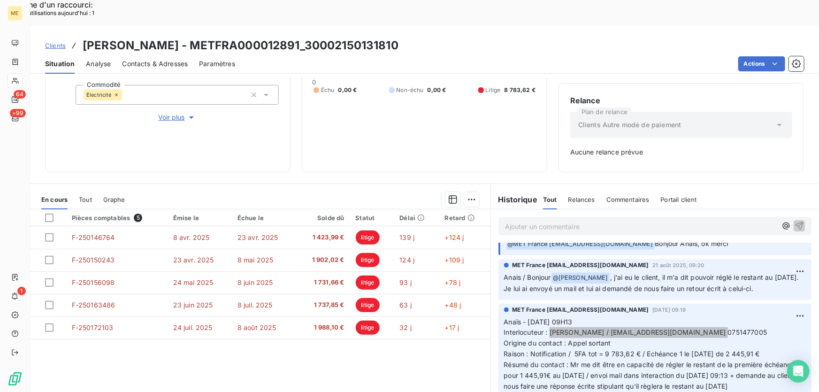
scroll to position [42, 0]
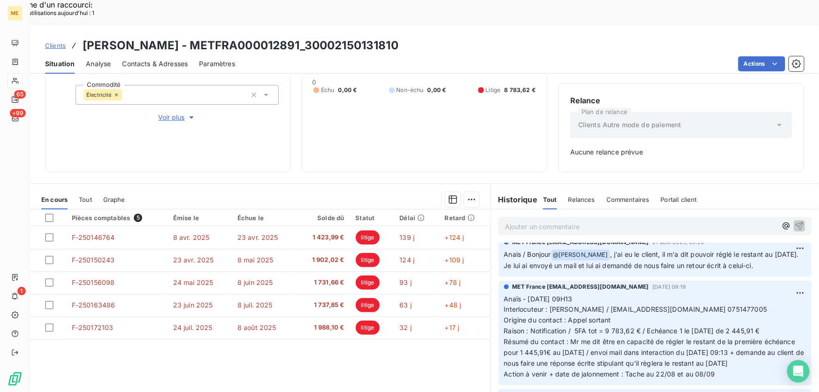
click at [588, 220] on p "Ajouter un commentaire ﻿" at bounding box center [641, 226] width 272 height 12
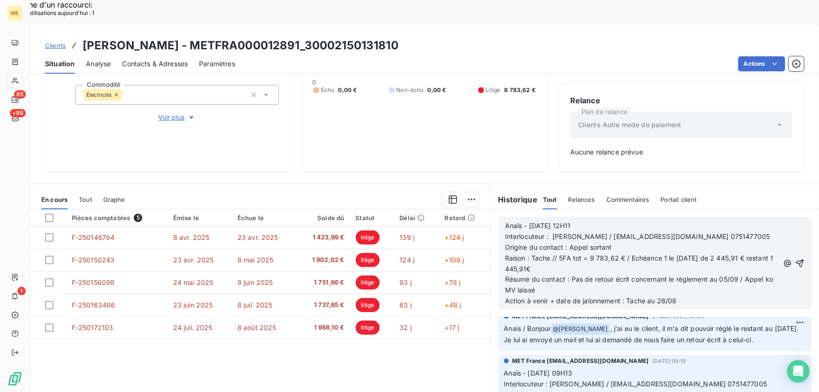
scroll to position [116, 0]
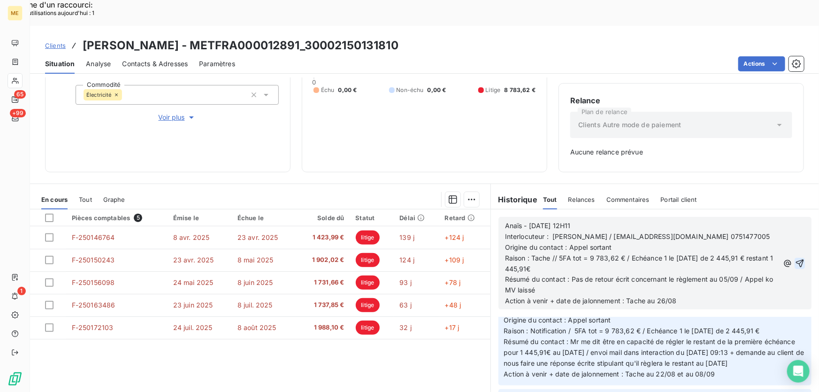
click at [796, 259] on icon "button" at bounding box center [800, 263] width 8 height 8
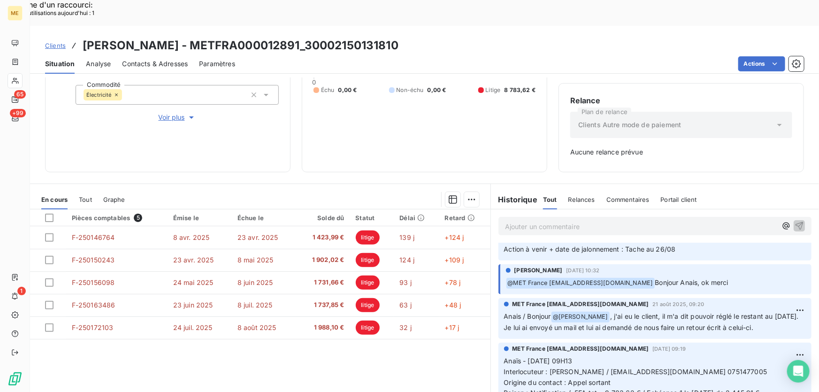
scroll to position [0, 0]
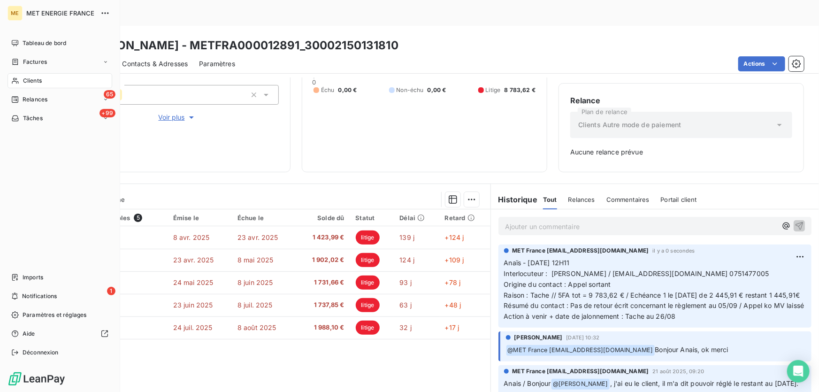
click at [24, 120] on span "Tâches" at bounding box center [33, 118] width 20 height 8
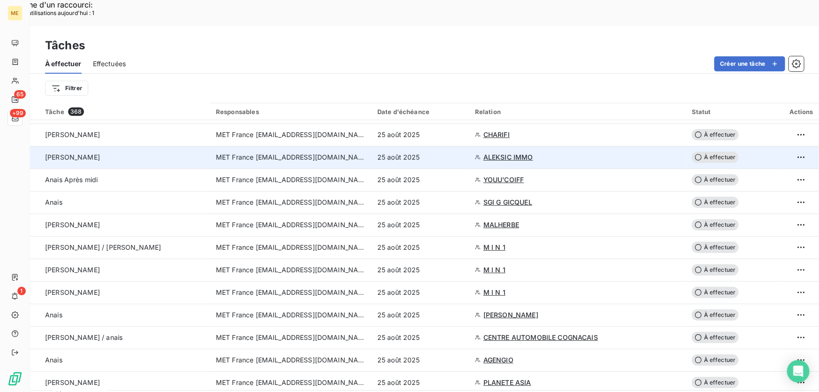
scroll to position [298, 0]
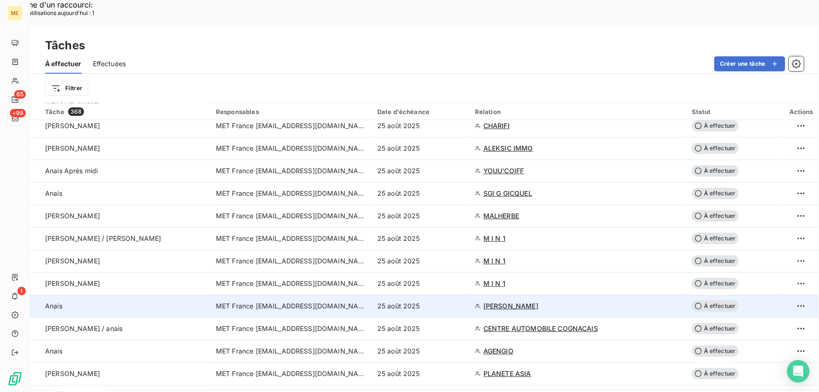
click at [465, 295] on td "25 août 2025" at bounding box center [421, 306] width 98 height 23
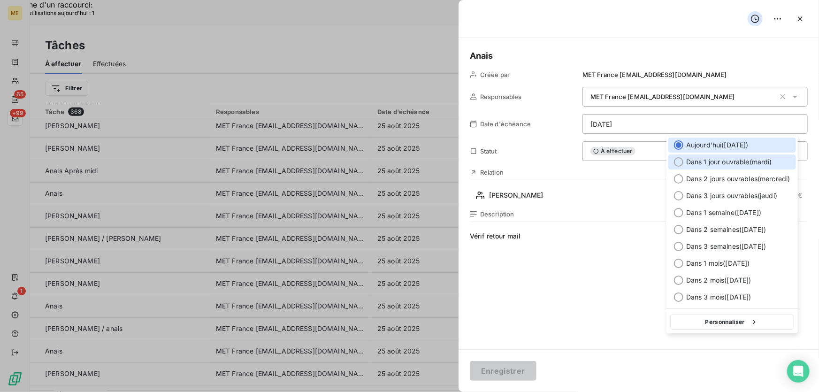
click at [731, 160] on span "Dans 1 jour ouvrable ( mardi )" at bounding box center [729, 161] width 86 height 9
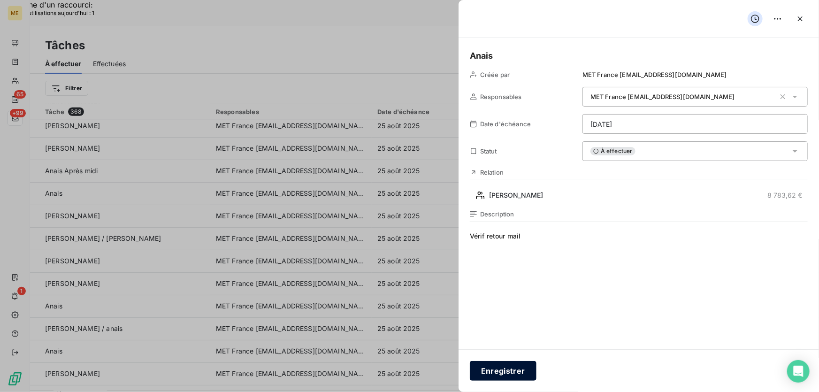
click at [497, 372] on button "Enregistrer" at bounding box center [503, 371] width 67 height 20
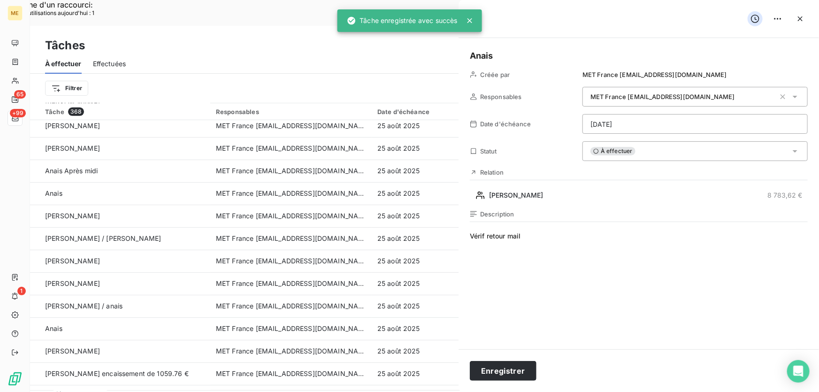
type input "[DATE]"
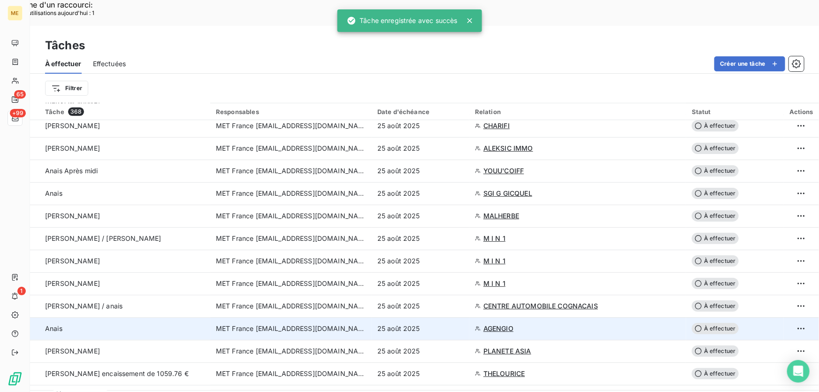
click at [440, 324] on div "25 août 2025" at bounding box center [420, 328] width 86 height 9
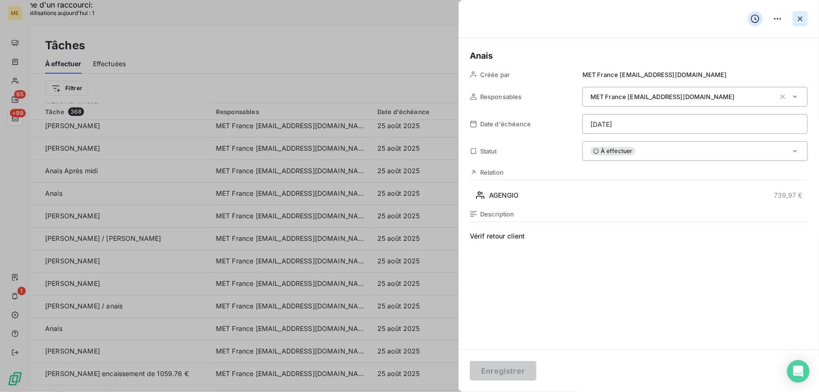
drag, startPoint x: 803, startPoint y: 17, endPoint x: 797, endPoint y: 19, distance: 6.1
click at [803, 17] on icon "button" at bounding box center [799, 18] width 9 height 9
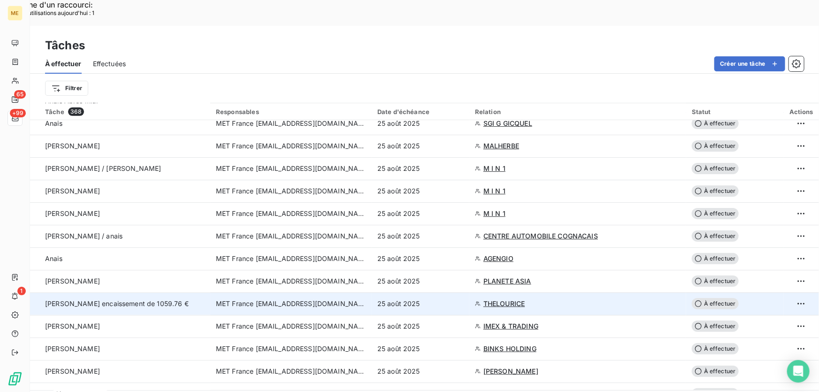
scroll to position [384, 0]
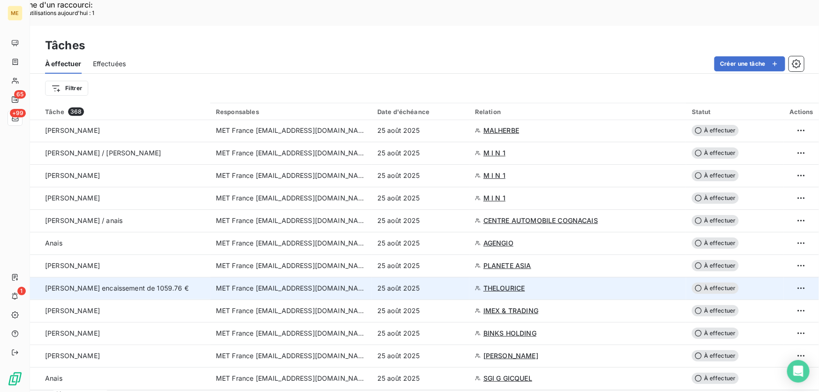
click at [436, 283] on div "25 août 2025" at bounding box center [420, 287] width 86 height 9
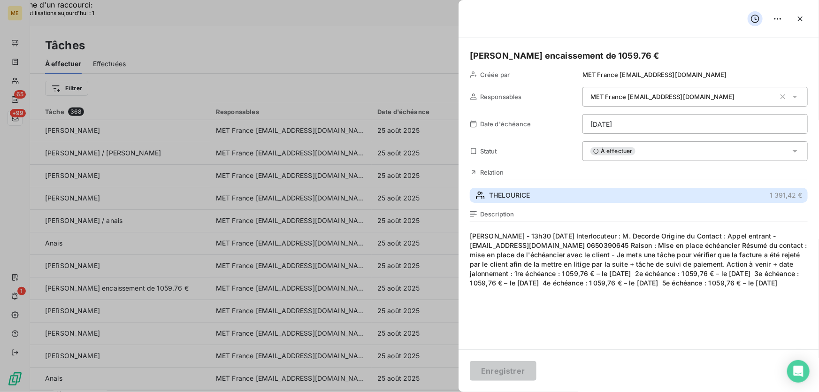
click at [575, 199] on button "THELOURICE 1 391,42 €" at bounding box center [639, 195] width 338 height 15
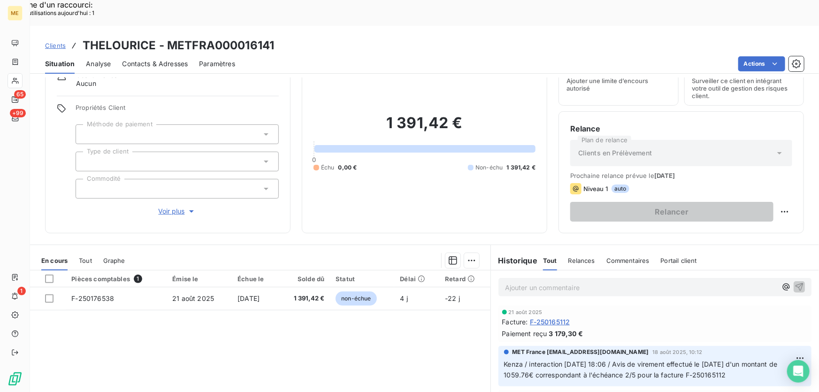
scroll to position [103, 0]
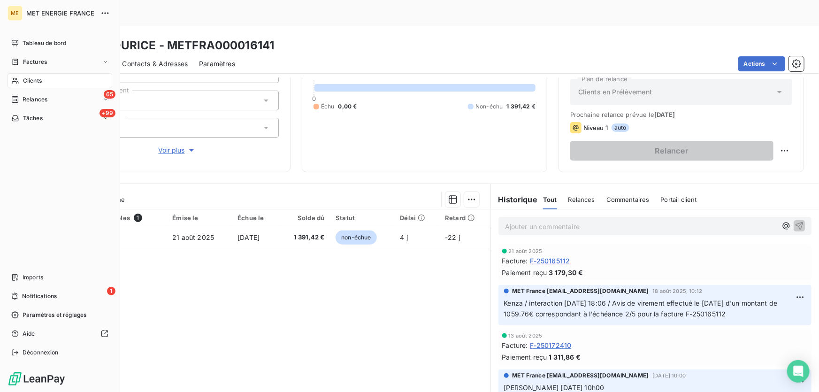
click at [29, 117] on span "Tâches" at bounding box center [33, 118] width 20 height 8
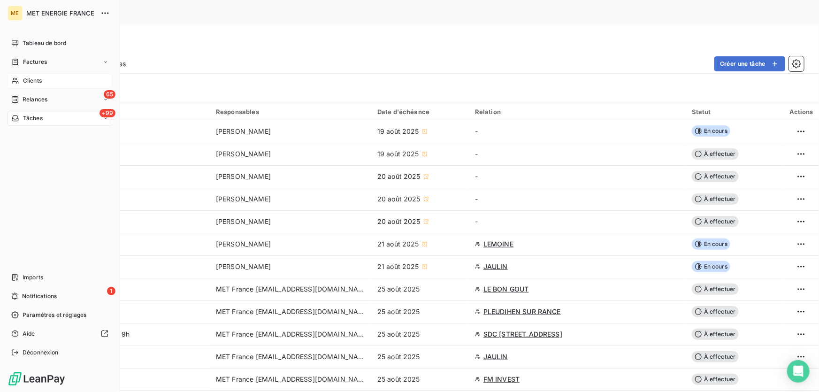
click at [12, 75] on div "Clients" at bounding box center [60, 80] width 105 height 15
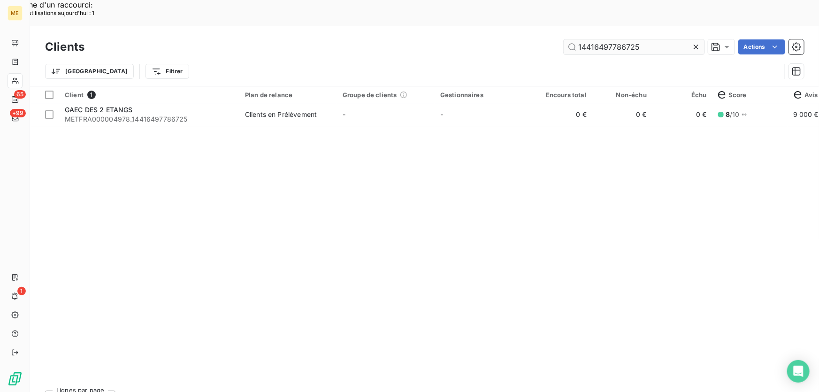
click at [588, 39] on input "14416497786725" at bounding box center [633, 46] width 141 height 15
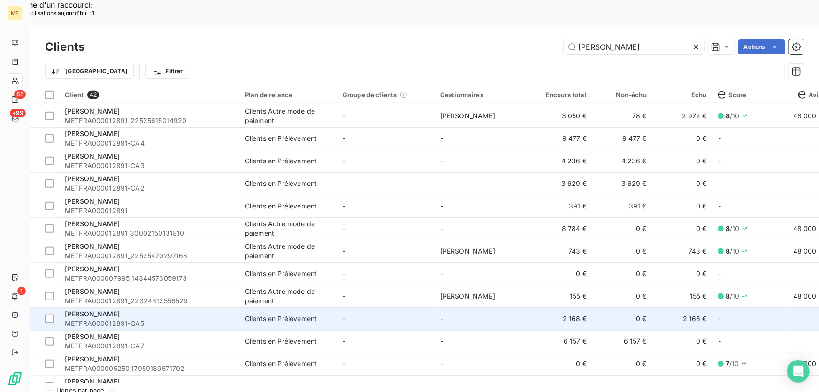
scroll to position [469, 0]
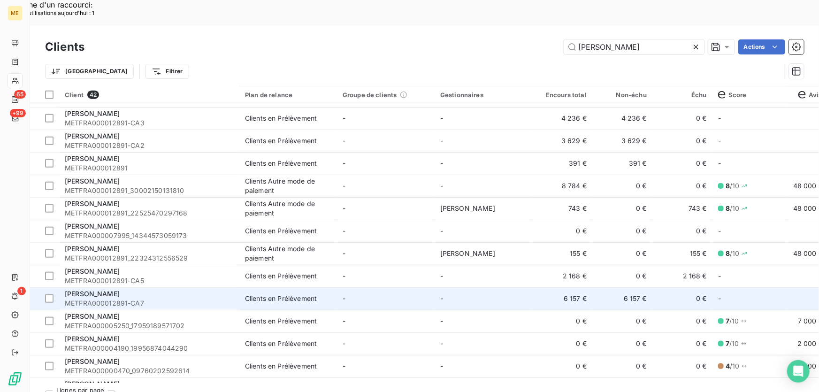
type input "olivier"
click at [417, 287] on td "-" at bounding box center [386, 298] width 98 height 23
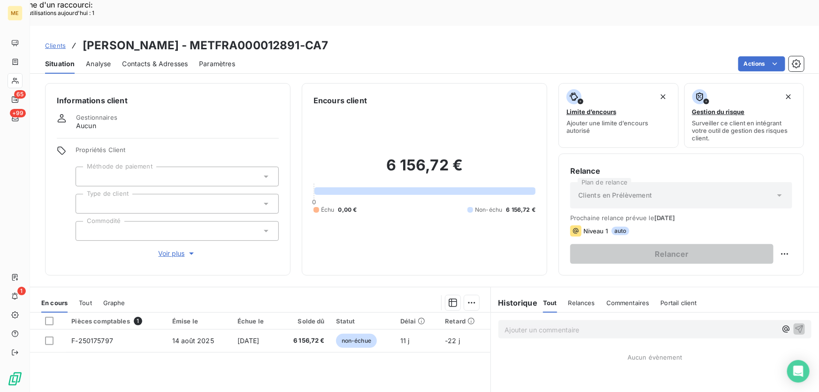
click at [51, 42] on span "Clients" at bounding box center [55, 46] width 21 height 8
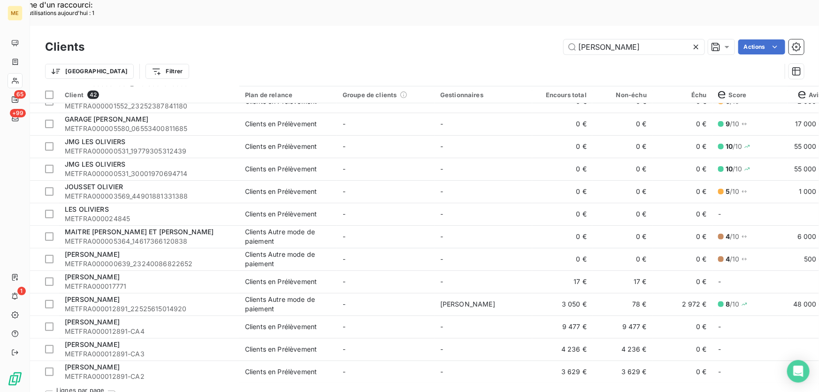
scroll to position [256, 0]
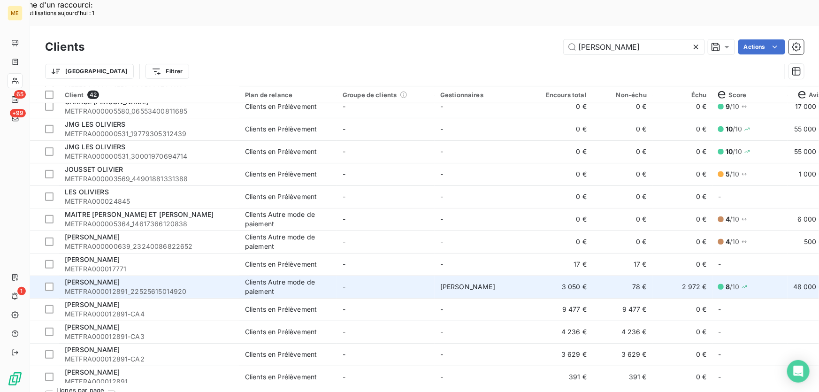
click at [391, 275] on td "-" at bounding box center [386, 286] width 98 height 23
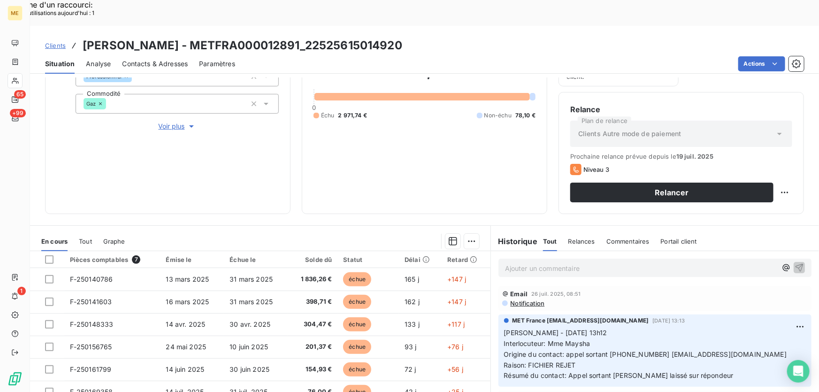
scroll to position [128, 0]
click at [53, 42] on span "Clients" at bounding box center [55, 46] width 21 height 8
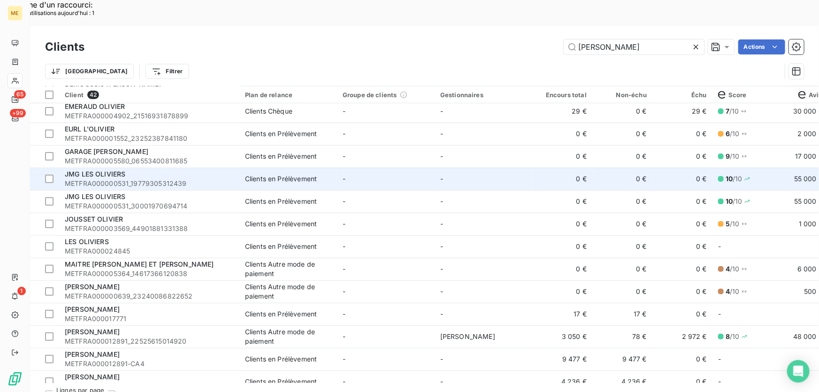
scroll to position [213, 0]
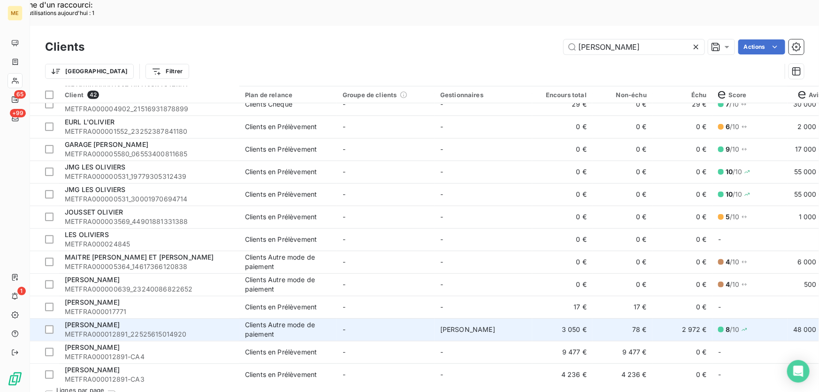
click at [396, 318] on td "-" at bounding box center [386, 329] width 98 height 23
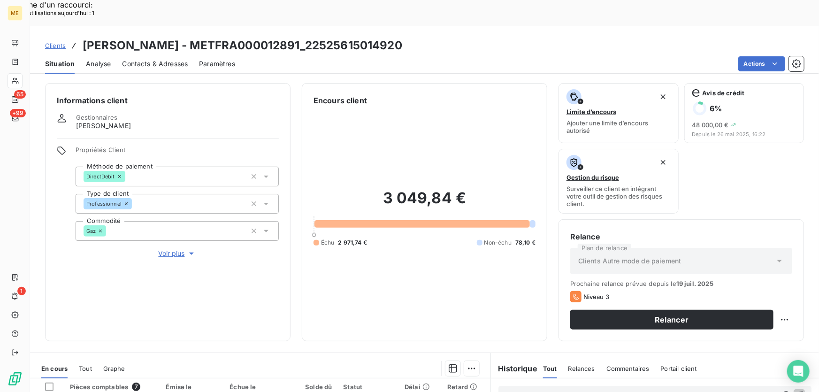
scroll to position [169, 0]
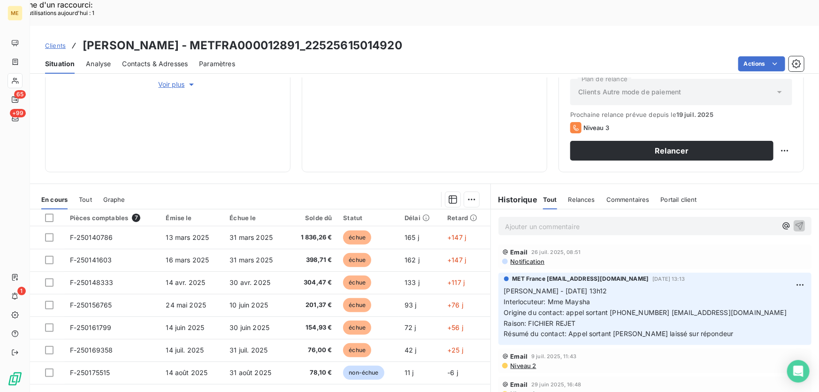
click at [56, 42] on span "Clients" at bounding box center [55, 46] width 21 height 8
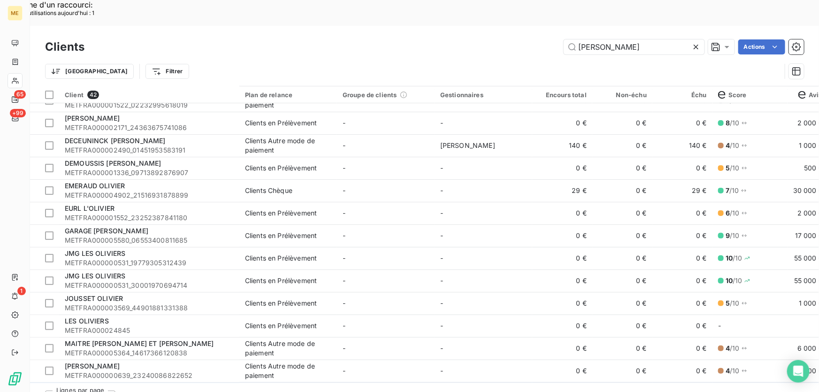
scroll to position [213, 0]
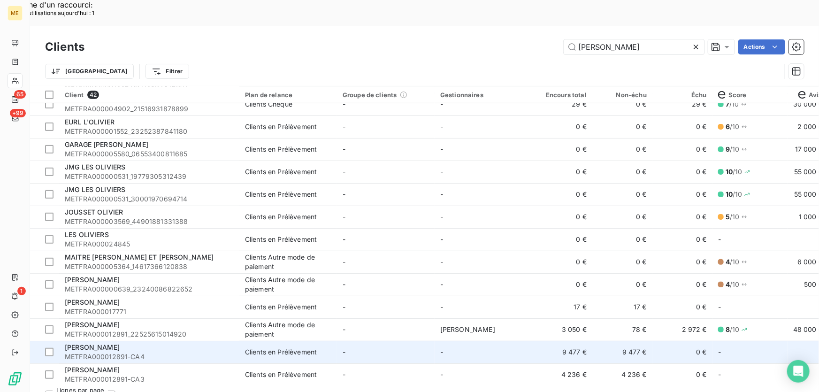
click at [396, 341] on td "-" at bounding box center [386, 352] width 98 height 23
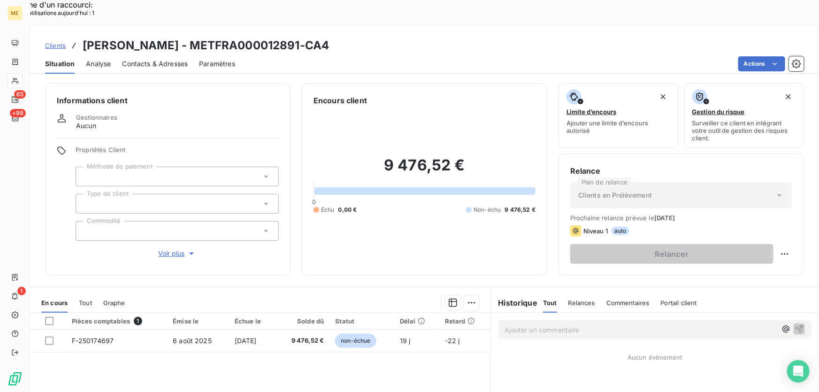
click at [57, 42] on span "Clients" at bounding box center [55, 46] width 21 height 8
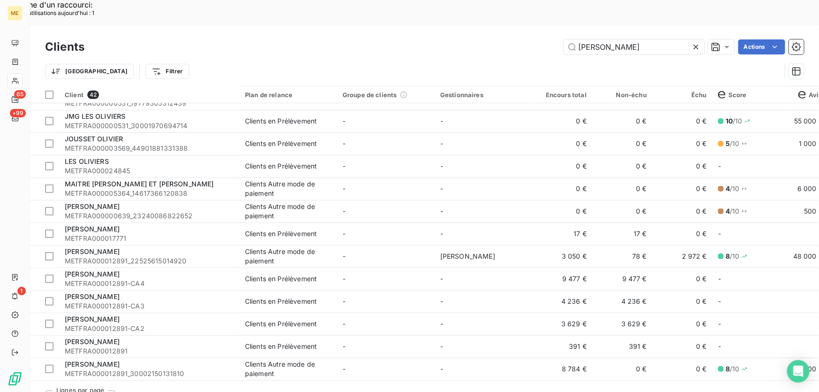
scroll to position [298, 0]
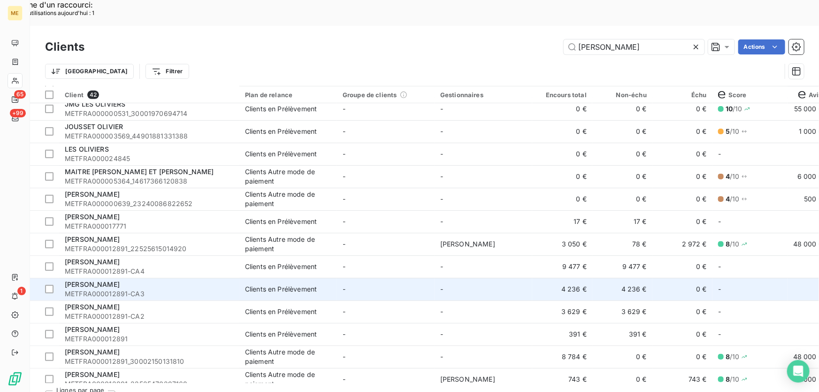
click at [394, 278] on td "-" at bounding box center [386, 289] width 98 height 23
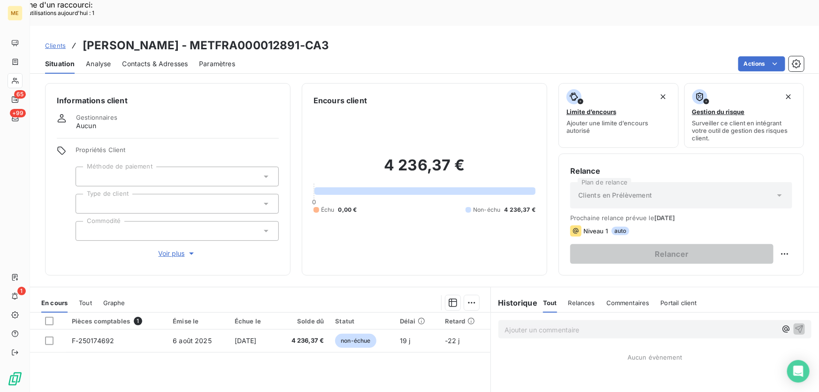
click at [56, 37] on div "Clients OLIVIER - METFRA000012891-CA3" at bounding box center [187, 45] width 284 height 17
click at [55, 42] on span "Clients" at bounding box center [55, 46] width 21 height 8
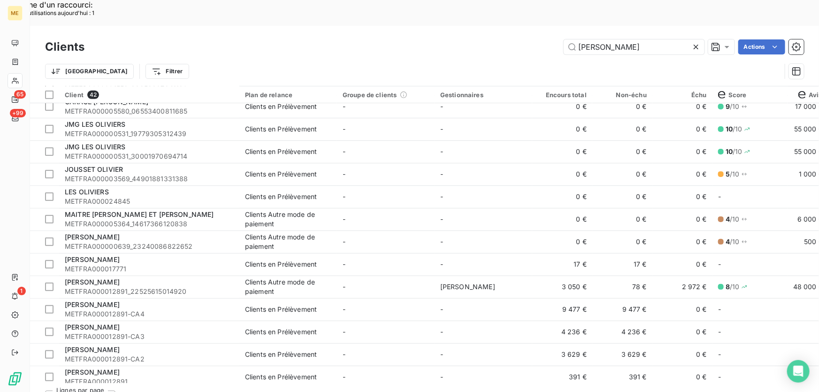
scroll to position [341, 0]
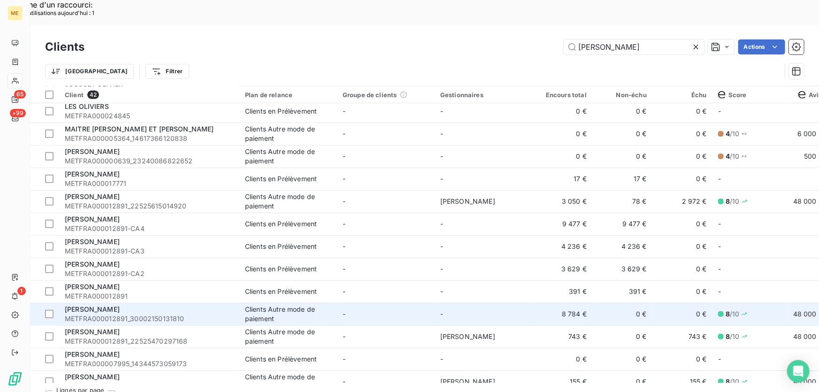
click at [416, 303] on td "-" at bounding box center [386, 314] width 98 height 23
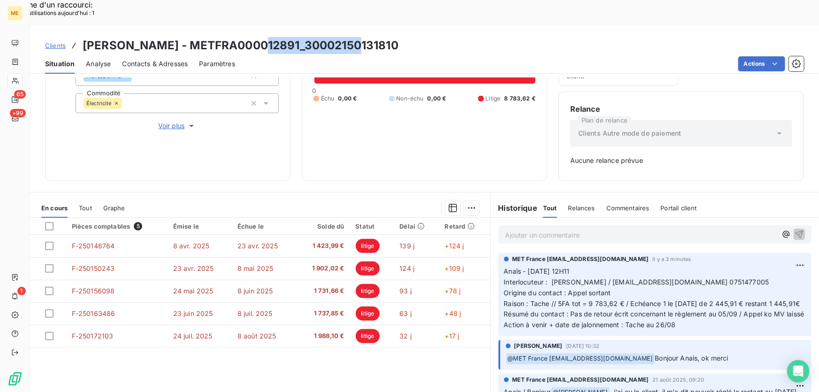
drag, startPoint x: 351, startPoint y: 17, endPoint x: 252, endPoint y: 22, distance: 99.1
click at [252, 37] on div "Clients OLIVIER - METFRA000012891_30002150131810" at bounding box center [424, 45] width 789 height 17
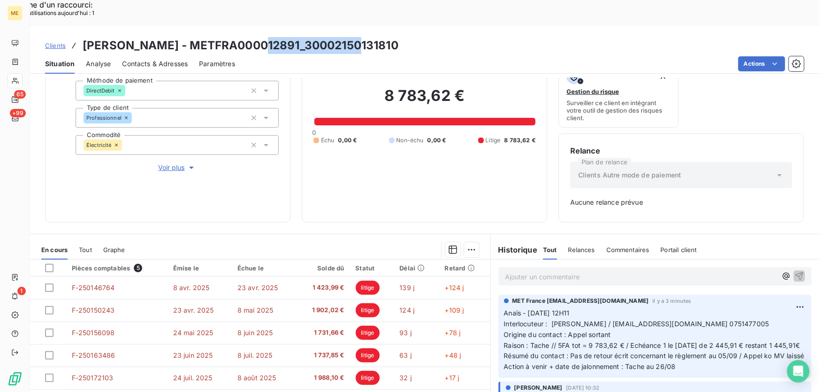
scroll to position [136, 0]
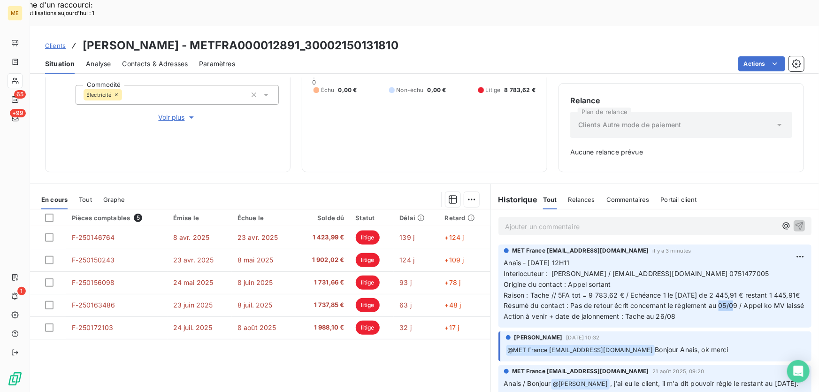
drag, startPoint x: 716, startPoint y: 290, endPoint x: 732, endPoint y: 293, distance: 16.7
click at [732, 301] on span "Résumé du contact : Pas de retour écrit concernant le règlement au 05/09 / Appe…" at bounding box center [654, 305] width 300 height 8
click at [347, 37] on h3 "OLIVIER - METFRA000012891_30002150131810" at bounding box center [241, 45] width 316 height 17
drag, startPoint x: 349, startPoint y: 21, endPoint x: 254, endPoint y: 19, distance: 94.8
click at [254, 37] on div "Clients OLIVIER - METFRA000012891_30002150131810" at bounding box center [424, 45] width 789 height 17
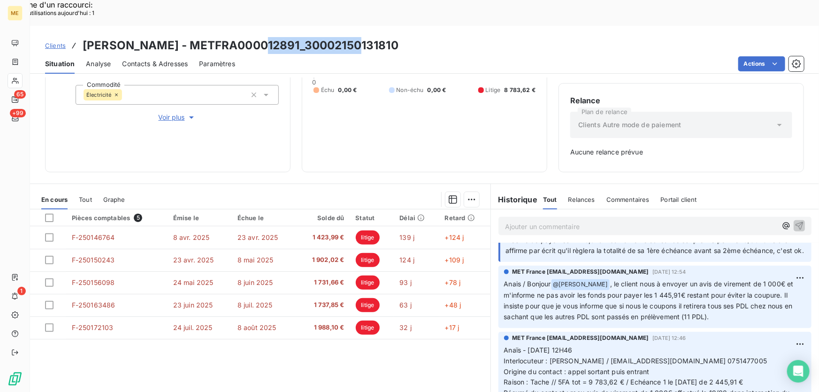
scroll to position [256, 0]
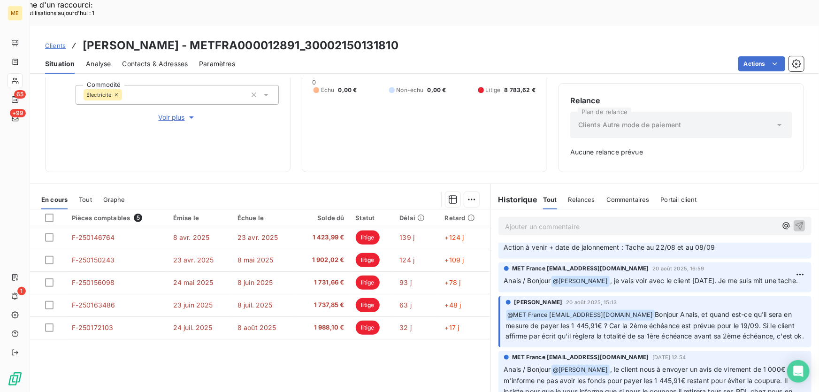
click at [711, 253] on p "Anaïs - 21/08/2025 - 09H13 Interlocuteur : M. Jasim / mashfistdenis@gmail.com 0…" at bounding box center [655, 210] width 302 height 86
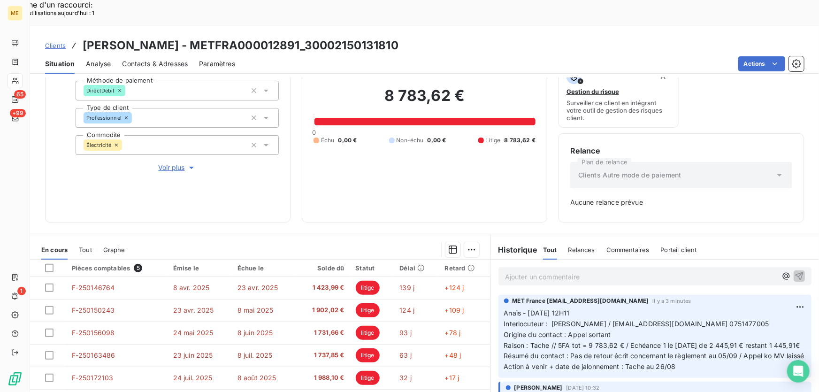
scroll to position [136, 0]
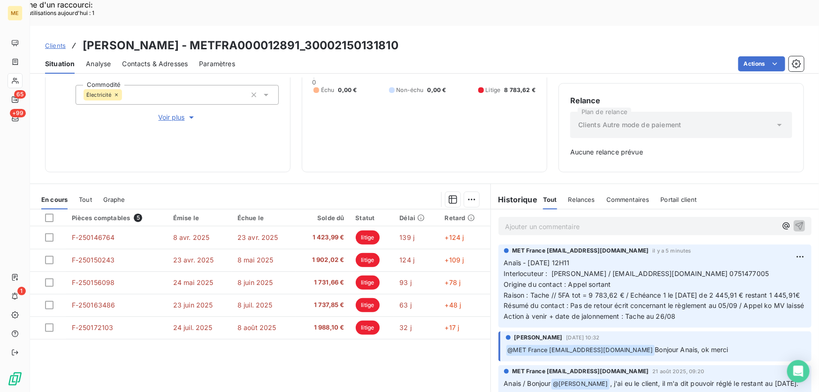
click at [408, 103] on div "8 783,62 € 0 Échu 0,00 € Non-échu 0,00 € Litige 8 783,62 €" at bounding box center [424, 65] width 222 height 190
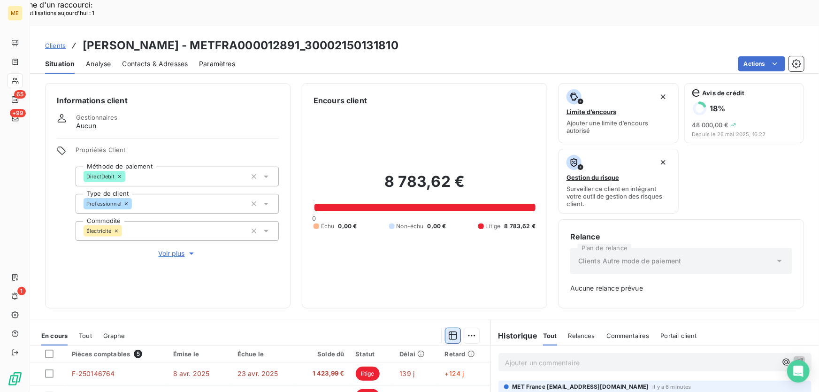
scroll to position [128, 0]
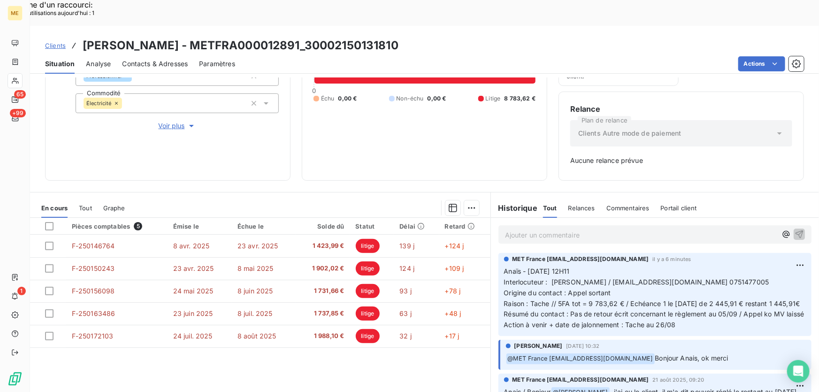
click at [495, 108] on div "8 783,62 € 0 Échu 0,00 € Non-échu 0,00 € Litige 8 783,62 €" at bounding box center [424, 73] width 222 height 190
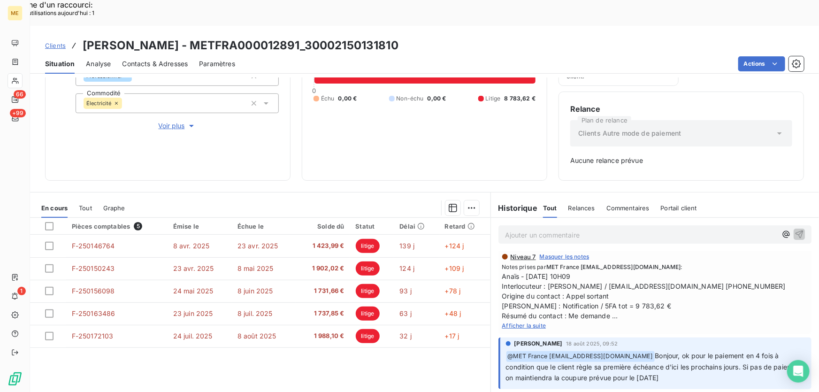
scroll to position [1663, 0]
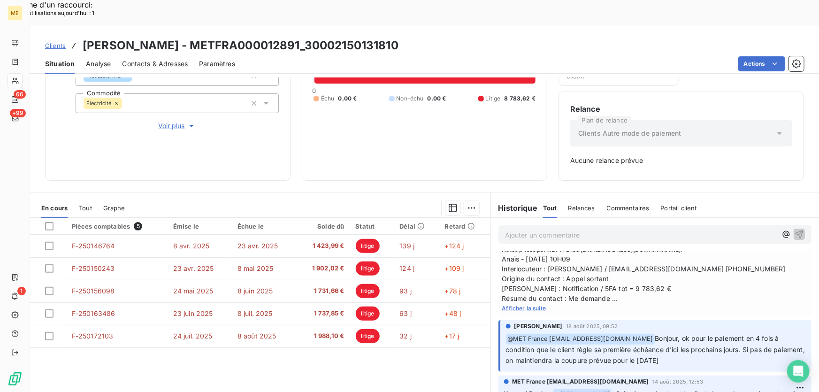
click at [521, 311] on span "Afficher la suite" at bounding box center [524, 307] width 44 height 7
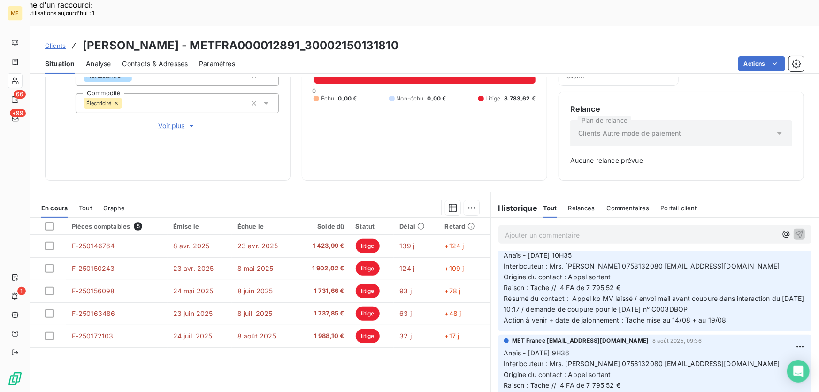
scroll to position [2175, 0]
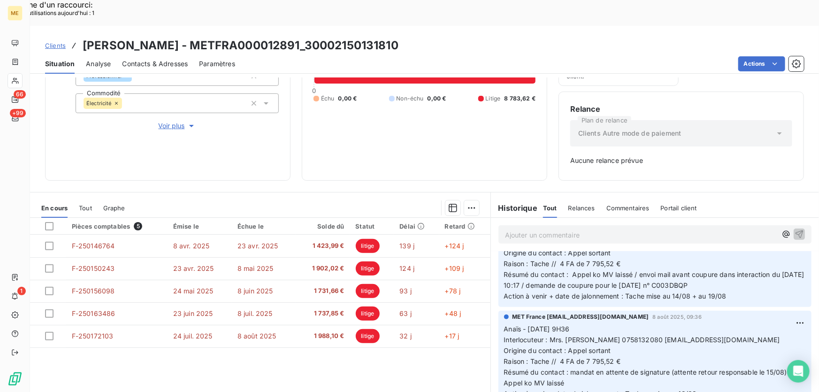
drag, startPoint x: 733, startPoint y: 322, endPoint x: 699, endPoint y: 322, distance: 33.8
click at [699, 289] on span "Résumé du contact : Appel ko MV laissé / envoi mail avant coupure dans interact…" at bounding box center [655, 279] width 302 height 19
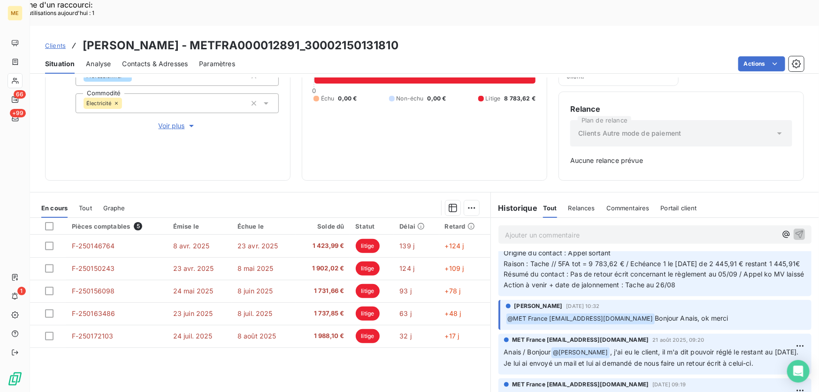
scroll to position [0, 0]
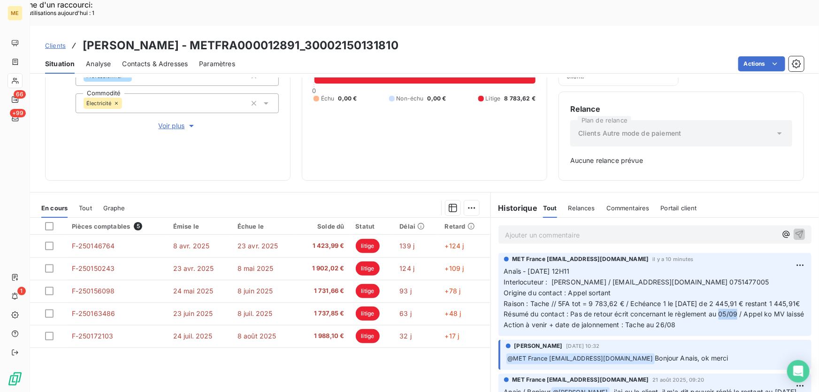
drag, startPoint x: 733, startPoint y: 300, endPoint x: 716, endPoint y: 298, distance: 17.5
click at [716, 310] on span "Résumé du contact : Pas de retour écrit concernant le règlement au 05/09 / Appe…" at bounding box center [654, 314] width 300 height 8
drag, startPoint x: 718, startPoint y: 277, endPoint x: 751, endPoint y: 279, distance: 32.9
click at [751, 299] on span "Raison : Tache // 5FA tot = 9 783,62 € / Echéance 1 le 19/08/2025 de 2 445,91 €…" at bounding box center [652, 303] width 296 height 8
click at [751, 310] on span "Résumé du contact : Pas de retour écrit concernant le règlement au 05/09 / Appe…" at bounding box center [654, 314] width 300 height 8
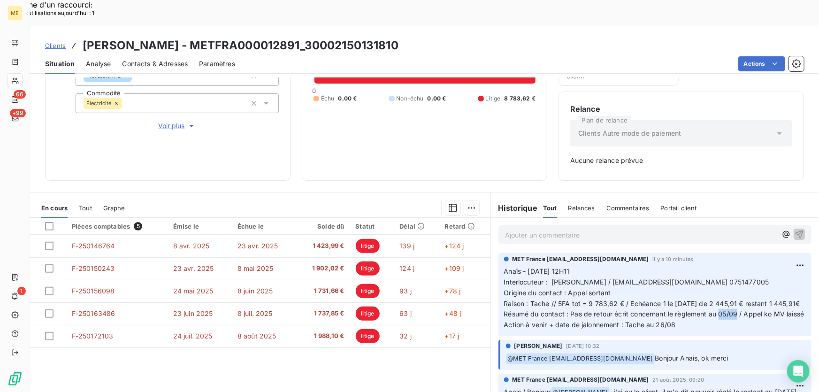
drag, startPoint x: 735, startPoint y: 298, endPoint x: 715, endPoint y: 300, distance: 20.2
click at [715, 310] on span "Résumé du contact : Pas de retour écrit concernant le règlement au 05/09 / Appe…" at bounding box center [654, 314] width 300 height 8
click at [722, 314] on p "Anaïs - 25/08/2025 - 12H11 Interlocuteur : M. Jasim / mashfistdenis@gmail.com 0…" at bounding box center [655, 298] width 302 height 64
drag, startPoint x: 682, startPoint y: 320, endPoint x: 652, endPoint y: 321, distance: 29.1
click at [652, 321] on p "Anaïs - 25/08/2025 - 12H11 Interlocuteur : M. Jasim / mashfistdenis@gmail.com 0…" at bounding box center [655, 298] width 302 height 64
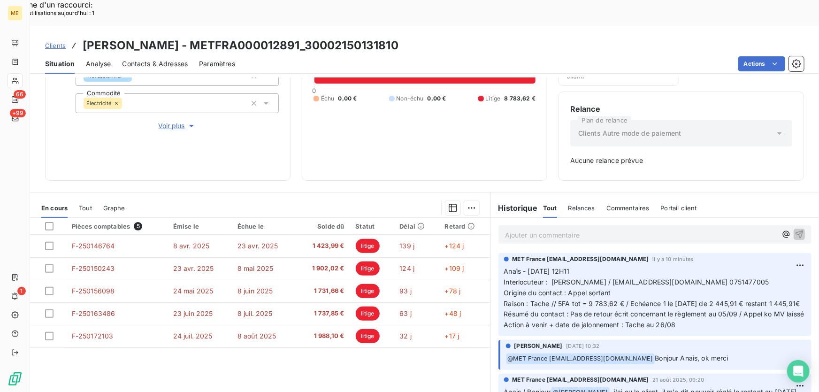
click at [694, 291] on p "Anaïs - 25/08/2025 - 12H11 Interlocuteur : M. Jasim / mashfistdenis@gmail.com 0…" at bounding box center [655, 298] width 302 height 64
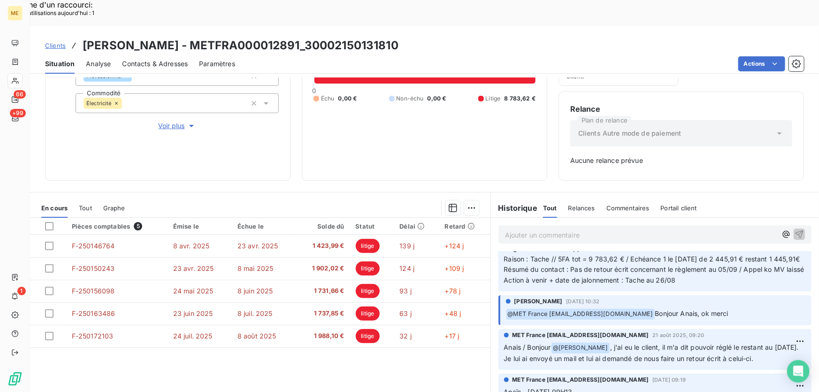
scroll to position [42, 0]
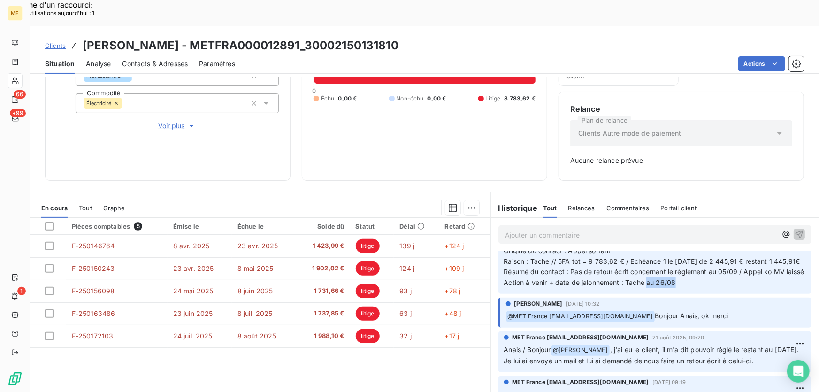
drag, startPoint x: 676, startPoint y: 278, endPoint x: 643, endPoint y: 276, distance: 33.8
click at [643, 276] on p "Anaïs - 25/08/2025 - 12H11 Interlocuteur : M. Jasim / mashfistdenis@gmail.com 0…" at bounding box center [655, 256] width 302 height 64
click at [682, 274] on p "Anaïs - 25/08/2025 - 12H11 Interlocuteur : M. Jasim / mashfistdenis@gmail.com 0…" at bounding box center [655, 256] width 302 height 64
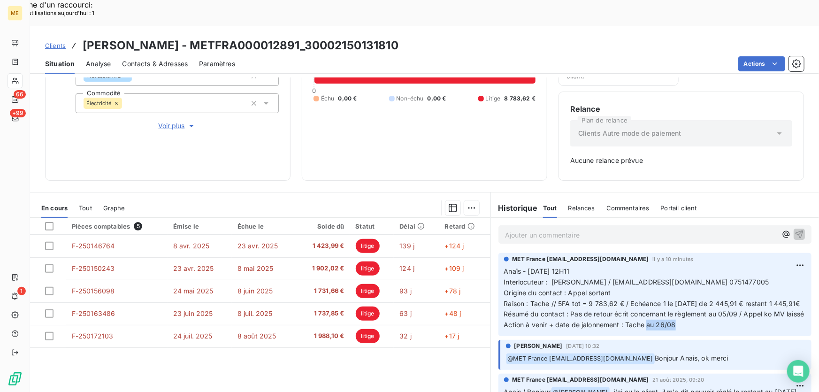
drag, startPoint x: 528, startPoint y: 277, endPoint x: 548, endPoint y: 288, distance: 22.9
click at [548, 288] on p "Anaïs - 25/08/2025 - 12H11 Interlocuteur : M. Jasim / mashfistdenis@gmail.com 0…" at bounding box center [655, 298] width 302 height 64
drag, startPoint x: 666, startPoint y: 255, endPoint x: 584, endPoint y: 255, distance: 81.6
click at [584, 278] on span "Interlocuteur : M. Jasim / mashfistdenis@gmail.com 0751477005" at bounding box center [636, 282] width 265 height 8
click at [597, 229] on p "Ajouter un commentaire ﻿" at bounding box center [641, 235] width 272 height 12
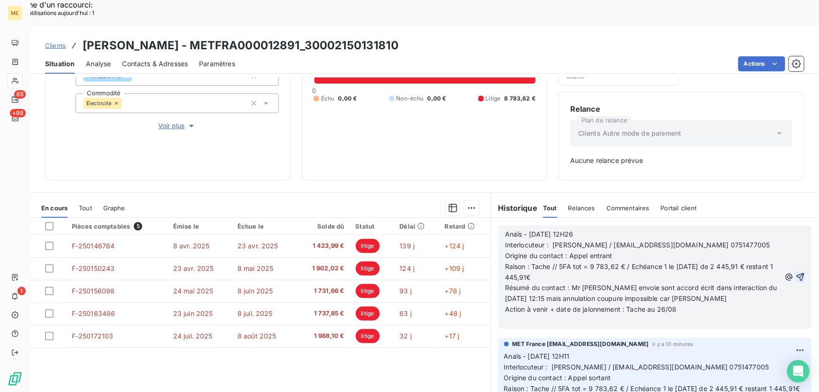
click at [795, 272] on icon "button" at bounding box center [799, 276] width 9 height 9
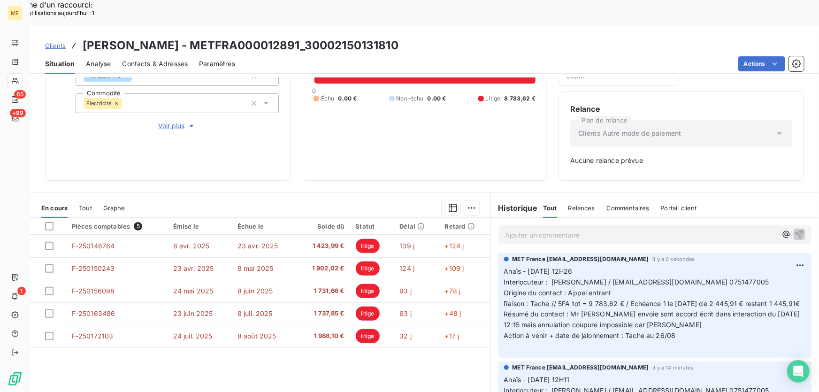
click at [571, 229] on p "Ajouter un commentaire ﻿" at bounding box center [641, 235] width 272 height 12
click at [600, 229] on p "Ajouter un commentaire ﻿" at bounding box center [641, 235] width 272 height 12
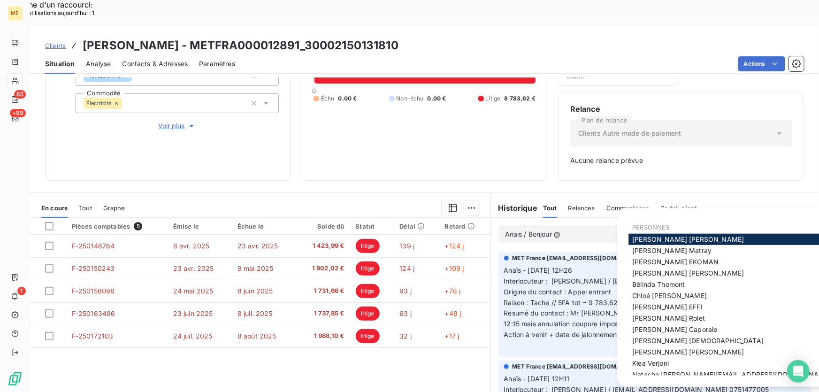
click at [669, 286] on span "Bélinda Thomont" at bounding box center [658, 284] width 53 height 8
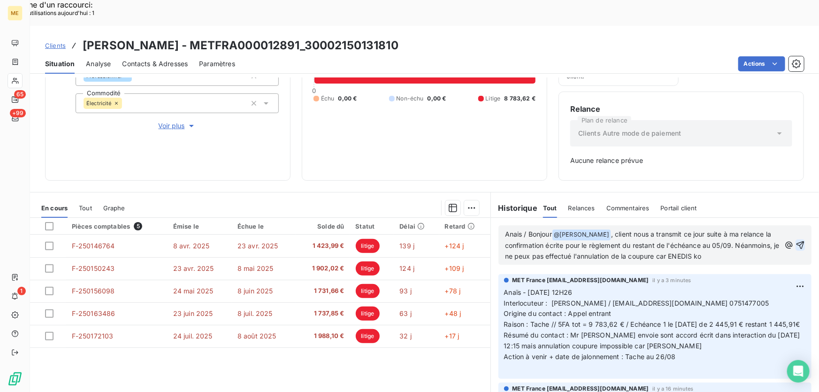
click at [796, 241] on icon "button" at bounding box center [800, 245] width 8 height 8
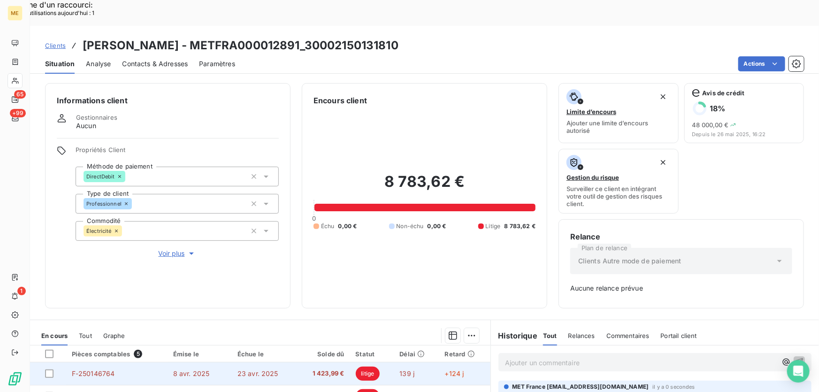
click at [286, 362] on td "23 avr. 2025" at bounding box center [264, 373] width 64 height 23
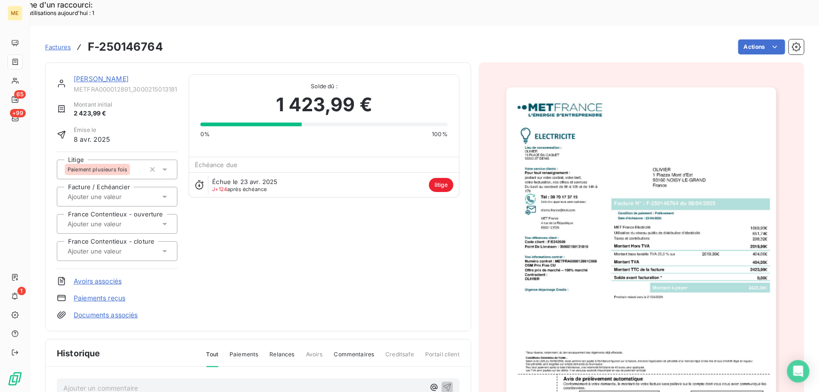
click at [81, 75] on link "OLIVIER" at bounding box center [101, 79] width 55 height 8
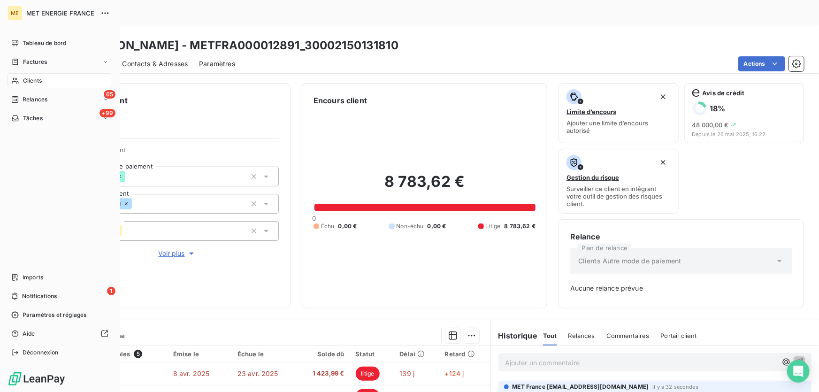
click at [34, 79] on span "Clients" at bounding box center [32, 80] width 19 height 8
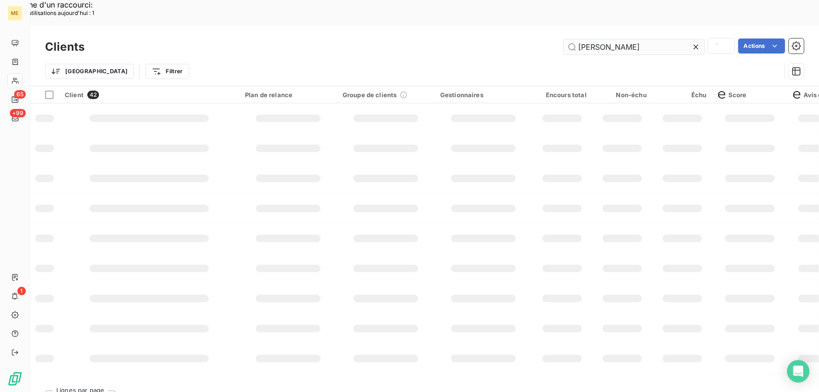
click at [607, 39] on input "olivier" at bounding box center [633, 46] width 141 height 15
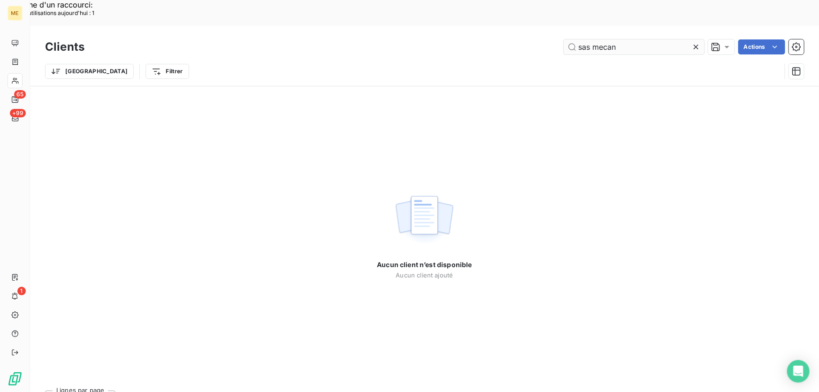
drag, startPoint x: 619, startPoint y: 22, endPoint x: 579, endPoint y: 20, distance: 39.9
click at [579, 39] on input "sas mecan" at bounding box center [633, 46] width 141 height 15
click at [644, 39] on input "sas mecan" at bounding box center [633, 46] width 141 height 15
click at [634, 39] on input "sas mecan" at bounding box center [633, 46] width 141 height 15
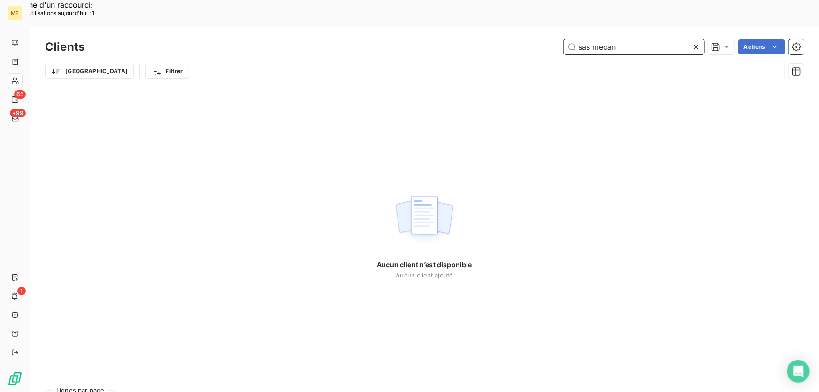
click at [634, 39] on input "sas mecan" at bounding box center [633, 46] width 141 height 15
paste input "METFRA000005710"
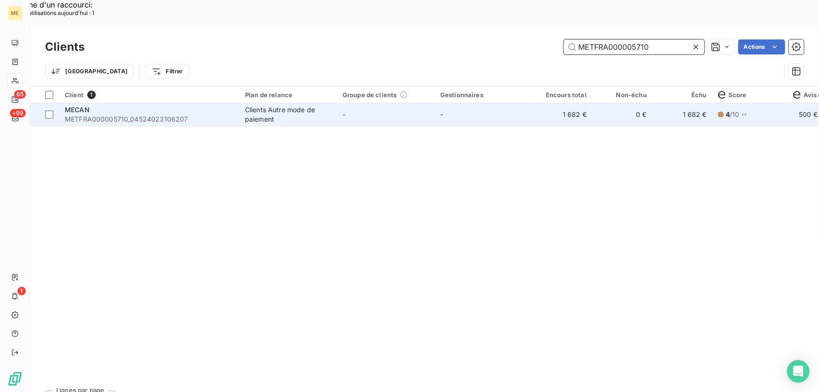
type input "METFRA000005710"
click at [384, 103] on td "-" at bounding box center [386, 114] width 98 height 23
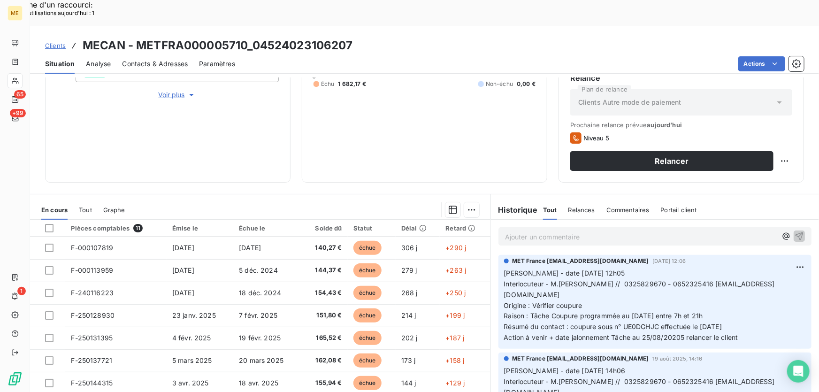
scroll to position [169, 0]
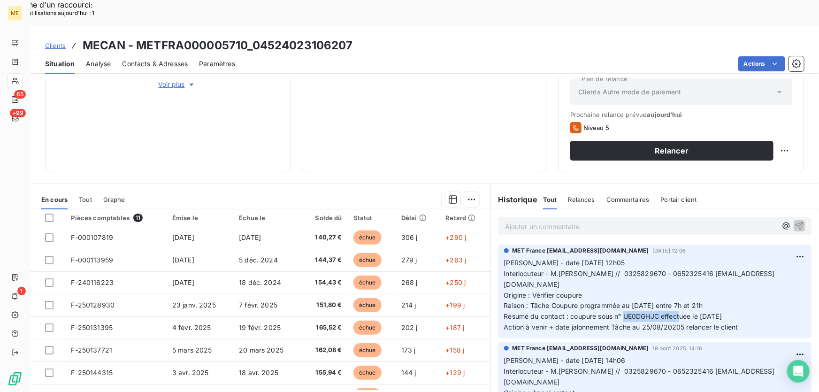
drag, startPoint x: 628, startPoint y: 290, endPoint x: 677, endPoint y: 291, distance: 48.8
click at [677, 312] on span "Résumé du contact : coupure sous n° UE0DGHJC effectuée le 19/08/2025" at bounding box center [613, 316] width 218 height 8
drag, startPoint x: 736, startPoint y: 291, endPoint x: 740, endPoint y: 286, distance: 7.0
click at [735, 291] on p "Valérie - date 21/08/2025 12h05 Interlocuteur - M.Turgut Mustafa // 0325829670 …" at bounding box center [655, 295] width 302 height 75
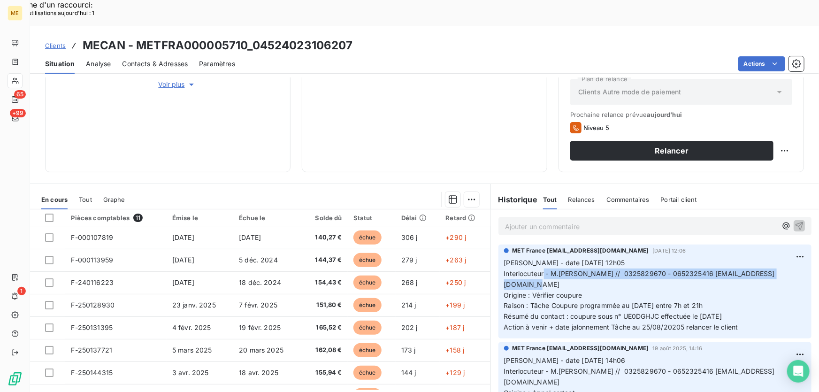
drag, startPoint x: 546, startPoint y: 246, endPoint x: 612, endPoint y: 258, distance: 67.2
click at [612, 258] on p "Valérie - date 21/08/2025 12h05 Interlocuteur - M.Turgut Mustafa // 0325829670 …" at bounding box center [655, 295] width 302 height 75
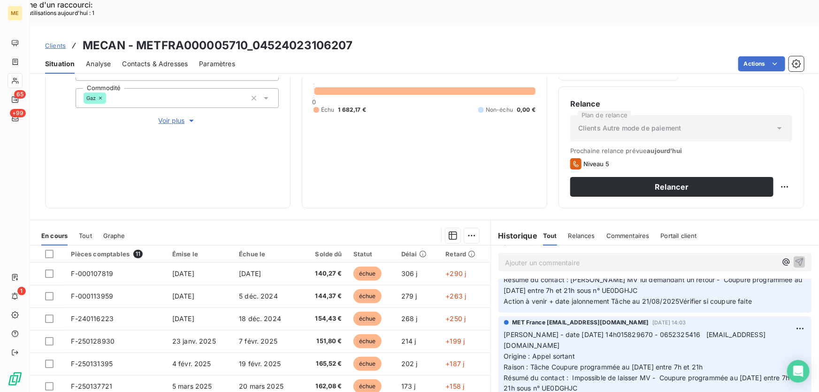
scroll to position [83, 0]
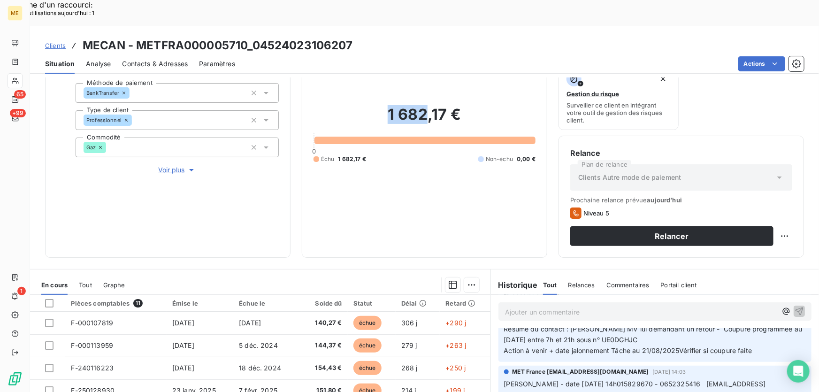
drag, startPoint x: 383, startPoint y: 89, endPoint x: 425, endPoint y: 92, distance: 42.8
click at [425, 105] on h2 "1 682,17 €" at bounding box center [424, 119] width 222 height 28
click at [464, 105] on h2 "1 682,17 €" at bounding box center [424, 119] width 222 height 28
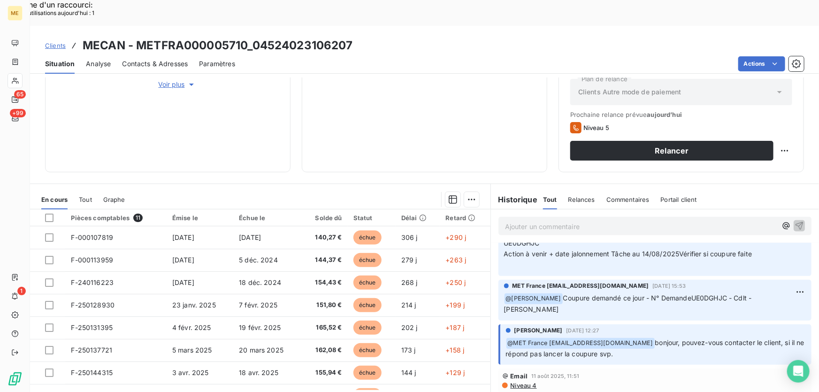
scroll to position [511, 0]
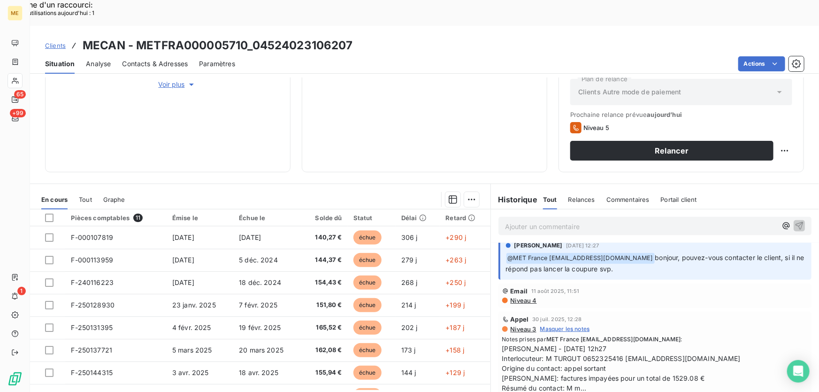
click at [530, 391] on span "Afficher la suite" at bounding box center [524, 397] width 44 height 7
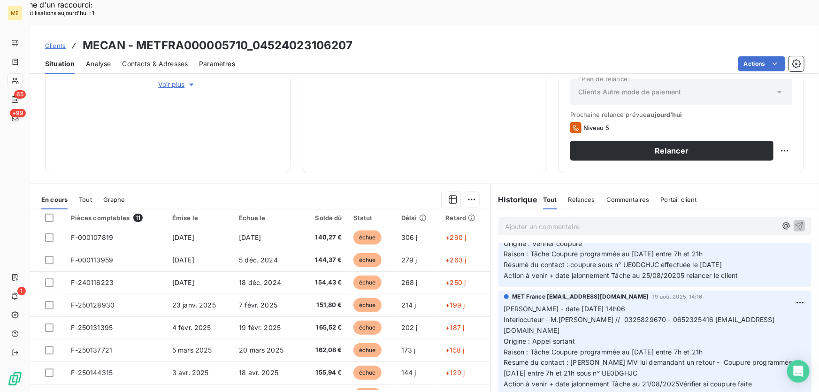
scroll to position [42, 0]
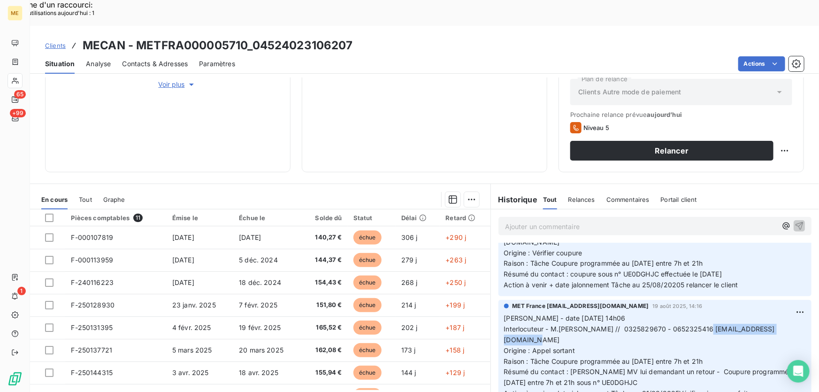
drag, startPoint x: 598, startPoint y: 315, endPoint x: 499, endPoint y: 314, distance: 98.5
click at [499, 314] on div "MET France met-france@recouvrement.met.com 19 août 2025, 14:16 Valérie - date 1…" at bounding box center [654, 352] width 313 height 105
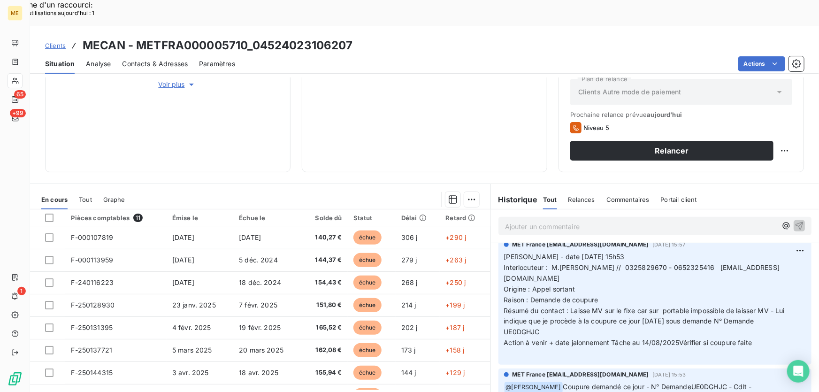
scroll to position [341, 0]
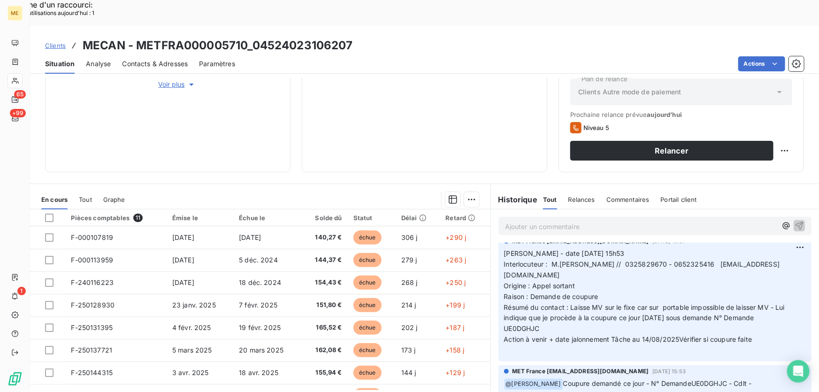
click at [619, 291] on p "Valérie - date 12/08/2025 15h53 Interlocuteur : M.Turgut Mustafa // 0325829670 …" at bounding box center [655, 301] width 302 height 107
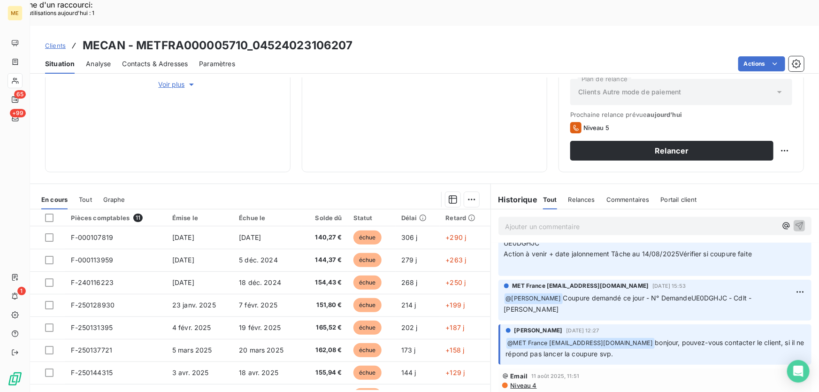
scroll to position [298, 0]
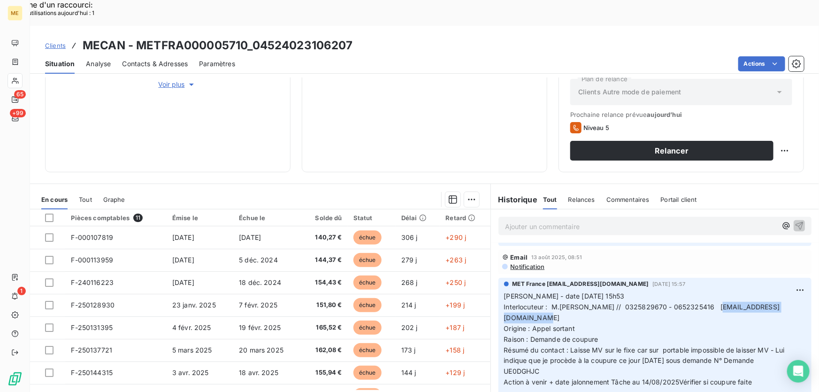
drag, startPoint x: 607, startPoint y: 281, endPoint x: 499, endPoint y: 285, distance: 107.5
click at [499, 285] on div "MET France met-france@recouvrement.met.com 12 août 2025, 15:57 Valérie - date 1…" at bounding box center [654, 341] width 313 height 126
click at [504, 303] on span "Interlocuteur : M.Turgut Mustafa // 0325829670 - 0652325416 TRGY.TRGT.89.02@GMA…" at bounding box center [642, 312] width 276 height 19
drag, startPoint x: 235, startPoint y: 19, endPoint x: 136, endPoint y: 14, distance: 99.1
click at [136, 37] on h3 "MECAN - METFRA000005710_04524023106207" at bounding box center [218, 45] width 270 height 17
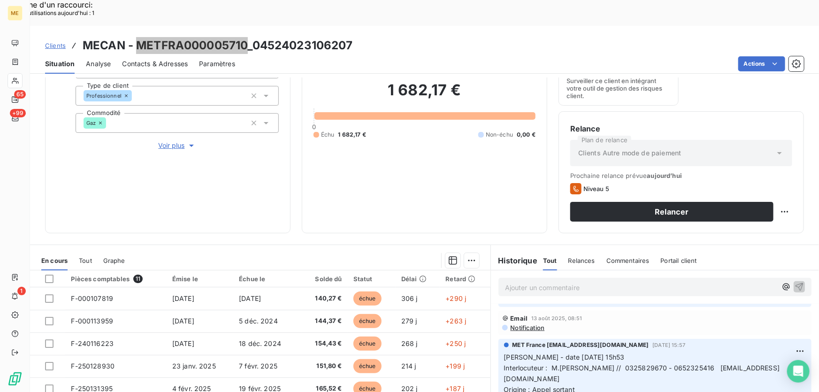
scroll to position [0, 0]
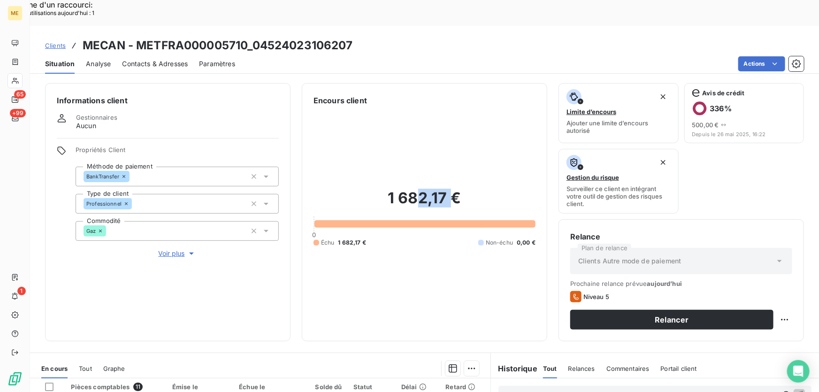
drag, startPoint x: 452, startPoint y: 177, endPoint x: 415, endPoint y: 177, distance: 36.6
click at [415, 189] on h2 "1 682,17 €" at bounding box center [424, 203] width 222 height 28
drag, startPoint x: 463, startPoint y: 173, endPoint x: 385, endPoint y: 173, distance: 78.3
click at [385, 189] on h2 "1 682,17 €" at bounding box center [424, 203] width 222 height 28
drag, startPoint x: 358, startPoint y: 21, endPoint x: 255, endPoint y: 21, distance: 103.7
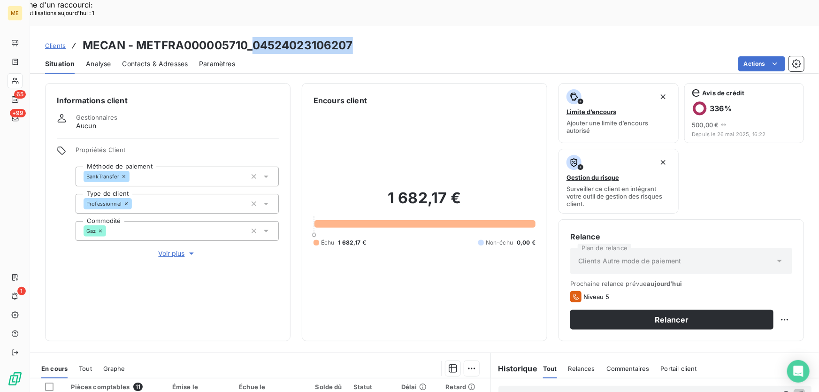
click at [255, 37] on div "Clients MECAN - METFRA000005710_04524023106207" at bounding box center [424, 45] width 789 height 17
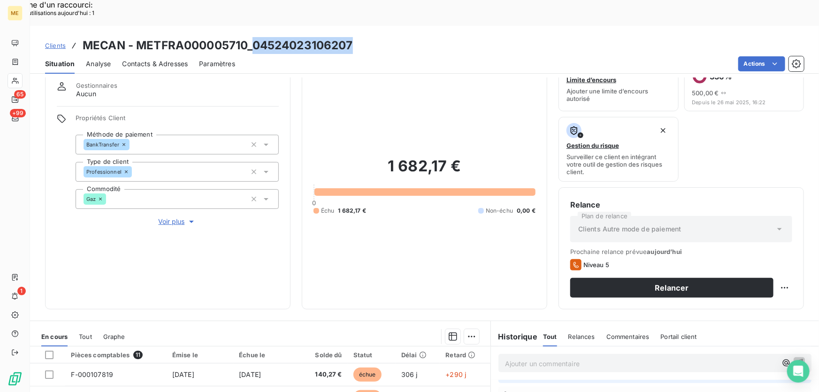
scroll to position [128, 0]
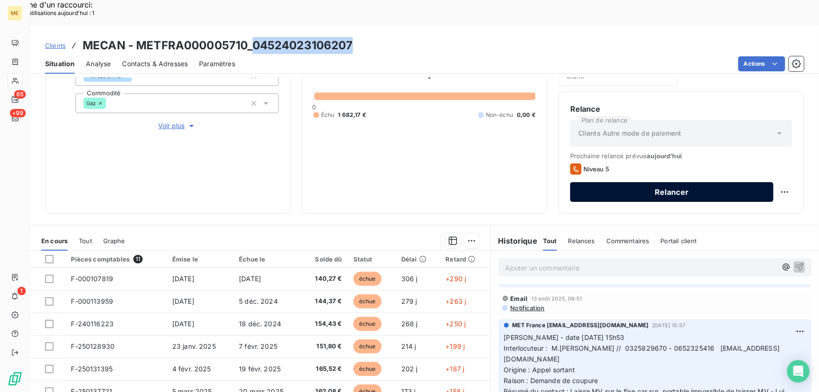
click at [655, 182] on button "Relancer" at bounding box center [671, 192] width 203 height 20
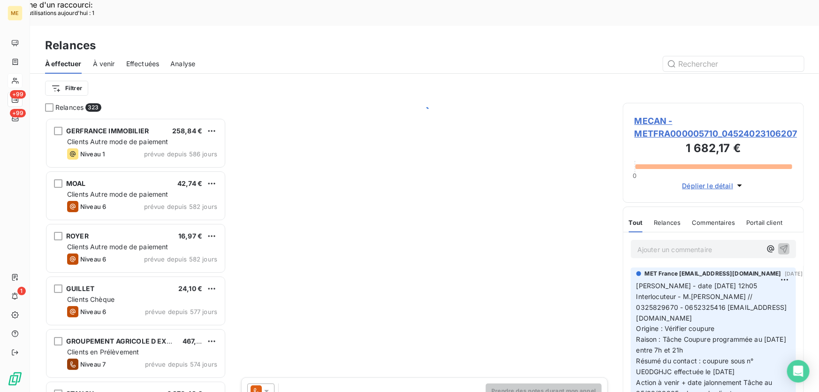
scroll to position [294, 174]
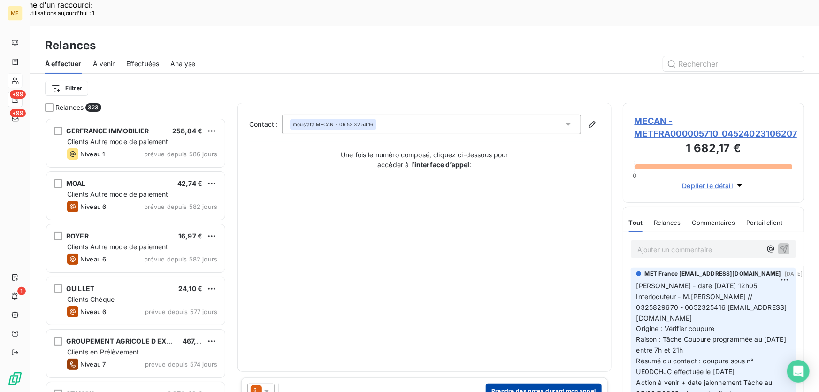
click at [522, 383] on button "Prendre des notes durant mon appel" at bounding box center [543, 390] width 116 height 15
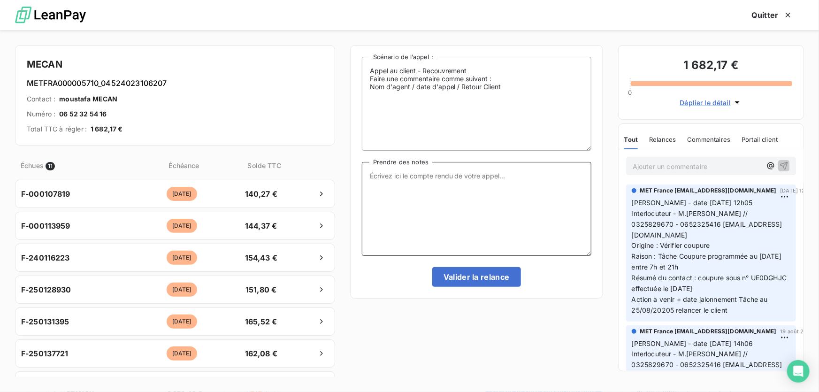
click at [443, 178] on textarea "Prendre des notes" at bounding box center [476, 209] width 229 height 94
paste textarea "Anaïs - 25/08/2025 - 12H38 Interlocuteur : M.Turgut Mustafa // 0325829670 - 065…"
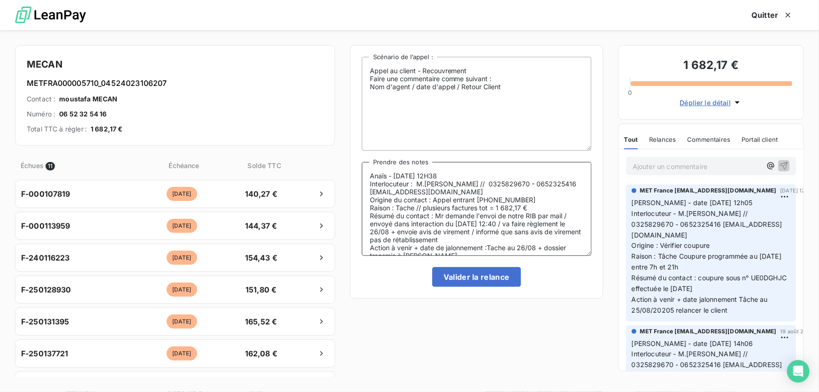
scroll to position [6, 0]
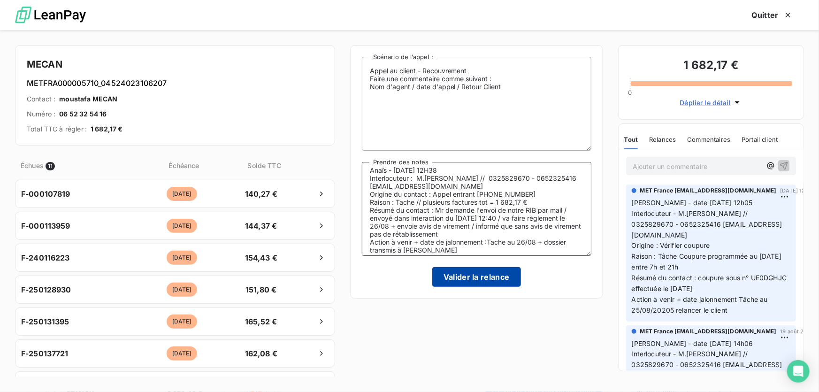
type textarea "Anaïs - 25/08/2025 - 12H38 Interlocuteur : M.Turgut Mustafa // 0325829670 - 065…"
click at [456, 275] on button "Valider la relance" at bounding box center [476, 277] width 89 height 20
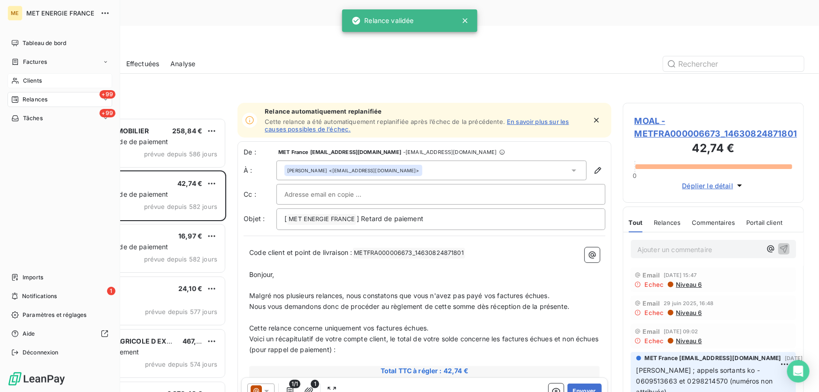
click at [23, 78] on span "Clients" at bounding box center [32, 80] width 19 height 8
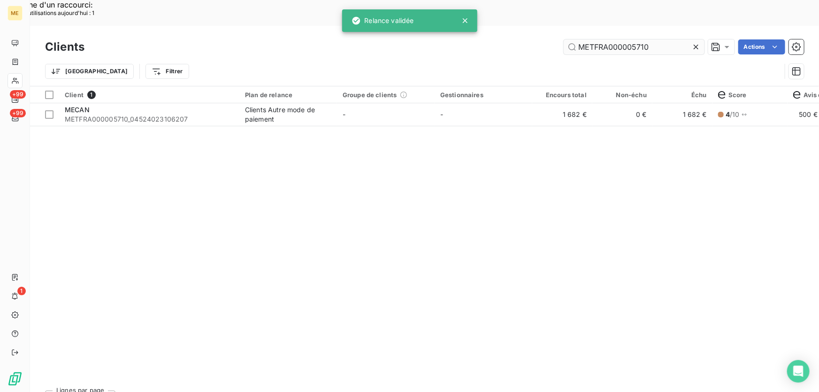
click at [608, 39] on input "METFRA000005710" at bounding box center [633, 46] width 141 height 15
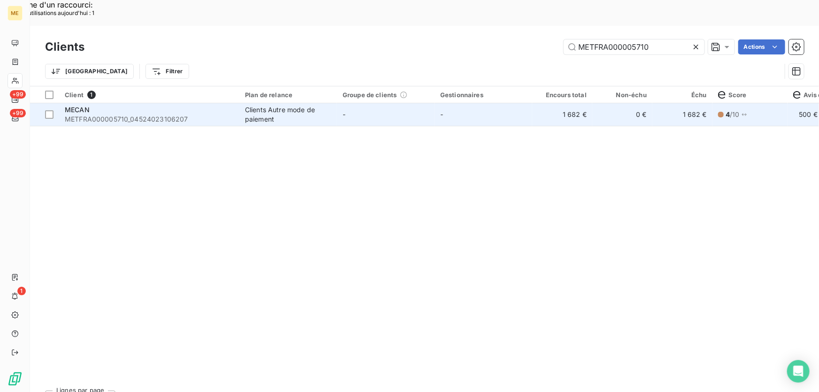
click at [291, 105] on div "Clients Autre mode de paiement" at bounding box center [288, 114] width 86 height 19
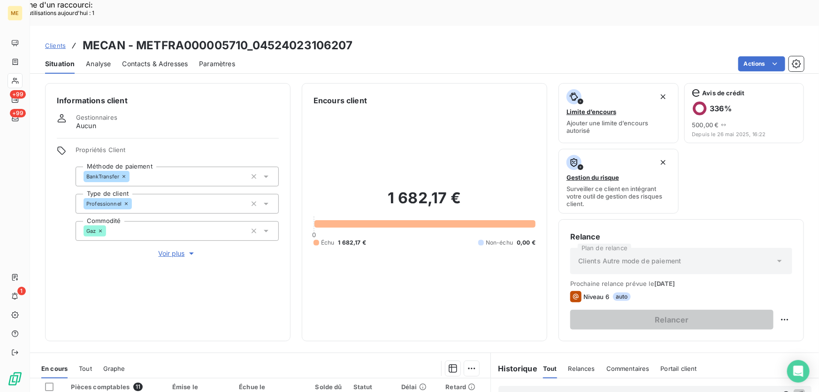
scroll to position [169, 0]
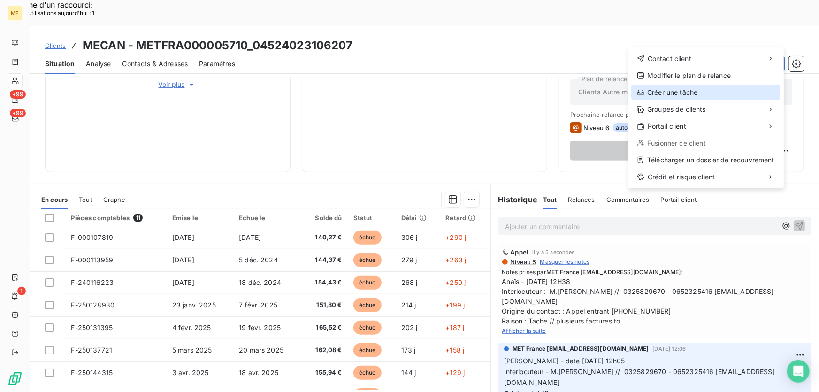
click at [665, 90] on div "Créer une tâche" at bounding box center [705, 92] width 149 height 15
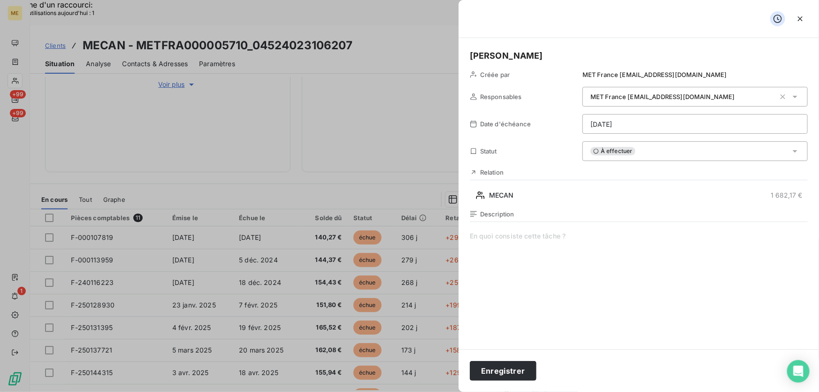
click at [503, 234] on span at bounding box center [639, 321] width 338 height 180
click at [508, 55] on h5 "Valérie" at bounding box center [639, 55] width 338 height 13
click at [523, 367] on button "Enregistrer" at bounding box center [503, 371] width 67 height 20
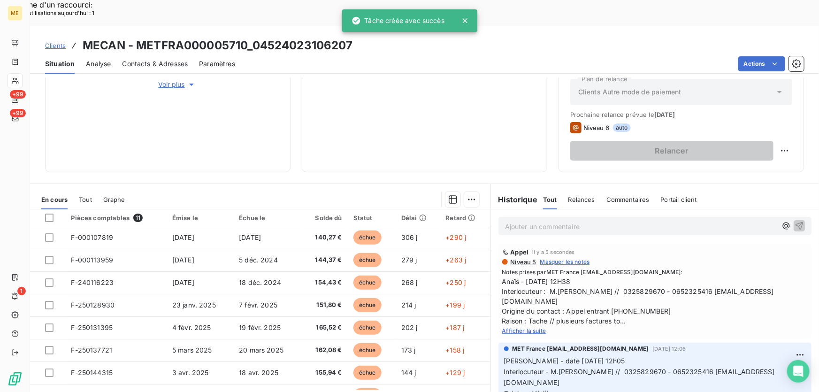
click at [527, 327] on span "Afficher la suite" at bounding box center [524, 330] width 44 height 7
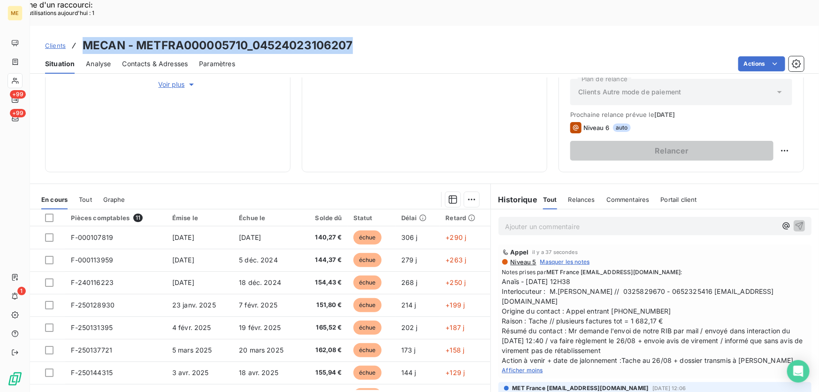
drag, startPoint x: 363, startPoint y: 17, endPoint x: 78, endPoint y: 18, distance: 284.7
click at [78, 37] on div "Clients MECAN - METFRA000005710_04524023106207" at bounding box center [424, 45] width 789 height 17
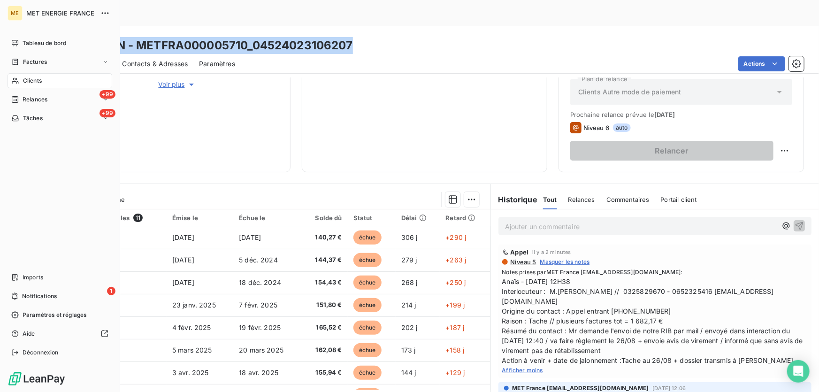
click at [19, 115] on icon at bounding box center [15, 118] width 8 height 8
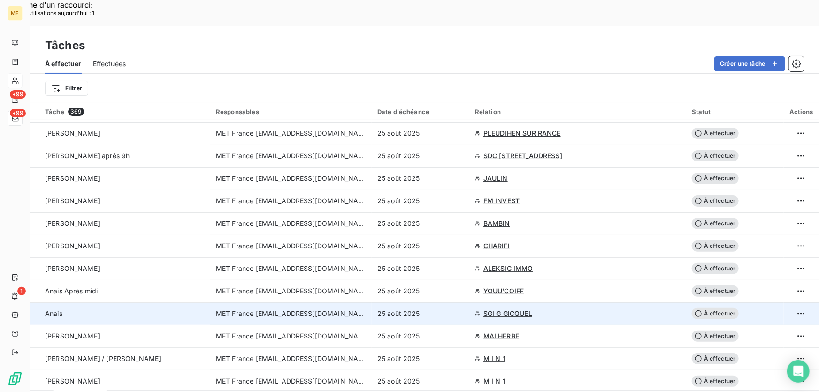
scroll to position [213, 0]
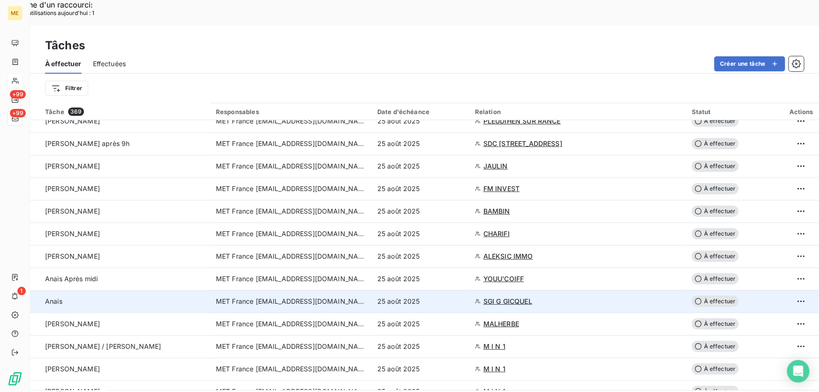
click at [445, 290] on td "25 août 2025" at bounding box center [421, 301] width 98 height 23
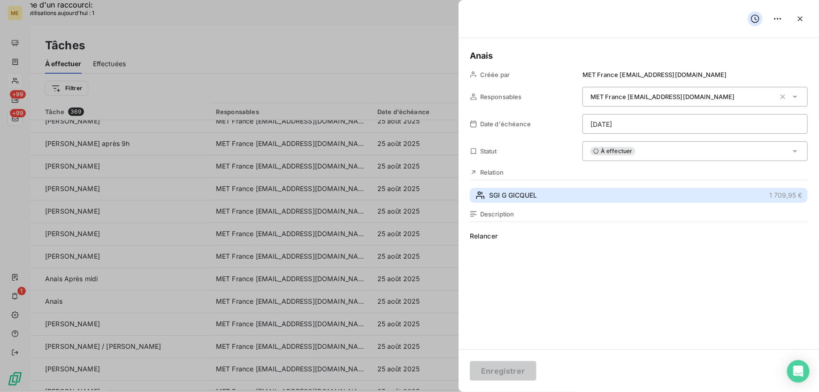
click at [549, 192] on button "SGI G GICQUEL 1 709,95 €" at bounding box center [639, 195] width 338 height 15
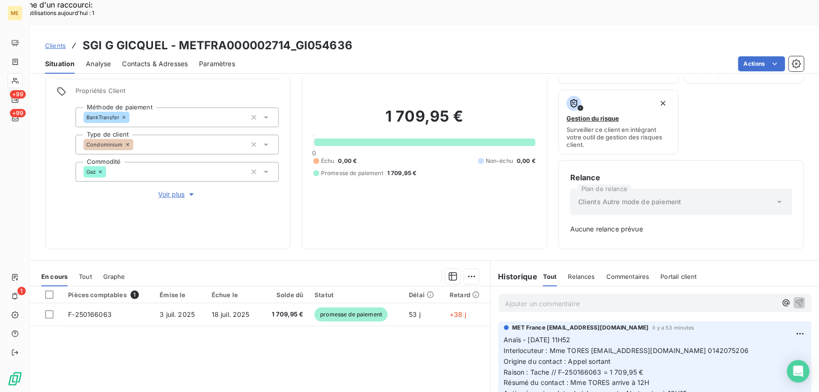
scroll to position [136, 0]
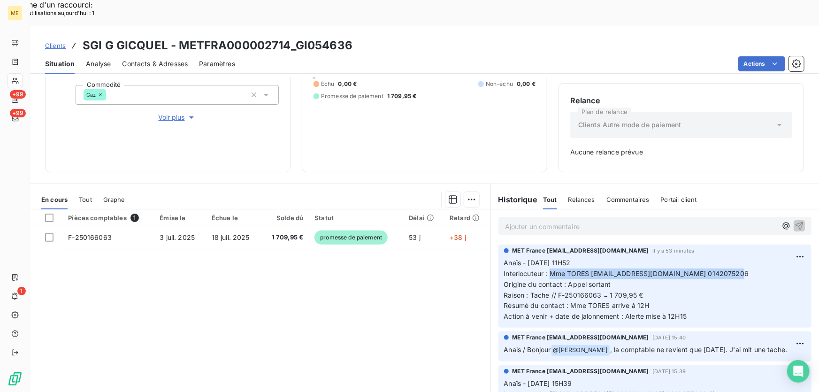
drag, startPoint x: 546, startPoint y: 247, endPoint x: 724, endPoint y: 246, distance: 177.8
click at [724, 258] on p "Anaïs - 25/08/2025 - 11H52 Interlocuteur : Mme TORES copropriete@sgigicquel.com…" at bounding box center [655, 290] width 302 height 64
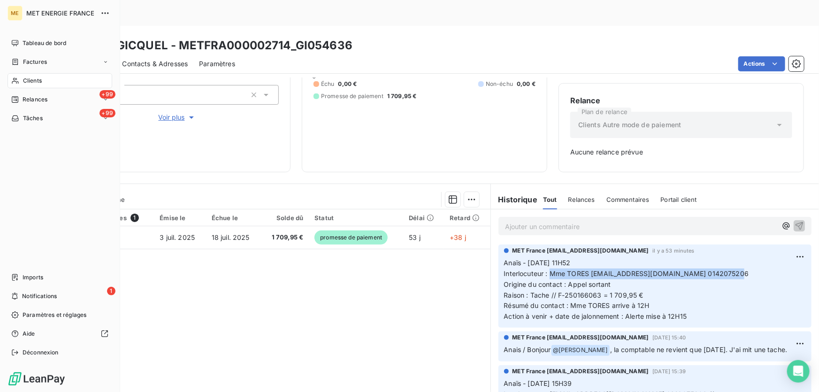
click at [42, 82] on div "Clients" at bounding box center [60, 80] width 105 height 15
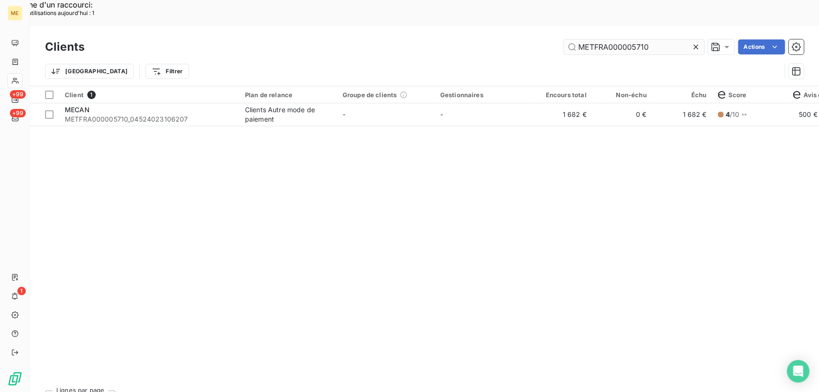
click at [591, 39] on input "METFRA000005710" at bounding box center [633, 46] width 141 height 15
click at [621, 39] on input "METFRA000005710" at bounding box center [633, 46] width 141 height 15
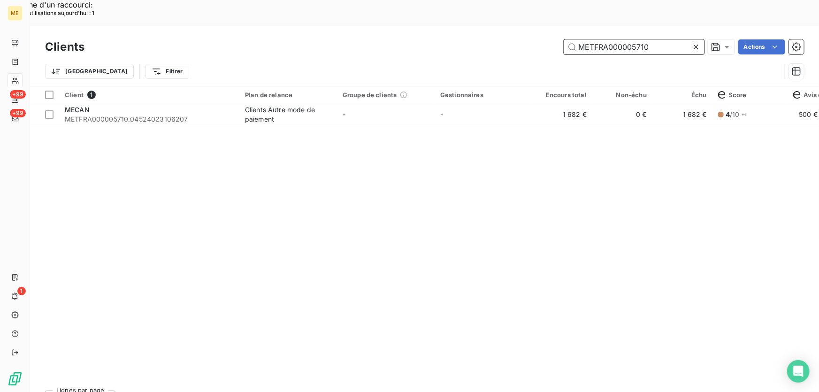
click at [620, 39] on input "METFRA000005710" at bounding box center [633, 46] width 141 height 15
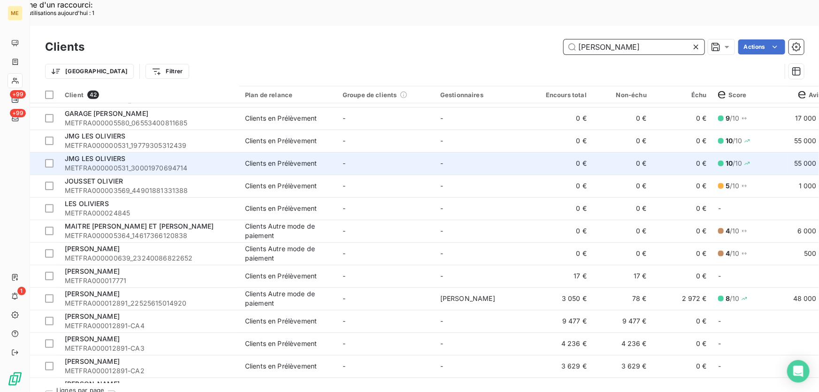
scroll to position [298, 0]
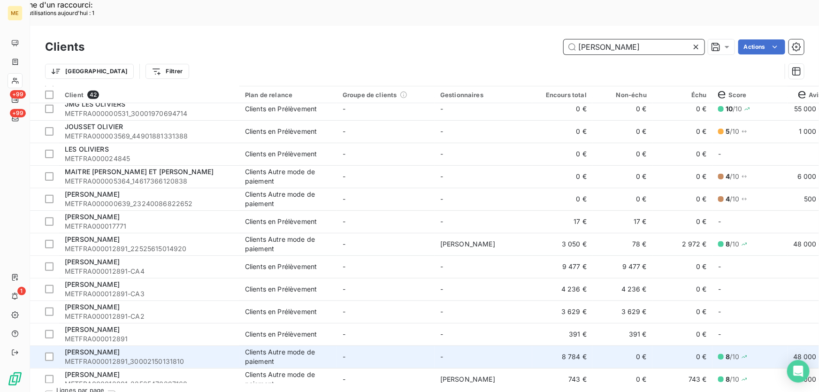
type input "olivier"
click at [404, 345] on td "-" at bounding box center [386, 356] width 98 height 23
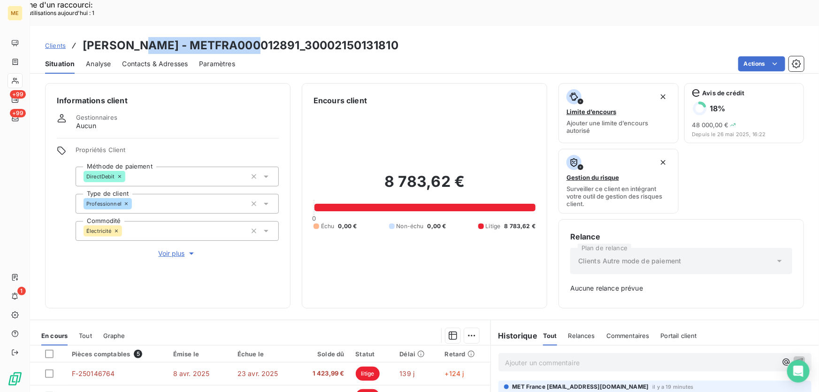
drag, startPoint x: 247, startPoint y: 17, endPoint x: 136, endPoint y: 18, distance: 111.6
click at [136, 37] on h3 "OLIVIER - METFRA000012891_30002150131810" at bounding box center [241, 45] width 316 height 17
click at [186, 37] on h3 "OLIVIER - METFRA000012891_30002150131810" at bounding box center [241, 45] width 316 height 17
drag, startPoint x: 138, startPoint y: 19, endPoint x: 247, endPoint y: 20, distance: 108.8
click at [247, 37] on h3 "OLIVIER - METFRA000012891_30002150131810" at bounding box center [241, 45] width 316 height 17
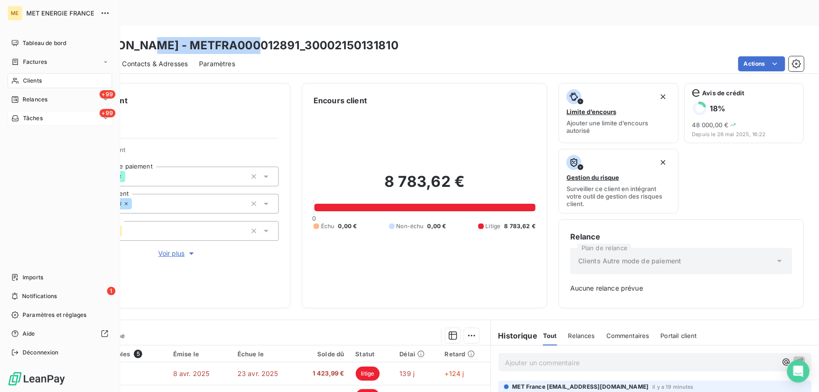
click at [18, 117] on icon at bounding box center [15, 118] width 8 height 8
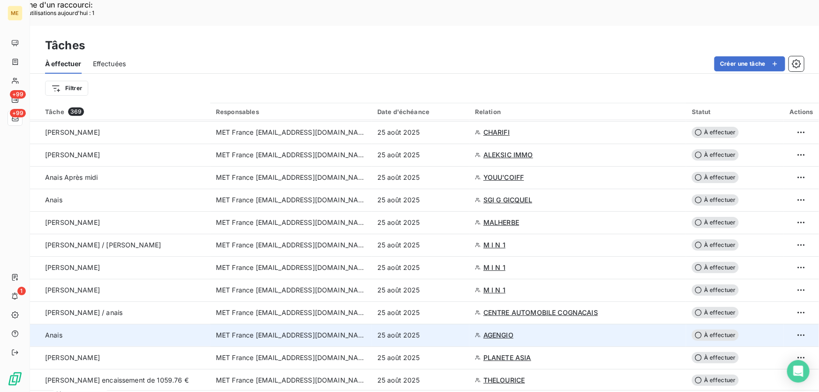
scroll to position [298, 0]
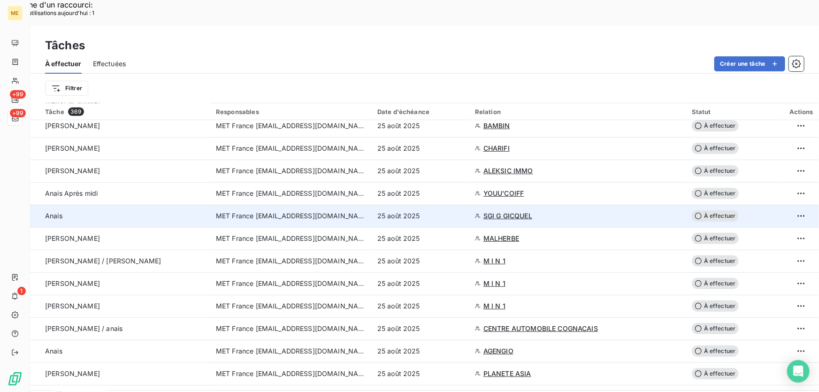
click at [489, 211] on span "SGI G GICQUEL" at bounding box center [507, 215] width 49 height 9
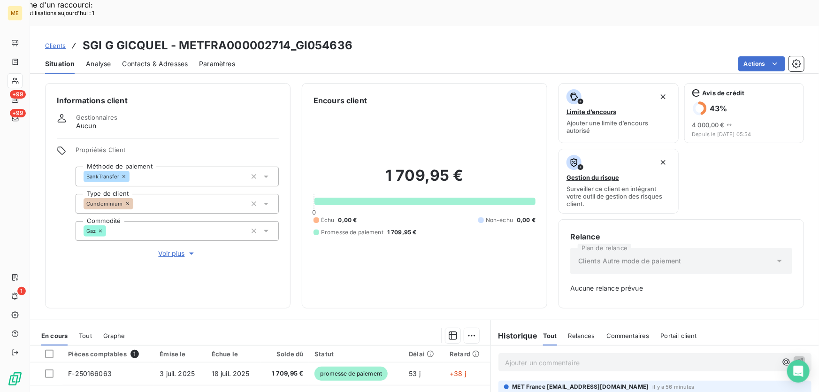
drag, startPoint x: 162, startPoint y: 220, endPoint x: 346, endPoint y: 235, distance: 184.5
click at [163, 249] on span "Voir plus" at bounding box center [178, 253] width 38 height 9
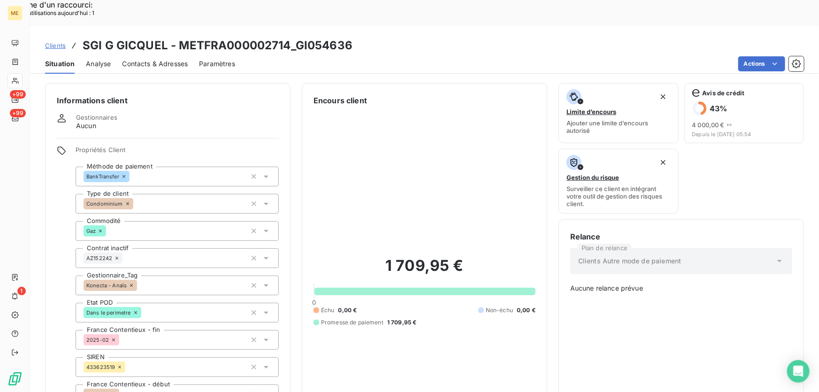
scroll to position [298, 0]
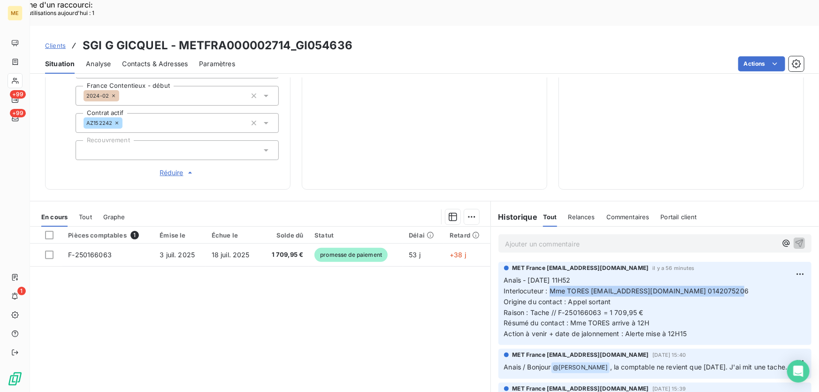
drag, startPoint x: 546, startPoint y: 257, endPoint x: 740, endPoint y: 255, distance: 193.7
click at [742, 275] on p "Anaïs - 25/08/2025 - 11H52 Interlocuteur : Mme TORES copropriete@sgigicquel.com…" at bounding box center [655, 307] width 302 height 64
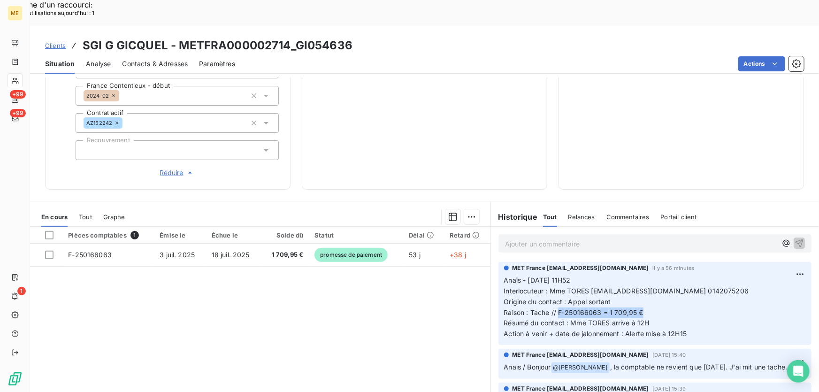
drag, startPoint x: 556, startPoint y: 279, endPoint x: 647, endPoint y: 279, distance: 90.5
click at [647, 279] on p "Anaïs - 25/08/2025 - 11H52 Interlocuteur : Mme TORES copropriete@sgigicquel.com…" at bounding box center [655, 307] width 302 height 64
click at [697, 287] on span "Interlocuteur : Mme TORES copropriete@sgigicquel.com 0142075206" at bounding box center [626, 291] width 245 height 8
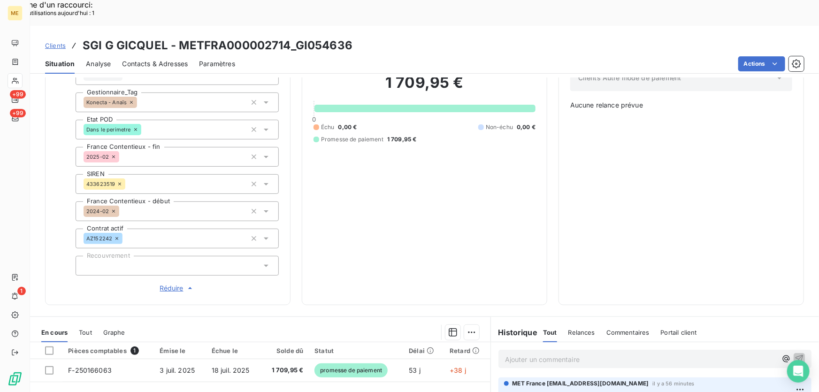
scroll to position [128, 0]
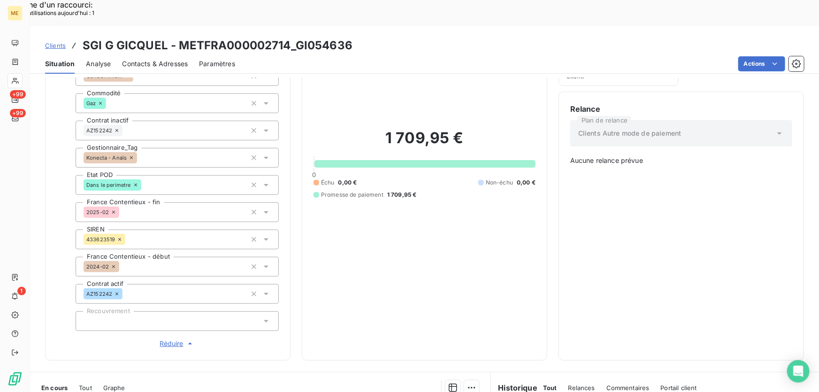
click at [393, 201] on div "1 709,95 € 0 Échu 0,00 € Non-échu 0,00 € Promesse de paiement 1 709,95 €" at bounding box center [424, 163] width 222 height 370
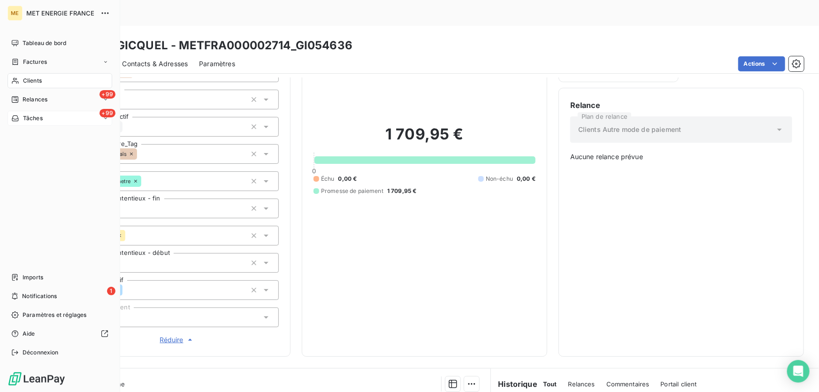
click at [41, 118] on span "Tâches" at bounding box center [33, 118] width 20 height 8
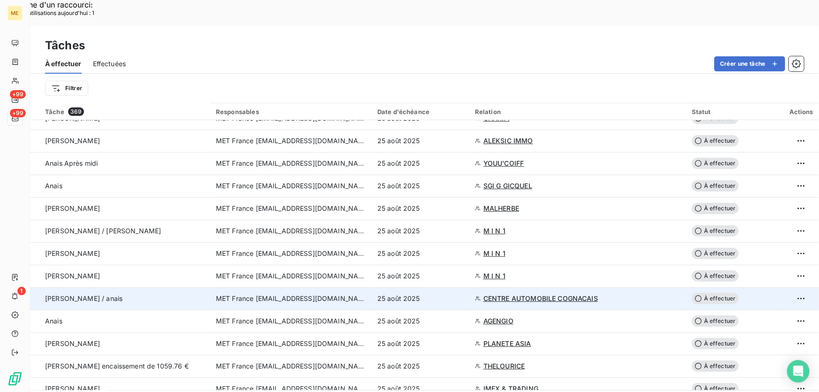
scroll to position [341, 0]
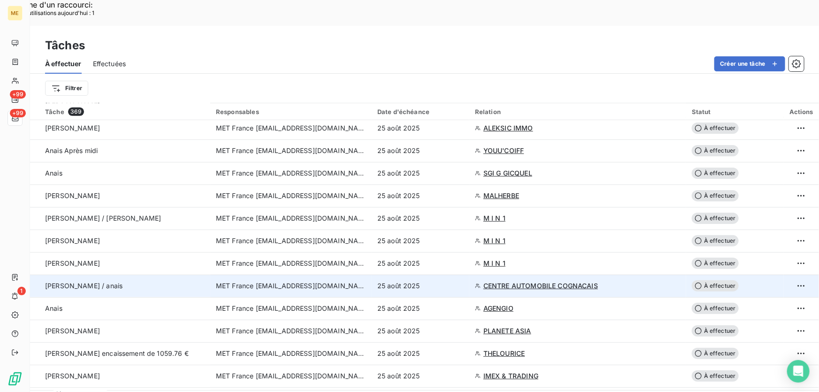
click at [467, 274] on td "25 août 2025" at bounding box center [421, 285] width 98 height 23
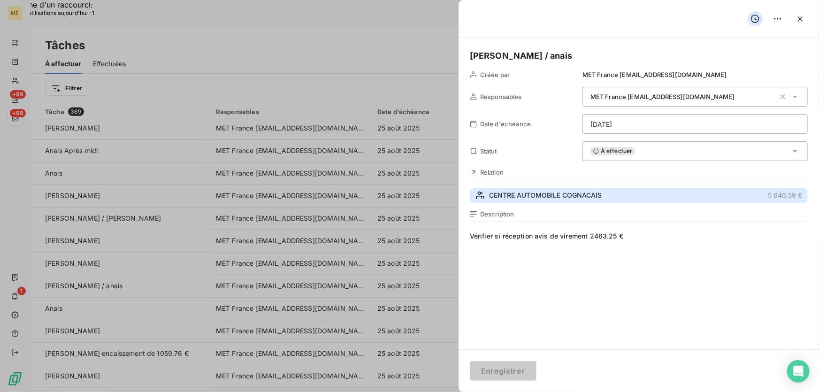
click at [577, 195] on span "CENTRE AUTOMOBILE COGNACAIS" at bounding box center [545, 194] width 113 height 9
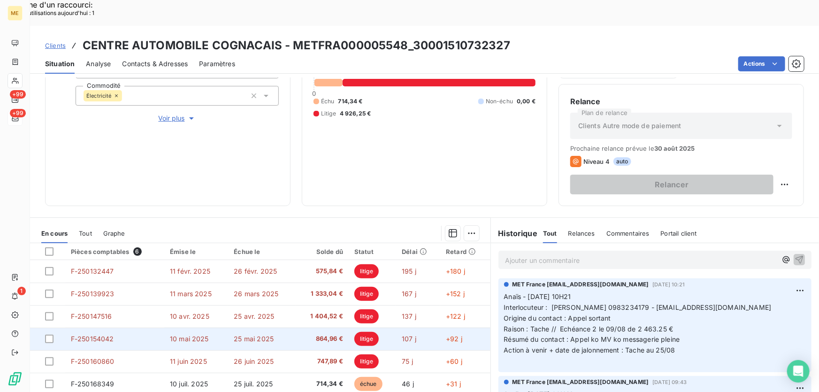
scroll to position [169, 0]
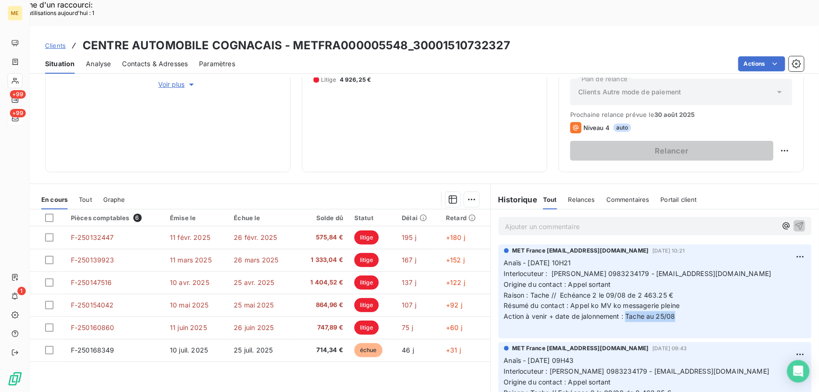
drag, startPoint x: 677, startPoint y: 288, endPoint x: 623, endPoint y: 288, distance: 53.9
click at [623, 288] on p "Anaïs - 22/08/2025 - 10H21 Interlocuteur : M FERREIRA 0983234179 - centreautomo…" at bounding box center [655, 295] width 302 height 75
click at [664, 312] on span "Action à venir + date de jalonnement : Tache au 25/08" at bounding box center [589, 316] width 171 height 8
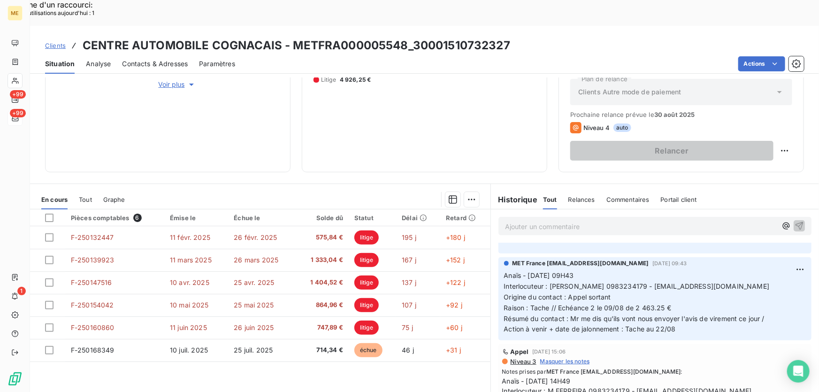
scroll to position [0, 0]
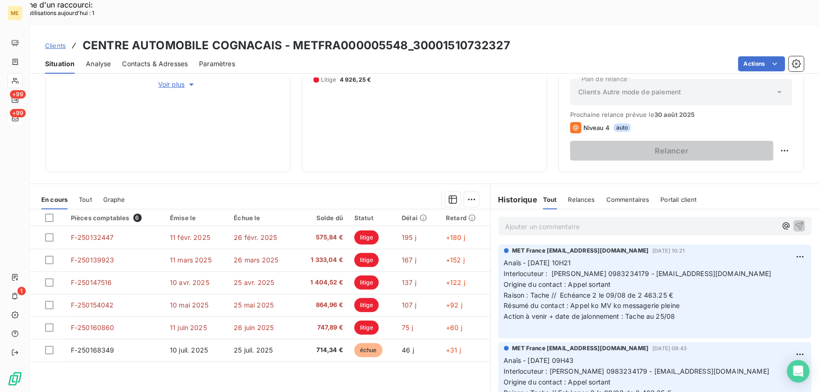
drag, startPoint x: 765, startPoint y: 248, endPoint x: 637, endPoint y: 249, distance: 128.1
click at [637, 258] on p "Anaïs - 22/08/2025 - 10H21 Interlocuteur : M FERREIRA 0983234179 - centreautomo…" at bounding box center [655, 295] width 302 height 75
drag, startPoint x: 547, startPoint y: 246, endPoint x: 770, endPoint y: 249, distance: 222.8
click at [770, 258] on p "Anaïs - 22/08/2025 - 10H21 Interlocuteur : M FERREIRA 0983234179 - centreautomo…" at bounding box center [655, 295] width 302 height 75
drag, startPoint x: 554, startPoint y: 268, endPoint x: 691, endPoint y: 266, distance: 137.0
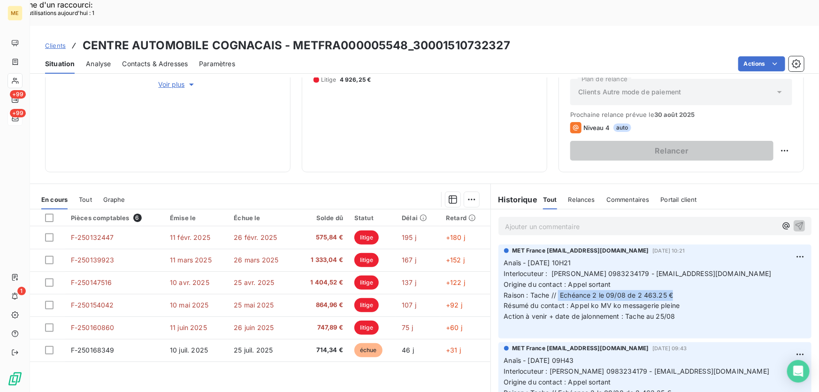
click at [691, 266] on p "Anaïs - 22/08/2025 - 10H21 Interlocuteur : M FERREIRA 0983234179 - centreautomo…" at bounding box center [655, 295] width 302 height 75
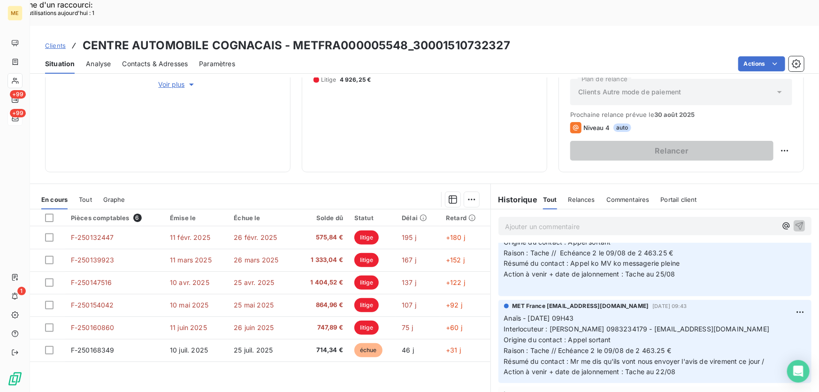
click at [569, 241] on p "Anaïs - 22/08/2025 - 10H21 Interlocuteur : M FERREIRA 0983234179 - centreautomo…" at bounding box center [655, 252] width 302 height 75
drag, startPoint x: 569, startPoint y: 237, endPoint x: 617, endPoint y: 241, distance: 47.6
click at [616, 242] on p "Anaïs - 22/08/2025 - 10H21 Interlocuteur : M FERREIRA 0983234179 - centreautomo…" at bounding box center [655, 252] width 302 height 75
click at [570, 270] on span "Action à venir + date de jalonnement : Tache au 25/08" at bounding box center [589, 274] width 171 height 8
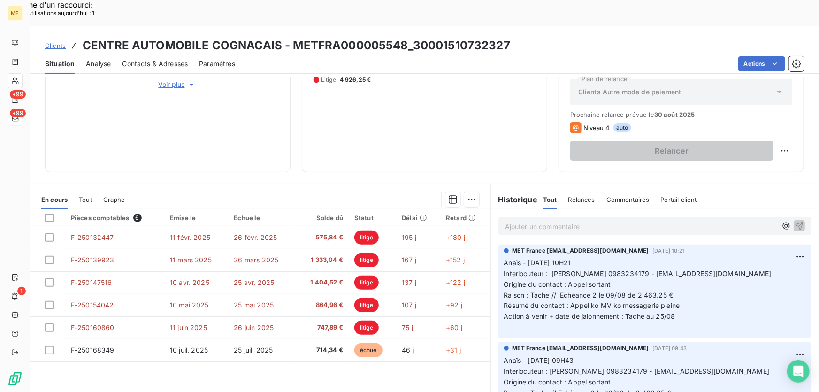
click at [670, 301] on span "Résumé du contact : Appel ko MV ko messagerie pleine" at bounding box center [592, 305] width 176 height 8
drag, startPoint x: 556, startPoint y: 267, endPoint x: 618, endPoint y: 271, distance: 62.0
click at [618, 291] on span "Raison : Tache // Echéance 2 le 09/08 de 2 463.25 €" at bounding box center [588, 295] width 169 height 8
click at [658, 291] on span "Raison : Tache // Echéance 2 le 09/08 de 2 463.25 €" at bounding box center [588, 295] width 169 height 8
drag, startPoint x: 589, startPoint y: 245, endPoint x: 630, endPoint y: 249, distance: 41.0
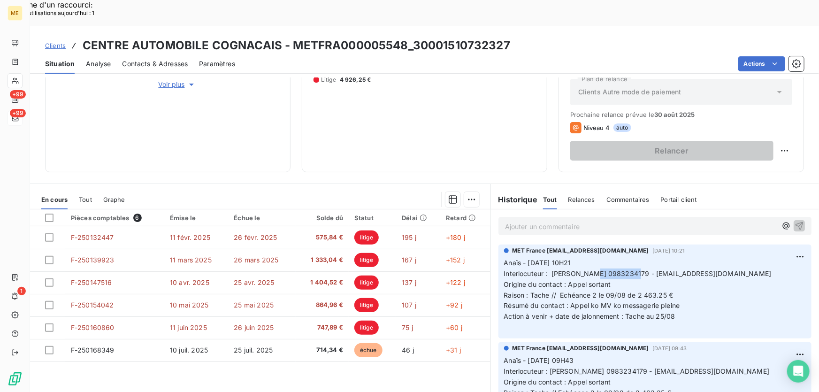
click at [630, 269] on span "Interlocuteur : M FERREIRA 0983234179 - centreautomobilecognacais@gmail.com" at bounding box center [637, 273] width 267 height 8
click at [656, 269] on span "Interlocuteur : M FERREIRA 0983234179 - centreautomobilecognacais@gmail.com" at bounding box center [637, 273] width 267 height 8
drag, startPoint x: 684, startPoint y: 281, endPoint x: 705, endPoint y: 280, distance: 20.7
click at [685, 281] on p "Anaïs - 22/08/2025 - 10H21 Interlocuteur : M FERREIRA 0983234179 - centreautomo…" at bounding box center [655, 295] width 302 height 75
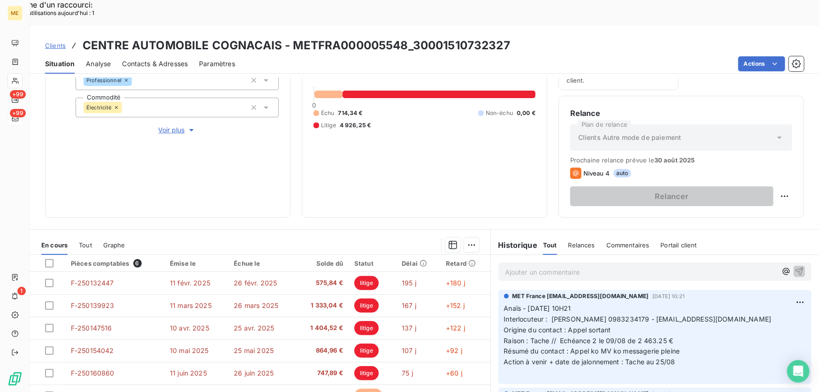
scroll to position [169, 0]
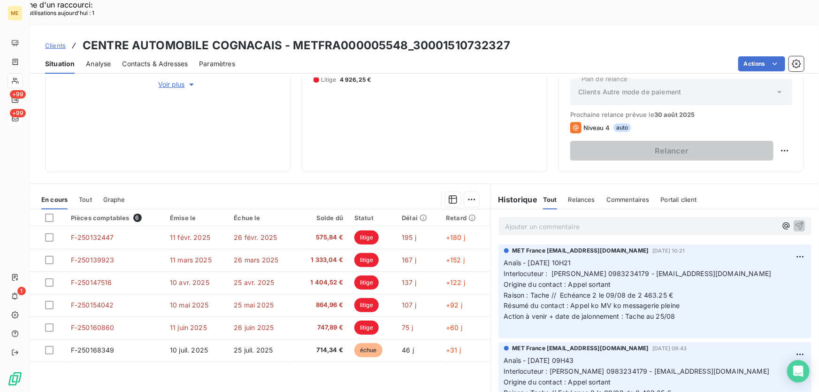
click at [591, 220] on p "Ajouter un commentaire ﻿" at bounding box center [641, 226] width 272 height 12
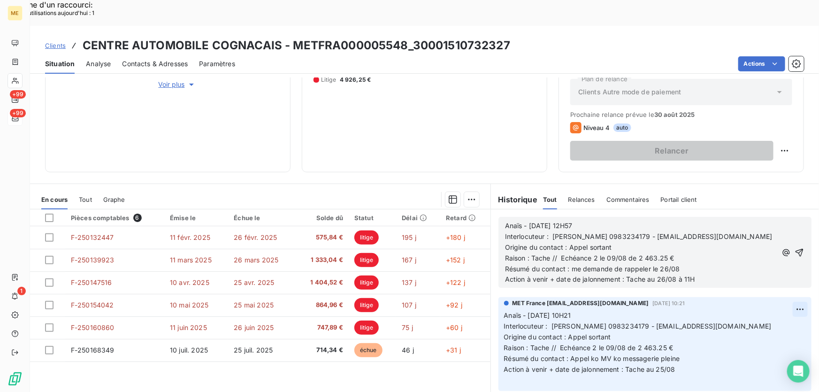
click at [794, 248] on icon "button" at bounding box center [798, 252] width 9 height 9
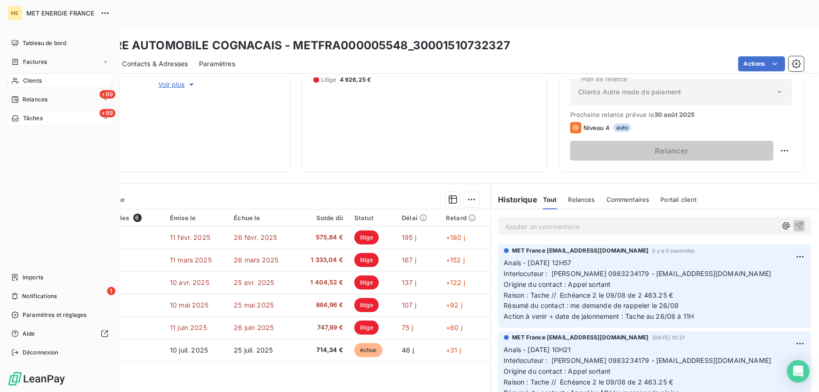
click at [28, 118] on span "Tâches" at bounding box center [33, 118] width 20 height 8
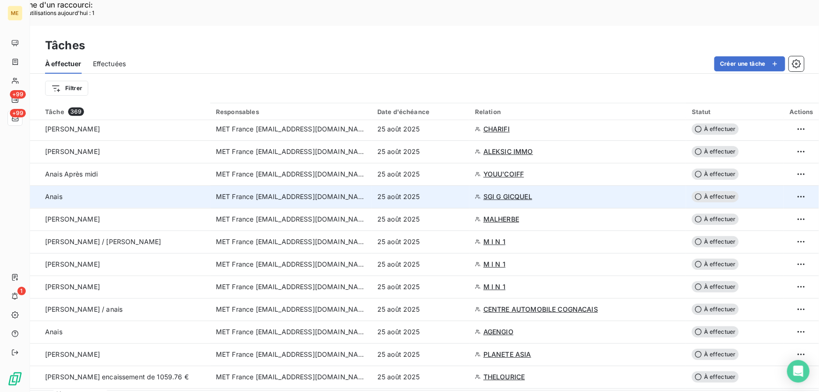
scroll to position [341, 0]
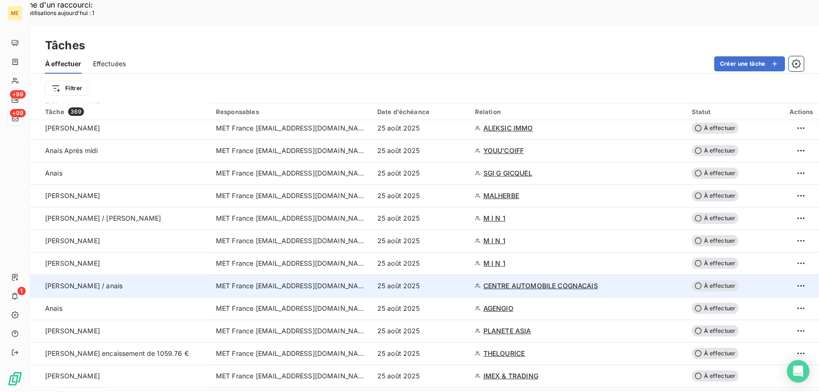
click at [449, 281] on div "25 août 2025" at bounding box center [420, 285] width 86 height 9
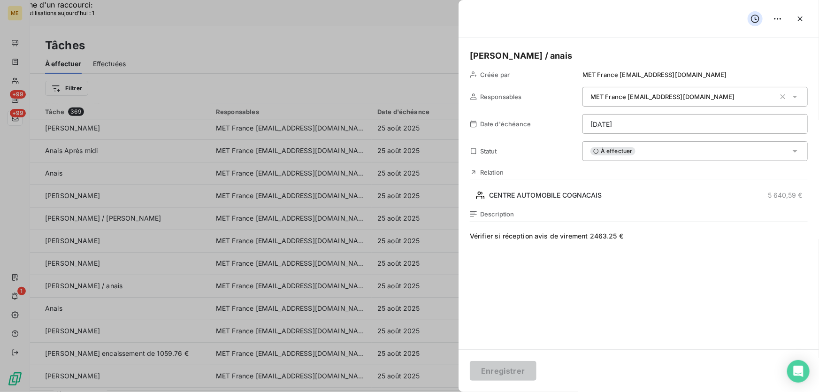
click at [639, 239] on span "Vérifier si réception avis de virement 2463.25 €" at bounding box center [639, 321] width 338 height 180
click at [660, 245] on span "Vérifier si réception avis de virement 2463.25 €" at bounding box center [639, 321] width 338 height 180
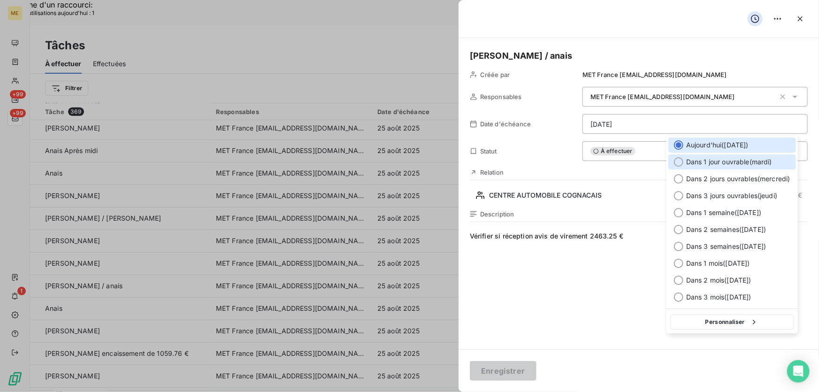
click at [720, 160] on span "Dans 1 jour ouvrable ( mardi )" at bounding box center [729, 161] width 86 height 9
type input "26/08/2025"
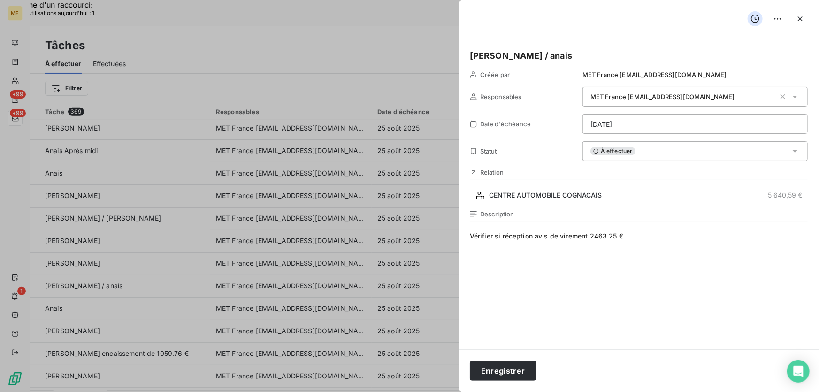
click at [549, 54] on h5 "Sylvain / anais" at bounding box center [639, 55] width 338 height 13
click at [671, 233] on span "Vérifier si réception avis de virement 2463.25 €" at bounding box center [639, 321] width 338 height 180
click at [502, 370] on button "Enregistrer" at bounding box center [503, 371] width 67 height 20
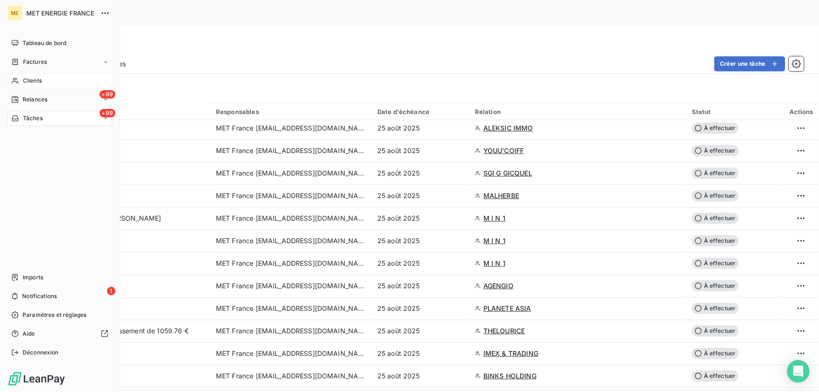
click at [16, 82] on icon at bounding box center [15, 81] width 7 height 6
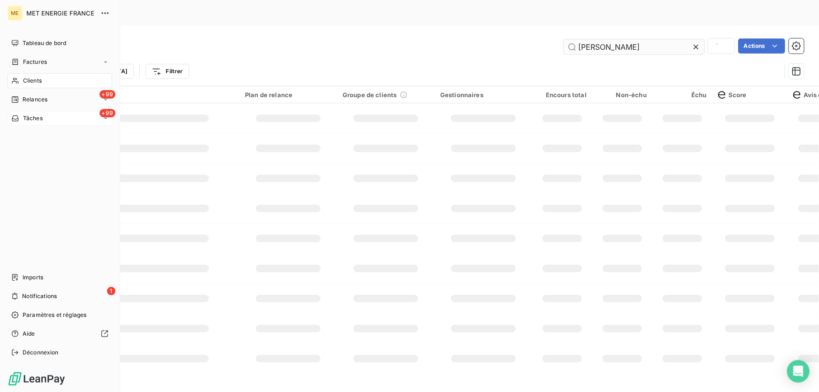
click at [619, 39] on input "olivier" at bounding box center [633, 46] width 141 height 15
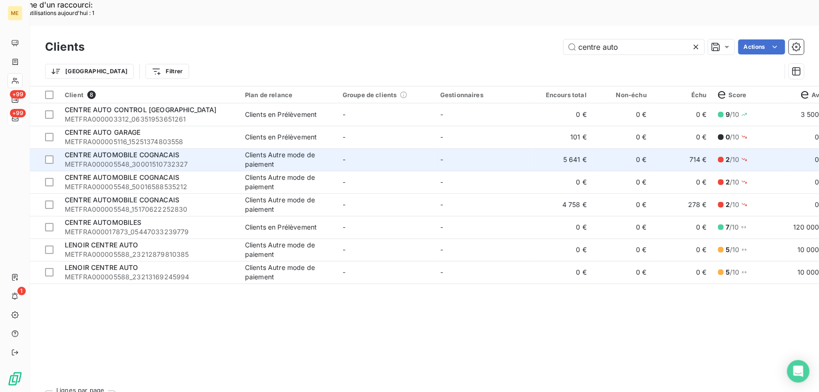
type input "centre auto"
click at [461, 148] on td "-" at bounding box center [483, 159] width 98 height 23
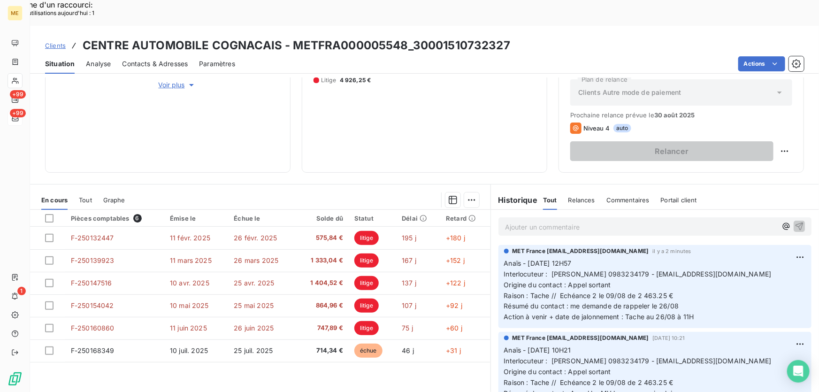
scroll to position [169, 0]
click at [691, 290] on p "Anaïs - 25/08/2025 - 12H57 Interlocuteur : M FERREIRA 0983234179 - centreautomo…" at bounding box center [655, 290] width 302 height 64
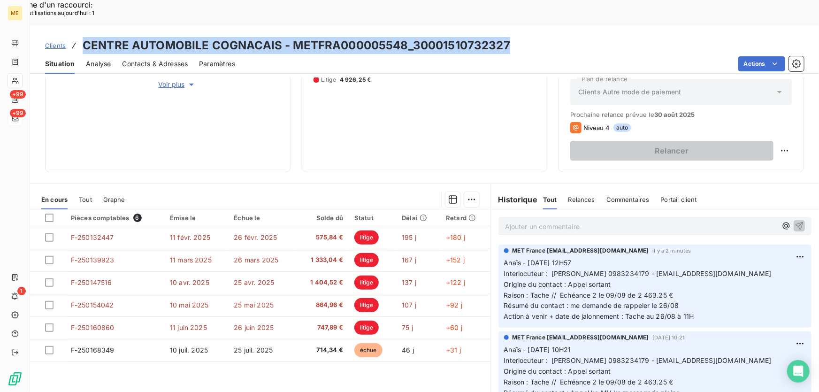
drag, startPoint x: 523, startPoint y: 14, endPoint x: 79, endPoint y: 17, distance: 444.7
click at [79, 37] on div "Clients CENTRE AUTOMOBILE COGNACAIS - METFRA000005548_30001510732327" at bounding box center [424, 45] width 789 height 17
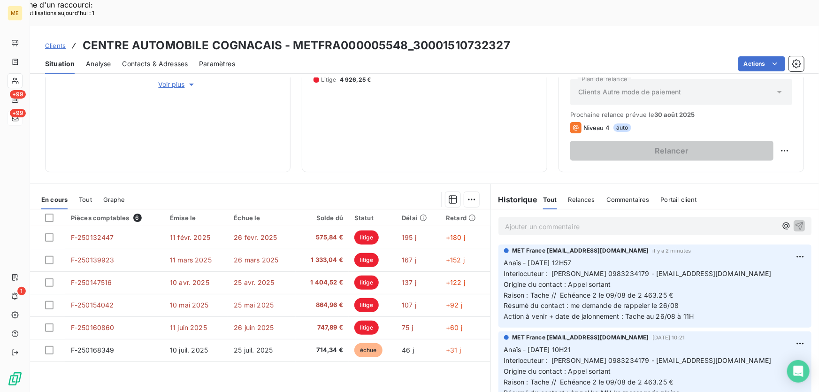
click at [440, 56] on div "Actions" at bounding box center [524, 63] width 557 height 15
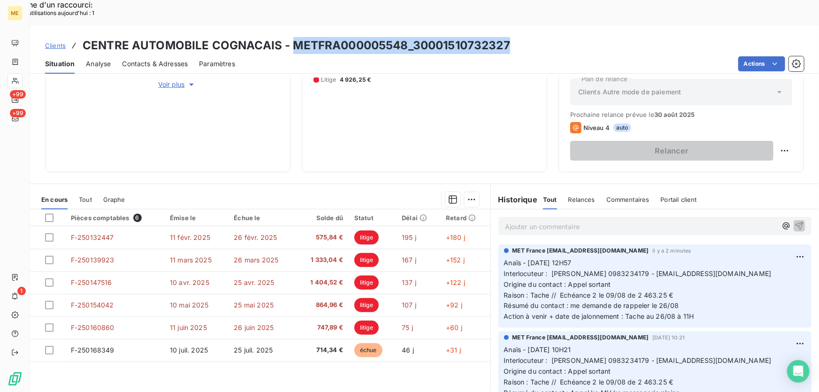
drag, startPoint x: 511, startPoint y: 16, endPoint x: 292, endPoint y: 23, distance: 219.2
click at [292, 37] on div "Clients CENTRE AUTOMOBILE COGNACAIS - METFRA000005548_30001510732327" at bounding box center [424, 45] width 789 height 17
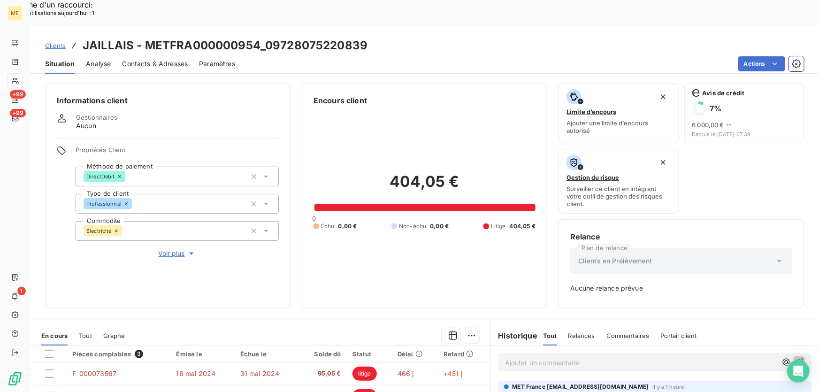
scroll to position [136, 0]
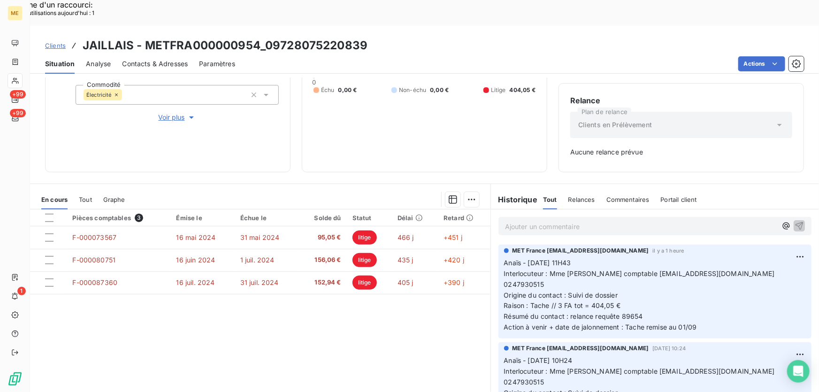
click at [16, 82] on icon at bounding box center [15, 81] width 7 height 6
click at [10, 83] on div at bounding box center [15, 80] width 15 height 15
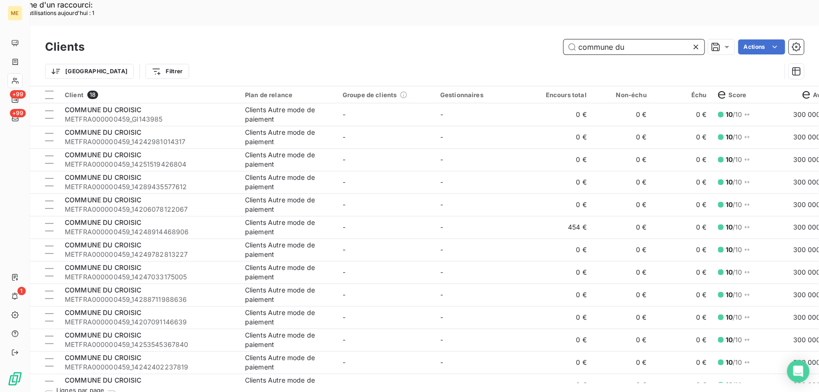
click at [602, 39] on input "commune du" at bounding box center [633, 46] width 141 height 15
paste input "Z1420200000004"
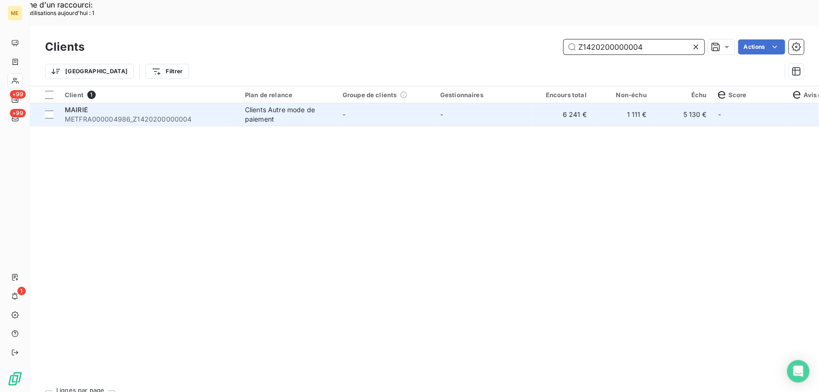
type input "Z1420200000004"
click at [368, 103] on td "-" at bounding box center [386, 114] width 98 height 23
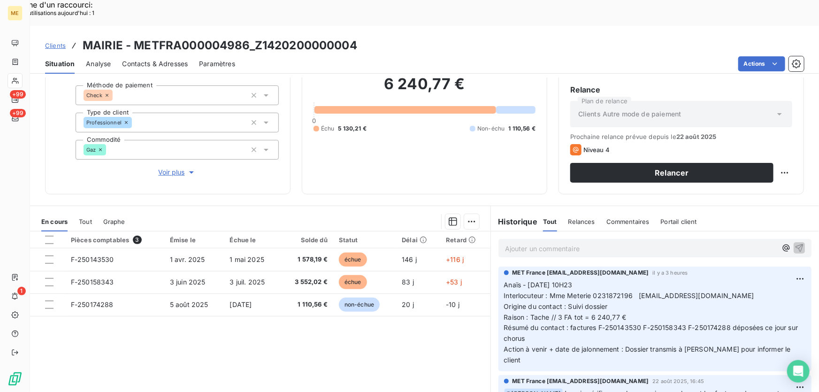
scroll to position [85, 0]
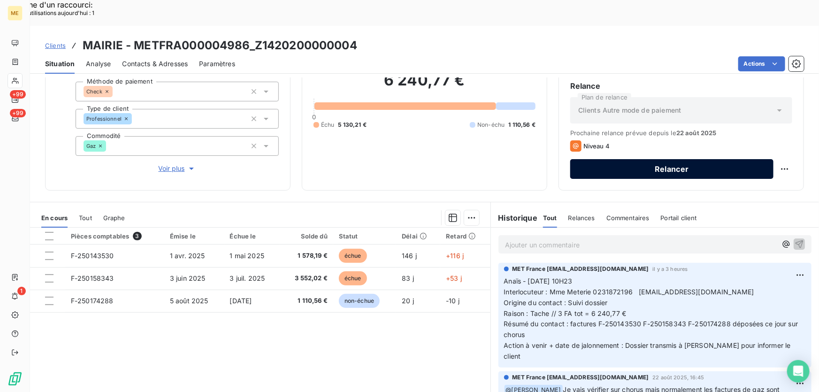
click at [687, 159] on button "Relancer" at bounding box center [671, 169] width 203 height 20
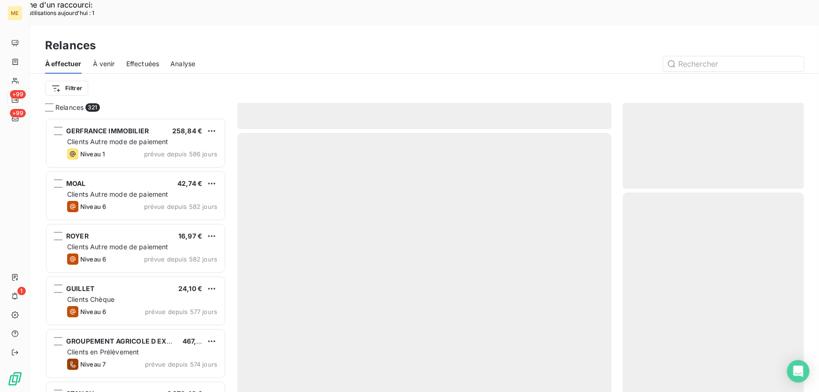
scroll to position [294, 174]
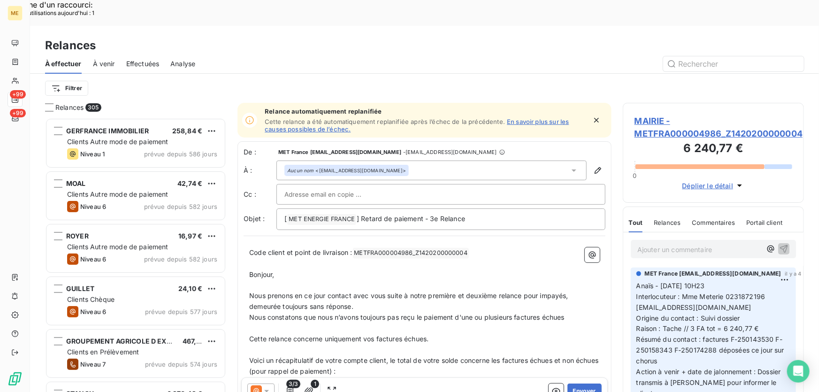
scroll to position [294, 174]
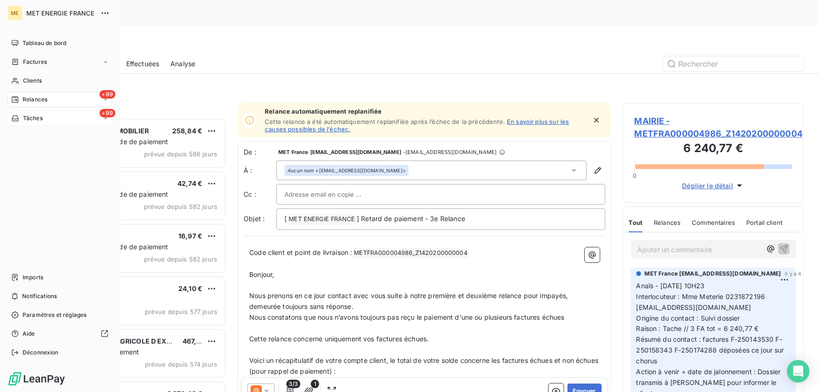
click at [18, 115] on icon at bounding box center [15, 118] width 8 height 8
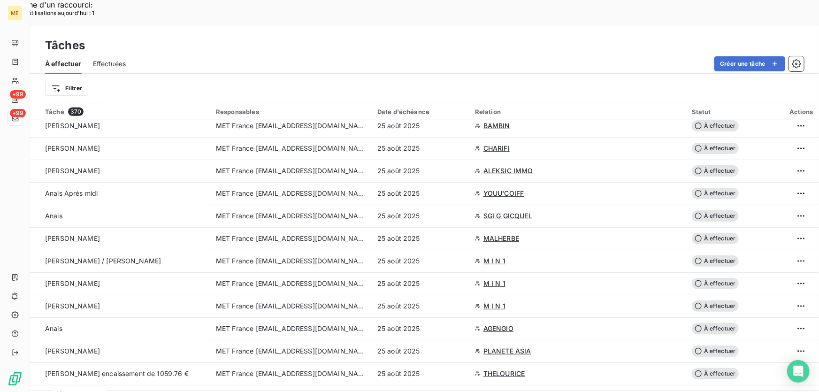
scroll to position [384, 0]
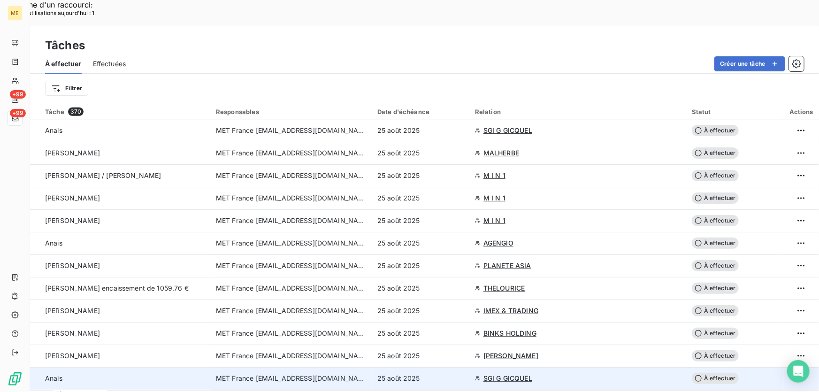
click at [449, 373] on div "25 août 2025" at bounding box center [420, 377] width 86 height 9
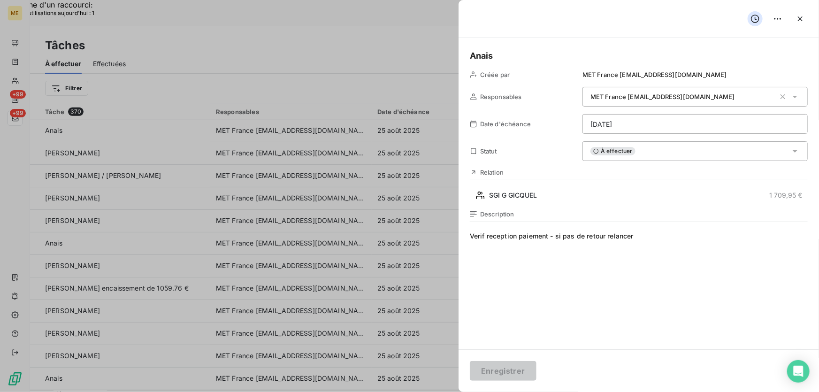
click at [630, 153] on span "À effectuer" at bounding box center [612, 151] width 45 height 8
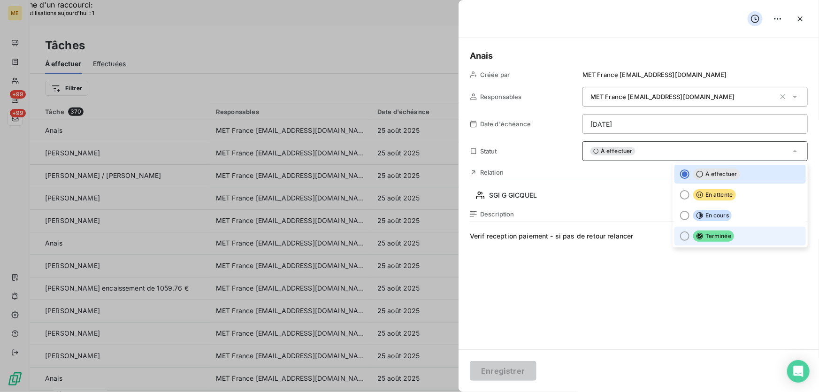
click at [735, 240] on li "Terminée" at bounding box center [739, 236] width 131 height 19
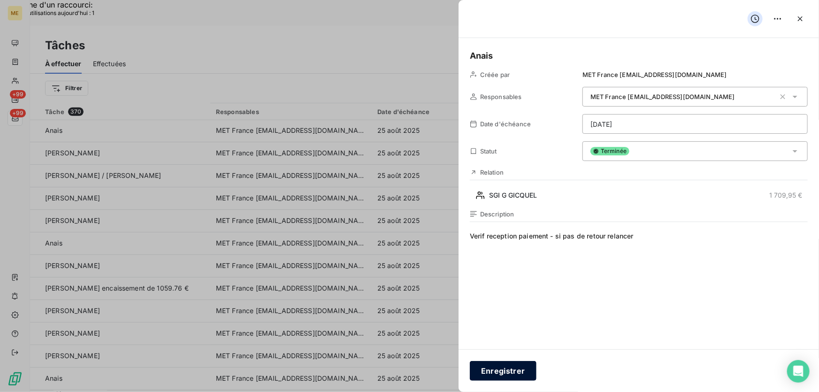
click at [511, 371] on button "Enregistrer" at bounding box center [503, 371] width 67 height 20
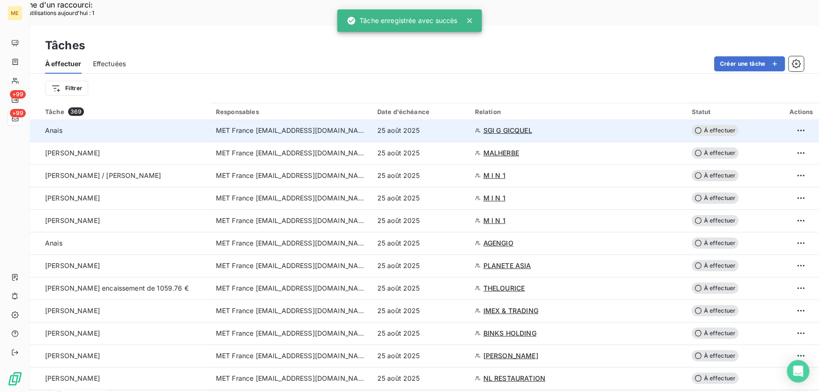
click at [441, 126] on div "25 août 2025" at bounding box center [420, 130] width 86 height 9
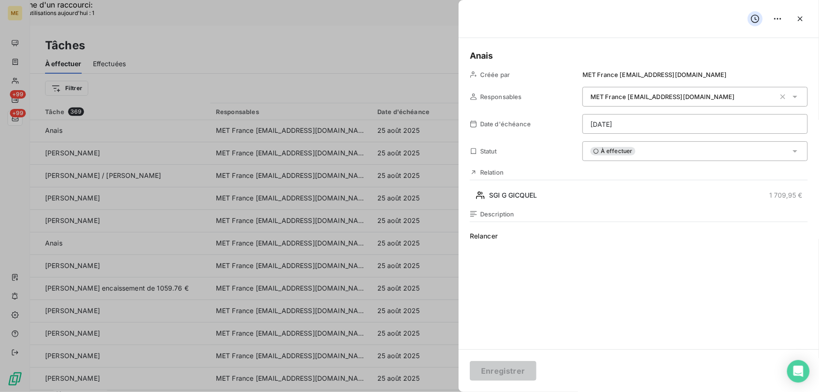
drag, startPoint x: 803, startPoint y: 18, endPoint x: 781, endPoint y: 37, distance: 28.2
click at [803, 18] on icon "button" at bounding box center [799, 18] width 9 height 9
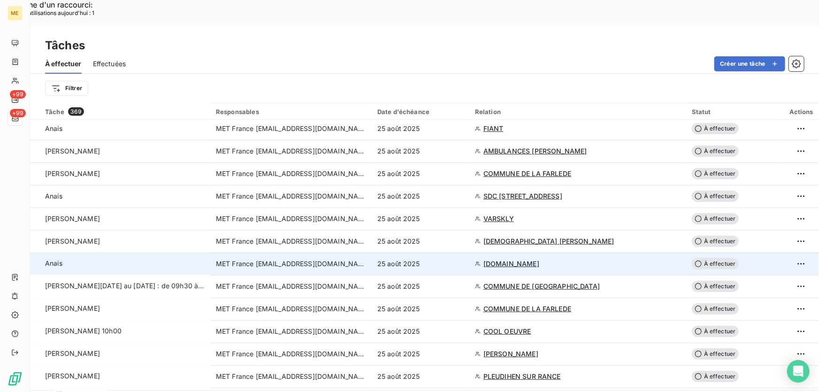
scroll to position [725, 0]
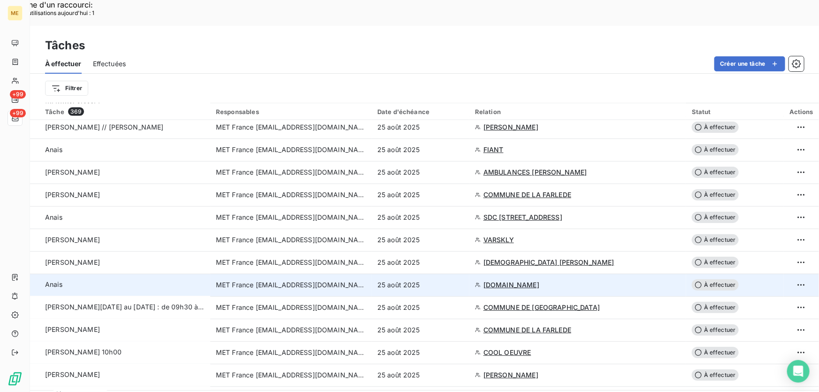
click at [451, 280] on div "25 août 2025" at bounding box center [420, 284] width 86 height 9
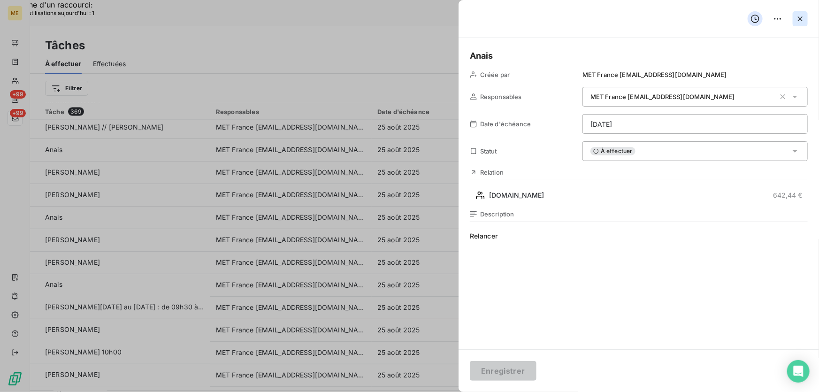
click at [799, 19] on icon "button" at bounding box center [799, 18] width 9 height 9
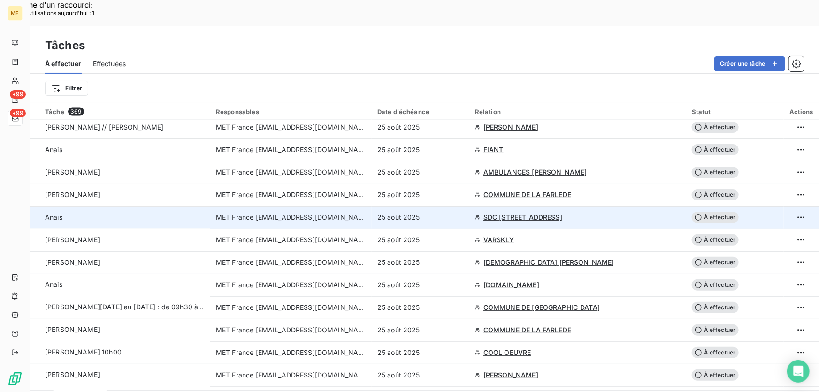
click at [455, 212] on div "25 août 2025" at bounding box center [420, 216] width 86 height 9
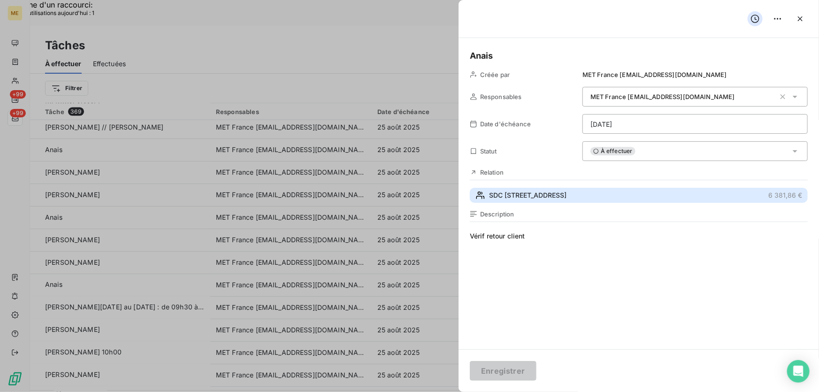
click at [566, 193] on span "SDC [STREET_ADDRESS]" at bounding box center [527, 194] width 77 height 9
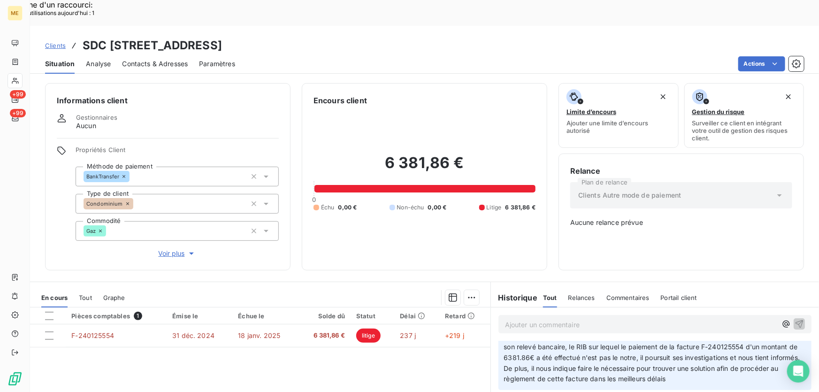
scroll to position [42, 0]
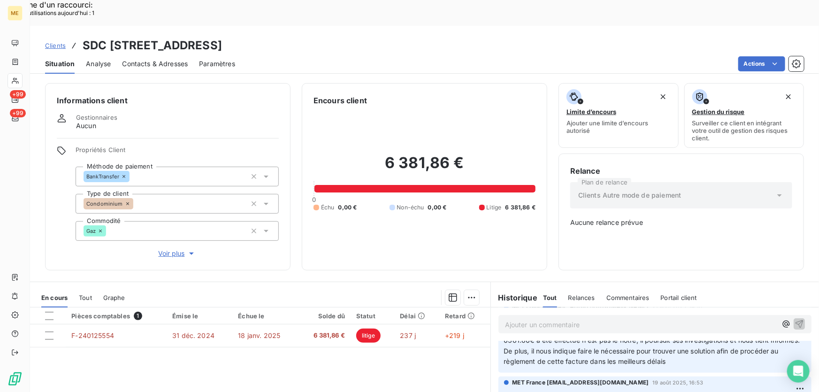
drag, startPoint x: 449, startPoint y: 19, endPoint x: 363, endPoint y: 24, distance: 86.0
click at [363, 37] on div "Clients SDC [STREET_ADDRESS]" at bounding box center [424, 45] width 789 height 17
copy h3 "21552821900958"
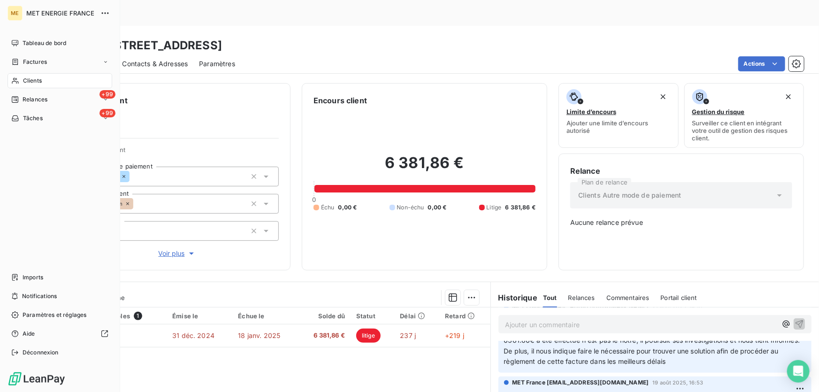
click at [23, 80] on span "Clients" at bounding box center [32, 80] width 19 height 8
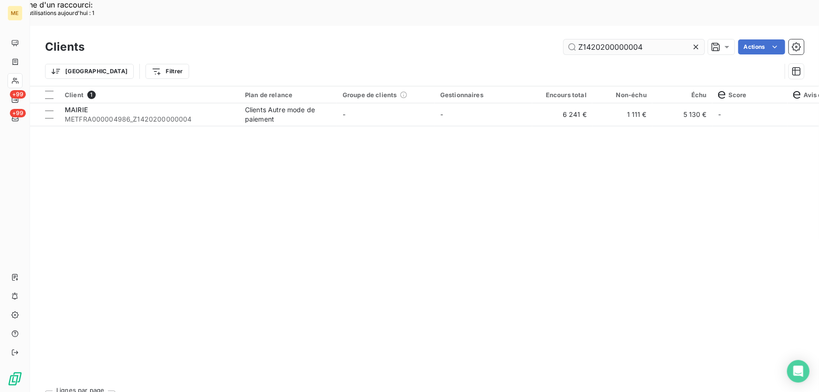
click at [619, 39] on input "Z1420200000004" at bounding box center [633, 46] width 141 height 15
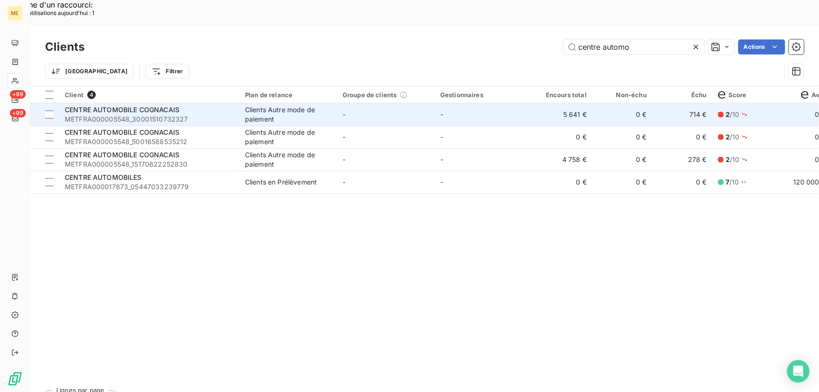
type input "centre automo"
click at [457, 103] on td "-" at bounding box center [483, 114] width 98 height 23
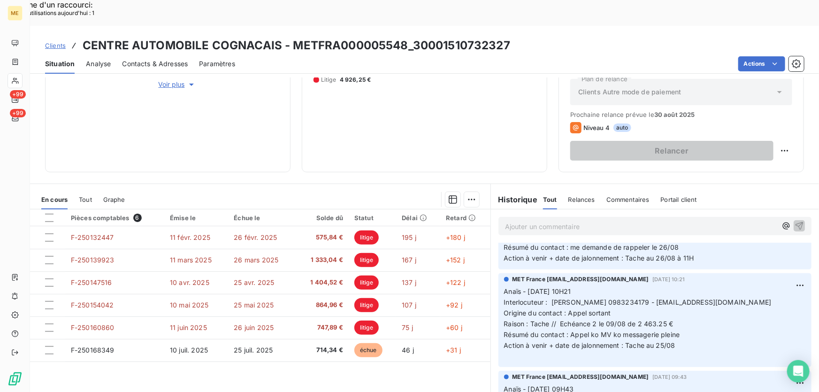
scroll to position [42, 0]
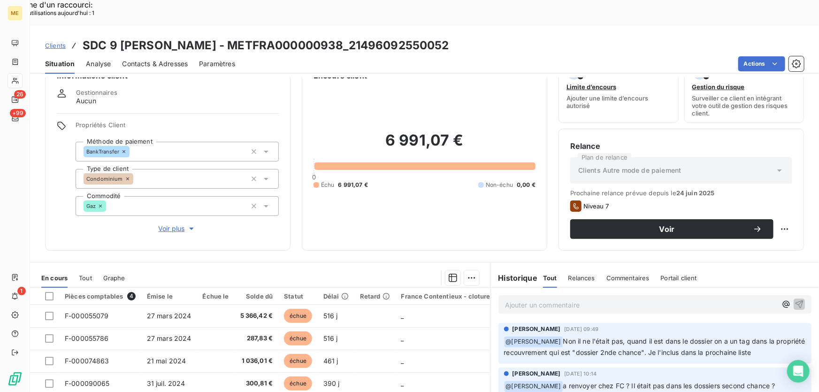
scroll to position [42, 0]
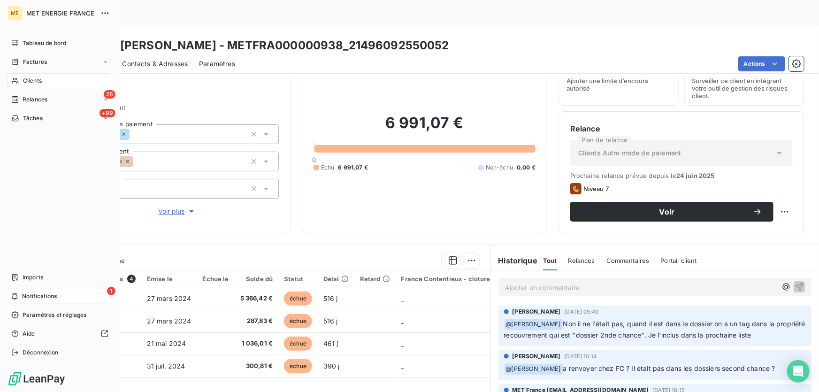
click at [23, 296] on span "Notifications" at bounding box center [39, 296] width 35 height 8
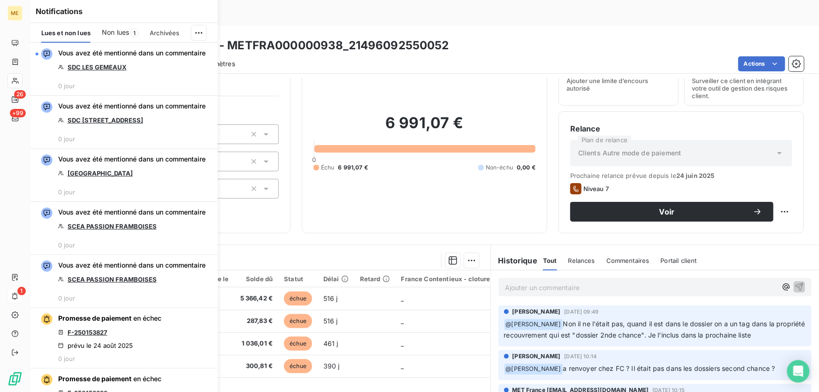
click at [115, 29] on span "Non lues" at bounding box center [115, 32] width 27 height 9
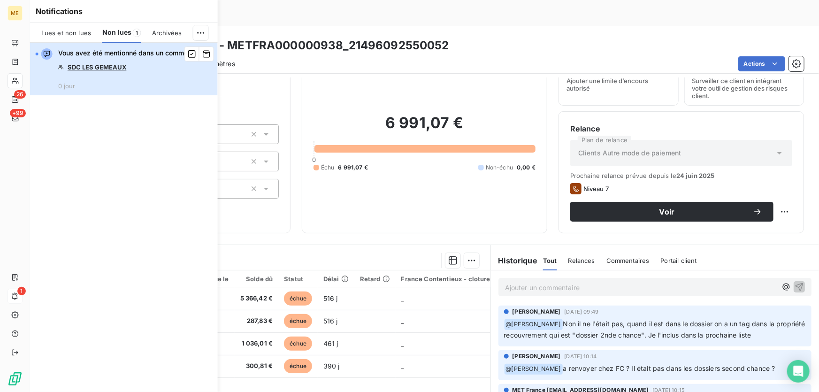
click at [110, 57] on span "Vous avez été mentionné dans un commentaire" at bounding box center [131, 52] width 147 height 9
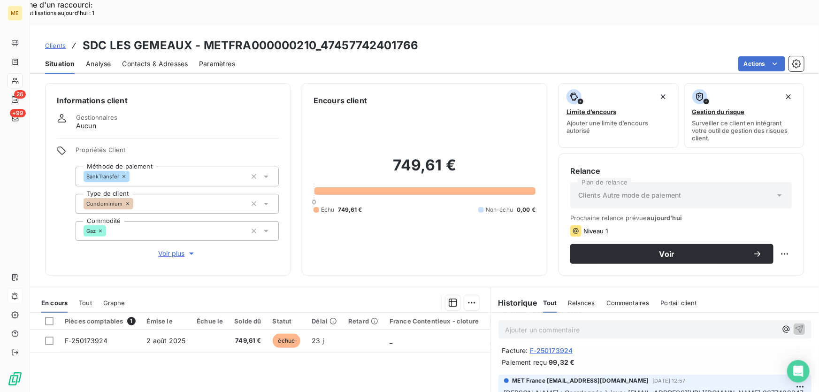
click at [176, 249] on span "Voir plus" at bounding box center [178, 253] width 38 height 9
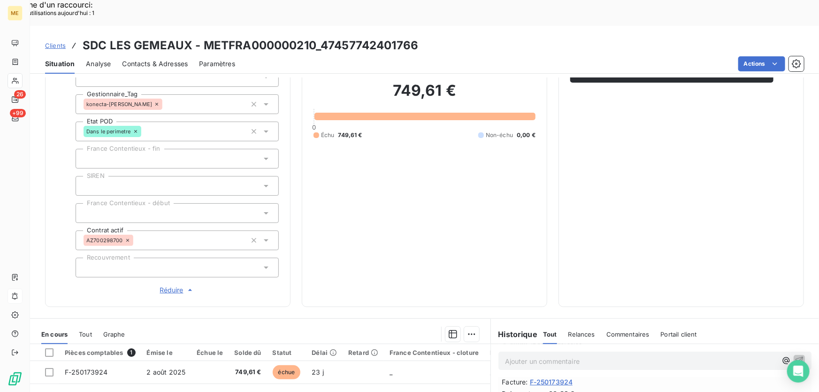
scroll to position [96, 0]
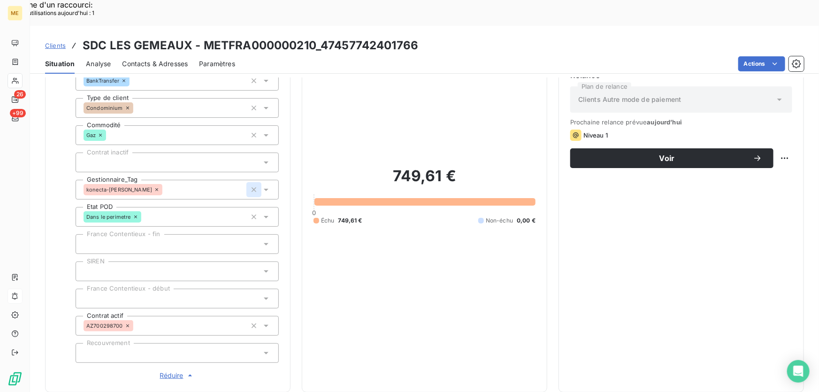
click at [251, 187] on icon "button" at bounding box center [253, 189] width 5 height 5
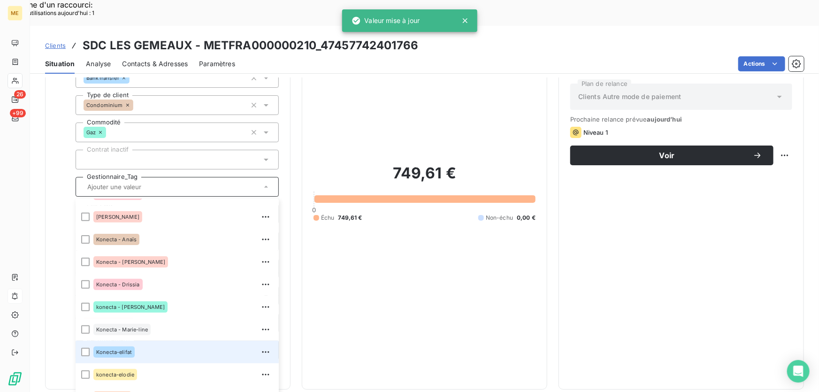
scroll to position [97, 0]
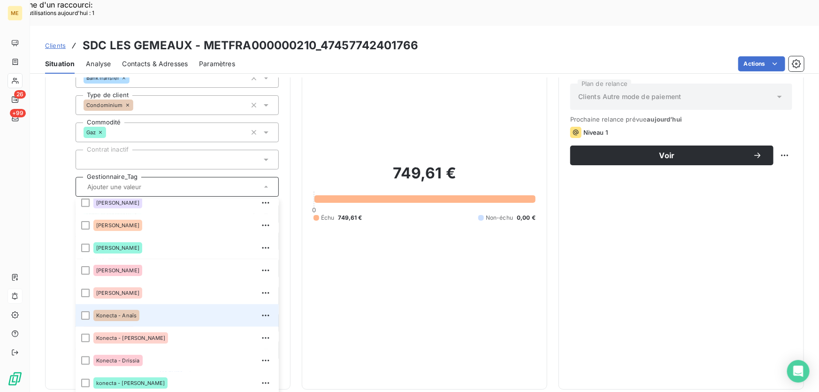
click at [129, 310] on div "Konecta - Anaïs" at bounding box center [116, 315] width 46 height 11
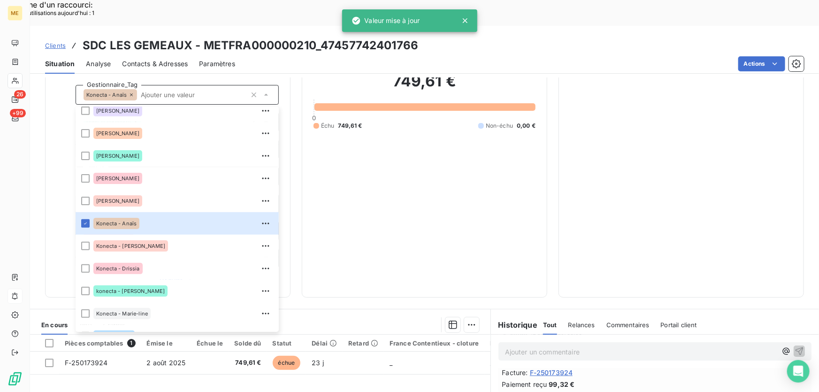
scroll to position [309, 0]
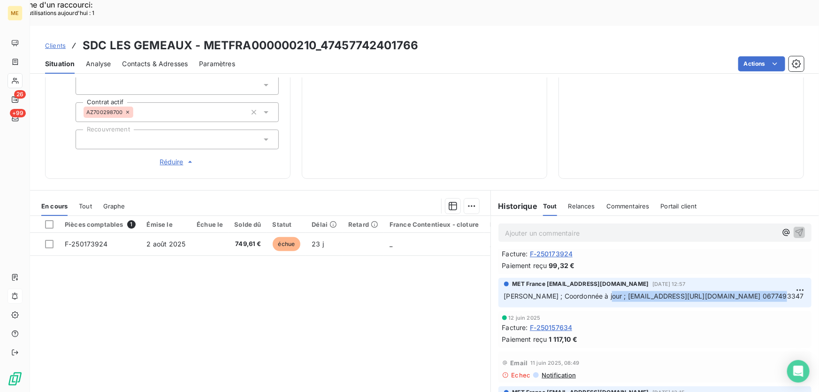
drag, startPoint x: 595, startPoint y: 262, endPoint x: 767, endPoint y: 263, distance: 172.1
click at [767, 291] on p "Laurine ; Coordonnée à jour ; compta.annemasse@4807immobilier.fr/ 0677493347" at bounding box center [655, 296] width 302 height 11
copy span "[EMAIL_ADDRESS][URL][DOMAIN_NAME] 0677493347"
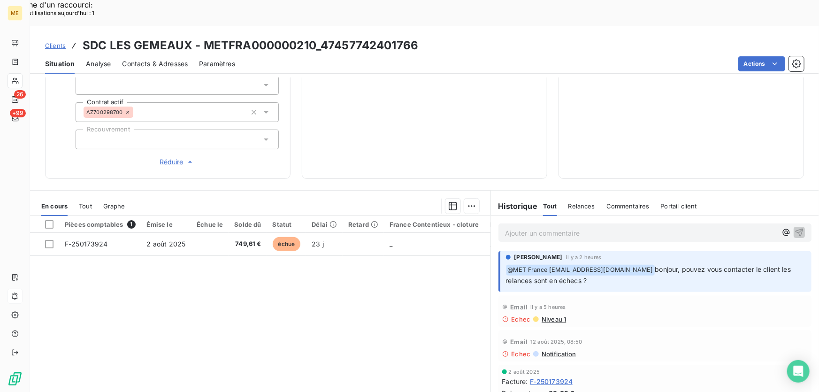
click at [546, 296] on div "Email il y a 5 heures Echec Niveau 1" at bounding box center [654, 311] width 313 height 31
click at [548, 315] on span "Niveau 1" at bounding box center [552, 319] width 25 height 8
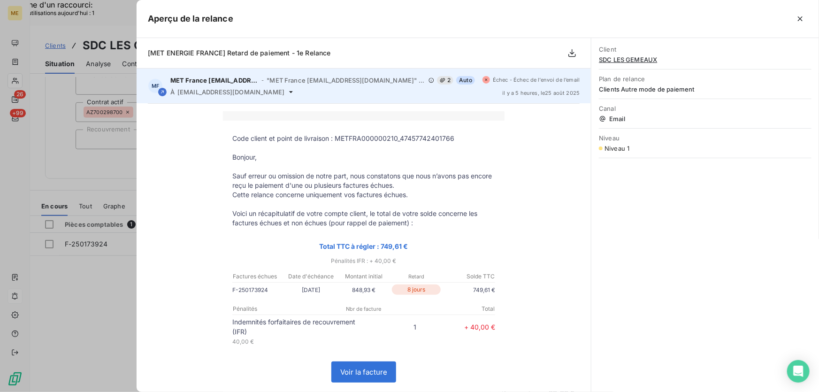
click at [206, 93] on span "r.geraudconan@4807immobilier.fr" at bounding box center [230, 92] width 107 height 8
click at [287, 90] on icon at bounding box center [291, 92] width 8 height 8
click at [253, 96] on div "MF MET France met-france@recouvrement.met.com - "MET France met-france@recouvre…" at bounding box center [363, 85] width 454 height 35
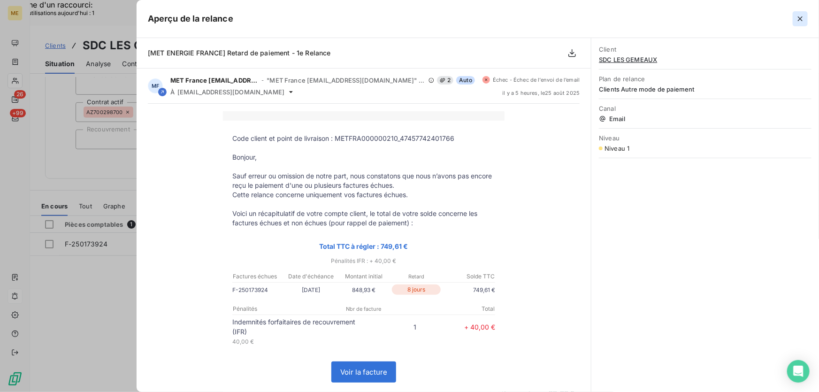
click at [800, 14] on icon "button" at bounding box center [799, 18] width 9 height 9
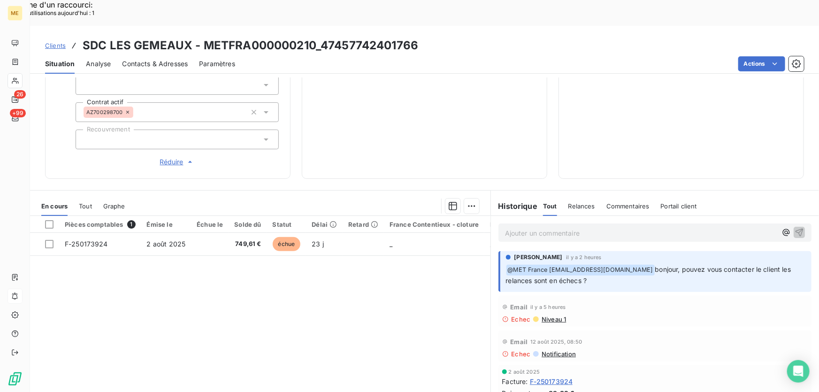
click at [175, 59] on span "Contacts & Adresses" at bounding box center [155, 63] width 66 height 9
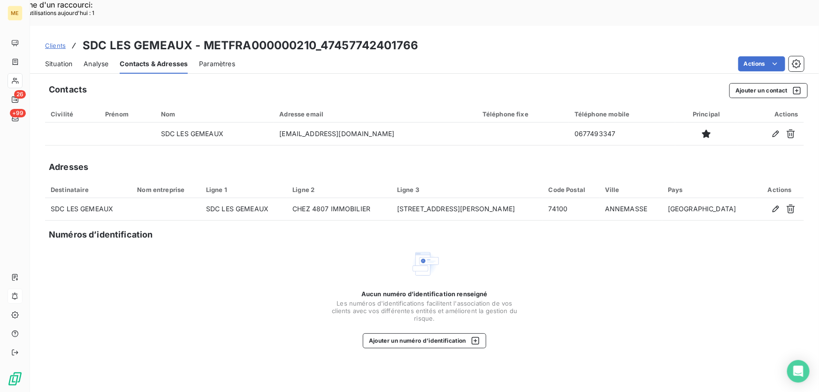
click at [73, 54] on div "Situation Analyse Contacts & Adresses Paramètres Actions" at bounding box center [424, 64] width 789 height 20
click at [66, 59] on span "Situation" at bounding box center [58, 63] width 27 height 9
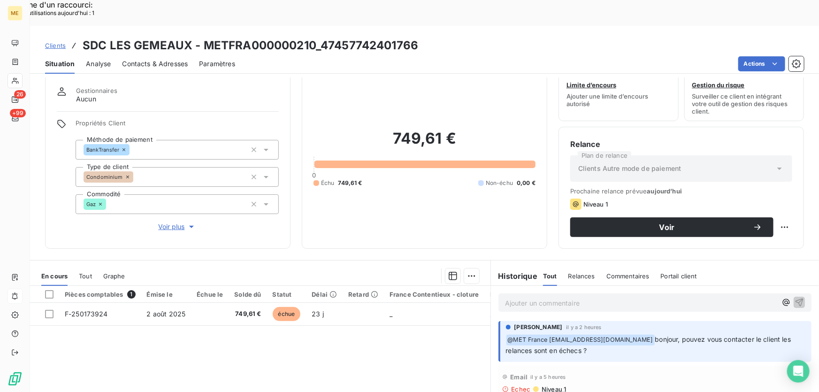
scroll to position [42, 0]
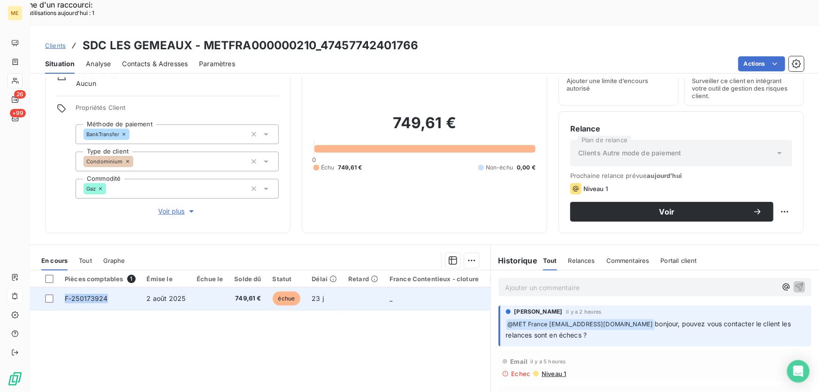
copy span "F-250173924"
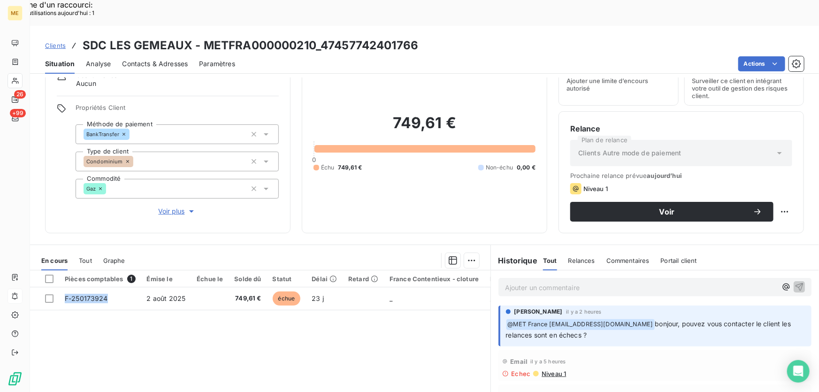
drag, startPoint x: 107, startPoint y: 270, endPoint x: 80, endPoint y: 304, distance: 44.0
click at [77, 303] on div "Pièces comptables 1 Émise le Échue le Solde dû Statut Délai Retard France Conte…" at bounding box center [260, 360] width 460 height 181
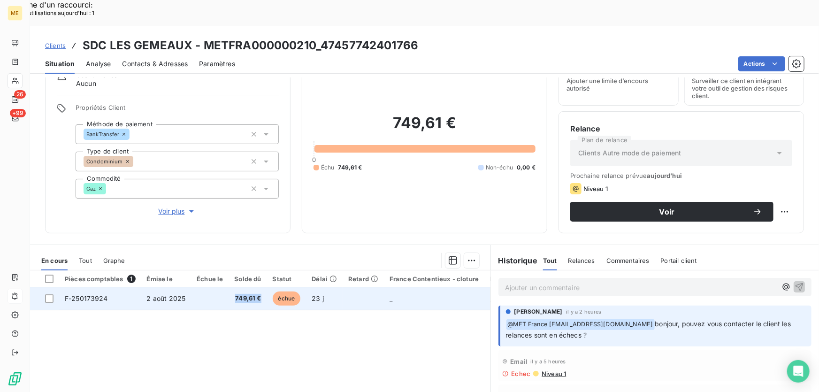
copy span "749,61 €"
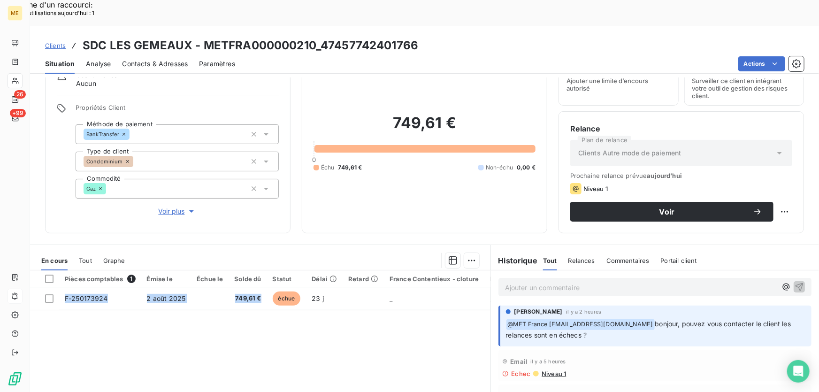
drag, startPoint x: 259, startPoint y: 271, endPoint x: 235, endPoint y: 308, distance: 44.4
click at [235, 308] on div "Pièces comptables 1 Émise le Échue le Solde dû Statut Délai Retard France Conte…" at bounding box center [260, 360] width 460 height 181
drag, startPoint x: 438, startPoint y: 16, endPoint x: 320, endPoint y: 24, distance: 118.0
click at [320, 37] on div "Clients SDC LES GEMEAUX - METFRA000000210_47457742401766" at bounding box center [424, 45] width 789 height 17
copy h3 "47457742401766"
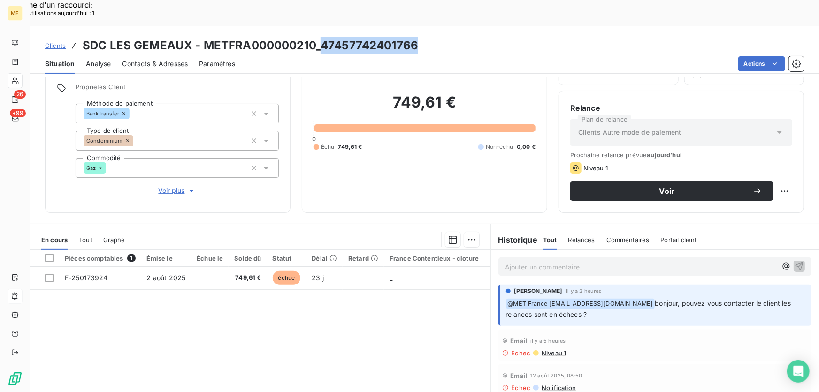
scroll to position [0, 0]
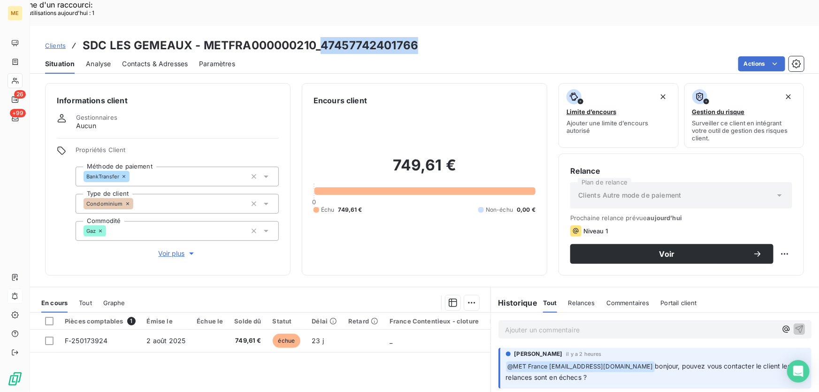
click at [164, 249] on span "Voir plus" at bounding box center [178, 253] width 38 height 9
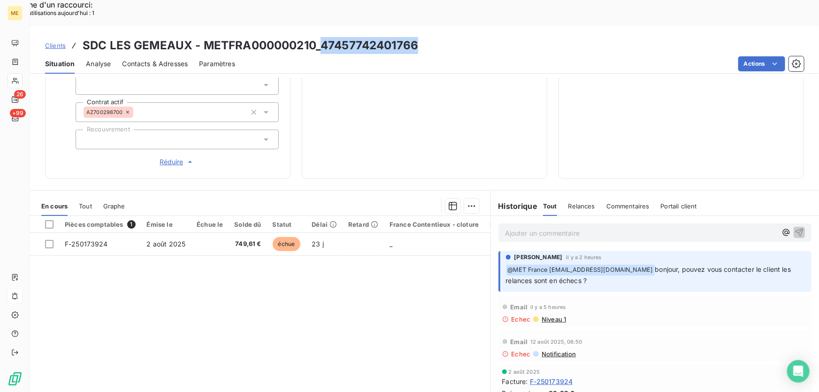
scroll to position [96, 0]
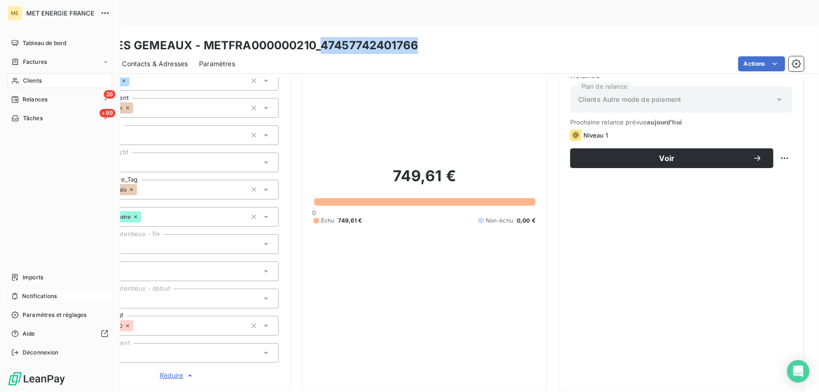
click at [33, 293] on span "Notifications" at bounding box center [39, 296] width 35 height 8
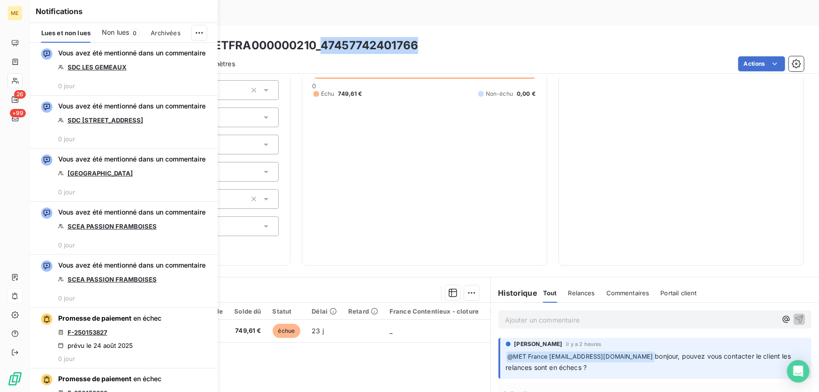
scroll to position [309, 0]
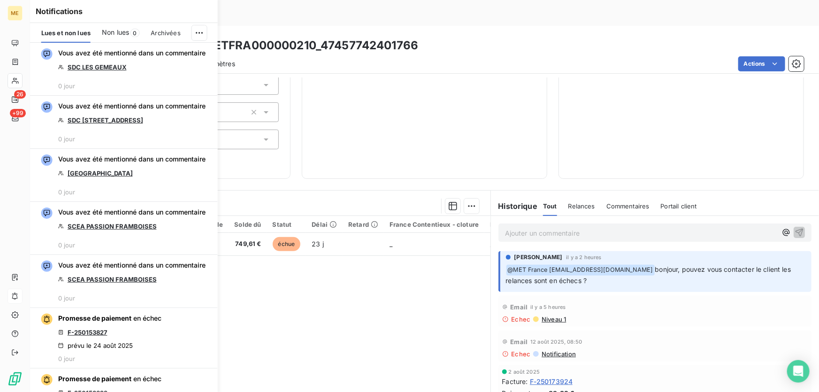
click at [549, 315] on span "Niveau 1" at bounding box center [552, 319] width 25 height 8
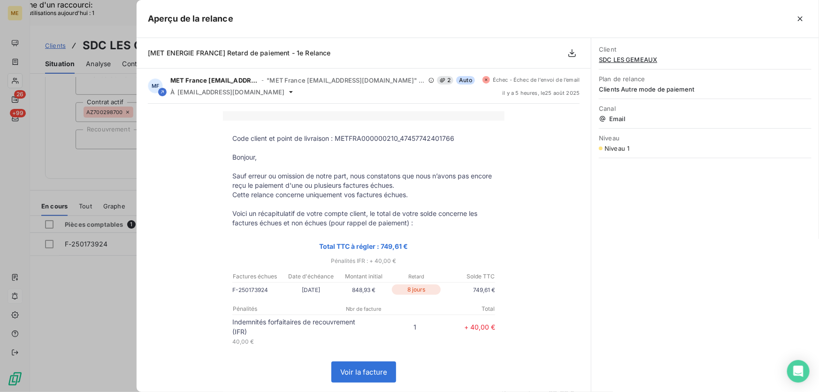
click at [799, 17] on icon "button" at bounding box center [799, 18] width 9 height 9
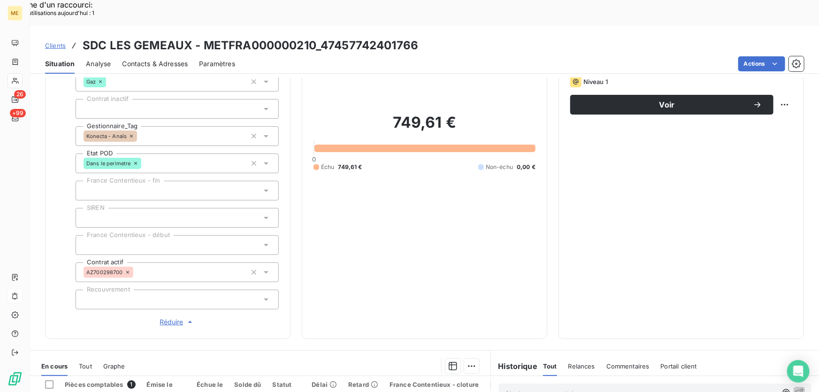
scroll to position [10, 0]
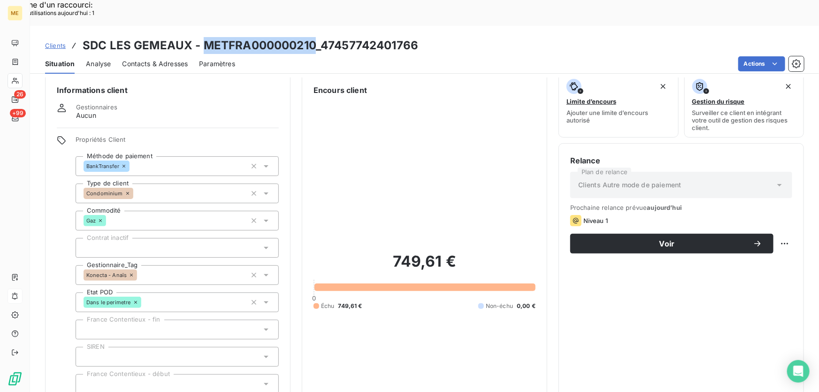
drag, startPoint x: 311, startPoint y: 17, endPoint x: 200, endPoint y: 26, distance: 111.1
click at [200, 37] on h3 "SDC LES GEMEAUX - METFRA000000210_47457742401766" at bounding box center [250, 45] width 335 height 17
copy h3 "METFRA000000210"
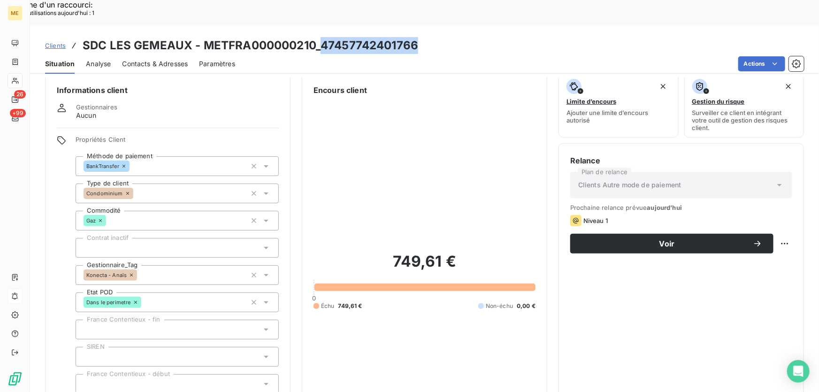
drag, startPoint x: 372, startPoint y: 19, endPoint x: 321, endPoint y: 22, distance: 50.3
click at [321, 37] on div "Clients SDC LES GEMEAUX - METFRA000000210_47457742401766" at bounding box center [424, 45] width 789 height 17
copy h3 "47457742401766"
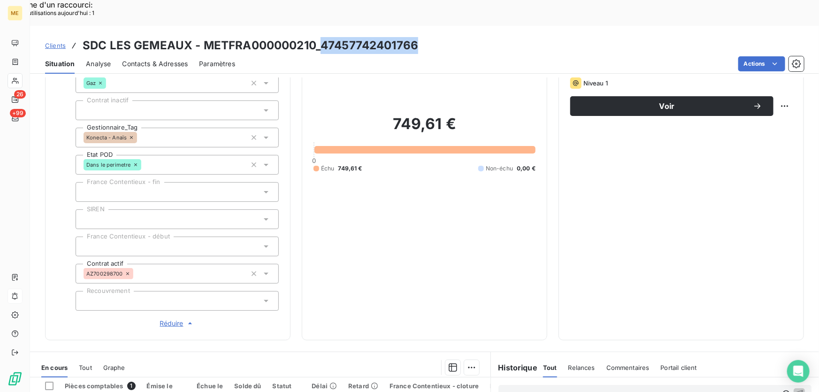
scroll to position [181, 0]
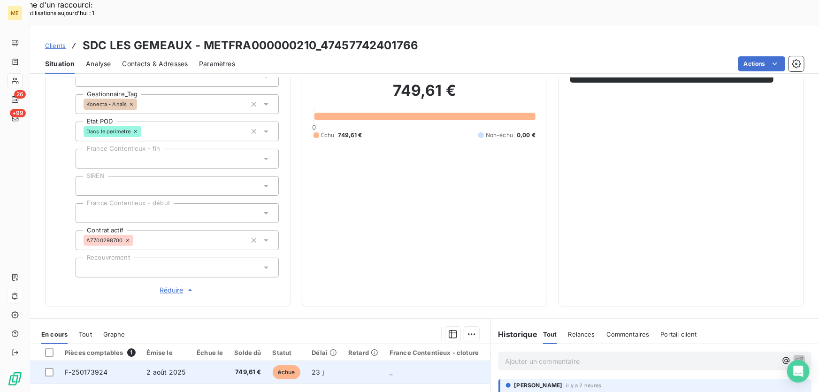
click at [198, 361] on td at bounding box center [210, 372] width 38 height 23
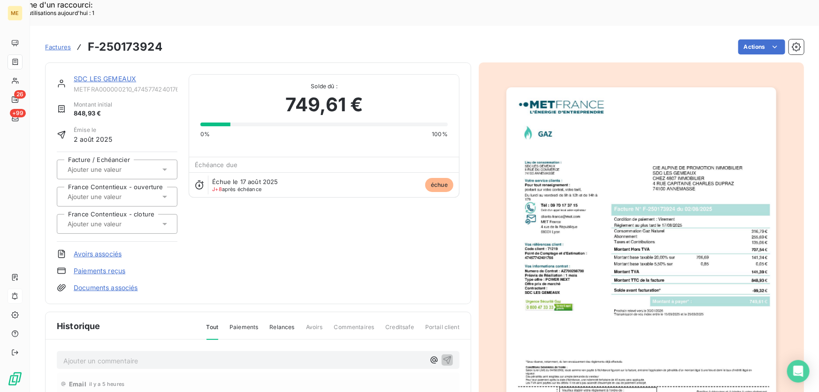
click at [683, 215] on img "button" at bounding box center [641, 278] width 270 height 382
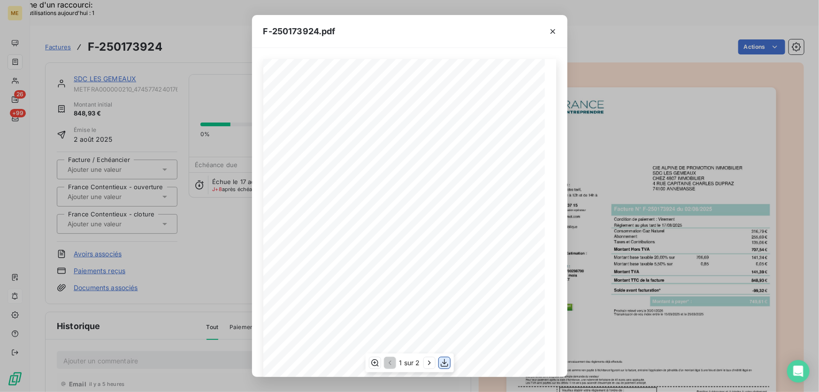
click at [445, 365] on icon "button" at bounding box center [444, 362] width 9 height 9
drag, startPoint x: 464, startPoint y: 35, endPoint x: 475, endPoint y: 32, distance: 11.1
click at [464, 35] on div "F-250173924.pdf" at bounding box center [409, 31] width 315 height 33
click at [554, 30] on icon "button" at bounding box center [552, 31] width 9 height 9
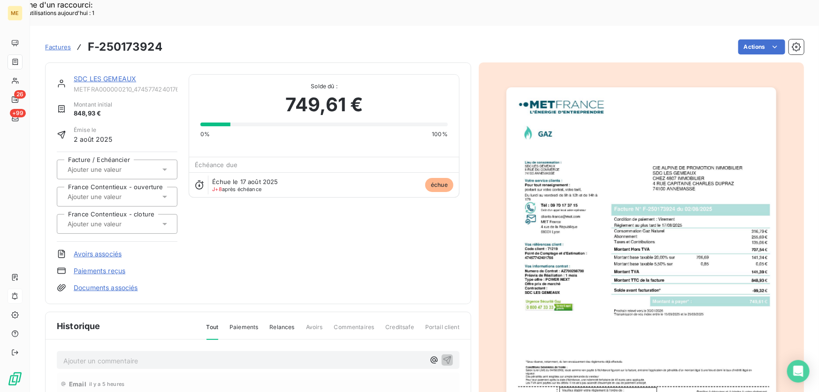
click at [111, 75] on link "SDC LES GEMEAUX" at bounding box center [105, 79] width 62 height 8
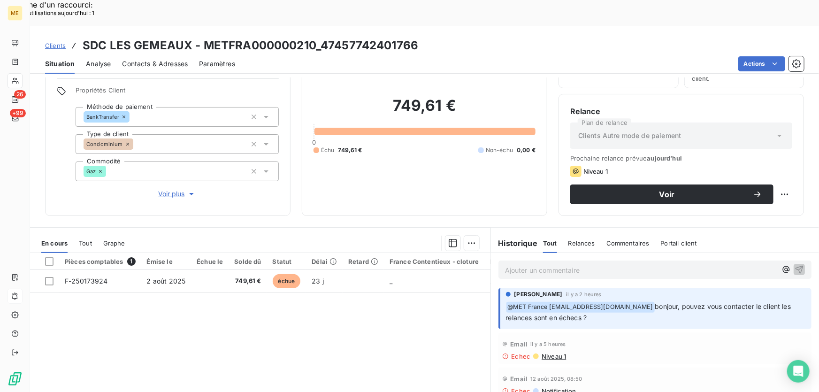
scroll to position [85, 0]
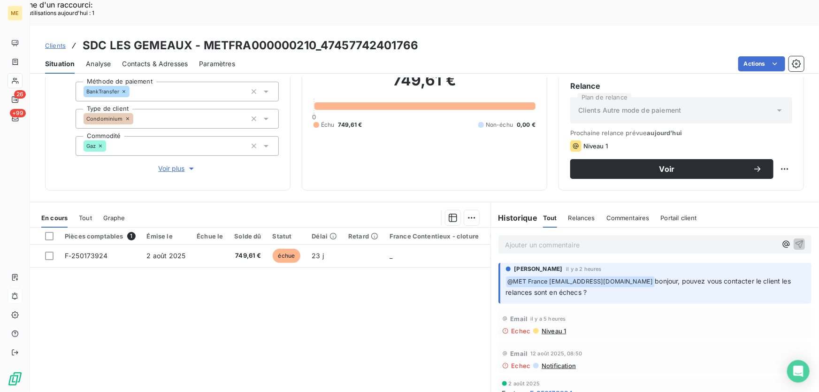
click at [587, 276] on p "﻿ @ MET France met-france@recouvrement.met.com bonjour, pouvez vous contacter l…" at bounding box center [656, 287] width 300 height 22
drag, startPoint x: 422, startPoint y: 15, endPoint x: 319, endPoint y: 17, distance: 102.7
click at [319, 37] on div "Clients SDC LES GEMEAUX - METFRA000000210_47457742401766" at bounding box center [424, 45] width 789 height 17
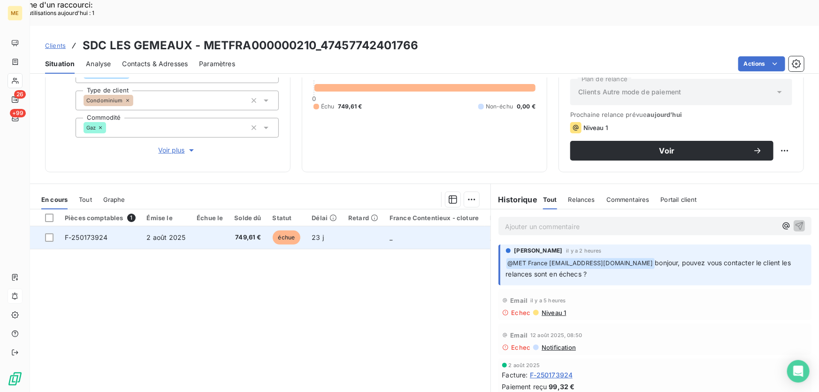
click at [207, 226] on td at bounding box center [210, 237] width 38 height 23
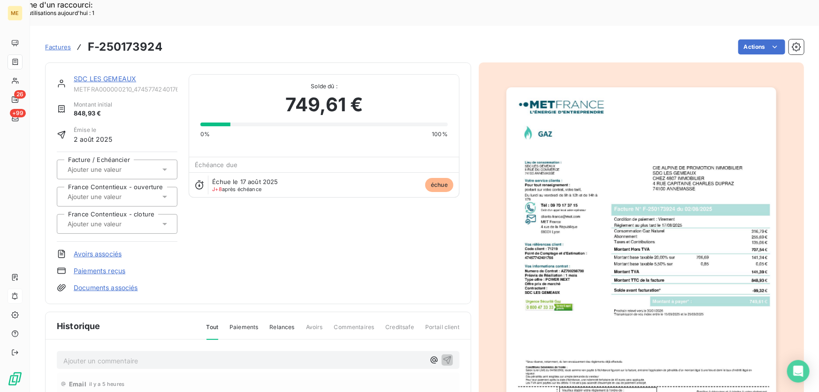
drag, startPoint x: 380, startPoint y: 186, endPoint x: 311, endPoint y: 159, distance: 74.3
click at [380, 186] on div "SDC LES GEMEAUX METFRA000000210_47457742401766 Montant initial 848,93 € Émise l…" at bounding box center [258, 183] width 402 height 218
click at [122, 74] on div "SDC LES GEMEAUX" at bounding box center [126, 78] width 104 height 9
click at [118, 75] on link "SDC LES GEMEAUX" at bounding box center [105, 79] width 62 height 8
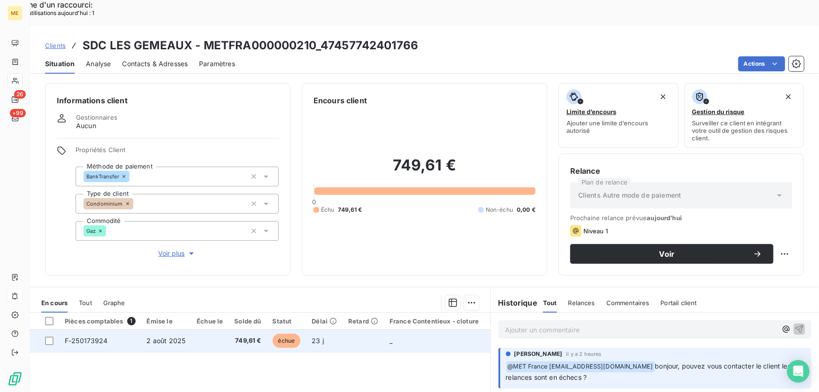
scroll to position [103, 0]
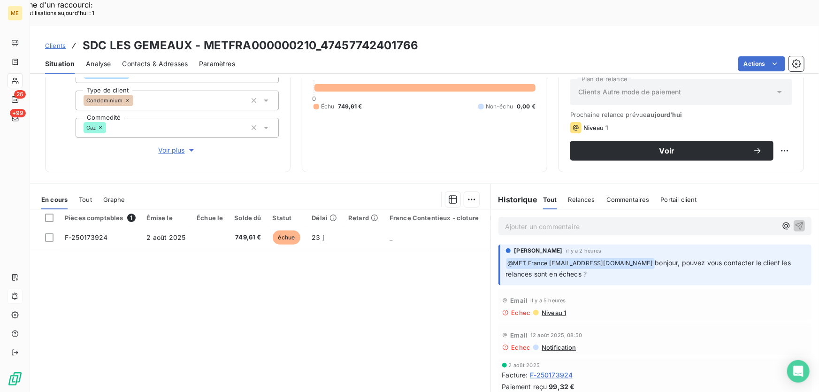
click at [584, 220] on p "Ajouter un commentaire ﻿" at bounding box center [641, 226] width 272 height 12
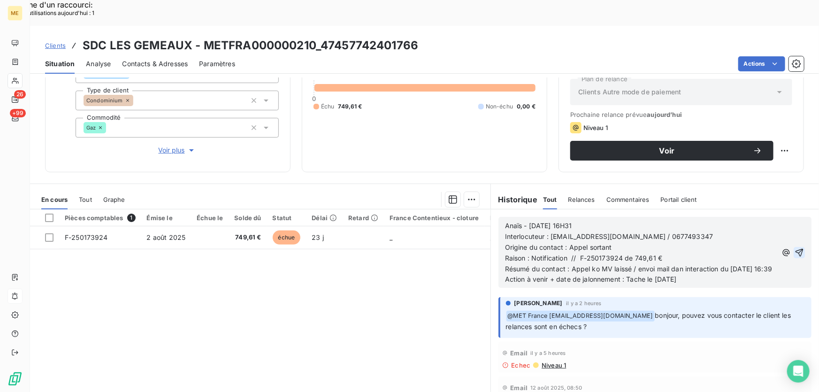
click at [794, 248] on icon "button" at bounding box center [798, 252] width 9 height 9
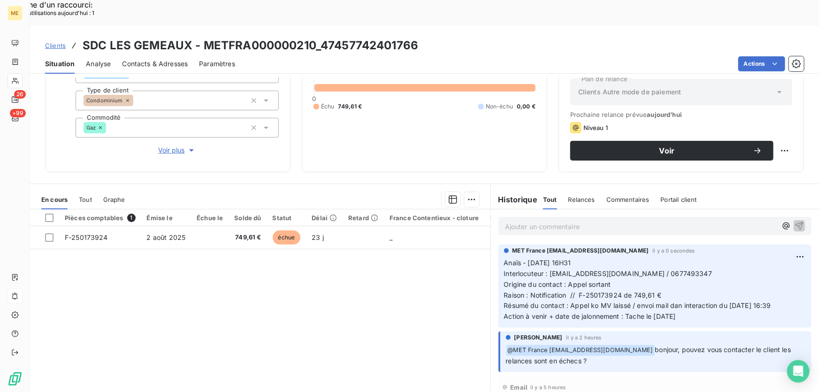
click at [572, 220] on p "Ajouter un commentaire ﻿" at bounding box center [641, 226] width 272 height 12
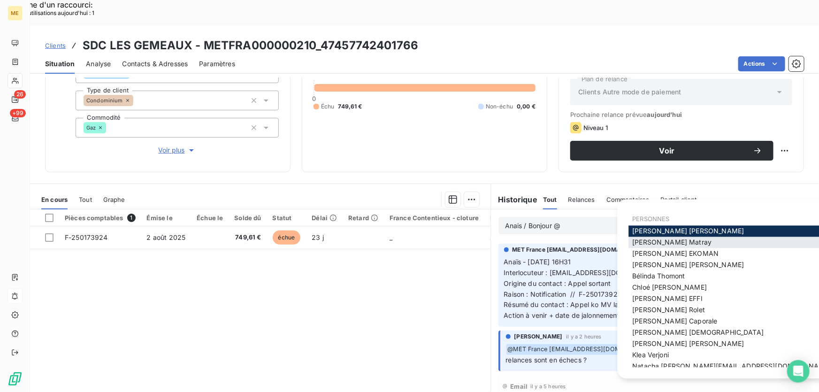
click at [651, 243] on span "Amélie Matray" at bounding box center [671, 242] width 79 height 8
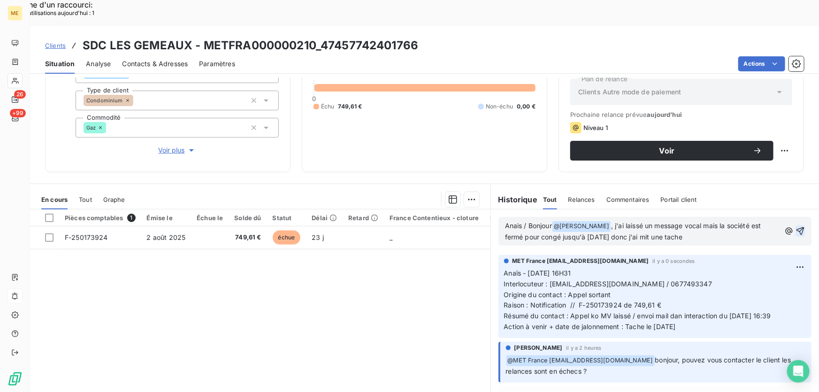
click at [792, 217] on div "Anais / Bonjour @ Amélie Matray ﻿ , j'ai laissé un message vocal mais la sociét…" at bounding box center [654, 231] width 313 height 29
click at [795, 226] on icon "button" at bounding box center [799, 230] width 9 height 9
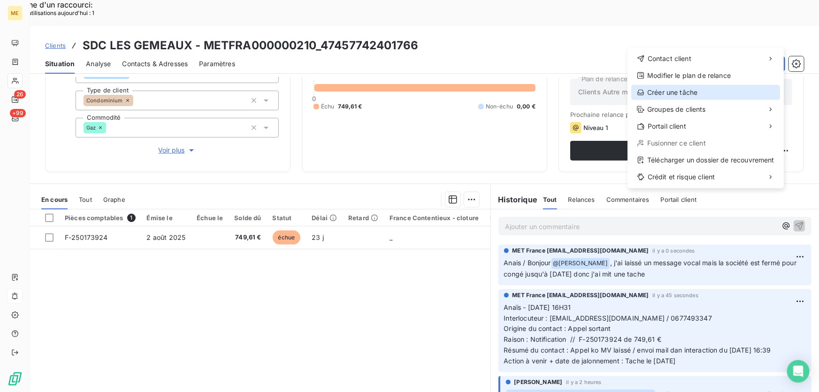
click at [690, 90] on div "Créer une tâche" at bounding box center [705, 92] width 149 height 15
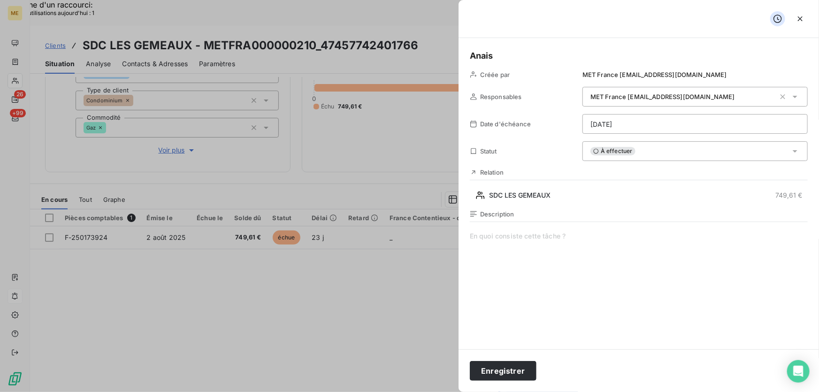
click at [545, 235] on span at bounding box center [639, 321] width 338 height 180
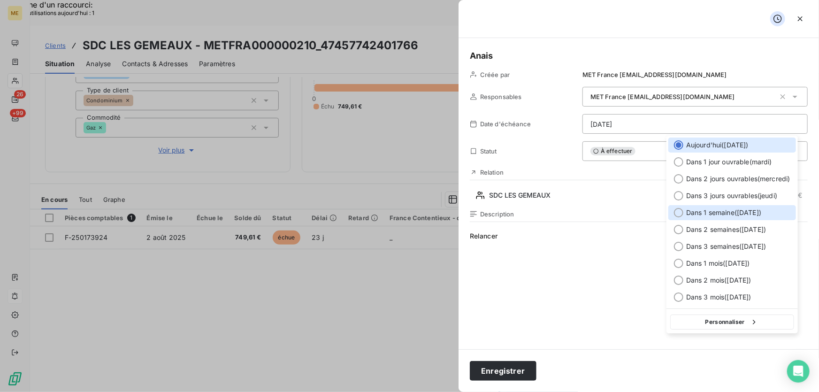
click at [743, 211] on span "Dans 1 semaine ( 1 sept. )" at bounding box center [723, 212] width 75 height 9
type input "01/09/2025"
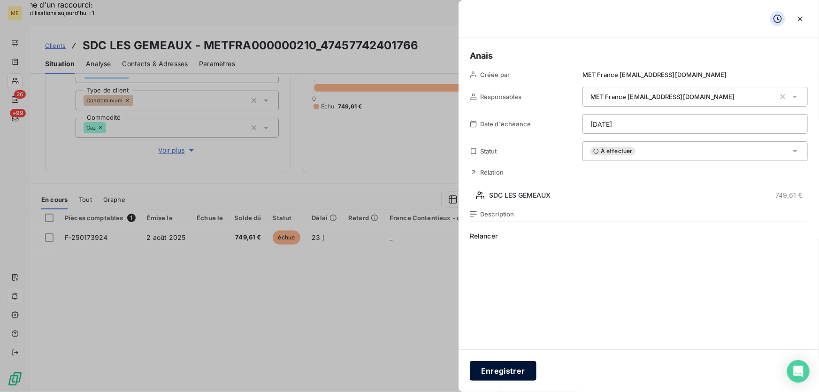
click at [487, 364] on button "Enregistrer" at bounding box center [503, 371] width 67 height 20
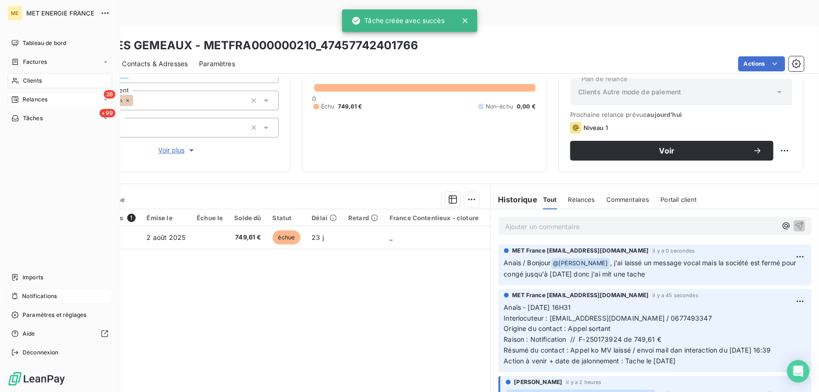
click at [19, 97] on div "Relances" at bounding box center [29, 99] width 36 height 8
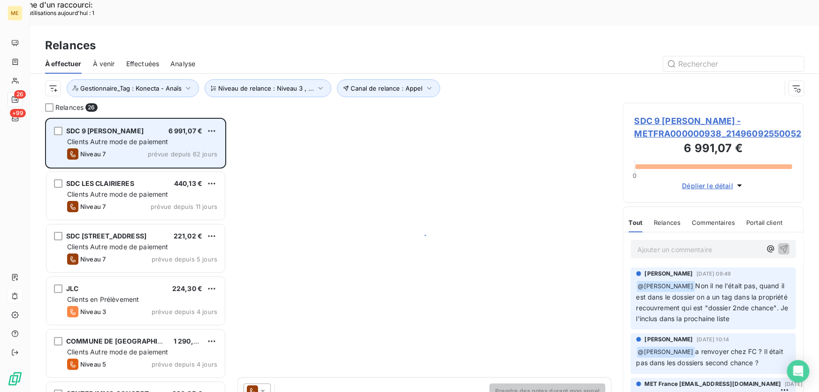
scroll to position [294, 174]
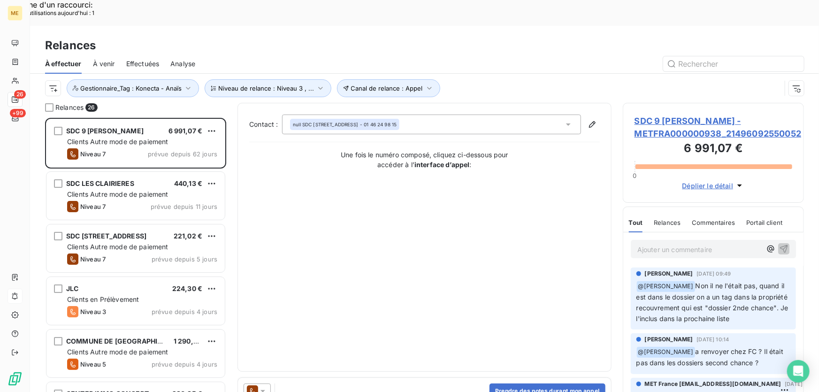
click at [662, 114] on span "SDC 9 ANGELIQUE VERIEN - METFRA000000938_21496092550052" at bounding box center [713, 126] width 158 height 25
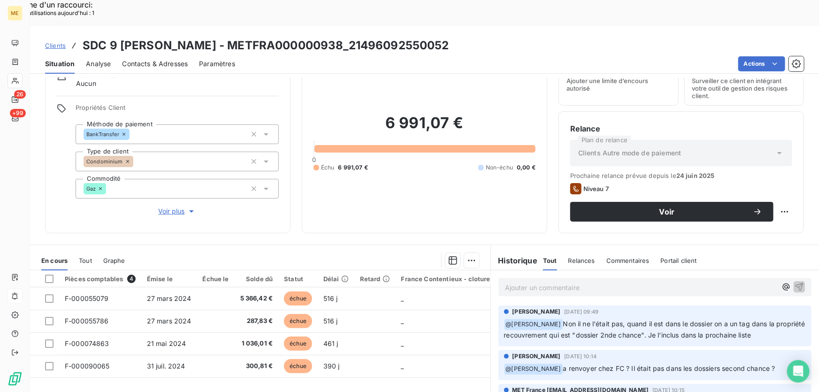
scroll to position [103, 0]
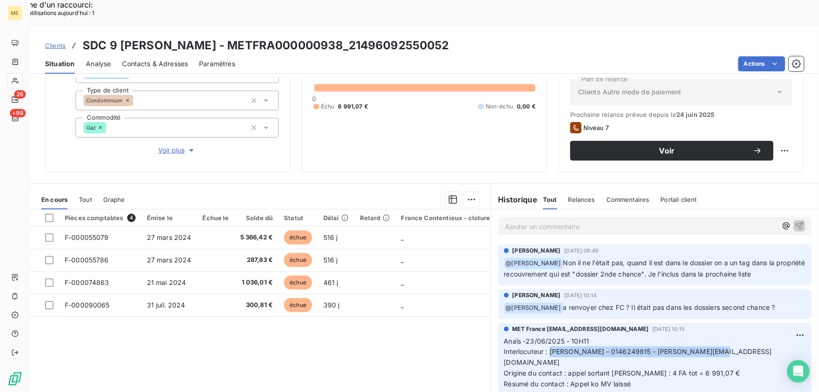
drag, startPoint x: 546, startPoint y: 325, endPoint x: 724, endPoint y: 328, distance: 178.7
click at [724, 336] on p "Anaïs -23/06/2025 - 10H11 Interlocuteur : Mr Gallard - 0146249815 - P.GALLARD@W…" at bounding box center [655, 368] width 302 height 64
copy span "[PERSON_NAME] - 0146249815 - [PERSON_NAME][EMAIL_ADDRESS][DOMAIN_NAME]"
drag, startPoint x: 528, startPoint y: 348, endPoint x: 607, endPoint y: 343, distance: 79.0
click at [607, 343] on p "Anaïs -23/06/2025 - 10H11 Interlocuteur : Mr Gallard - 0146249815 - P.GALLARD@W…" at bounding box center [655, 368] width 302 height 64
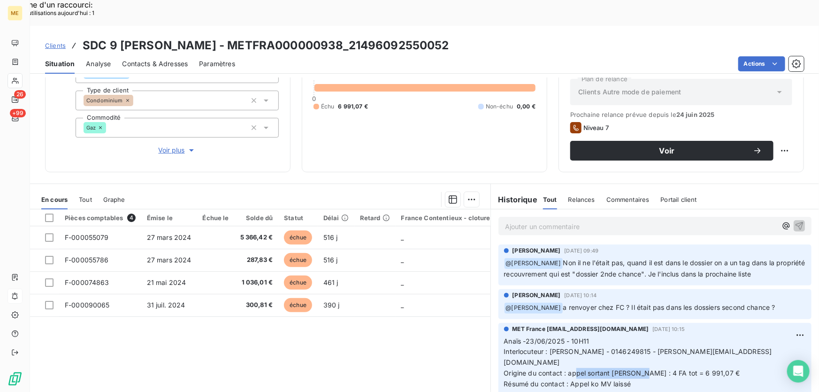
copy span "4 FA tot = 6 991,07 €"
drag, startPoint x: 469, startPoint y: 19, endPoint x: 364, endPoint y: 17, distance: 105.1
click at [364, 37] on div "Clients SDC 9 ANGELIQUE VERIEN - METFRA000000938_21496092550052" at bounding box center [424, 45] width 789 height 17
copy h3 "21496092550052"
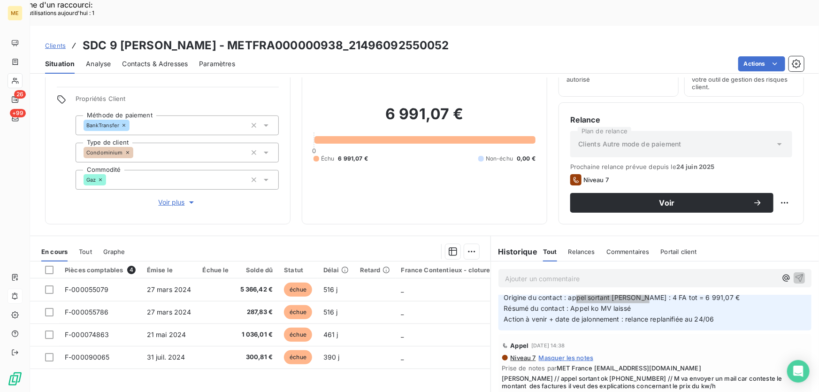
scroll to position [18, 0]
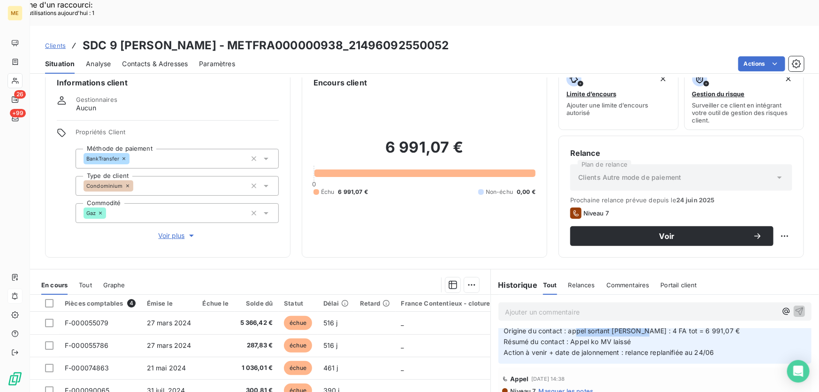
click at [172, 231] on span "Voir plus" at bounding box center [178, 235] width 38 height 9
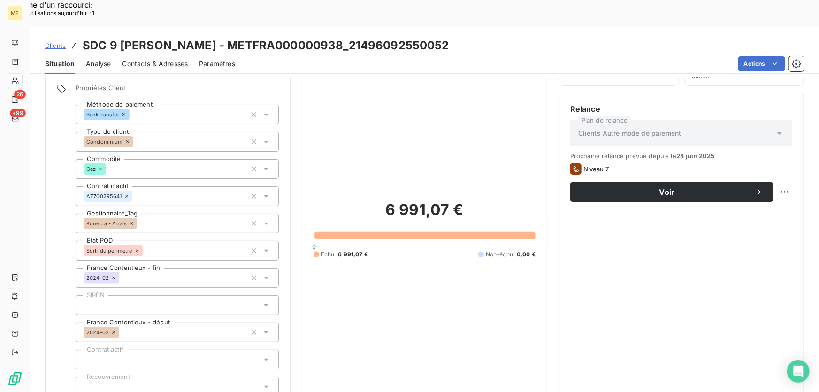
scroll to position [61, 0]
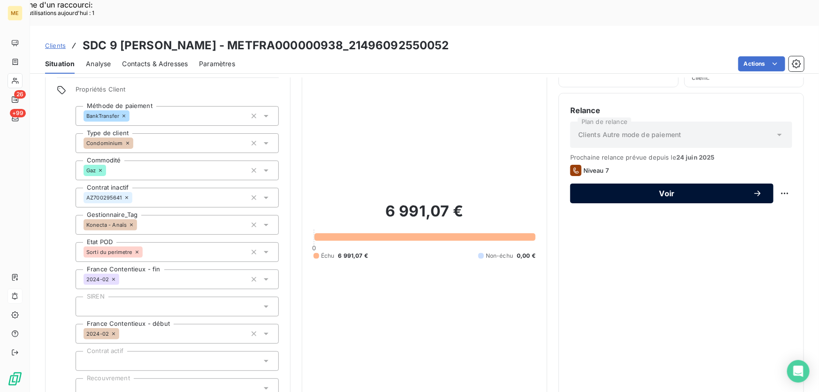
click at [673, 190] on span "Voir" at bounding box center [666, 194] width 171 height 8
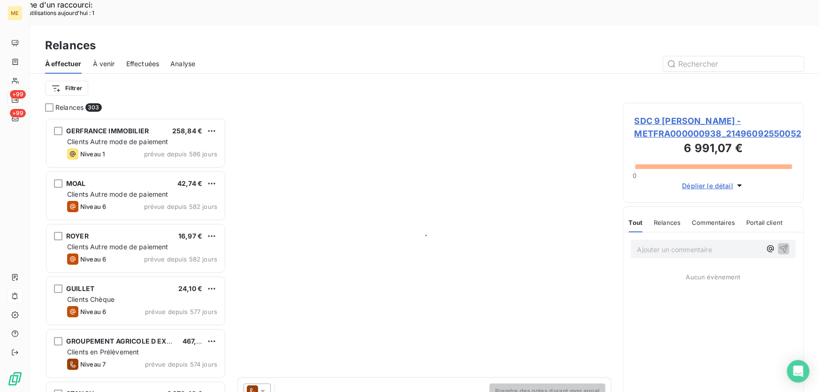
scroll to position [294, 174]
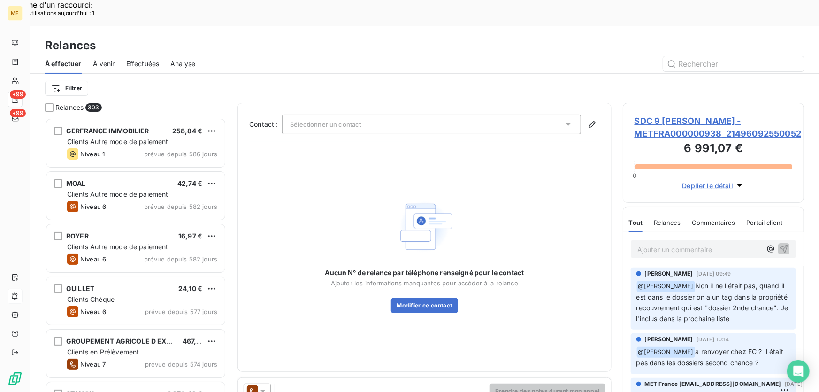
click at [664, 114] on span "SDC 9 ANGELIQUE VERIEN - METFRA000000938_21496092550052" at bounding box center [713, 126] width 158 height 25
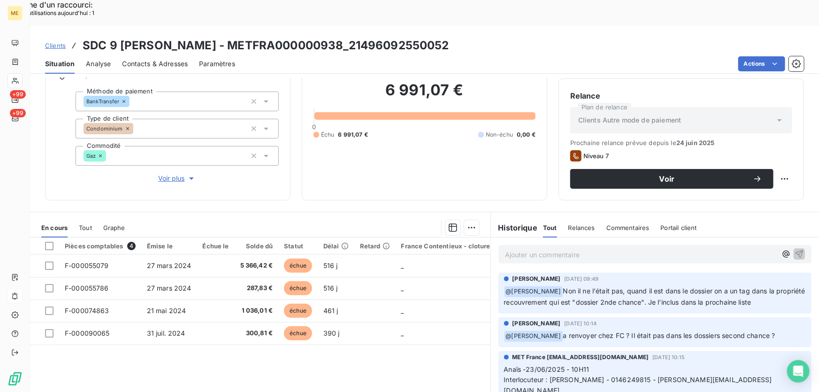
scroll to position [85, 0]
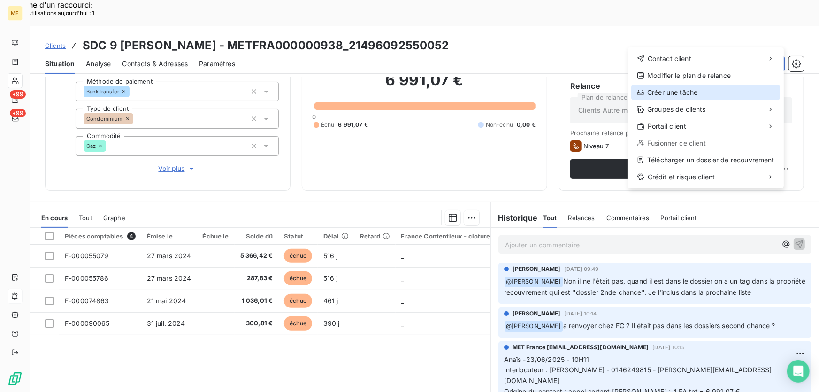
click at [676, 90] on div "Créer une tâche" at bounding box center [705, 92] width 149 height 15
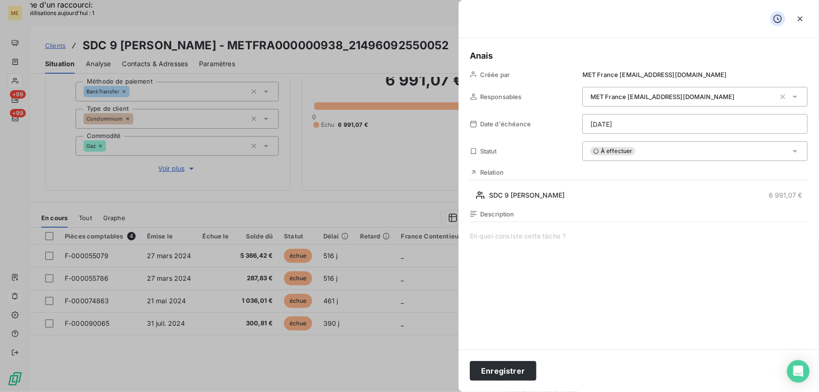
click at [511, 236] on span at bounding box center [639, 321] width 338 height 180
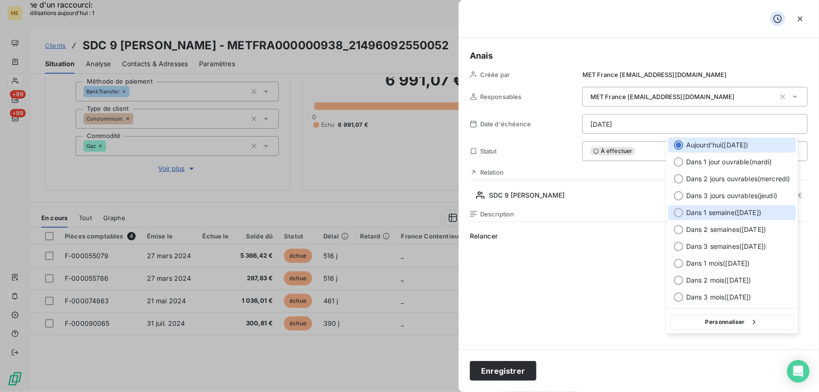
click at [729, 213] on span "Dans 1 semaine ( 1 sept. )" at bounding box center [723, 212] width 75 height 9
type input "01/09/2025"
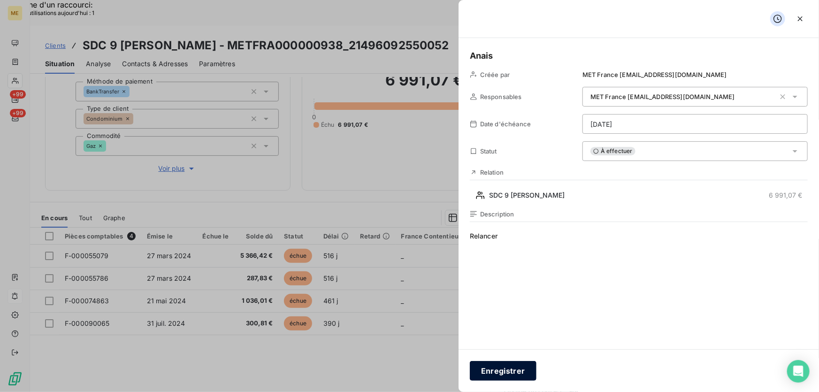
click at [487, 372] on button "Enregistrer" at bounding box center [503, 371] width 67 height 20
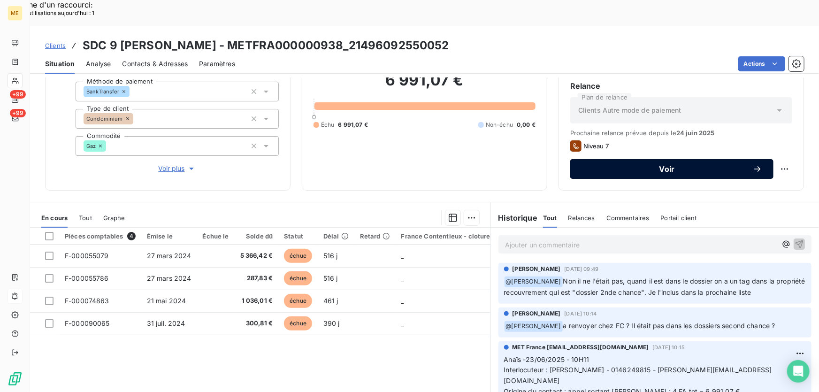
click at [686, 159] on button "Voir" at bounding box center [671, 169] width 203 height 20
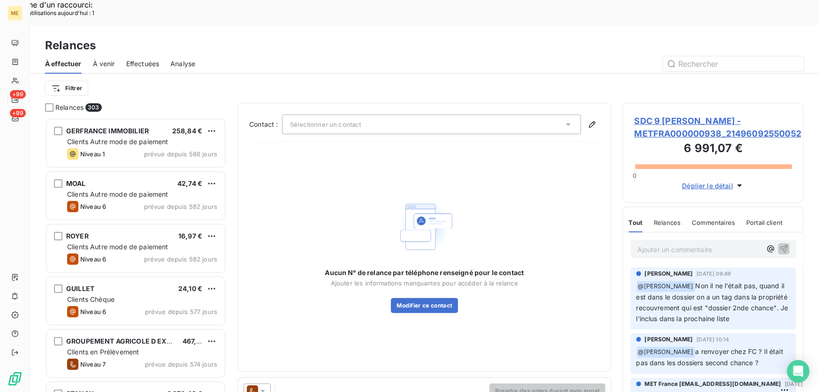
scroll to position [294, 174]
click at [417, 114] on div "Sélectionner un contact" at bounding box center [431, 124] width 299 height 20
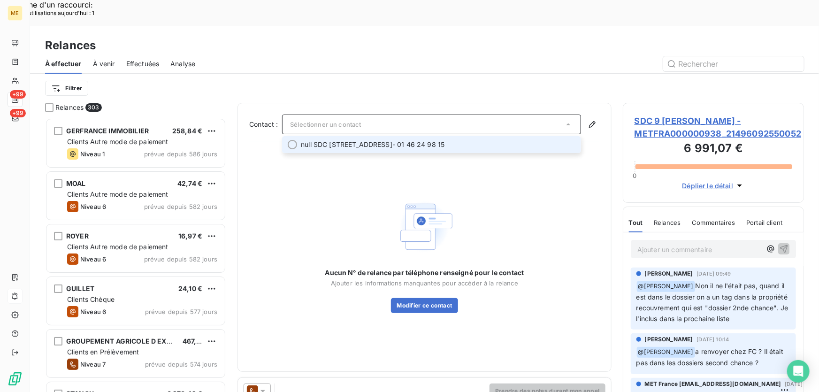
click at [392, 140] on span "null SDC 16 RUE DES POISSONNIERS" at bounding box center [346, 144] width 91 height 9
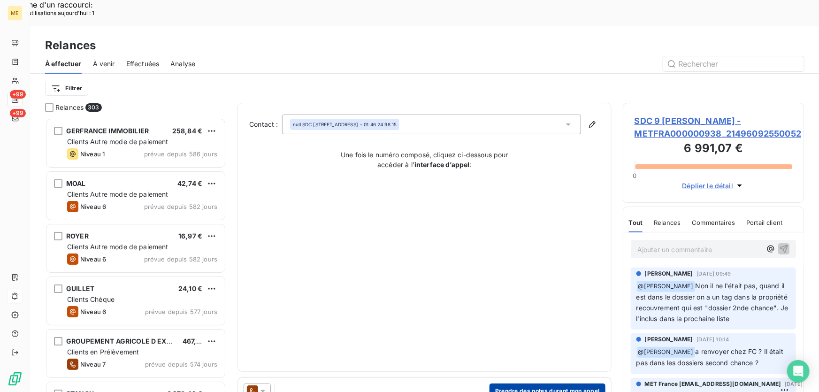
click at [524, 383] on button "Prendre des notes durant mon appel" at bounding box center [547, 390] width 116 height 15
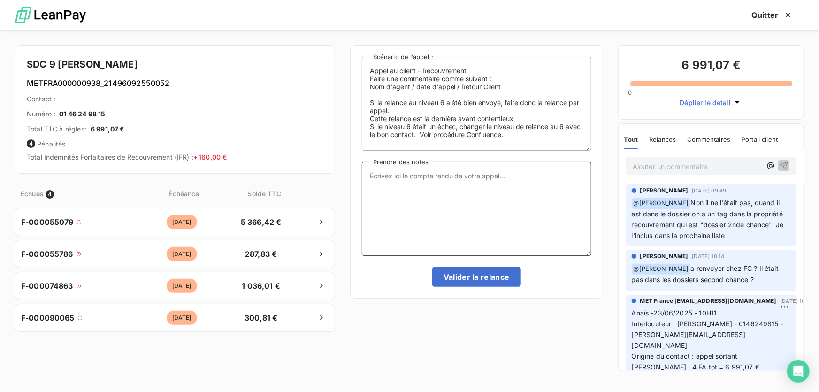
click at [445, 183] on textarea "Prendre des notes" at bounding box center [476, 209] width 229 height 94
paste textarea "Anaïs - 25/08/2025 - 16H55 Interlocuteur : Mr Gallard - 0146249815 - P.GALLARD@…"
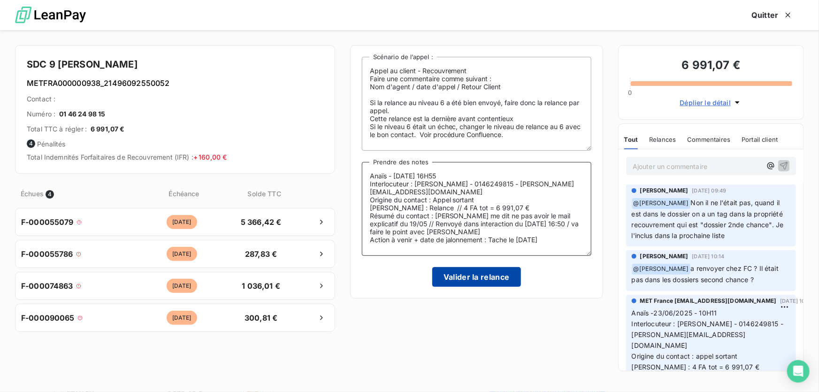
type textarea "Anaïs - 25/08/2025 - 16H55 Interlocuteur : Mr Gallard - 0146249815 - P.GALLARD@…"
click at [469, 283] on button "Valider la relance" at bounding box center [476, 277] width 89 height 20
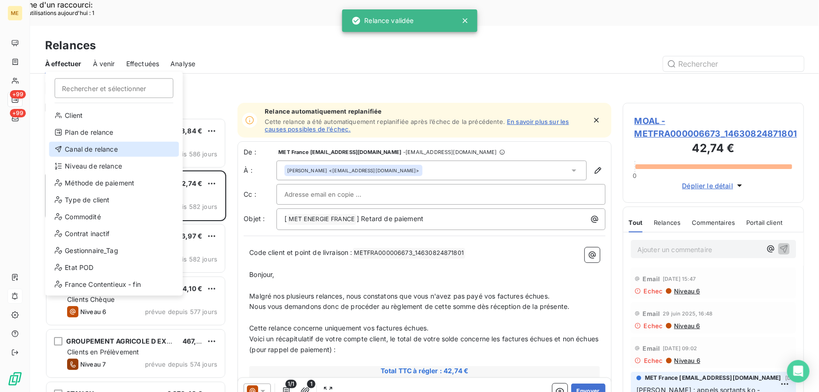
click at [84, 149] on div "Canal de relance" at bounding box center [114, 149] width 130 height 15
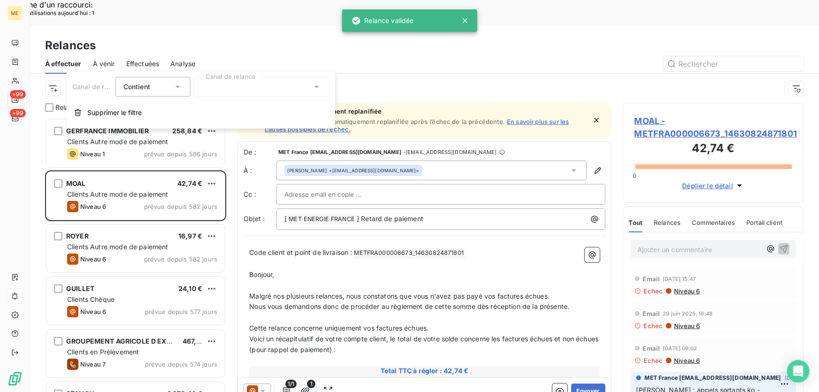
click at [265, 81] on div at bounding box center [261, 87] width 135 height 20
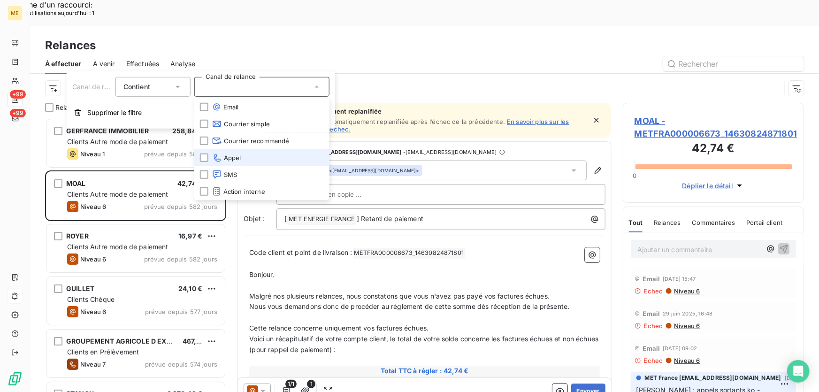
click at [233, 157] on span "Appel" at bounding box center [226, 157] width 29 height 9
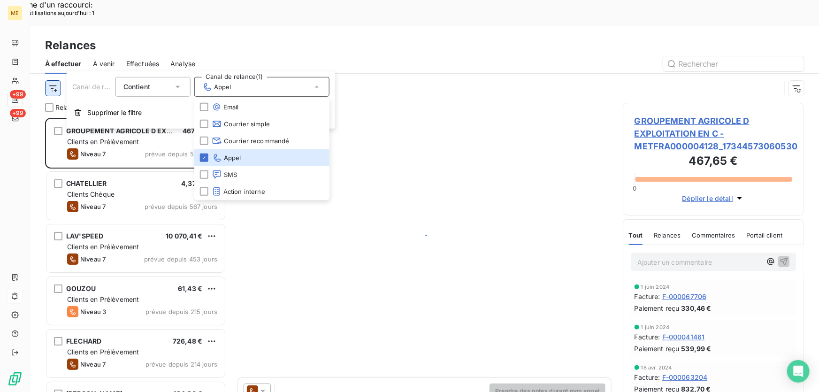
scroll to position [294, 174]
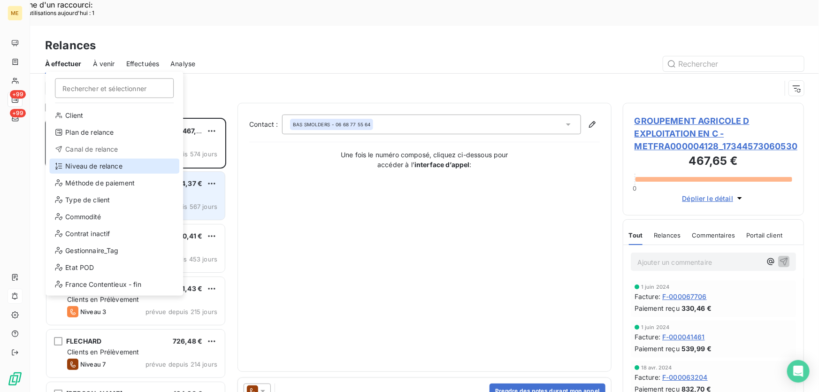
drag, startPoint x: 86, startPoint y: 167, endPoint x: 95, endPoint y: 164, distance: 9.5
click at [86, 167] on div "Niveau de relance" at bounding box center [114, 166] width 130 height 15
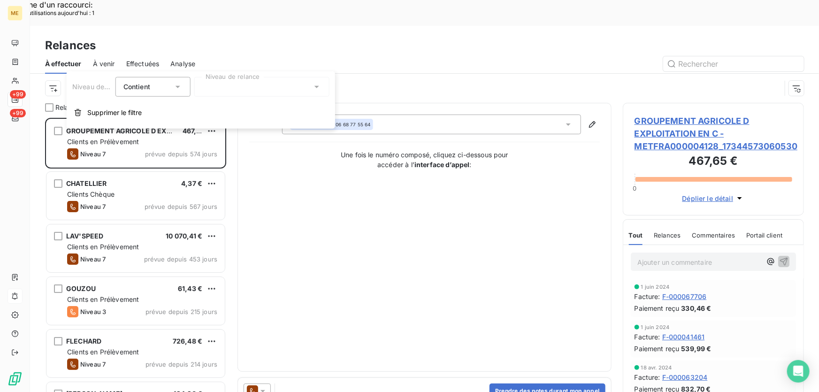
click at [224, 97] on div "Niveau de relance Contient is Niveau de relance Supprimer le filtre" at bounding box center [201, 99] width 268 height 57
click at [222, 88] on div at bounding box center [261, 87] width 135 height 20
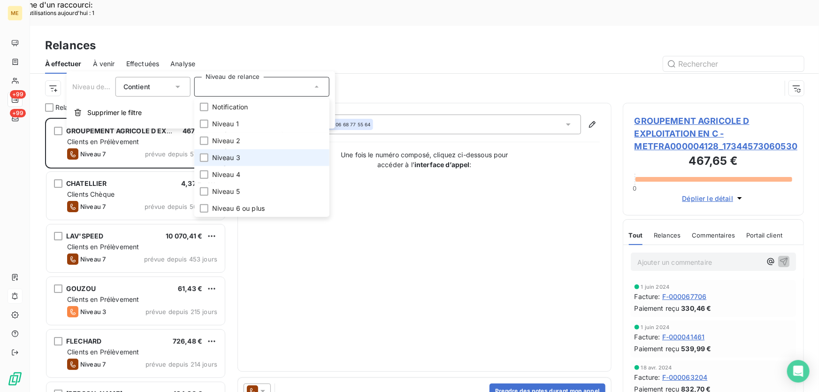
click at [223, 159] on span "Niveau 3" at bounding box center [226, 157] width 28 height 9
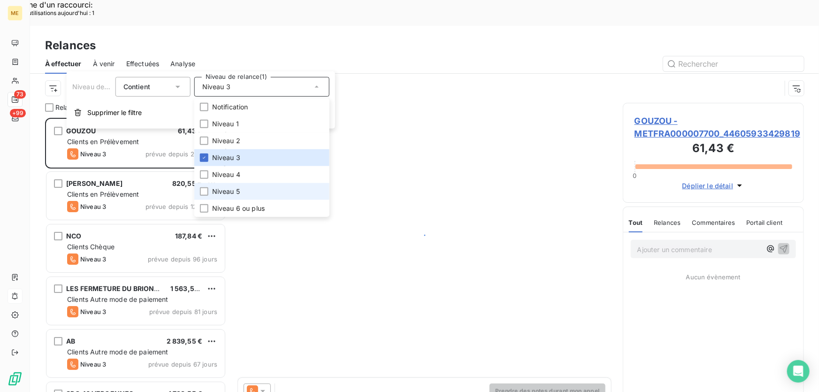
scroll to position [294, 174]
click at [217, 191] on span "Niveau 5" at bounding box center [226, 191] width 28 height 9
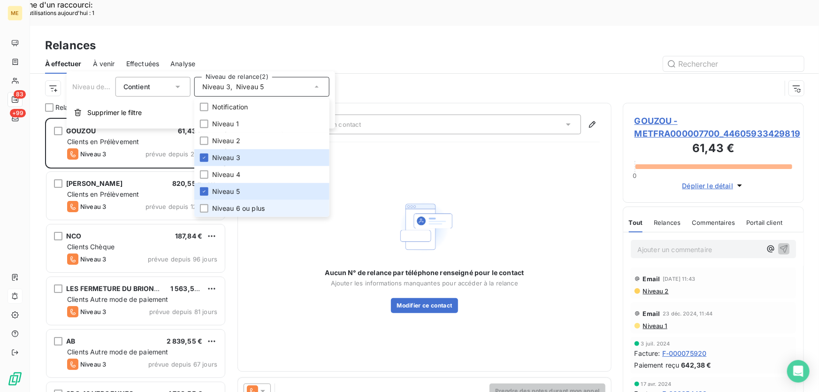
click at [219, 213] on li "Niveau 6 ou plus" at bounding box center [261, 208] width 135 height 17
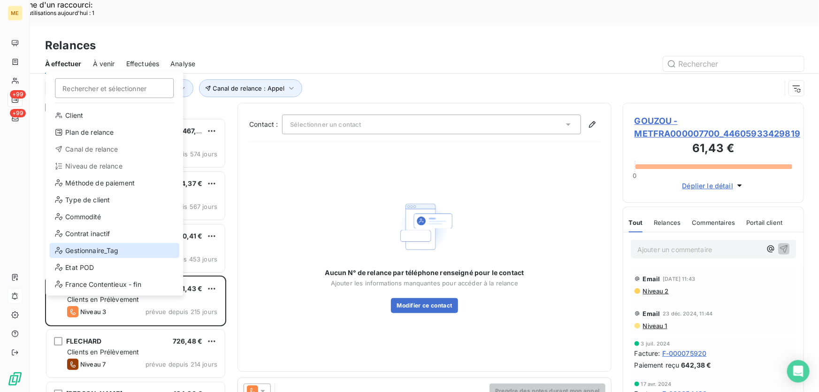
click at [94, 249] on div "Gestionnaire_Tag" at bounding box center [114, 250] width 130 height 15
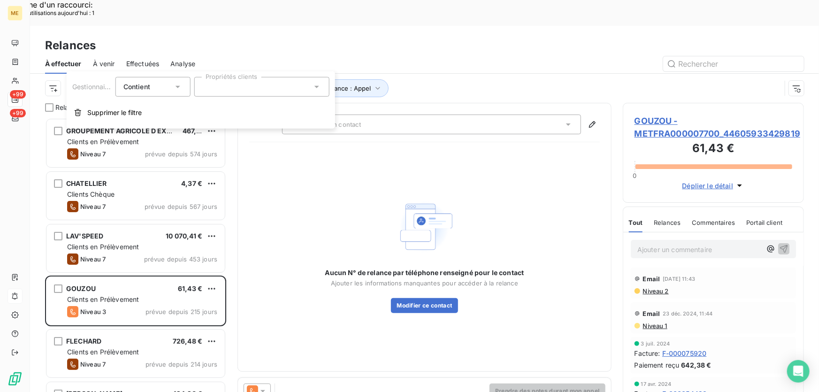
click at [235, 88] on div at bounding box center [261, 87] width 135 height 20
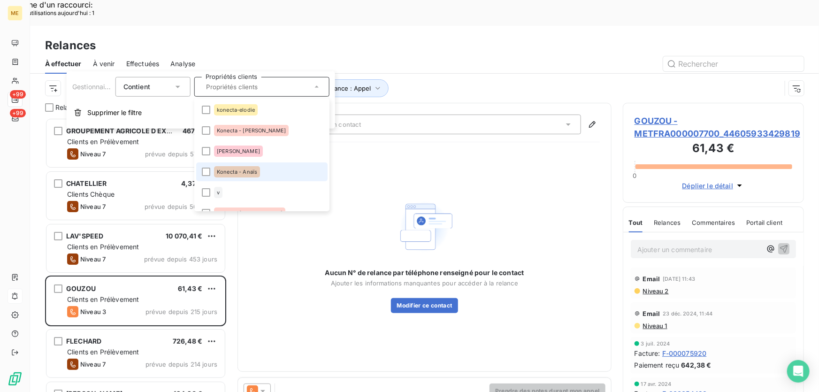
click at [265, 167] on li "Konecta - Anaïs" at bounding box center [261, 171] width 131 height 19
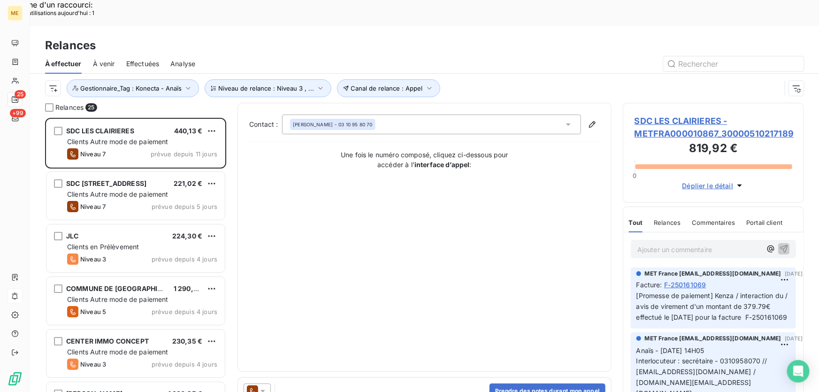
click at [478, 79] on div "Canal de relance : Appel Niveau de relance : Niveau 3 , ... Gestionnaire_Tag : …" at bounding box center [412, 88] width 735 height 18
click at [479, 79] on div "Canal de relance : Appel Niveau de relance : Niveau 3 , ... Gestionnaire_Tag : …" at bounding box center [412, 88] width 735 height 18
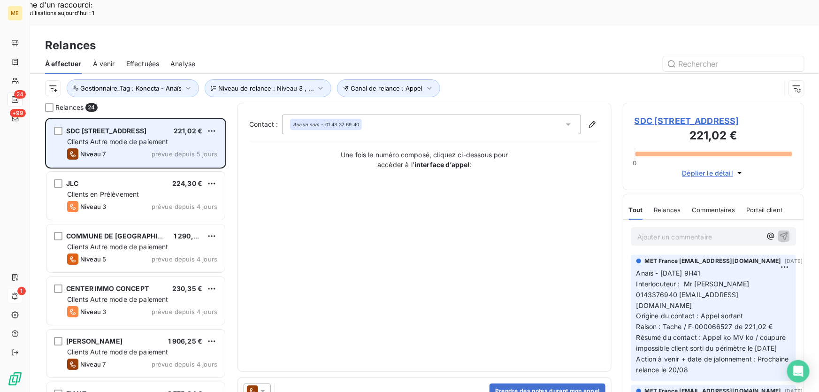
click at [94, 119] on div "SDC 3 RUE DUPIN 221,02 € Clients Autre mode de paiement Niveau 7 prévue depuis …" at bounding box center [135, 143] width 178 height 48
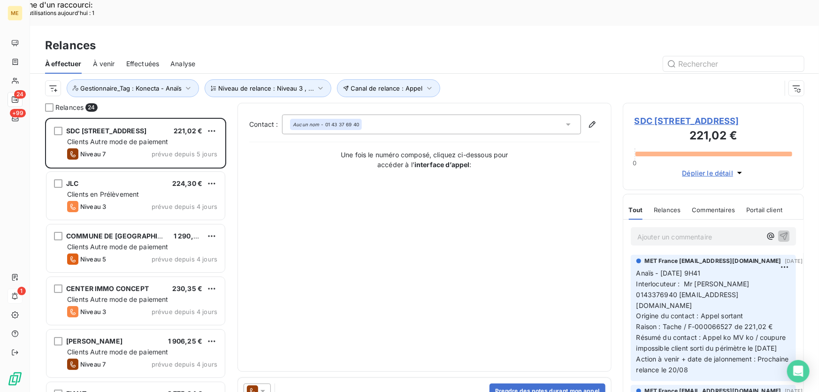
click at [663, 114] on span "SDC [STREET_ADDRESS]" at bounding box center [713, 120] width 158 height 13
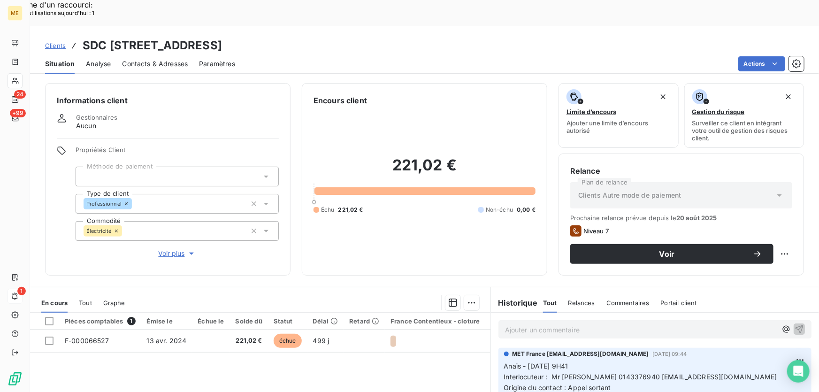
scroll to position [103, 0]
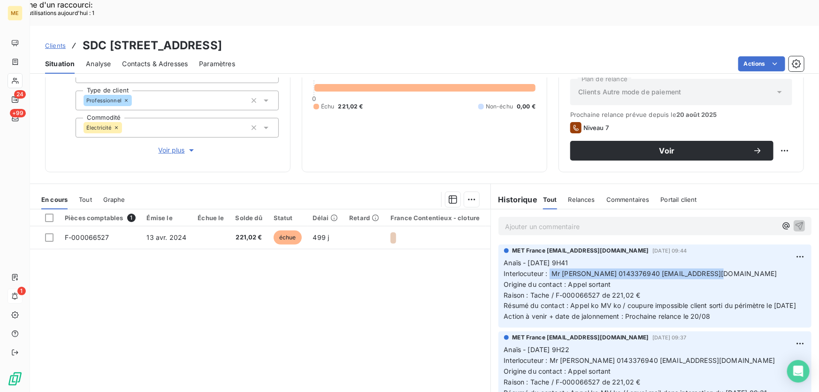
drag, startPoint x: 546, startPoint y: 247, endPoint x: 716, endPoint y: 246, distance: 169.8
click at [716, 258] on p "Anaïs - 13/08/2025 - 9H41 Interlocuteur : Mr HORCHOLLE 0143376940 fhorcholle@ne…" at bounding box center [655, 290] width 302 height 64
copy span "Mr HORCHOLLE 0143376940 fhorcholle@nexity.fr"
drag, startPoint x: 552, startPoint y: 269, endPoint x: 663, endPoint y: 267, distance: 111.6
click at [663, 267] on p "Anaïs - 13/08/2025 - 9H41 Interlocuteur : Mr HORCHOLLE 0143376940 fhorcholle@ne…" at bounding box center [655, 290] width 302 height 64
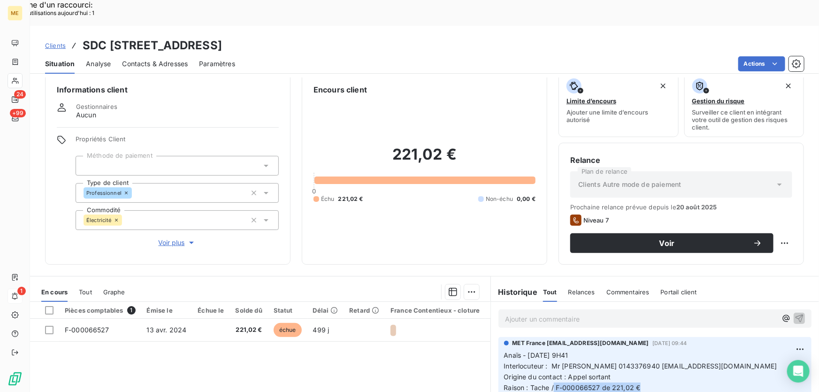
scroll to position [0, 0]
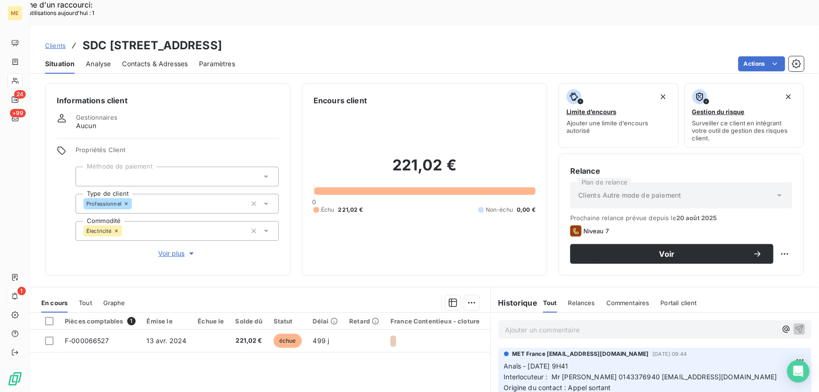
click at [177, 249] on span "Voir plus" at bounding box center [178, 253] width 38 height 9
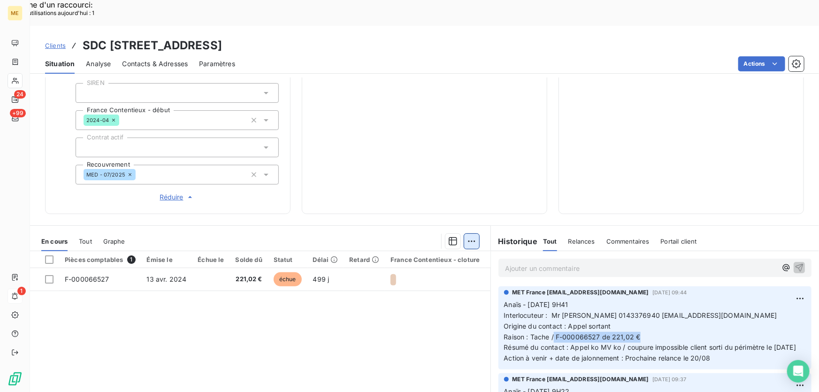
scroll to position [309, 0]
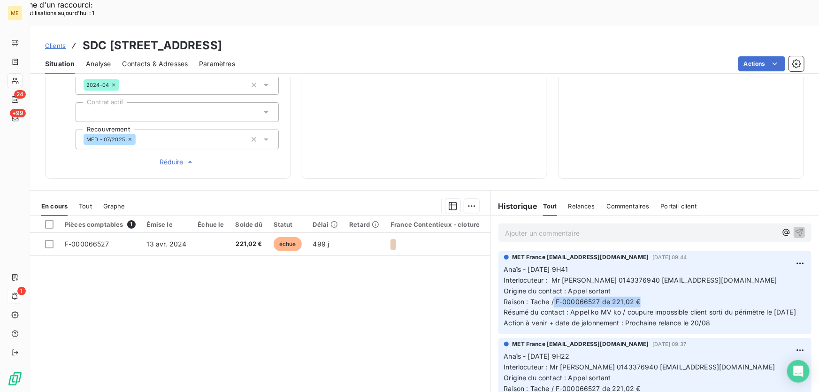
click at [14, 294] on icon at bounding box center [15, 296] width 6 height 7
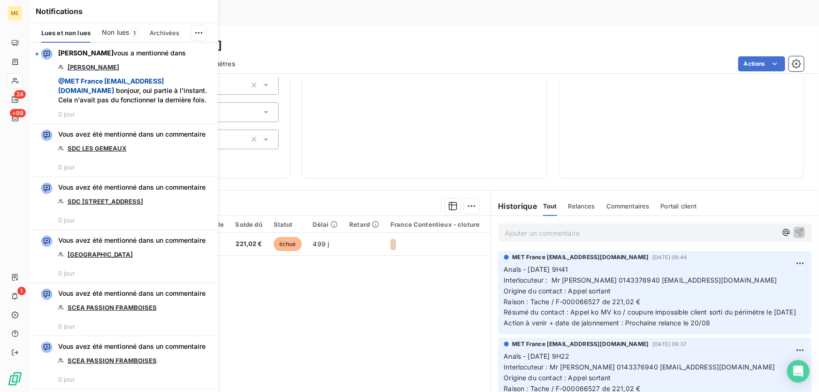
click at [313, 300] on div "Pièces comptables 1 Émise le Échue le Solde dû Statut Délai Retard France Conte…" at bounding box center [260, 306] width 460 height 181
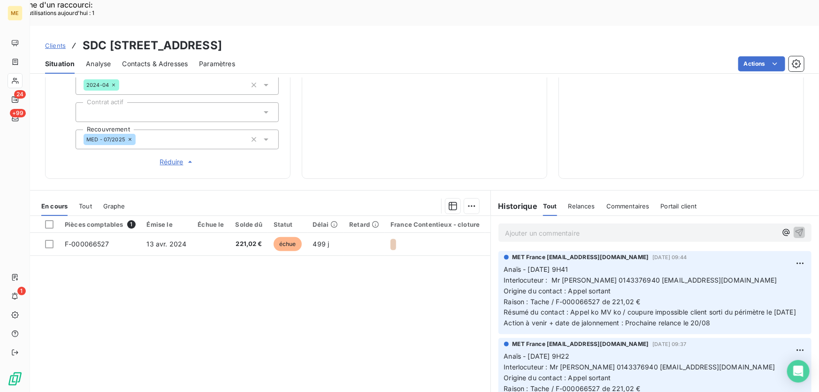
click at [534, 227] on p "Ajouter un commentaire ﻿" at bounding box center [641, 233] width 272 height 12
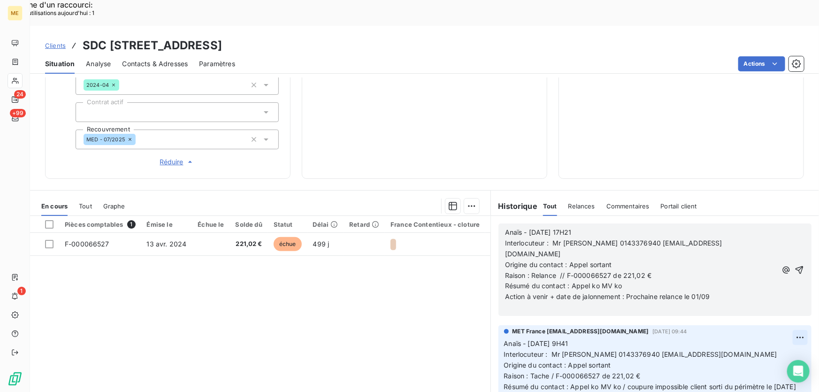
click at [794, 265] on icon "button" at bounding box center [798, 269] width 9 height 9
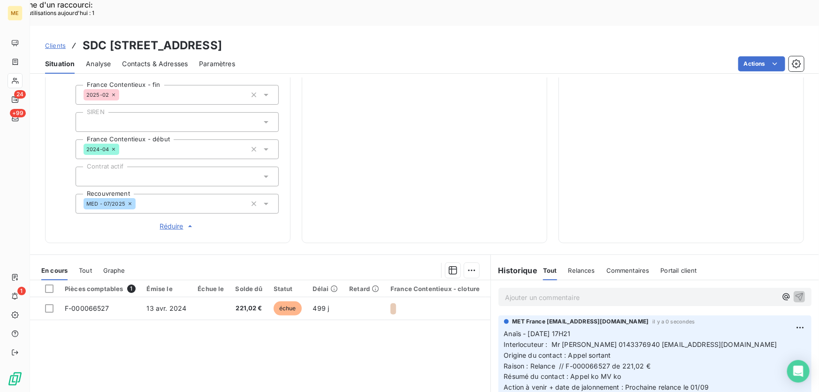
scroll to position [138, 0]
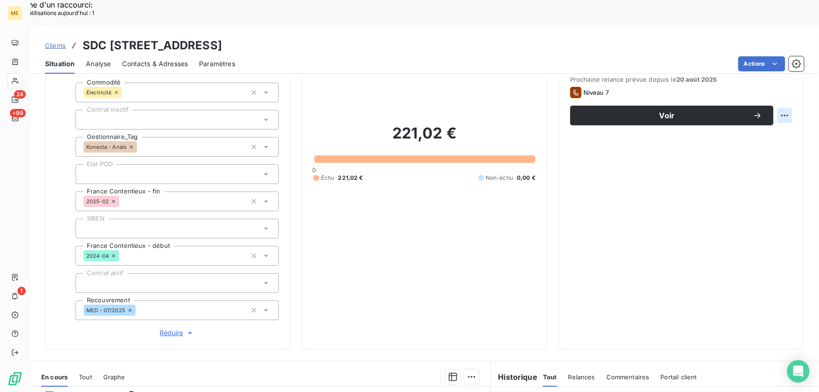
click at [769, 109] on div "Replanifier cette action" at bounding box center [740, 109] width 84 height 15
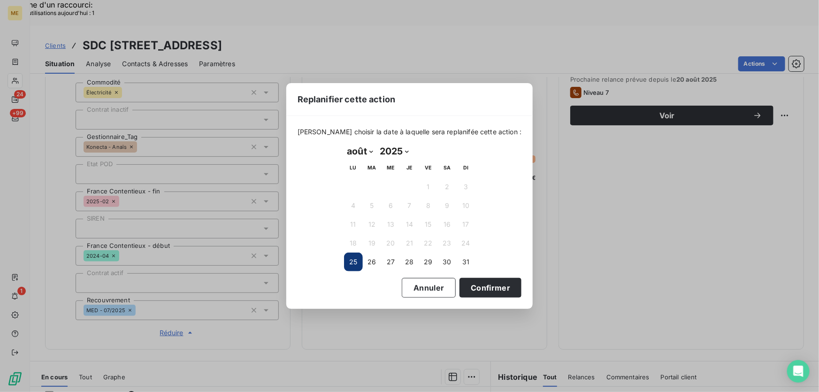
click at [364, 151] on select "janvier février mars avril mai juin juillet août septembre octobre novembre déc…" at bounding box center [360, 151] width 32 height 15
select select "8"
click at [344, 144] on select "janvier février mars avril mai juin juillet août septembre octobre novembre déc…" at bounding box center [360, 151] width 32 height 15
click at [353, 183] on button "1" at bounding box center [353, 186] width 19 height 19
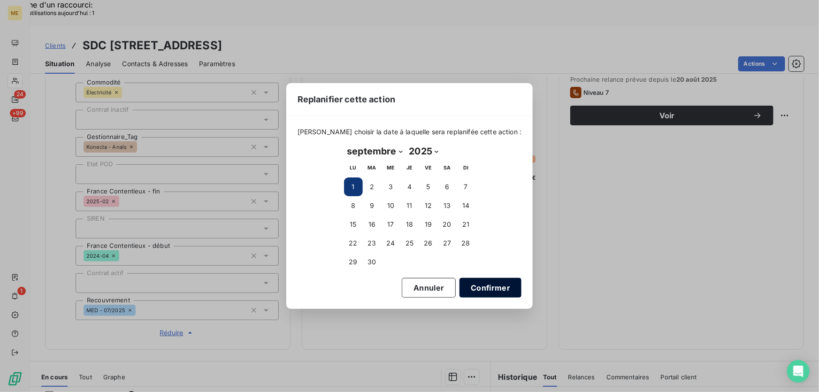
click at [497, 290] on button "Confirmer" at bounding box center [490, 288] width 62 height 20
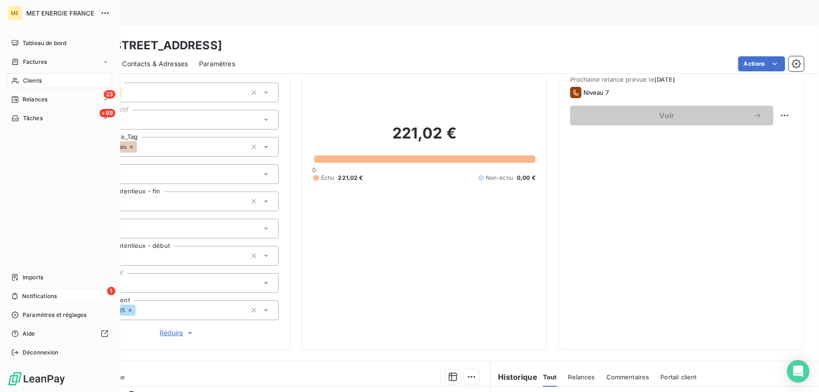
click at [38, 294] on span "Notifications" at bounding box center [39, 296] width 35 height 8
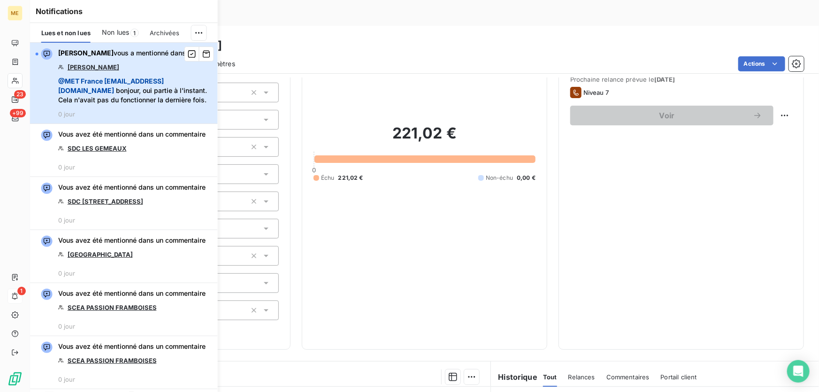
click at [145, 65] on div "Amélie Matray vous a mentionné dans CHIDLOVSKY @ MET France met-france@recouvre…" at bounding box center [135, 82] width 154 height 69
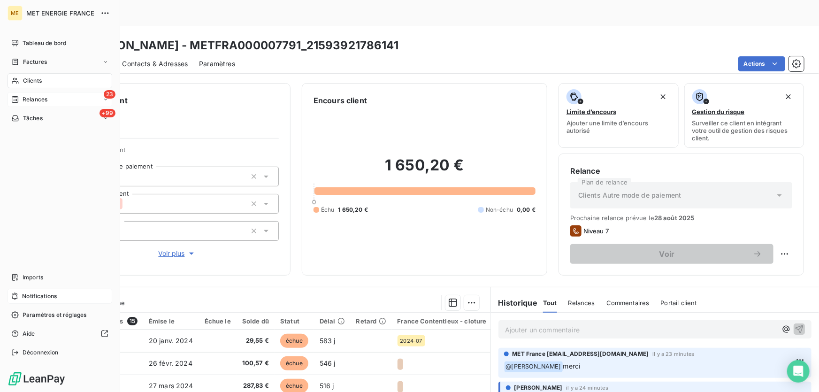
click at [38, 101] on span "Relances" at bounding box center [35, 99] width 25 height 8
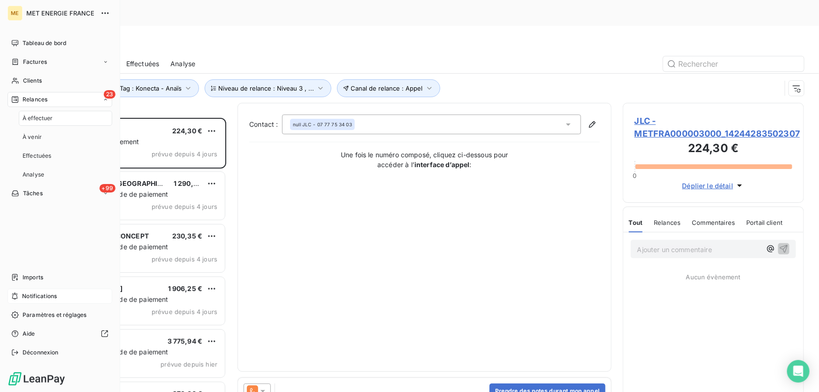
scroll to position [294, 174]
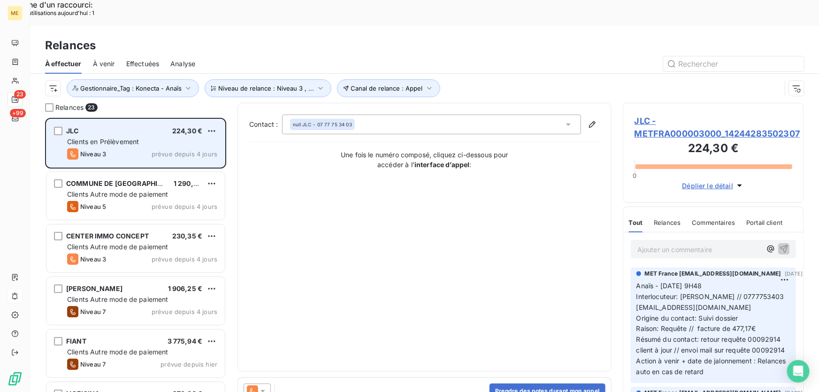
click at [139, 137] on span "Clients en Prélèvement" at bounding box center [103, 141] width 72 height 8
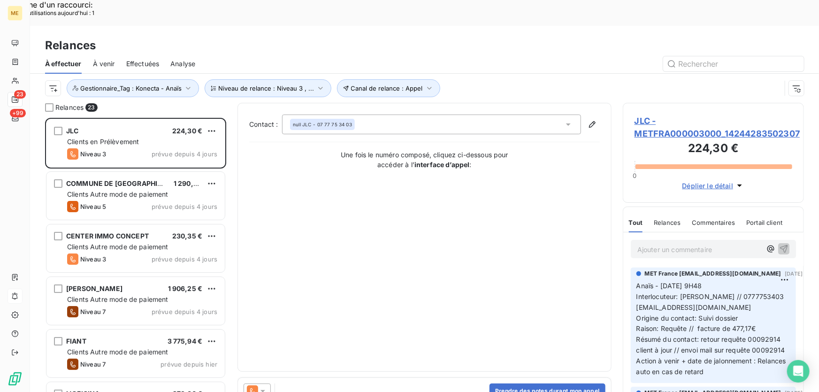
click at [657, 114] on span "JLC - METFRA000003000_14244283502307" at bounding box center [713, 126] width 158 height 25
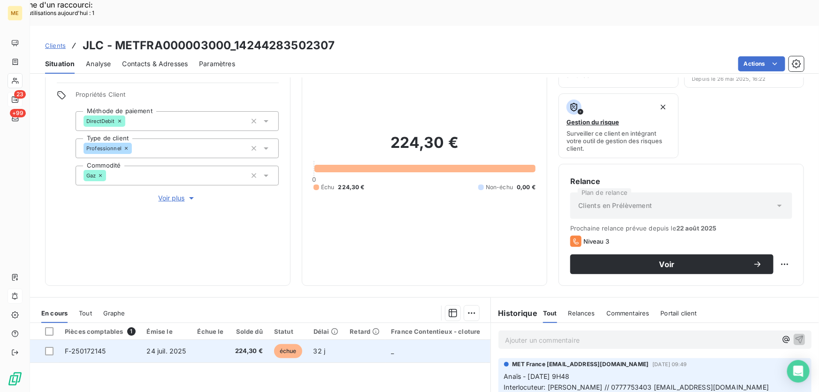
scroll to position [169, 0]
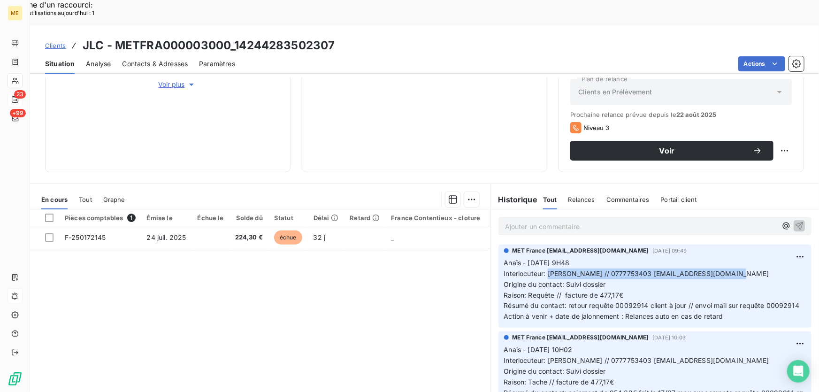
drag, startPoint x: 544, startPoint y: 248, endPoint x: 736, endPoint y: 249, distance: 192.8
click at [736, 258] on p "Anaïs - 28/07/2025 - 9H48 Interlocuteur: M LYNCH // 0777753403 lynchcharlesedou…" at bounding box center [655, 290] width 302 height 64
drag, startPoint x: 561, startPoint y: 268, endPoint x: 650, endPoint y: 265, distance: 89.2
click at [650, 265] on p "Anaïs - 28/07/2025 - 9H48 Interlocuteur: M LYNCH // 0777753403 lynchcharlesedou…" at bounding box center [655, 290] width 302 height 64
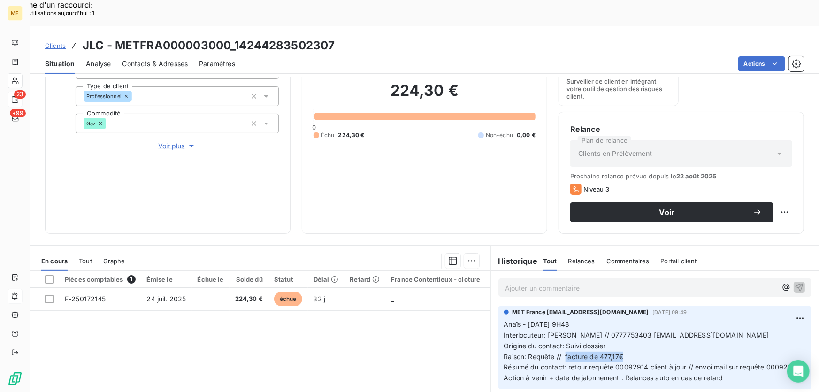
scroll to position [83, 0]
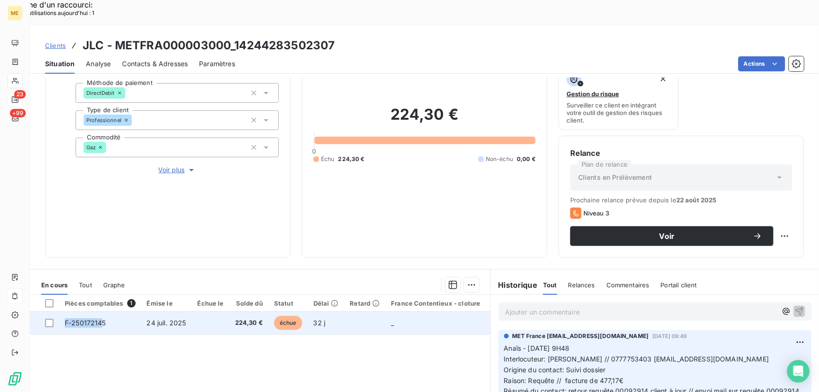
drag, startPoint x: 103, startPoint y: 296, endPoint x: 64, endPoint y: 298, distance: 39.0
click at [64, 311] on td "F-250172145" at bounding box center [100, 322] width 82 height 23
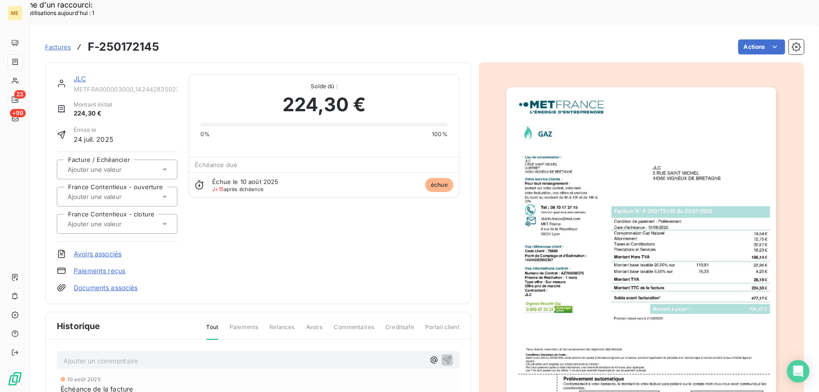
click at [80, 75] on link "JLC" at bounding box center [80, 79] width 12 height 8
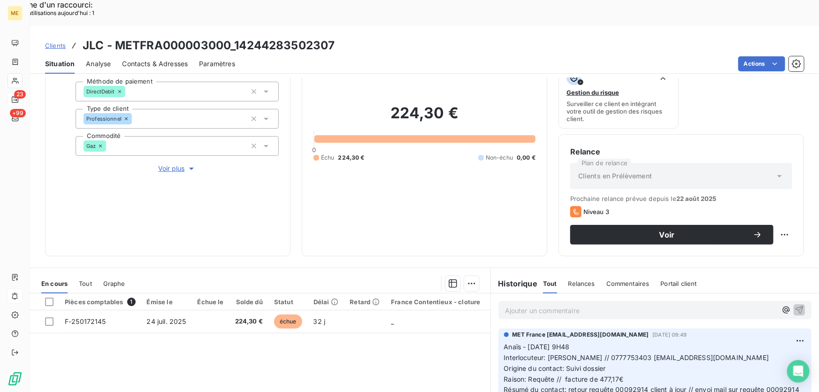
scroll to position [128, 0]
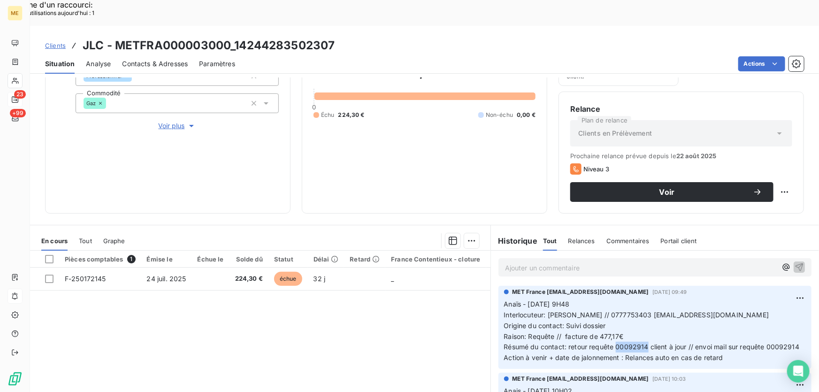
drag, startPoint x: 643, startPoint y: 321, endPoint x: 614, endPoint y: 321, distance: 29.1
click at [614, 342] on span "Résumé du contact: retour requête 00092914 client à jour // envoi mail sur requ…" at bounding box center [652, 346] width 296 height 8
click at [87, 237] on span "Tout" at bounding box center [85, 241] width 13 height 8
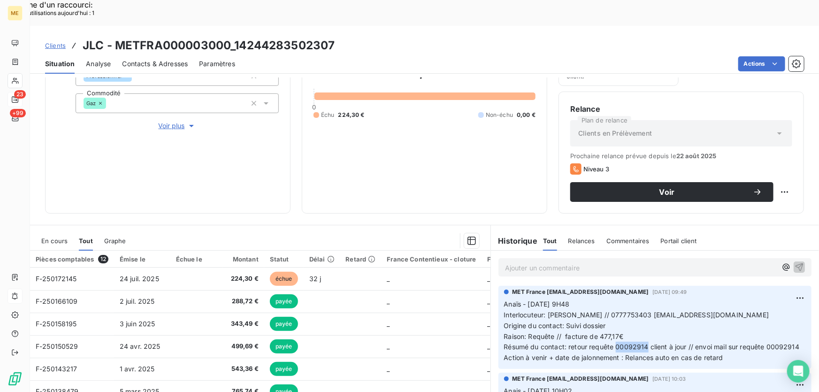
click at [55, 237] on span "En cours" at bounding box center [54, 241] width 26 height 8
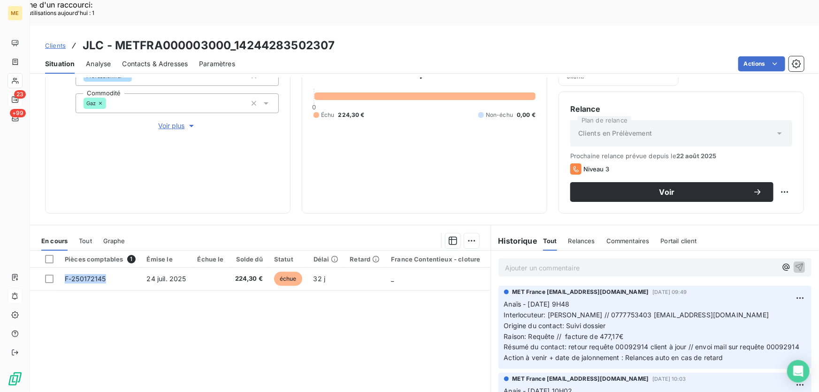
drag, startPoint x: 106, startPoint y: 251, endPoint x: 75, endPoint y: 278, distance: 40.9
click at [75, 278] on div "Pièces comptables 1 Émise le Échue le Solde dû Statut Délai Retard France Conte…" at bounding box center [260, 340] width 460 height 181
drag, startPoint x: 263, startPoint y: 250, endPoint x: 307, endPoint y: 303, distance: 68.2
click at [243, 290] on div "Pièces comptables 1 Émise le Échue le Solde dû Statut Délai Retard France Conte…" at bounding box center [260, 340] width 460 height 181
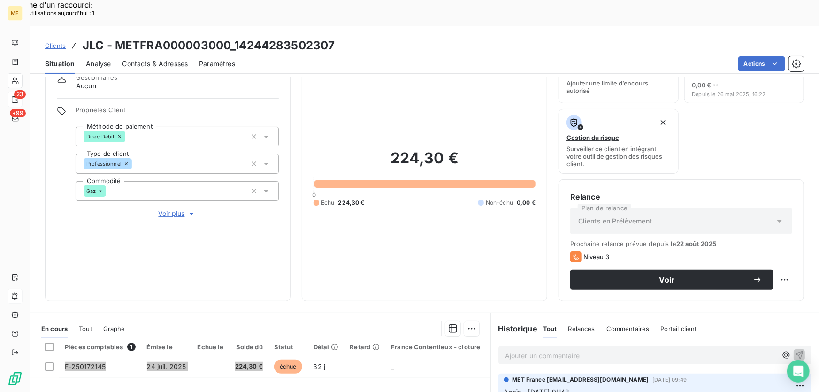
scroll to position [0, 0]
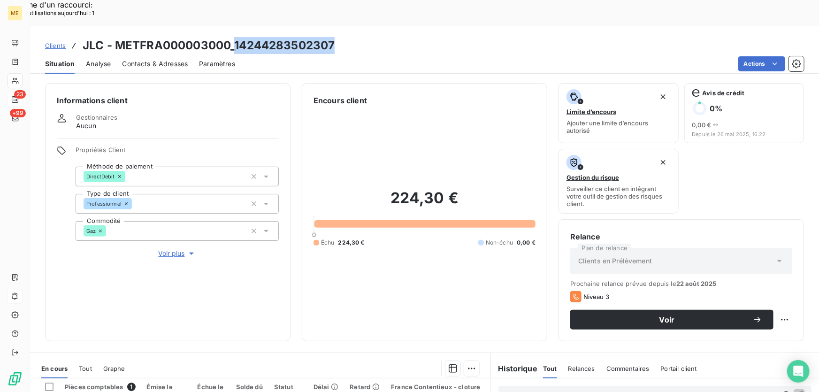
drag, startPoint x: 341, startPoint y: 21, endPoint x: 234, endPoint y: 24, distance: 107.0
click at [234, 37] on div "Clients JLC - METFRA000003000_14244283502307" at bounding box center [424, 45] width 789 height 17
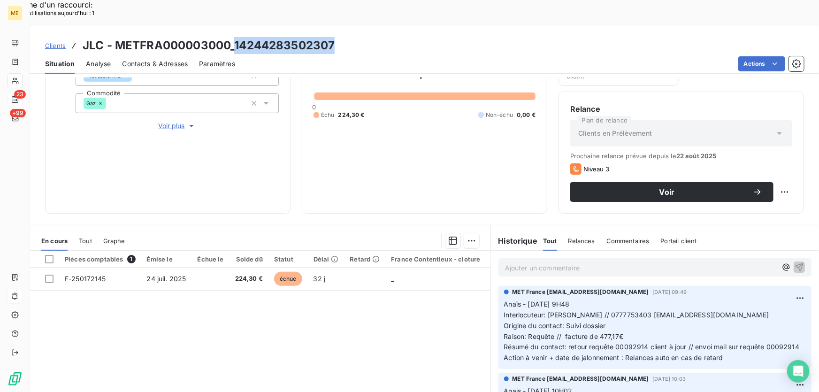
click at [574, 237] on span "Relances" at bounding box center [581, 241] width 27 height 8
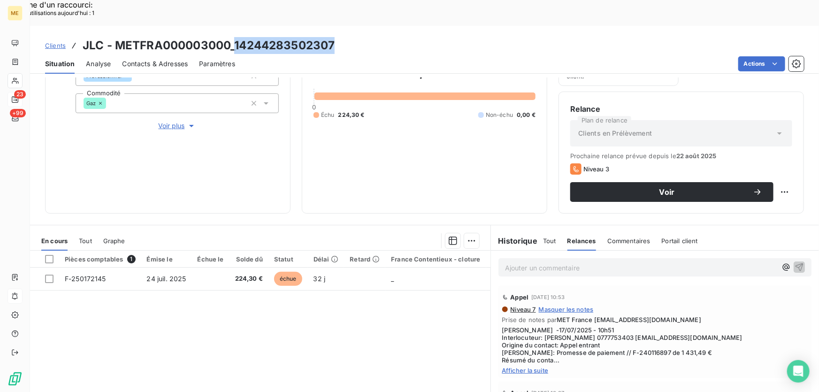
click at [543, 237] on span "Tout" at bounding box center [549, 241] width 13 height 8
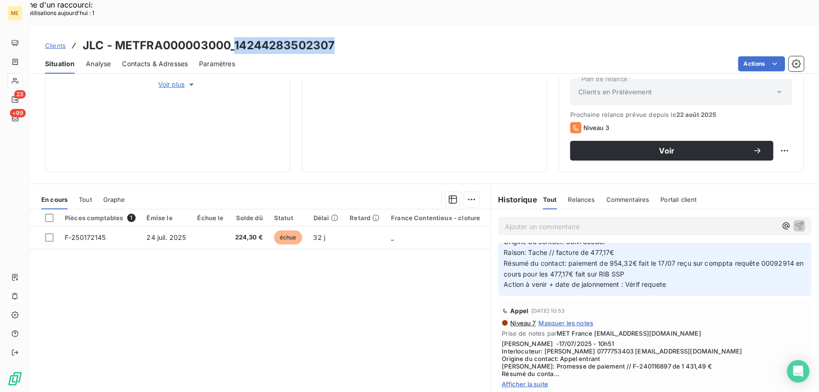
scroll to position [0, 0]
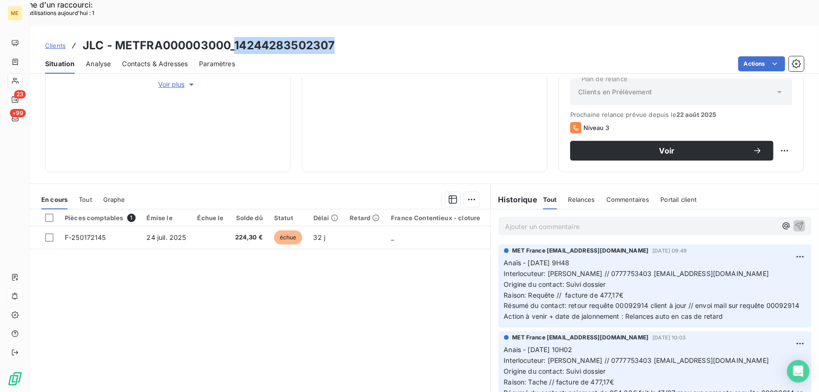
click at [234, 37] on h3 "JLC - METFRA000003000_14244283502307" at bounding box center [209, 45] width 252 height 17
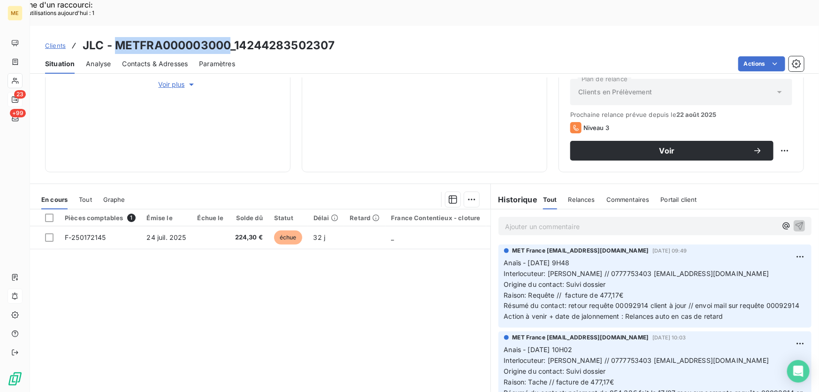
drag, startPoint x: 227, startPoint y: 16, endPoint x: 114, endPoint y: 23, distance: 113.7
click at [114, 37] on h3 "JLC - METFRA000003000_14244283502307" at bounding box center [209, 45] width 252 height 17
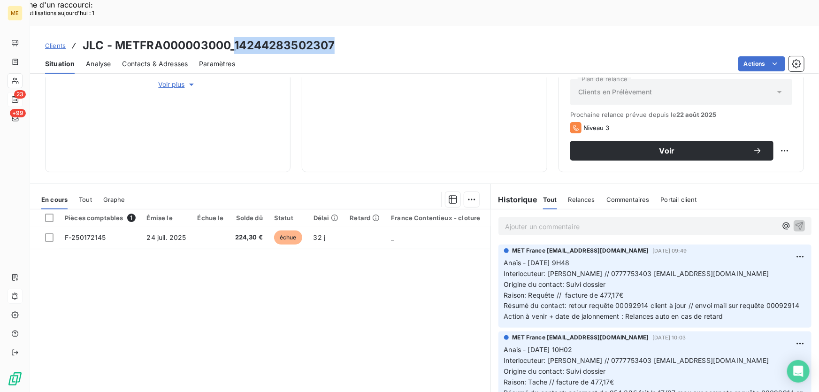
drag, startPoint x: 348, startPoint y: 18, endPoint x: 236, endPoint y: 21, distance: 111.7
click at [236, 37] on div "Clients JLC - METFRA000003000_14244283502307" at bounding box center [424, 45] width 789 height 17
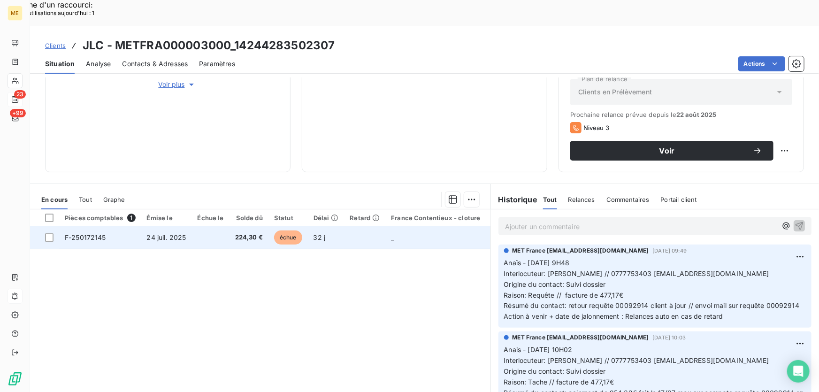
click at [116, 226] on td "F-250172145" at bounding box center [100, 237] width 82 height 23
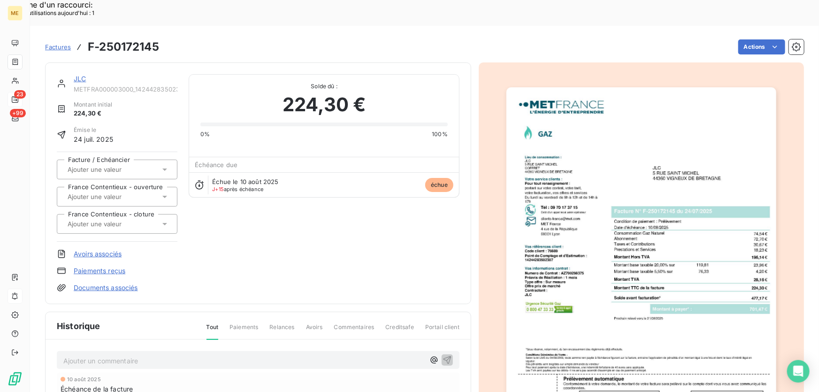
click at [606, 239] on img "button" at bounding box center [641, 278] width 270 height 382
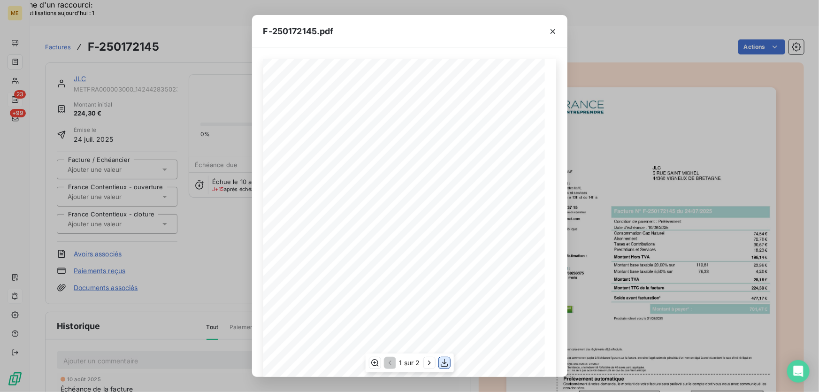
click at [445, 361] on icon "button" at bounding box center [444, 362] width 9 height 9
click at [450, 38] on div "F-250172145.pdf" at bounding box center [409, 31] width 315 height 33
click at [554, 28] on icon "button" at bounding box center [552, 31] width 9 height 9
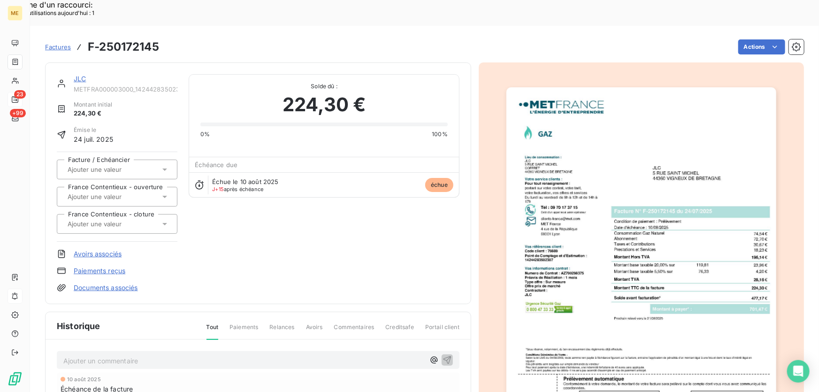
click at [83, 75] on link "JLC" at bounding box center [80, 79] width 12 height 8
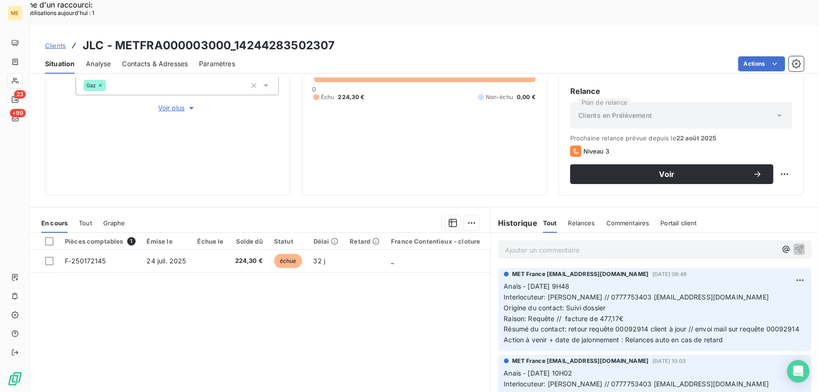
scroll to position [169, 0]
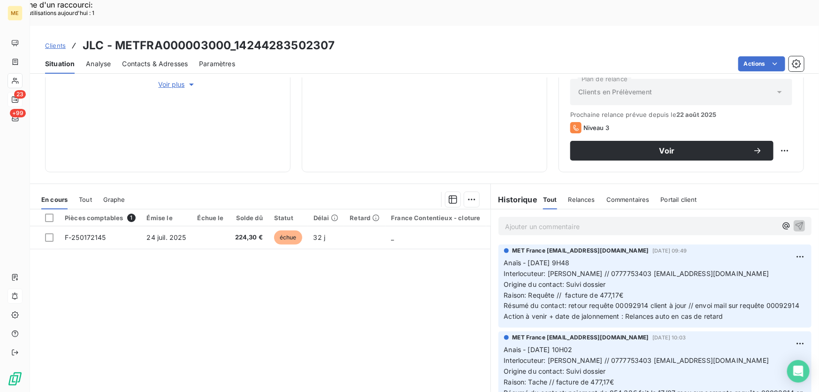
click at [572, 220] on p "Ajouter un commentaire ﻿" at bounding box center [641, 226] width 272 height 12
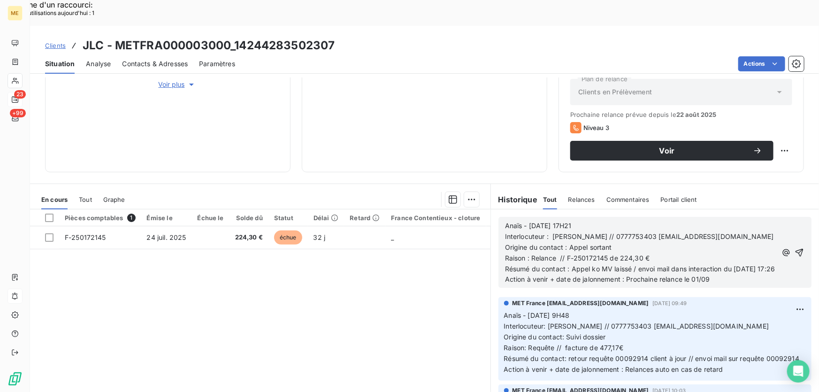
drag, startPoint x: 789, startPoint y: 229, endPoint x: 771, endPoint y: 167, distance: 65.2
click at [795, 248] on icon "button" at bounding box center [799, 252] width 8 height 8
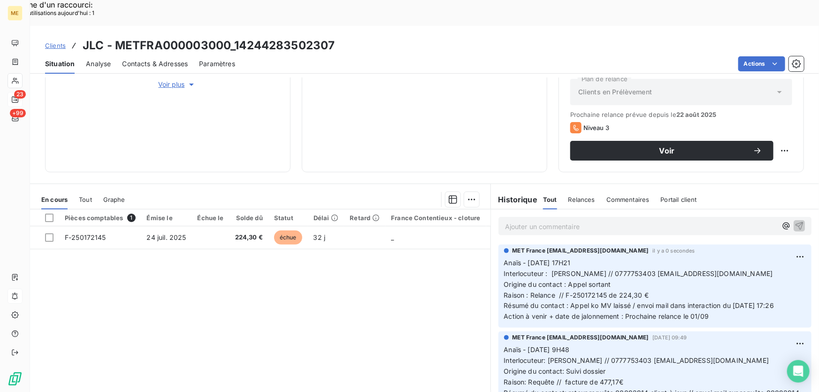
click at [769, 145] on div "Replanifier cette action" at bounding box center [740, 144] width 84 height 15
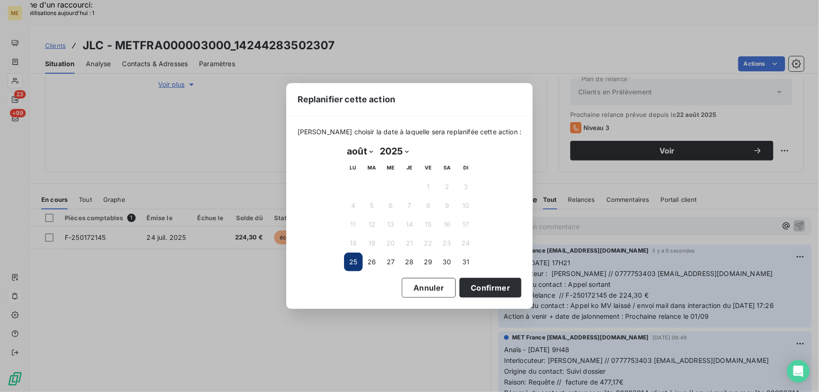
click at [353, 154] on select "janvier février mars avril mai juin juillet août septembre octobre novembre déc…" at bounding box center [360, 151] width 32 height 15
select select "8"
click at [344, 144] on select "janvier février mars avril mai juin juillet août septembre octobre novembre déc…" at bounding box center [360, 151] width 32 height 15
click at [352, 190] on button "1" at bounding box center [353, 186] width 19 height 19
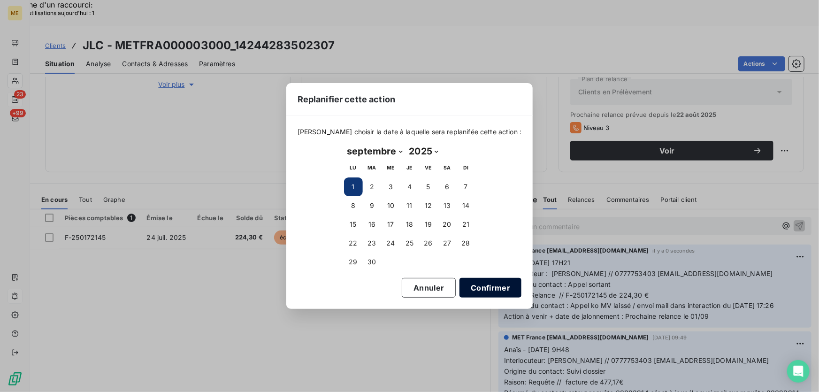
drag, startPoint x: 470, startPoint y: 290, endPoint x: 503, endPoint y: 281, distance: 34.1
click at [471, 290] on button "Confirmer" at bounding box center [490, 288] width 62 height 20
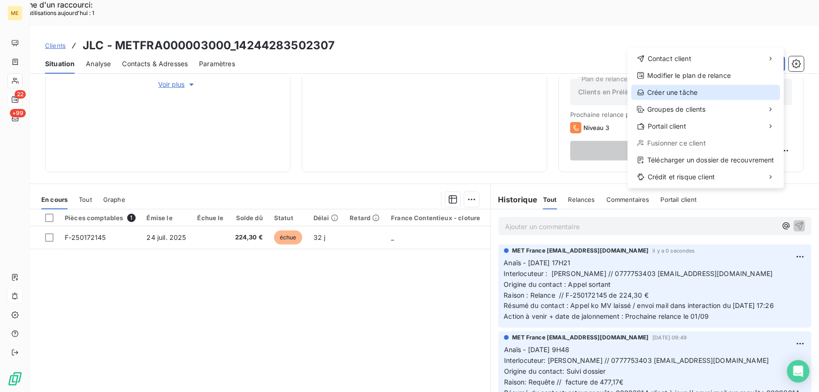
click at [718, 89] on div "Créer une tâche" at bounding box center [705, 92] width 149 height 15
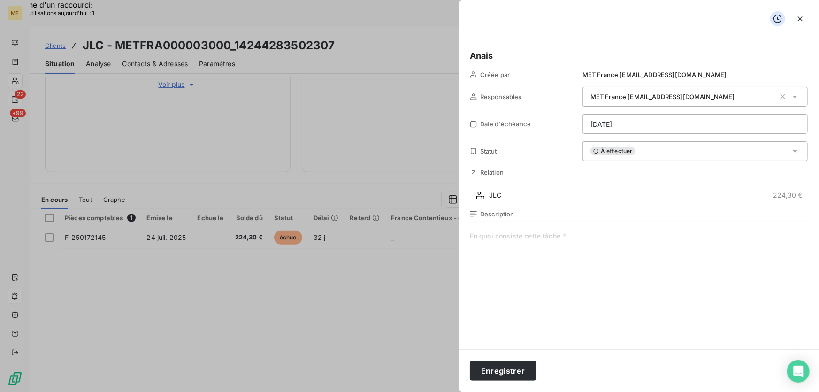
click at [504, 241] on span at bounding box center [639, 321] width 338 height 180
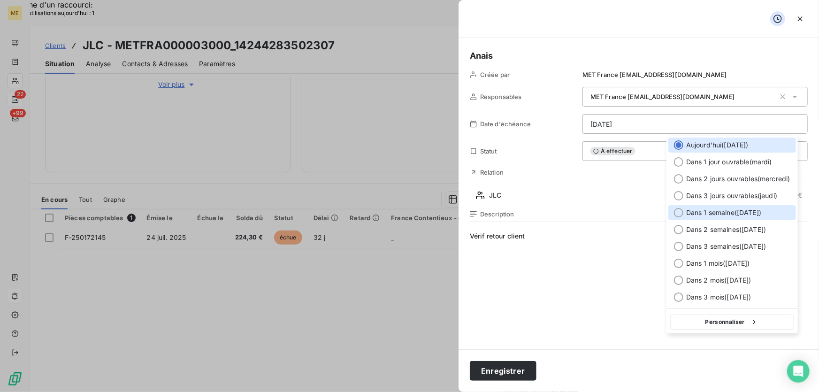
click at [728, 214] on span "Dans 1 semaine ( 1 sept. )" at bounding box center [723, 212] width 75 height 9
type input "01/09/2025"
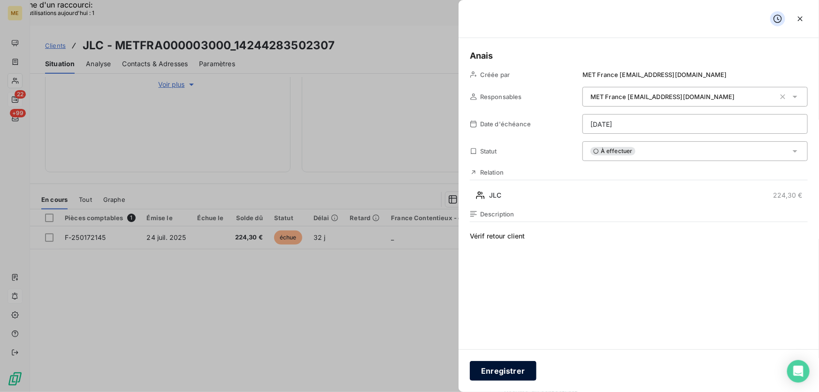
click at [514, 370] on button "Enregistrer" at bounding box center [503, 371] width 67 height 20
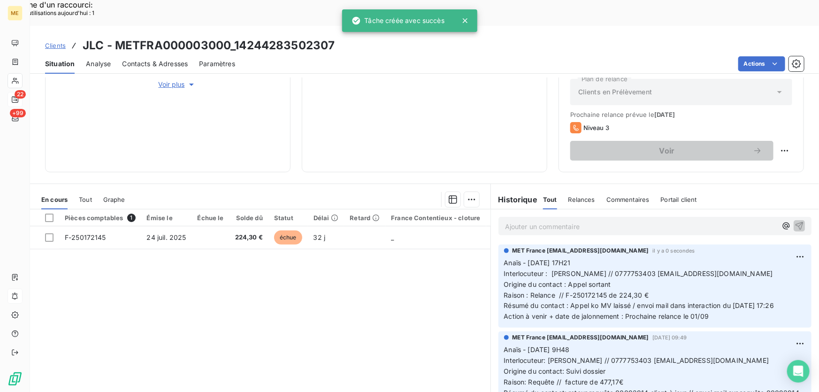
click at [412, 184] on section "En cours Tout Graphe Pièces comptables 1 Émise le Échue le Solde dû Statut Déla…" at bounding box center [260, 301] width 460 height 234
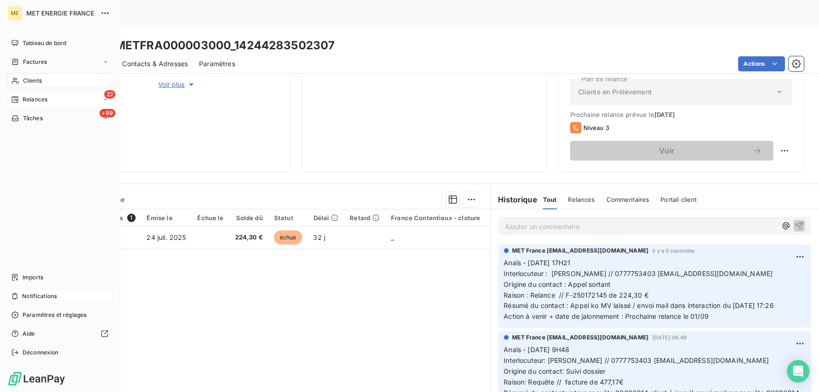
click at [27, 99] on span "Relances" at bounding box center [35, 99] width 25 height 8
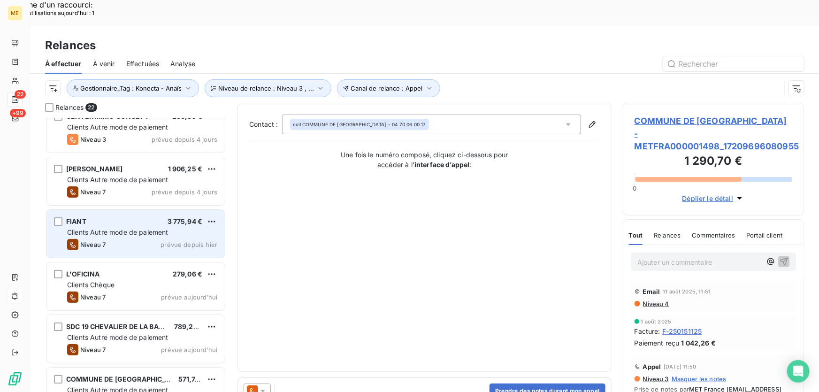
scroll to position [85, 0]
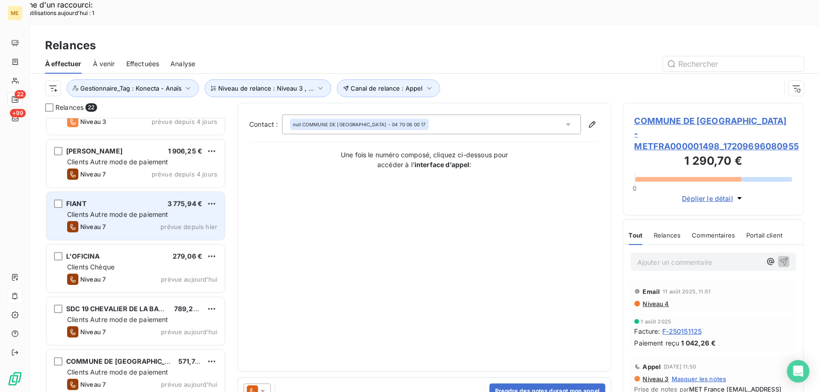
drag, startPoint x: 112, startPoint y: 174, endPoint x: 123, endPoint y: 180, distance: 12.8
click at [112, 199] on div "FIANT 3 775,94 €" at bounding box center [142, 203] width 150 height 8
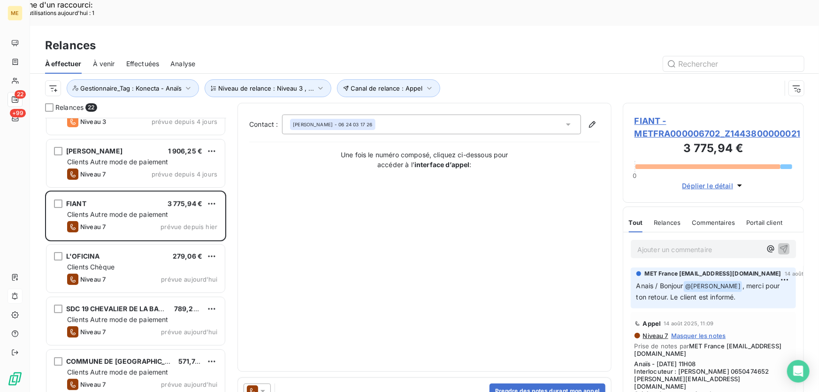
click at [664, 114] on span "FIANT - METFRA000006702_Z1443800000021" at bounding box center [713, 126] width 158 height 25
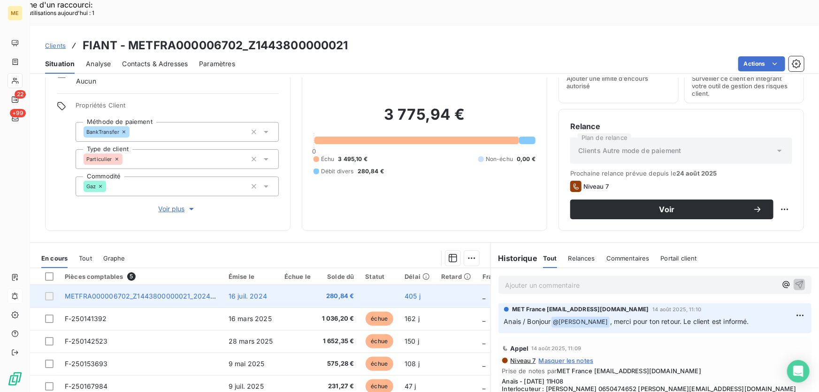
scroll to position [103, 0]
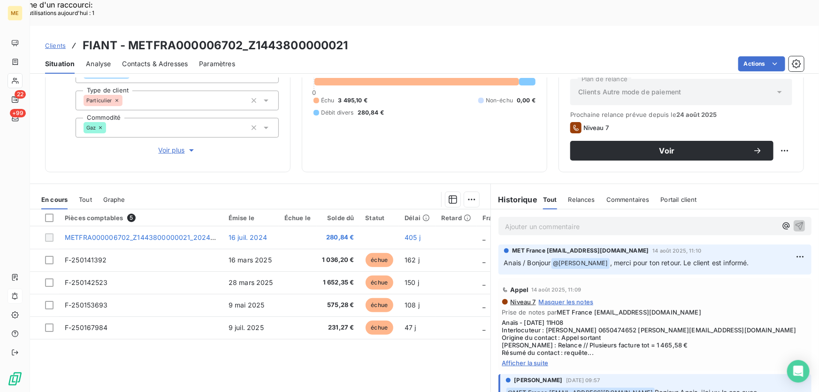
click at [536, 359] on span "Afficher la suite" at bounding box center [654, 363] width 305 height 8
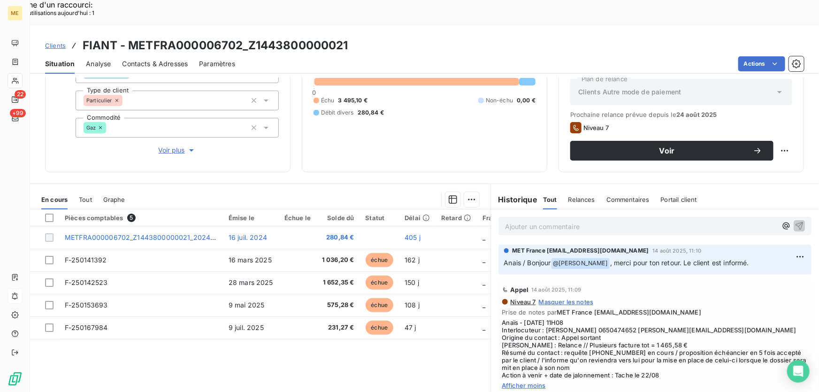
click at [772, 147] on div "Replanifier cette action" at bounding box center [740, 144] width 84 height 15
select select "7"
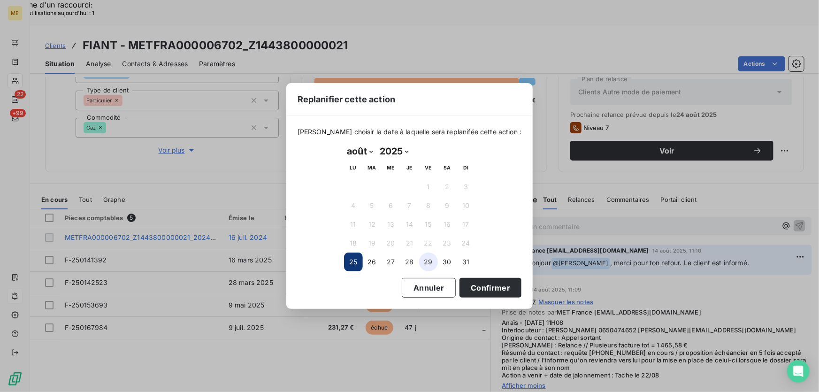
drag, startPoint x: 428, startPoint y: 259, endPoint x: 432, endPoint y: 269, distance: 9.9
click at [429, 260] on button "29" at bounding box center [428, 261] width 19 height 19
click at [483, 292] on button "Confirmer" at bounding box center [490, 288] width 62 height 20
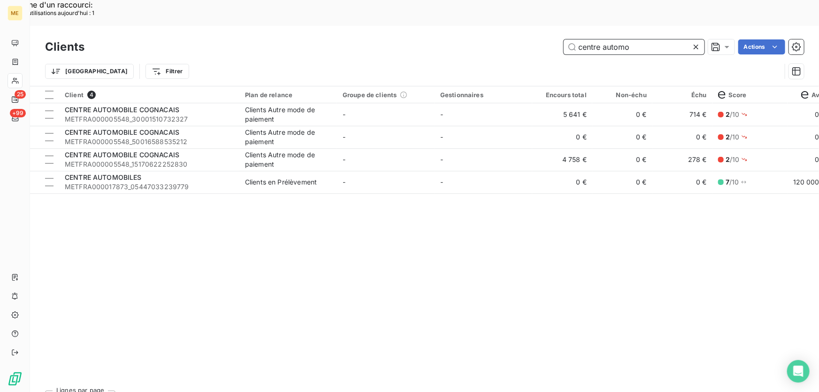
click at [600, 39] on input "centre automo" at bounding box center [633, 46] width 141 height 15
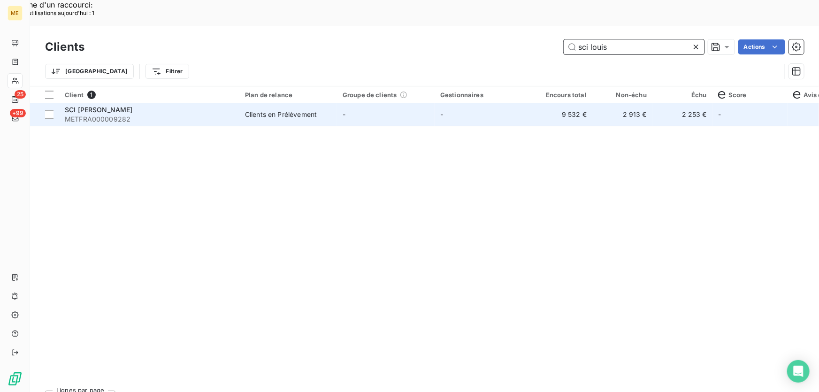
type input "sci louis"
click at [359, 103] on td "-" at bounding box center [386, 114] width 98 height 23
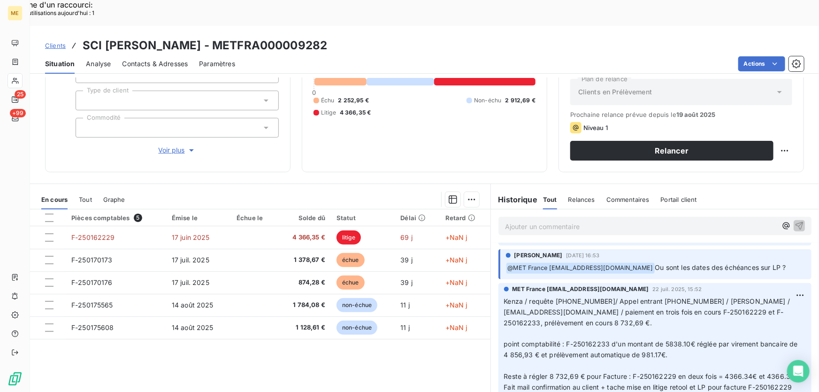
scroll to position [426, 0]
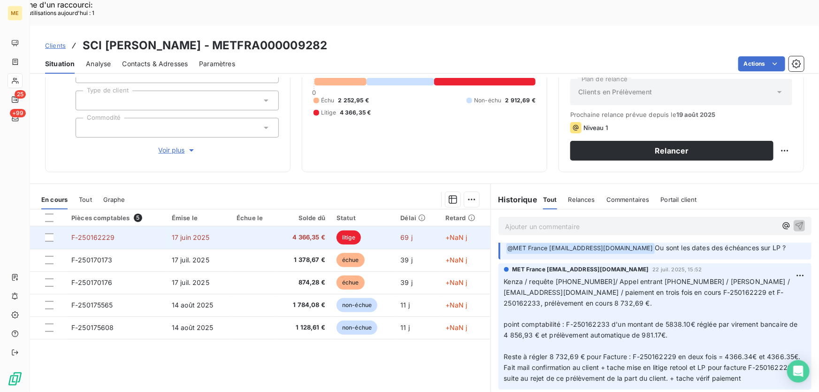
click at [263, 226] on td at bounding box center [254, 237] width 46 height 23
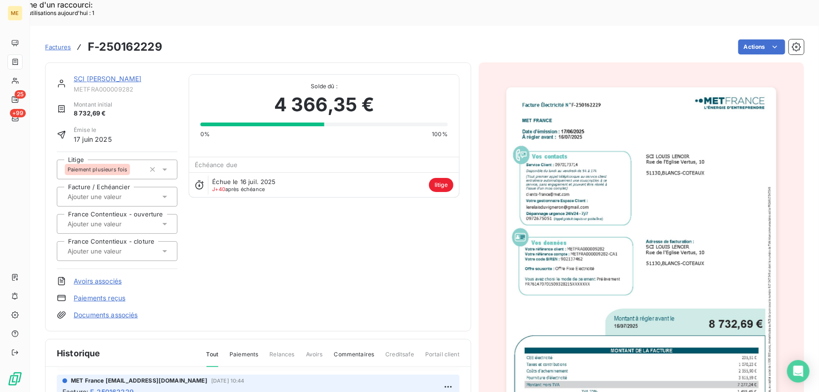
click at [97, 75] on link "SCI [PERSON_NAME]" at bounding box center [108, 79] width 68 height 8
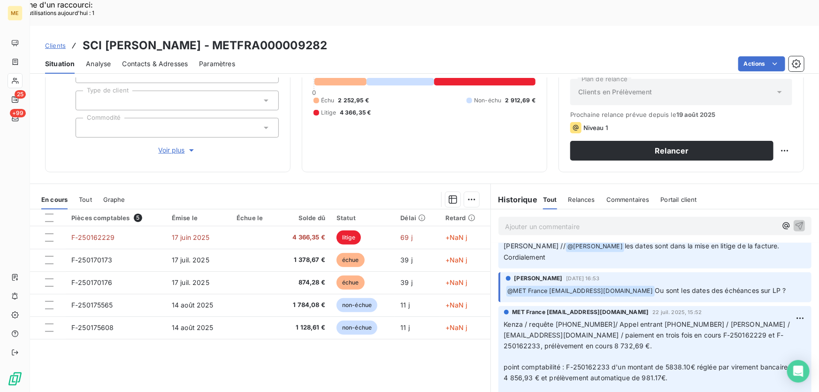
scroll to position [426, 0]
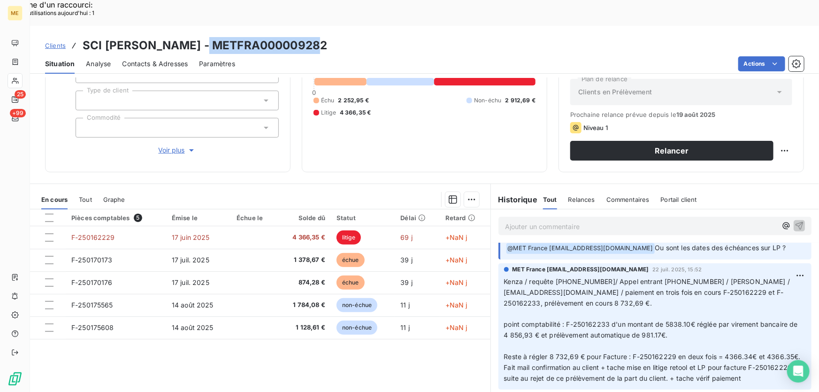
drag, startPoint x: 314, startPoint y: 18, endPoint x: 194, endPoint y: 26, distance: 120.8
click at [194, 37] on div "Clients SCI [PERSON_NAME] - METFRA000009282" at bounding box center [424, 45] width 789 height 17
click at [326, 37] on div "Clients SCI [PERSON_NAME] - METFRA000009282" at bounding box center [424, 45] width 789 height 17
drag, startPoint x: 271, startPoint y: 15, endPoint x: 192, endPoint y: 19, distance: 79.3
click at [192, 37] on div "Clients SCI [PERSON_NAME] - METFRA000009282" at bounding box center [424, 45] width 789 height 17
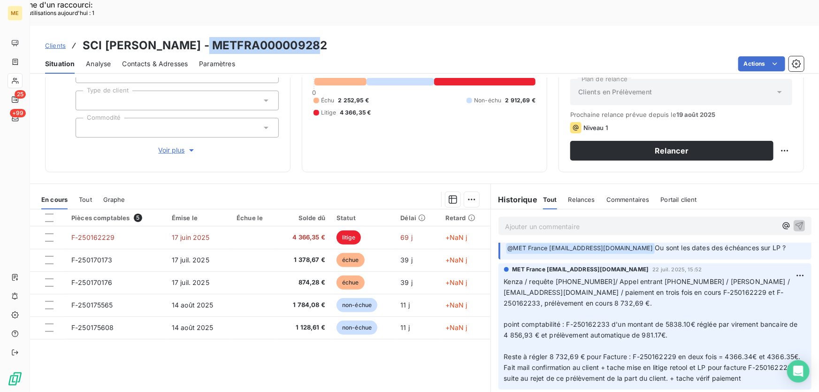
copy h3 "METFRA000009282"
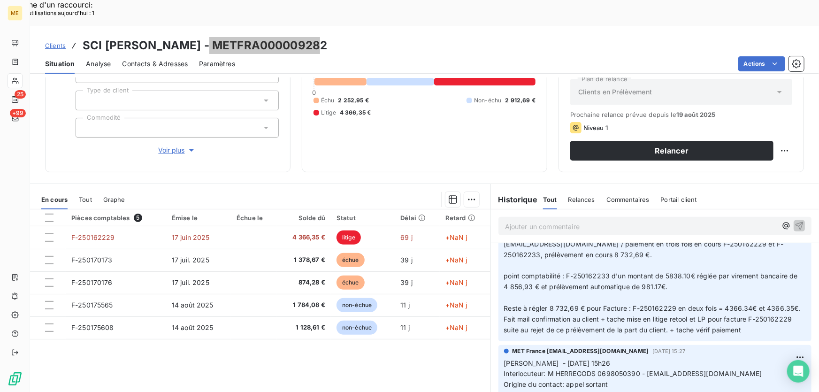
scroll to position [511, 0]
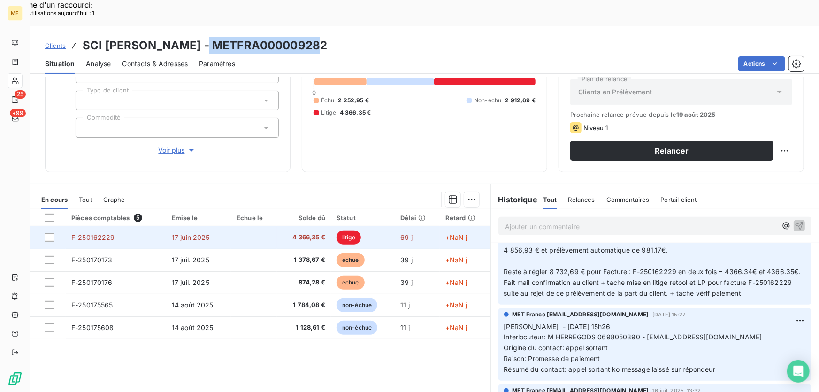
click at [247, 226] on td at bounding box center [254, 237] width 46 height 23
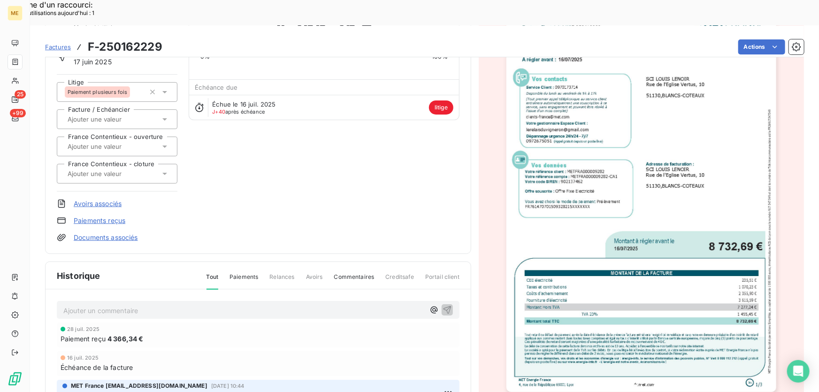
scroll to position [154, 0]
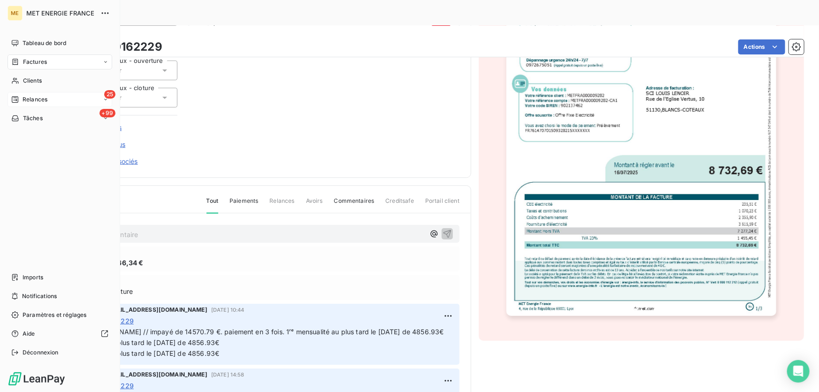
click at [27, 99] on span "Relances" at bounding box center [35, 99] width 25 height 8
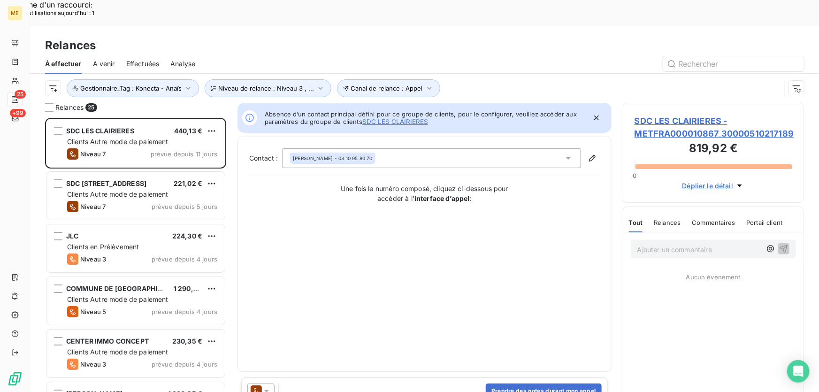
scroll to position [294, 174]
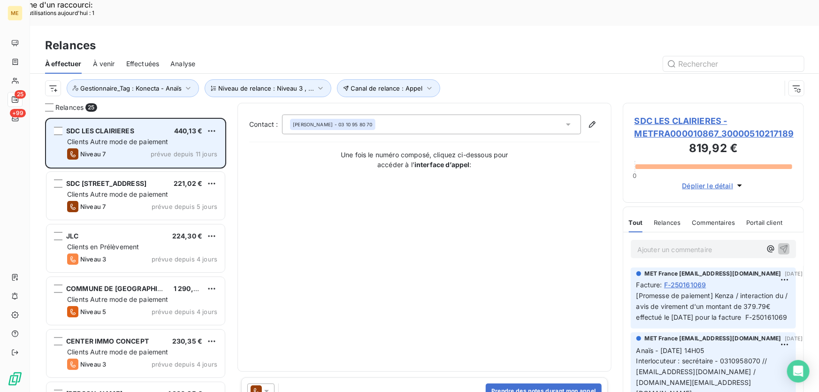
click at [127, 137] on span "Clients Autre mode de paiement" at bounding box center [117, 141] width 101 height 8
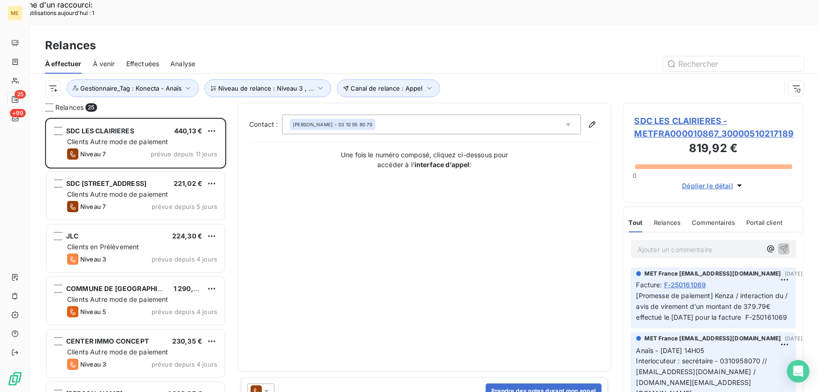
click at [668, 114] on span "SDC LES CLAIRIERES - METFRA000010867_30000510217189" at bounding box center [713, 126] width 158 height 25
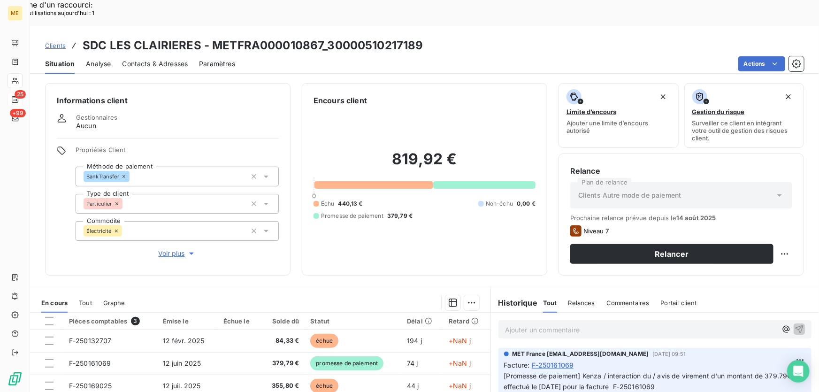
scroll to position [103, 0]
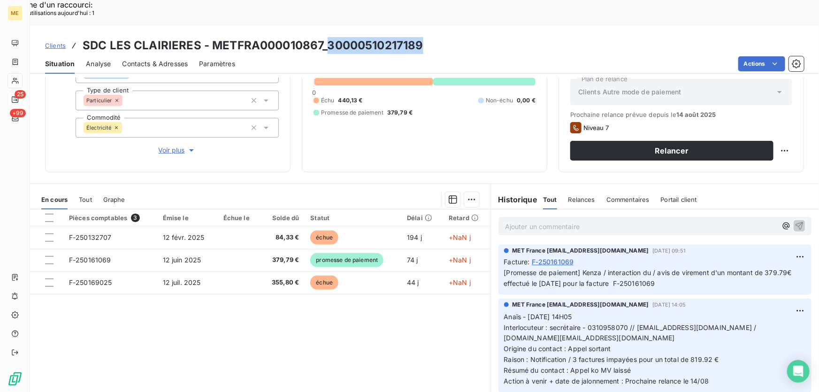
drag, startPoint x: 425, startPoint y: 24, endPoint x: 325, endPoint y: 23, distance: 100.4
click at [325, 37] on div "Clients SDC LES CLAIRIERES - METFRA000010867_30000510217189" at bounding box center [424, 45] width 789 height 17
copy h3 "[CREDIT_CARD_NUMBER]"
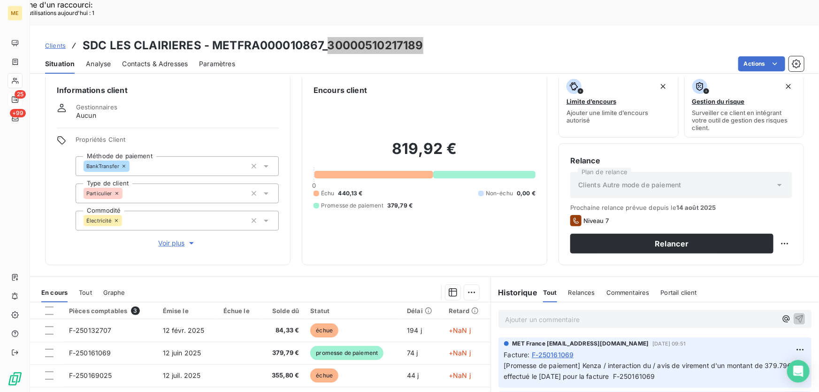
scroll to position [0, 0]
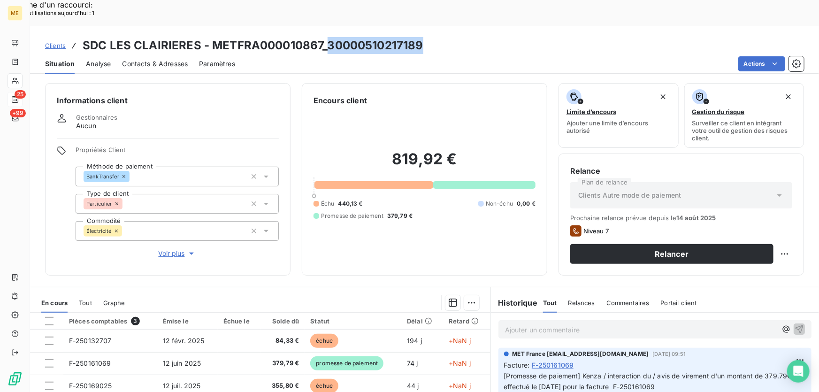
click at [171, 54] on div "Contacts & Adresses" at bounding box center [155, 64] width 66 height 20
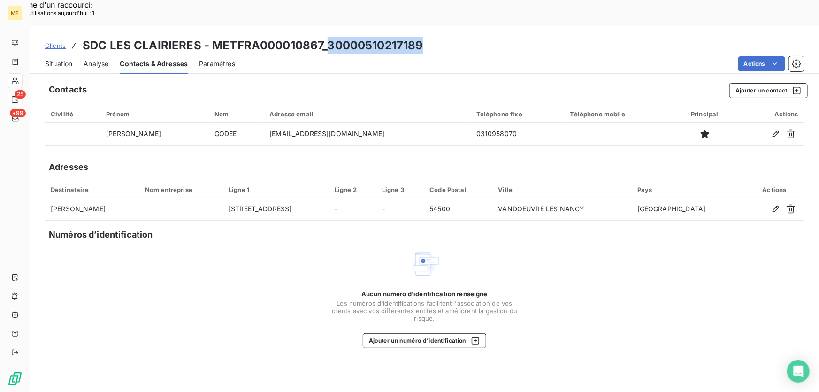
click at [52, 59] on span "Situation" at bounding box center [58, 63] width 27 height 9
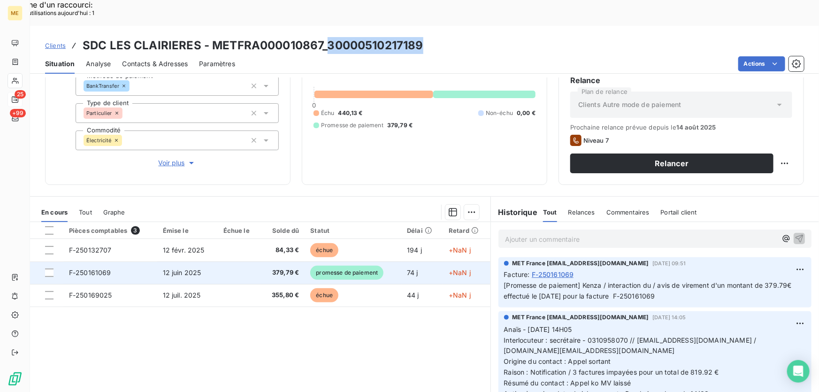
scroll to position [103, 0]
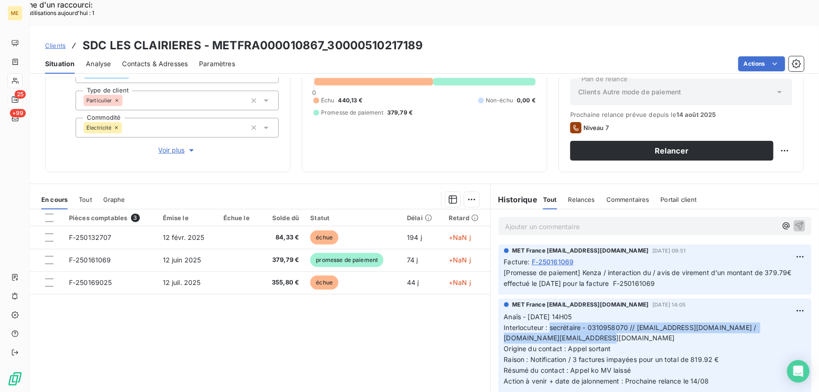
drag, startPoint x: 546, startPoint y: 303, endPoint x: 620, endPoint y: 310, distance: 74.5
click at [620, 311] on p "Anaïs - [DATE] 14H05 Interlocuteur : secrétaire - 0310958070 // [EMAIL_ADDRESS]…" at bounding box center [655, 348] width 302 height 75
copy span "secrétaire - 0310958070 // [EMAIL_ADDRESS][DOMAIN_NAME] / [DOMAIN_NAME][EMAIL_A…"
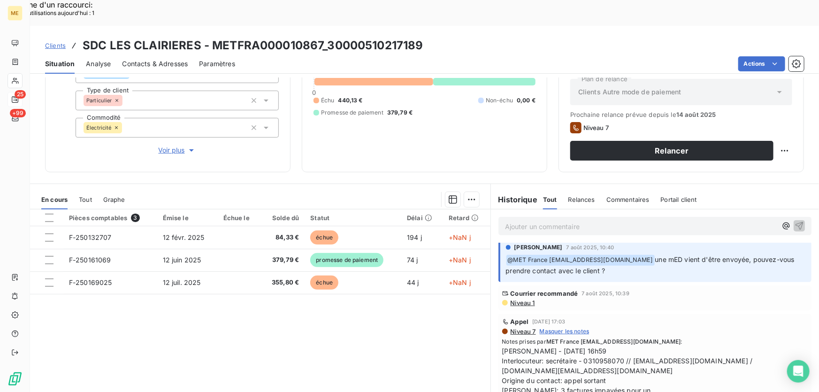
scroll to position [170, 0]
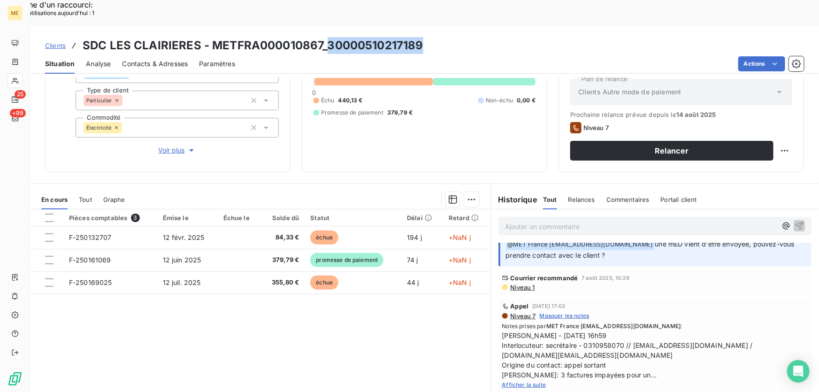
drag, startPoint x: 426, startPoint y: 14, endPoint x: 324, endPoint y: 21, distance: 102.5
click at [324, 37] on div "Clients SDC LES CLAIRIERES - METFRA000010867_30000510217189" at bounding box center [424, 45] width 789 height 17
copy h3 "[CREDIT_CARD_NUMBER]"
click at [461, 122] on div "819,92 € 0 Échu 440,13 € Non-échu 0,00 € Promesse de paiement 379,79 €" at bounding box center [424, 82] width 222 height 158
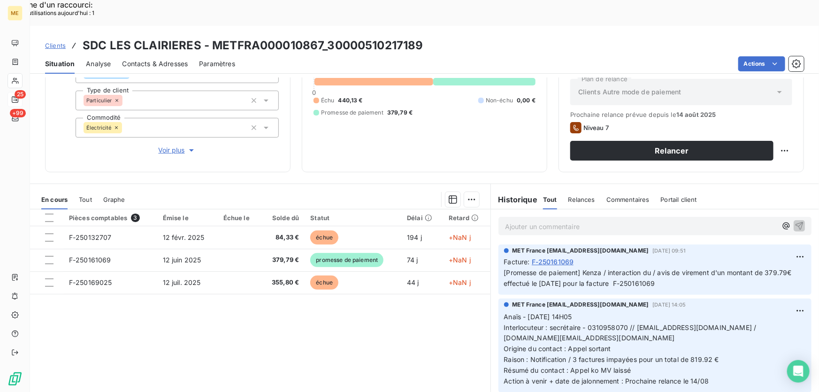
scroll to position [61, 0]
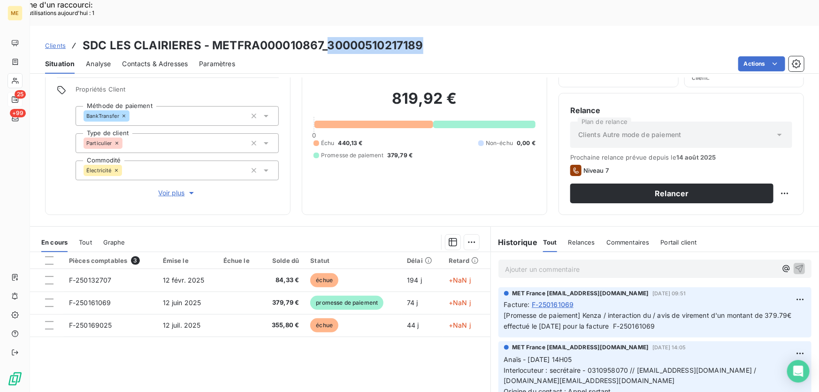
drag, startPoint x: 417, startPoint y: 22, endPoint x: 325, endPoint y: 22, distance: 92.4
click at [325, 37] on div "Clients SDC LES CLAIRIERES - METFRA000010867_30000510217189" at bounding box center [424, 45] width 789 height 17
copy h3 "[CREDIT_CARD_NUMBER]"
click at [314, 37] on h3 "SDC LES CLAIRIERES - METFRA000010867_30000510217189" at bounding box center [253, 45] width 341 height 17
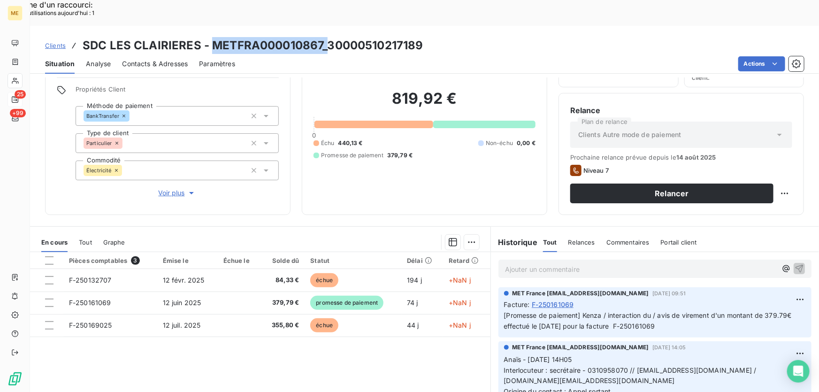
drag, startPoint x: 322, startPoint y: 16, endPoint x: 210, endPoint y: 23, distance: 112.8
click at [210, 37] on h3 "SDC LES CLAIRIERES - METFRA000010867_30000510217189" at bounding box center [253, 45] width 341 height 17
copy h3 "METFRA000010867_"
drag, startPoint x: 661, startPoint y: 300, endPoint x: 624, endPoint y: 299, distance: 37.6
click at [624, 310] on p "[Promesse de paiement] Kenza / interaction du / avis de virement d'un montant d…" at bounding box center [655, 321] width 302 height 22
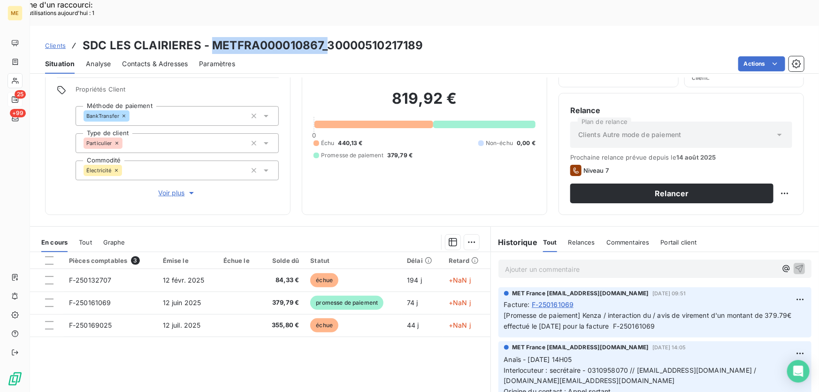
copy span "F-250161069"
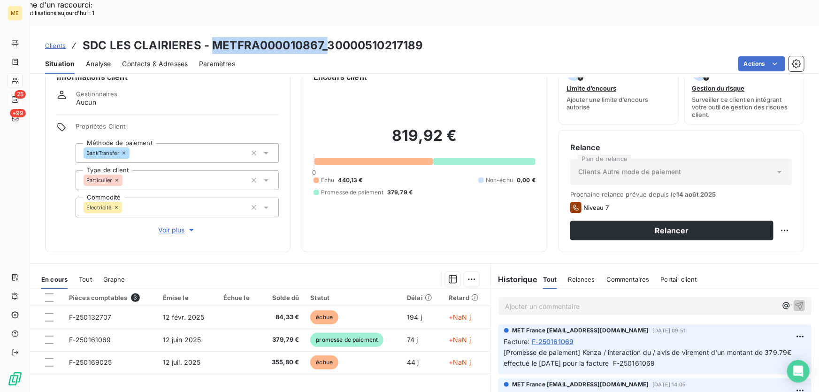
scroll to position [0, 0]
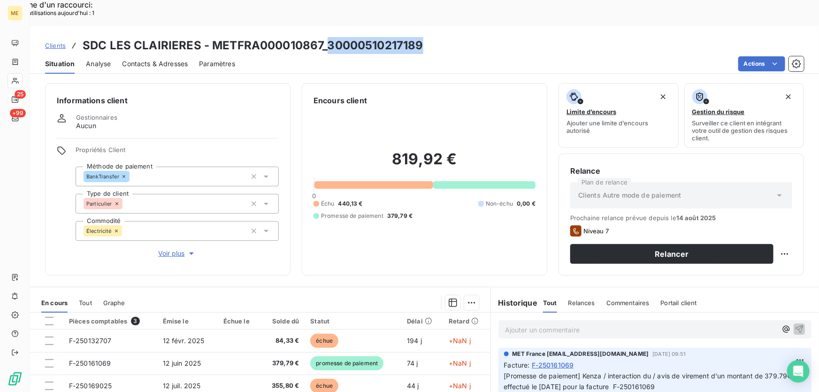
drag, startPoint x: 419, startPoint y: 19, endPoint x: 326, endPoint y: 18, distance: 92.9
click at [326, 37] on div "Clients SDC LES CLAIRIERES - METFRA000010867_30000510217189" at bounding box center [424, 45] width 789 height 17
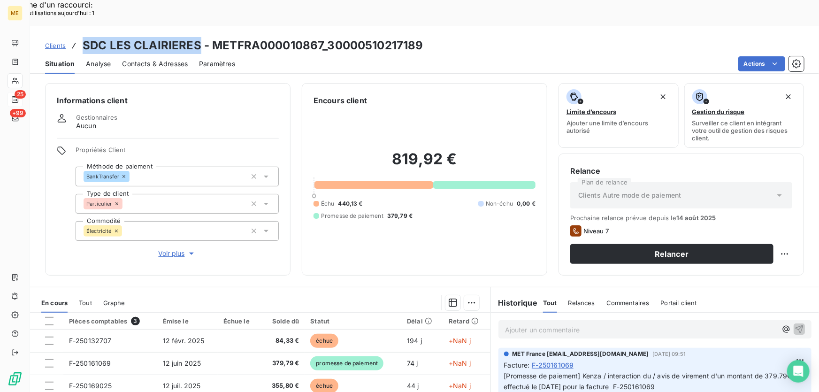
drag, startPoint x: 195, startPoint y: 17, endPoint x: 83, endPoint y: 19, distance: 112.1
click at [83, 37] on h3 "SDC LES CLAIRIERES - METFRA000010867_30000510217189" at bounding box center [253, 45] width 341 height 17
copy h3 "SDC LES CLAIRIERES"
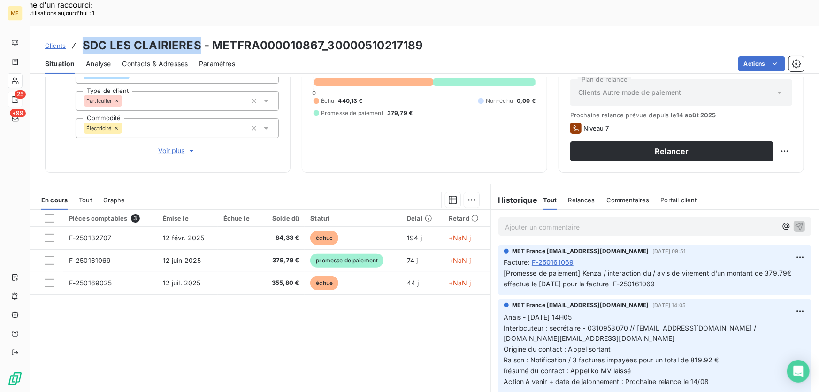
scroll to position [103, 0]
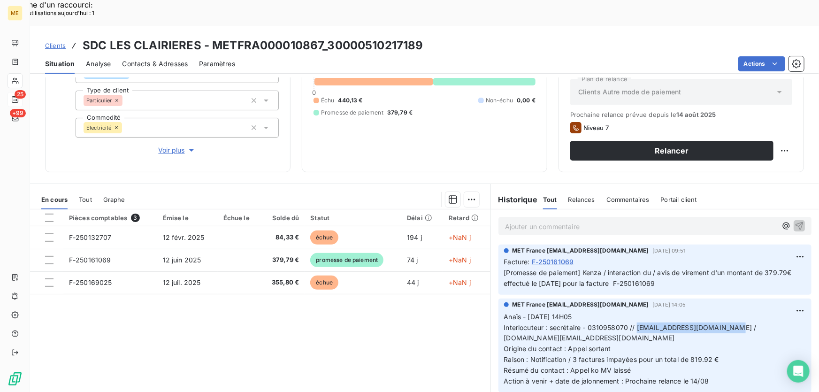
drag, startPoint x: 715, startPoint y: 300, endPoint x: 633, endPoint y: 302, distance: 81.6
click at [633, 323] on span "Interlocuteur : secrétaire - 0310958070 // [EMAIL_ADDRESS][DOMAIN_NAME] / [DOMA…" at bounding box center [631, 332] width 254 height 19
copy span "[EMAIL_ADDRESS][DOMAIN_NAME]"
drag, startPoint x: 764, startPoint y: 247, endPoint x: 785, endPoint y: 245, distance: 20.7
click at [785, 268] on span "[Promesse de paiement] Kenza / interaction du / avis de virement d'un montant d…" at bounding box center [648, 277] width 289 height 19
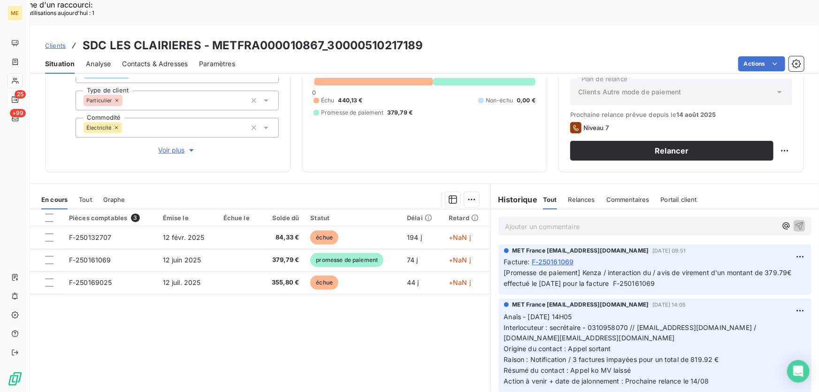
click at [793, 267] on p "[Promesse de paiement] Kenza / interaction du / avis de virement d'un montant d…" at bounding box center [655, 278] width 302 height 22
drag, startPoint x: 792, startPoint y: 246, endPoint x: 762, endPoint y: 245, distance: 30.0
click at [762, 267] on p "[Promesse de paiement] Kenza / interaction du / avis de virement d'un montant d…" at bounding box center [655, 278] width 302 height 22
click at [762, 268] on span "[Promesse de paiement] Kenza / interaction du / avis de virement d'un montant d…" at bounding box center [648, 277] width 289 height 19
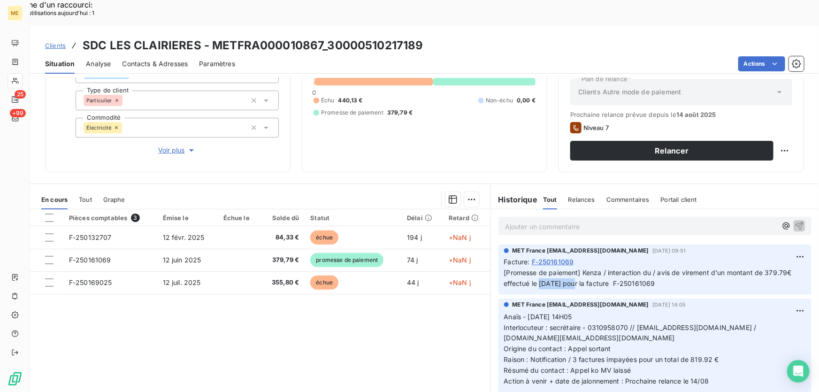
drag, startPoint x: 536, startPoint y: 258, endPoint x: 572, endPoint y: 261, distance: 36.8
click at [572, 268] on span "[Promesse de paiement] Kenza / interaction du / avis de virement d'un montant d…" at bounding box center [648, 277] width 289 height 19
copy span "[DATE]"
drag, startPoint x: 176, startPoint y: 117, endPoint x: 478, endPoint y: 151, distance: 304.0
click at [176, 145] on span "Voir plus" at bounding box center [178, 149] width 38 height 9
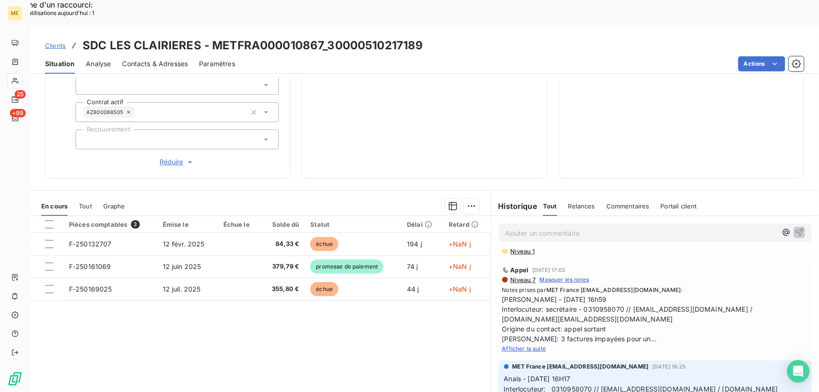
scroll to position [0, 0]
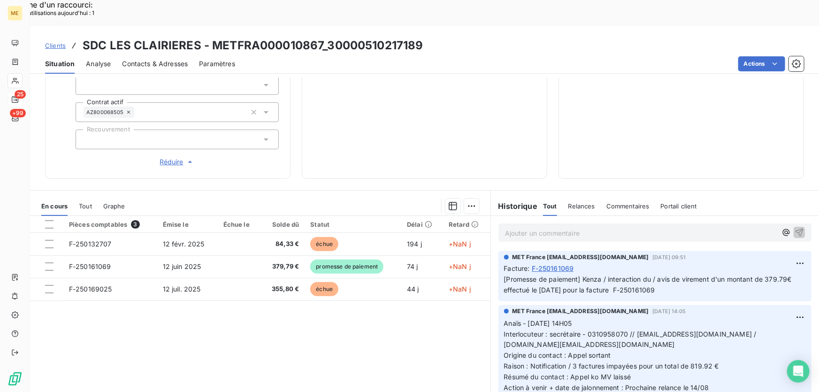
click at [602, 275] on span "[Promesse de paiement] Kenza / interaction du / avis de virement d'un montant d…" at bounding box center [648, 284] width 289 height 19
drag, startPoint x: 309, startPoint y: 17, endPoint x: 210, endPoint y: 21, distance: 99.5
click at [210, 37] on h3 "SDC LES CLAIRIERES - METFRA000010867_30000510217189" at bounding box center [253, 45] width 341 height 17
click at [323, 37] on h3 "SDC LES CLAIRIERES - METFRA000010867_30000510217189" at bounding box center [253, 45] width 341 height 17
drag, startPoint x: 320, startPoint y: 19, endPoint x: 210, endPoint y: 17, distance: 110.7
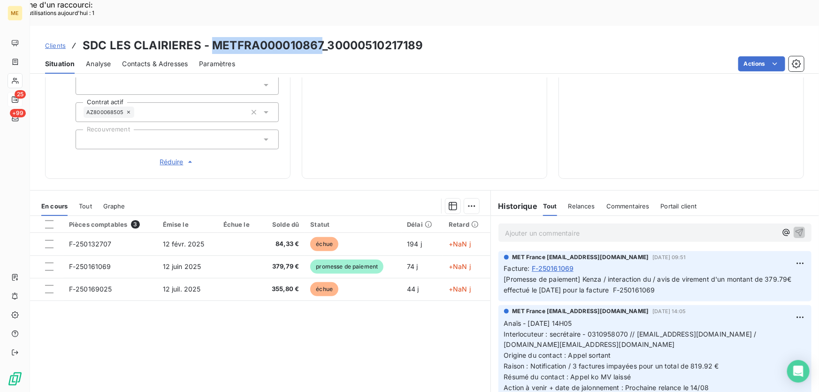
click at [210, 37] on h3 "SDC LES CLAIRIERES - METFRA000010867_30000510217189" at bounding box center [253, 45] width 341 height 17
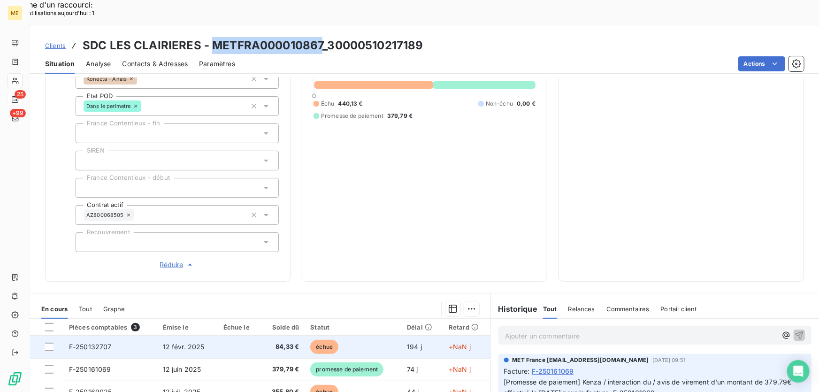
scroll to position [224, 0]
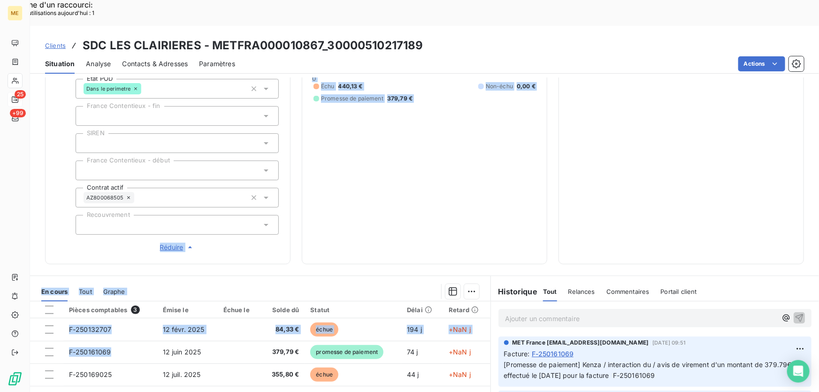
drag, startPoint x: 102, startPoint y: 318, endPoint x: 159, endPoint y: 188, distance: 141.6
click at [159, 188] on div "Informations client Gestionnaires Aucun Propriétés Client Méthode de paiement B…" at bounding box center [424, 247] width 789 height 340
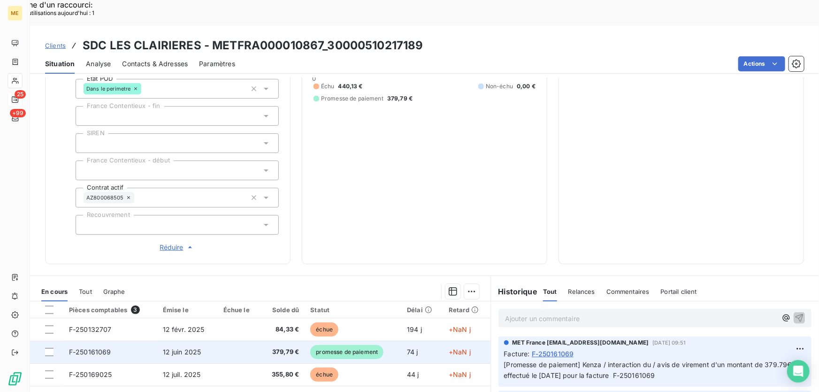
click at [227, 341] on td at bounding box center [239, 352] width 43 height 23
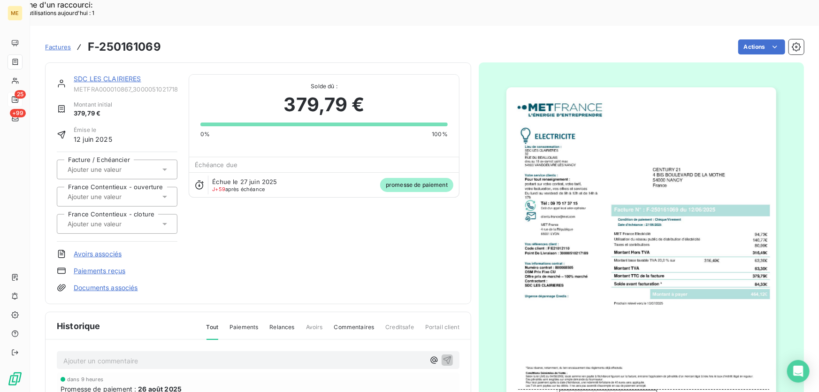
click at [103, 75] on link "SDC LES CLAIRIERES" at bounding box center [108, 79] width 68 height 8
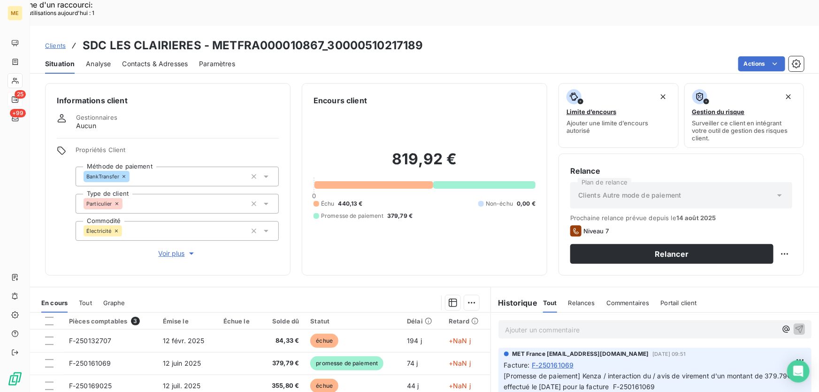
click at [579, 324] on p "Ajouter un commentaire ﻿" at bounding box center [641, 330] width 272 height 12
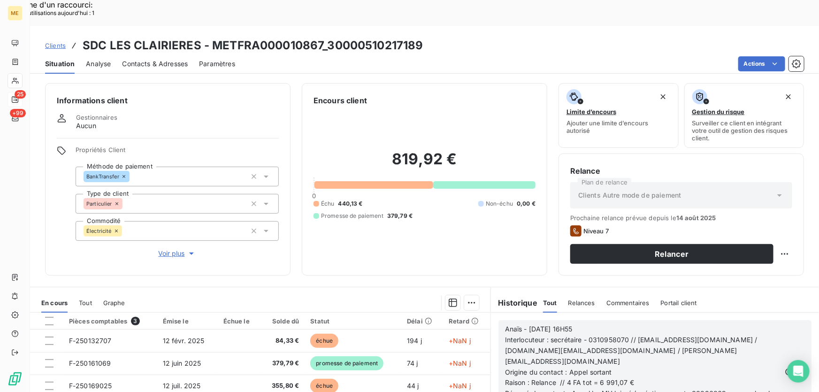
scroll to position [85, 0]
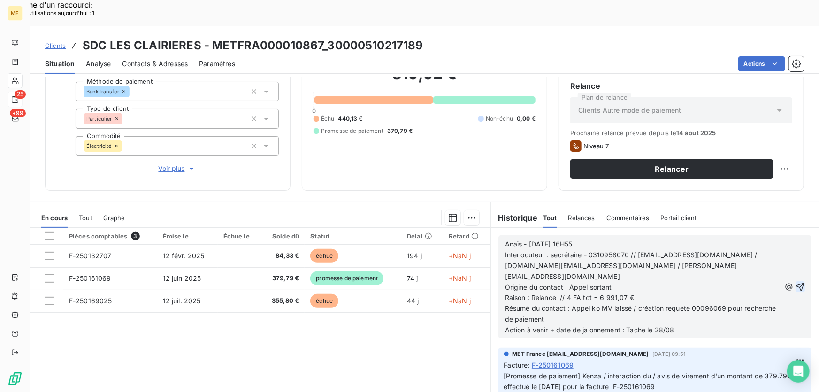
click at [795, 282] on icon "button" at bounding box center [799, 286] width 9 height 9
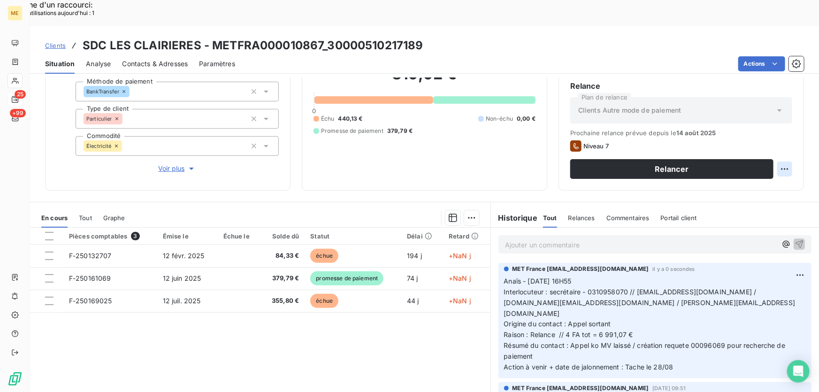
click at [773, 160] on div "Replanifier cette action" at bounding box center [740, 163] width 84 height 15
select select "7"
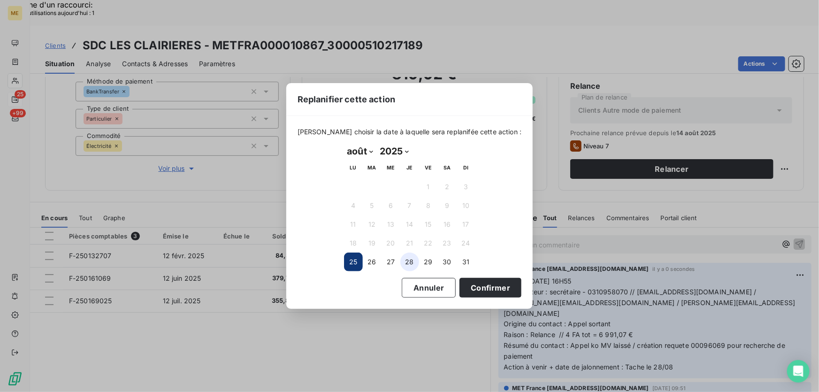
click at [416, 260] on button "28" at bounding box center [409, 261] width 19 height 19
click at [500, 289] on button "Confirmer" at bounding box center [490, 288] width 62 height 20
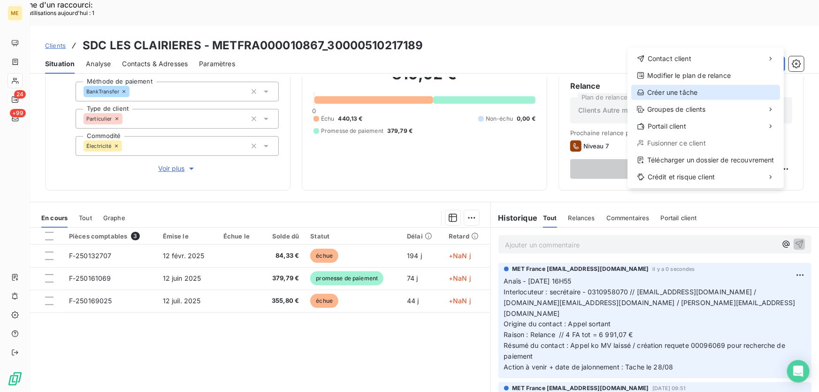
click at [697, 92] on div "Créer une tâche" at bounding box center [705, 92] width 149 height 15
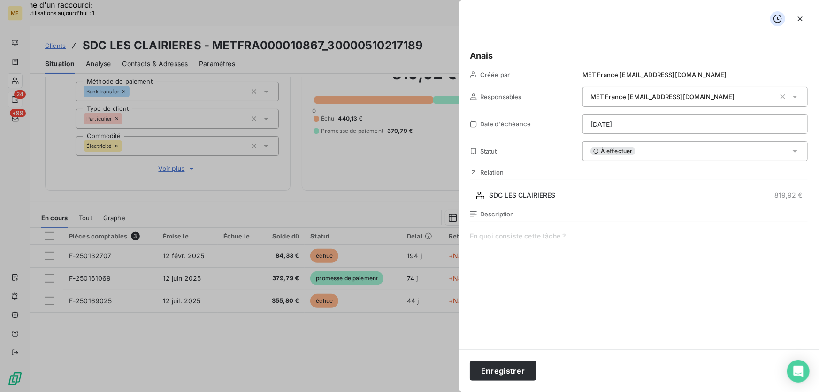
click at [499, 235] on span at bounding box center [639, 321] width 338 height 180
drag, startPoint x: 516, startPoint y: 359, endPoint x: 511, endPoint y: 365, distance: 7.7
click at [515, 360] on div "Enregistrer" at bounding box center [638, 370] width 360 height 43
click at [504, 374] on button "Enregistrer" at bounding box center [503, 371] width 67 height 20
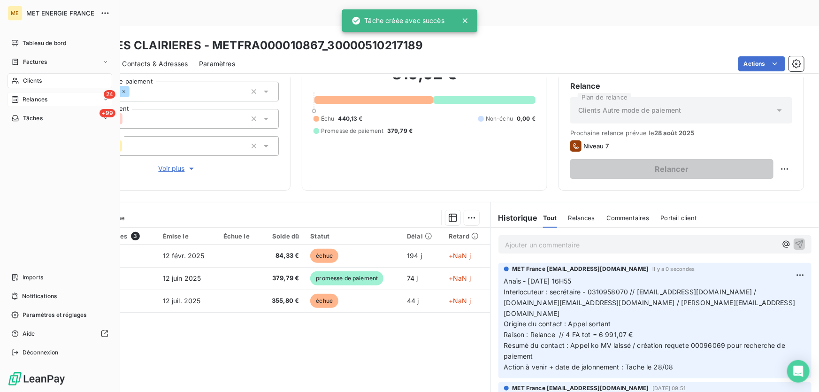
click at [25, 99] on span "Relances" at bounding box center [35, 99] width 25 height 8
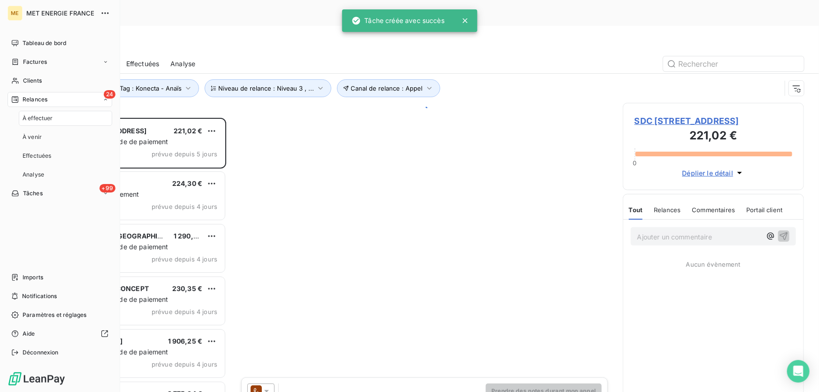
scroll to position [294, 174]
